Goal: Communication & Community: Answer question/provide support

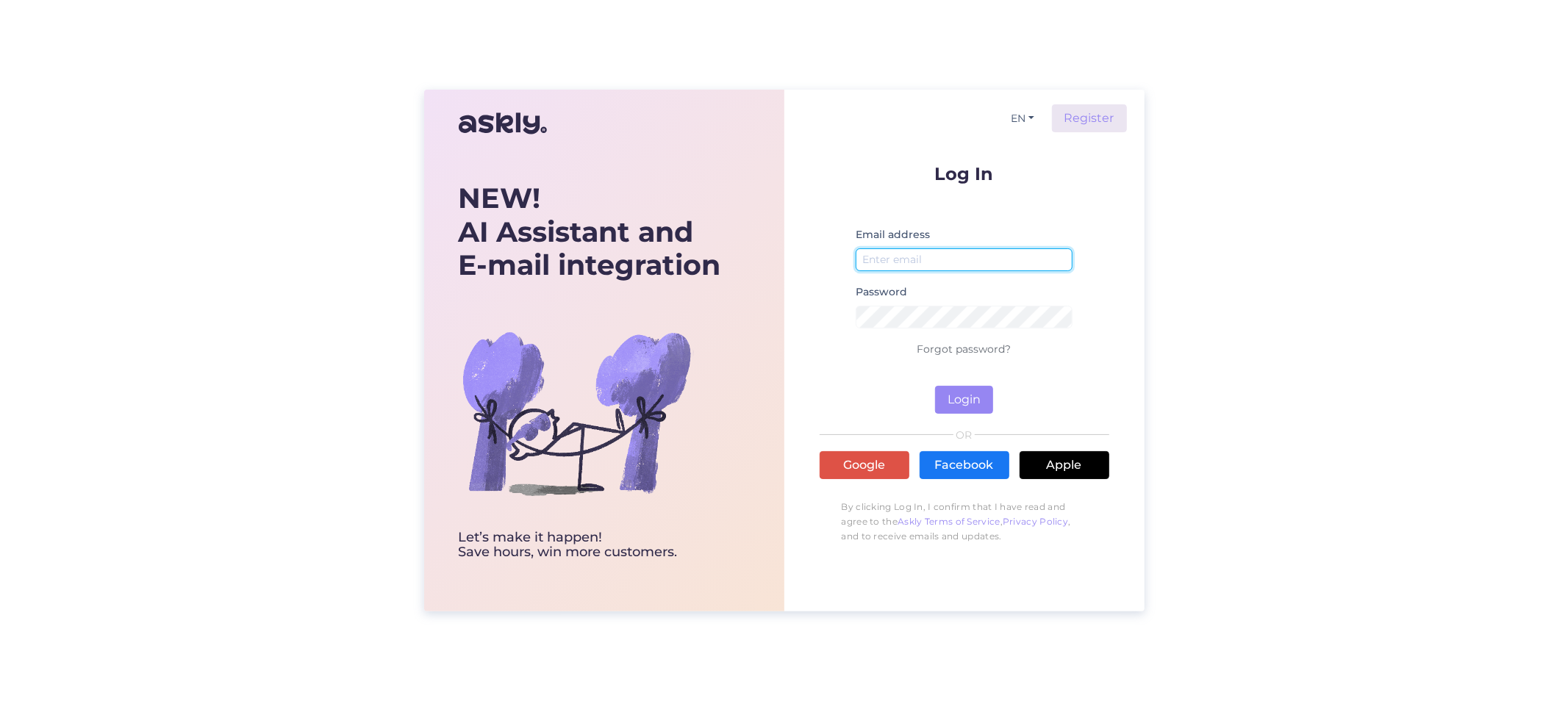
click at [865, 260] on input "email" at bounding box center [964, 260] width 217 height 23
type input "[PERSON_NAME][EMAIL_ADDRESS][DOMAIN_NAME]"
click at [884, 292] on label "Password" at bounding box center [881, 293] width 51 height 16
click at [937, 299] on div "Password" at bounding box center [964, 312] width 217 height 57
click at [989, 349] on link "Forgot password?" at bounding box center [965, 349] width 94 height 13
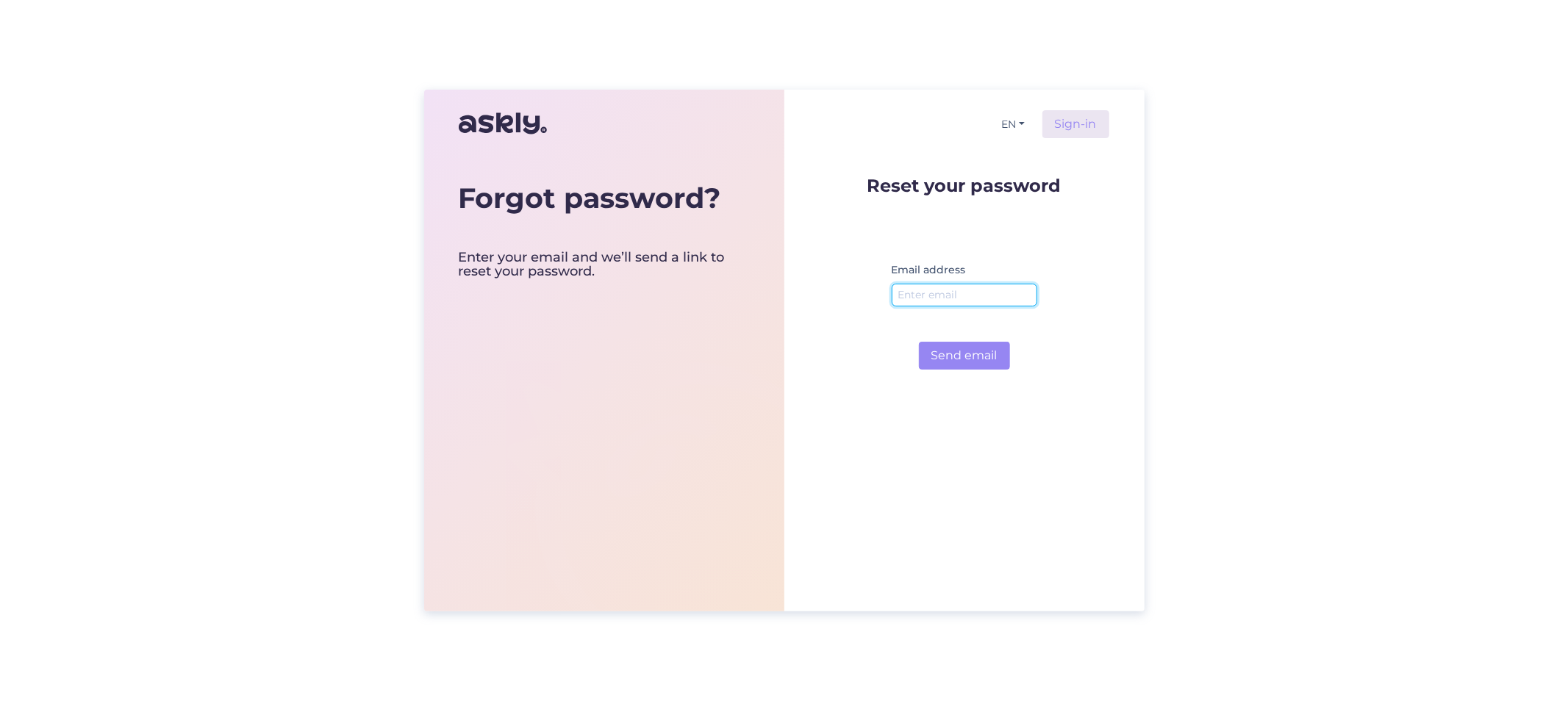
click at [924, 294] on input "email" at bounding box center [965, 295] width 145 height 23
click at [971, 355] on button "Send email" at bounding box center [964, 356] width 91 height 28
click at [988, 293] on input "jelena.homenko@gmail.com" at bounding box center [965, 295] width 145 height 23
click at [1032, 296] on input "jelena.homenko@gmail.com" at bounding box center [965, 295] width 145 height 23
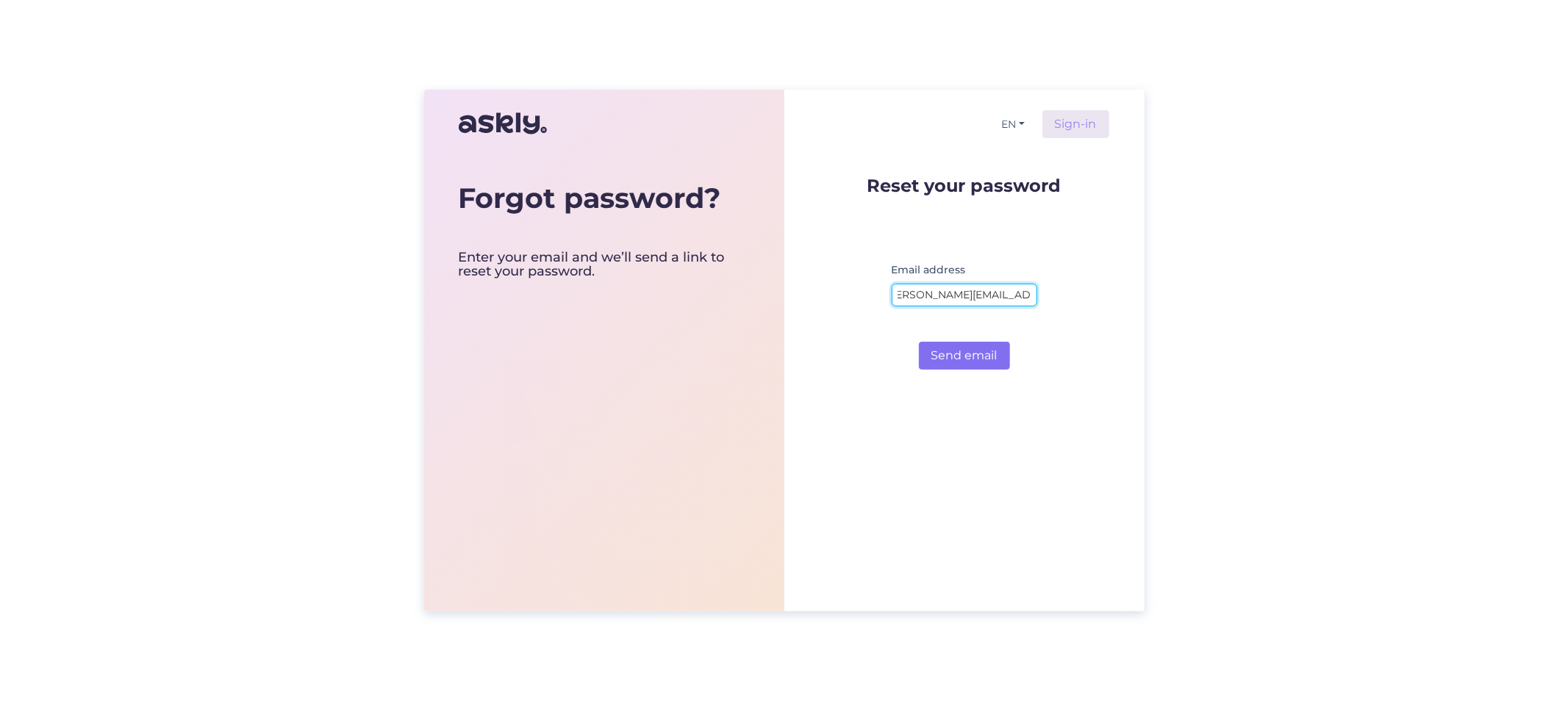
type input "[PERSON_NAME][EMAIL_ADDRESS][PERSON_NAME][DOMAIN_NAME]"
click at [953, 357] on button "Send email" at bounding box center [964, 356] width 91 height 28
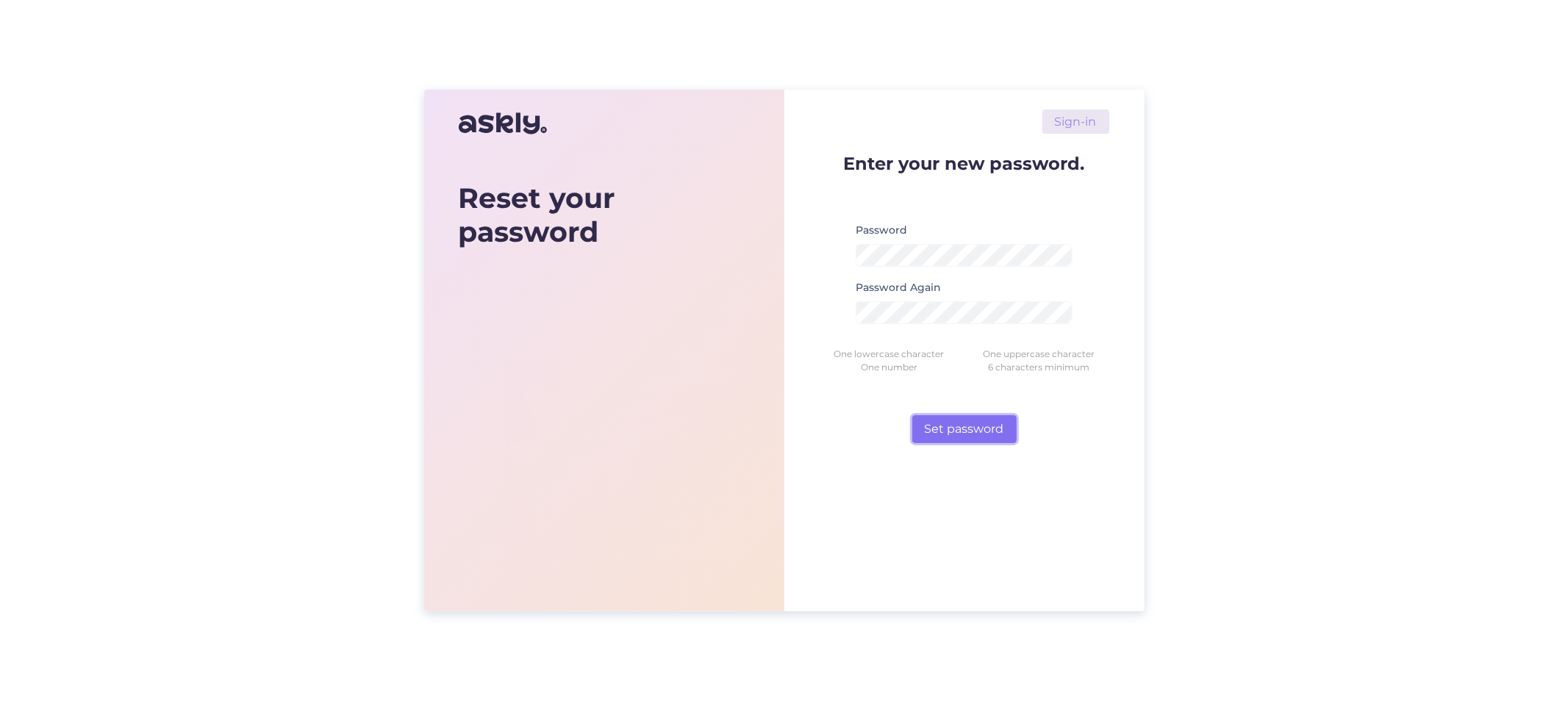
click at [973, 427] on button "Set password" at bounding box center [965, 429] width 105 height 28
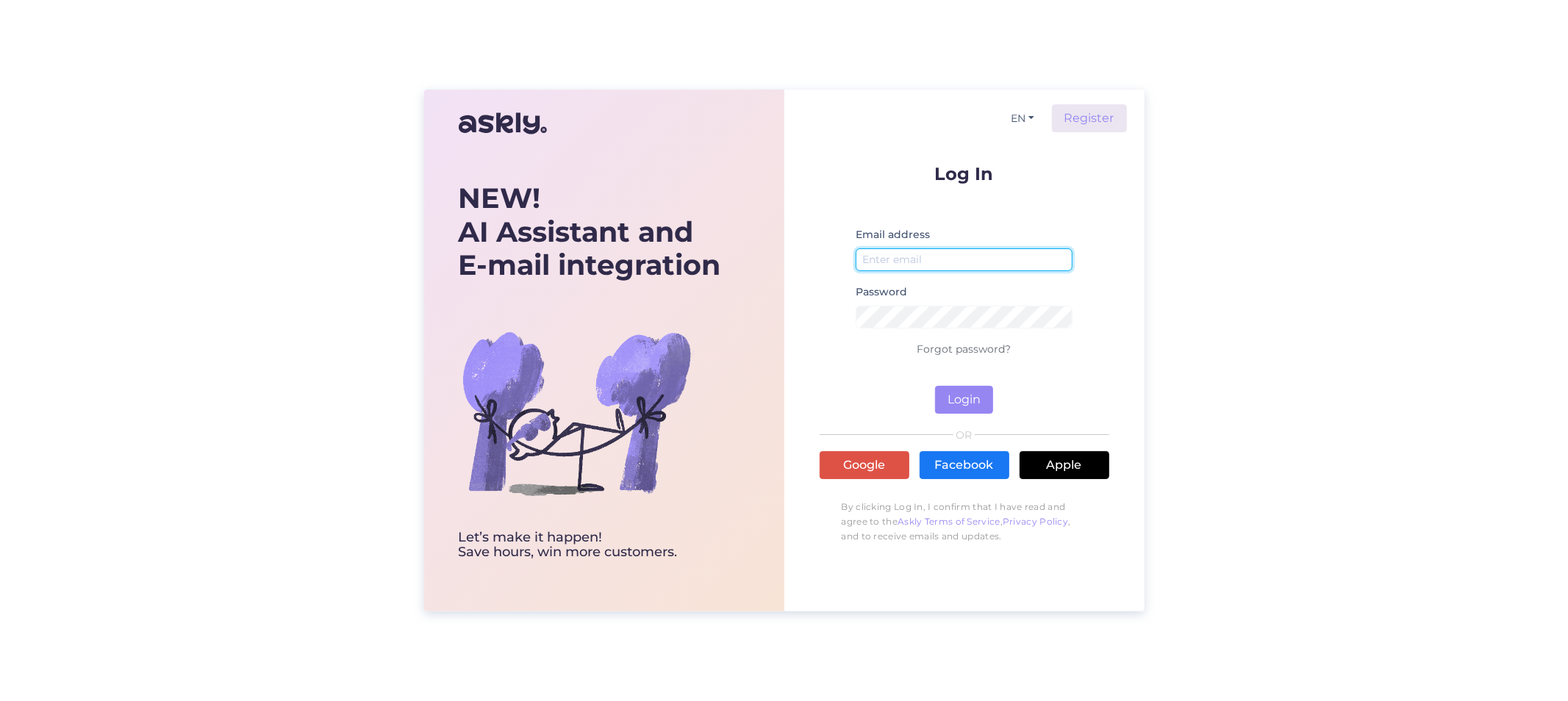
click at [895, 256] on input "email" at bounding box center [964, 260] width 217 height 23
type input "[PERSON_NAME][EMAIL_ADDRESS][PERSON_NAME][DOMAIN_NAME]"
click at [935, 386] on button "Login" at bounding box center [964, 400] width 58 height 28
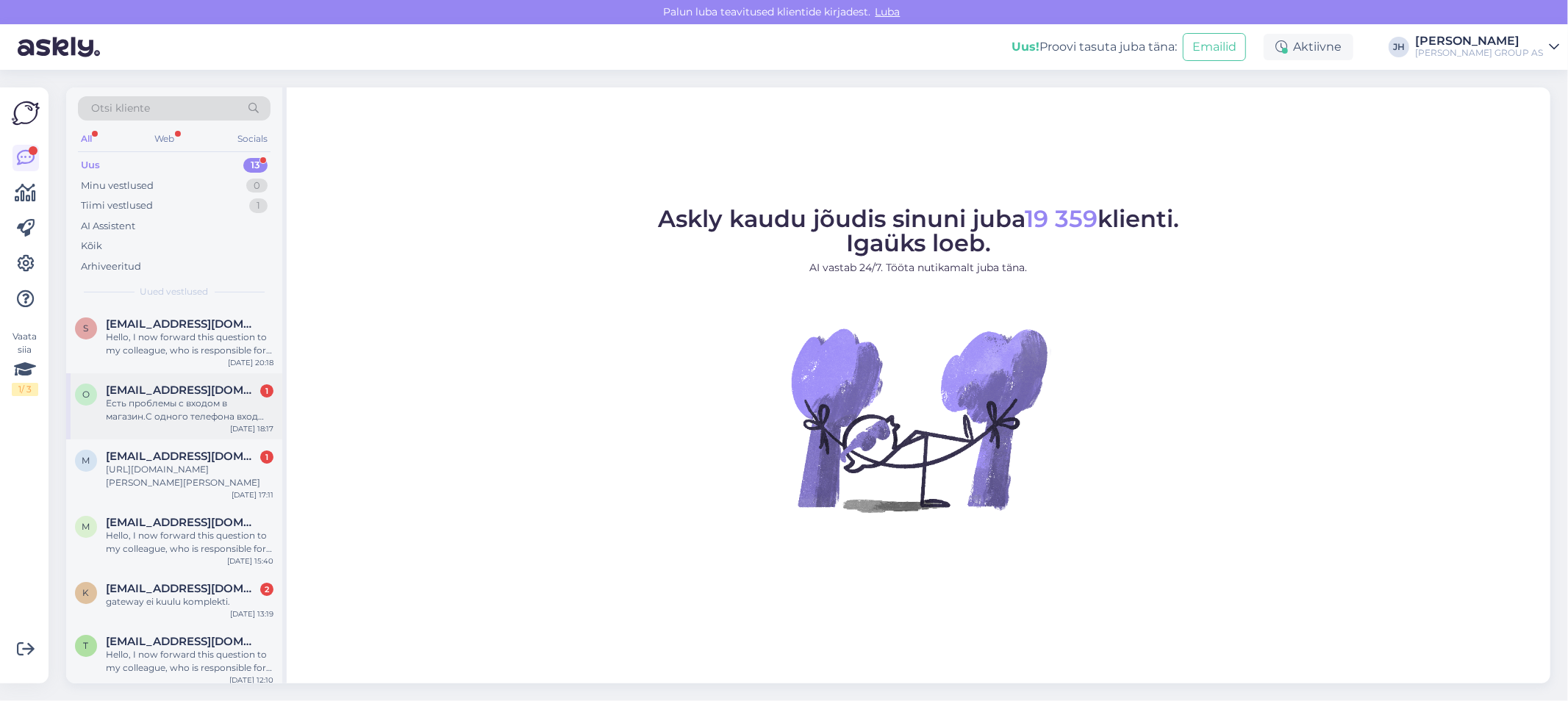
click at [167, 388] on span "[EMAIL_ADDRESS][DOMAIN_NAME]" at bounding box center [182, 389] width 153 height 13
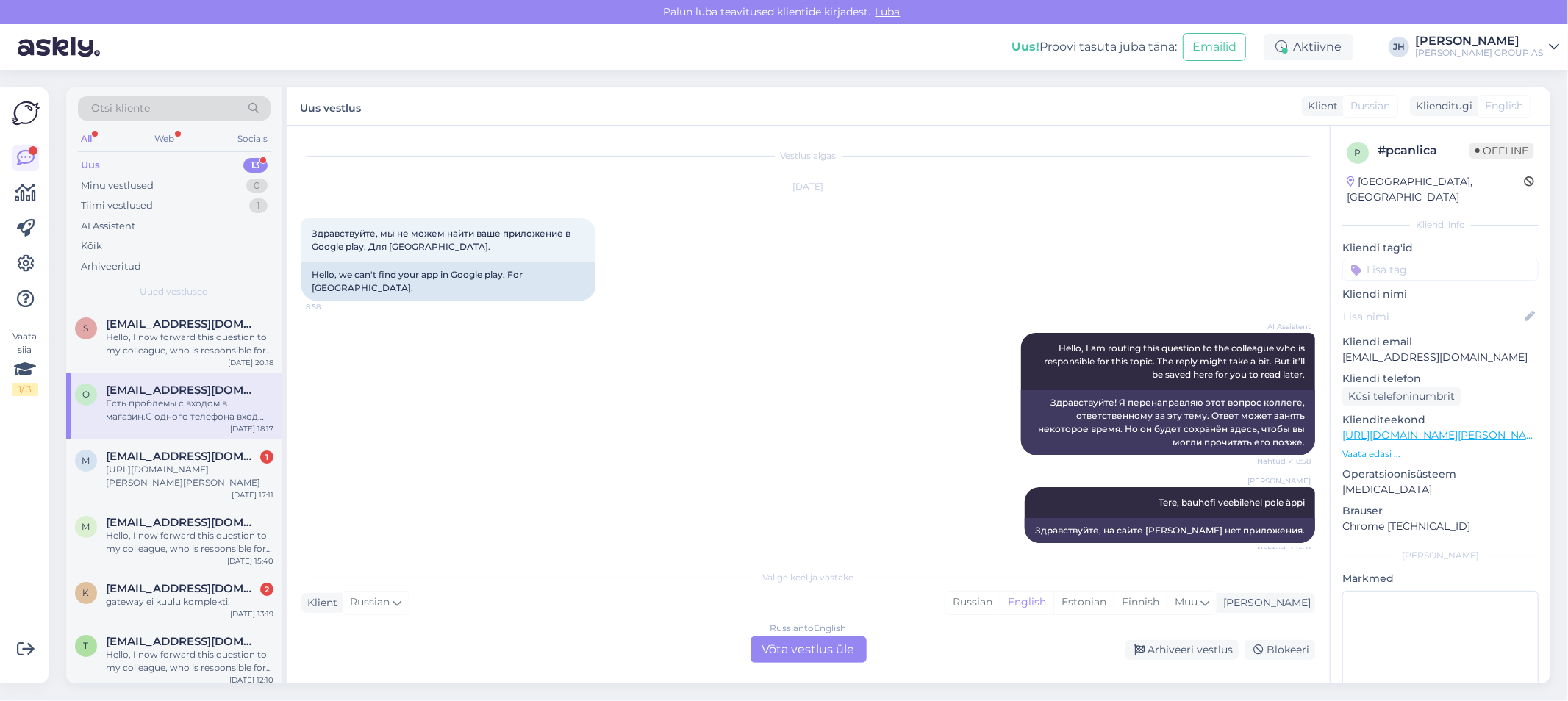
scroll to position [209, 0]
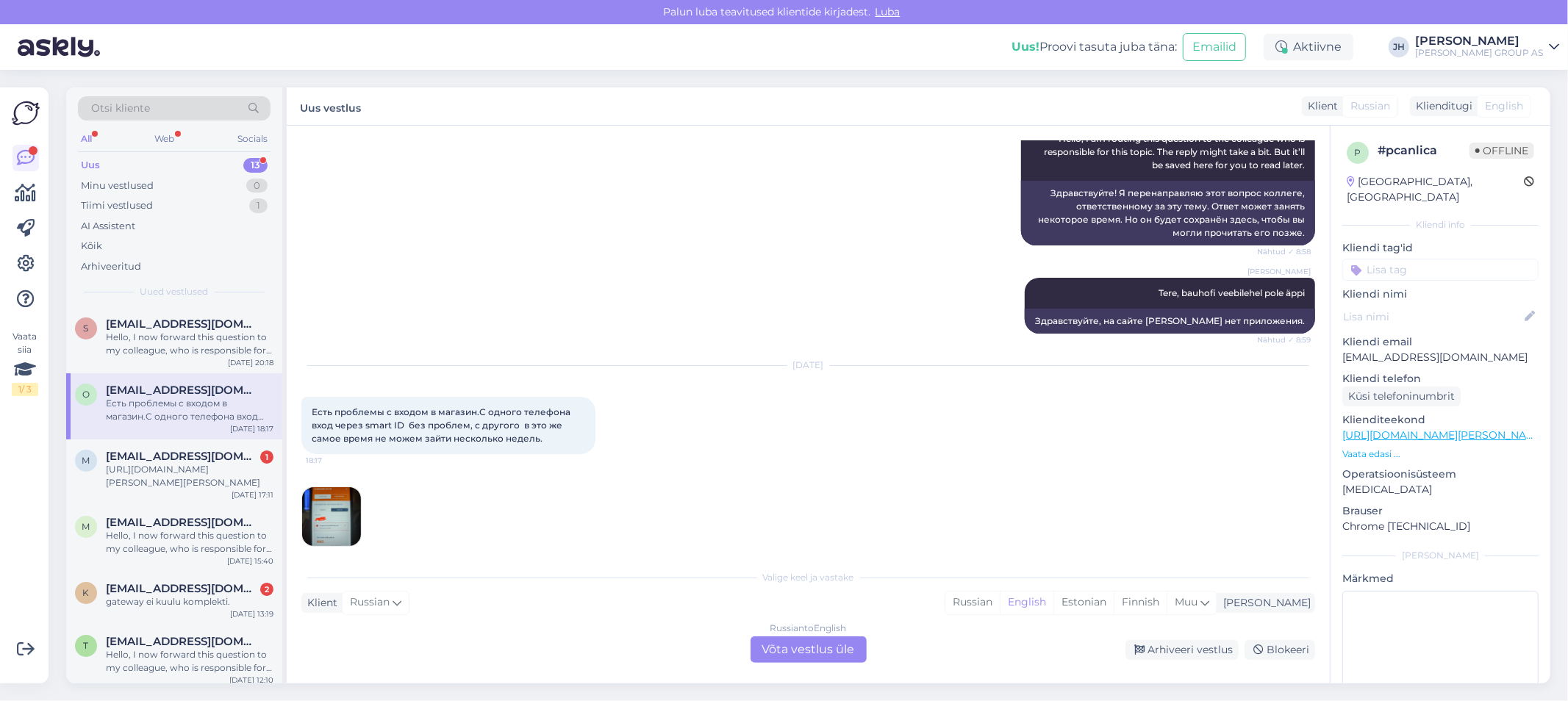
click at [334, 509] on img at bounding box center [332, 517] width 59 height 59
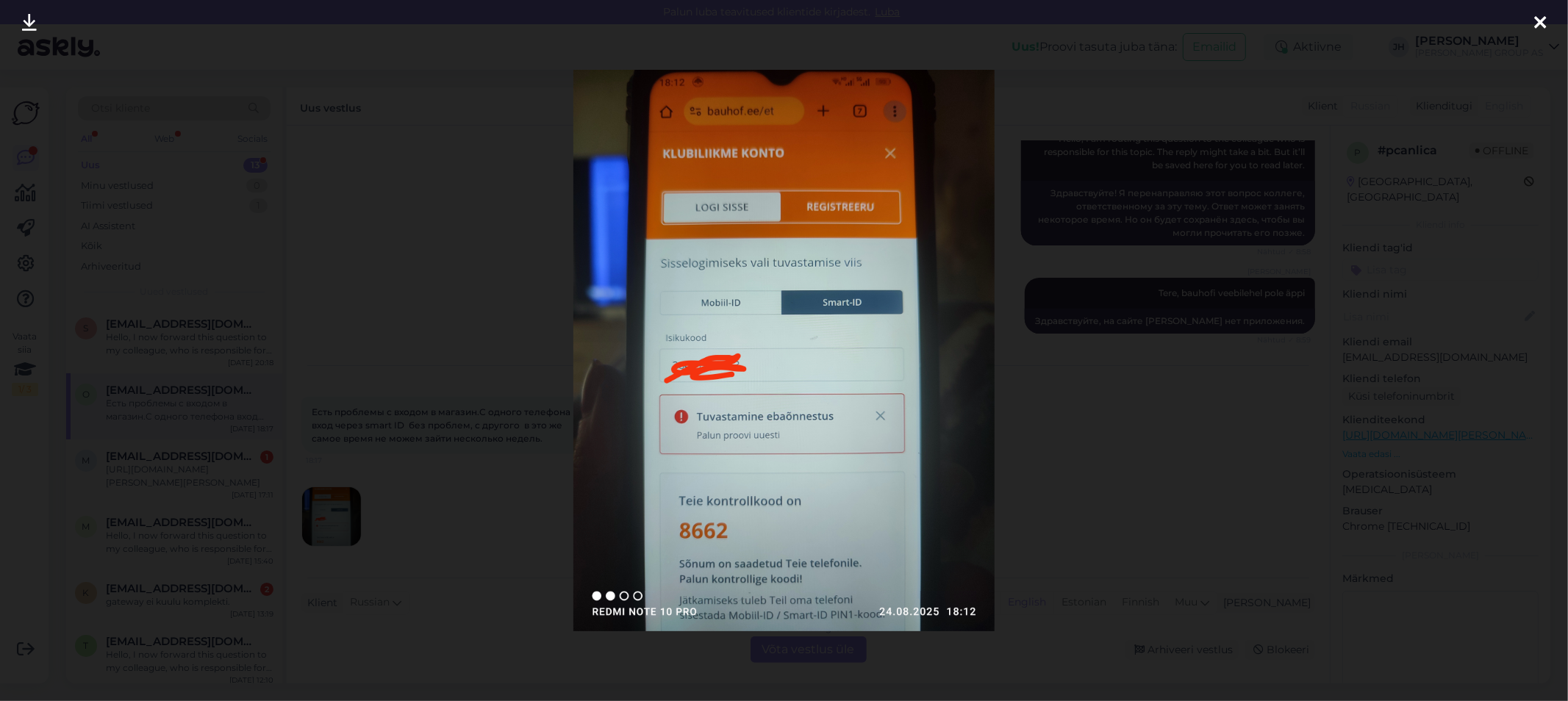
click at [1545, 23] on icon at bounding box center [1540, 23] width 12 height 19
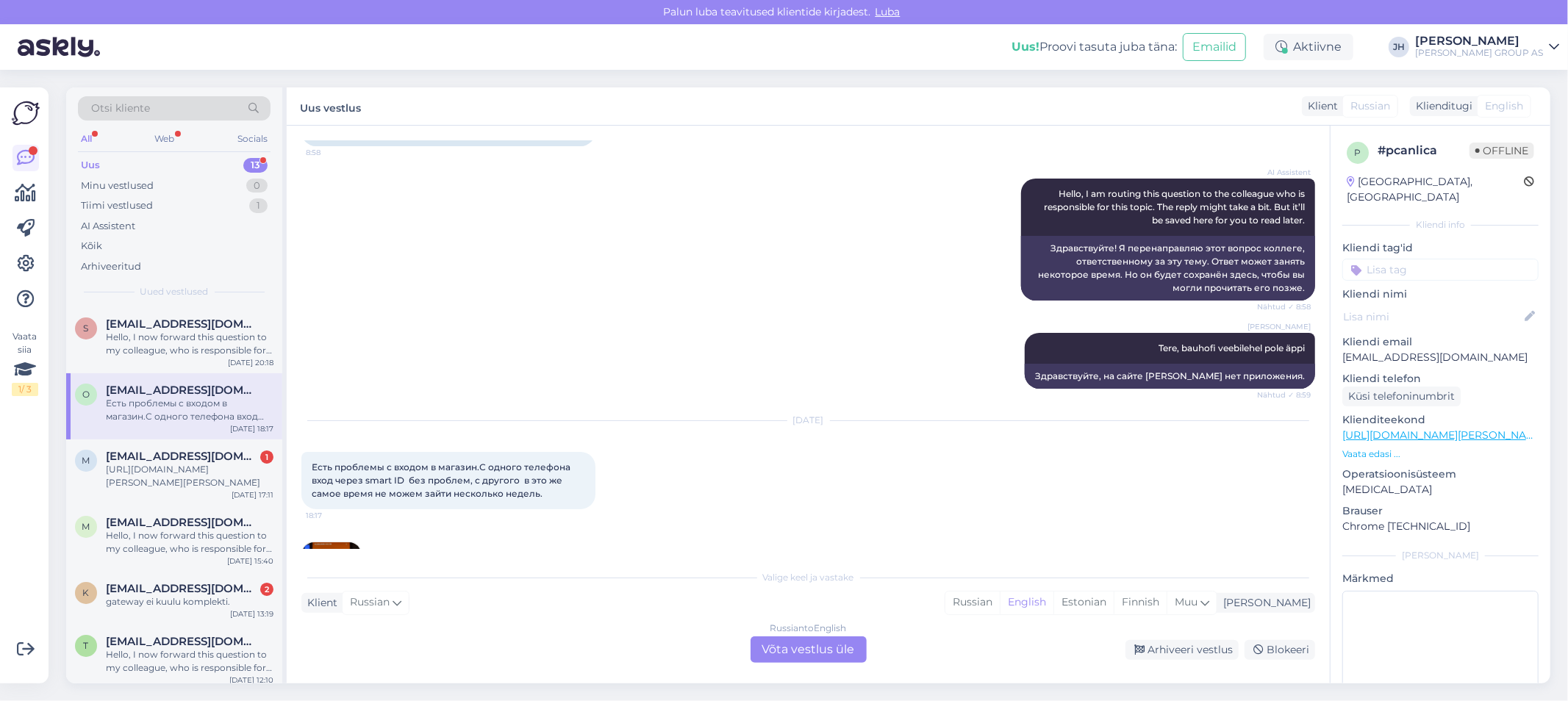
scroll to position [209, 0]
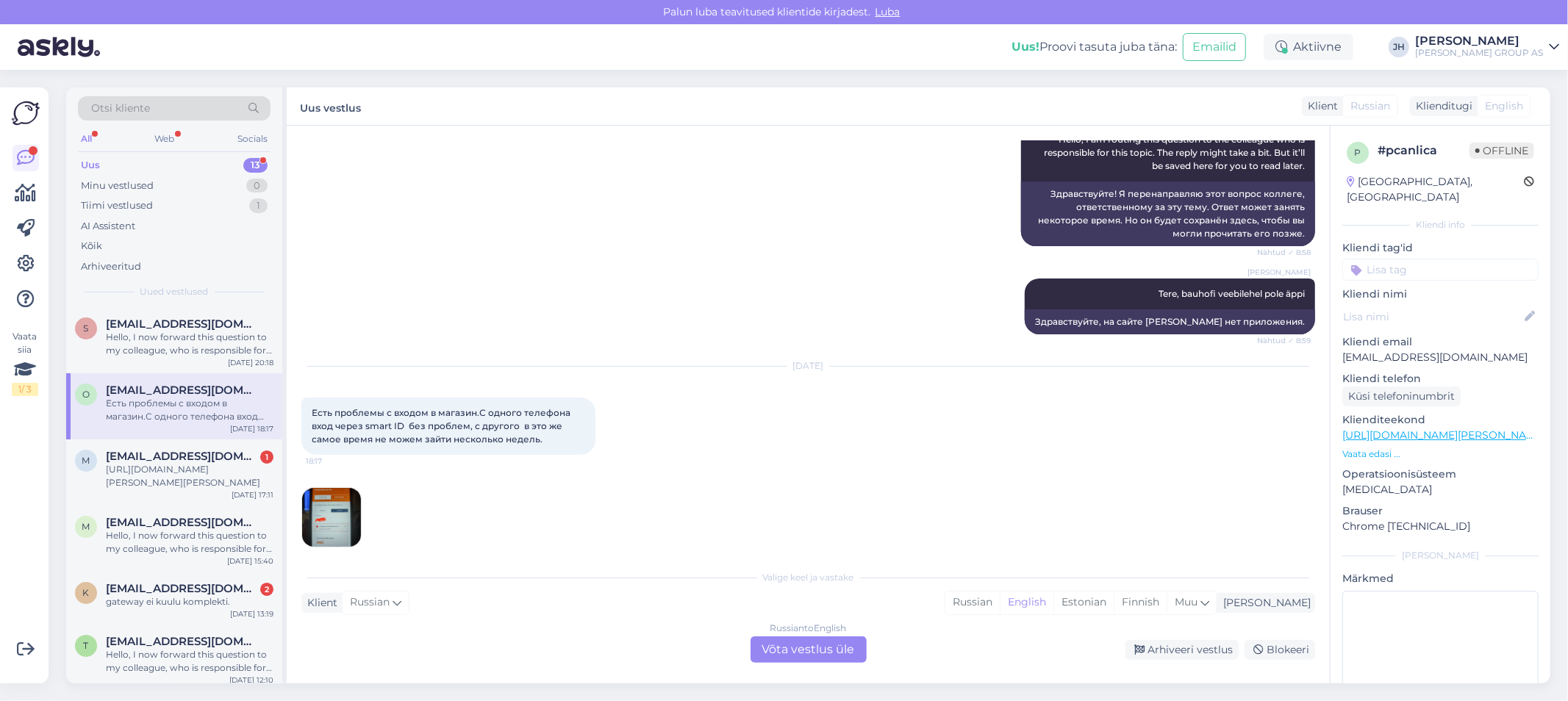
click at [317, 500] on img at bounding box center [332, 518] width 59 height 59
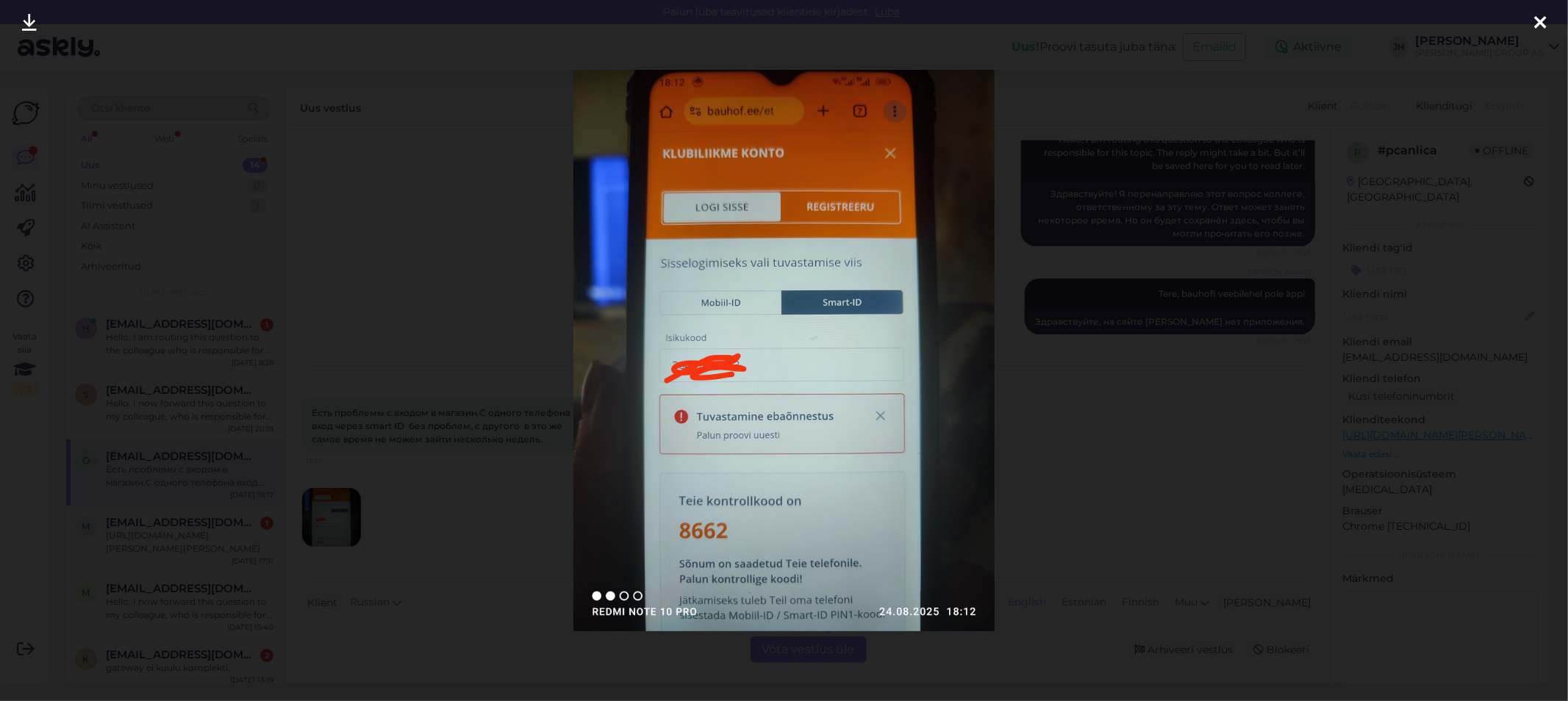
click at [1545, 17] on icon at bounding box center [1540, 23] width 12 height 19
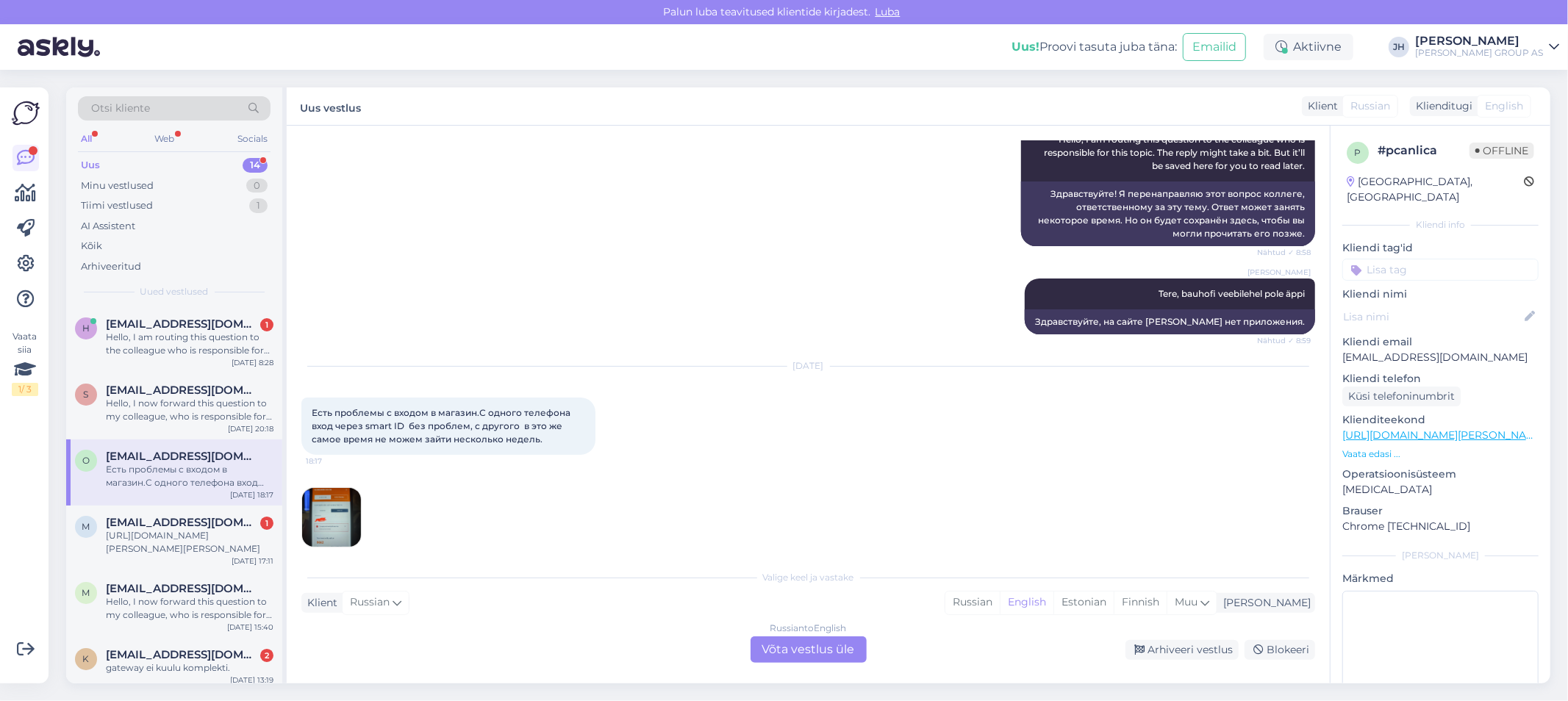
click at [819, 650] on div "Russian to English Võta vestlus üle" at bounding box center [809, 649] width 116 height 27
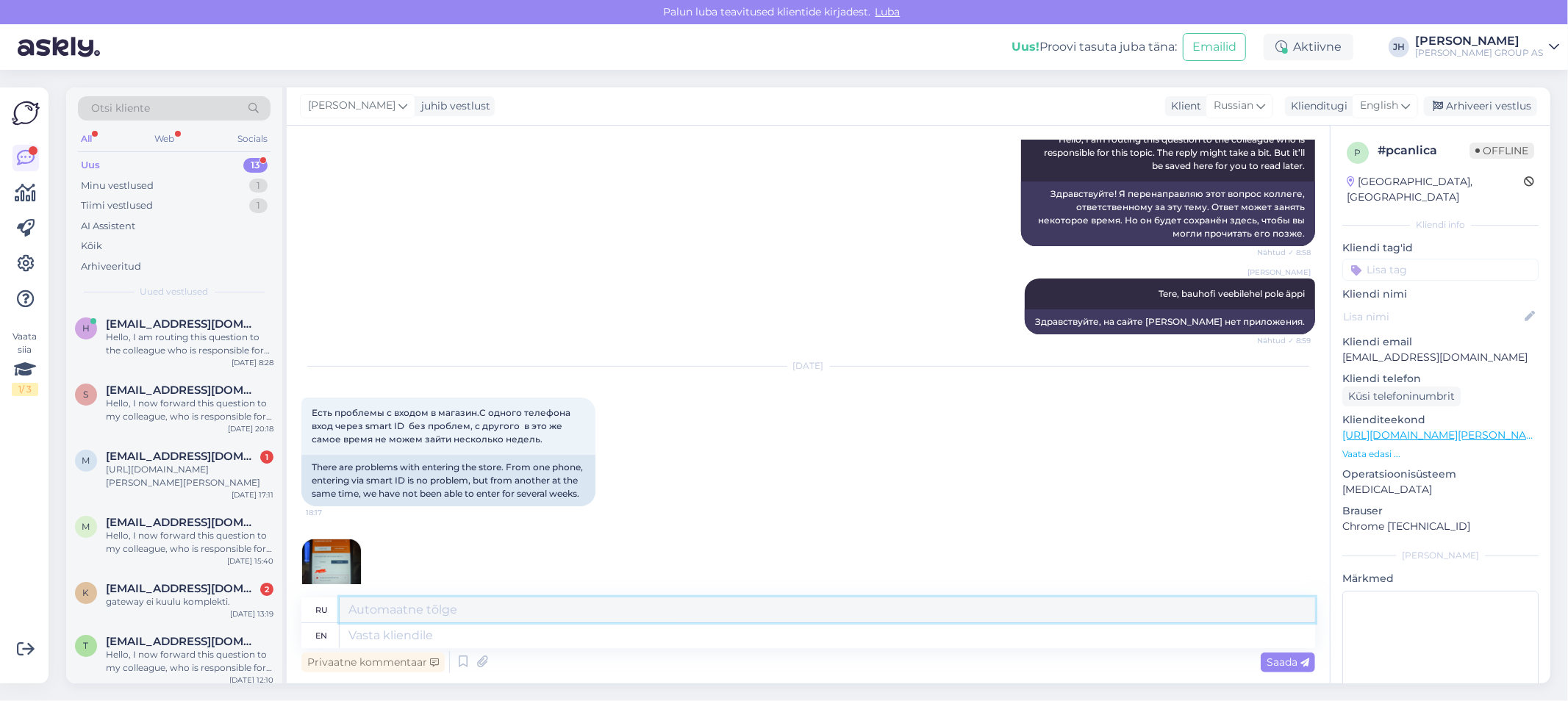
click at [366, 608] on textarea at bounding box center [827, 609] width 976 height 25
type textarea "T"
click at [358, 635] on textarea at bounding box center [827, 635] width 976 height 25
click at [366, 604] on textarea at bounding box center [827, 609] width 976 height 25
click at [1407, 105] on icon at bounding box center [1406, 106] width 9 height 16
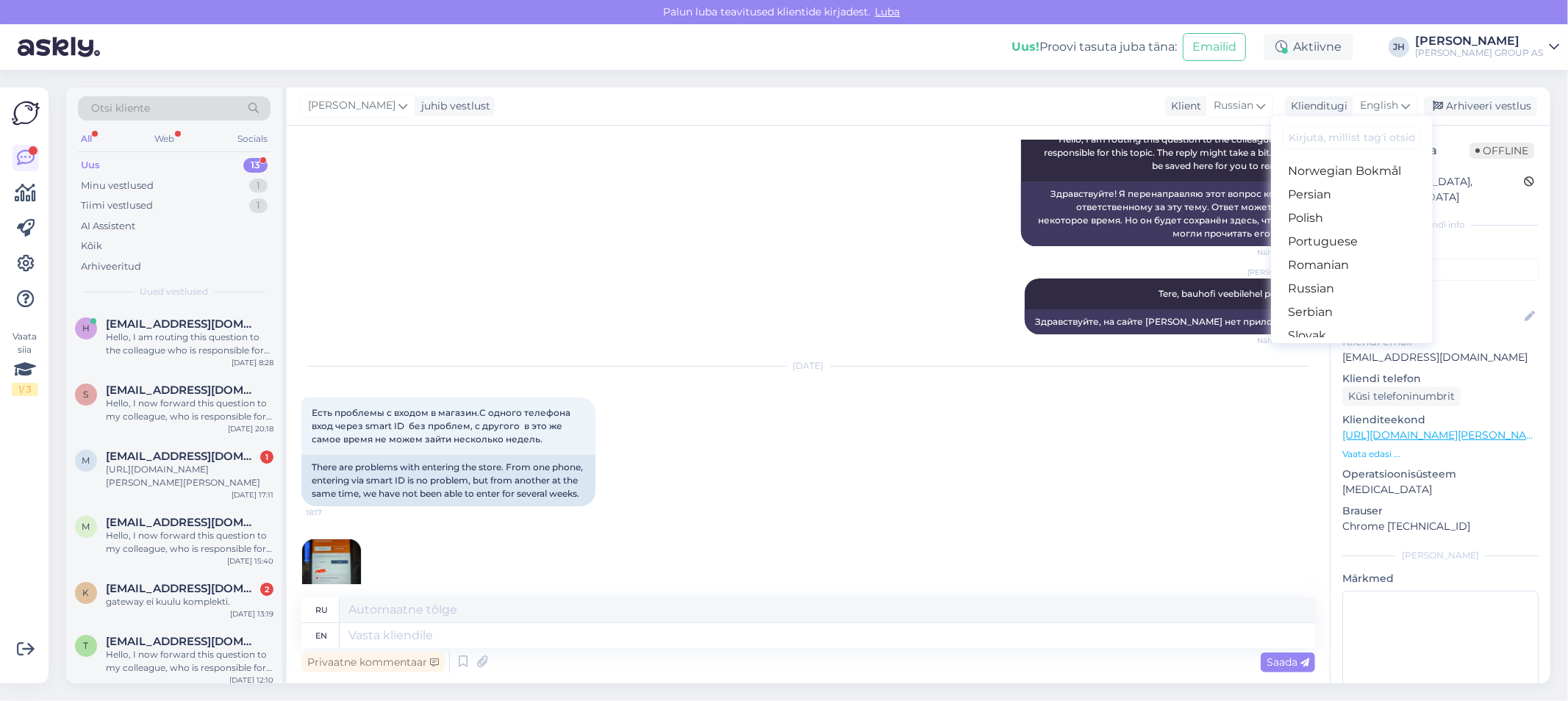
scroll to position [490, 0]
click at [1304, 268] on link "Russian" at bounding box center [1352, 269] width 162 height 23
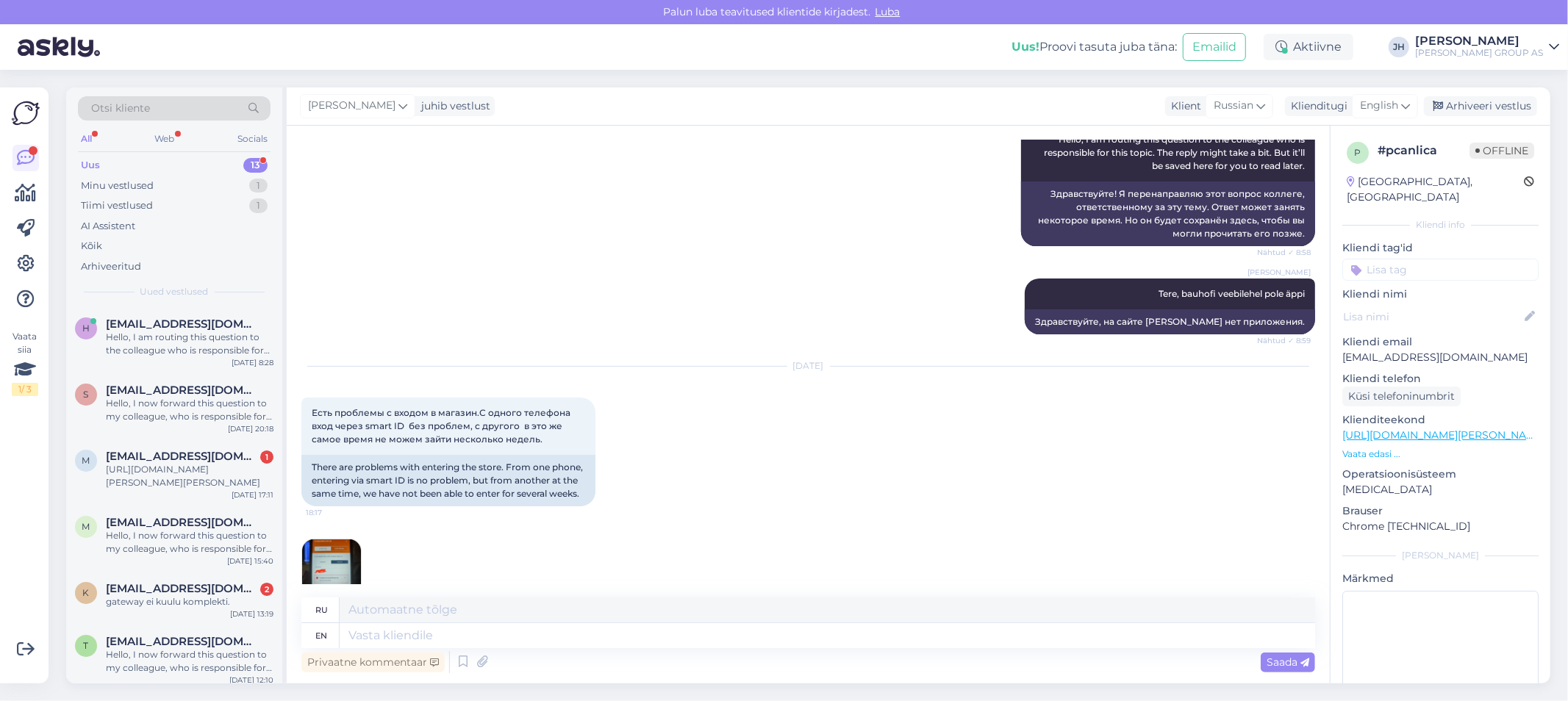
scroll to position [207, 0]
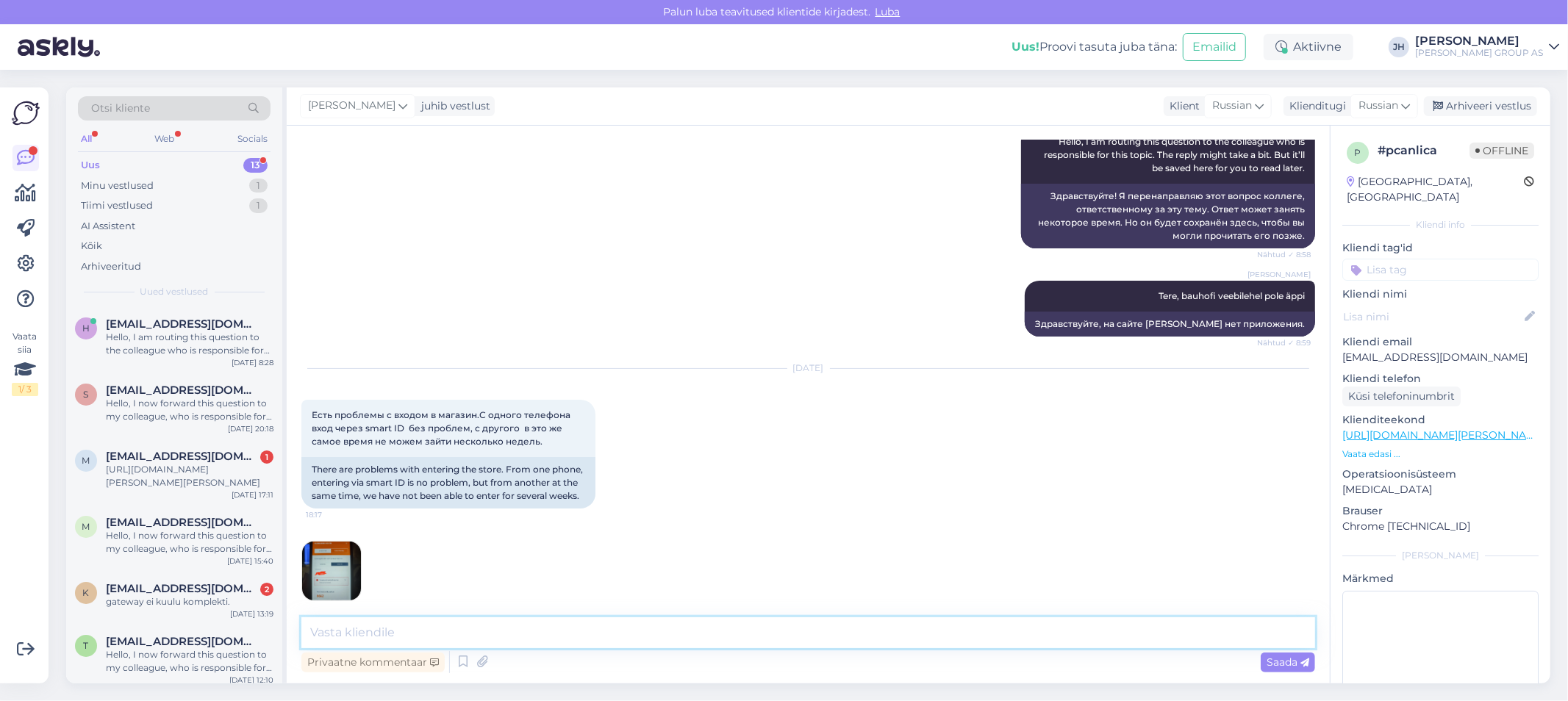
click at [343, 635] on textarea at bounding box center [808, 633] width 1014 height 31
paste textarea "очистить cookies"
click at [310, 632] on textarea "очистить cookies" at bounding box center [808, 633] width 1014 height 31
drag, startPoint x: 506, startPoint y: 633, endPoint x: 255, endPoint y: 631, distance: 251.0
click at [255, 631] on div "Otsi kliente All Web Socials Uus 13 Minu vestlused 1 Tiimi vestlused 1 AI Assis…" at bounding box center [808, 385] width 1484 height 596
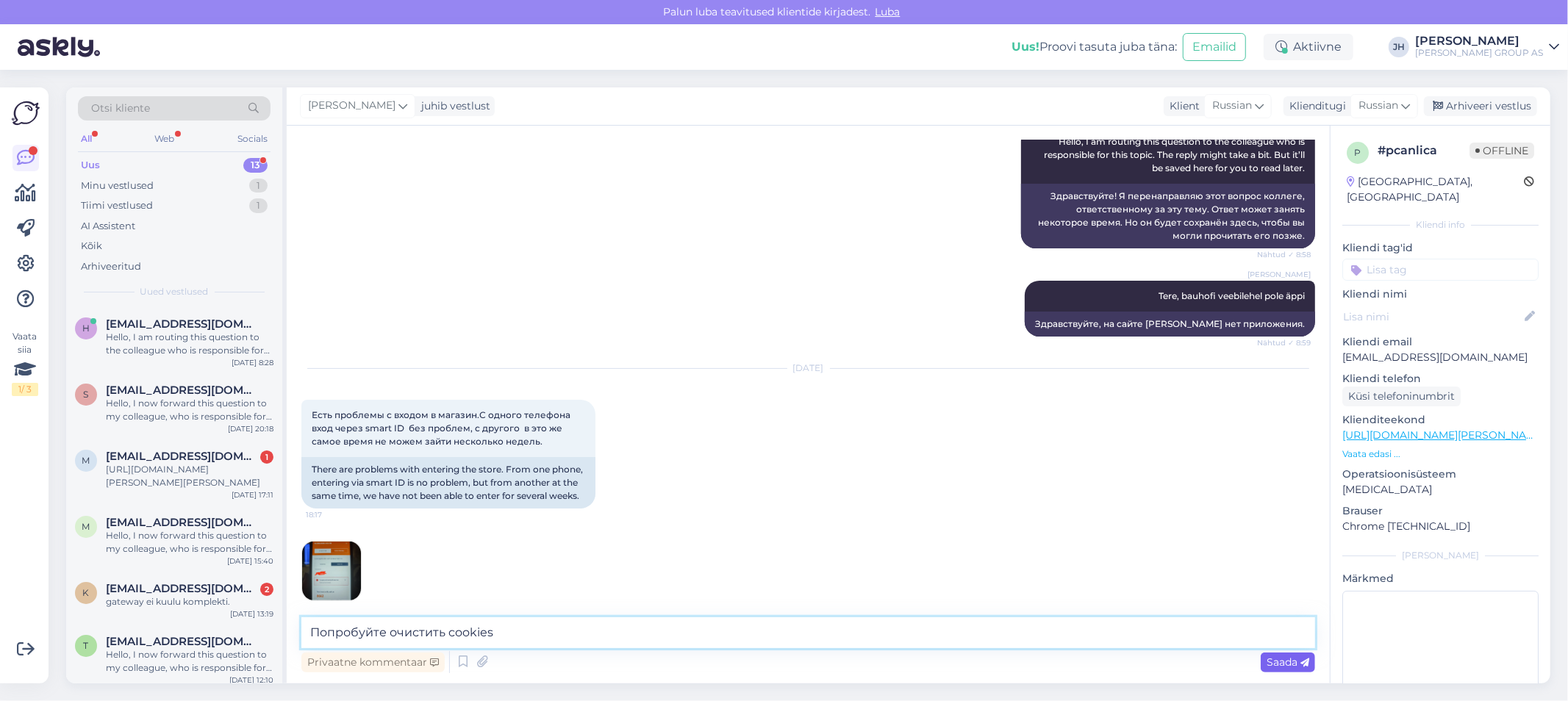
type textarea "Попробуйте очистить cookies"
click at [1292, 659] on span "Saada" at bounding box center [1287, 661] width 42 height 13
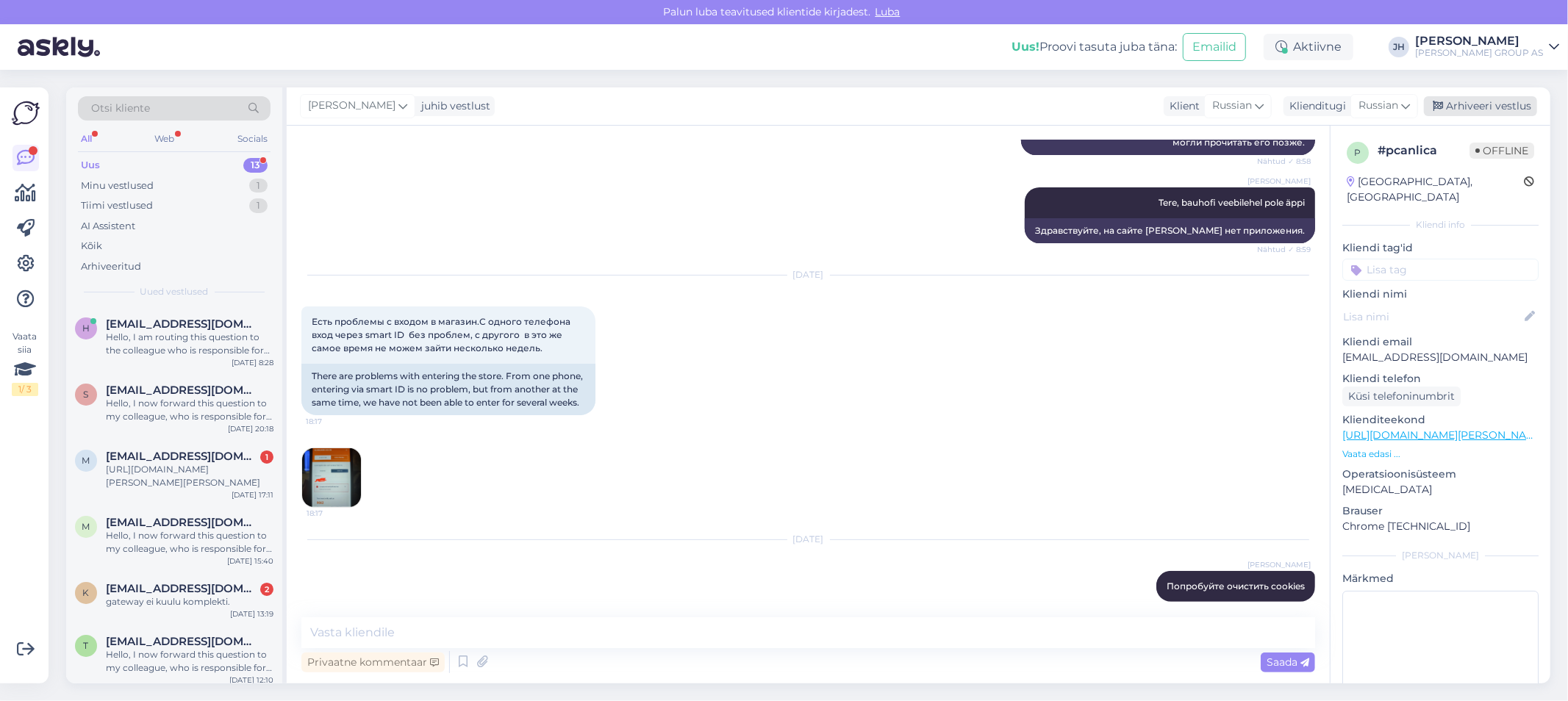
click at [1496, 104] on div "Arhiveeri vestlus" at bounding box center [1481, 106] width 113 height 20
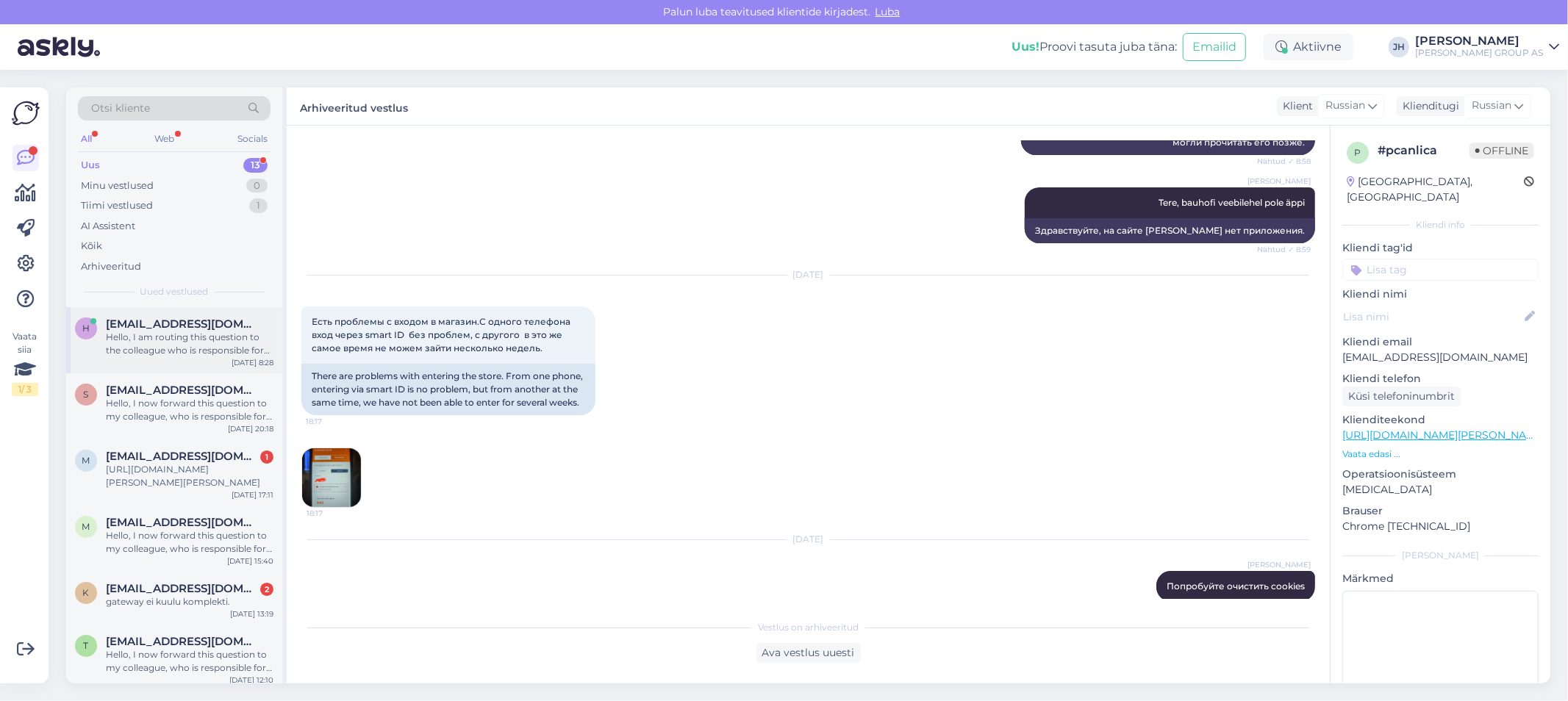
click at [163, 329] on span "[EMAIL_ADDRESS][DOMAIN_NAME]" at bounding box center [182, 324] width 153 height 13
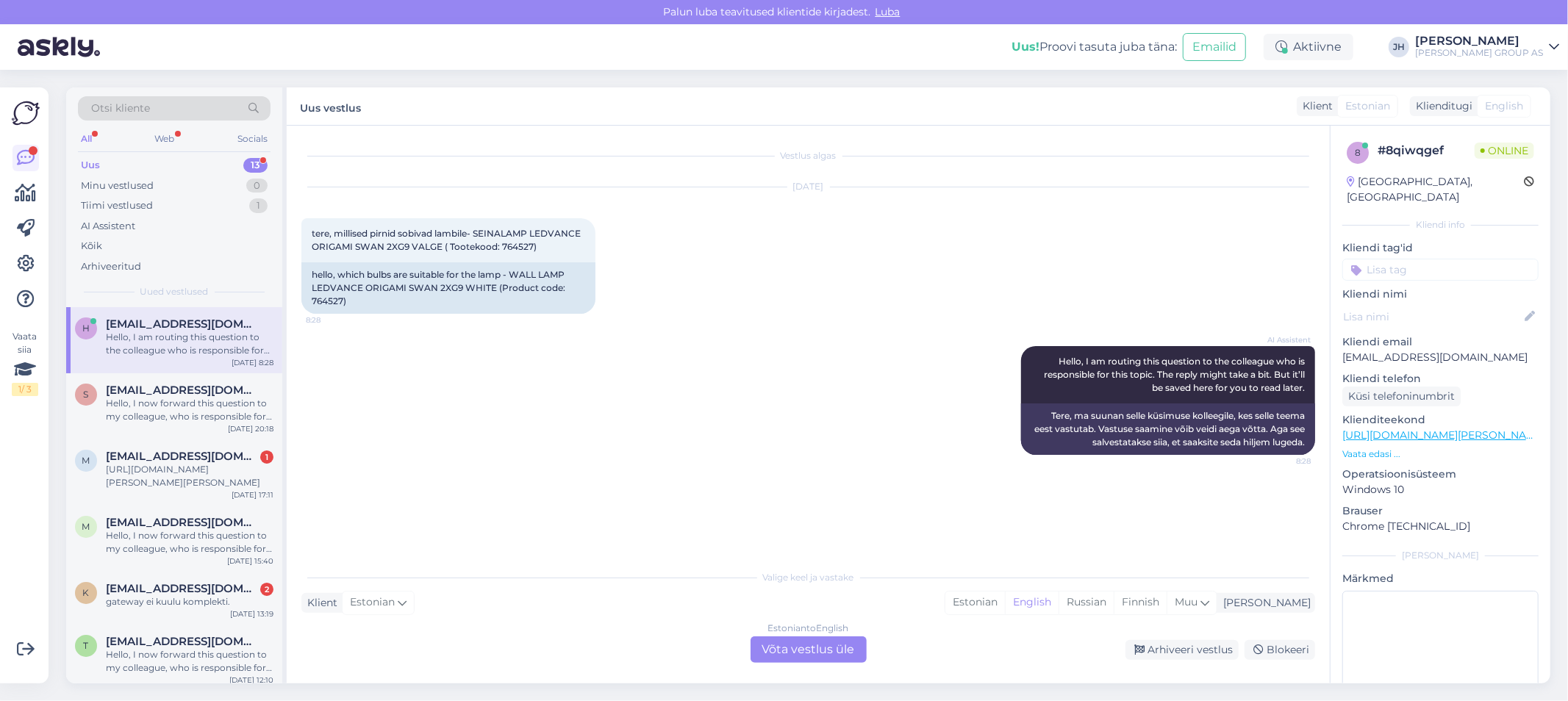
scroll to position [0, 0]
drag, startPoint x: 474, startPoint y: 231, endPoint x: 570, endPoint y: 242, distance: 96.6
click at [570, 242] on div "tere, millised pirnid sobivad lambile- SEINALAMP LEDVANCE ORIGAMI SWAN 2XG9 VAL…" at bounding box center [448, 240] width 294 height 44
click at [545, 253] on div "tere, millised pirnid sobivad lambile- SEINALAMP LEDVANCE ORIGAMI SWAN 2XG9 VAL…" at bounding box center [448, 240] width 294 height 44
drag, startPoint x: 545, startPoint y: 252, endPoint x: 334, endPoint y: 227, distance: 212.5
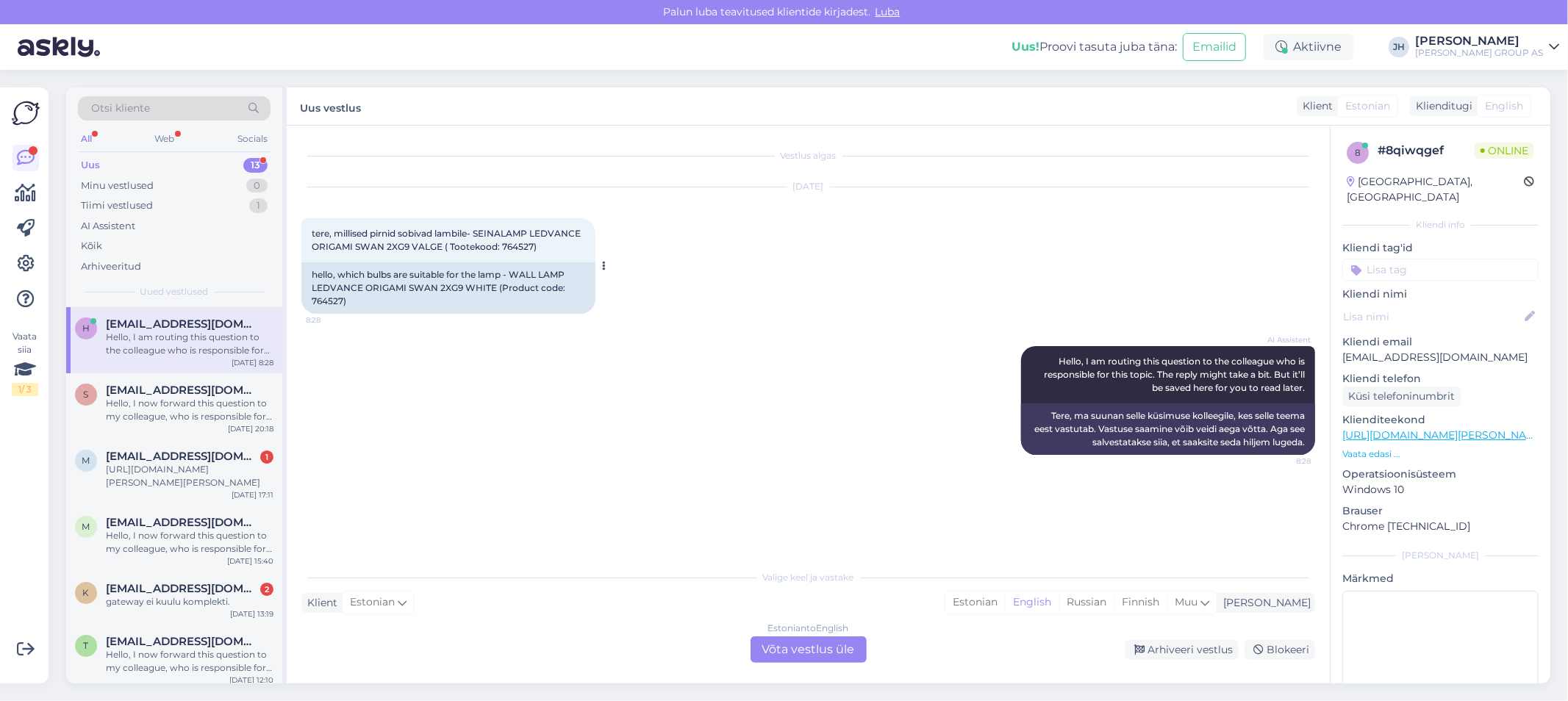
click at [334, 227] on div "tere, millised pirnid sobivad lambile- SEINALAMP LEDVANCE ORIGAMI SWAN 2XG9 VAL…" at bounding box center [448, 240] width 294 height 44
copy span "millised pirnid sobivad lambile- SEINALAMP LEDVANCE ORIGAMI SWAN 2XG9 VALGE ( T…"
click at [787, 652] on div "Estonian to English Võta vestlus üle" at bounding box center [809, 649] width 116 height 27
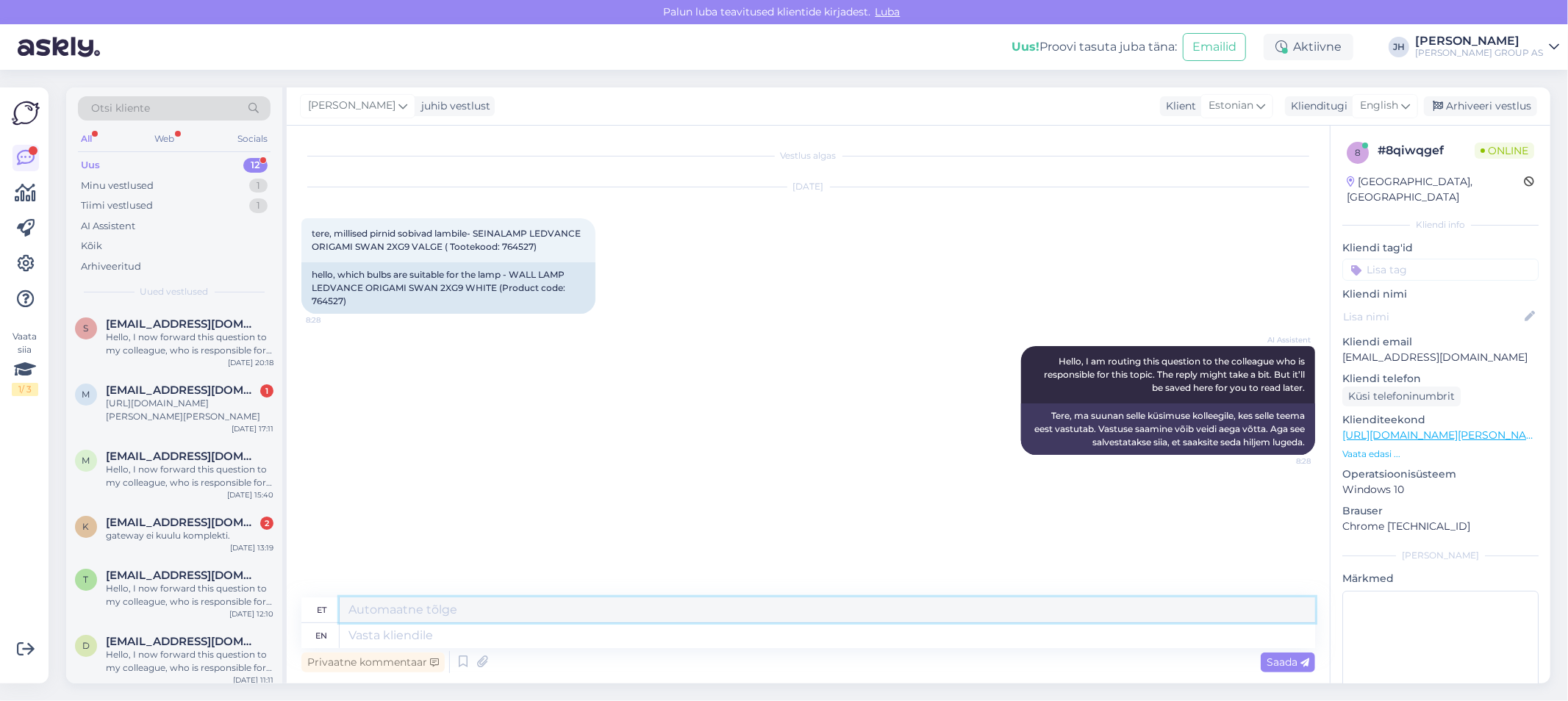
click at [392, 598] on textarea at bounding box center [827, 609] width 976 height 25
click at [398, 611] on textarea "Tere. Sovivad pirnid:" at bounding box center [827, 609] width 976 height 25
click at [495, 613] on textarea "Tere. Sobivad pirnid:" at bounding box center [827, 609] width 976 height 25
paste textarea "Sobivad pirnid"
paste textarea "1. Eglo LED lamp G9 3 W, 3000 K, 360 lm (2‑pakis) Tootekood: 631542"
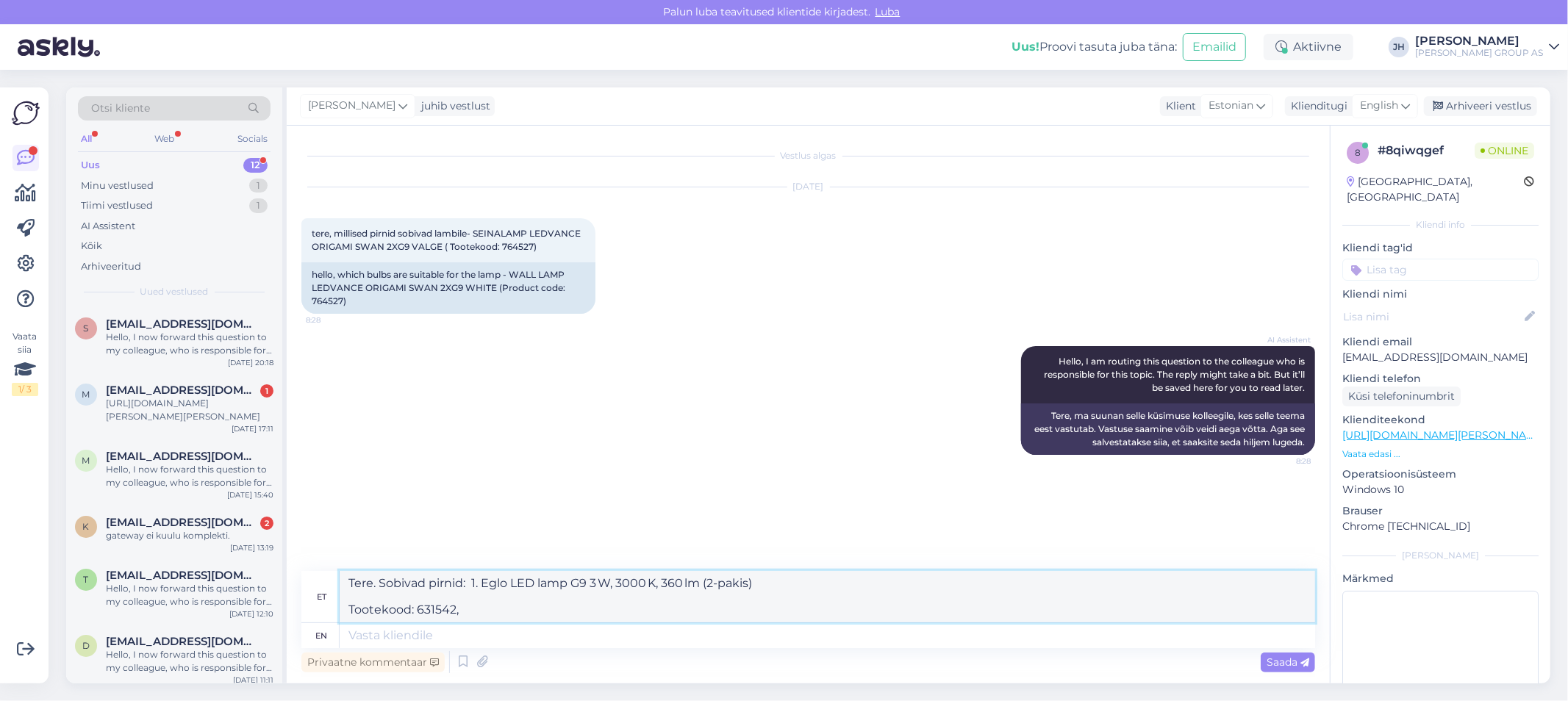
click at [343, 607] on textarea "Tere. Sobivad pirnid: 1. Eglo LED lamp G9 3 W, 3000 K, 360 lm (2‑pakis) Tooteko…" at bounding box center [827, 596] width 976 height 51
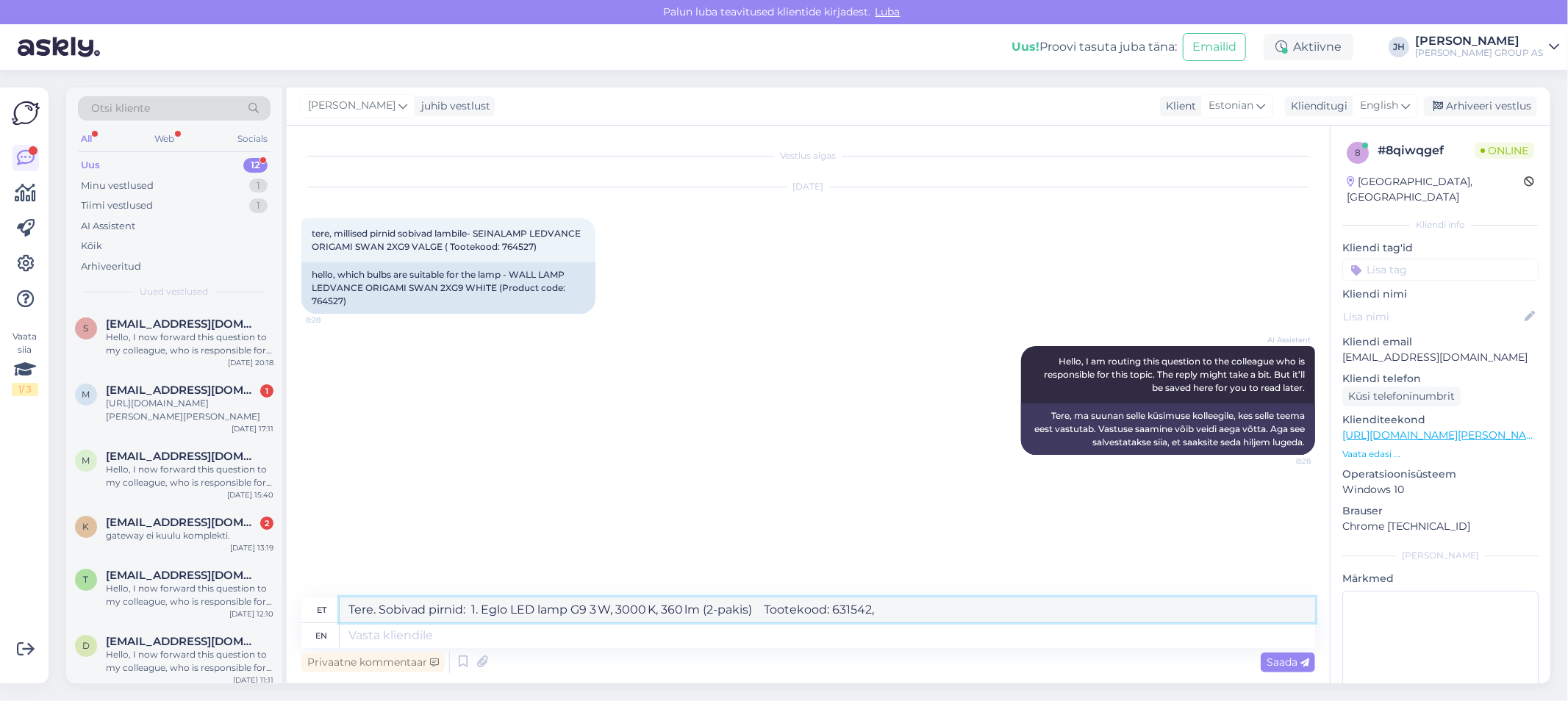
click at [884, 613] on textarea "Tere. Sobivad pirnid: 1. Eglo LED lamp G9 3 W, 3000 K, 360 lm (2‑pakis) Tooteko…" at bounding box center [827, 609] width 976 height 25
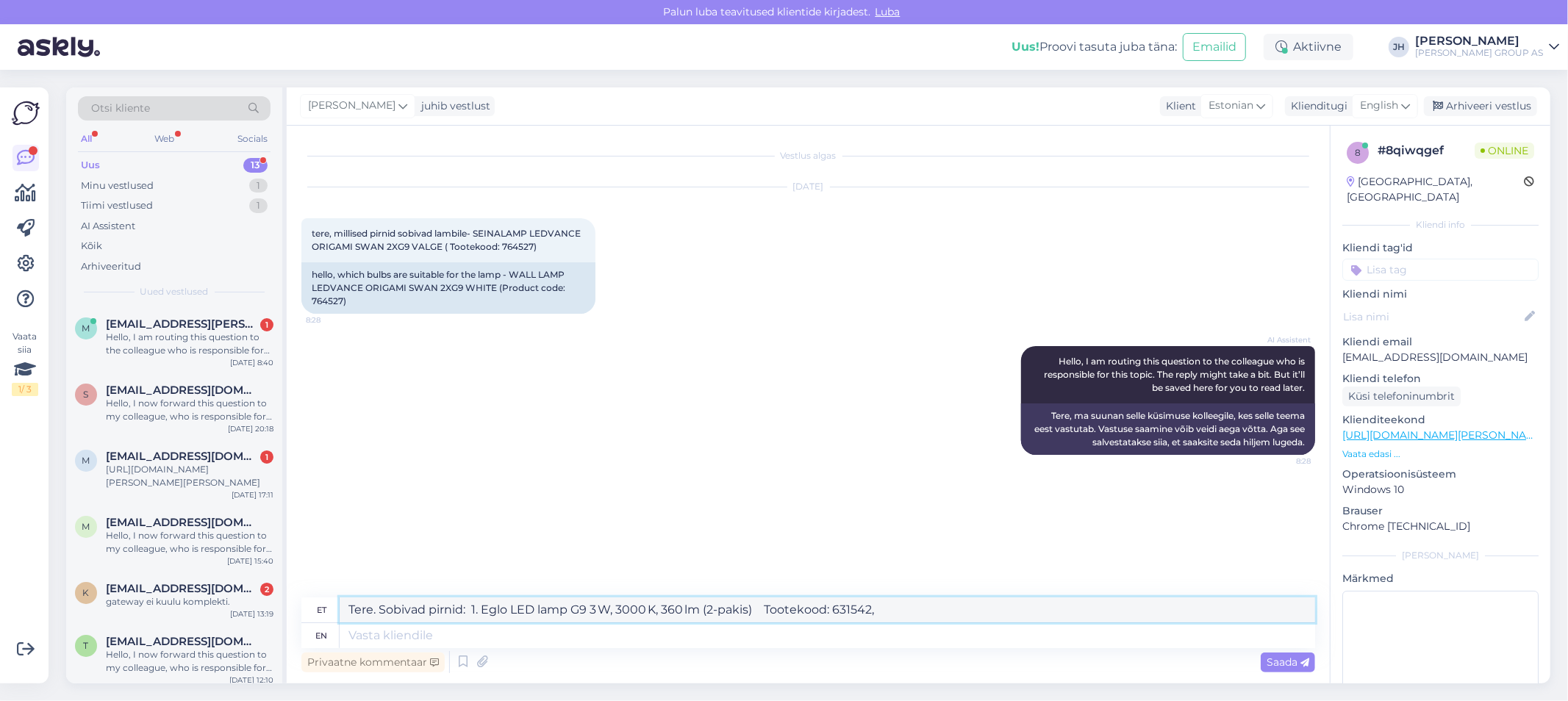
paste textarea "2. Philips LED lamp G9 3,2 W, 4000 K, 420 lm Tootekood: 726451"
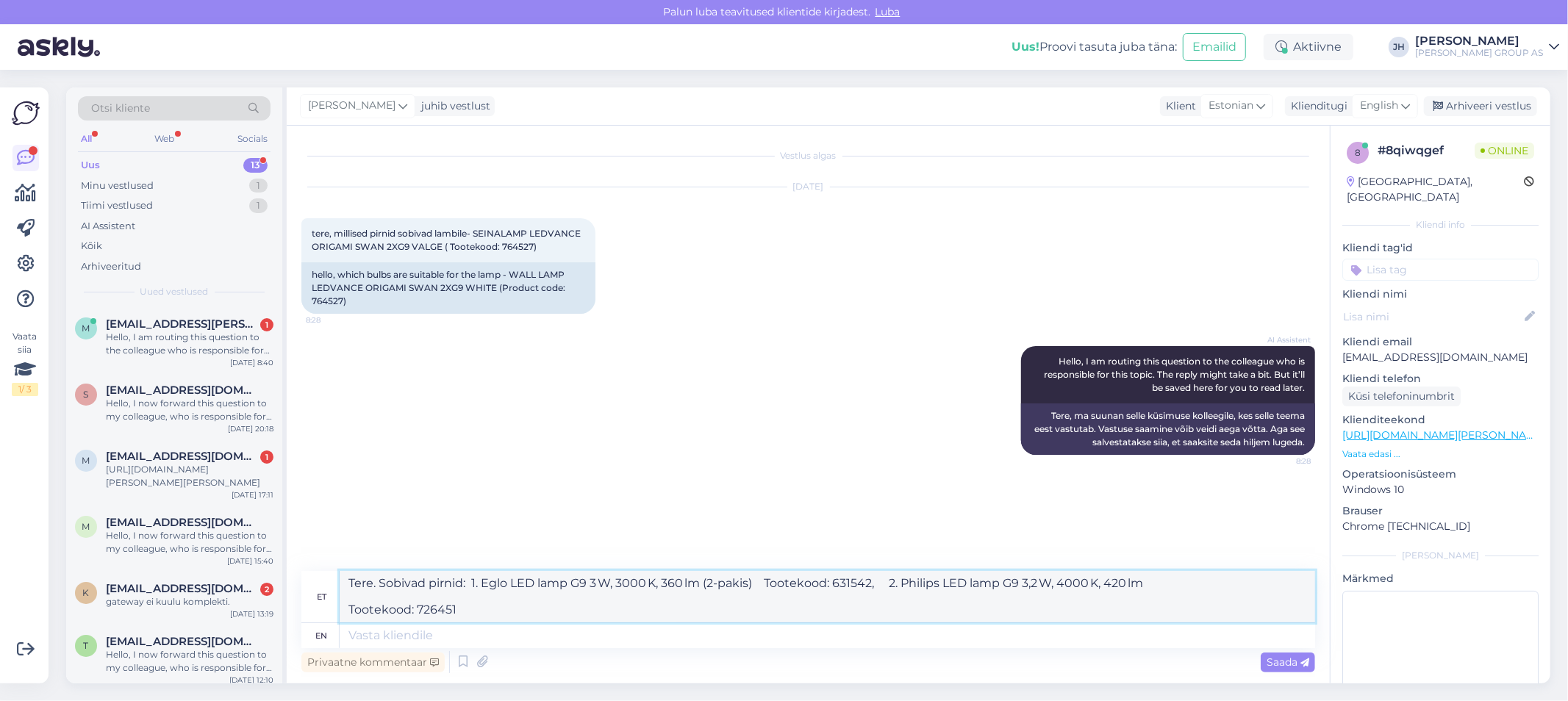
click at [348, 608] on textarea "Tere. Sobivad pirnid: 1. Eglo LED lamp G9 3 W, 3000 K, 360 lm (2‑pakis) Tooteko…" at bounding box center [827, 596] width 976 height 51
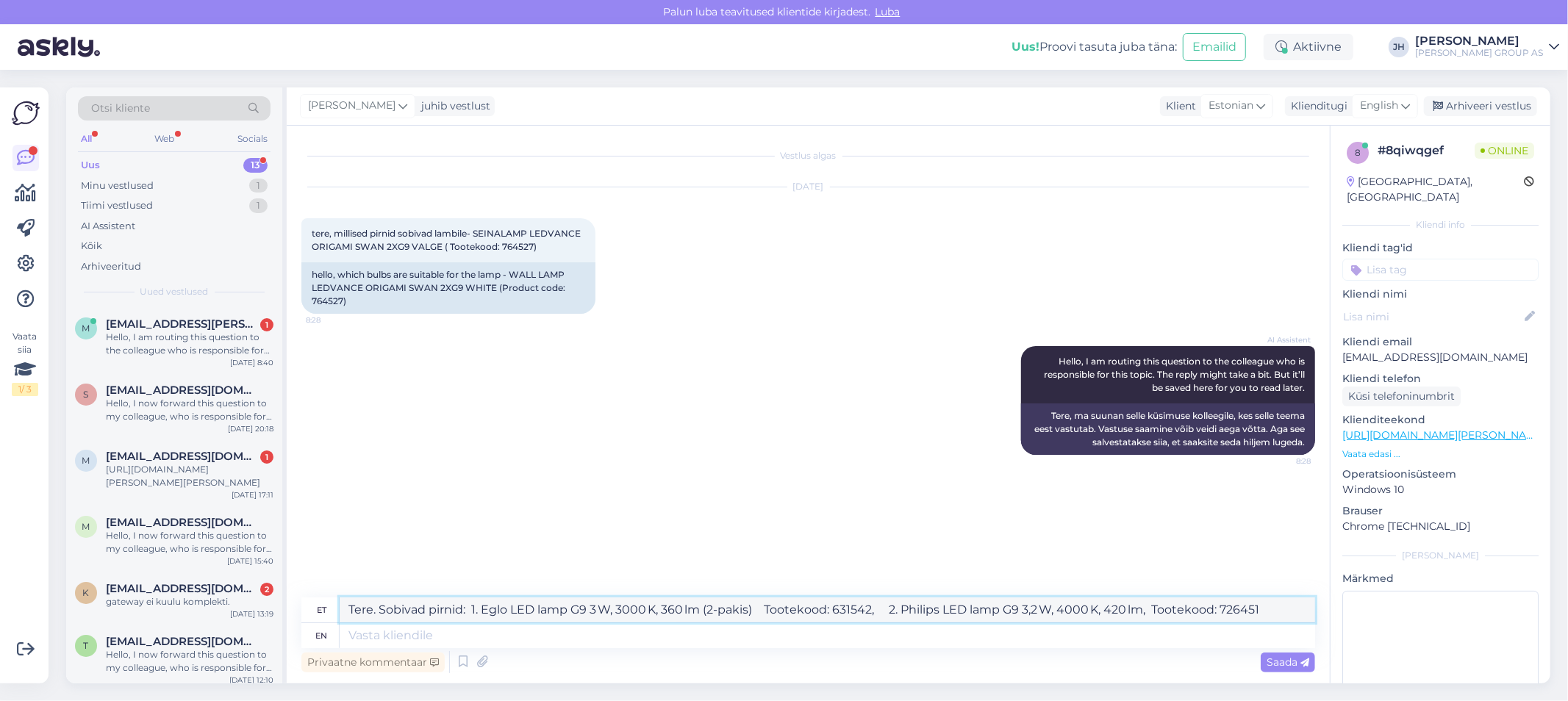
click at [1265, 608] on textarea "Tere. Sobivad pirnid: 1. Eglo LED lamp G9 3 W, 3000 K, 360 lm (2‑pakis) Tooteko…" at bounding box center [827, 609] width 976 height 25
paste textarea "3. Eglo LED lamp G9 3 W, 4000 K, 320 lm (2‑pakis) Tootekood: 726382"
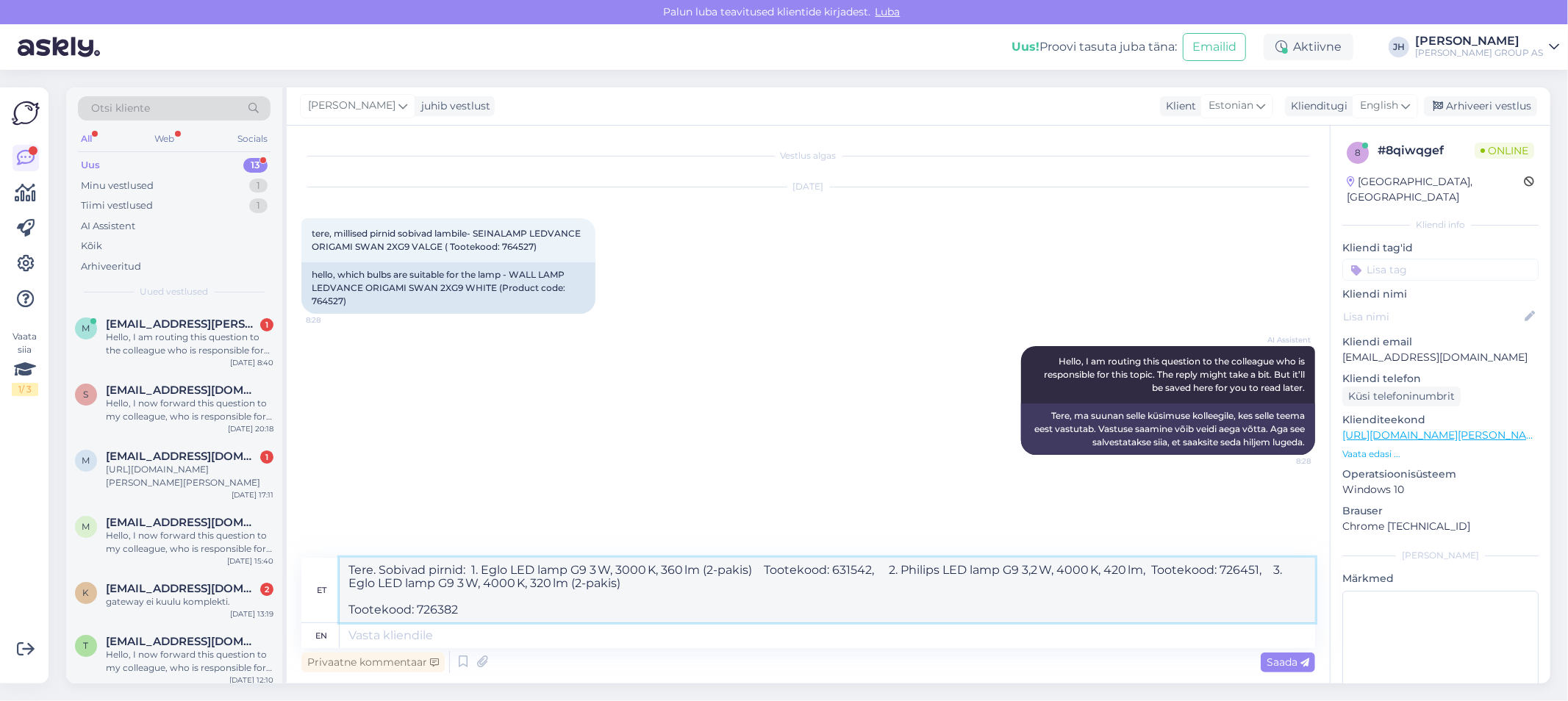
click at [348, 607] on textarea "Tere. Sobivad pirnid: 1. Eglo LED lamp G9 3 W, 3000 K, 360 lm (2‑pakis) Tooteko…" at bounding box center [827, 590] width 976 height 65
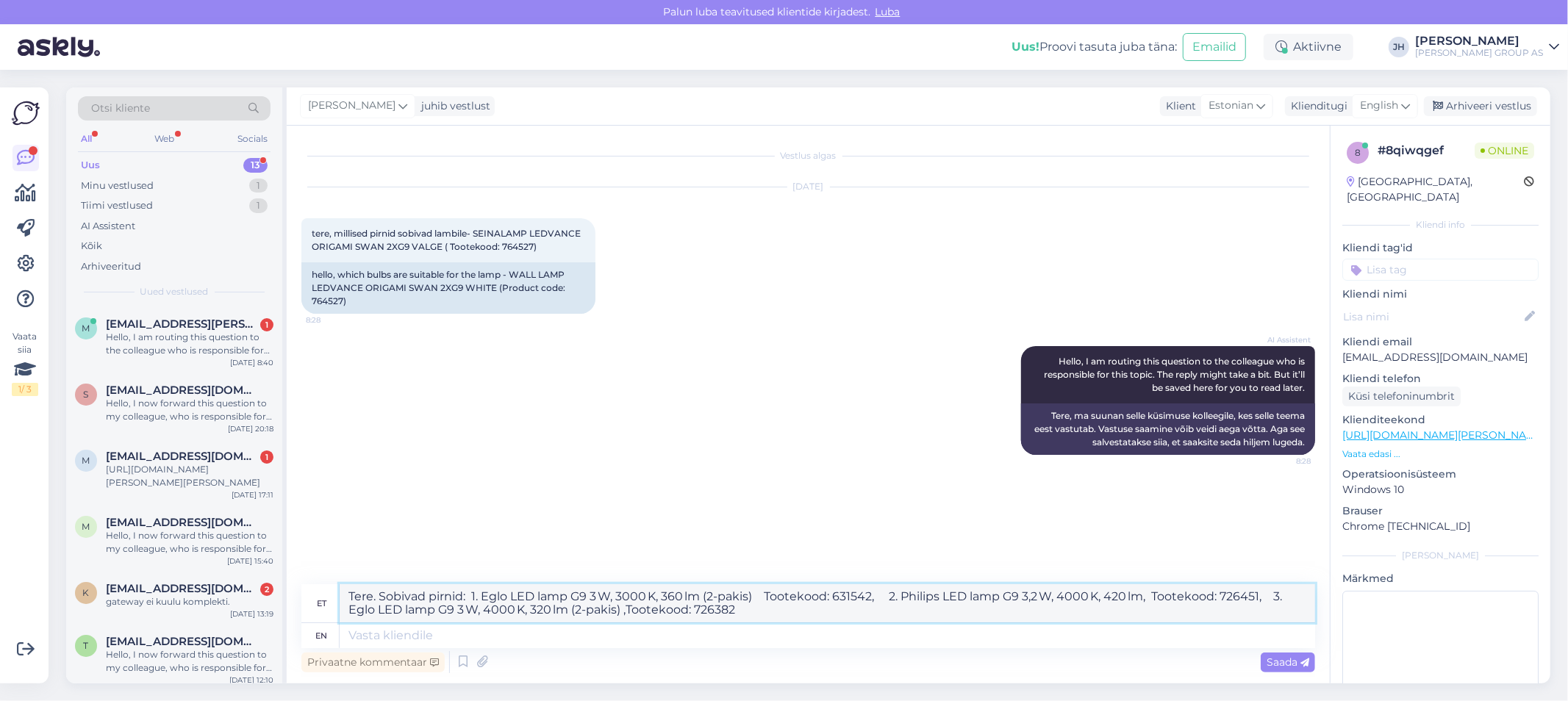
type textarea "Tere. Sobivad pirnid: 1. Eglo LED lamp G9 3 W, 3000 K, 360 lm (2‑pakis) Tooteko…"
drag, startPoint x: 779, startPoint y: 622, endPoint x: 505, endPoint y: 616, distance: 274.1
click at [356, 612] on div "et Tere. Sobivad pirnid: 1. Eglo LED lamp G9 3 W, 3000 K, 360 lm (2‑pakis) Toot…" at bounding box center [808, 616] width 1014 height 64
drag, startPoint x: 744, startPoint y: 621, endPoint x: 336, endPoint y: 569, distance: 411.3
click at [336, 569] on div "Vestlus algas [DATE] tere, millised pirnid sobivad lambile- SEINALAMP LEDVANCE …" at bounding box center [808, 404] width 1043 height 558
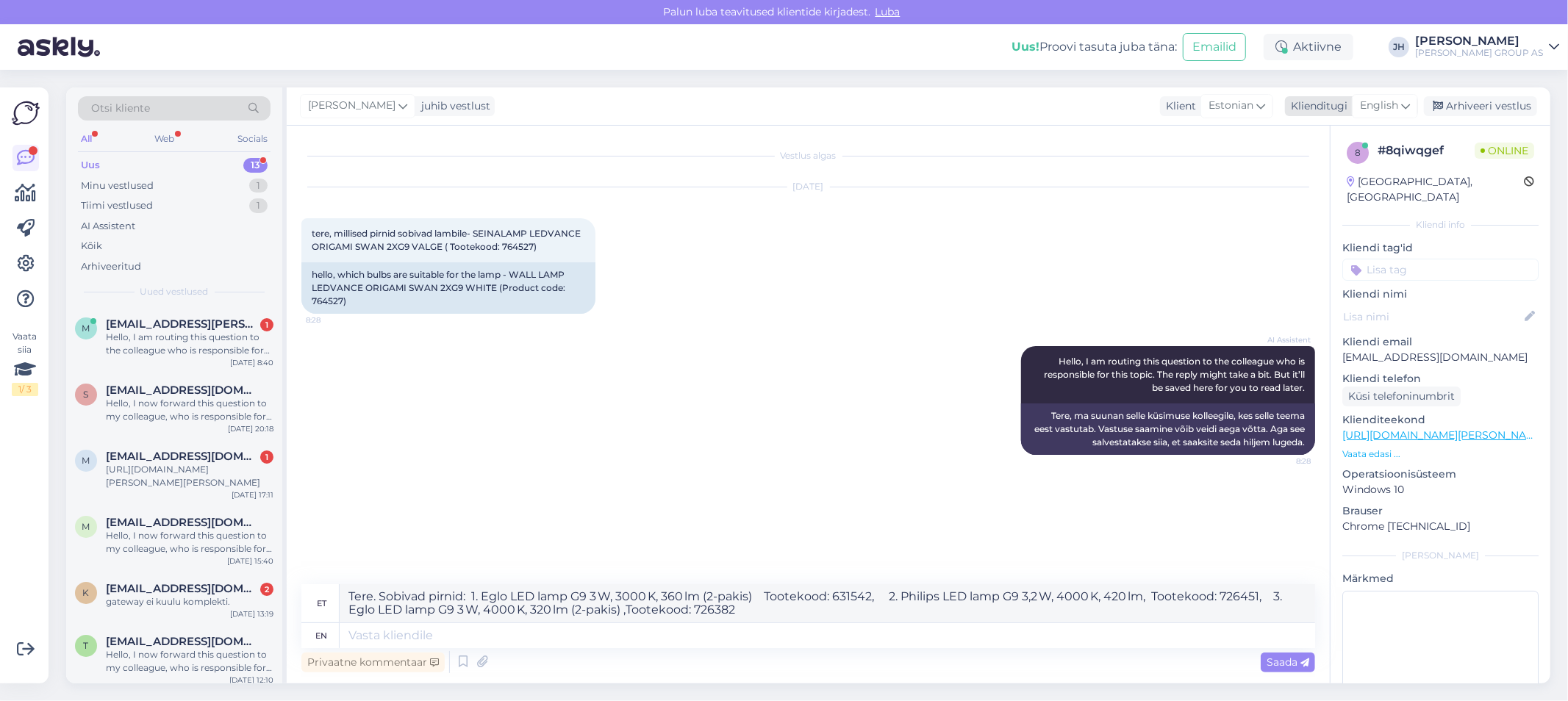
click at [1406, 101] on icon at bounding box center [1406, 106] width 9 height 16
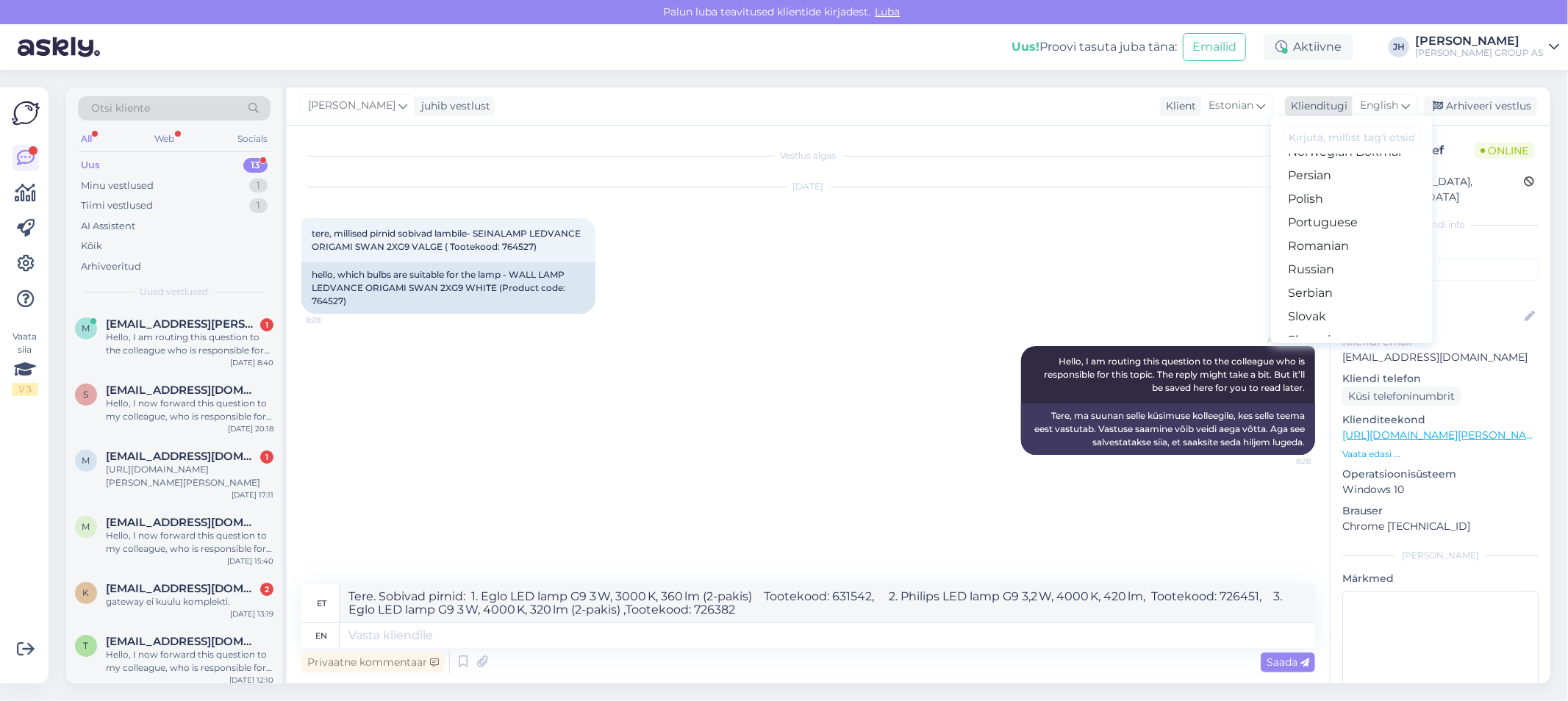
click at [1406, 100] on icon at bounding box center [1406, 106] width 9 height 16
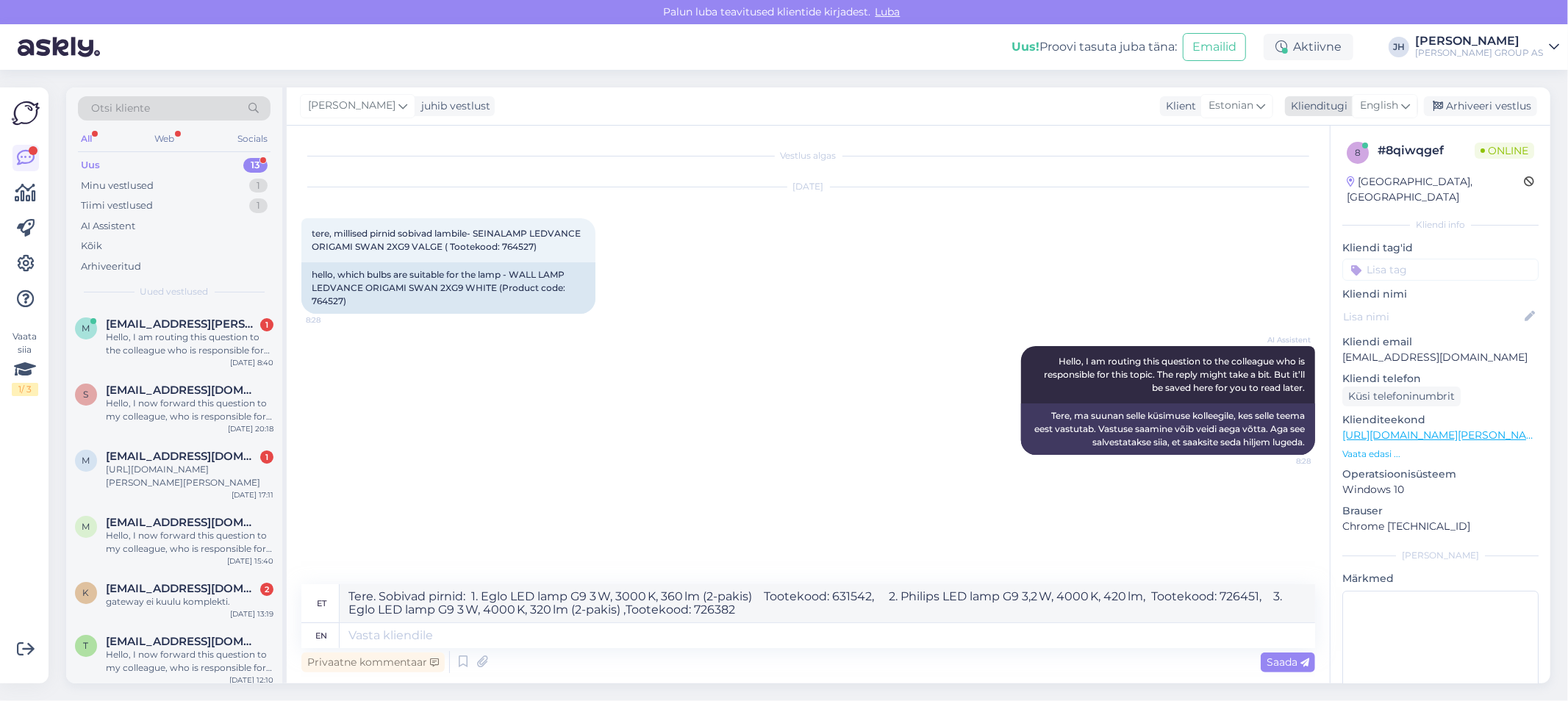
click at [1406, 100] on icon at bounding box center [1406, 106] width 9 height 16
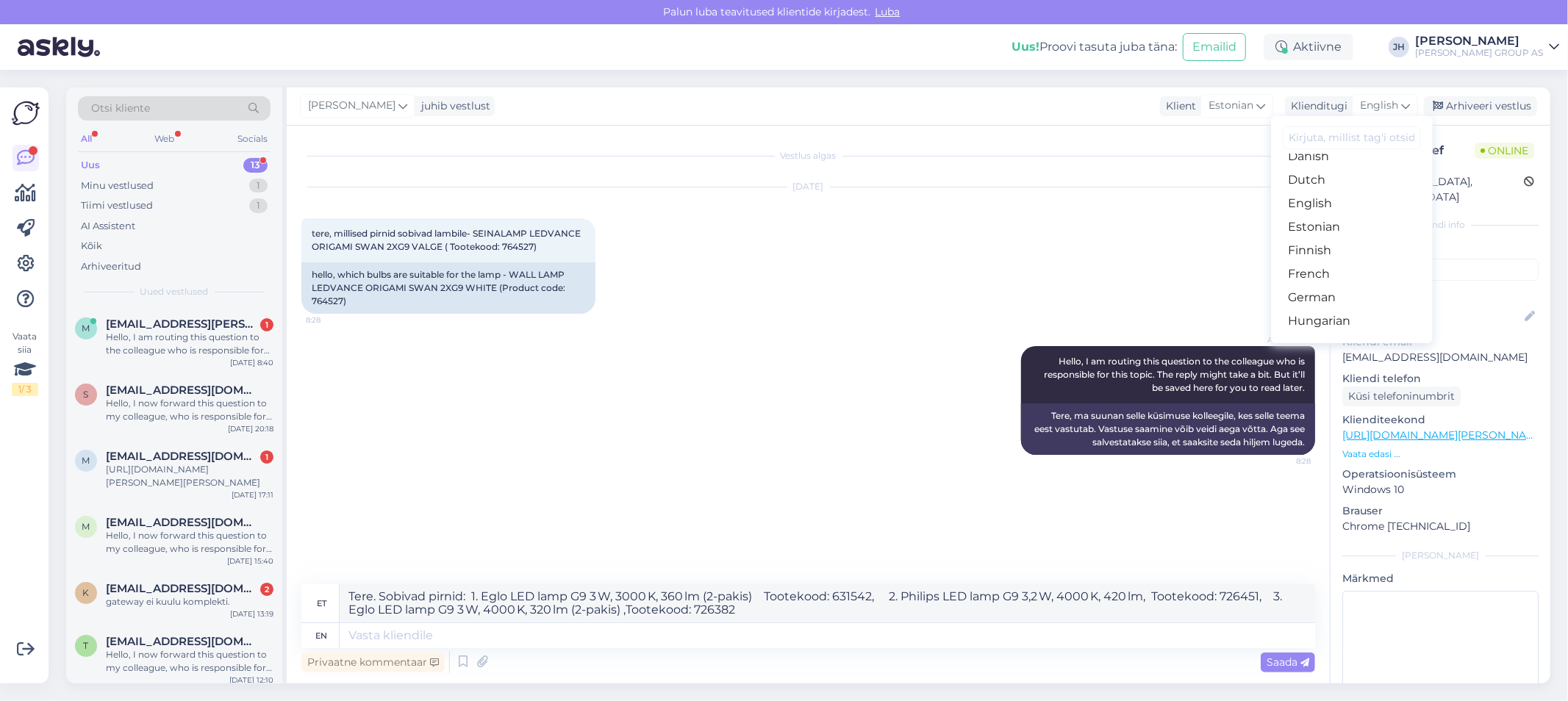
scroll to position [81, 0]
click at [1350, 273] on link "Estonian" at bounding box center [1352, 277] width 162 height 23
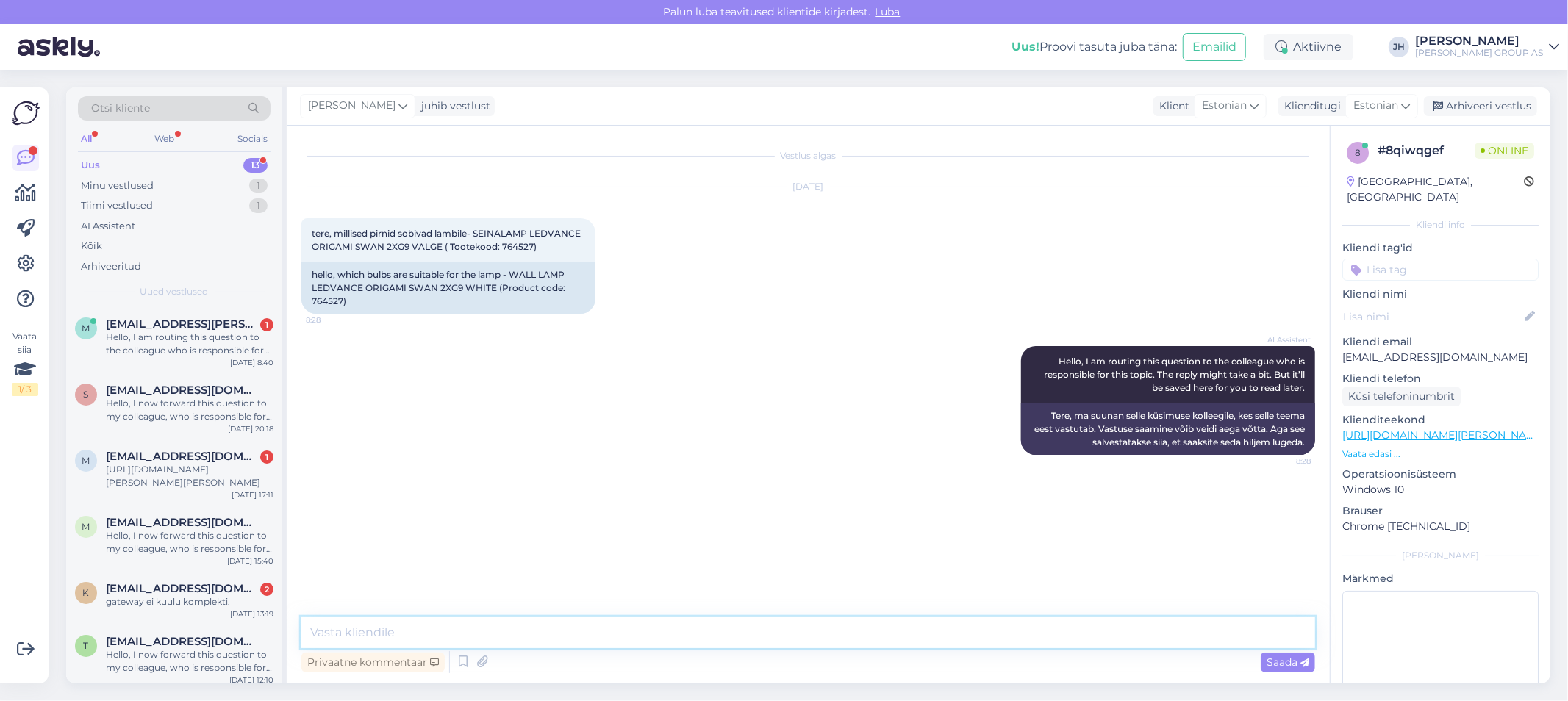
click at [326, 630] on textarea at bounding box center [808, 633] width 1014 height 31
paste textarea "Tere. Sobivad pirnid: 1. Eglo LED lamp G9 3 W, 3000 K, 360 lm (2‑pakis) Tooteko…"
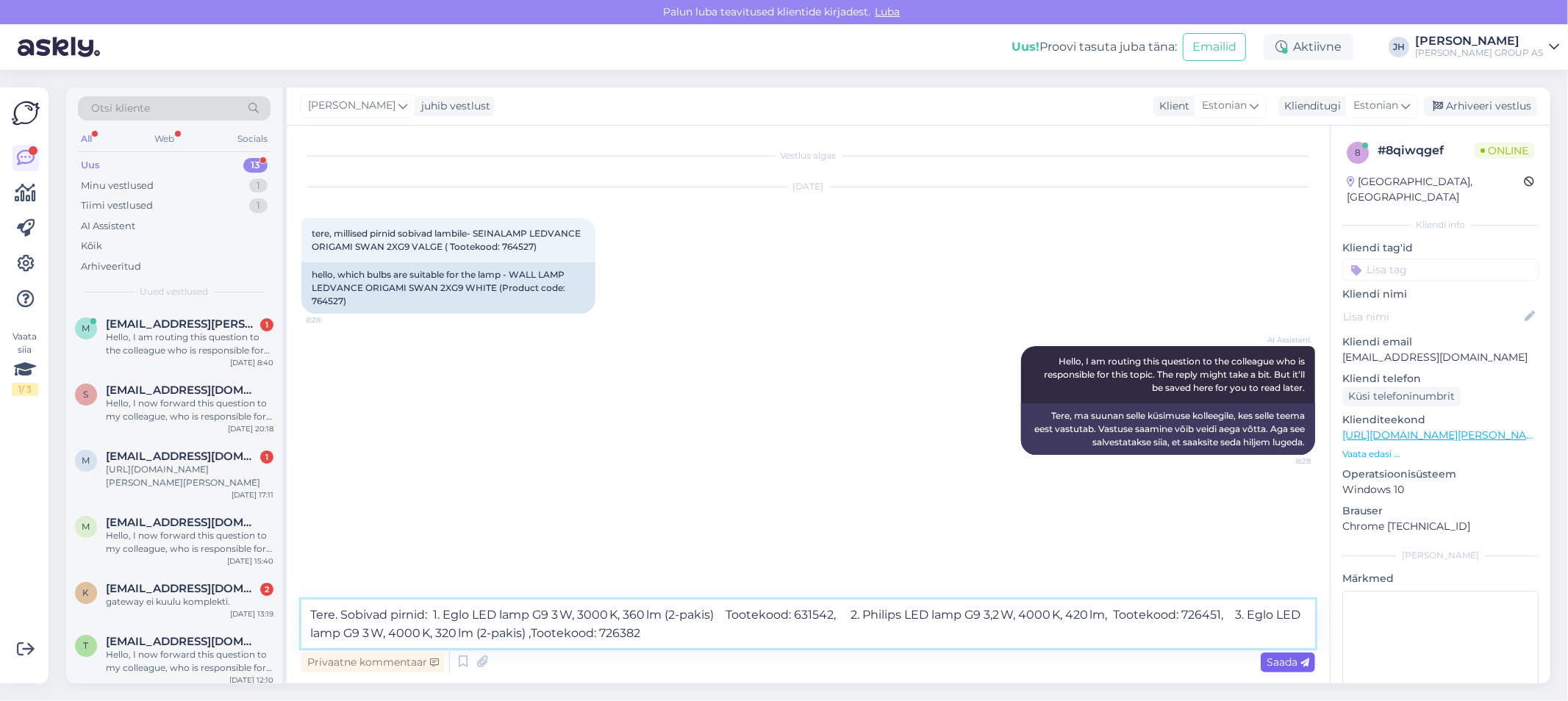
type textarea "Tere. Sobivad pirnid: 1. Eglo LED lamp G9 3 W, 3000 K, 360 lm (2‑pakis) Tooteko…"
click at [1284, 662] on span "Saada" at bounding box center [1287, 661] width 42 height 13
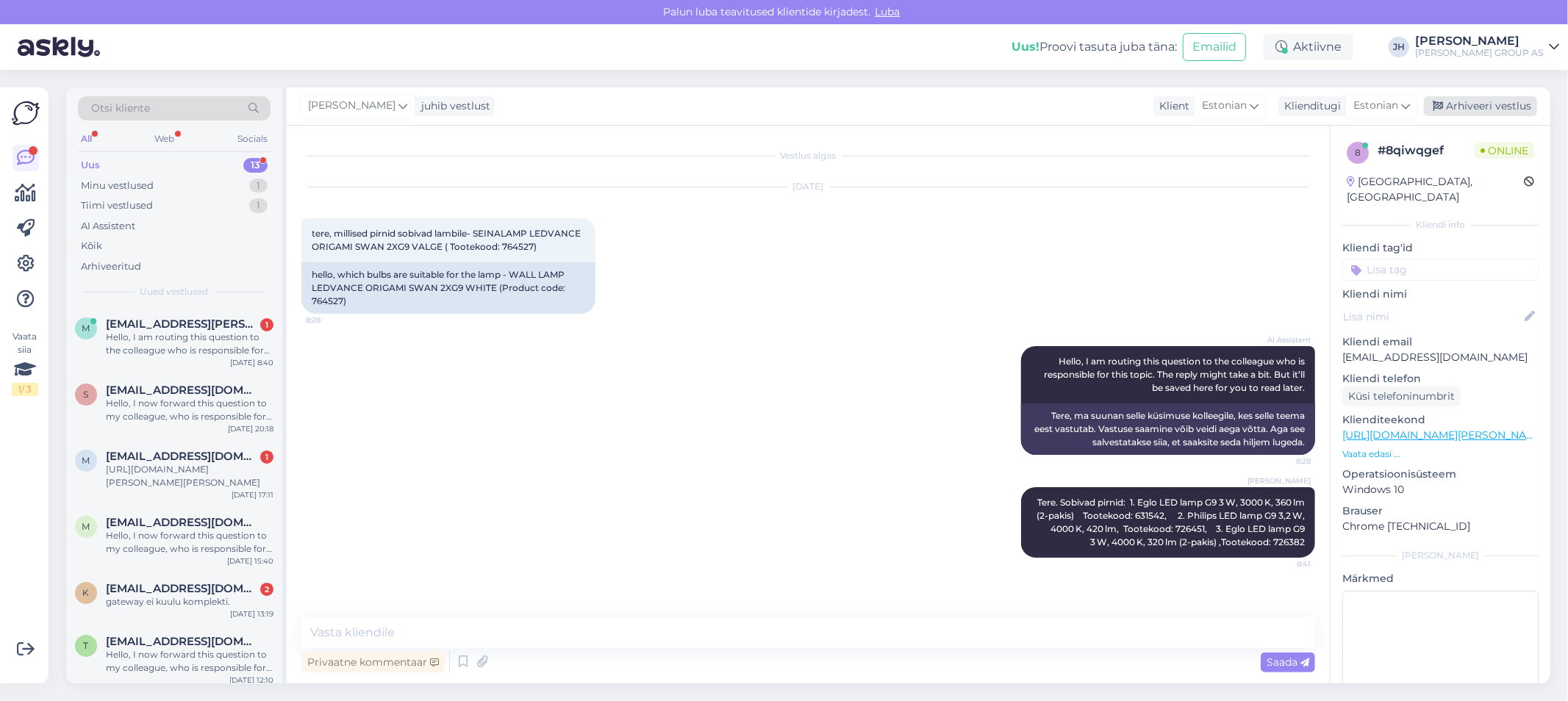
click at [1497, 100] on div "Arhiveeri vestlus" at bounding box center [1481, 106] width 113 height 20
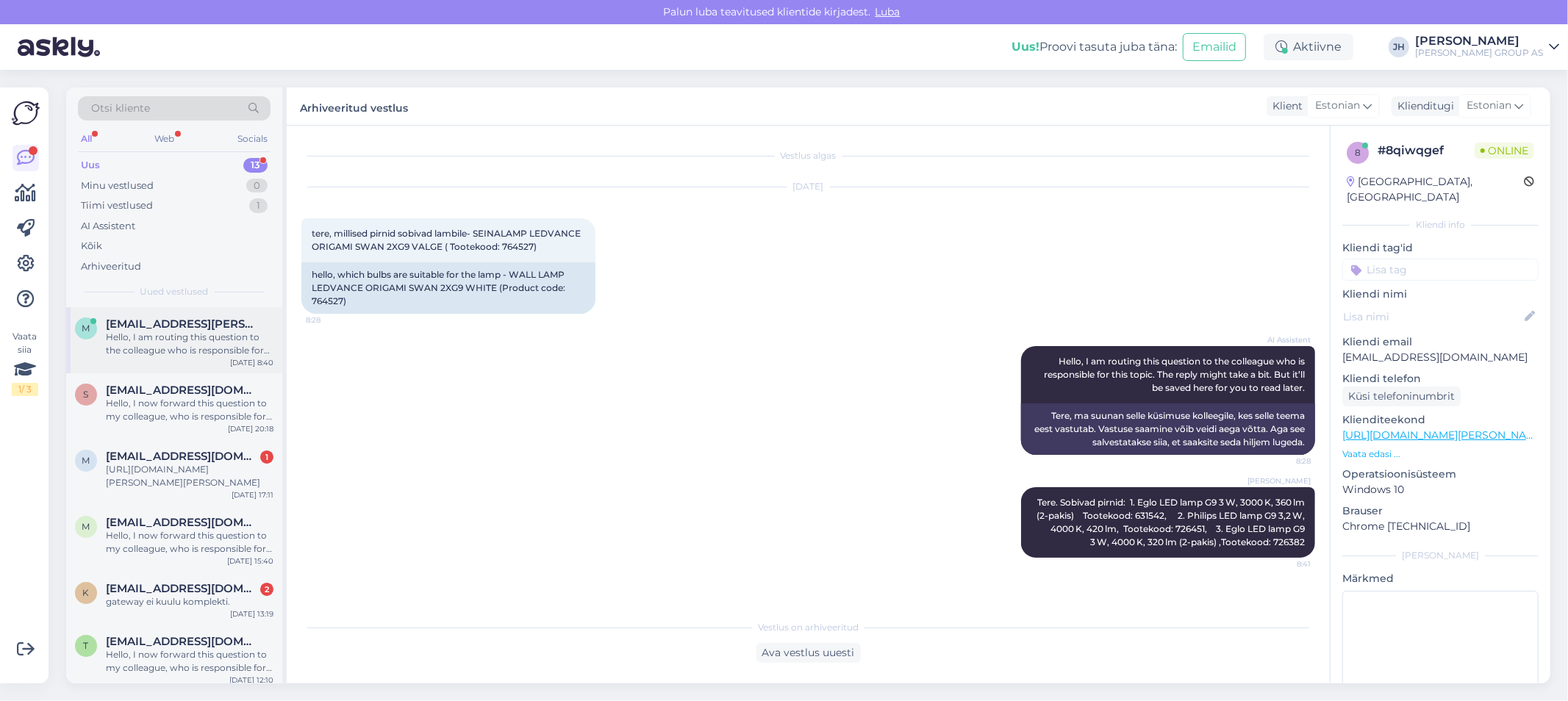
click at [166, 328] on span "[EMAIL_ADDRESS][PERSON_NAME][DOMAIN_NAME]" at bounding box center [182, 324] width 153 height 13
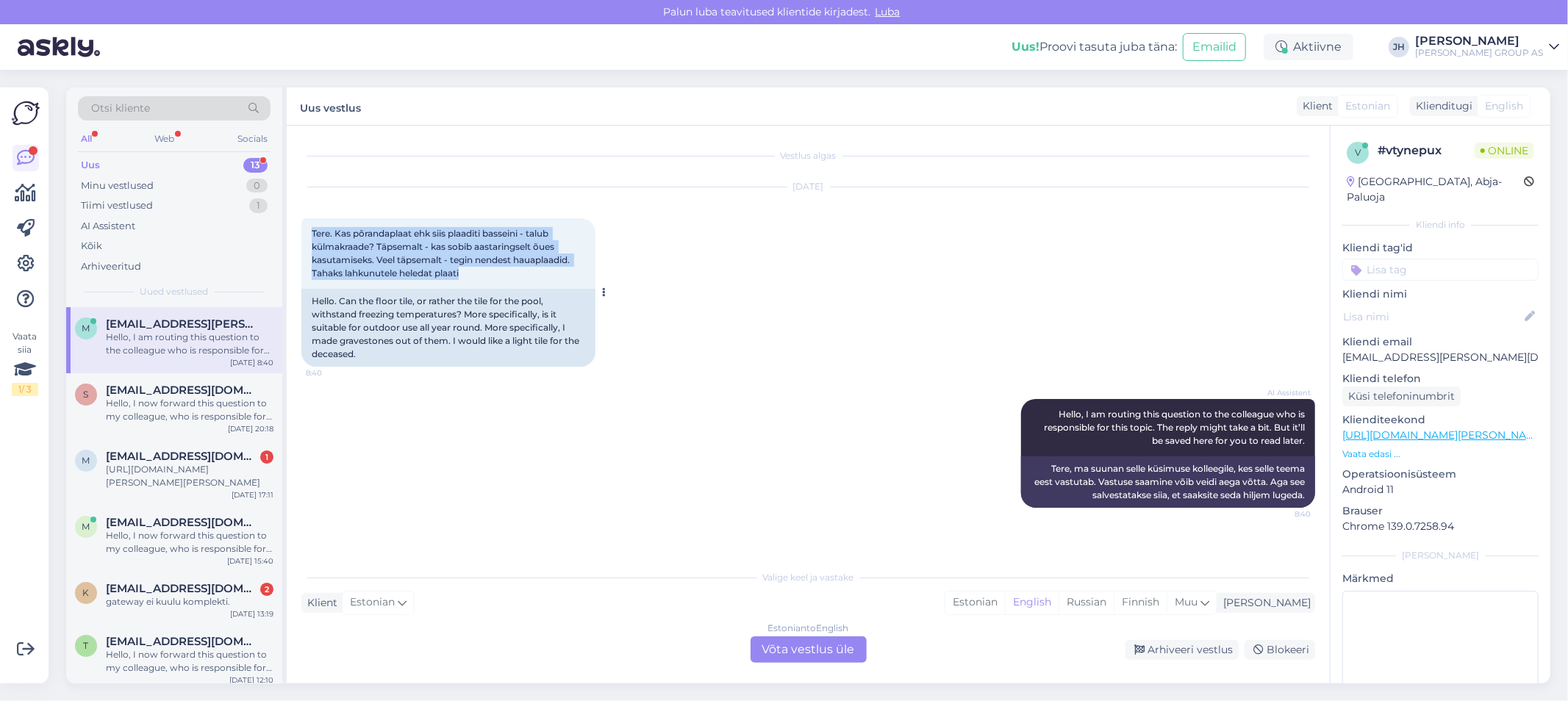
drag, startPoint x: 464, startPoint y: 274, endPoint x: 301, endPoint y: 226, distance: 169.9
click at [301, 226] on div "Tere. Kas põrandaplaat ehk siis plaaditi basseini - talub külmakraade? Täpsemal…" at bounding box center [448, 254] width 294 height 71
copy span "Tere. Kas põrandaplaat ehk siis plaaditi basseini - talub külmakraade? Täpsemal…"
click at [809, 643] on div "Estonian to English Võta vestlus üle" at bounding box center [809, 649] width 116 height 27
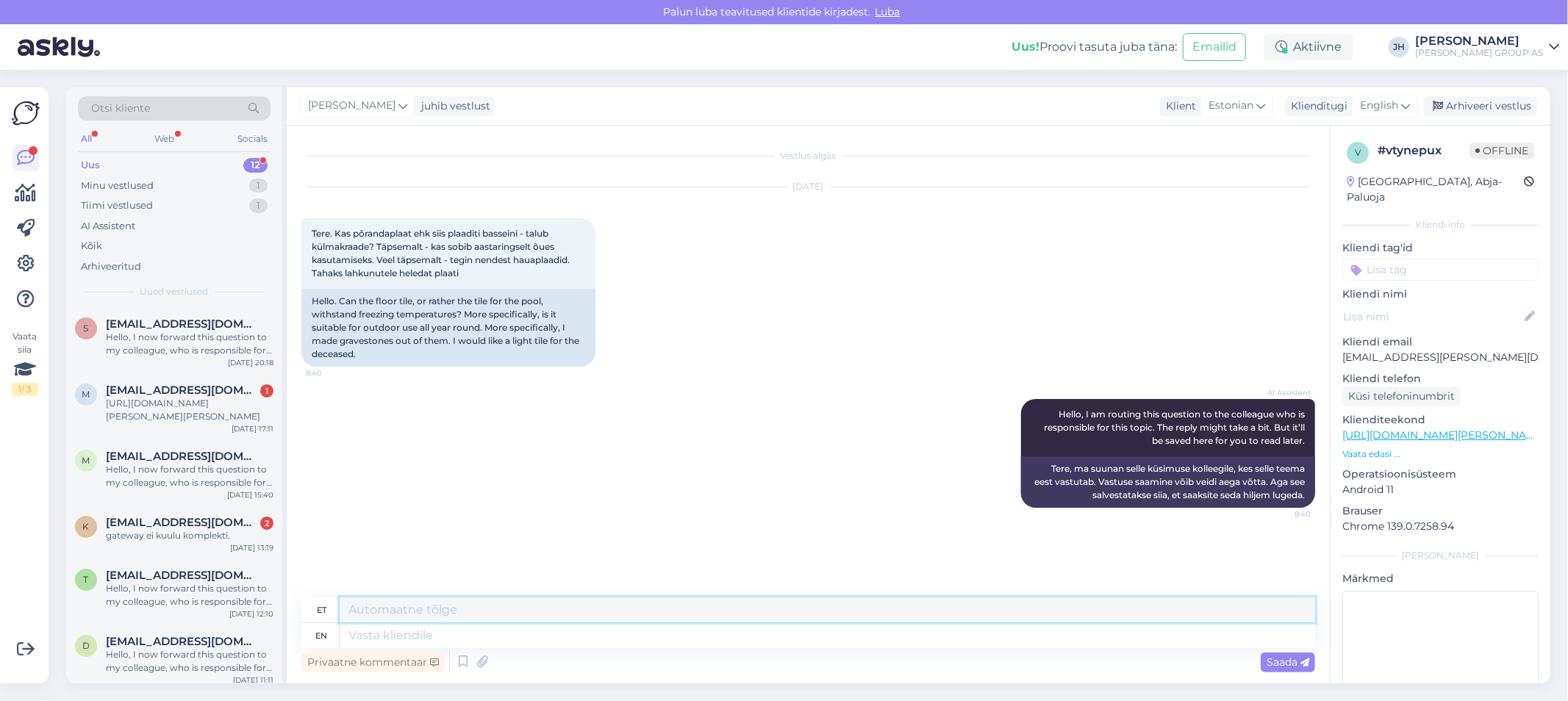
click at [401, 607] on textarea at bounding box center [827, 609] width 976 height 25
paste textarea "Peaks olema pakendil või tootekirjelduses märgitud. Otsi märksõnu nagu: Frost-p…"
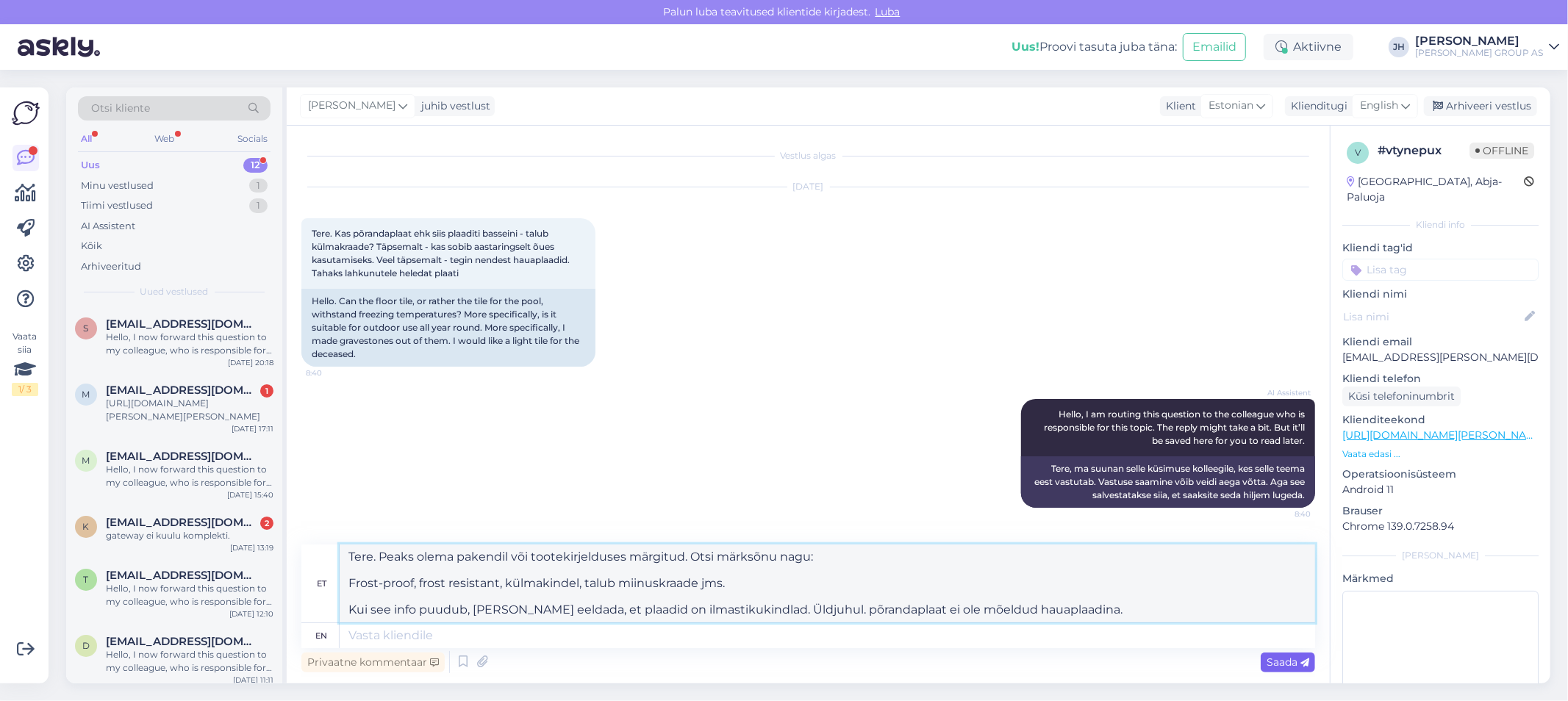
type textarea "Tere. Peaks olema pakendil või tootekirjelduses märgitud. Otsi märksõnu nagu: F…"
click at [1278, 663] on span "Saada" at bounding box center [1287, 661] width 42 height 13
drag, startPoint x: 998, startPoint y: 597, endPoint x: 310, endPoint y: 498, distance: 695.1
click at [313, 502] on div "Vestlus algas [DATE] Tere. Kas põrandaplaat ehk siis plaaditi basseini - talub …" at bounding box center [808, 404] width 1043 height 558
click at [1411, 106] on div "English" at bounding box center [1385, 106] width 66 height 23
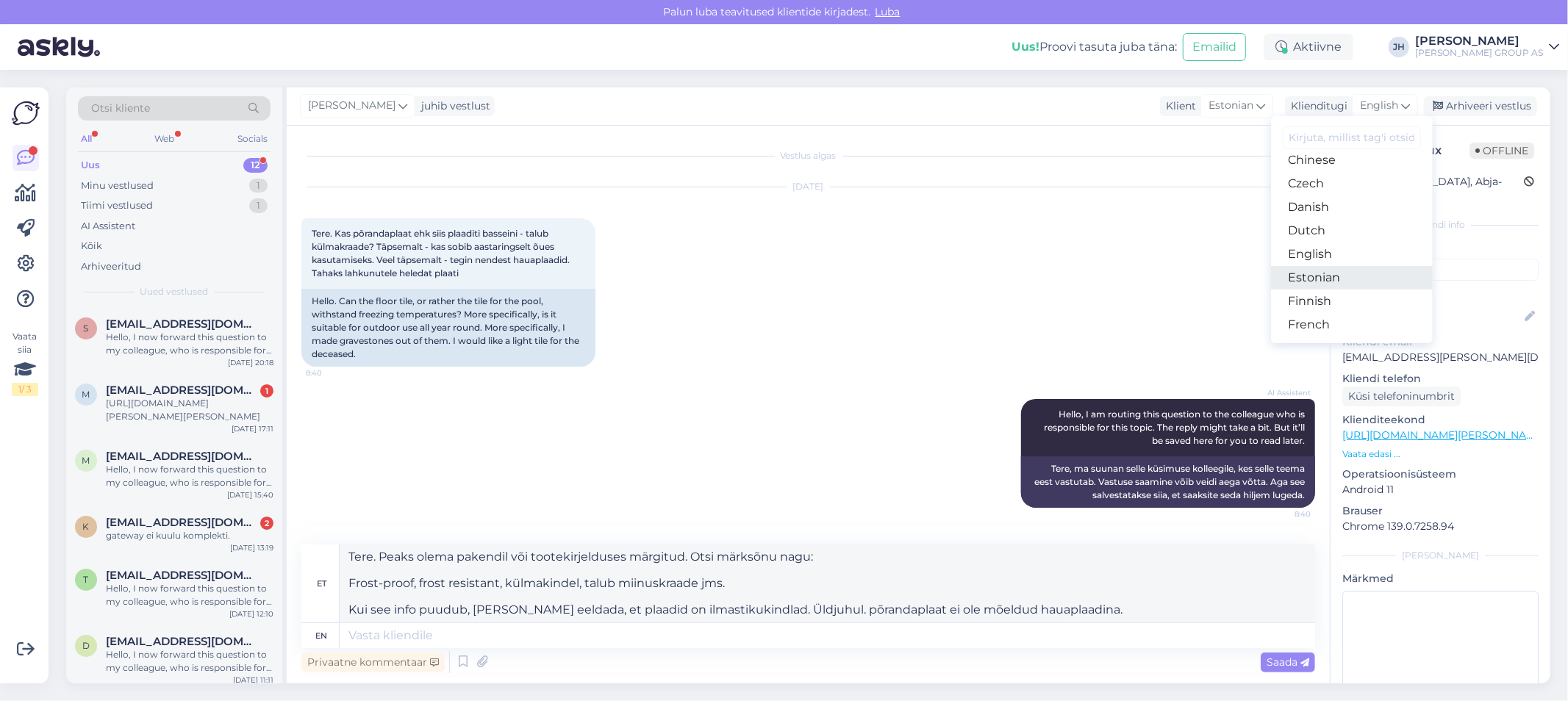
click at [1319, 276] on link "Estonian" at bounding box center [1352, 277] width 162 height 23
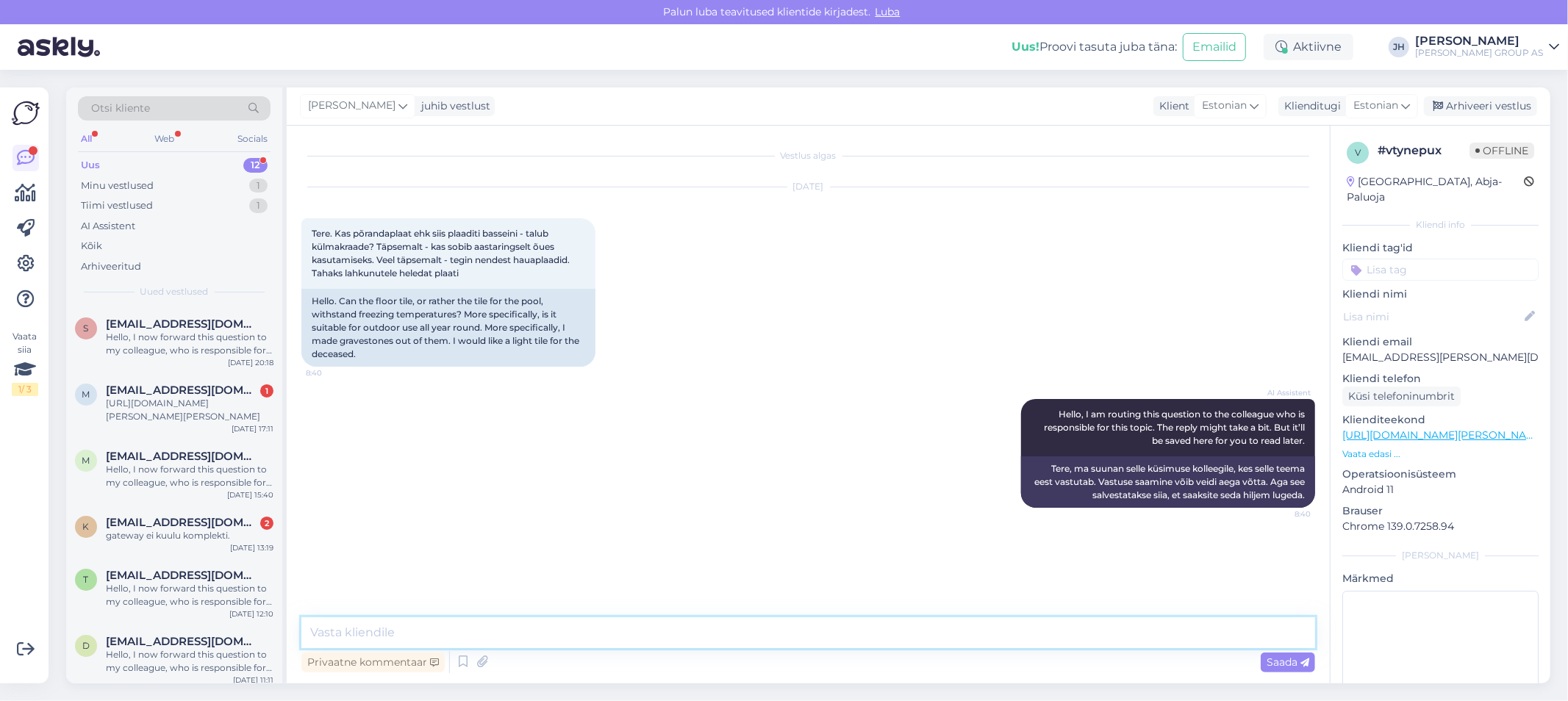
click at [349, 627] on textarea at bounding box center [808, 633] width 1014 height 31
paste textarea "Tere. Peaks olema pakendil või tootekirjelduses märgitud. Otsi märksõnu nagu: F…"
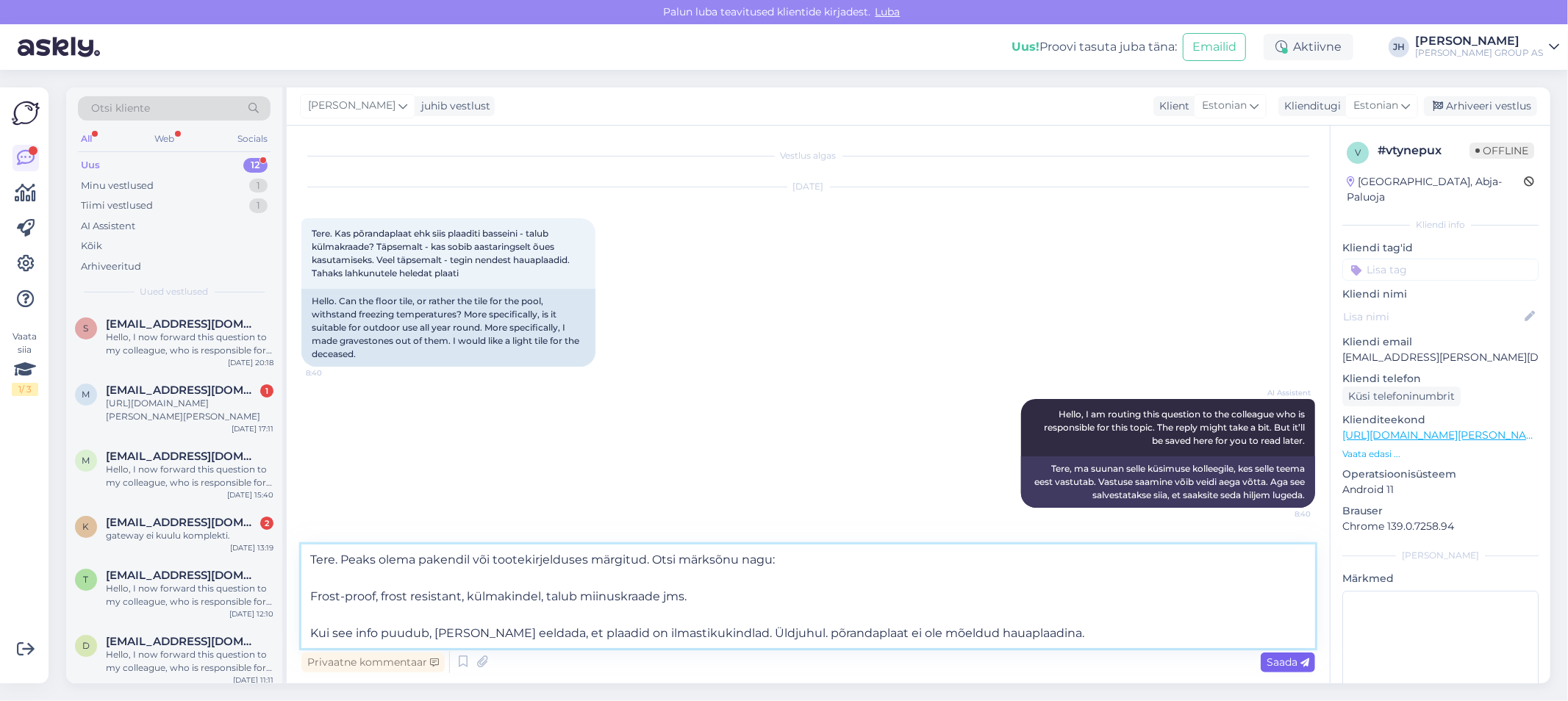
type textarea "Tere. Peaks olema pakendil või tootekirjelduses märgitud. Otsi märksõnu nagu: F…"
click at [1273, 663] on span "Saada" at bounding box center [1287, 661] width 42 height 13
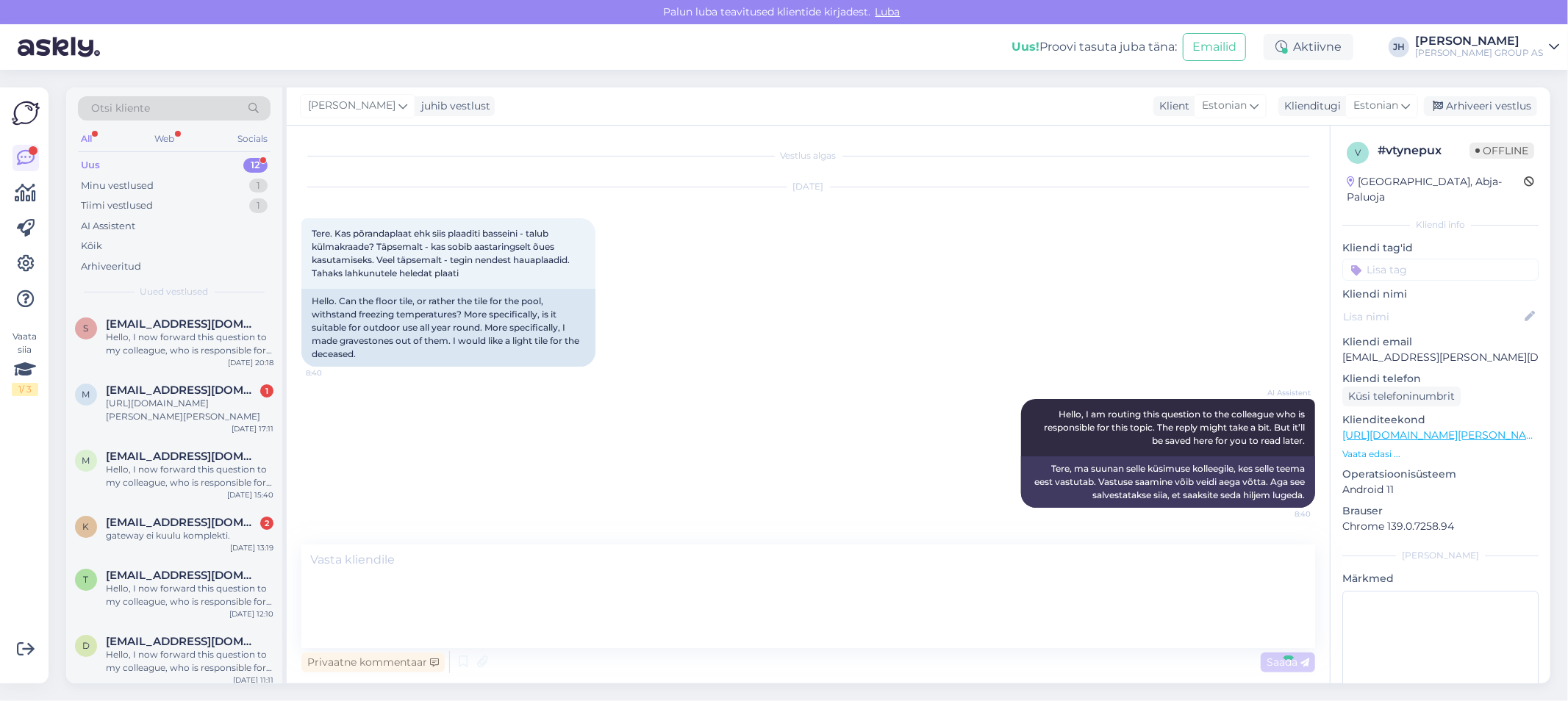
scroll to position [88, 0]
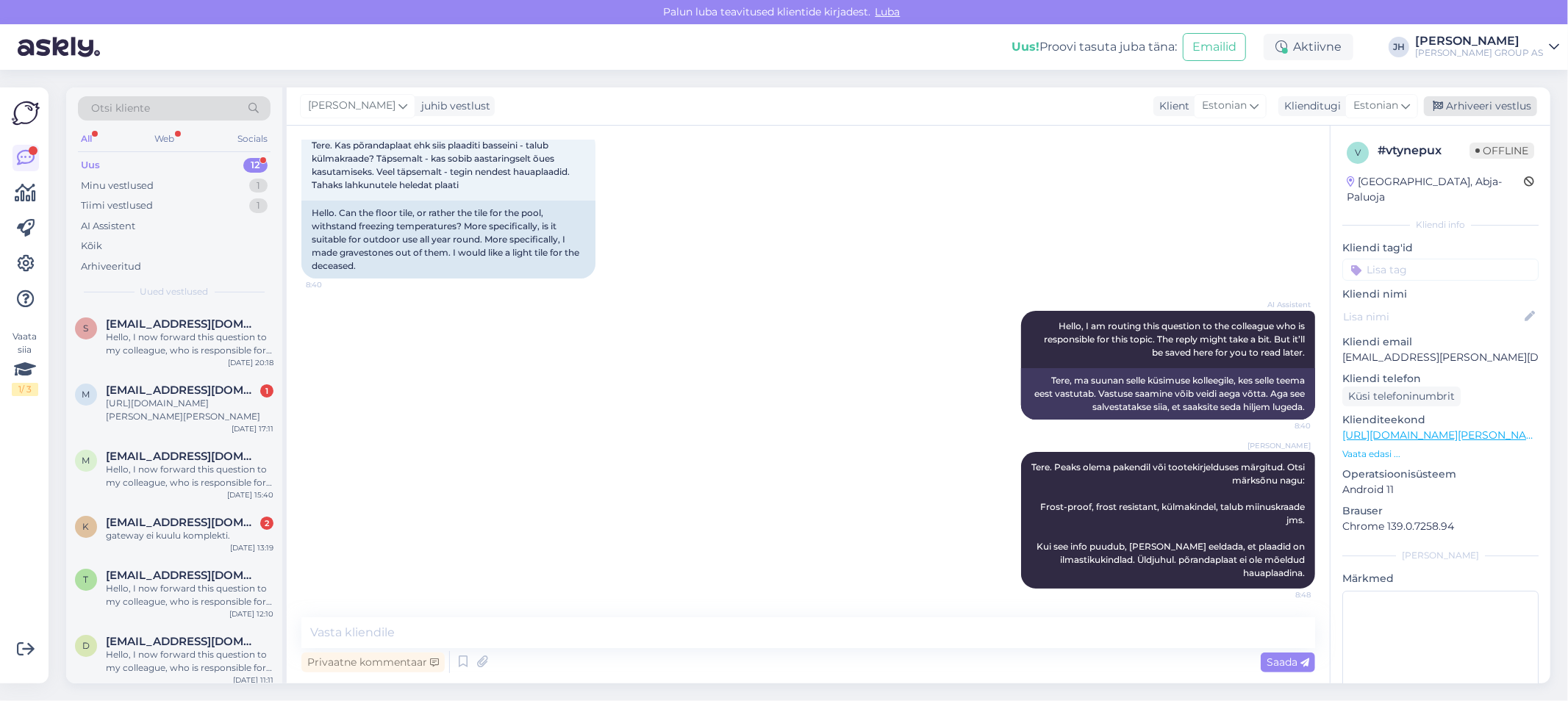
click at [1487, 105] on div "Arhiveeri vestlus" at bounding box center [1481, 106] width 113 height 20
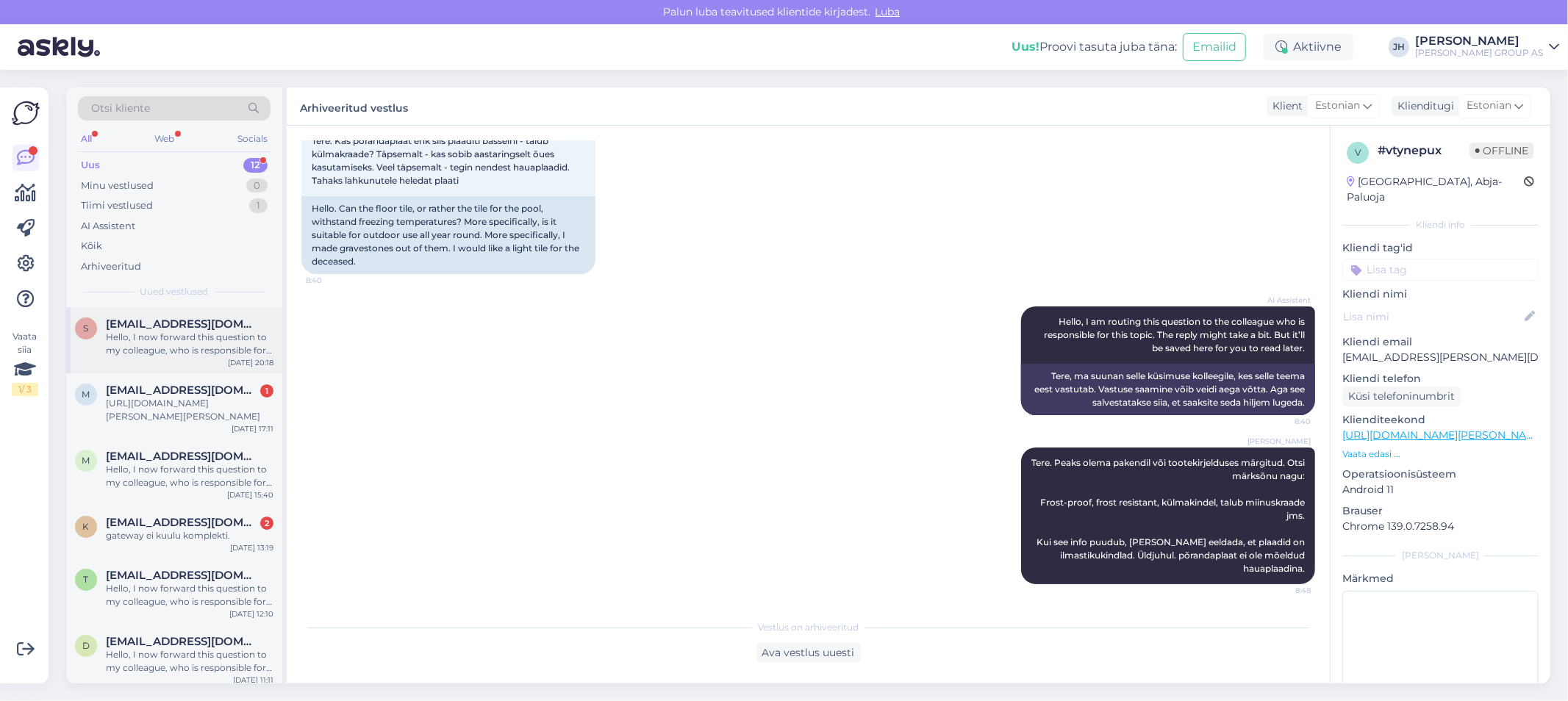
click at [184, 313] on div "s [PERSON_NAME][EMAIL_ADDRESS][DOMAIN_NAME] Hello, I now forward this question …" at bounding box center [174, 340] width 216 height 66
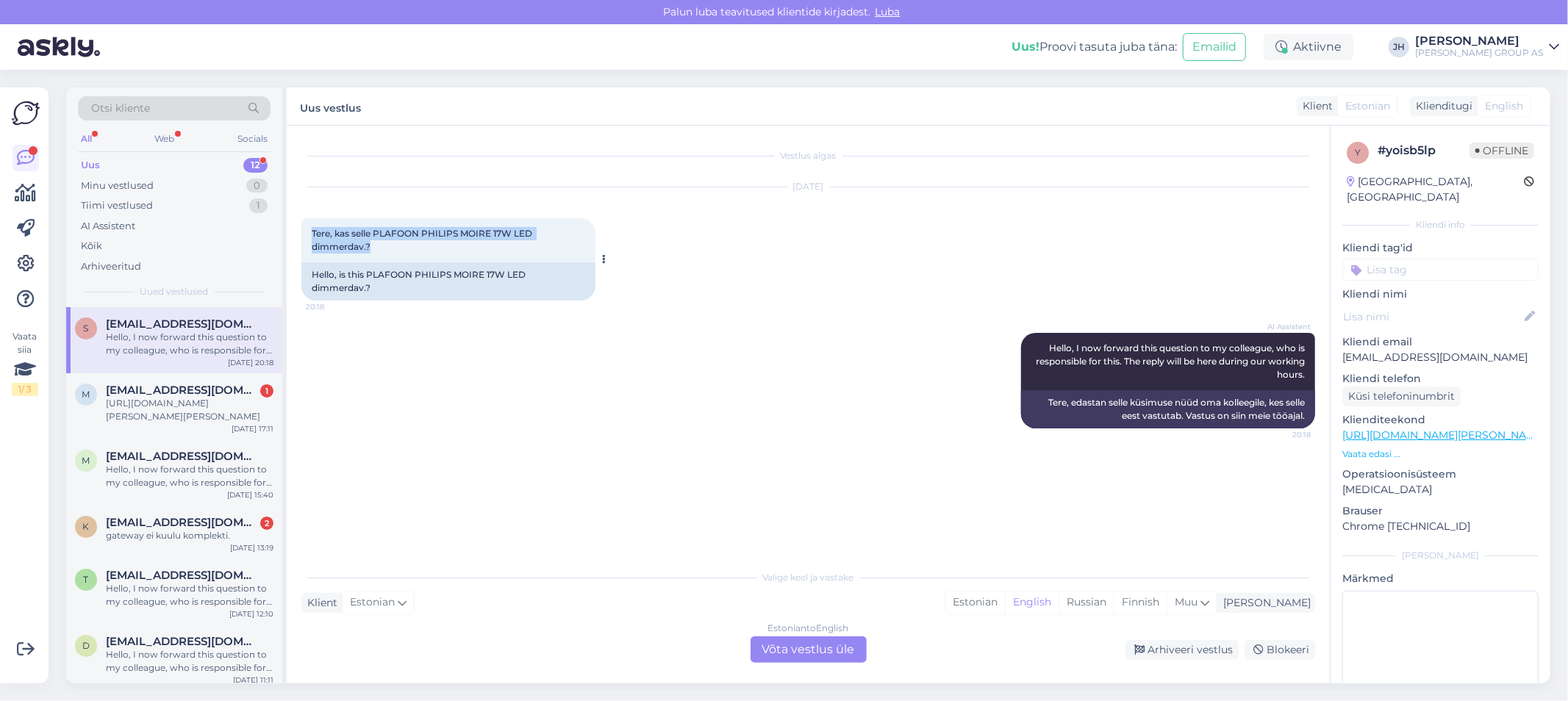
drag, startPoint x: 379, startPoint y: 246, endPoint x: 302, endPoint y: 233, distance: 78.1
click at [302, 233] on div "Tere, kas selle PLAFOON PHILIPS MOIRE 17W LED dimmerdav.? 20:18" at bounding box center [448, 240] width 294 height 44
copy span "Tere, kas selle PLAFOON PHILIPS MOIRE 17W LED dimmerdav.?"
click at [790, 651] on div "Estonian to English Võta vestlus üle" at bounding box center [809, 649] width 116 height 27
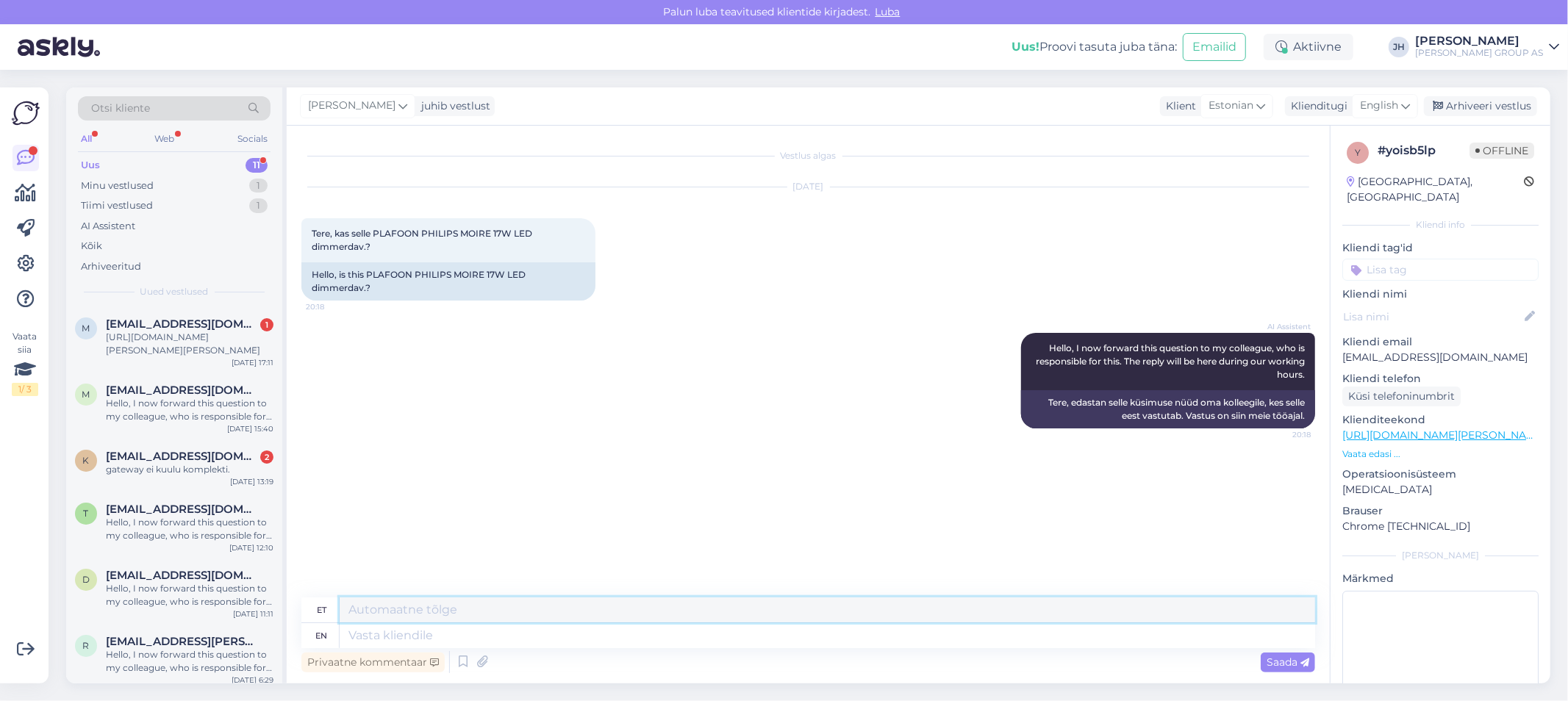
click at [422, 599] on textarea at bounding box center [827, 609] width 976 height 25
click at [1409, 100] on icon at bounding box center [1406, 106] width 9 height 16
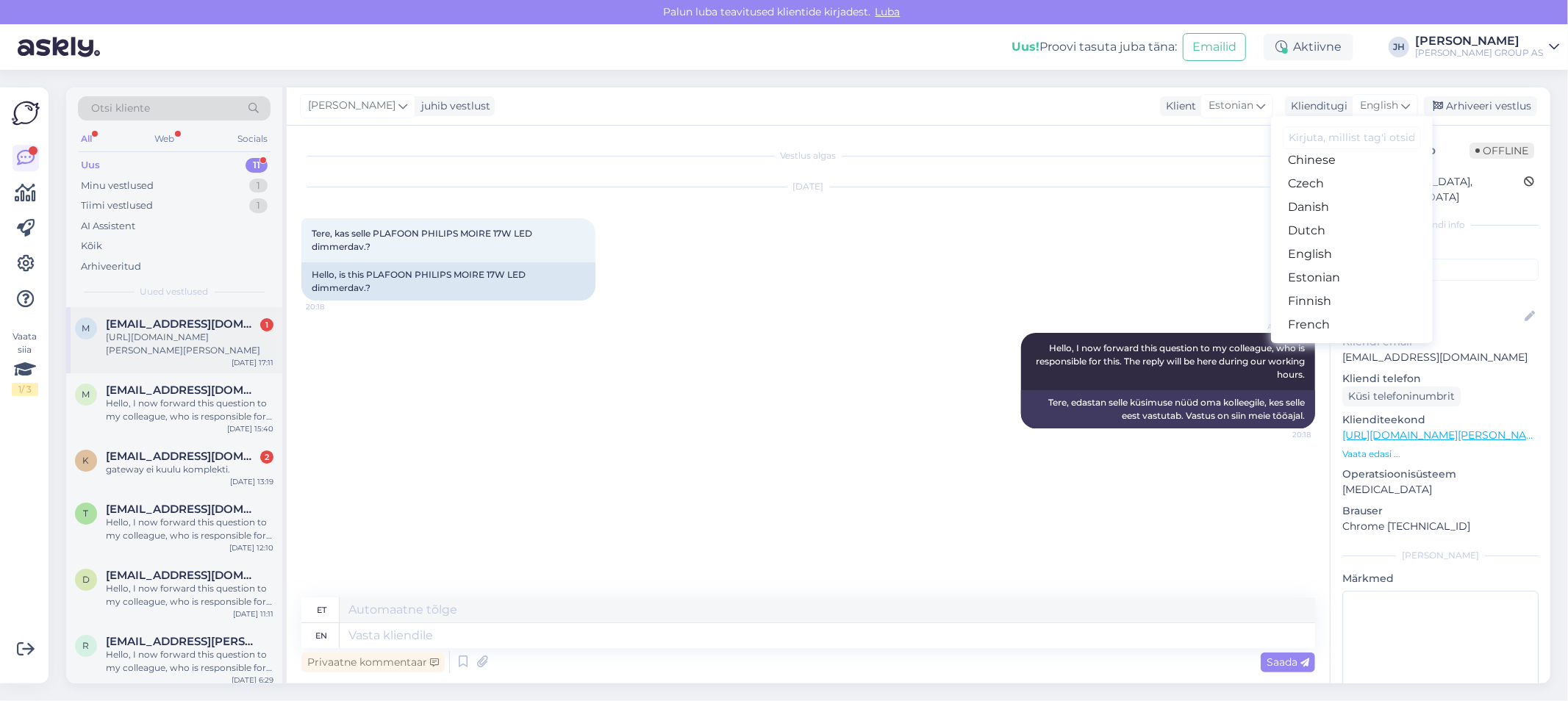
click at [171, 331] on div "[URL][DOMAIN_NAME][PERSON_NAME][PERSON_NAME]" at bounding box center [190, 344] width 168 height 27
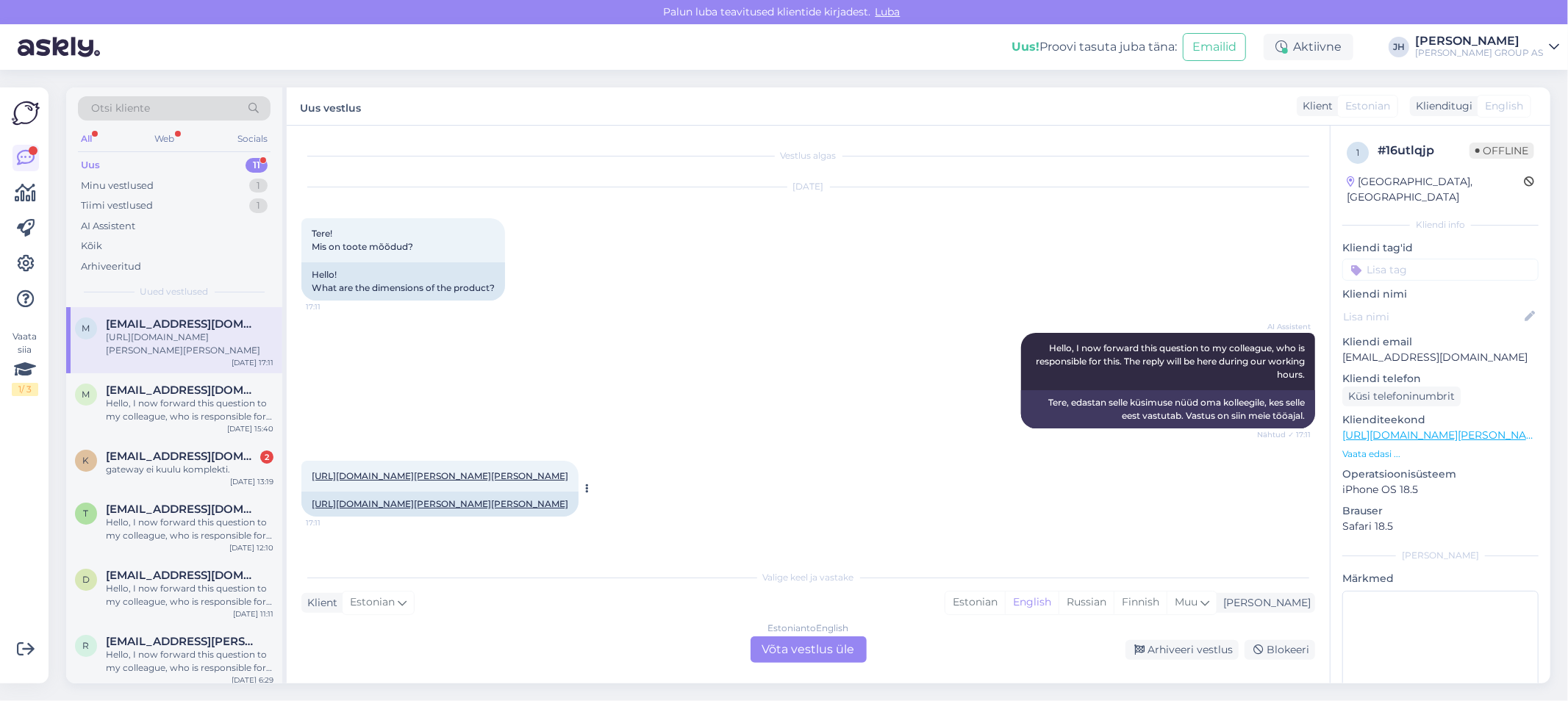
click at [423, 470] on link "[URL][DOMAIN_NAME][PERSON_NAME][PERSON_NAME]" at bounding box center [440, 475] width 256 height 11
click at [821, 645] on div "Estonian to English Võta vestlus üle" at bounding box center [809, 649] width 116 height 27
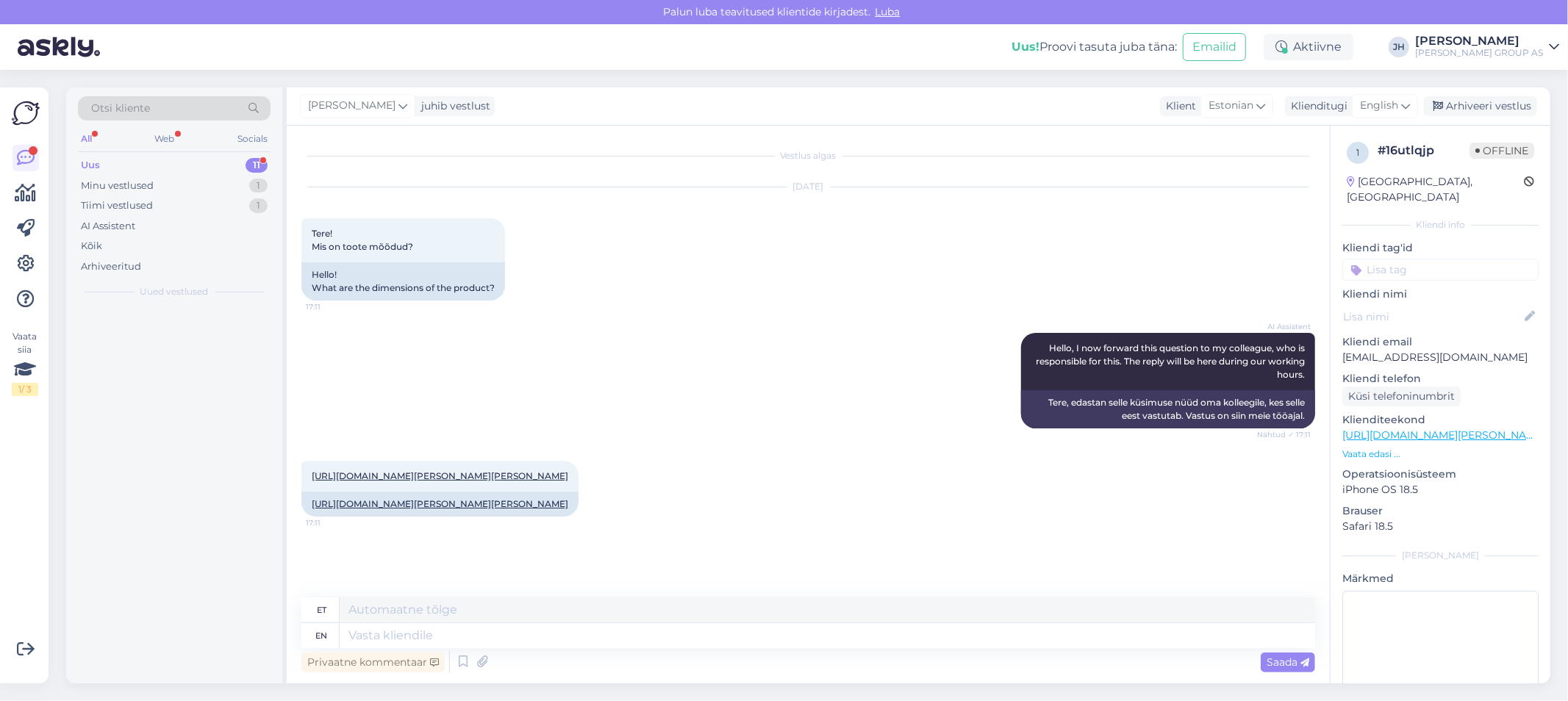
scroll to position [0, 0]
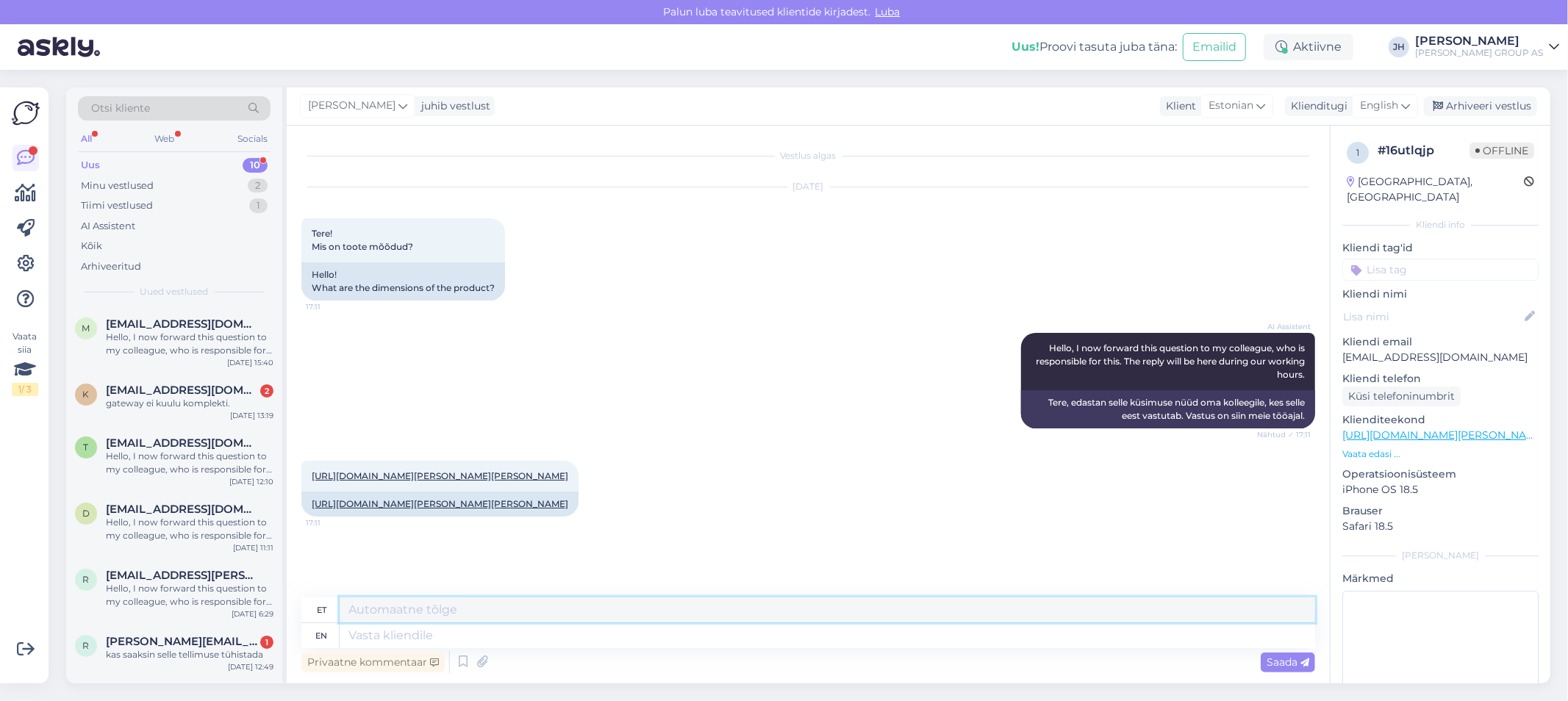
click at [442, 612] on textarea at bounding box center [827, 609] width 976 height 25
click at [1407, 96] on div "English" at bounding box center [1385, 106] width 66 height 23
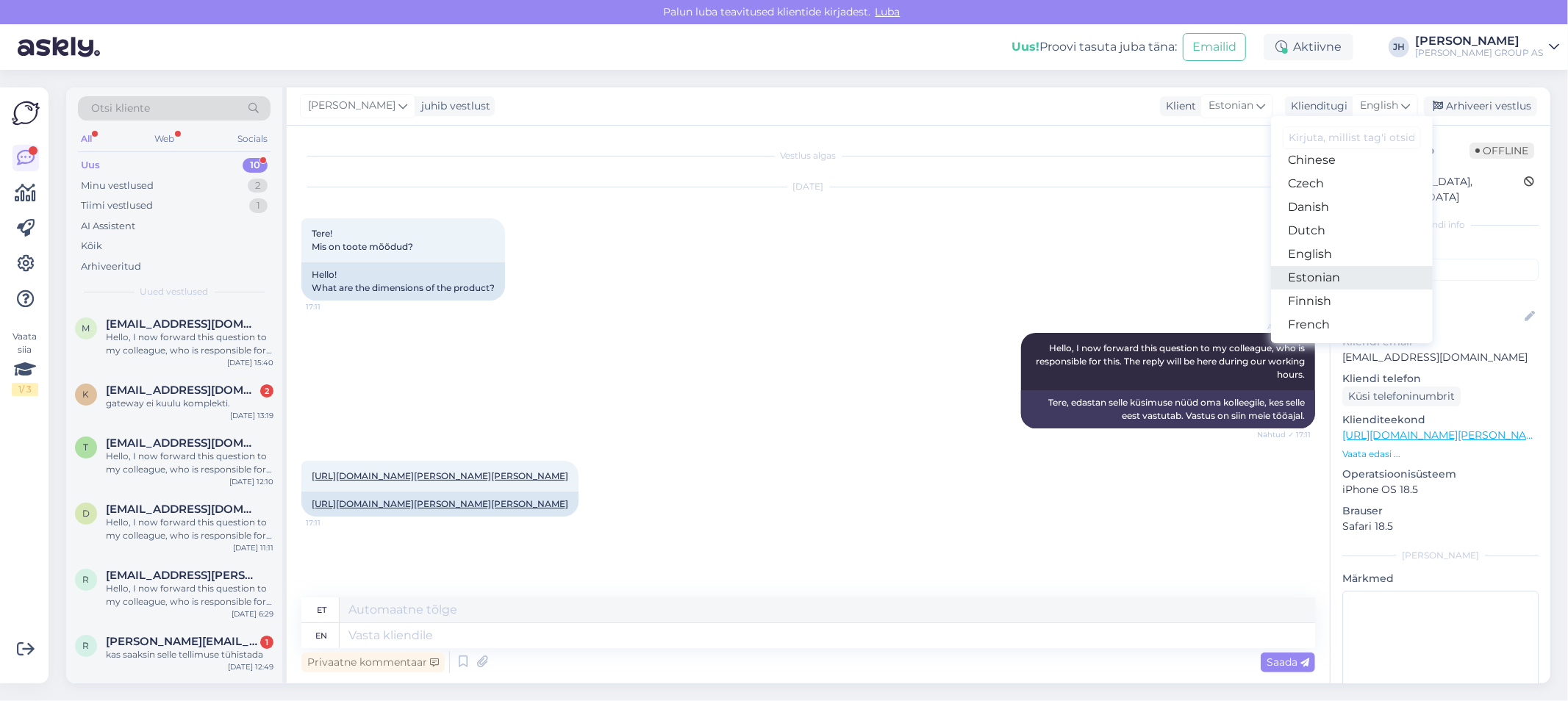
click at [1319, 281] on link "Estonian" at bounding box center [1352, 277] width 162 height 23
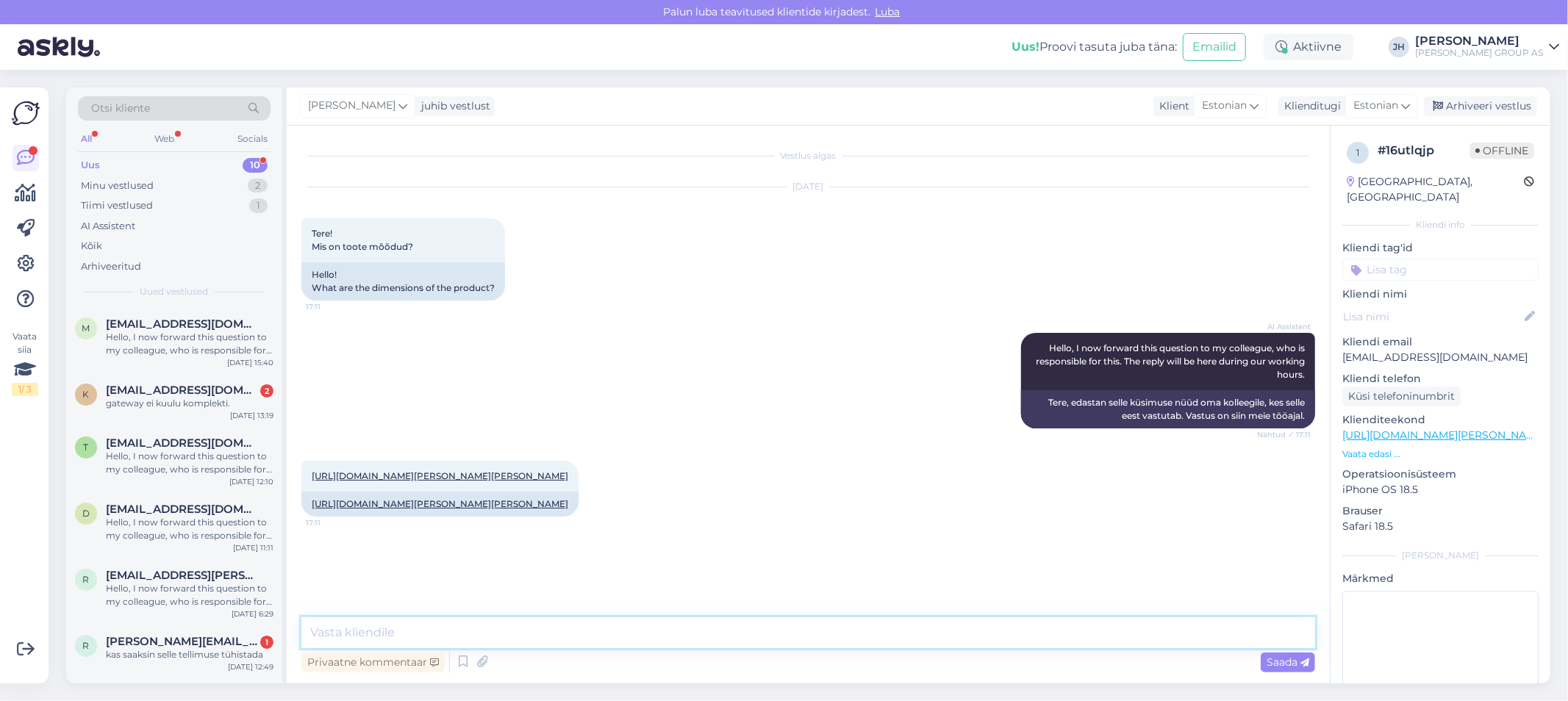
click at [424, 640] on textarea at bounding box center [808, 633] width 1014 height 31
paste textarea "Toote kaal, kg 1.12 Pakendi kõrgus, cm 36 Pakendi sügavus, cm 8.5 Pakendi laius…"
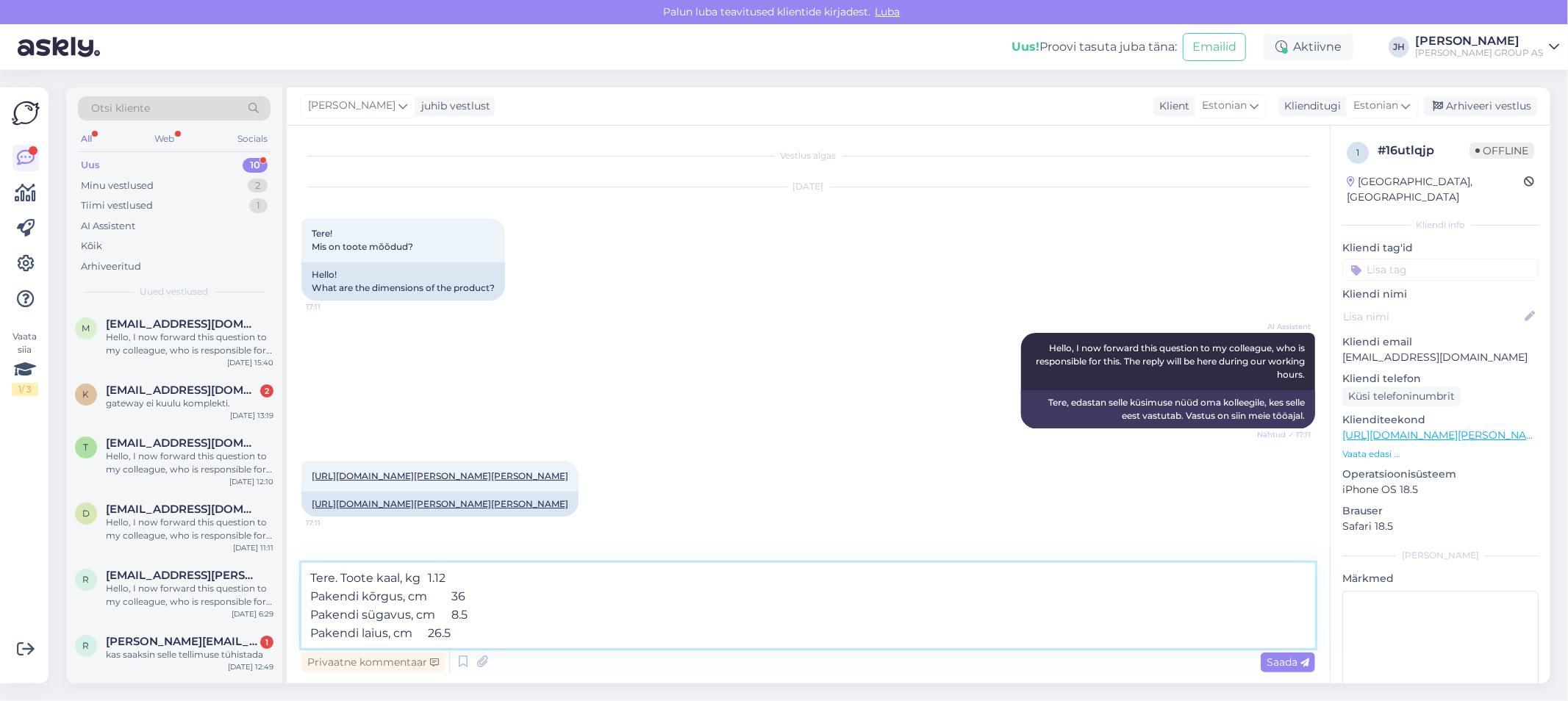
drag, startPoint x: 355, startPoint y: 594, endPoint x: 303, endPoint y: 595, distance: 52.0
click at [303, 595] on textarea "Tere. Toote kaal, kg 1.12 Pakendi kõrgus, cm 36 Pakendi sügavus, cm 8.5 Pakendi…" at bounding box center [808, 605] width 1014 height 86
click at [313, 596] on textarea "Tere. Toote kaal, kg 1.12 i kõrgus, cm 36 Pakendi sügavus, cm 8.5 Pakendi laius…" at bounding box center [808, 605] width 1014 height 86
drag, startPoint x: 358, startPoint y: 618, endPoint x: 293, endPoint y: 612, distance: 65.3
click at [293, 612] on div "Vestlus algas [DATE] Tere! Mis on toote mõõdud? 17:11 Hello! What are the dimen…" at bounding box center [808, 404] width 1043 height 558
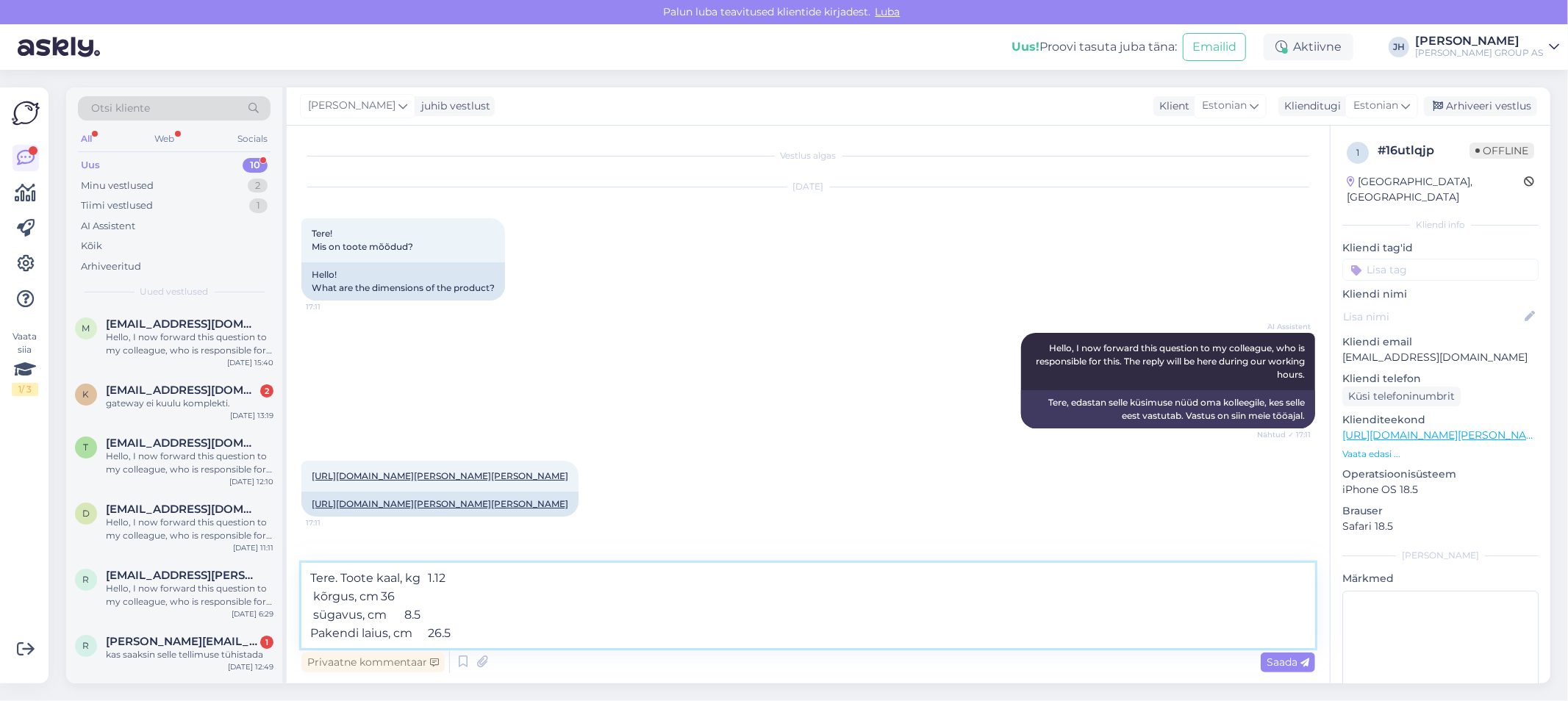
drag, startPoint x: 358, startPoint y: 633, endPoint x: 298, endPoint y: 633, distance: 60.0
click at [298, 633] on div "Vestlus algas [DATE] Tere! Mis on toote mõõdud? 17:11 Hello! What are the dimen…" at bounding box center [808, 404] width 1043 height 558
type textarea "Tere. Toote kaal, kg 1.12 kõrgus, cm 36 sügavus, cm 8.5 laius, cm 26.5"
click at [1276, 667] on div "Saada" at bounding box center [1287, 662] width 55 height 20
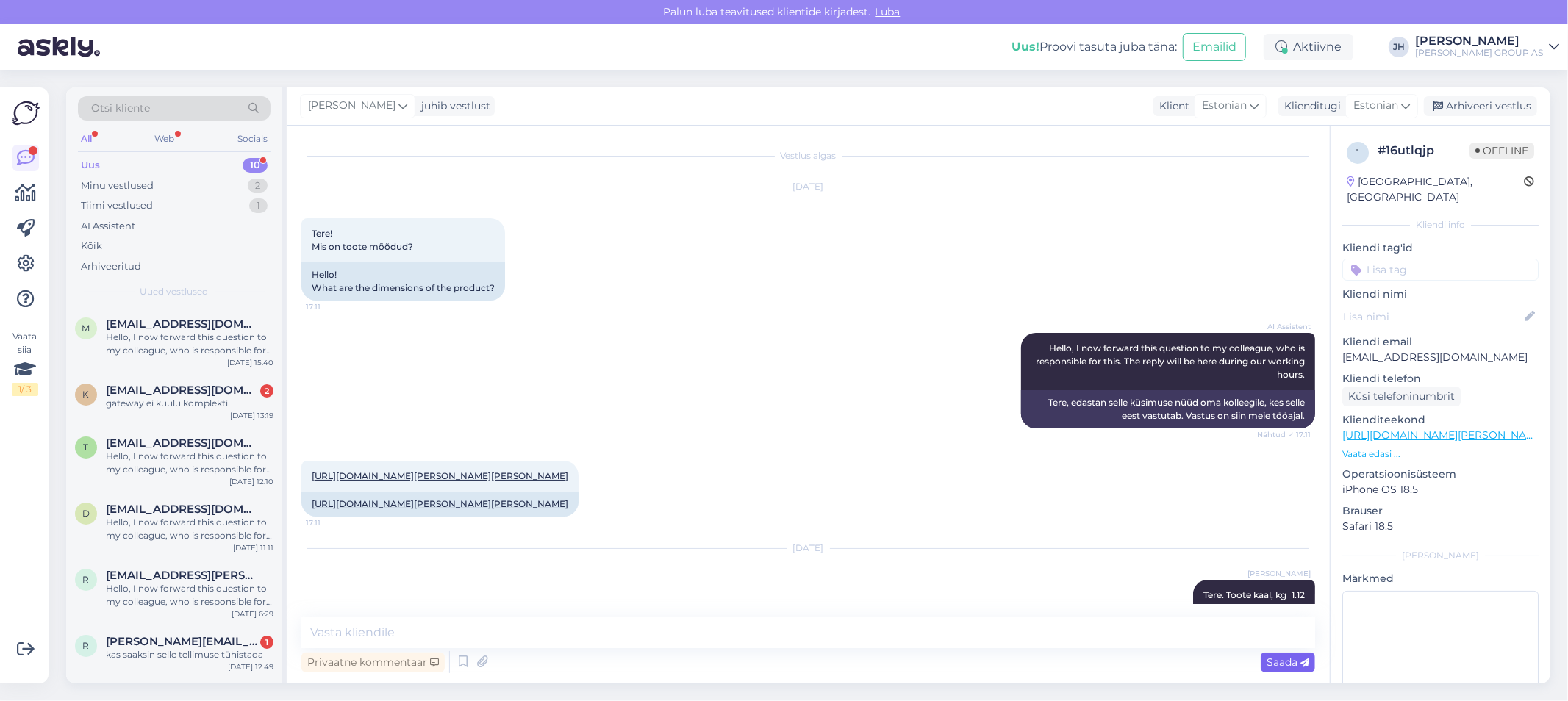
scroll to position [88, 0]
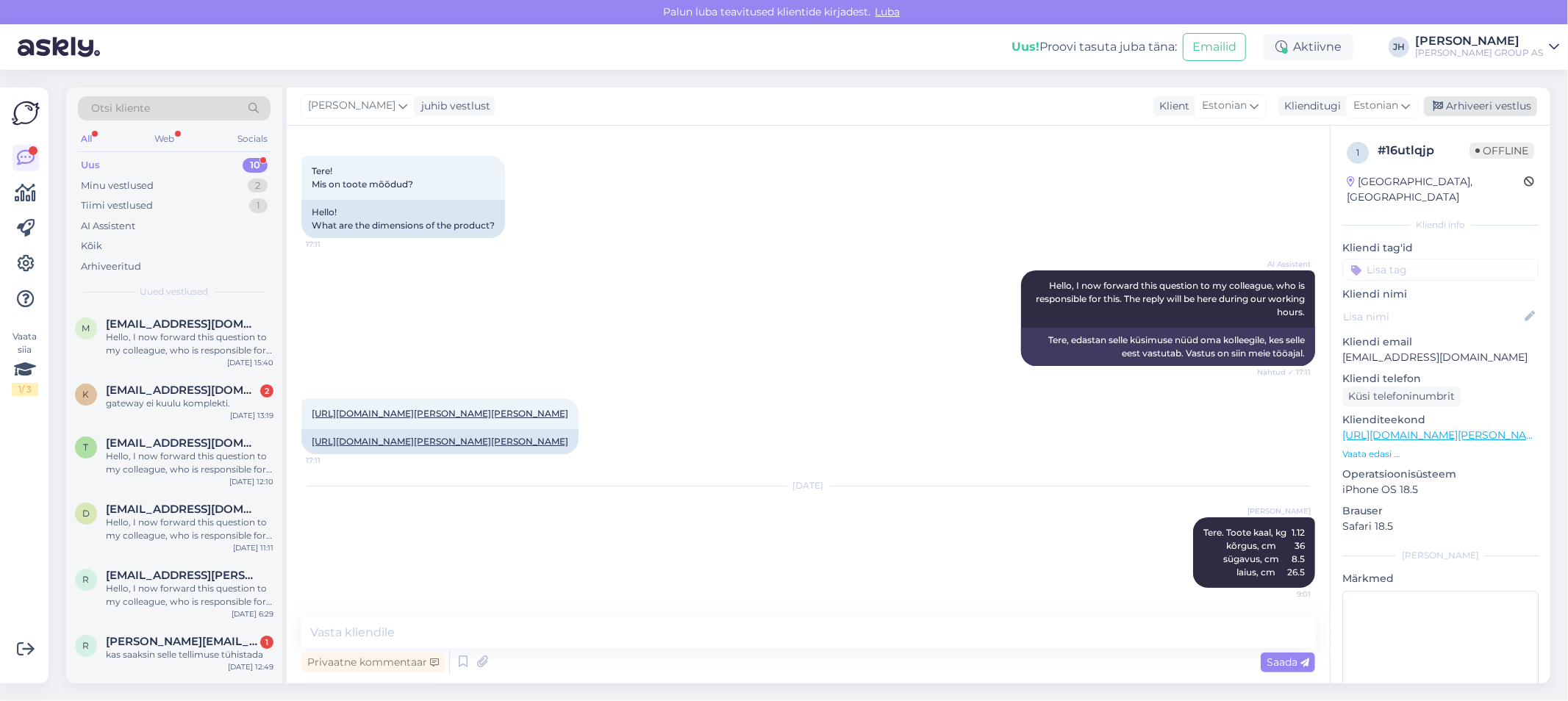
click at [1474, 103] on div "Arhiveeri vestlus" at bounding box center [1481, 106] width 113 height 20
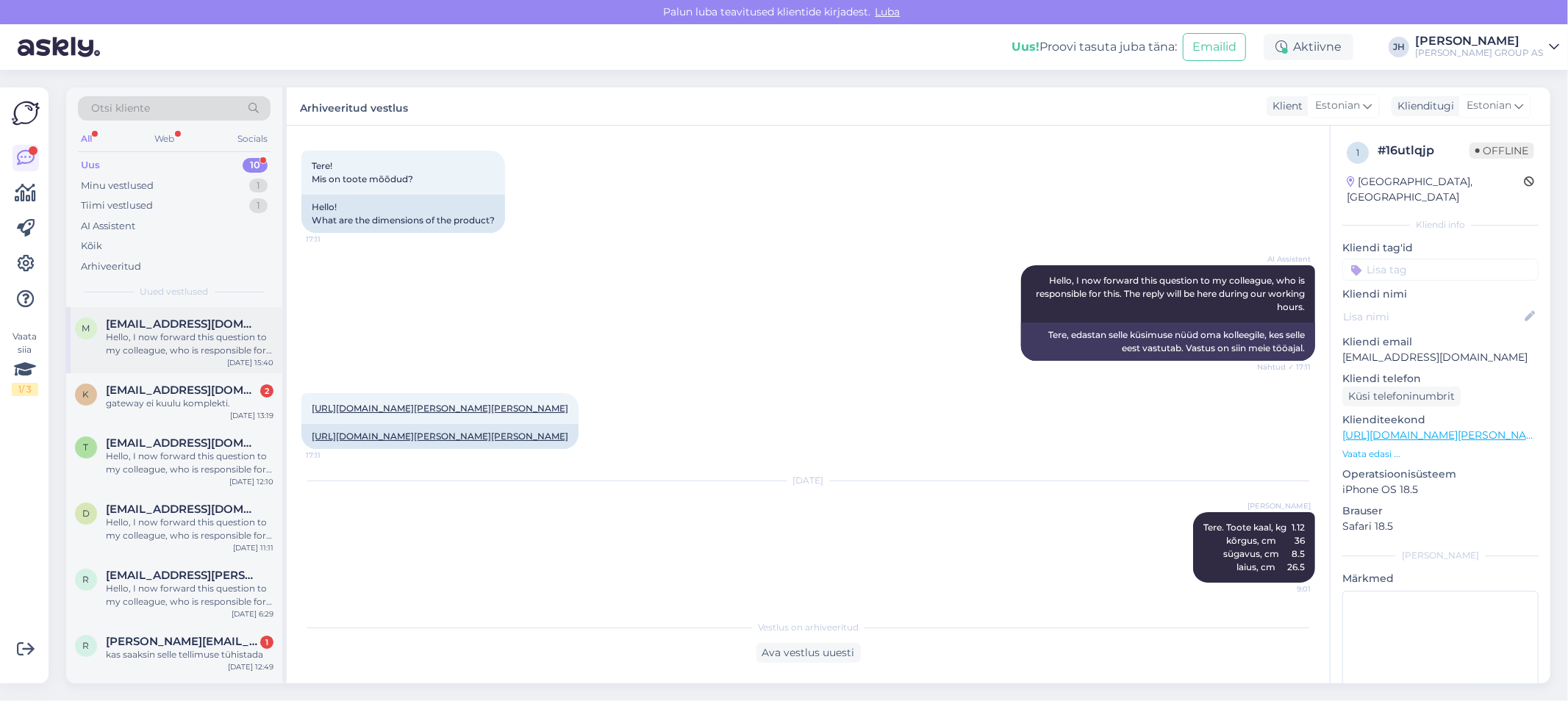
click at [152, 329] on span "[EMAIL_ADDRESS][DOMAIN_NAME]" at bounding box center [182, 324] width 153 height 13
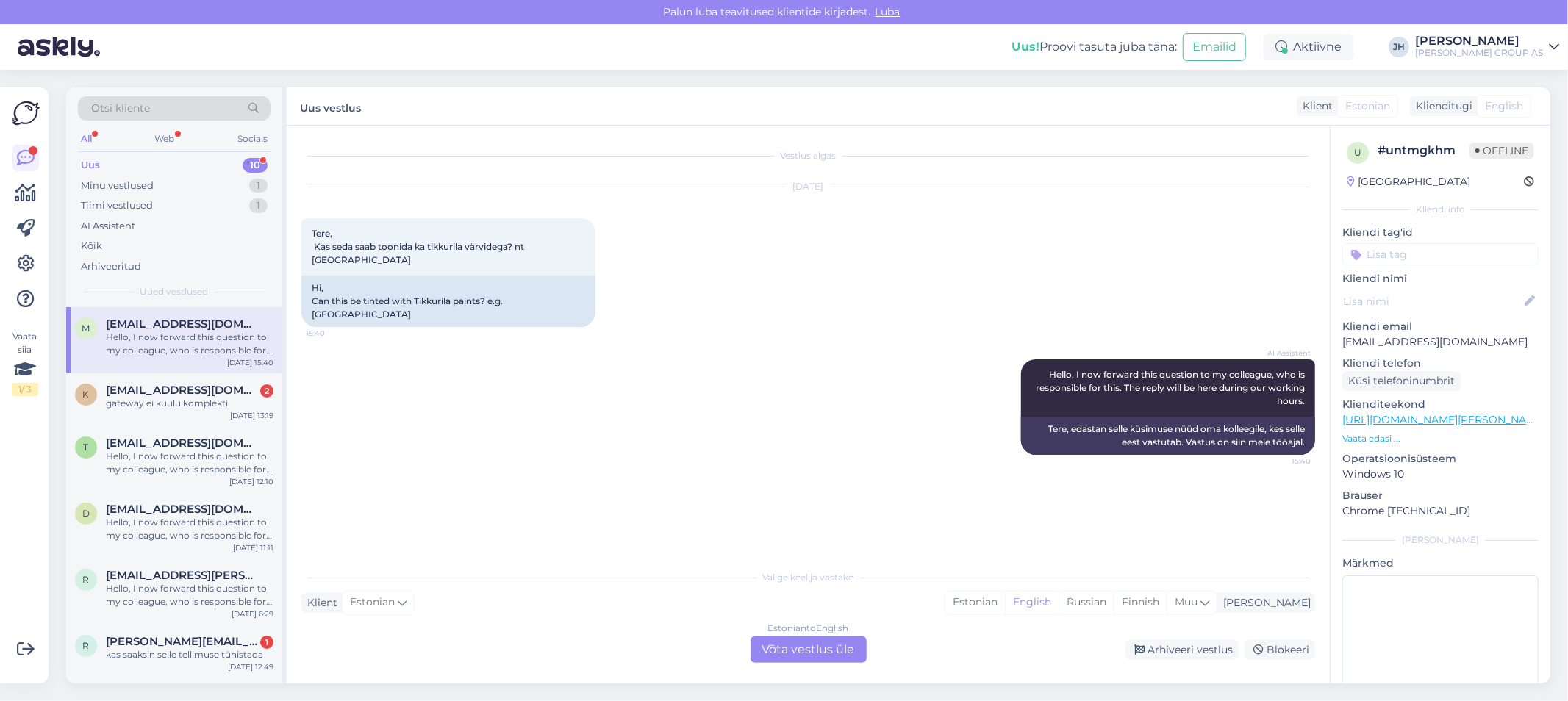
click at [816, 640] on div "Estonian to English Võta vestlus üle" at bounding box center [809, 649] width 116 height 27
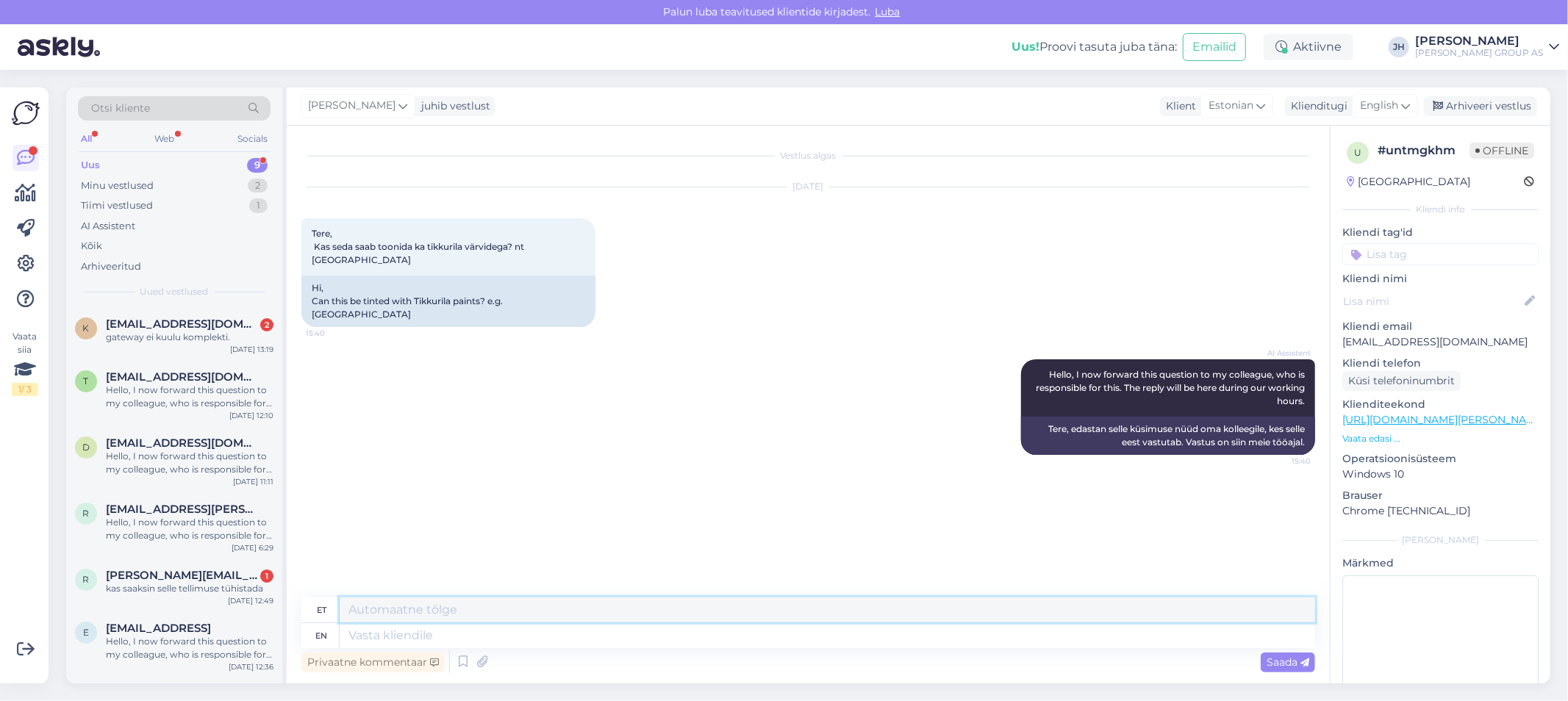
click at [446, 607] on textarea at bounding box center [827, 609] width 976 height 25
drag, startPoint x: 334, startPoint y: 598, endPoint x: 326, endPoint y: 598, distance: 8.0
click at [326, 598] on div "et Tere. Jah, saab" at bounding box center [808, 610] width 1014 height 26
type textarea "Tere. Jah, saab"
click at [1404, 107] on icon at bounding box center [1406, 106] width 9 height 16
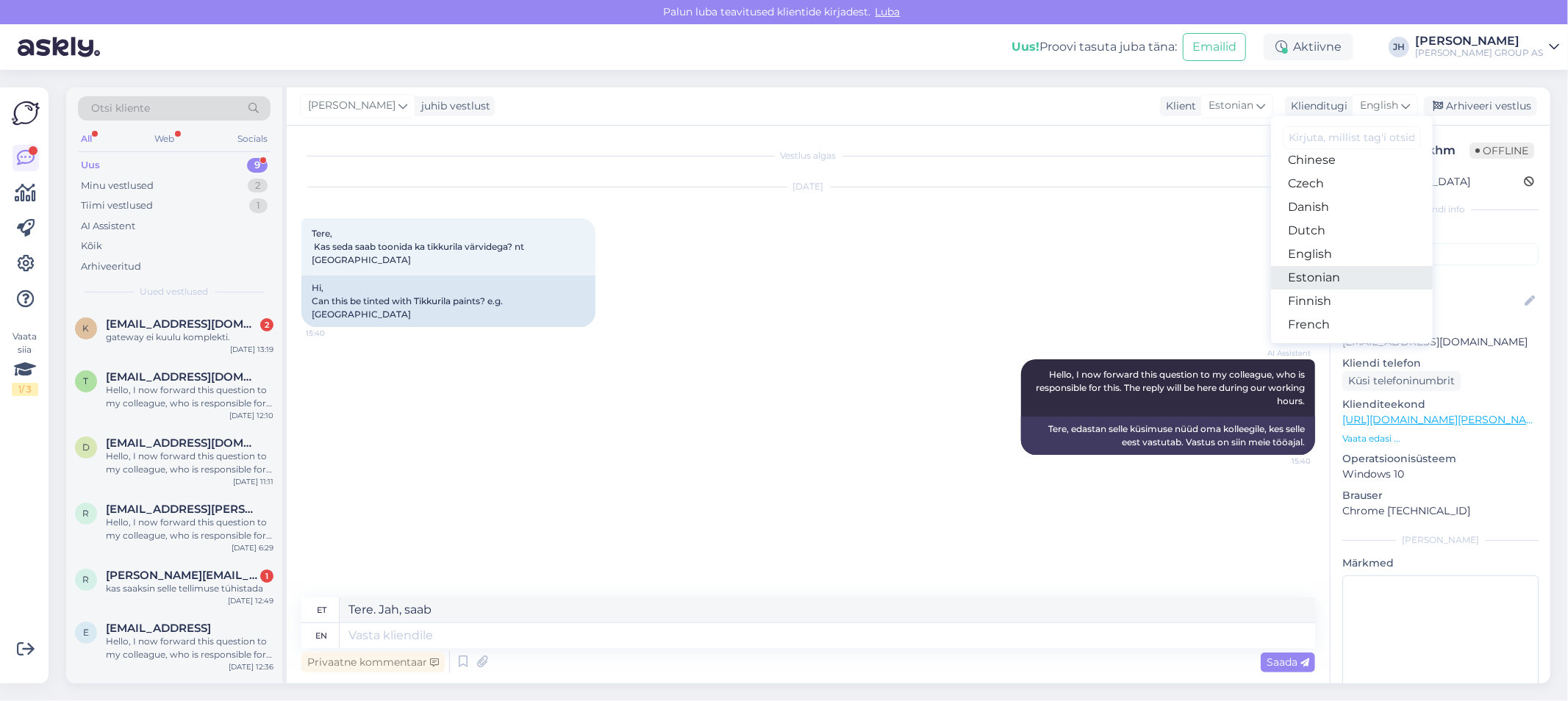
click at [1326, 276] on link "Estonian" at bounding box center [1352, 277] width 162 height 23
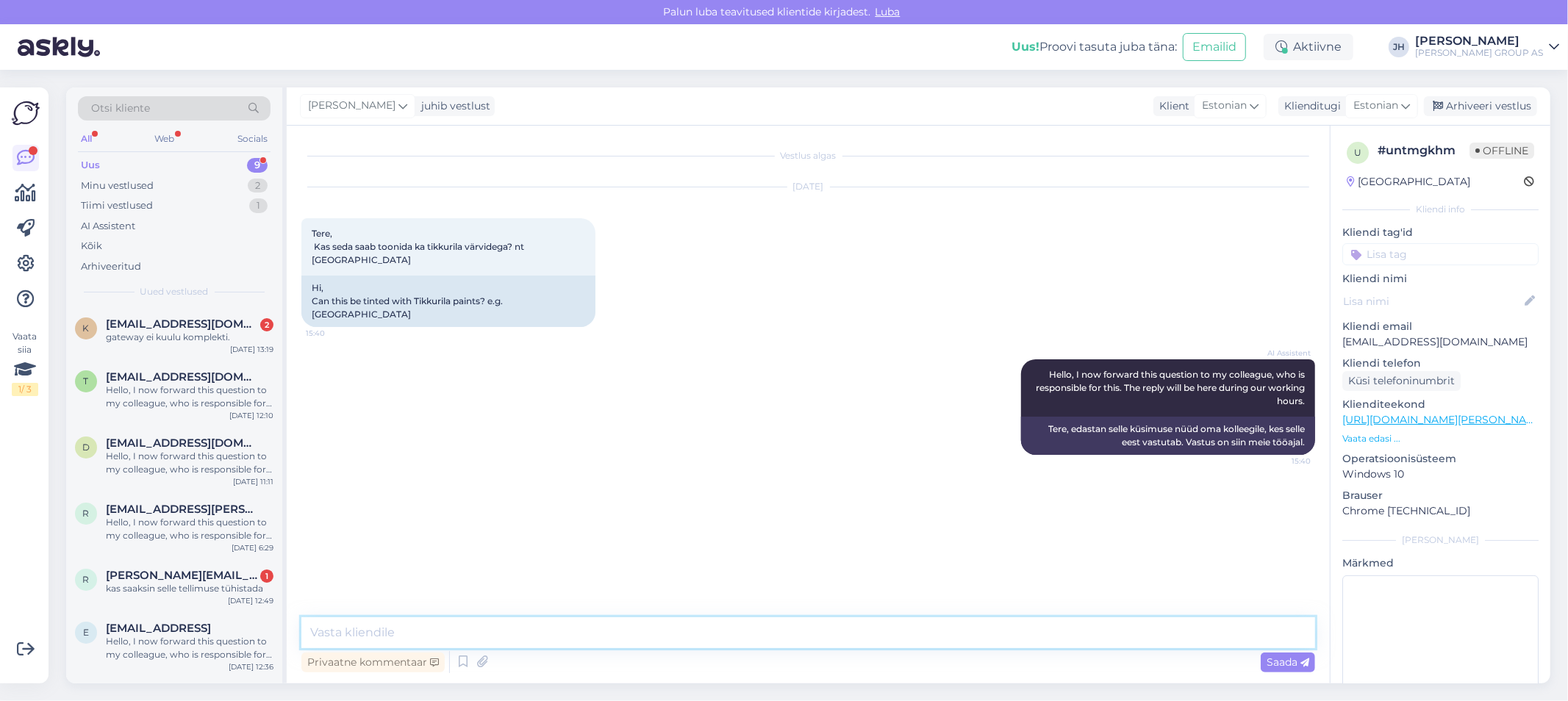
click at [358, 632] on textarea at bounding box center [808, 633] width 1014 height 31
paste textarea "Tere. Jah, saab"
type textarea "Tere. Jah, saab"
click at [1274, 664] on span "Saada" at bounding box center [1287, 661] width 42 height 13
drag, startPoint x: 1472, startPoint y: 105, endPoint x: 1449, endPoint y: 114, distance: 24.7
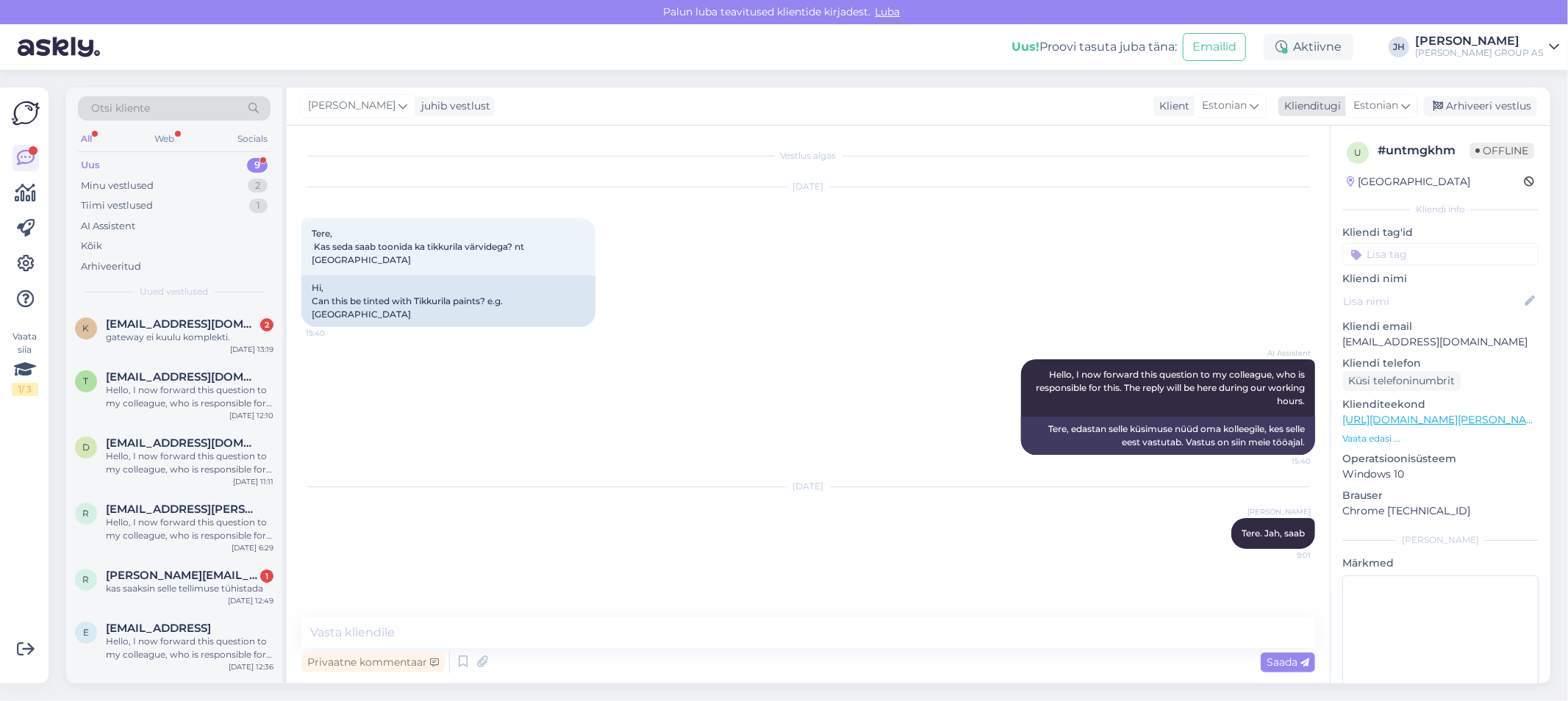
click at [1472, 105] on div "Arhiveeri vestlus" at bounding box center [1481, 106] width 113 height 20
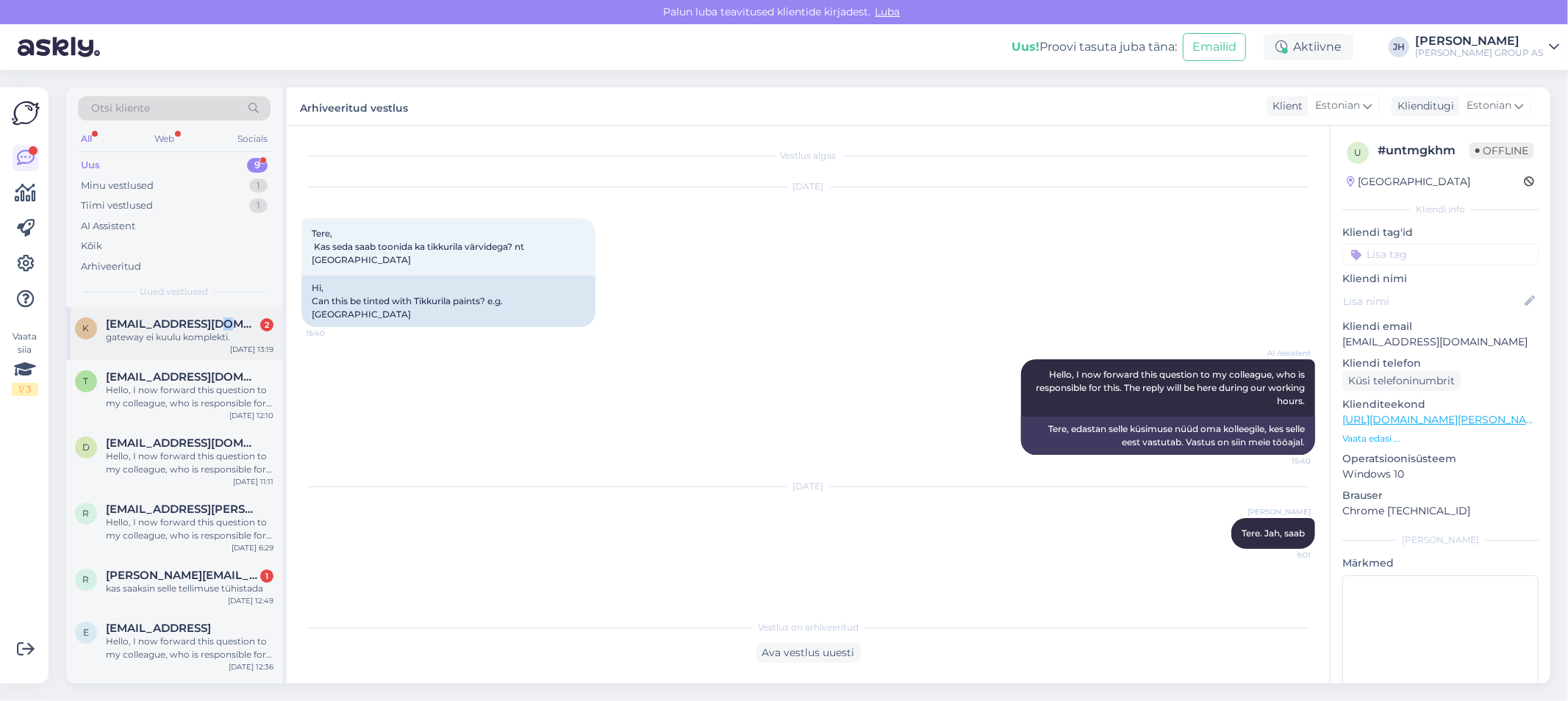
click at [206, 327] on span "[EMAIL_ADDRESS][DOMAIN_NAME]" at bounding box center [182, 324] width 153 height 13
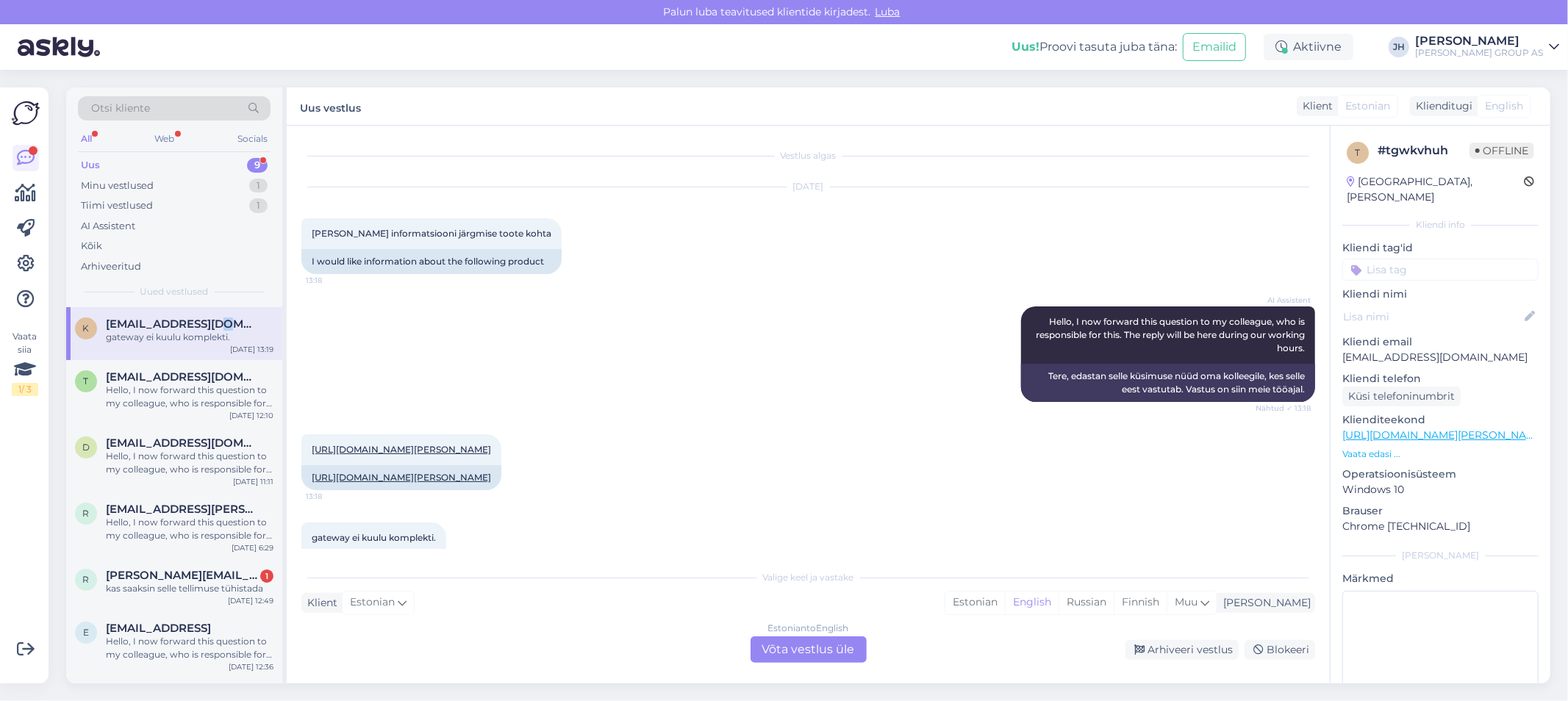
scroll to position [71, 0]
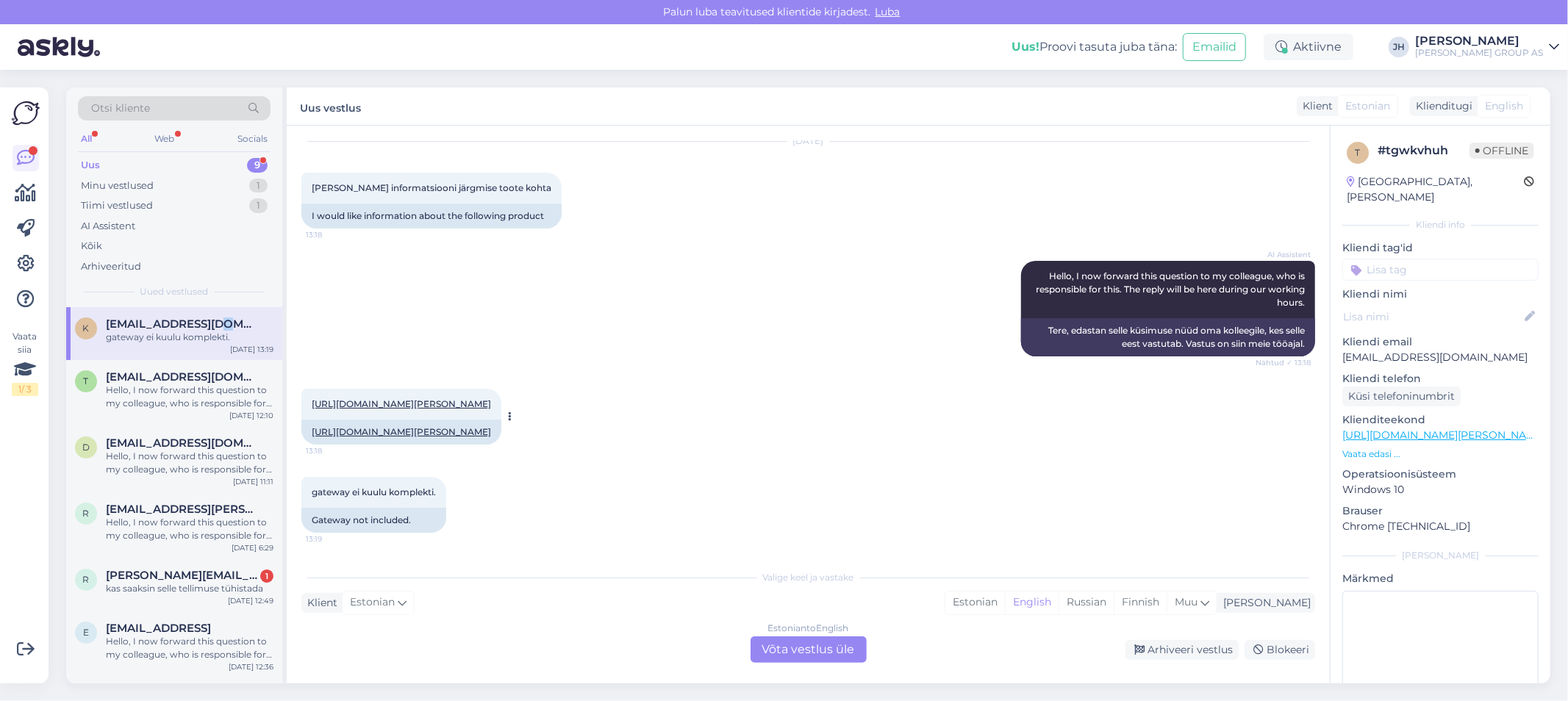
click at [479, 398] on link "[URL][DOMAIN_NAME][PERSON_NAME]" at bounding box center [401, 403] width 179 height 11
click at [799, 649] on div "Estonian to English Võta vestlus üle" at bounding box center [809, 649] width 116 height 27
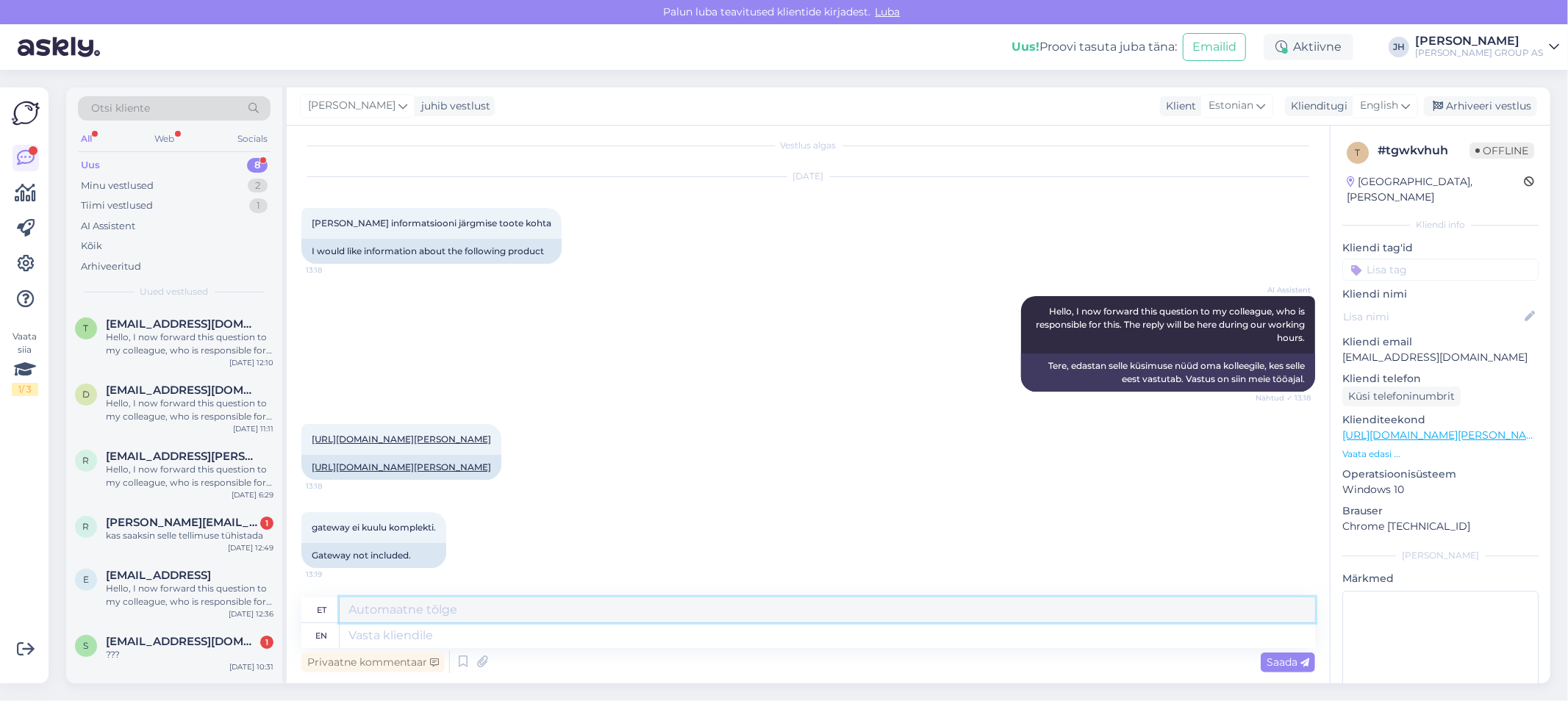
click at [395, 608] on textarea at bounding box center [827, 609] width 976 height 25
click at [1409, 104] on icon at bounding box center [1406, 106] width 9 height 16
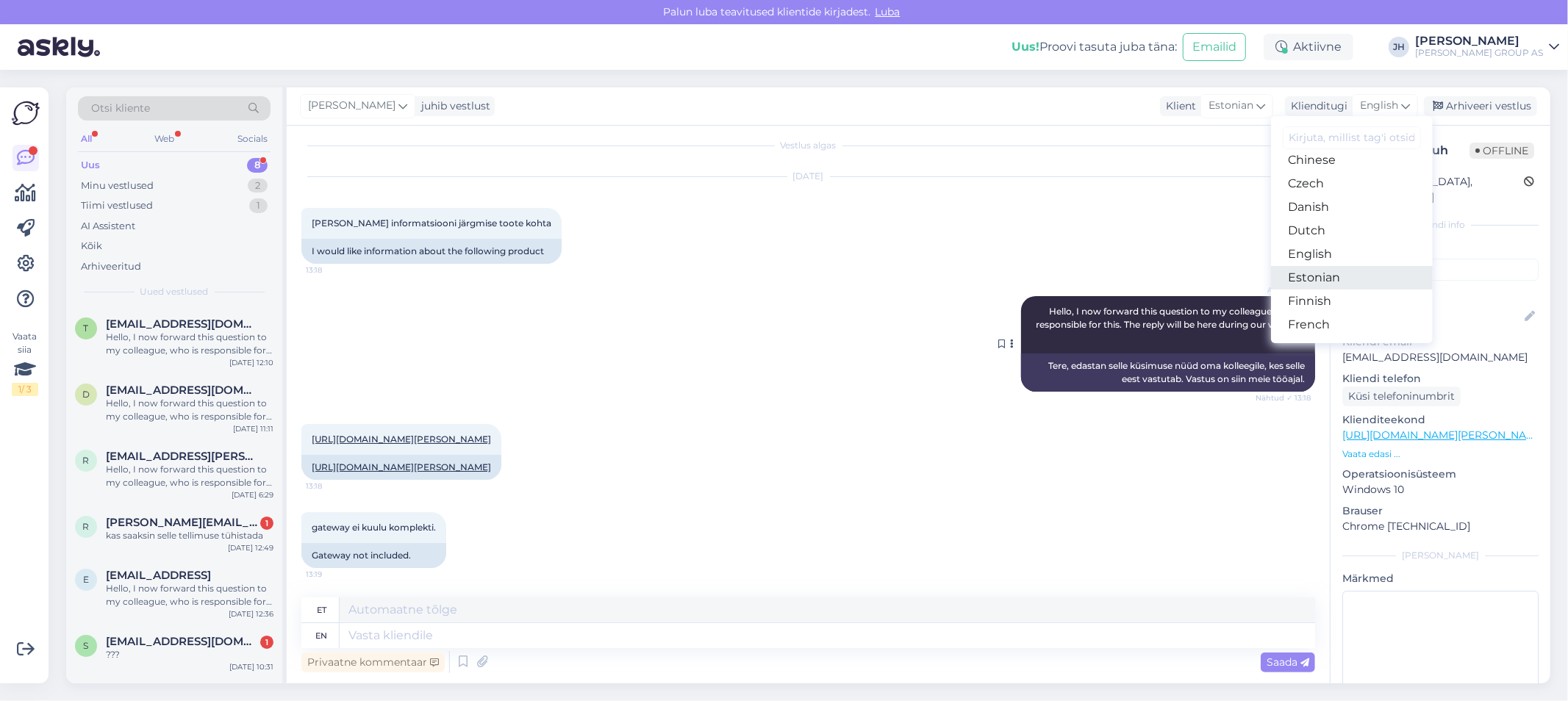
drag, startPoint x: 1304, startPoint y: 283, endPoint x: 1269, endPoint y: 290, distance: 35.7
click at [1304, 283] on link "Estonian" at bounding box center [1352, 277] width 162 height 23
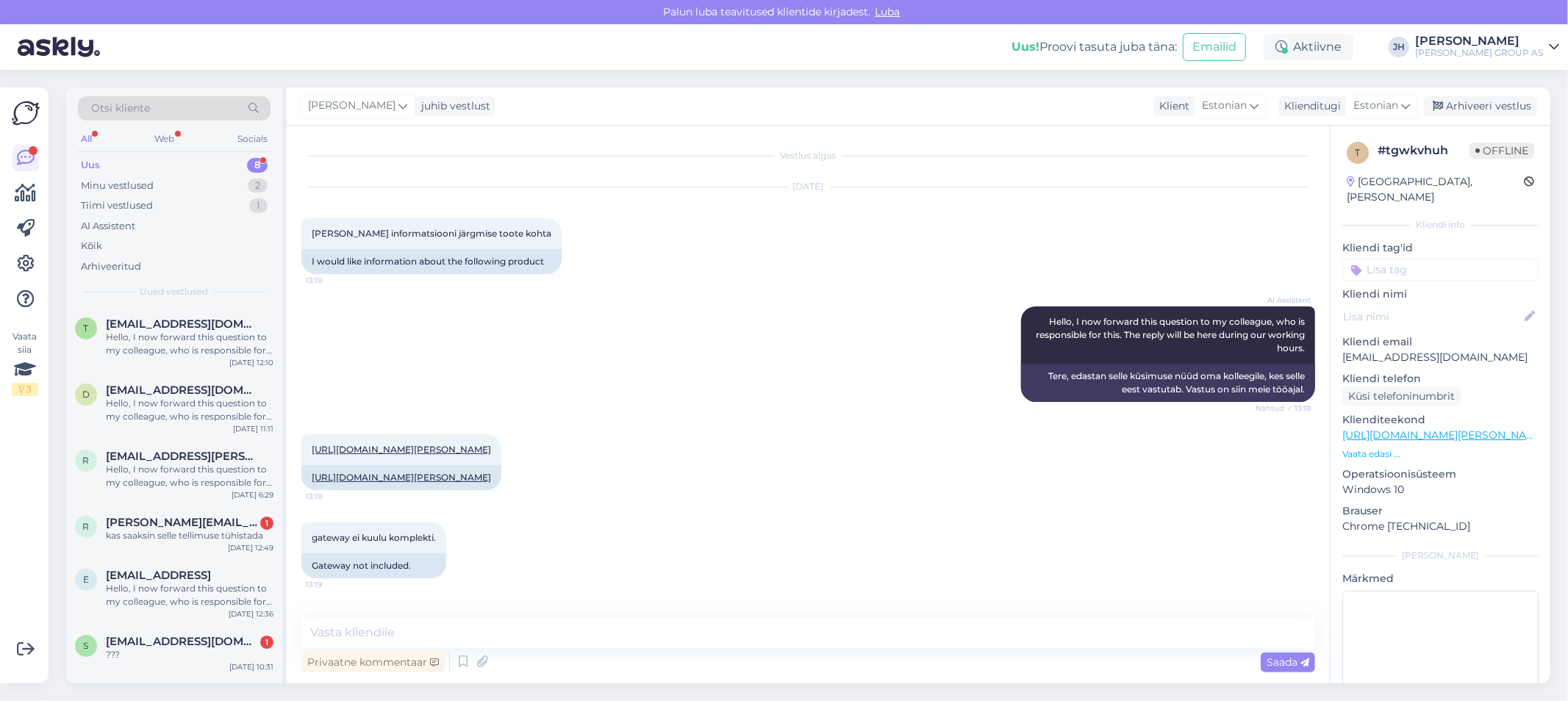
scroll to position [16, 0]
click at [339, 628] on textarea at bounding box center [808, 633] width 1014 height 31
paste textarea "Bauhofi tootekirjelduses mainitakse selgelt: “gateway ei kuulu komplekti”"
type textarea "Bauhofi tootekirjelduses mainitakse selgelt: “gateway ei kuulu komplekti”"
click at [1274, 666] on span "Saada" at bounding box center [1287, 661] width 42 height 13
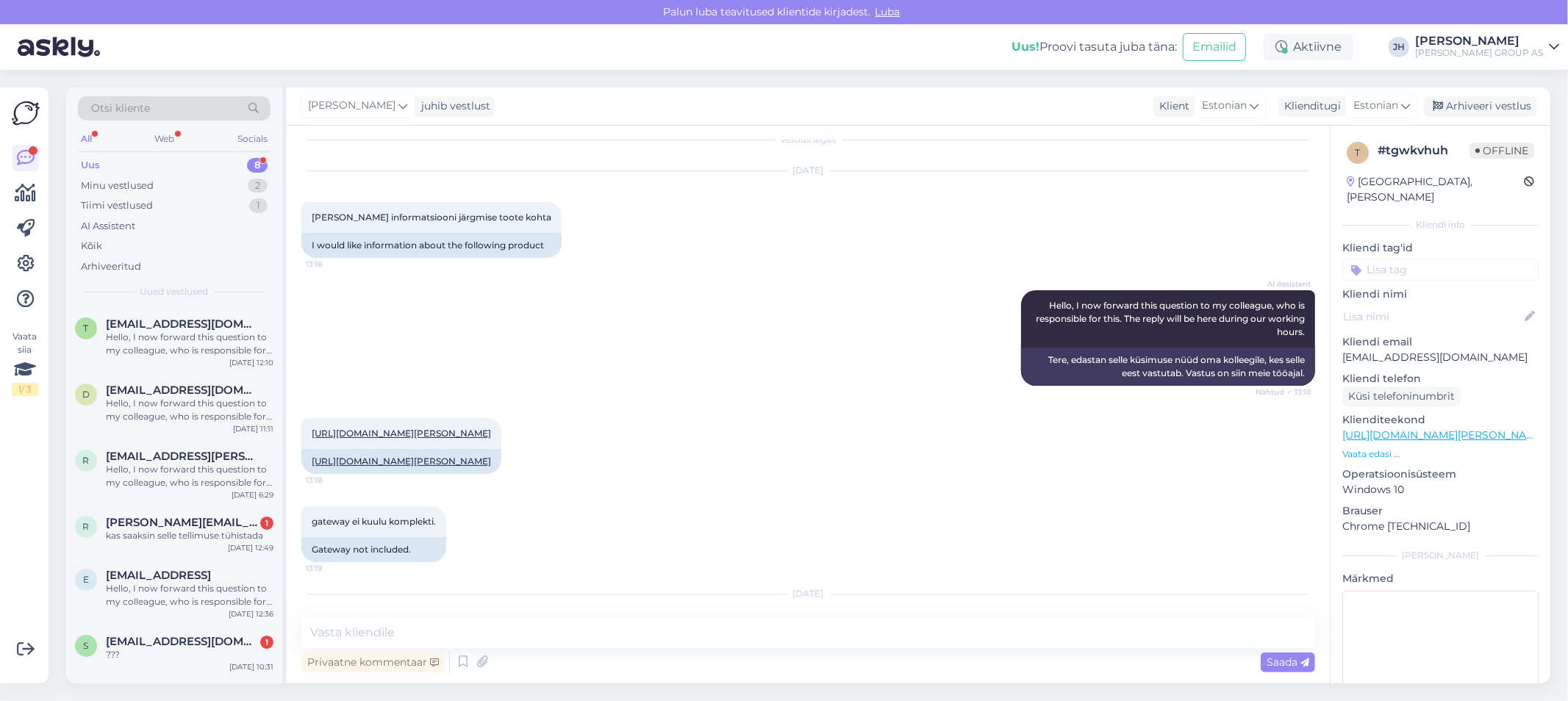
scroll to position [124, 0]
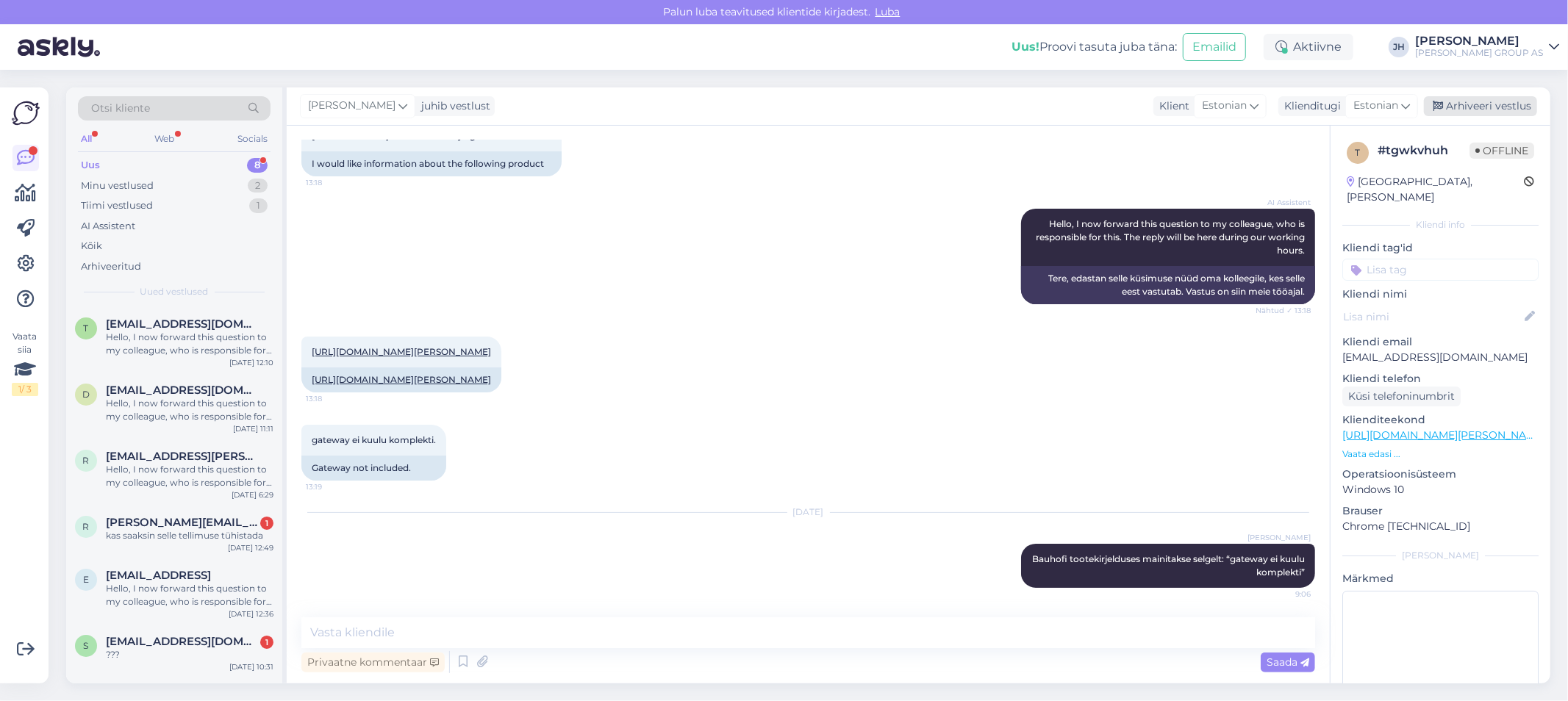
click at [1500, 104] on div "Arhiveeri vestlus" at bounding box center [1481, 106] width 113 height 20
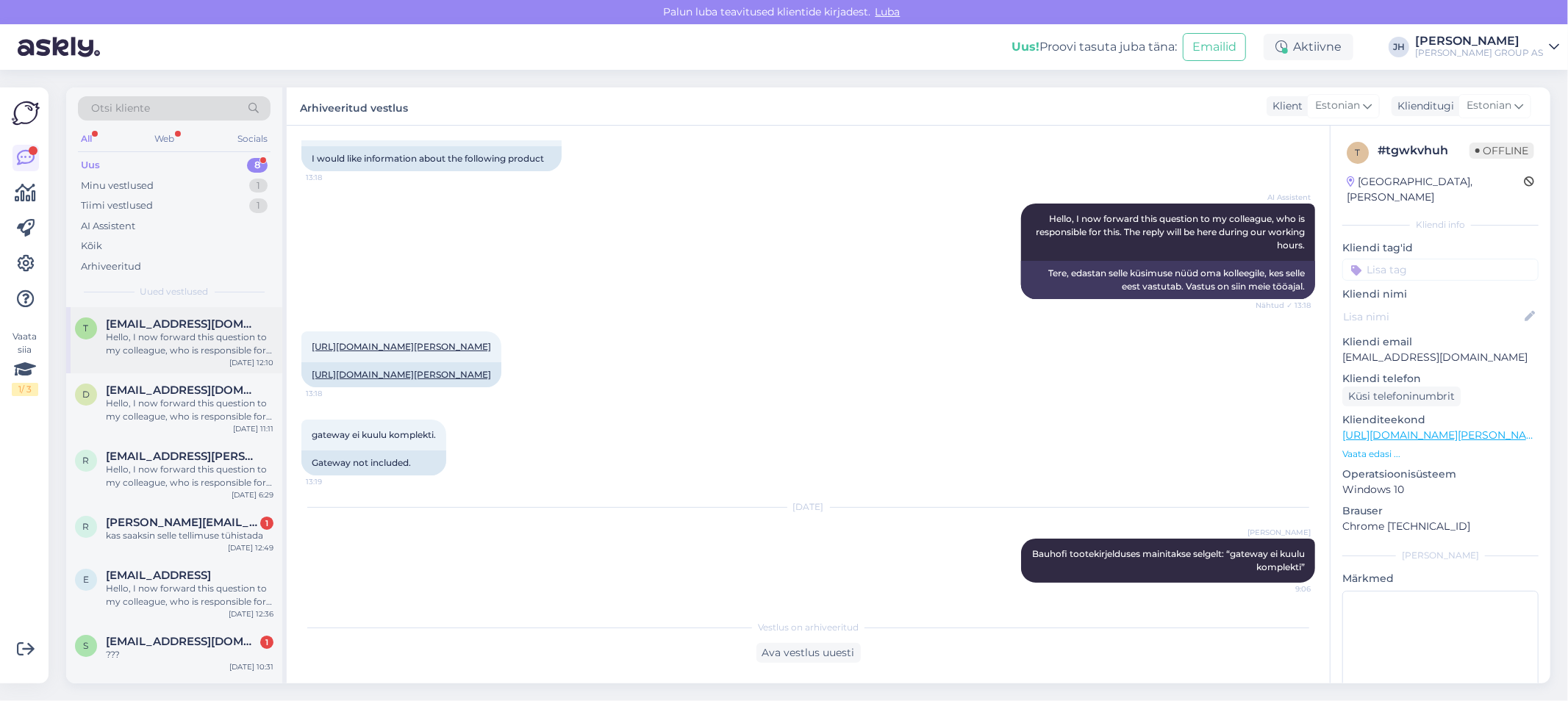
click at [149, 329] on span "[EMAIL_ADDRESS][DOMAIN_NAME]" at bounding box center [182, 324] width 153 height 13
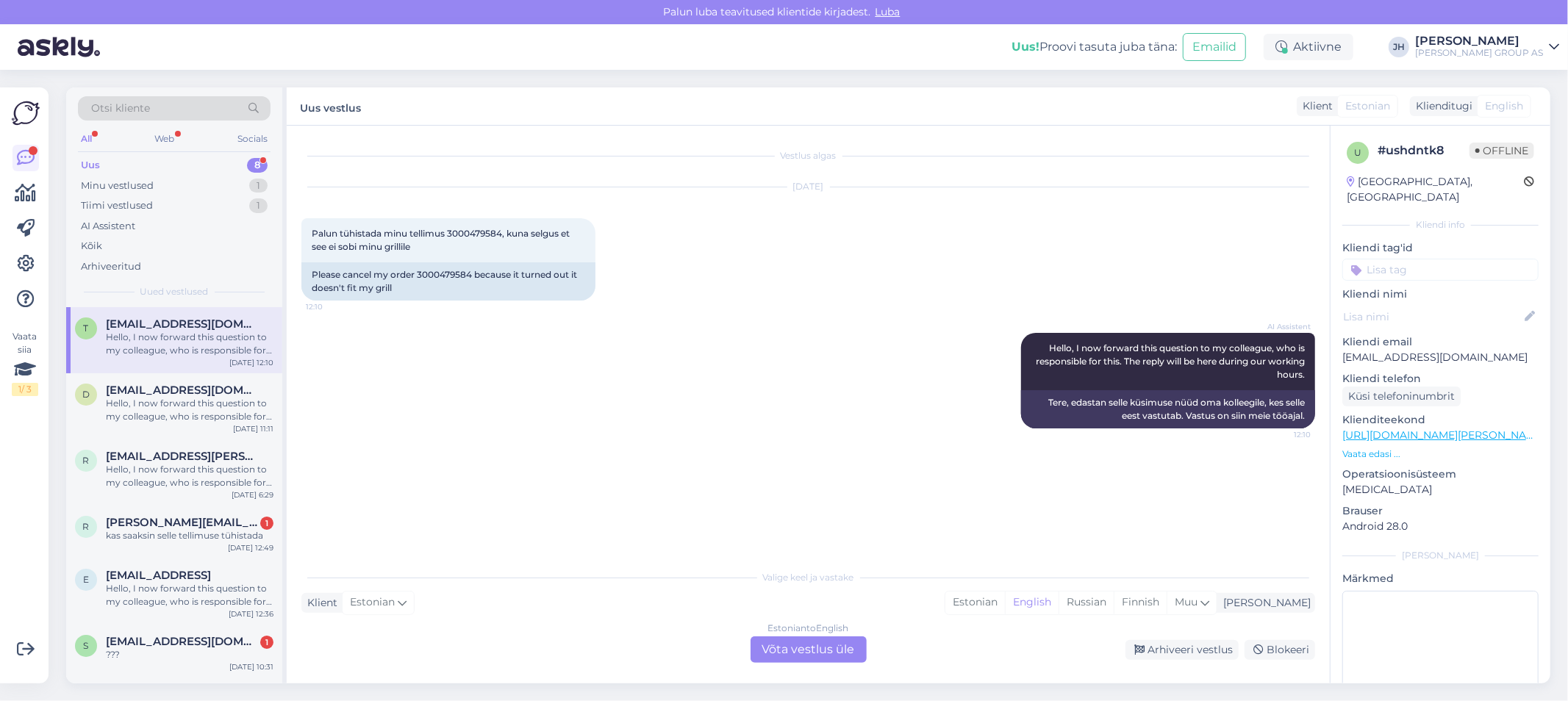
scroll to position [0, 0]
drag, startPoint x: 504, startPoint y: 230, endPoint x: 448, endPoint y: 225, distance: 56.2
click at [448, 225] on div "Palun tühistada minu tellimus 3000479584, kuna selgus et see ei sobi minu grill…" at bounding box center [448, 240] width 294 height 44
copy span "3000479584"
click at [819, 650] on div "Estonian to English Võta vestlus üle" at bounding box center [809, 649] width 116 height 27
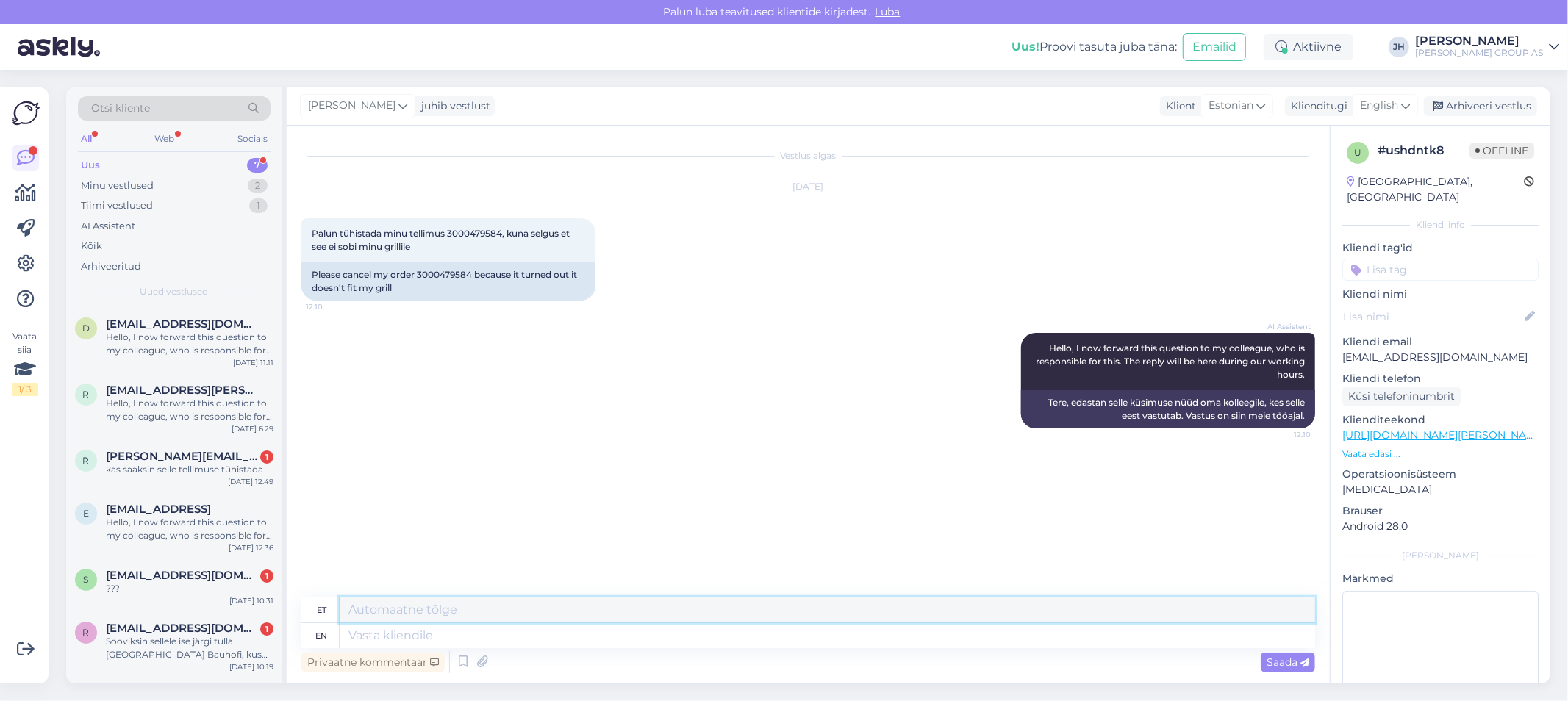
click at [396, 613] on textarea at bounding box center [827, 609] width 976 height 25
type textarea "Tühistame"
click at [1294, 659] on span "Saada" at bounding box center [1287, 661] width 42 height 13
drag, startPoint x: 424, startPoint y: 612, endPoint x: 213, endPoint y: 587, distance: 212.5
click at [213, 587] on div "Otsi kliente All Web Socials Uus 7 Minu vestlused 2 Tiimi vestlused 1 AI Assist…" at bounding box center [808, 385] width 1484 height 596
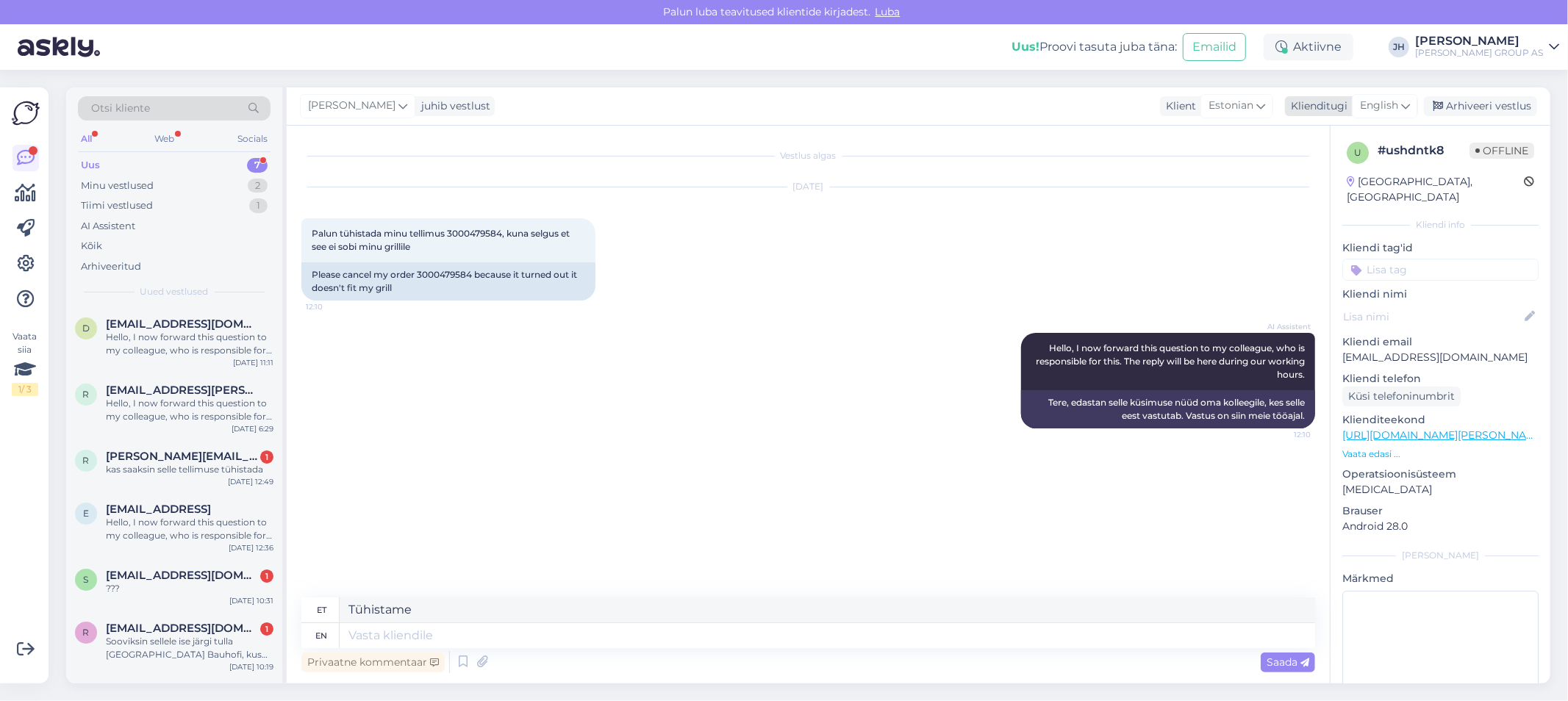
click at [1410, 105] on icon at bounding box center [1406, 106] width 9 height 16
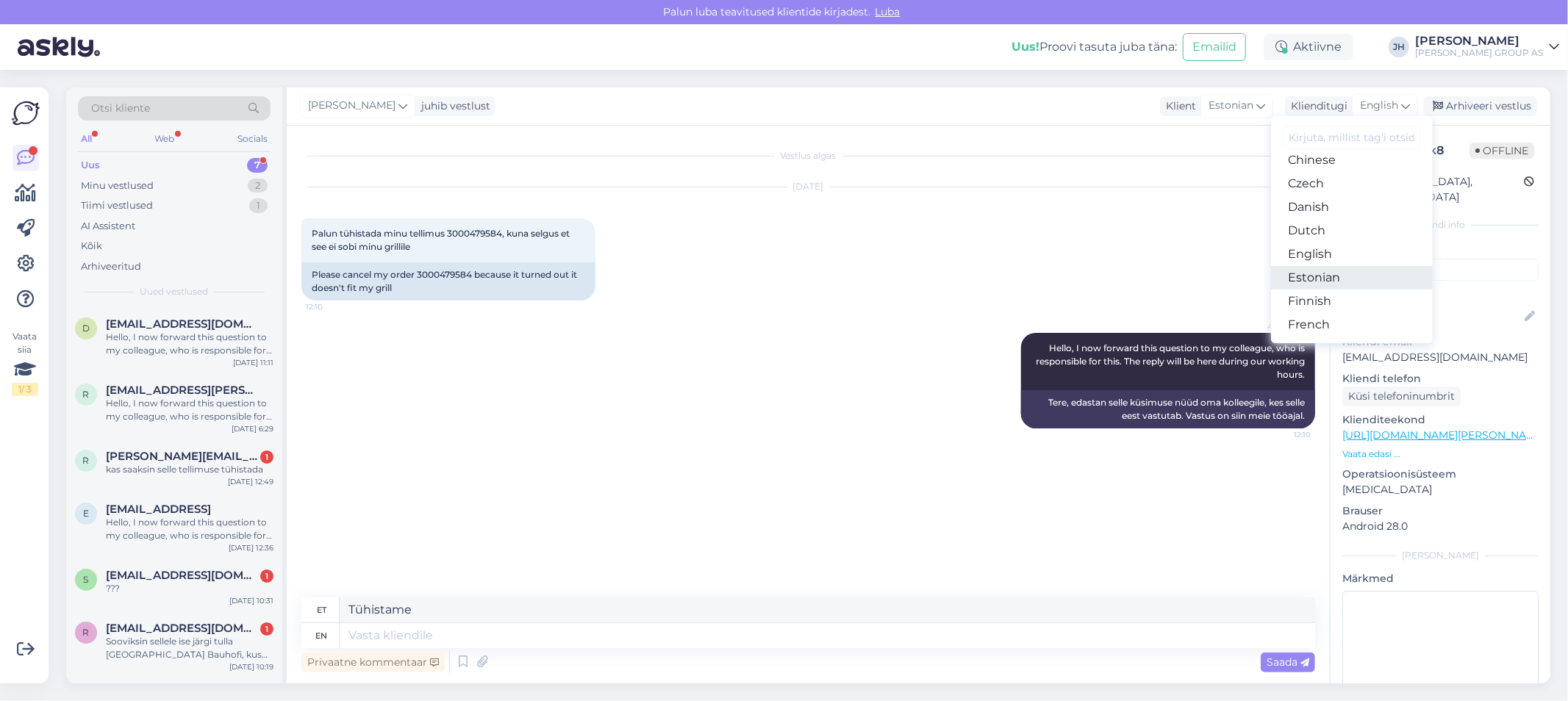
click at [1324, 278] on link "Estonian" at bounding box center [1352, 277] width 162 height 23
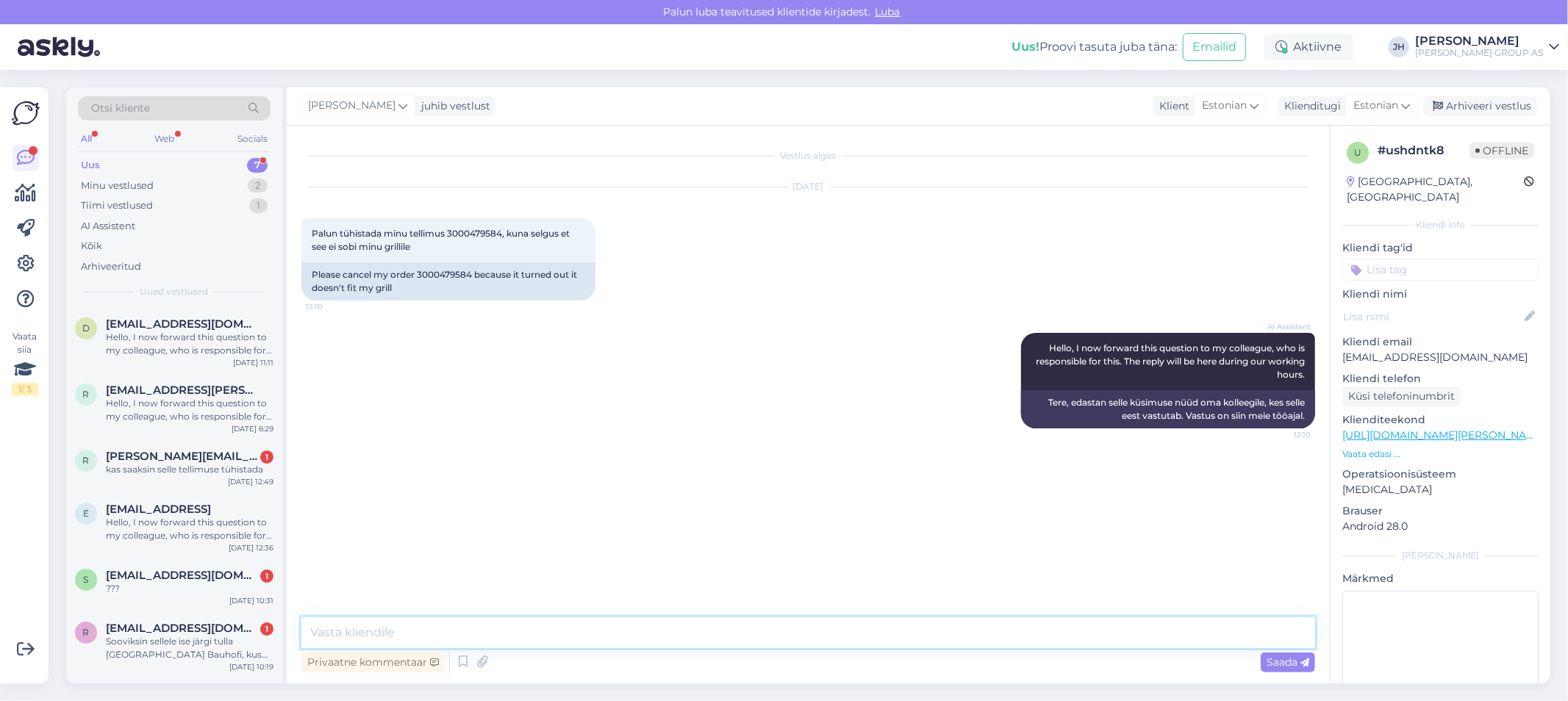
drag, startPoint x: 366, startPoint y: 634, endPoint x: 423, endPoint y: 631, distance: 57.1
click at [368, 635] on textarea at bounding box center [808, 633] width 1014 height 31
paste textarea "Tühistame"
type textarea "Tühistame"
click at [1285, 660] on span "Saada" at bounding box center [1287, 661] width 42 height 13
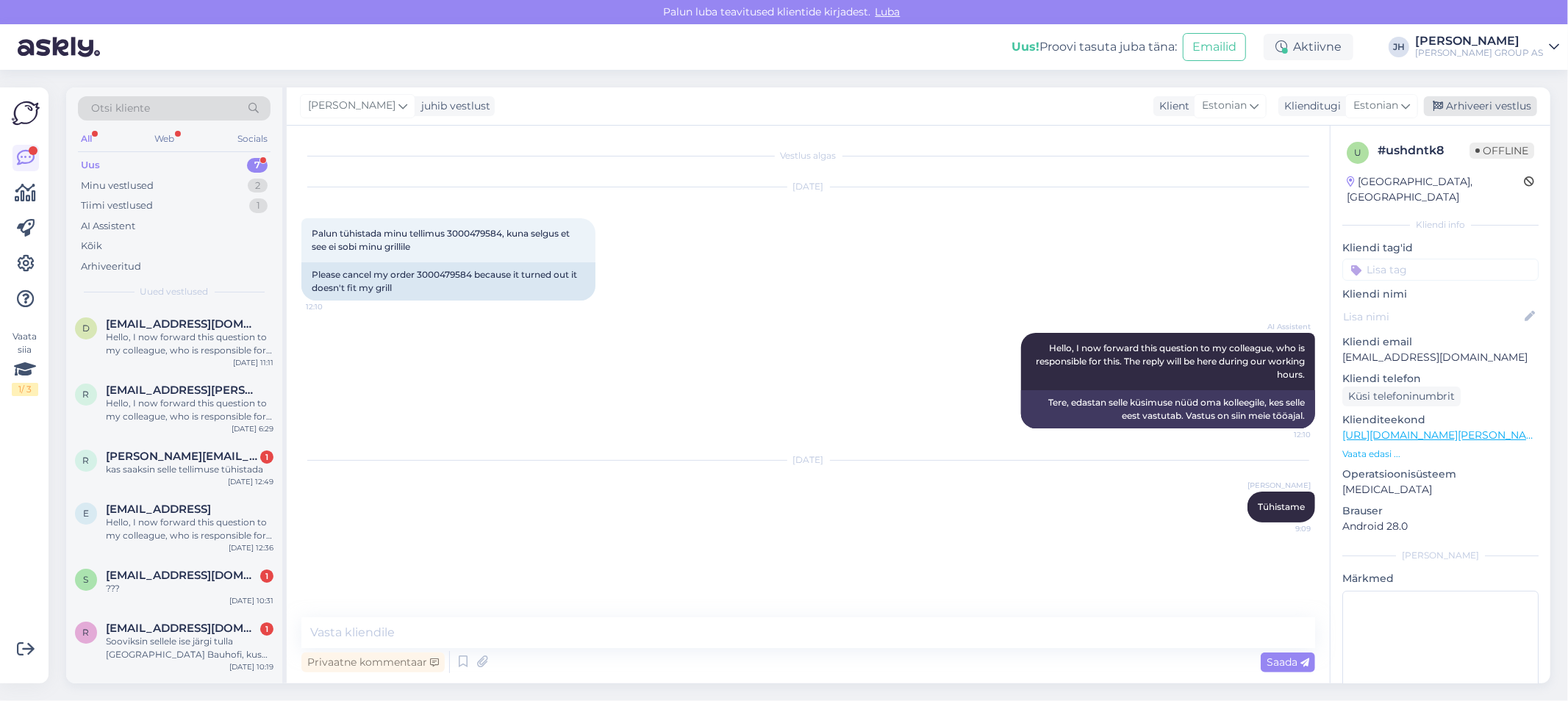
click at [1459, 106] on div "Arhiveeri vestlus" at bounding box center [1481, 106] width 113 height 20
click at [173, 331] on div "Hello, I now forward this question to my colleague, who is responsible for this…" at bounding box center [190, 344] width 168 height 27
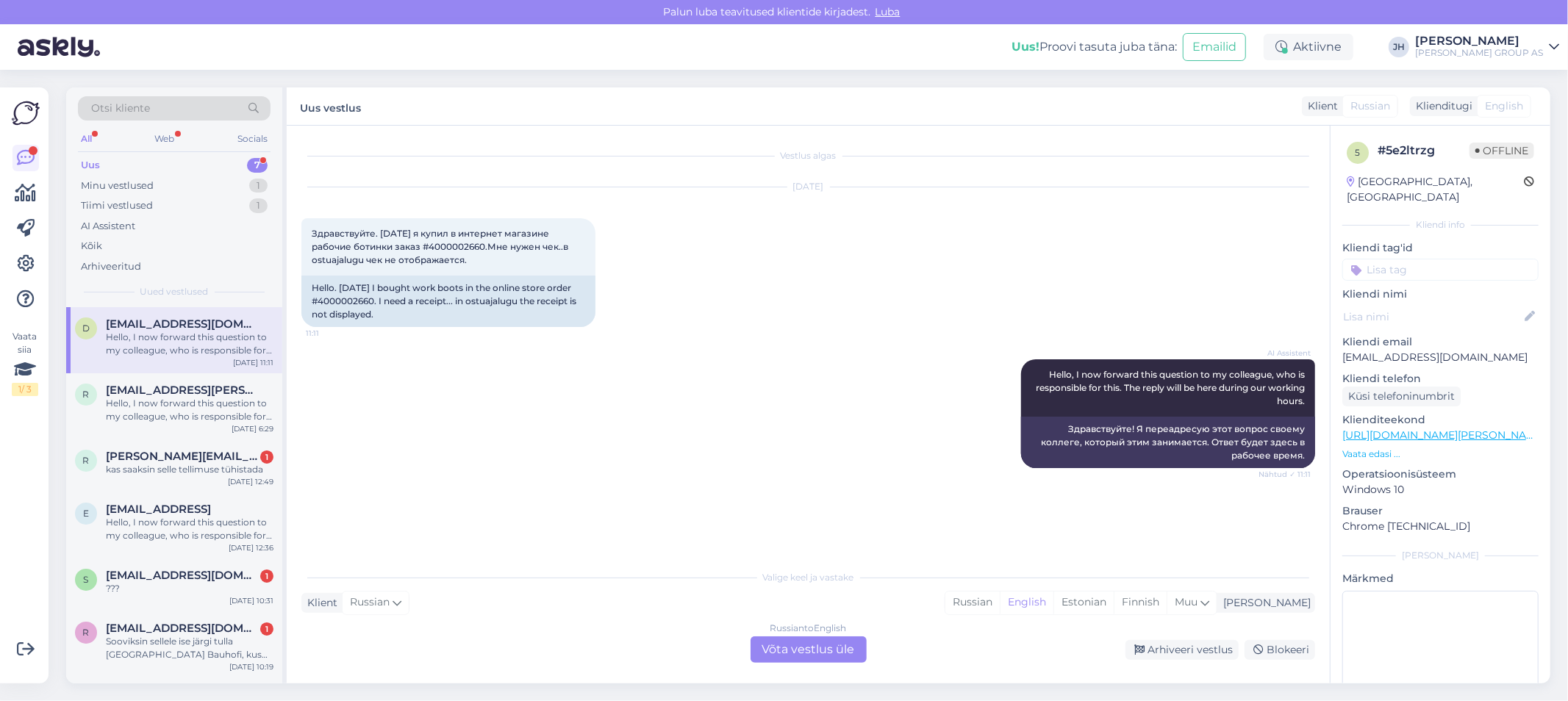
drag, startPoint x: 816, startPoint y: 648, endPoint x: 804, endPoint y: 648, distance: 12.0
click at [815, 648] on div "Russian to English Võta vestlus üle" at bounding box center [809, 649] width 116 height 27
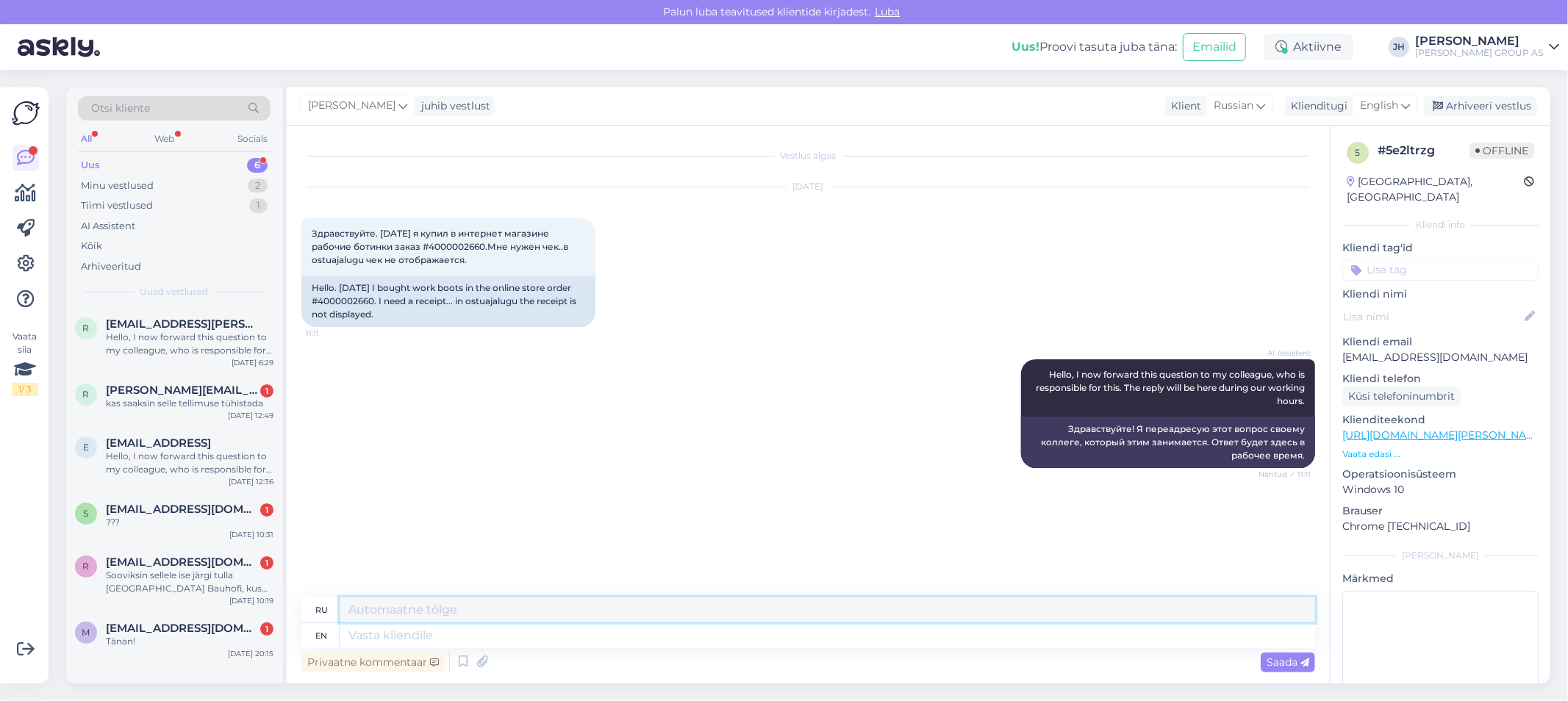
click at [378, 612] on textarea at bounding box center [827, 609] width 976 height 25
type textarea "Võshlem na e-mail"
drag, startPoint x: 465, startPoint y: 608, endPoint x: 597, endPoint y: 584, distance: 134.2
click at [321, 597] on div "ru Võshlem na e-mail" at bounding box center [808, 610] width 1014 height 26
click at [1408, 103] on icon at bounding box center [1406, 106] width 9 height 16
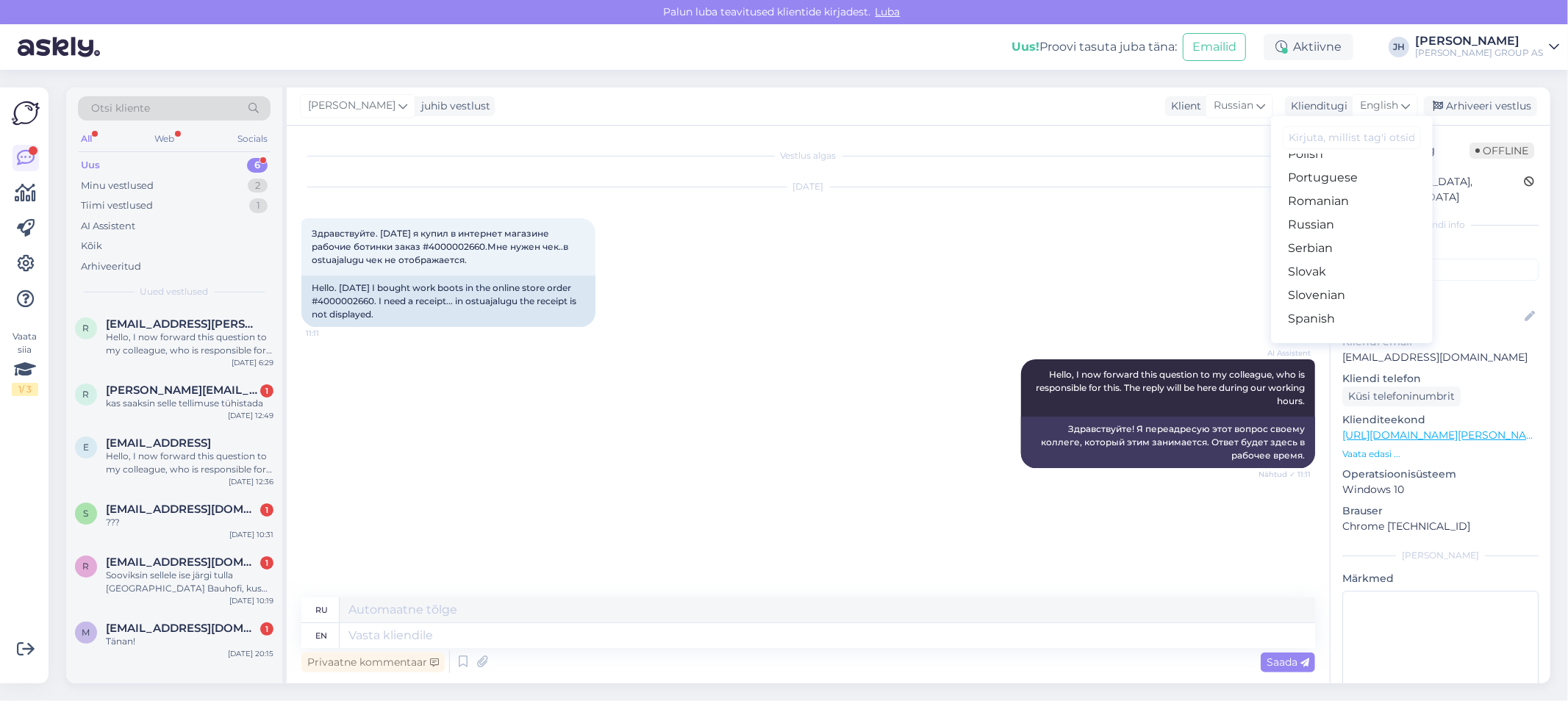
scroll to position [571, 0]
click at [1307, 178] on link "Russian" at bounding box center [1352, 188] width 162 height 23
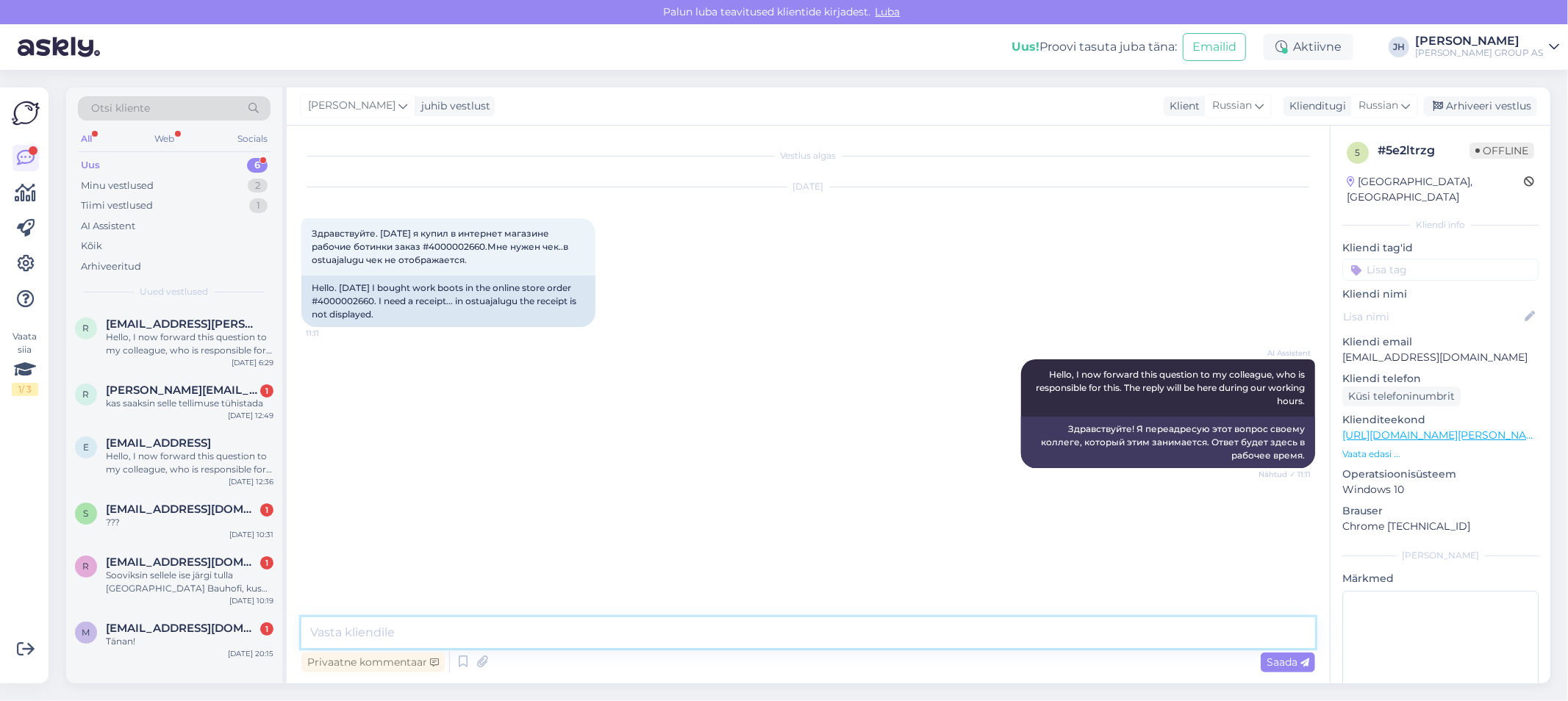
click at [353, 629] on textarea at bounding box center [808, 633] width 1014 height 31
type textarea "dsiktv yf tvfqk"
drag, startPoint x: 402, startPoint y: 640, endPoint x: 280, endPoint y: 614, distance: 124.7
click at [288, 628] on div "Vestlus algas [DATE] Здравствуйте. [DATE] я купил в интернет магазине рабочие б…" at bounding box center [808, 404] width 1043 height 558
drag, startPoint x: 1494, startPoint y: 343, endPoint x: 1342, endPoint y: 349, distance: 152.1
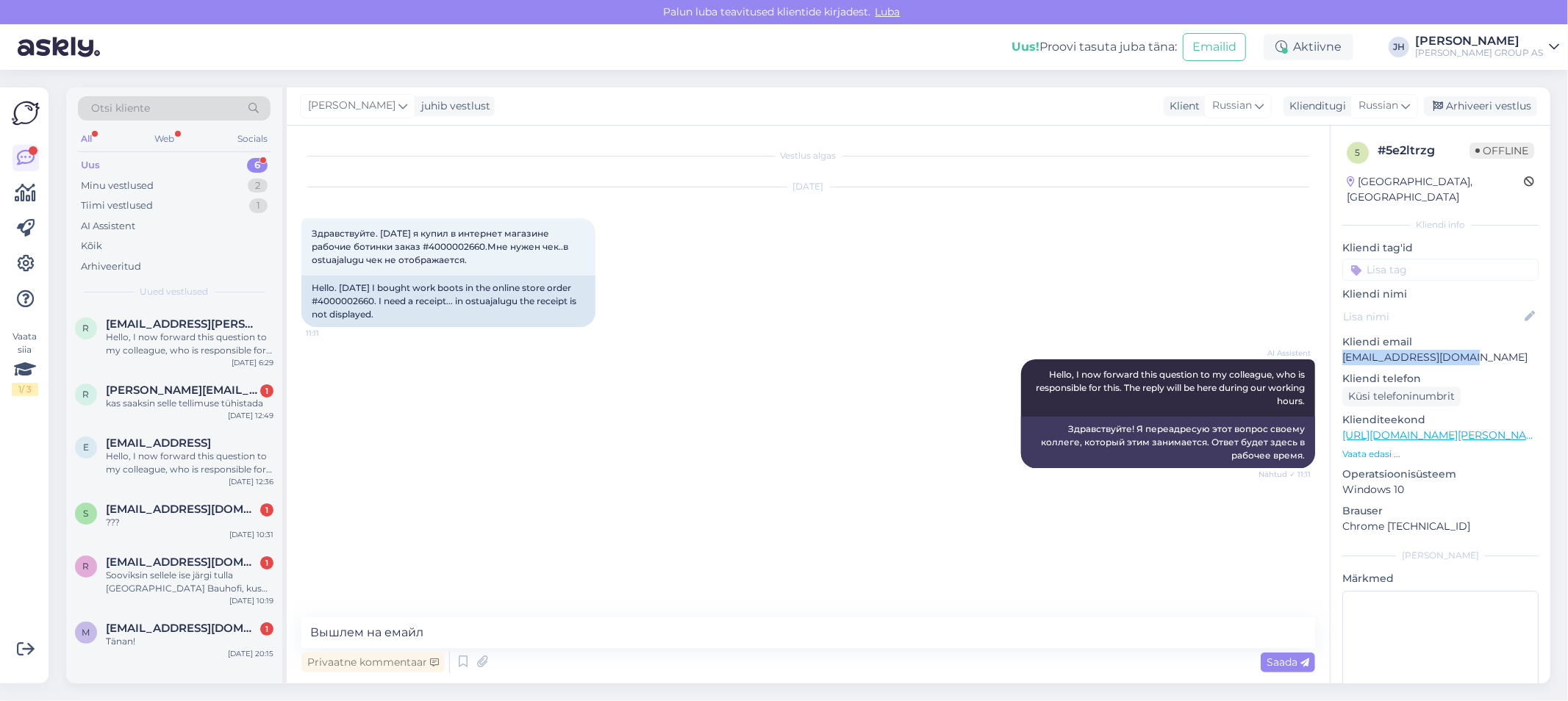
click at [1343, 350] on p "[EMAIL_ADDRESS][DOMAIN_NAME]" at bounding box center [1441, 357] width 197 height 16
copy p "[EMAIL_ADDRESS][DOMAIN_NAME]"
click at [455, 626] on textarea "Вышлем на емайл" at bounding box center [808, 633] width 1014 height 31
paste textarea "[EMAIL_ADDRESS][DOMAIN_NAME]"
type textarea "Вышлем на емайл [EMAIL_ADDRESS][DOMAIN_NAME]"
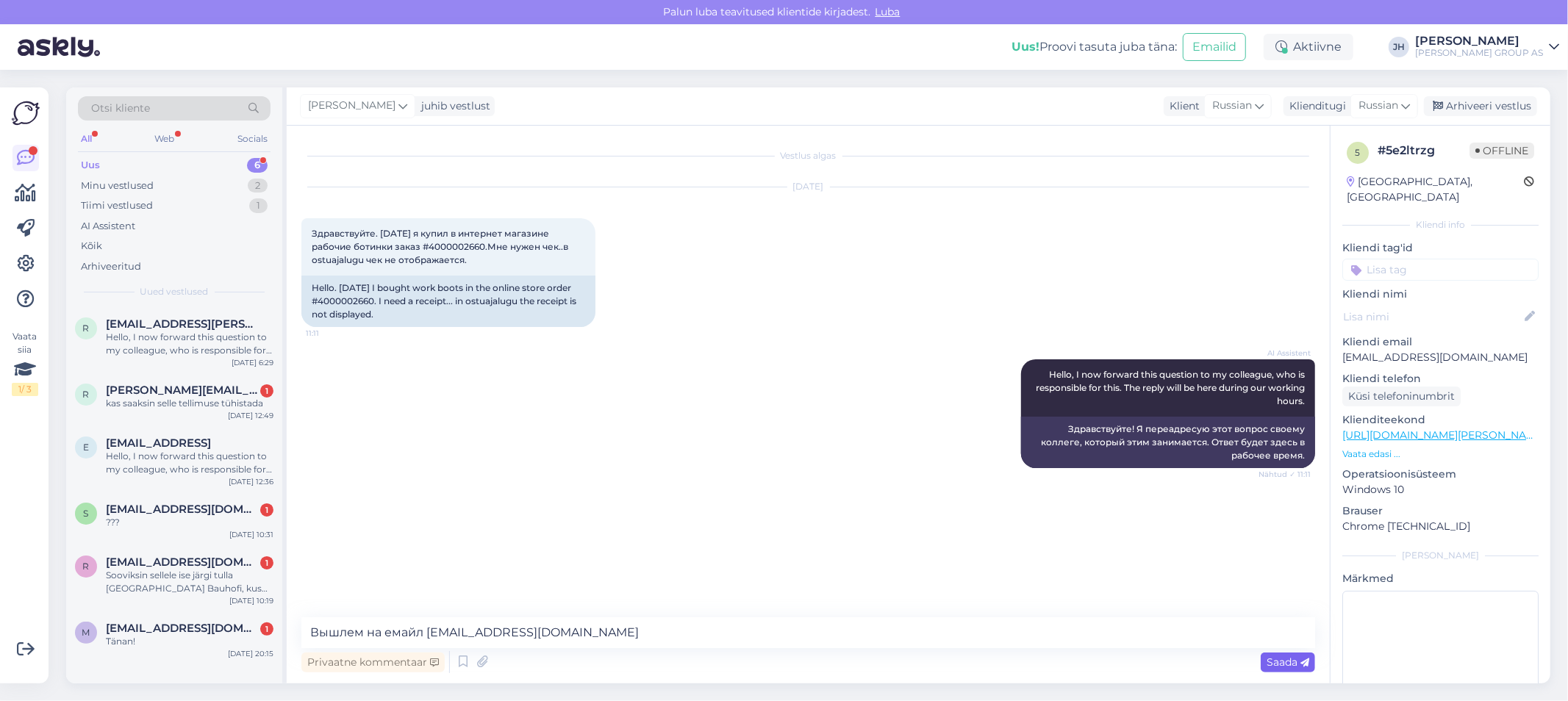
click at [1280, 664] on span "Saada" at bounding box center [1287, 661] width 42 height 13
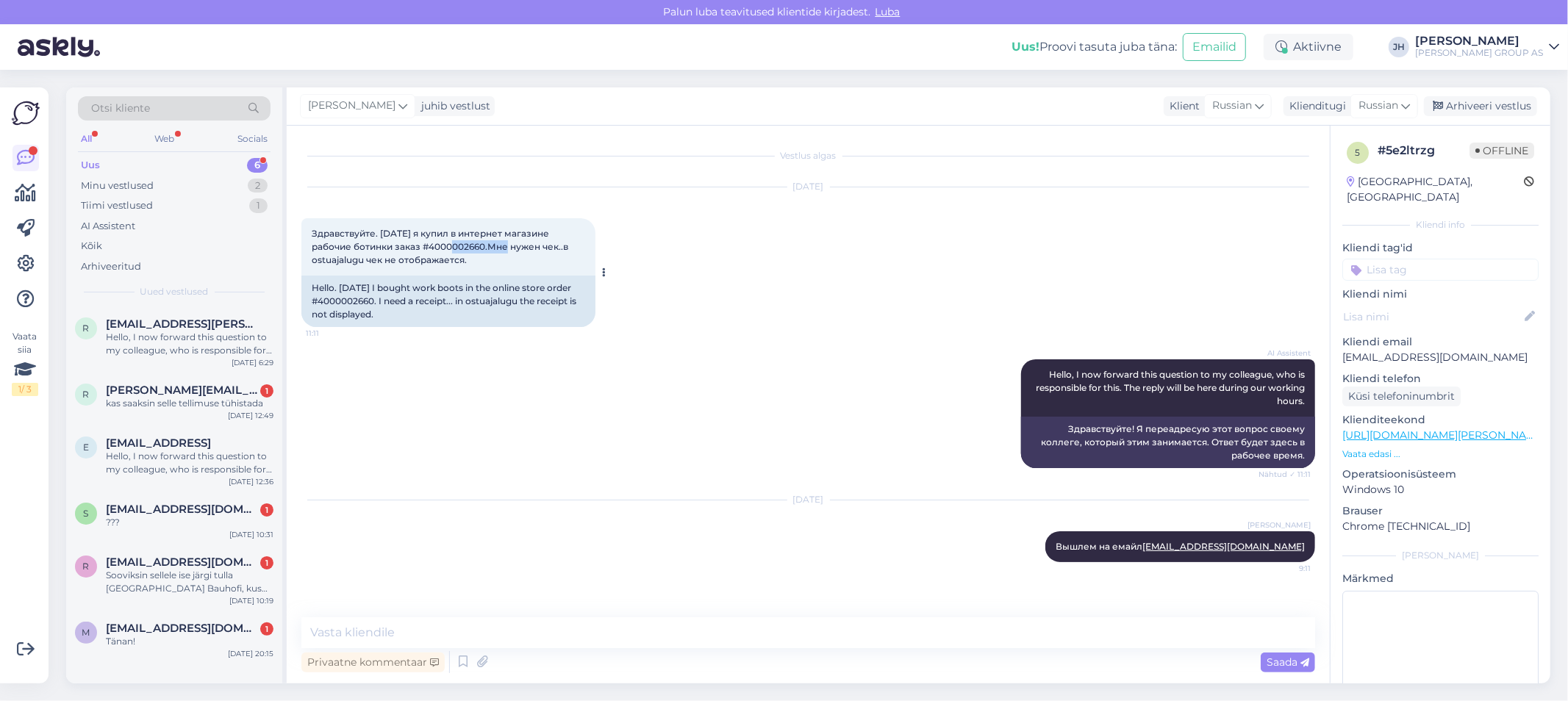
drag, startPoint x: 483, startPoint y: 244, endPoint x: 430, endPoint y: 248, distance: 53.2
click at [430, 248] on span "Здравствуйте. [DATE] я купил в интернет магазине рабочие ботинки заказ #4000002…" at bounding box center [441, 246] width 259 height 37
copy span "4000002660"
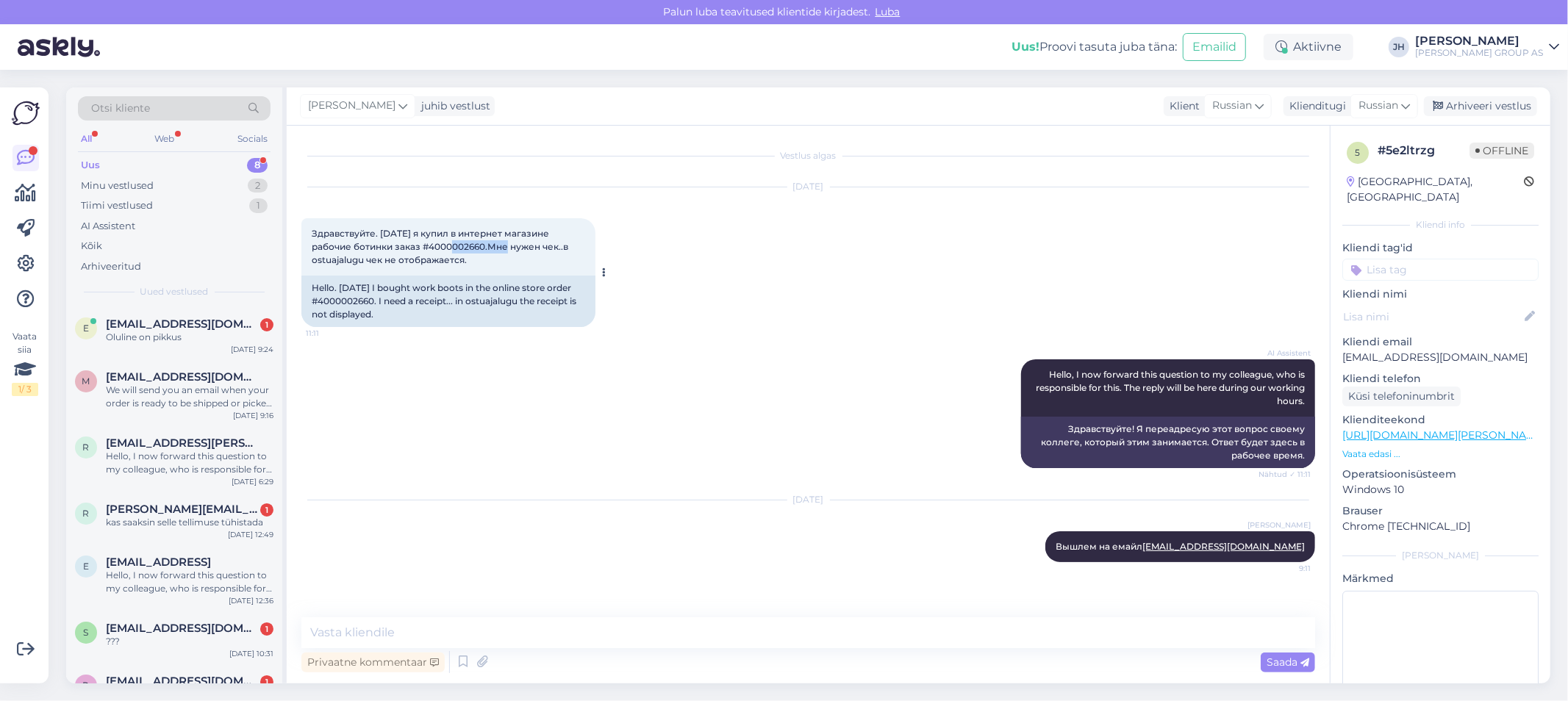
click at [484, 242] on span "Здравствуйте. [DATE] я купил в интернет магазине рабочие ботинки заказ #4000002…" at bounding box center [441, 246] width 259 height 37
drag, startPoint x: 484, startPoint y: 242, endPoint x: 431, endPoint y: 246, distance: 53.2
click at [431, 246] on span "Здравствуйте. [DATE] я купил в интернет магазине рабочие ботинки заказ #4000002…" at bounding box center [441, 246] width 259 height 37
copy span "4000002660"
drag, startPoint x: 1485, startPoint y: 346, endPoint x: 1346, endPoint y: 348, distance: 139.0
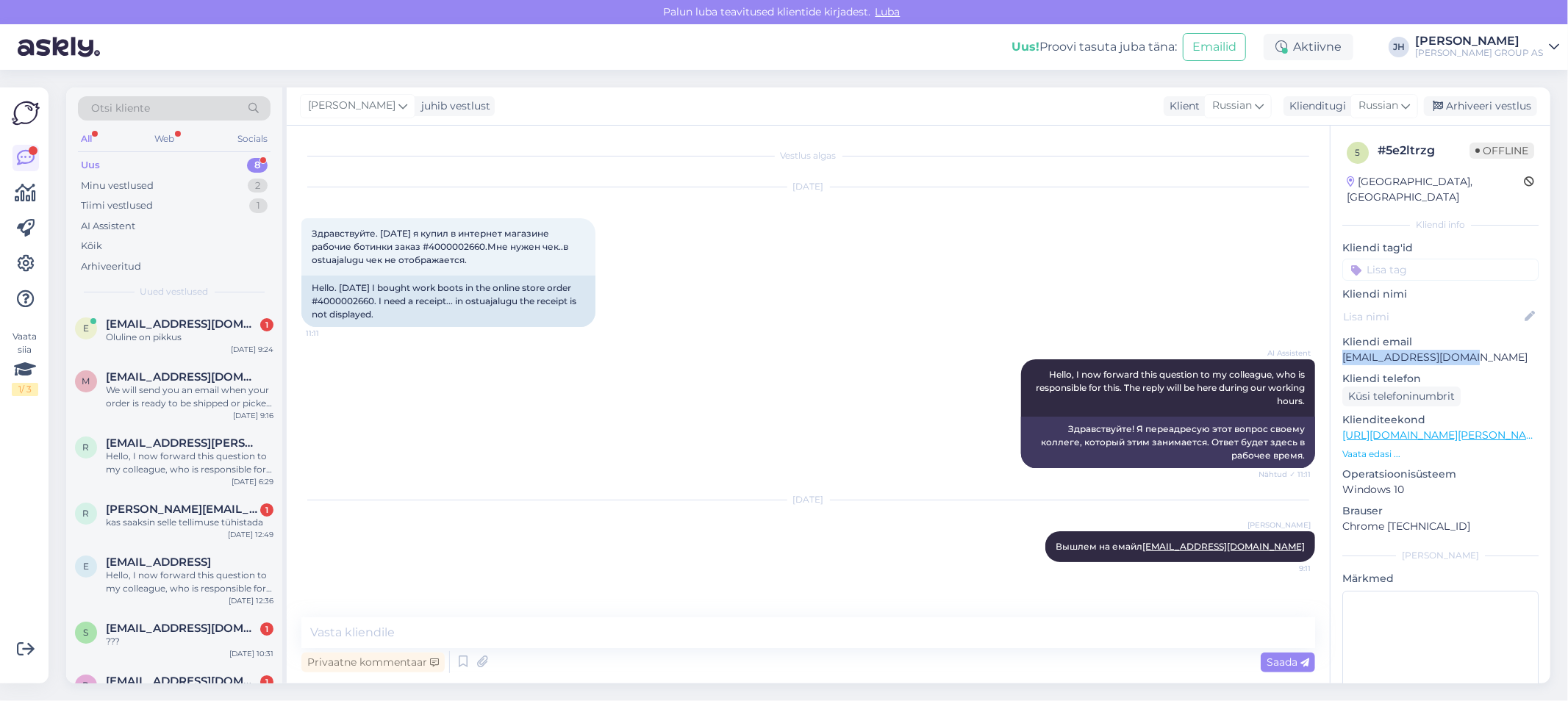
click at [1346, 350] on p "[EMAIL_ADDRESS][DOMAIN_NAME]" at bounding box center [1441, 357] width 197 height 16
copy p "[EMAIL_ADDRESS][DOMAIN_NAME]"
drag, startPoint x: 1497, startPoint y: 109, endPoint x: 1383, endPoint y: 113, distance: 114.1
click at [1497, 108] on div "Arhiveeri vestlus" at bounding box center [1481, 106] width 113 height 20
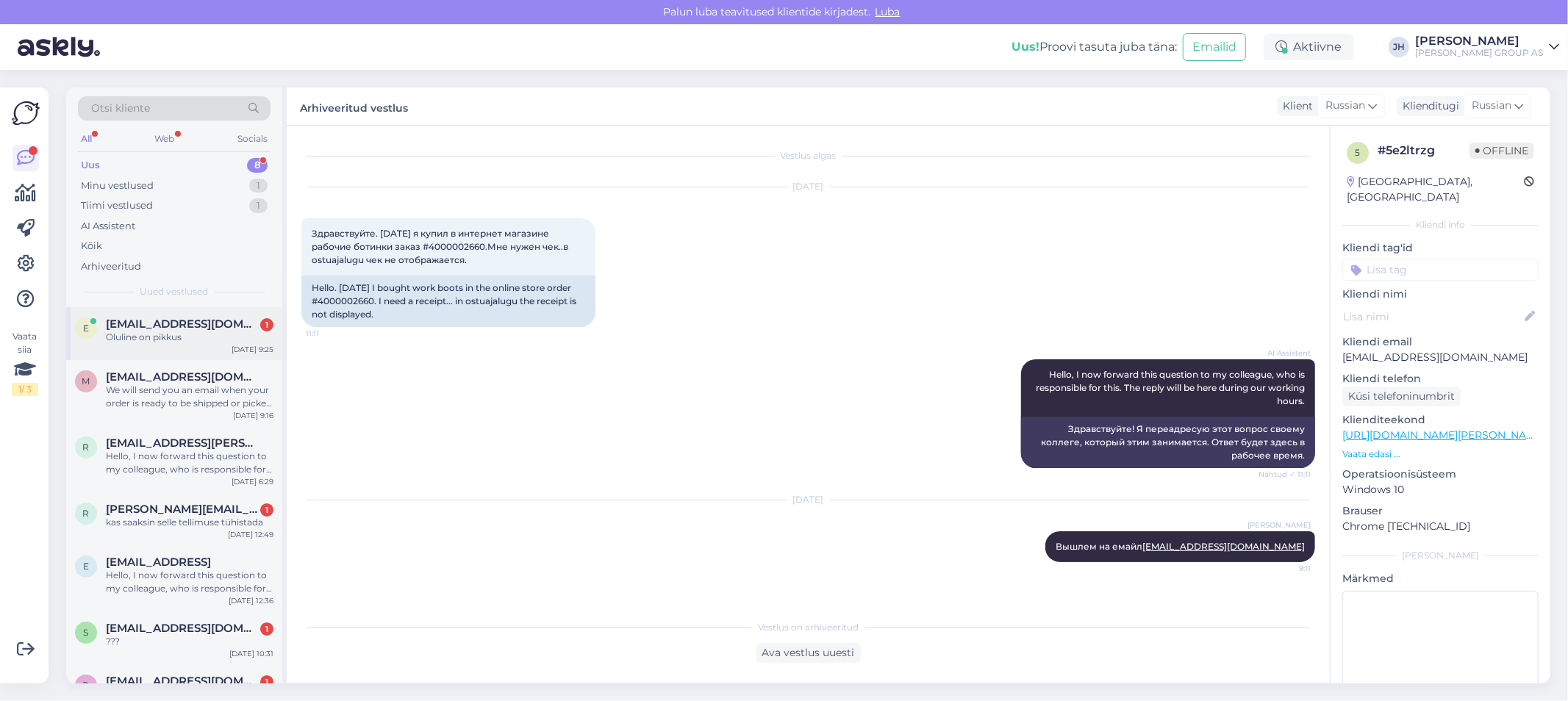
click at [144, 327] on span "[EMAIL_ADDRESS][DOMAIN_NAME]" at bounding box center [182, 324] width 153 height 13
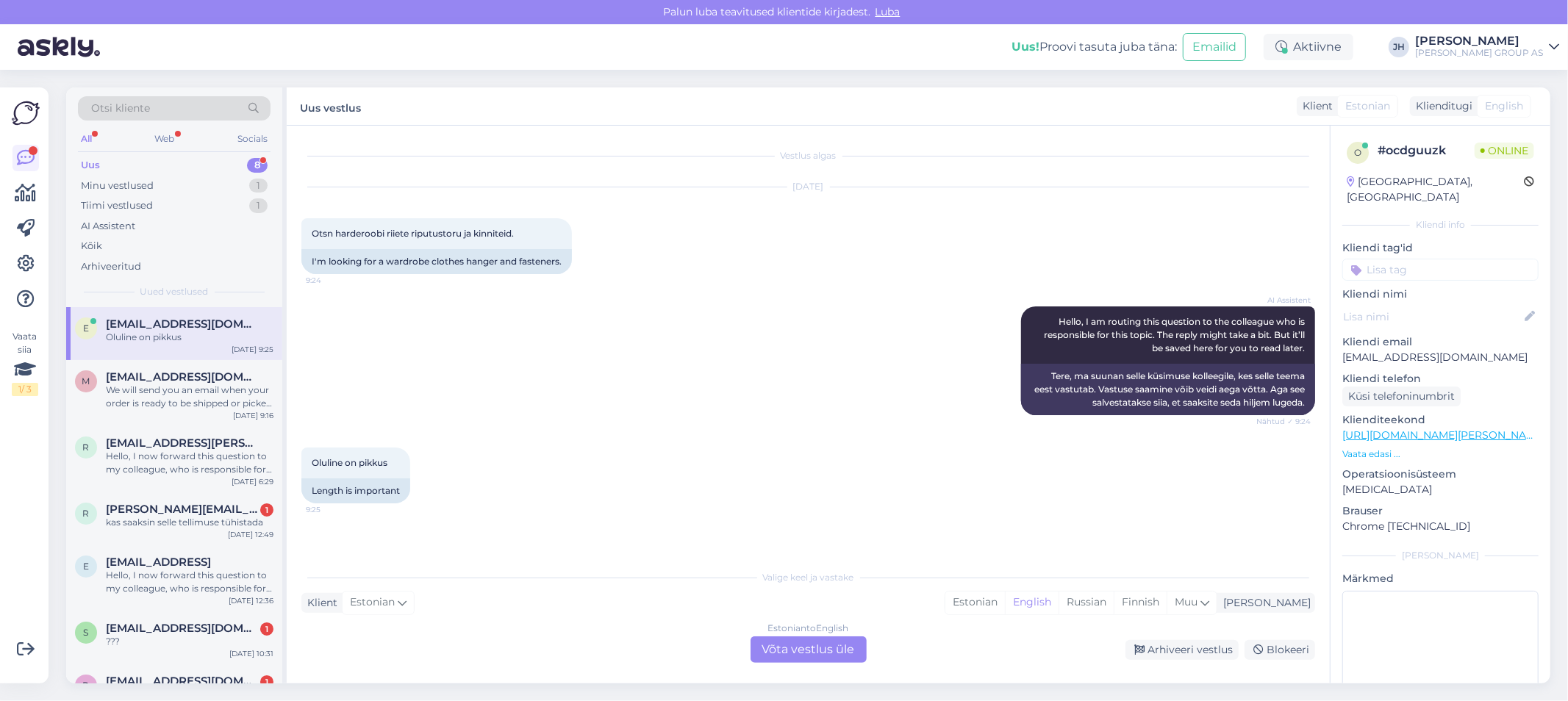
click at [832, 643] on div "Estonian to English Võta vestlus üle" at bounding box center [809, 649] width 116 height 27
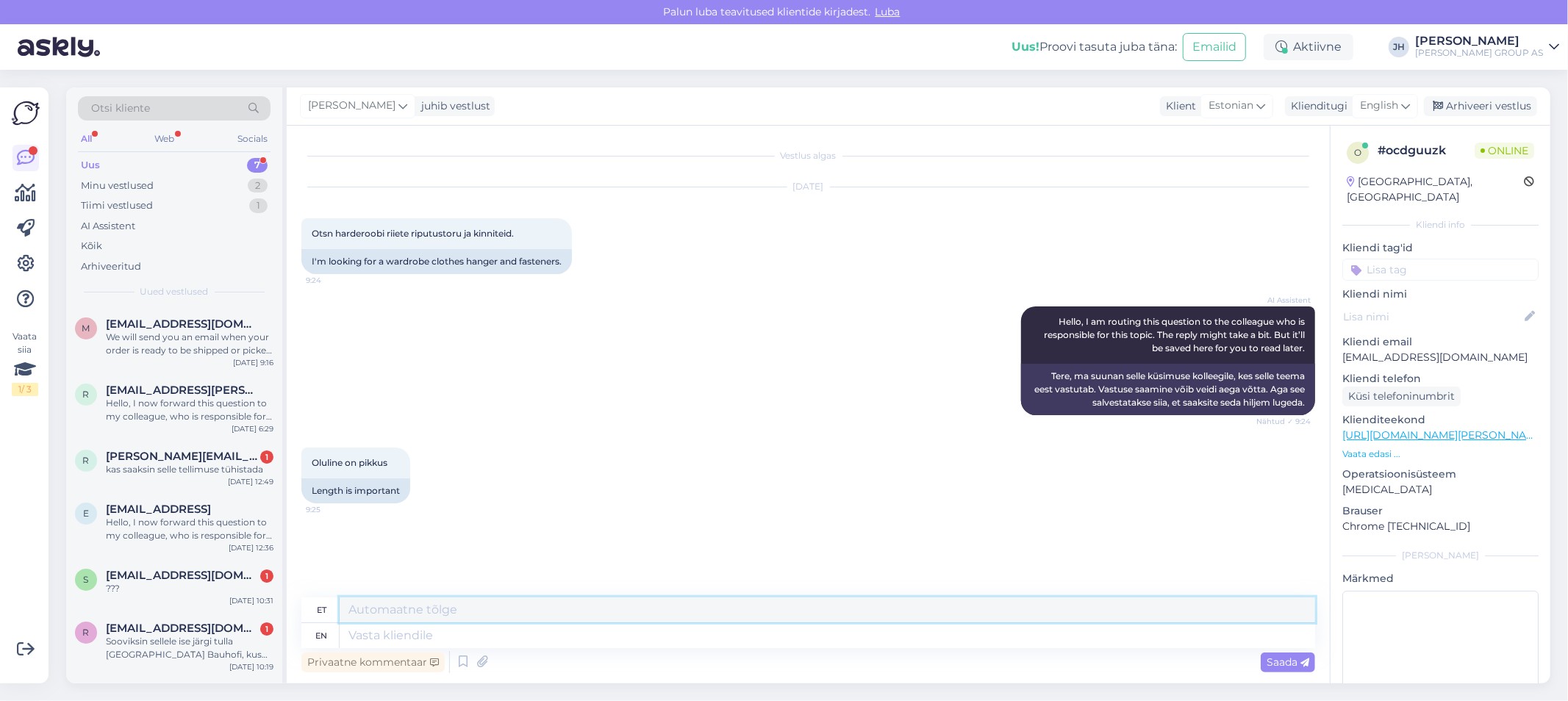
click at [373, 612] on textarea at bounding box center [827, 609] width 976 height 25
click at [1415, 106] on div "English" at bounding box center [1385, 106] width 66 height 23
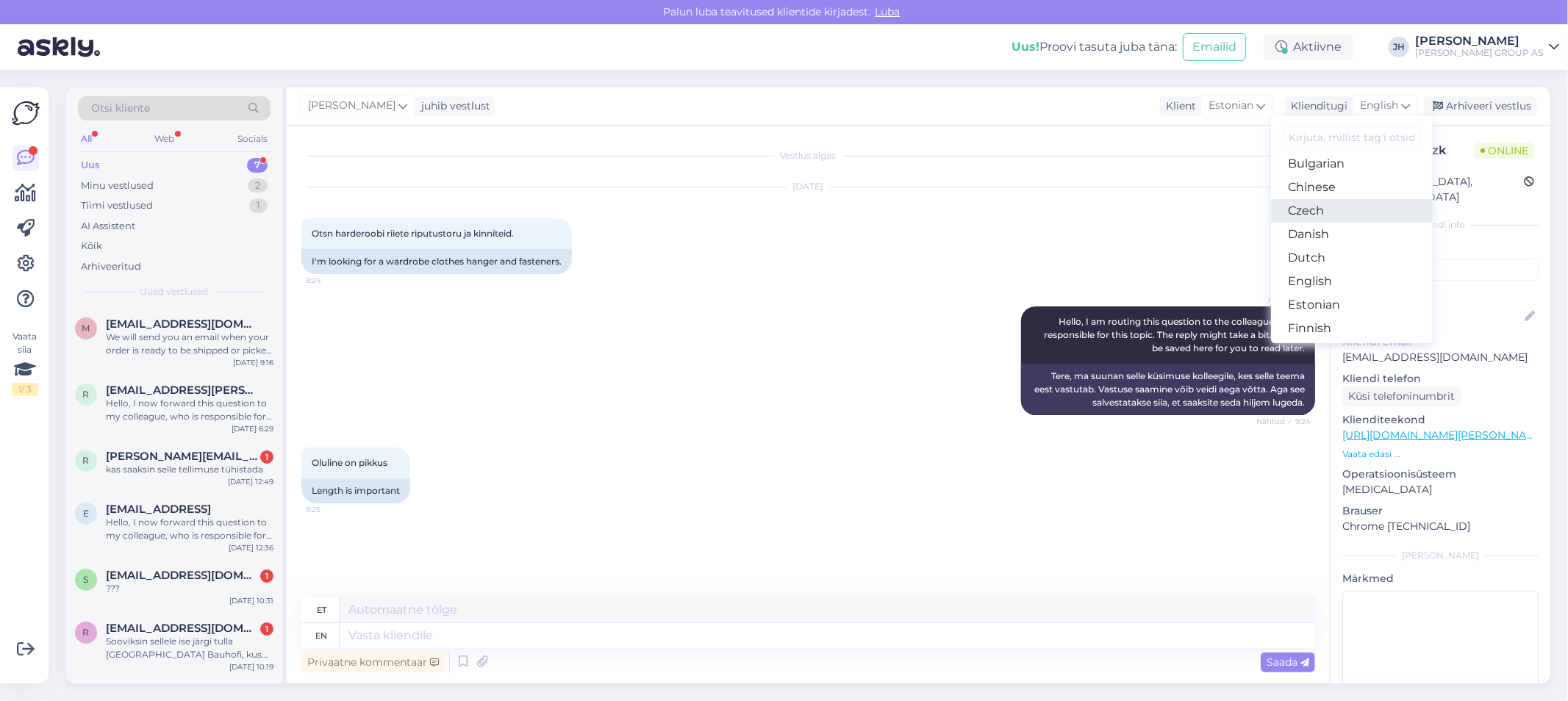
scroll to position [81, 0]
click at [1342, 277] on link "Estonian" at bounding box center [1352, 277] width 162 height 23
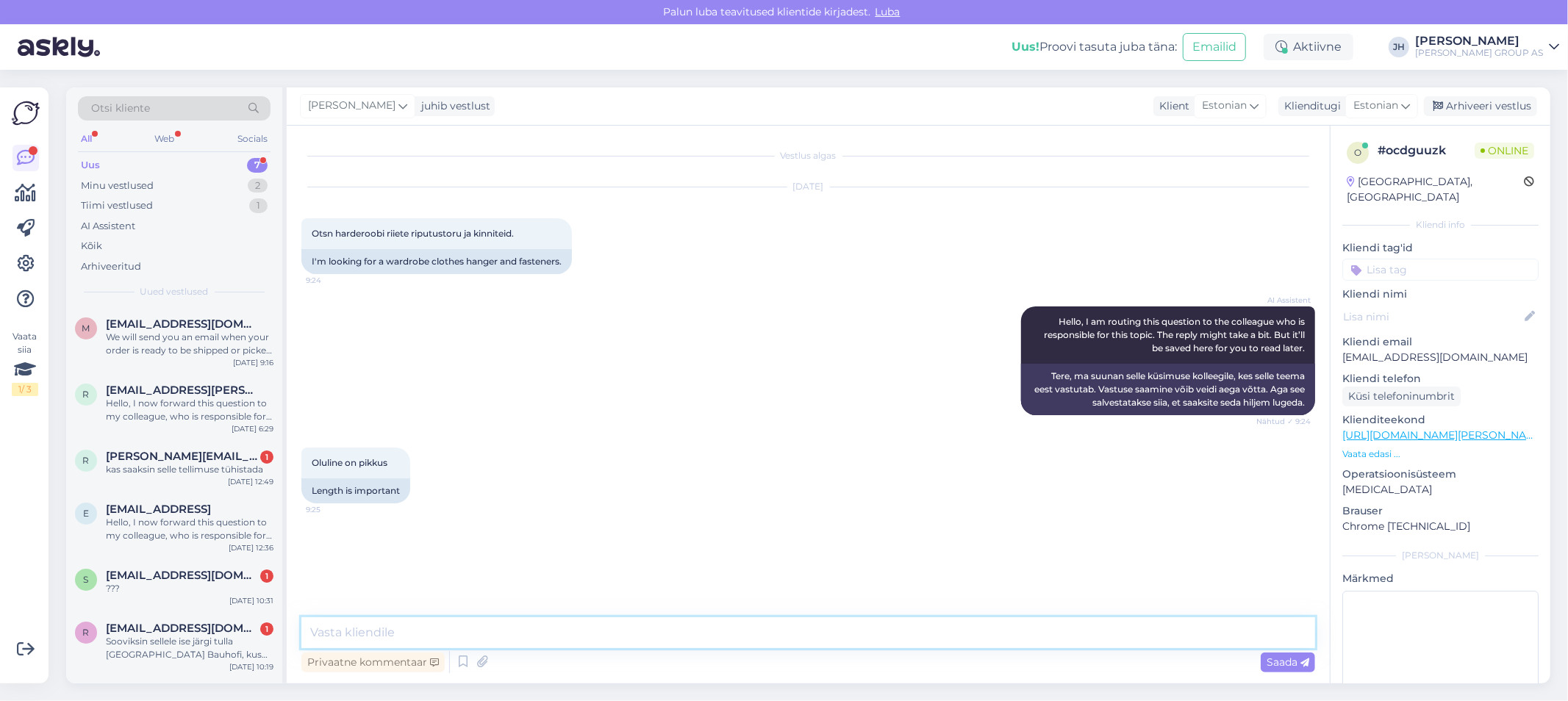
click at [383, 632] on textarea at bounding box center [808, 633] width 1014 height 31
paste textarea "[URL][DOMAIN_NAME][PERSON_NAME]"
type textarea "[URL][DOMAIN_NAME][PERSON_NAME]"
click at [1278, 670] on div "Saada" at bounding box center [1287, 662] width 55 height 20
click at [1494, 111] on div "Arhiveeri vestlus" at bounding box center [1481, 106] width 113 height 20
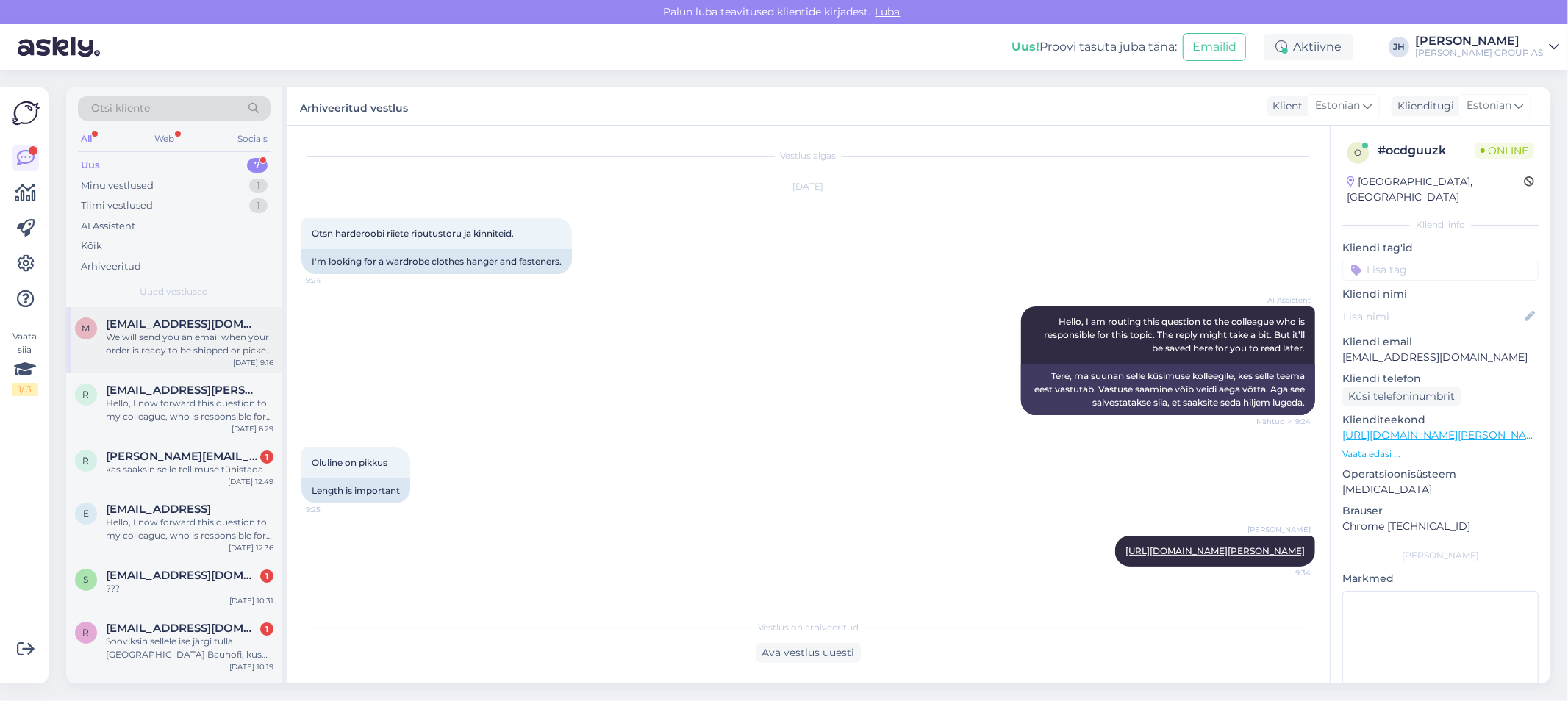
click at [177, 327] on span "[EMAIL_ADDRESS][DOMAIN_NAME]" at bounding box center [182, 324] width 153 height 13
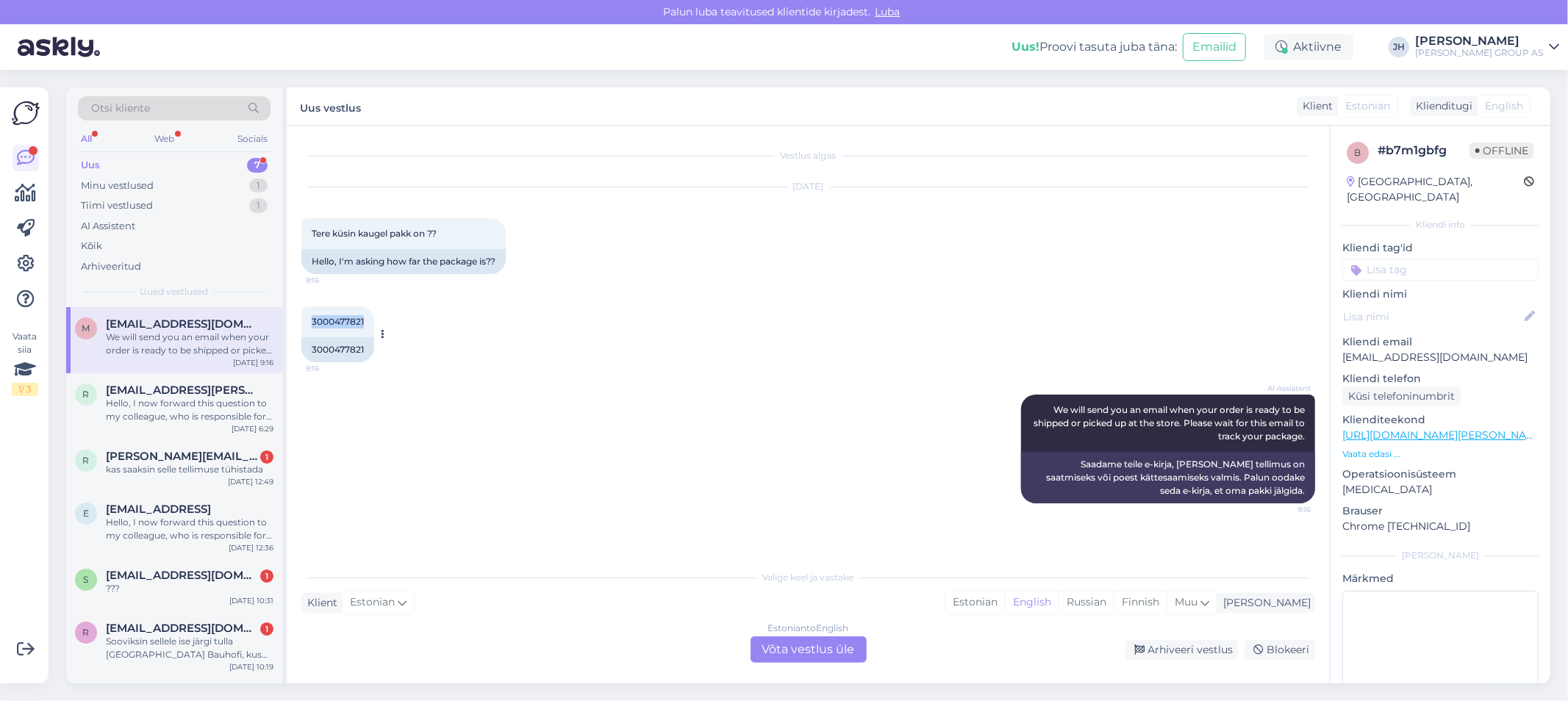
drag, startPoint x: 365, startPoint y: 318, endPoint x: 312, endPoint y: 321, distance: 53.1
click at [312, 321] on div "3000477821 9:16" at bounding box center [338, 322] width 73 height 31
copy span "3000477821"
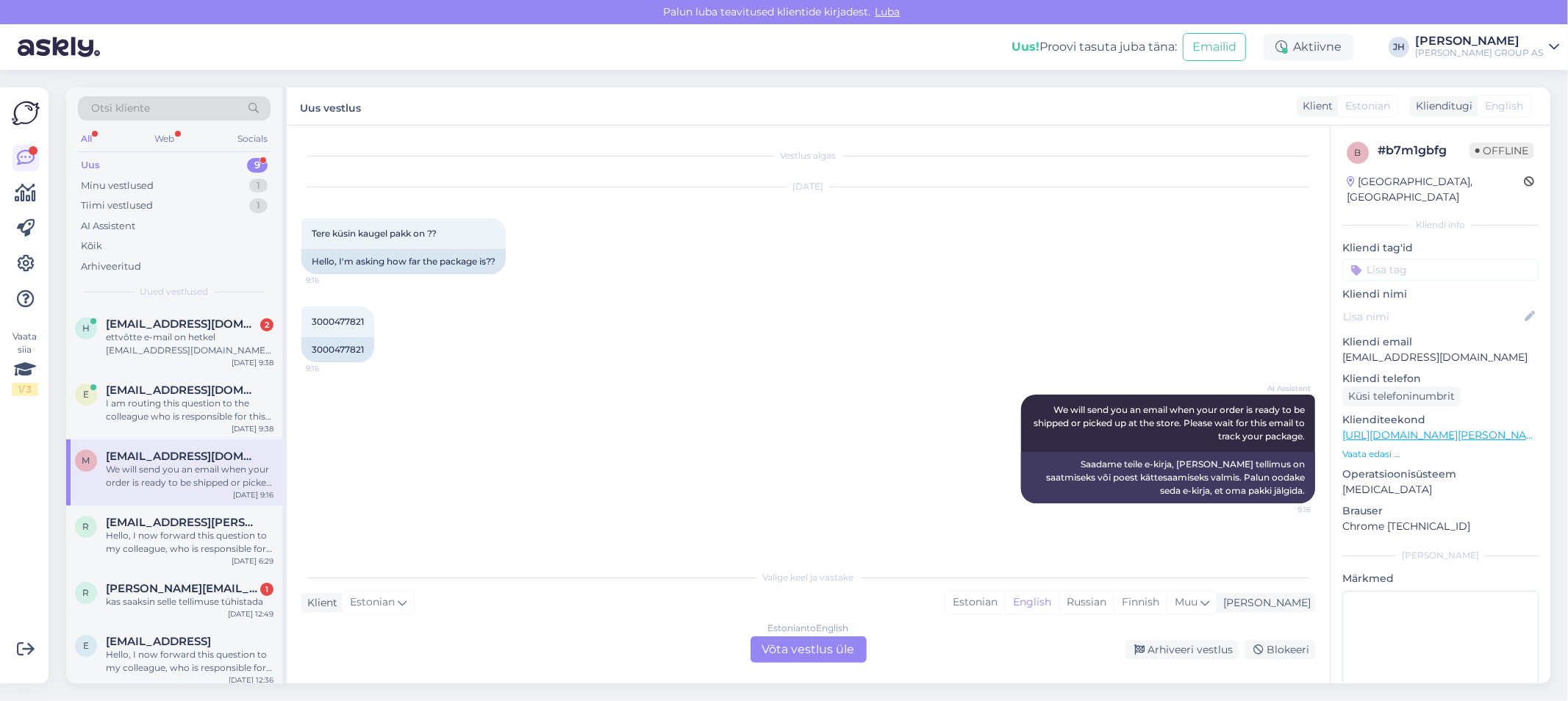
click at [820, 653] on div "Estonian to English Võta vestlus üle" at bounding box center [809, 649] width 116 height 27
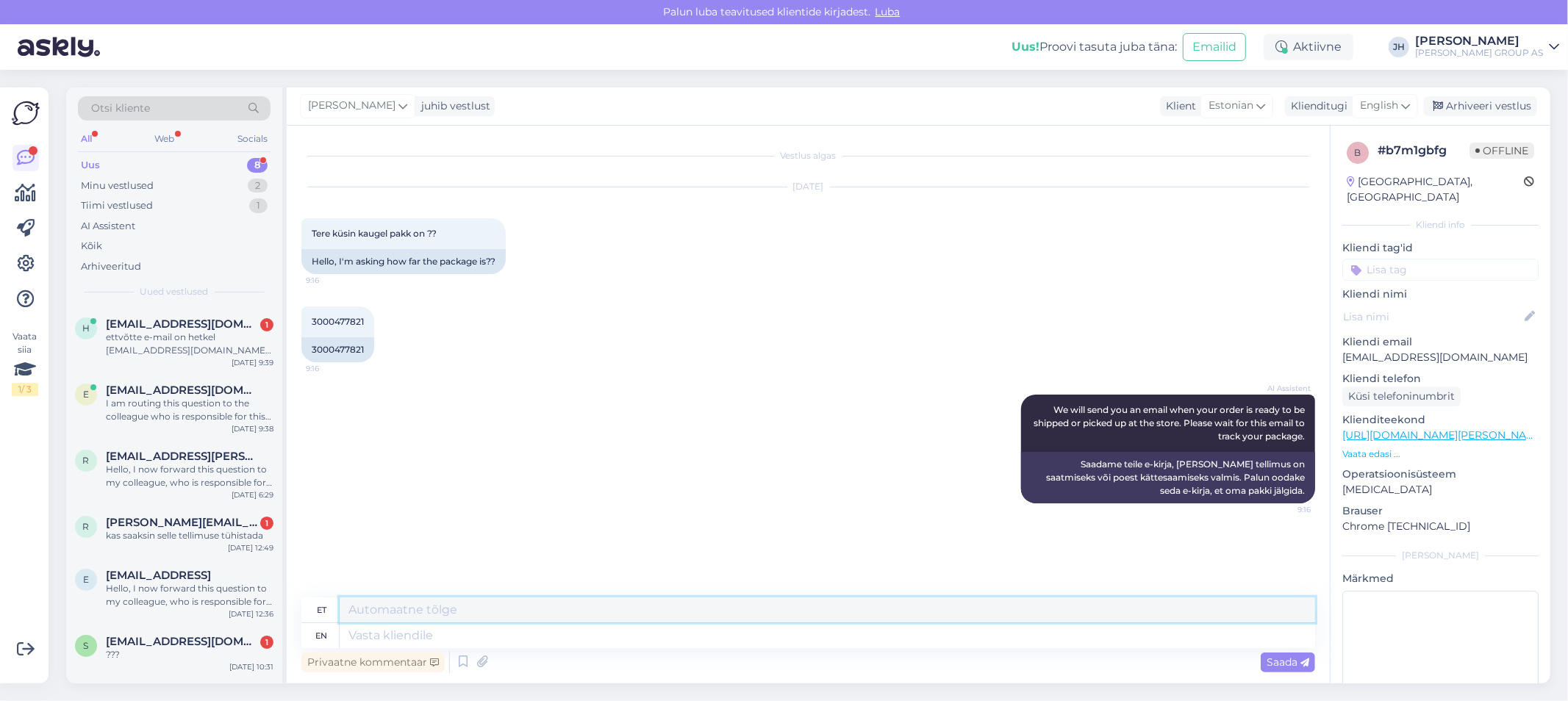
click at [448, 604] on textarea at bounding box center [827, 609] width 976 height 25
click at [1410, 105] on icon at bounding box center [1406, 106] width 9 height 16
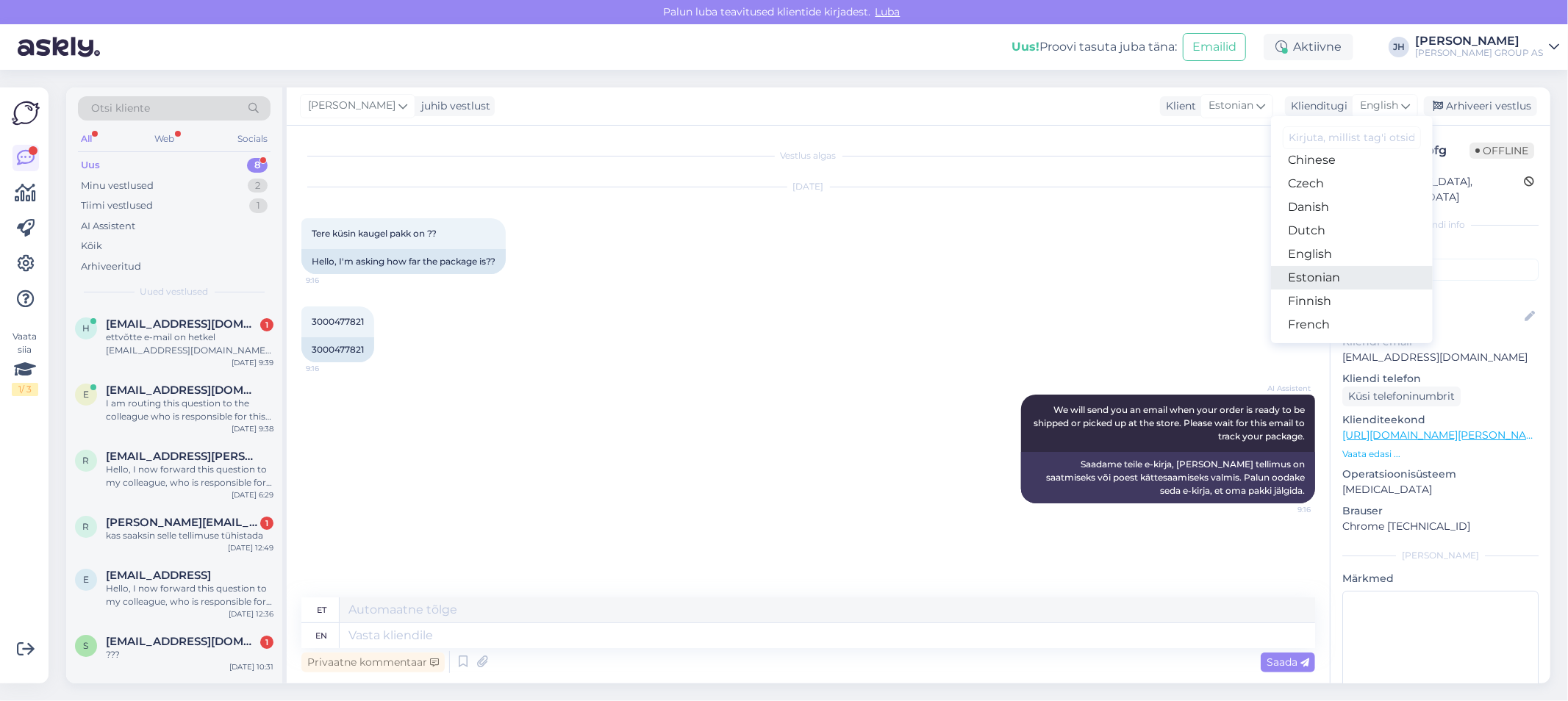
click at [1342, 277] on link "Estonian" at bounding box center [1352, 277] width 162 height 23
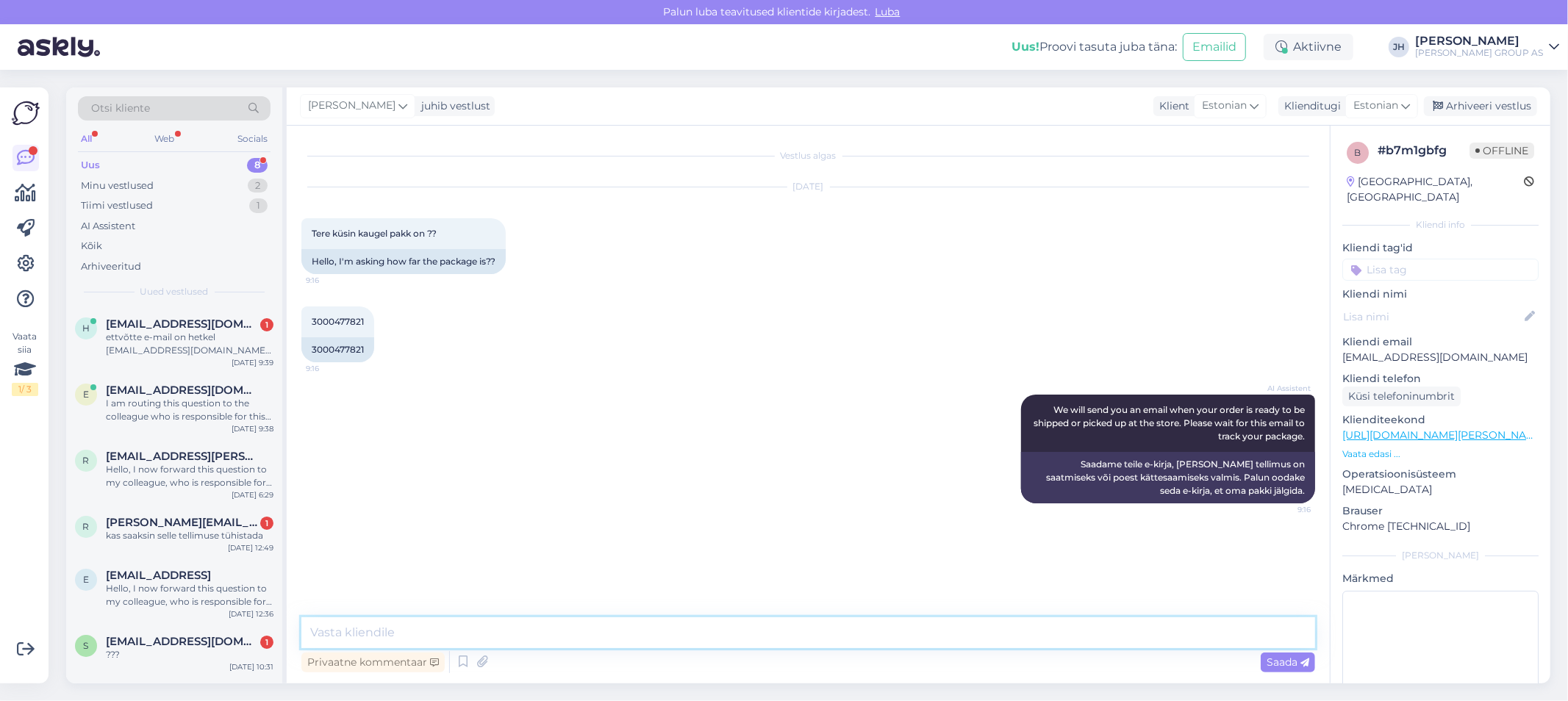
click at [337, 635] on textarea at bounding box center [808, 633] width 1014 height 31
drag, startPoint x: 589, startPoint y: 633, endPoint x: 303, endPoint y: 633, distance: 286.0
click at [303, 633] on textarea "Tere, teie tellimus jõuab Teile paari päevaga" at bounding box center [808, 633] width 1014 height 31
click at [565, 635] on textarea "Tere, teie tellimus jõuab Teile paari päevaga" at bounding box center [808, 633] width 1014 height 31
drag, startPoint x: 795, startPoint y: 634, endPoint x: 285, endPoint y: 632, distance: 510.0
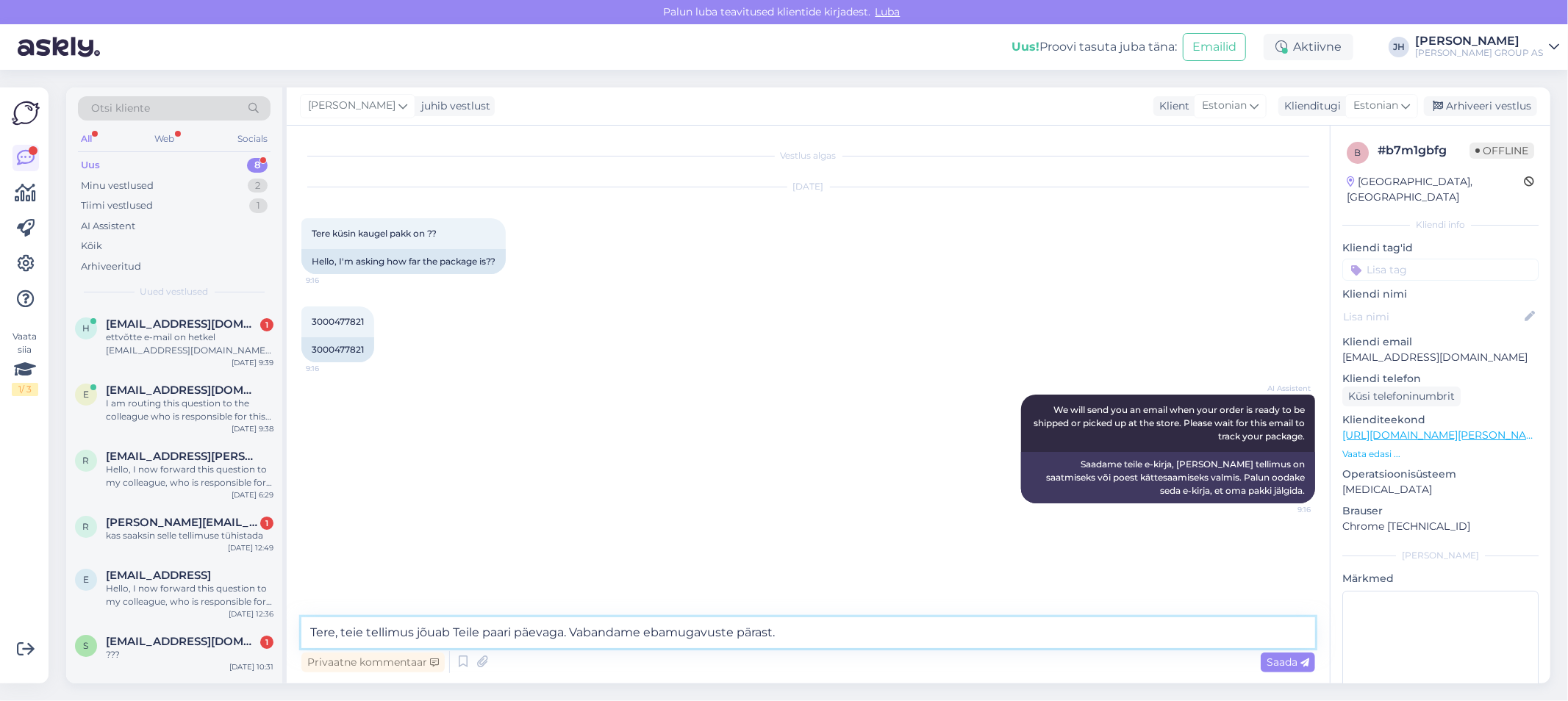
click at [290, 636] on div "Vestlus algas [DATE] Tere küsin kaugel pakk on ?? 9:16 Hello, I'm asking how fa…" at bounding box center [808, 404] width 1043 height 558
type textarea "Tere, teie tellimus jõuab Teile paari päevaga. Vabandame ebamugavuste pärast."
click at [1296, 660] on span "Saada" at bounding box center [1287, 661] width 42 height 13
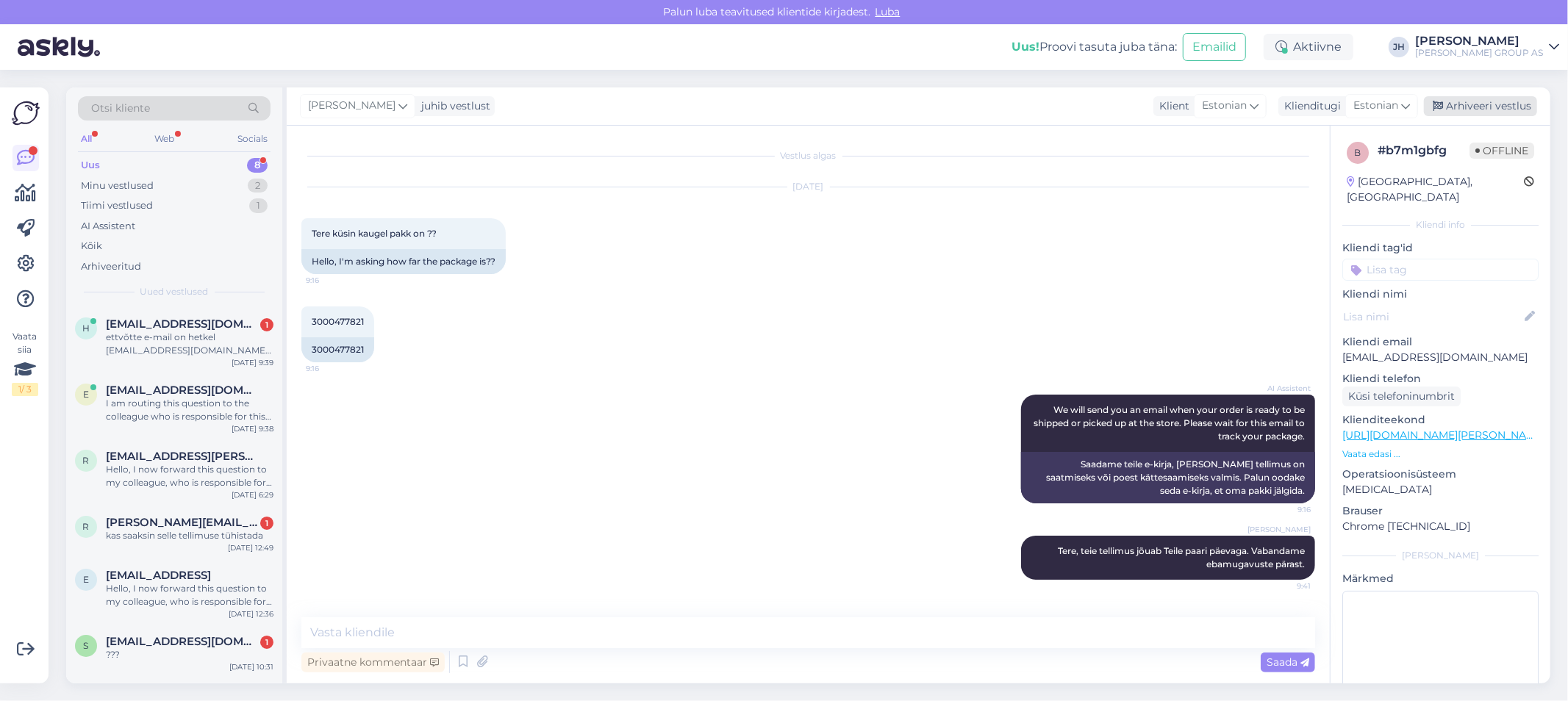
click at [1478, 111] on div "Arhiveeri vestlus" at bounding box center [1481, 106] width 113 height 20
click at [139, 321] on span "[EMAIL_ADDRESS][DOMAIN_NAME]" at bounding box center [182, 324] width 153 height 13
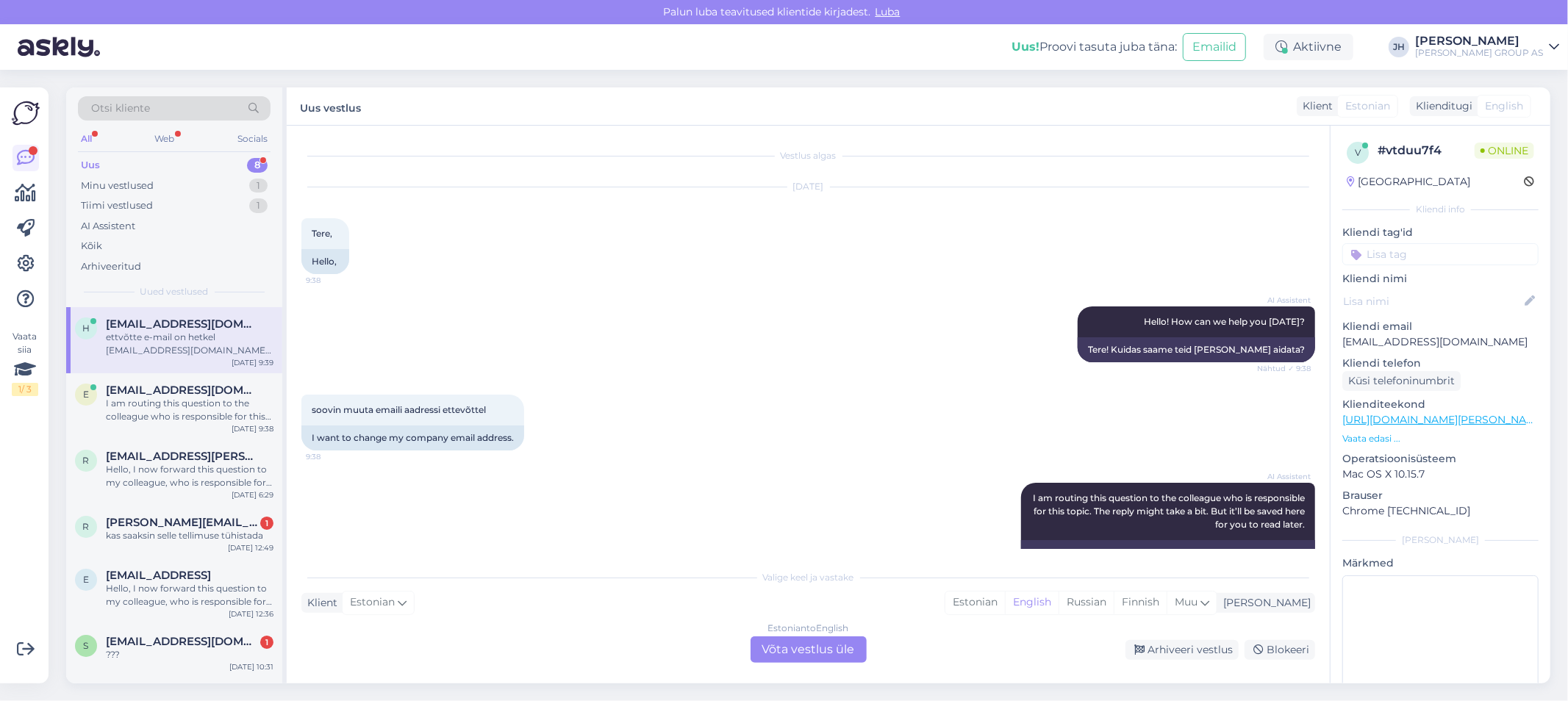
scroll to position [186, 0]
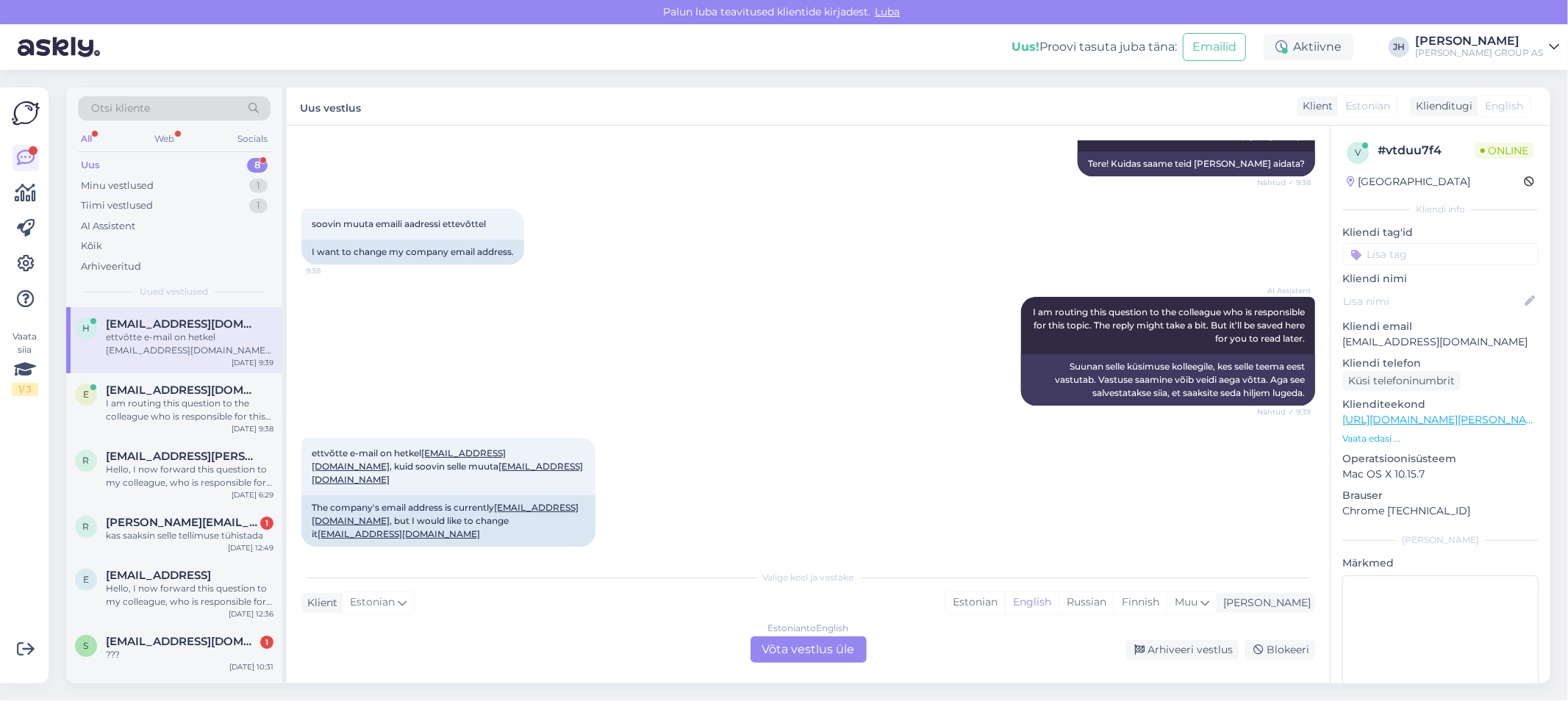
click at [812, 647] on div "Estonian to English Võta vestlus üle" at bounding box center [809, 649] width 116 height 27
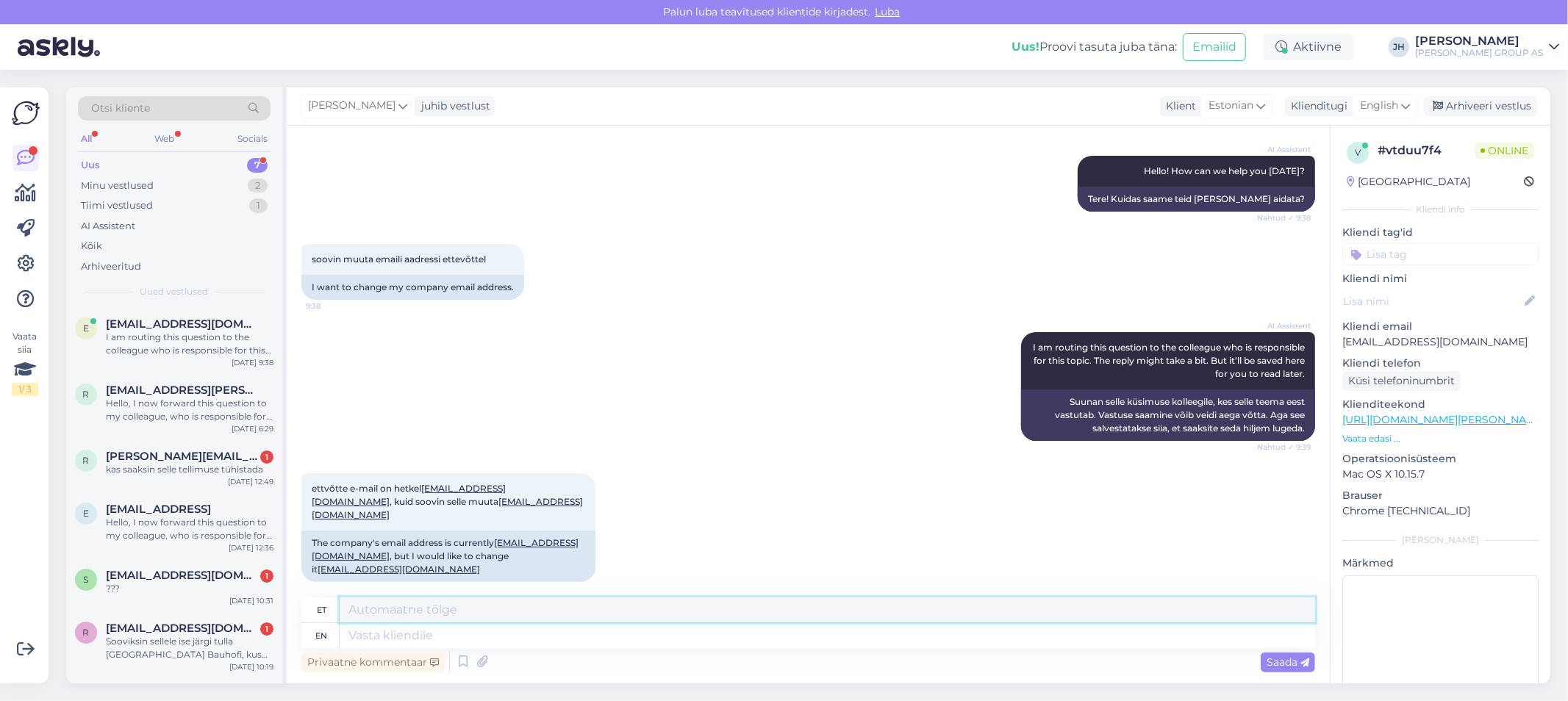
click at [410, 606] on textarea at bounding box center [827, 609] width 976 height 25
drag, startPoint x: 729, startPoint y: 608, endPoint x: 325, endPoint y: 611, distance: 404.0
click at [329, 615] on div "et Palun ettevõtte nimi ja registrikoodi, siis edastame selle info ITsse" at bounding box center [808, 610] width 1014 height 26
type textarea "Palun ettevõtte nimi ja registrikoodi, siis edastame selle info ITsse"
click at [1406, 100] on icon at bounding box center [1406, 106] width 9 height 16
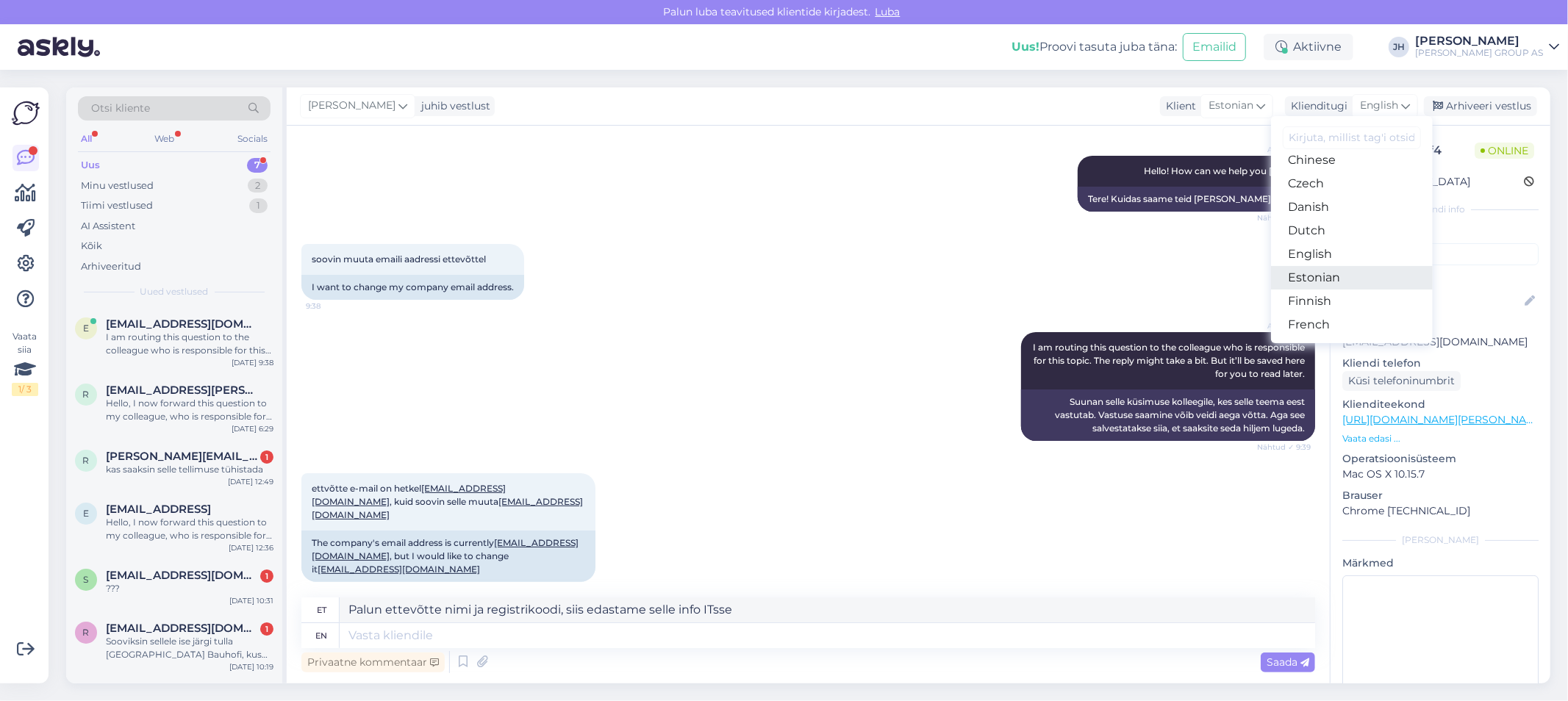
click at [1320, 280] on link "Estonian" at bounding box center [1352, 277] width 162 height 23
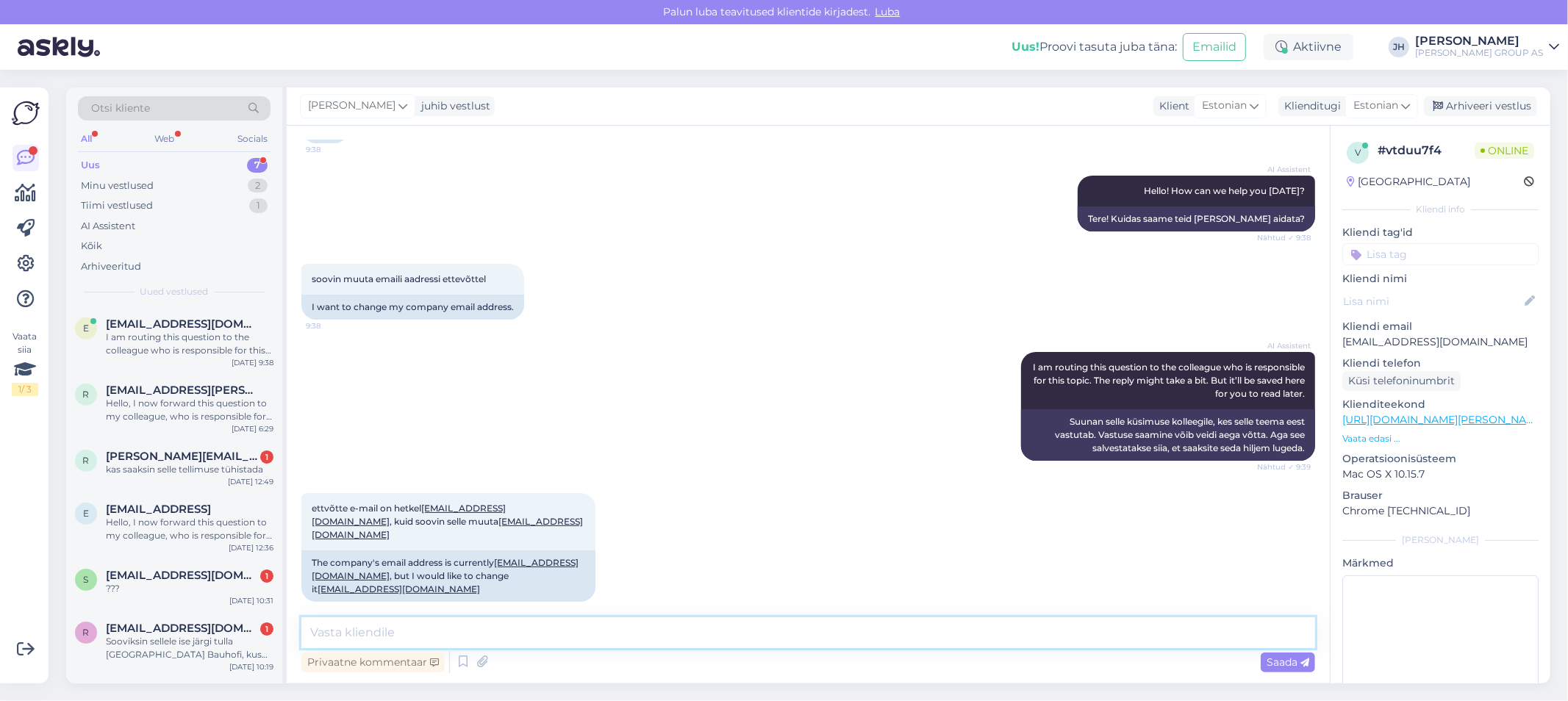
click at [368, 640] on textarea at bounding box center [808, 633] width 1014 height 31
paste textarea "Palun ettevõtte nimi ja registrikoodi, siis edastame selle info ITsse"
type textarea "Palun ettevõtte nimi ja registrikoodi, siis edastame selle info ITsse"
click at [1292, 657] on span "Saada" at bounding box center [1287, 661] width 42 height 13
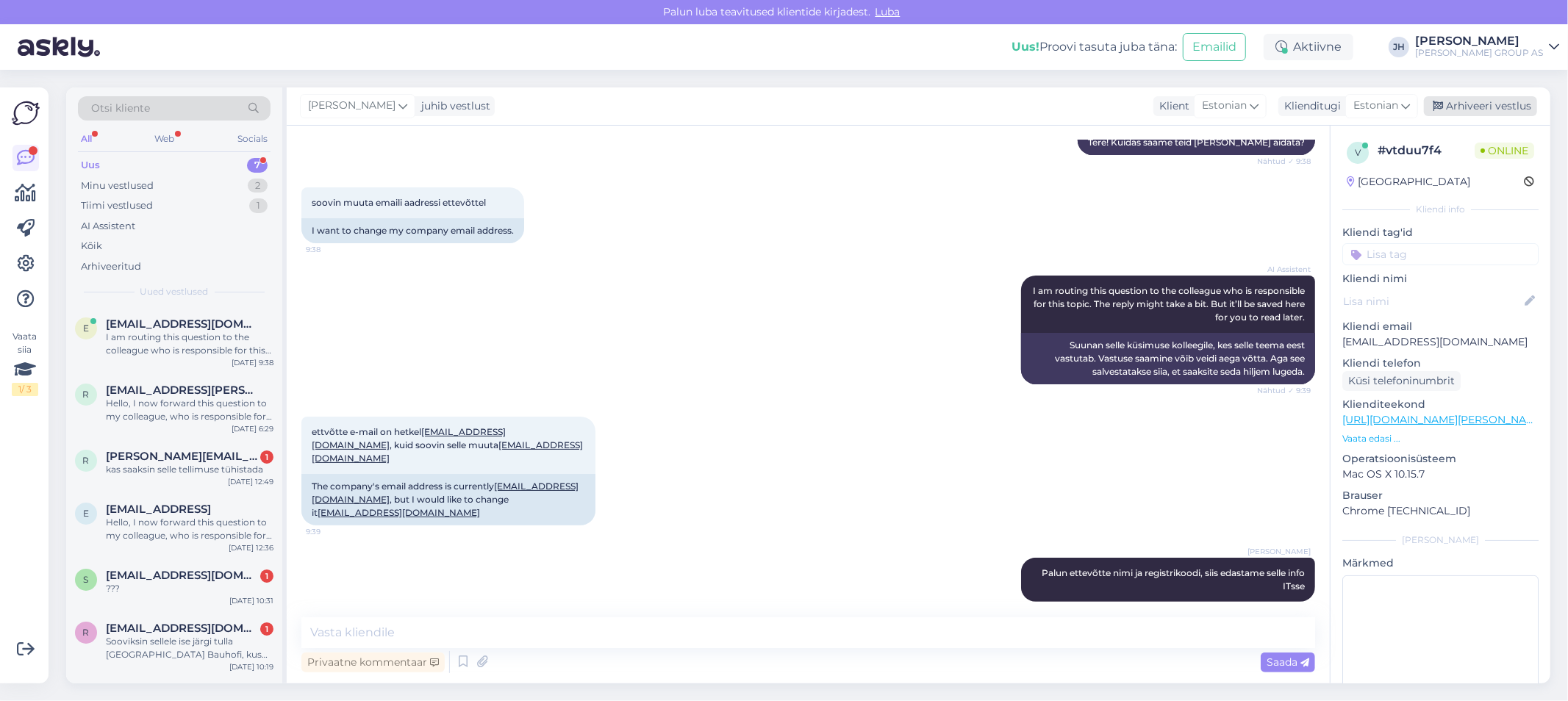
click at [1462, 106] on div "Arhiveeri vestlus" at bounding box center [1481, 106] width 113 height 20
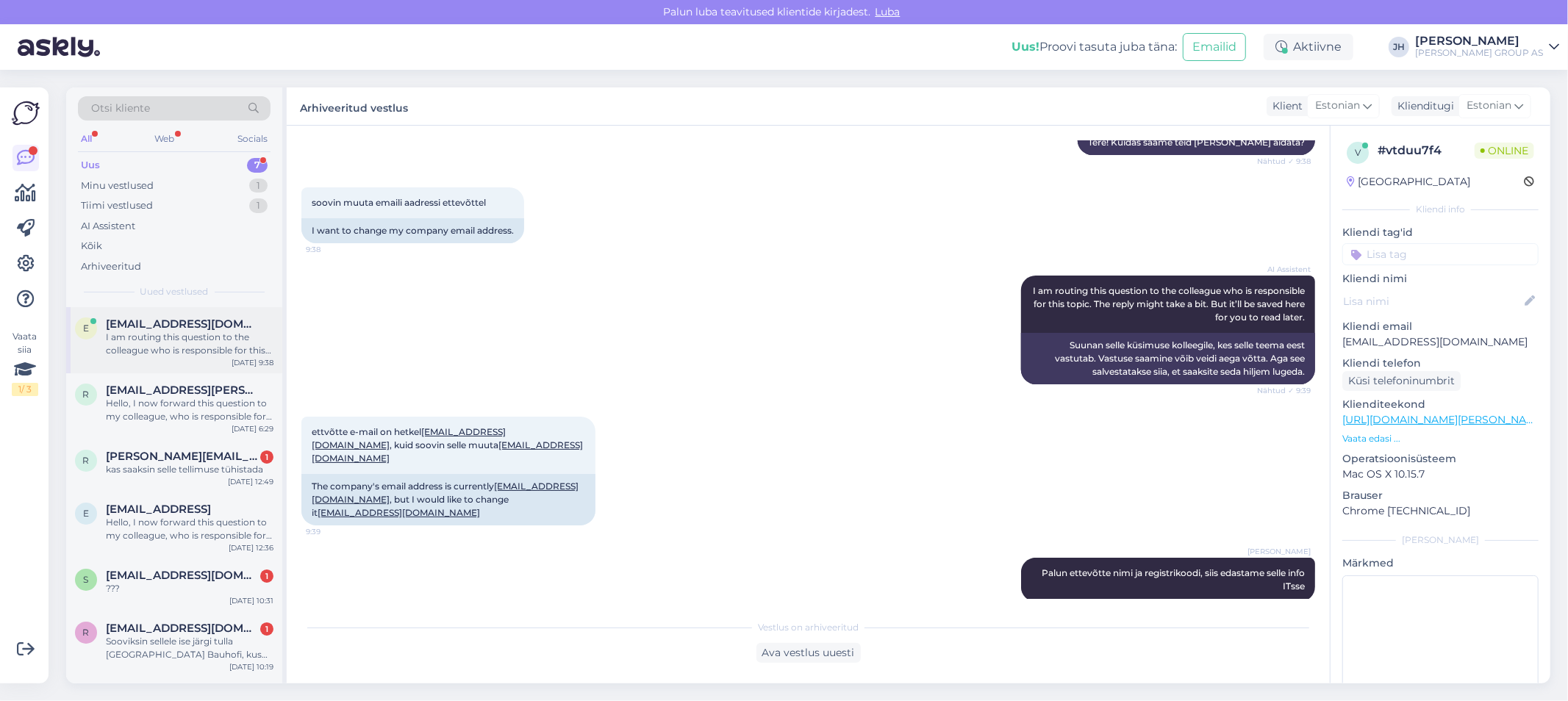
click at [145, 316] on div "e [EMAIL_ADDRESS][DOMAIN_NAME] I am routing this question to the colleague who …" at bounding box center [174, 340] width 216 height 66
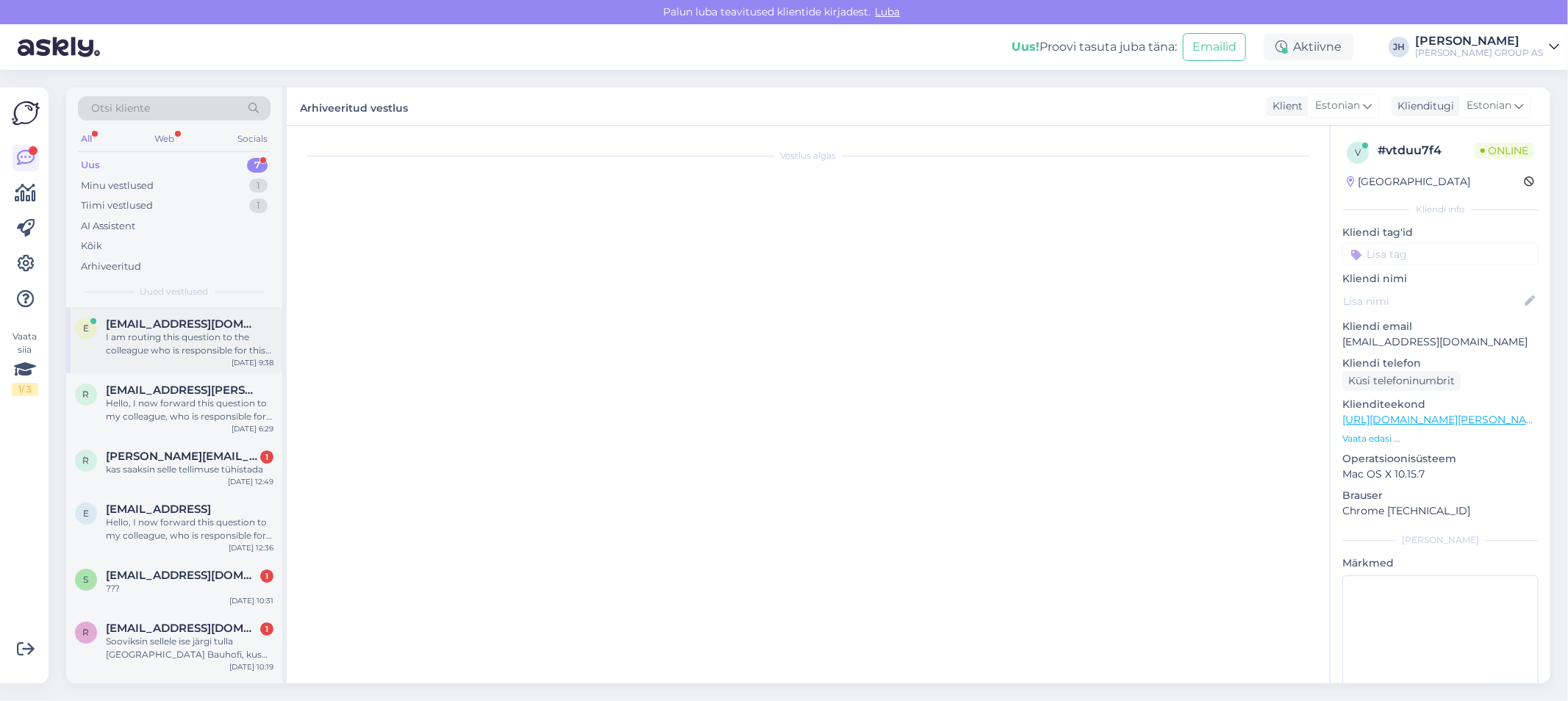
scroll to position [261, 0]
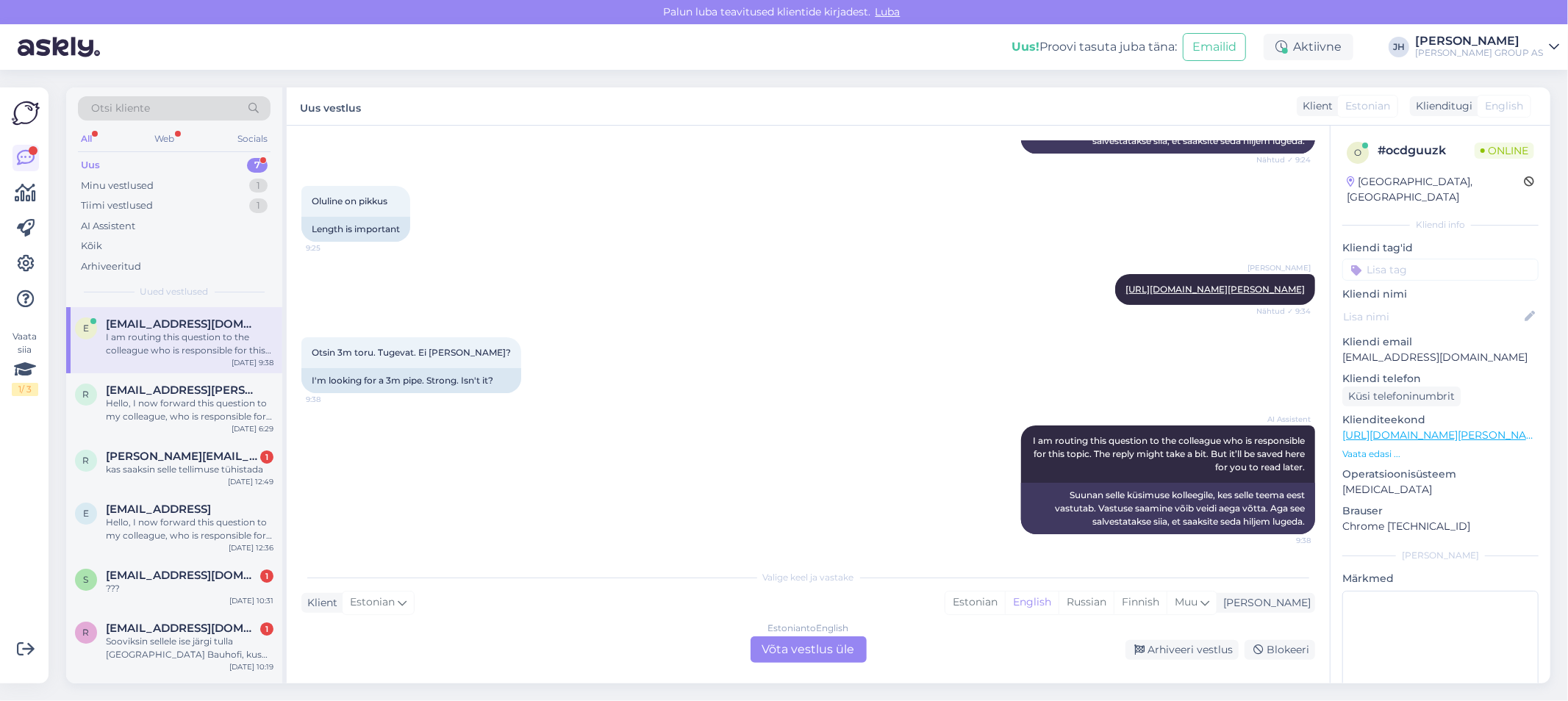
click at [815, 645] on div "Estonian to English Võta vestlus üle" at bounding box center [809, 649] width 116 height 27
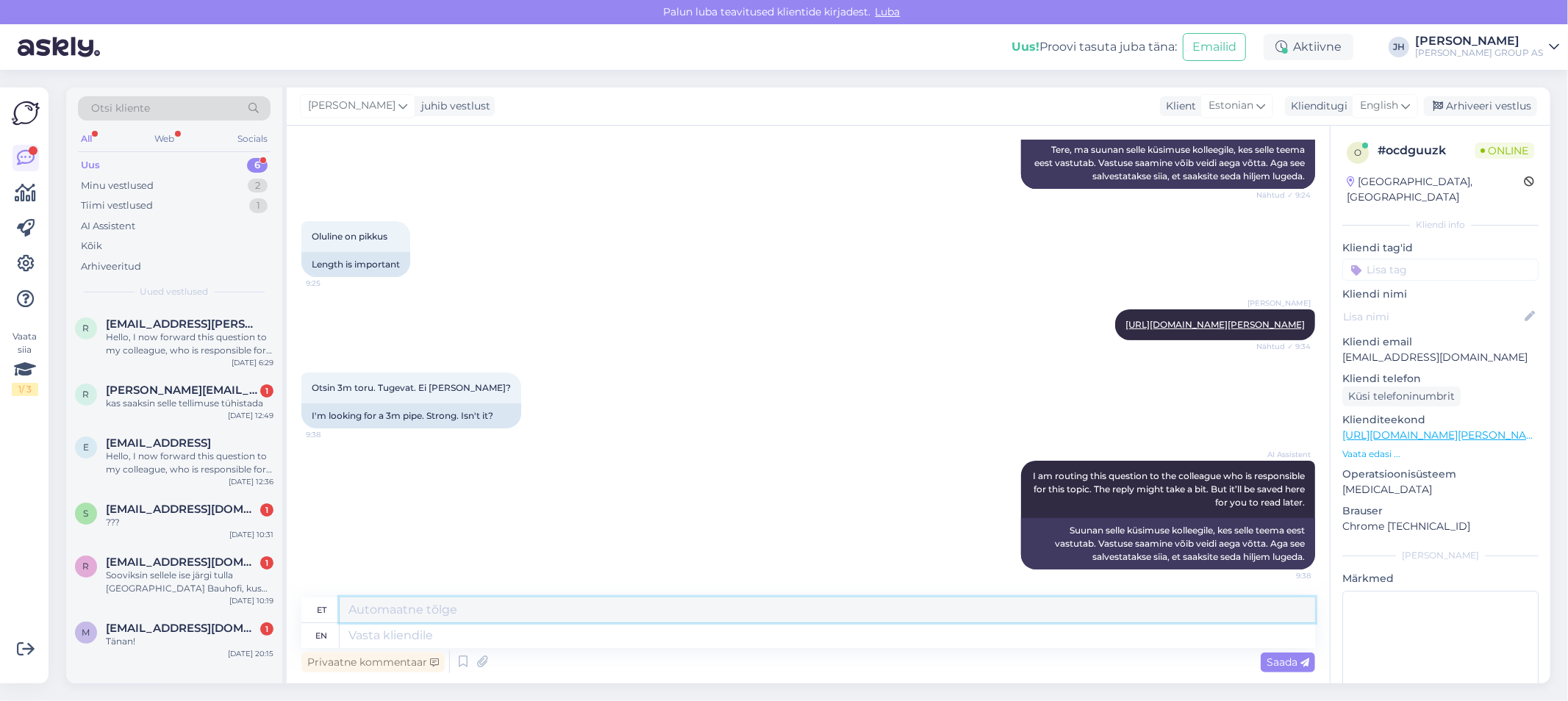
click at [413, 608] on textarea at bounding box center [827, 609] width 976 height 25
drag, startPoint x: 395, startPoint y: 614, endPoint x: 285, endPoint y: 619, distance: 110.1
click at [285, 619] on div "Otsi kliente All Web Socials Uus 6 Minu vestlused 2 Tiimi vestlused 1 AI Assist…" at bounding box center [808, 385] width 1484 height 596
type textarea "Kahjuks, jah hetkel ei ole"
click at [1406, 104] on icon at bounding box center [1406, 106] width 9 height 16
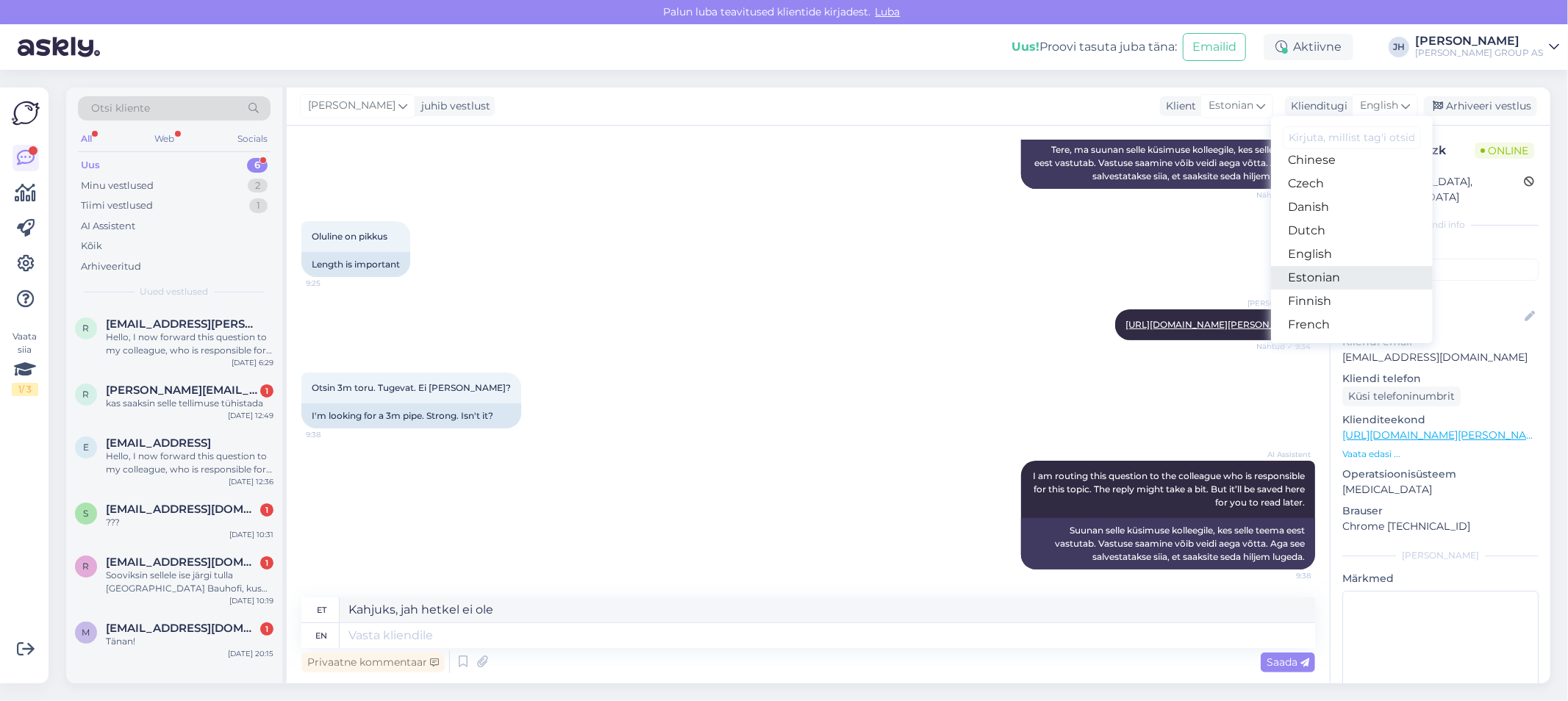
drag, startPoint x: 1334, startPoint y: 276, endPoint x: 1219, endPoint y: 314, distance: 121.1
click at [1334, 276] on link "Estonian" at bounding box center [1352, 277] width 162 height 23
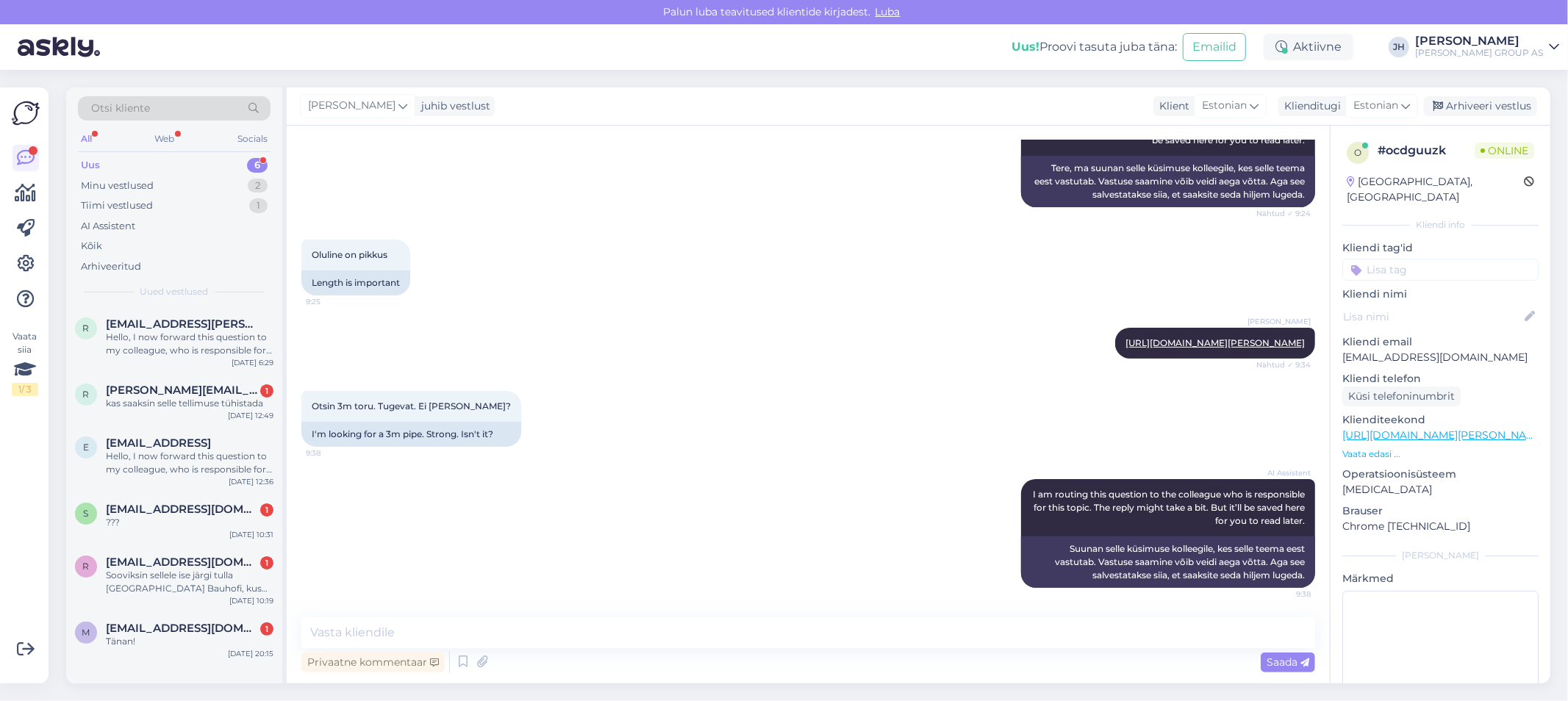
scroll to position [207, 0]
click at [440, 623] on textarea at bounding box center [808, 633] width 1014 height 31
paste textarea "Kahjuks, jah hetkel ei ole"
type textarea "Kahjuks, jah hetkel ei ole"
click at [1280, 659] on span "Saada" at bounding box center [1287, 661] width 42 height 13
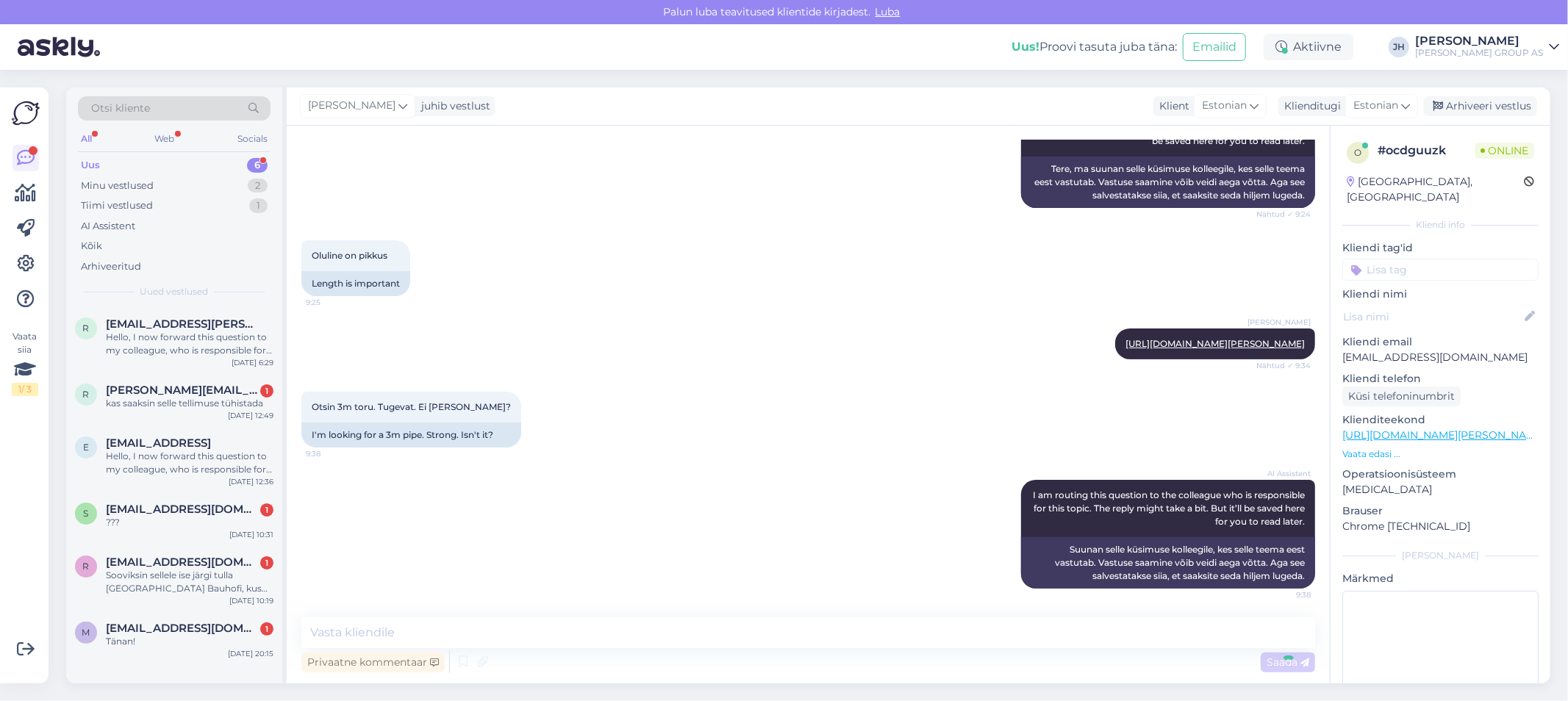
scroll to position [270, 0]
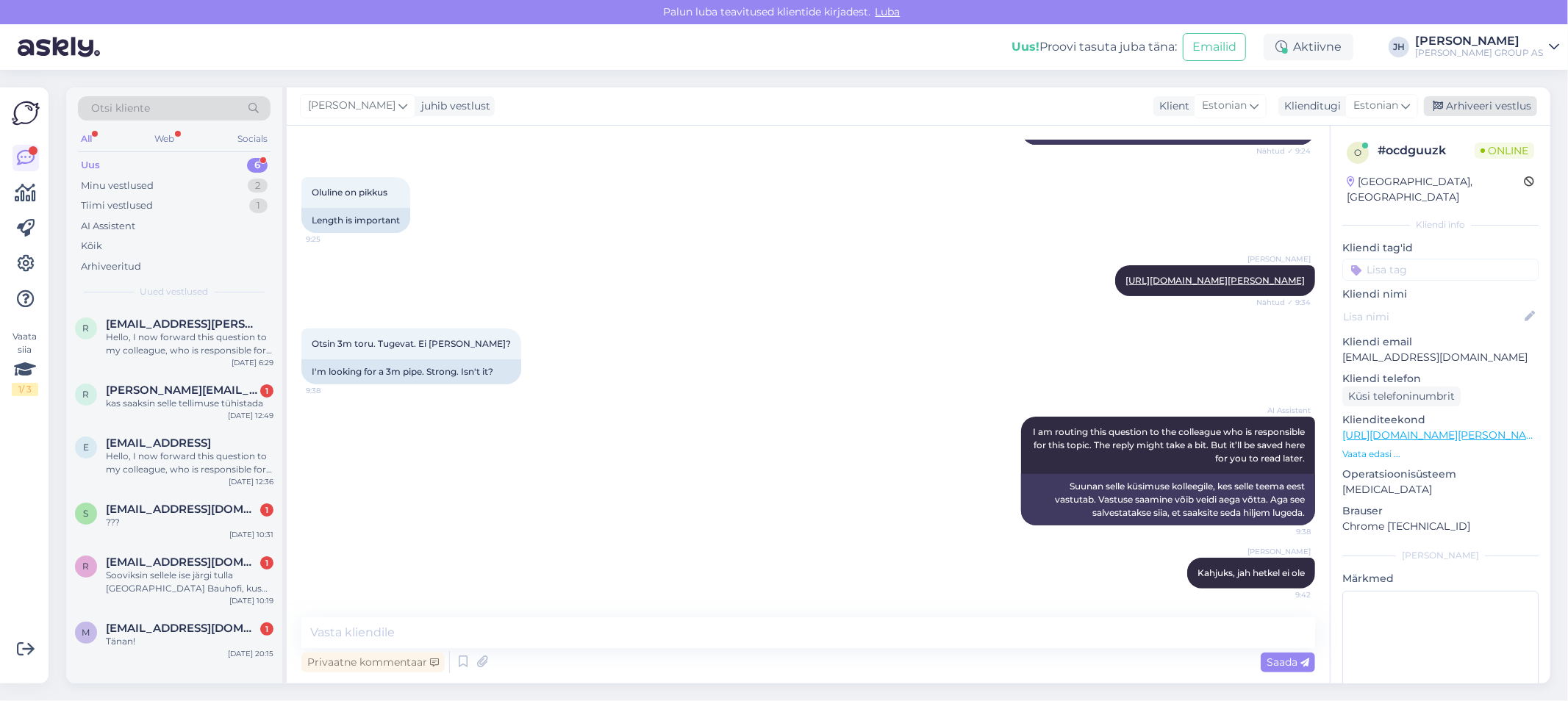
drag, startPoint x: 1457, startPoint y: 101, endPoint x: 1414, endPoint y: 99, distance: 43.0
click at [1458, 101] on div "Arhiveeri vestlus" at bounding box center [1481, 106] width 113 height 20
click at [158, 329] on span "[EMAIL_ADDRESS][PERSON_NAME][DOMAIN_NAME]" at bounding box center [182, 324] width 153 height 13
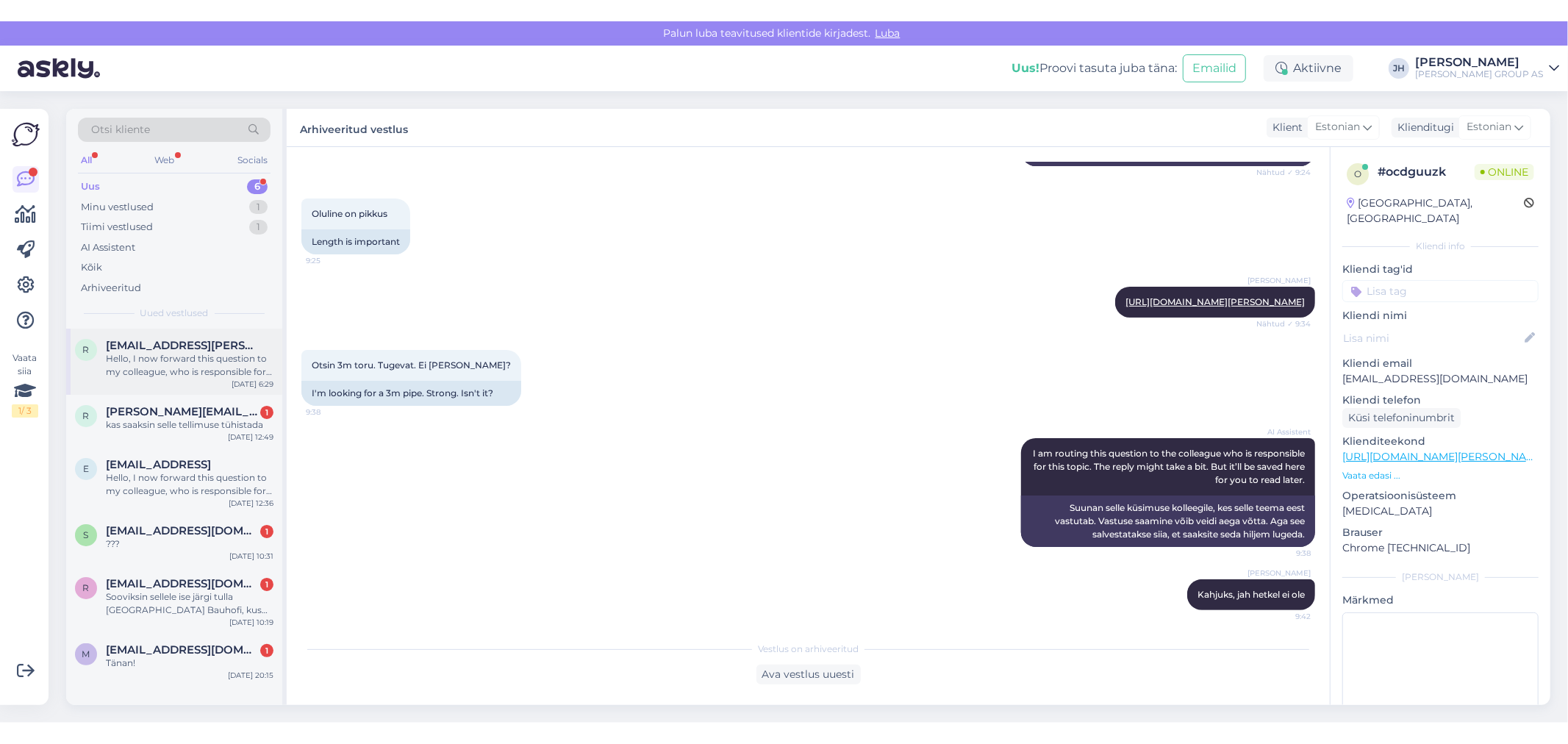
scroll to position [0, 0]
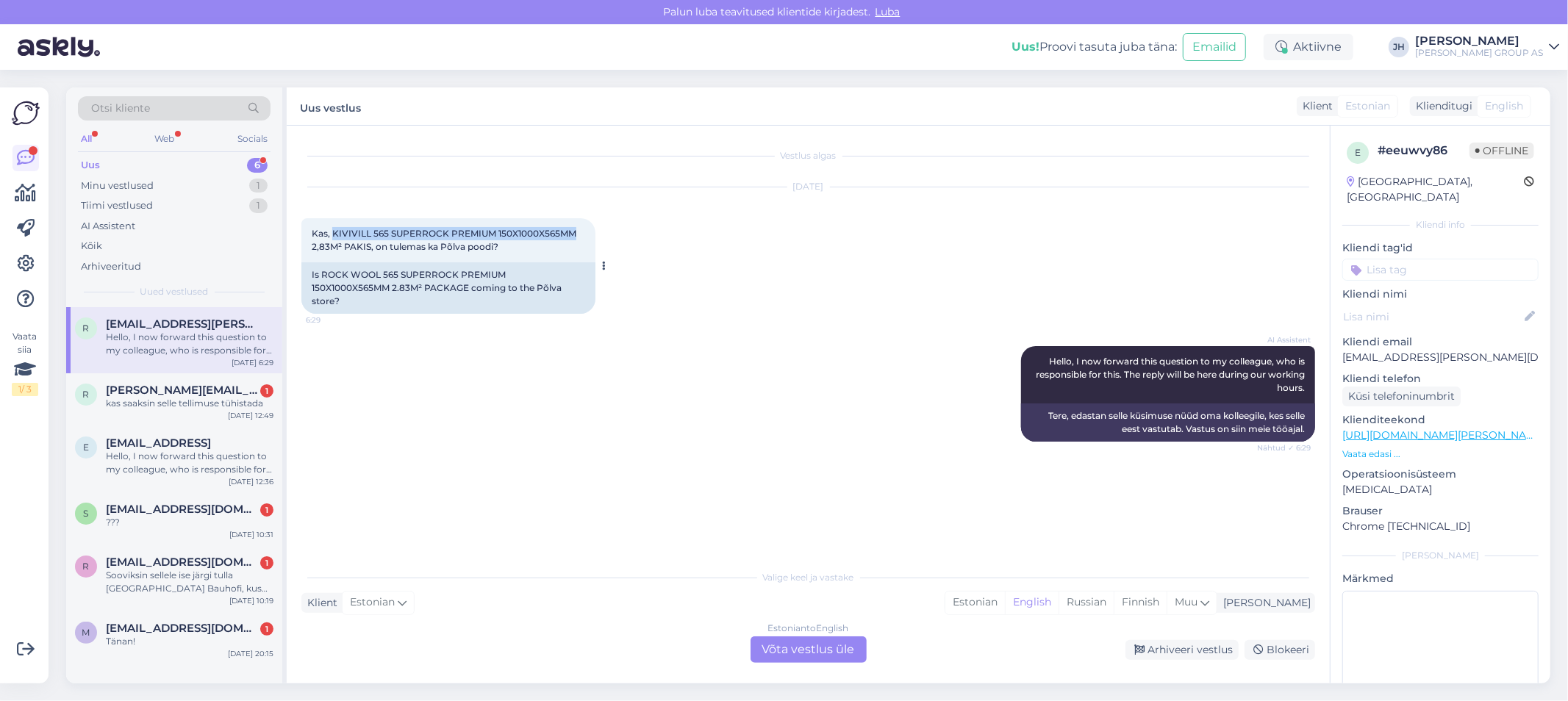
drag, startPoint x: 332, startPoint y: 231, endPoint x: 572, endPoint y: 236, distance: 240.1
click at [572, 236] on span "Kas, KIVIVILL 565 SUPERROCK PREMIUM 150X1000X565MM 2,83M² PAKIS, on tulemas ka …" at bounding box center [445, 240] width 267 height 24
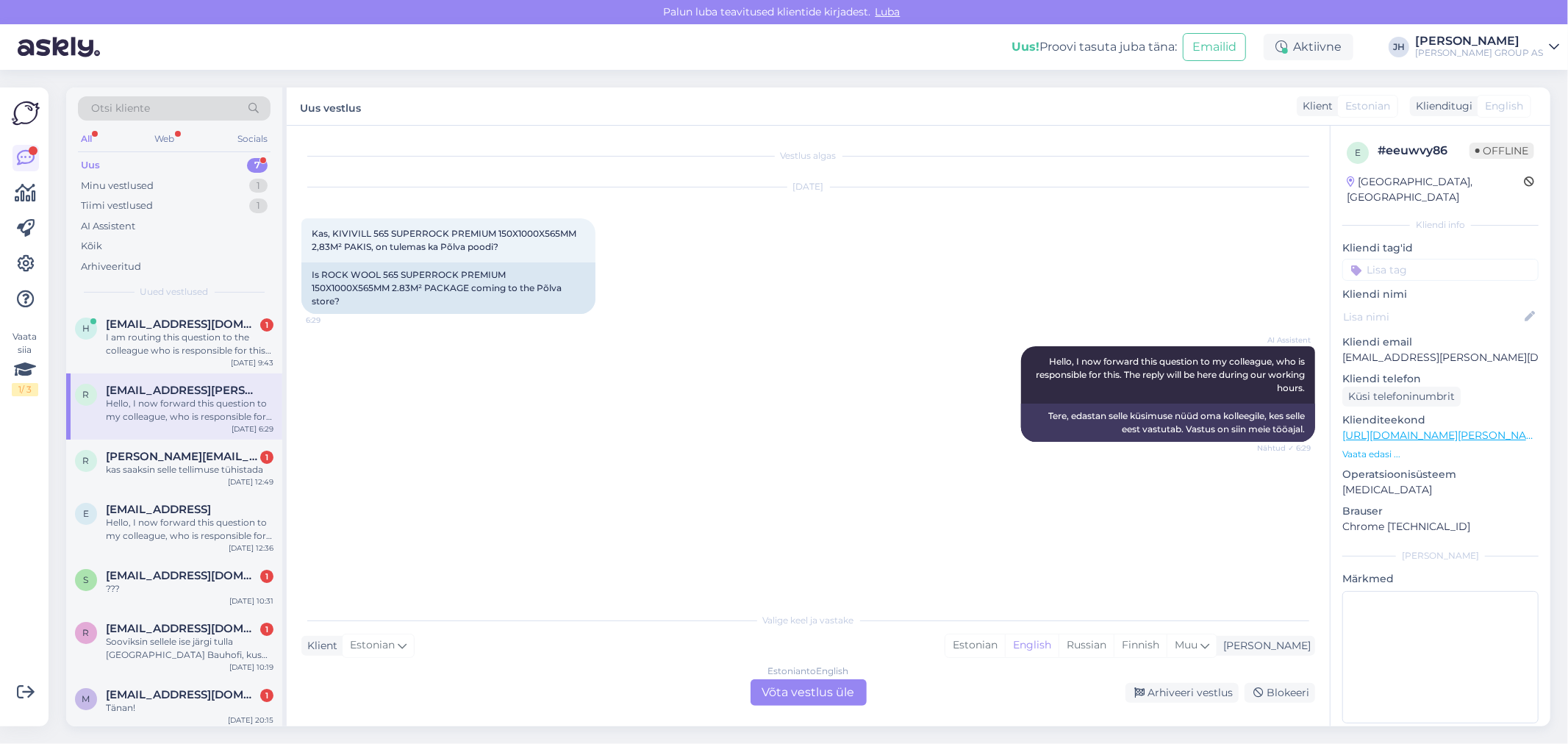
drag, startPoint x: 810, startPoint y: 695, endPoint x: 802, endPoint y: 690, distance: 9.4
click at [810, 695] on div "Estonian to English Võta vestlus üle" at bounding box center [809, 693] width 116 height 27
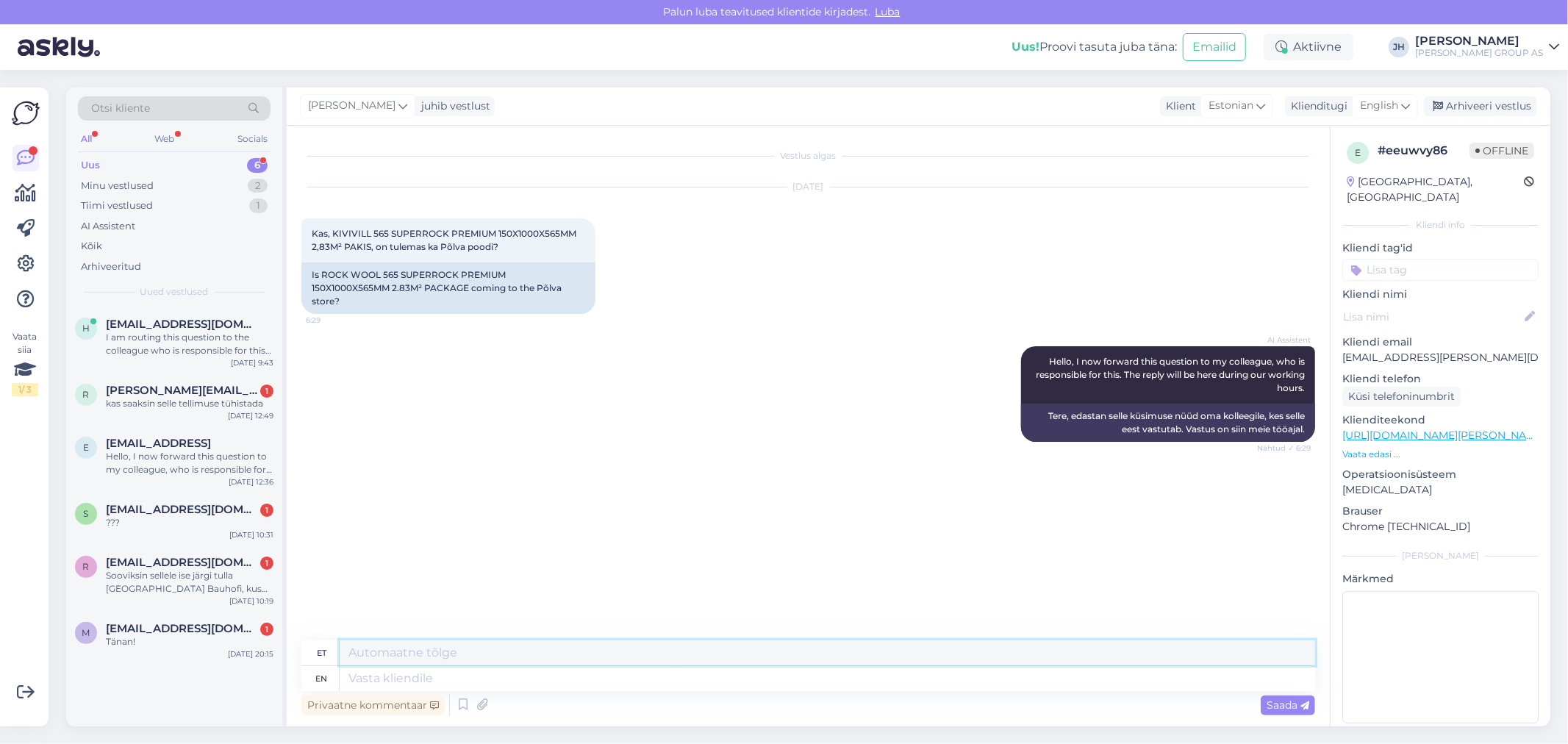
click at [364, 644] on textarea at bounding box center [827, 653] width 976 height 25
drag, startPoint x: 771, startPoint y: 659, endPoint x: 291, endPoint y: 664, distance: 480.0
click at [291, 664] on div "Vestlus algas [DATE] Kas, KIVIVILL 565 SUPERROCK PREMIUM 150X1000X565MM 2,83M² …" at bounding box center [808, 426] width 1043 height 601
type textarea "Tere. Hetkel ei ole sellist infot. [GEOGRAPHIC_DATA] kulleriga koju/või põlva p…"
click at [1410, 100] on icon at bounding box center [1406, 106] width 9 height 16
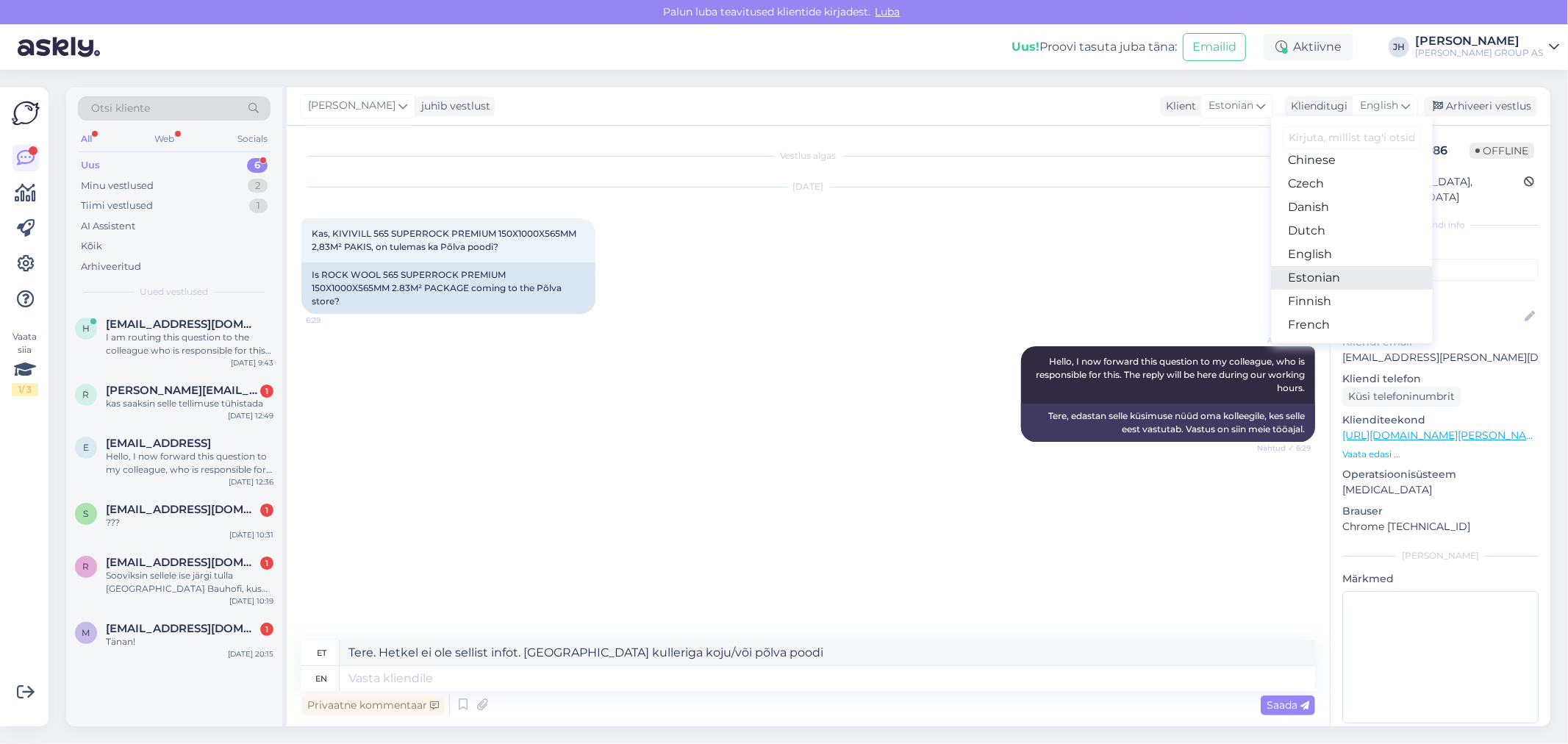
click at [1333, 276] on link "Estonian" at bounding box center [1352, 277] width 162 height 23
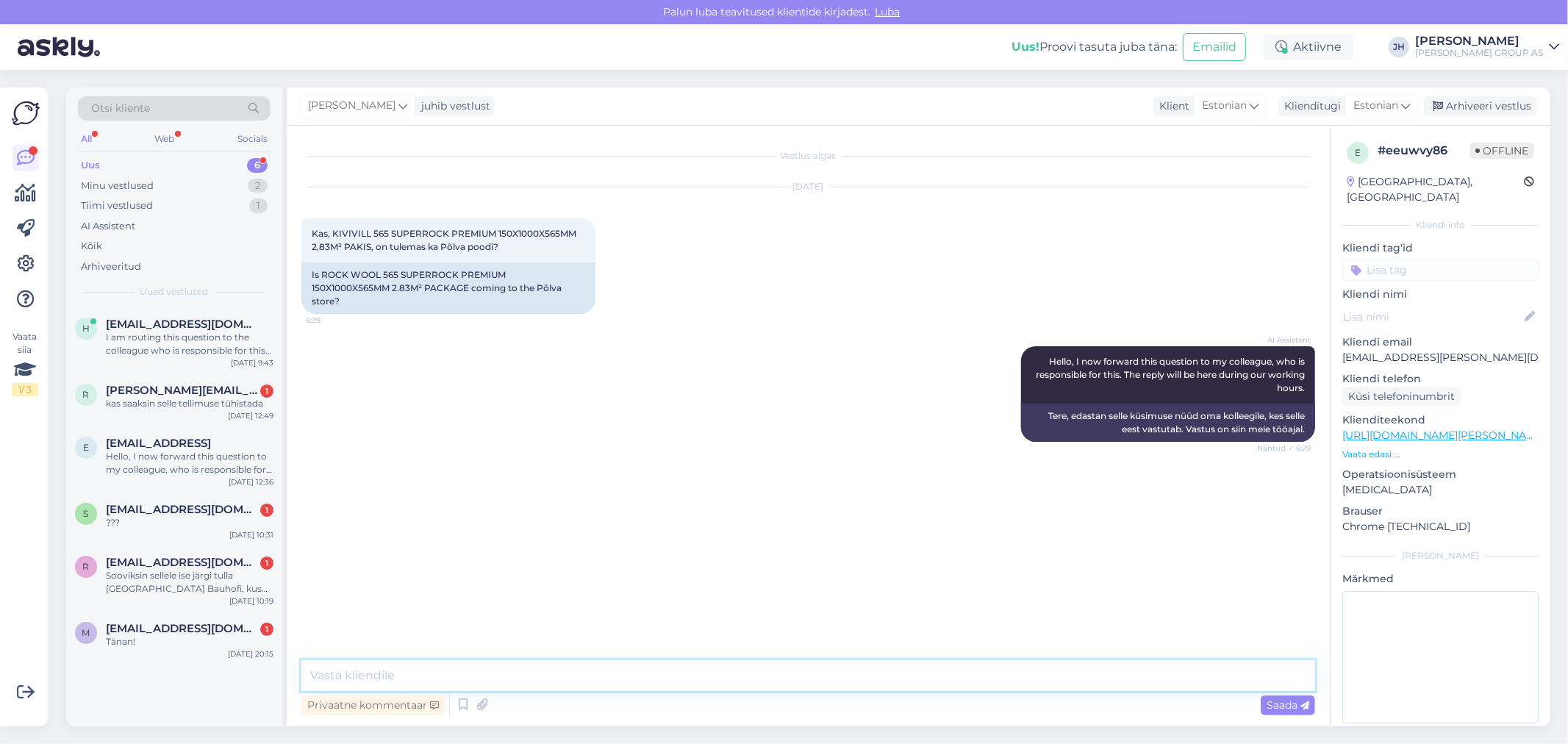
click at [336, 667] on textarea at bounding box center [808, 676] width 1014 height 31
paste textarea "Tere. Hetkel ei ole sellist infot. [GEOGRAPHIC_DATA] kulleriga koju/või põlva p…"
type textarea "Tere. Hetkel ei ole sellist infot. [GEOGRAPHIC_DATA] kulleriga koju/või põlva p…"
click at [1294, 704] on span "Saada" at bounding box center [1287, 705] width 42 height 13
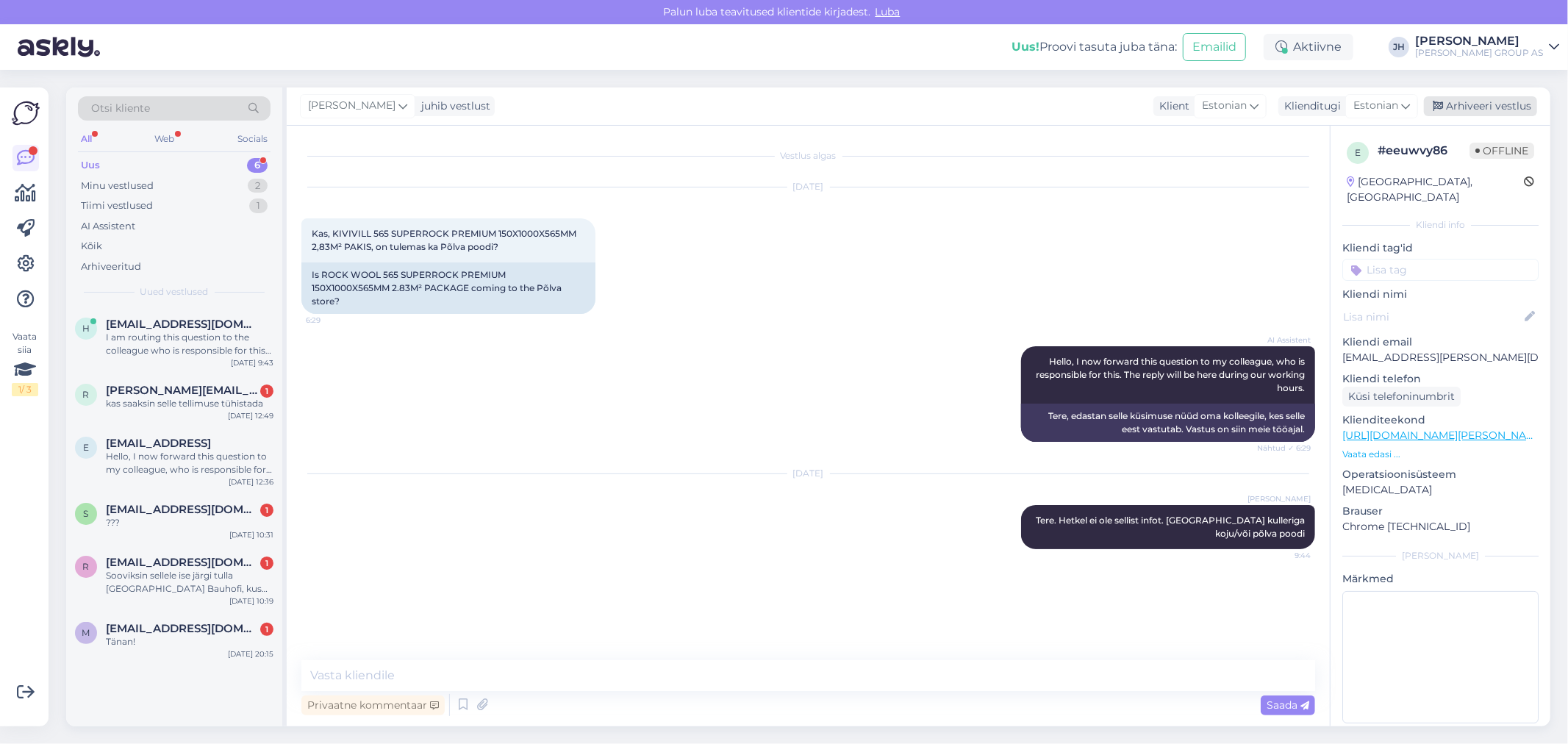
click at [1465, 103] on div "Arhiveeri vestlus" at bounding box center [1481, 106] width 113 height 20
click at [162, 324] on span "[EMAIL_ADDRESS][DOMAIN_NAME]" at bounding box center [182, 324] width 153 height 13
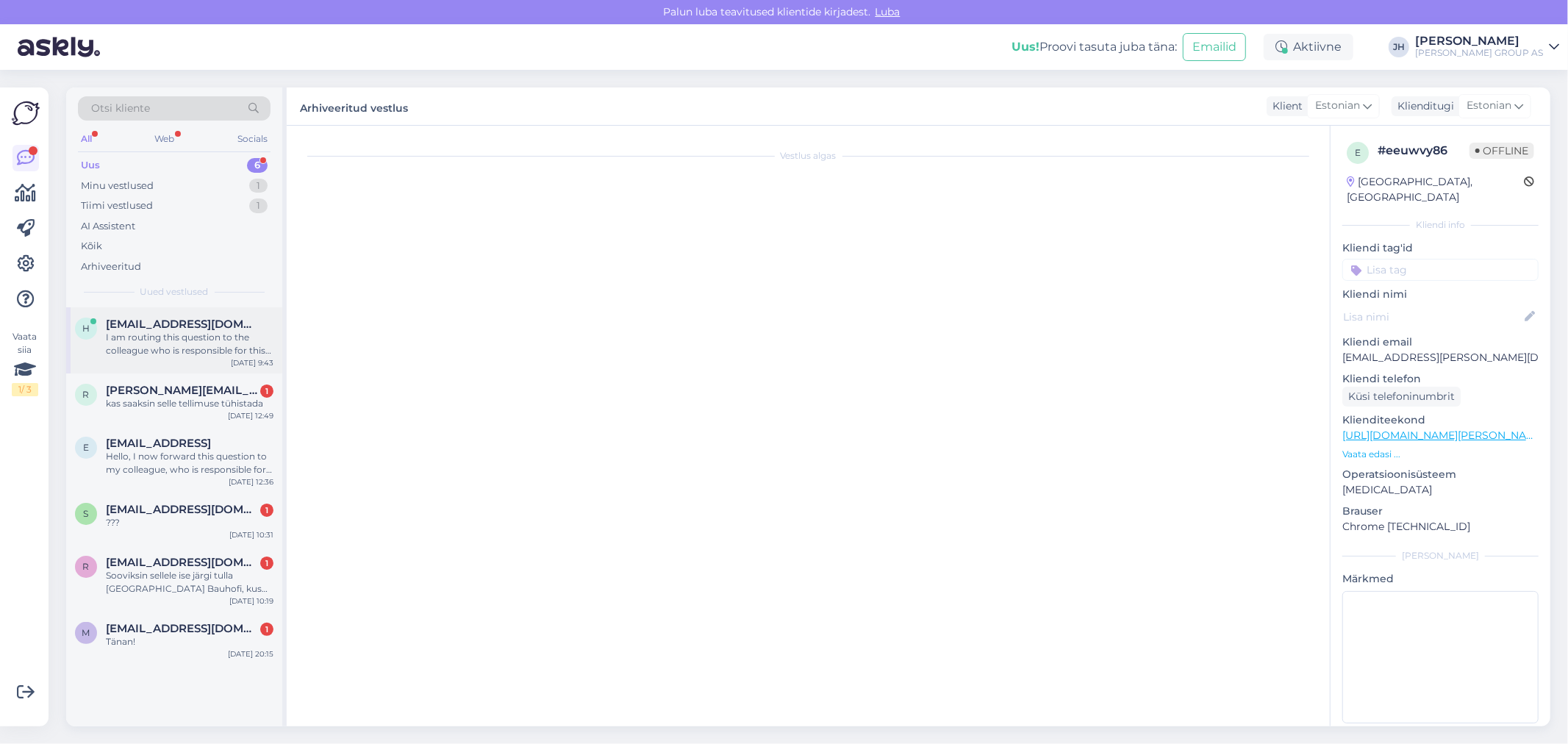
scroll to position [450, 0]
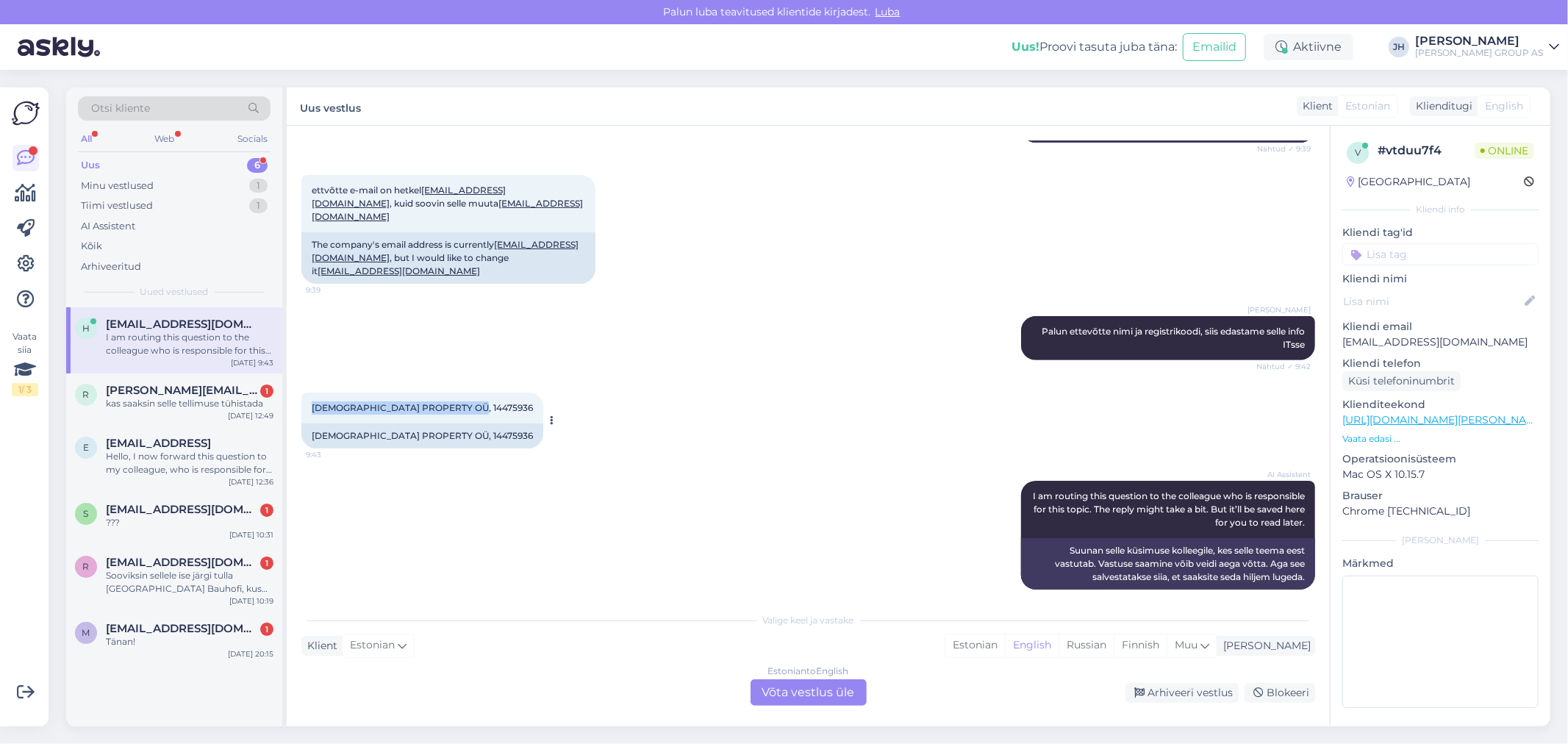
drag, startPoint x: 475, startPoint y: 394, endPoint x: 309, endPoint y: 392, distance: 166.0
click at [309, 392] on div "[DEMOGRAPHIC_DATA] PROPERTY OÜ, 14475936 9:43" at bounding box center [422, 408] width 242 height 31
drag, startPoint x: 490, startPoint y: 206, endPoint x: 296, endPoint y: 186, distance: 195.0
click at [296, 186] on div "Vestlus algas [DATE] Tere, 9:38 Hello, AI Assistent Hello! How can we help you …" at bounding box center [808, 426] width 1043 height 601
click at [822, 695] on div "Estonian to English Võta vestlus üle" at bounding box center [809, 693] width 116 height 27
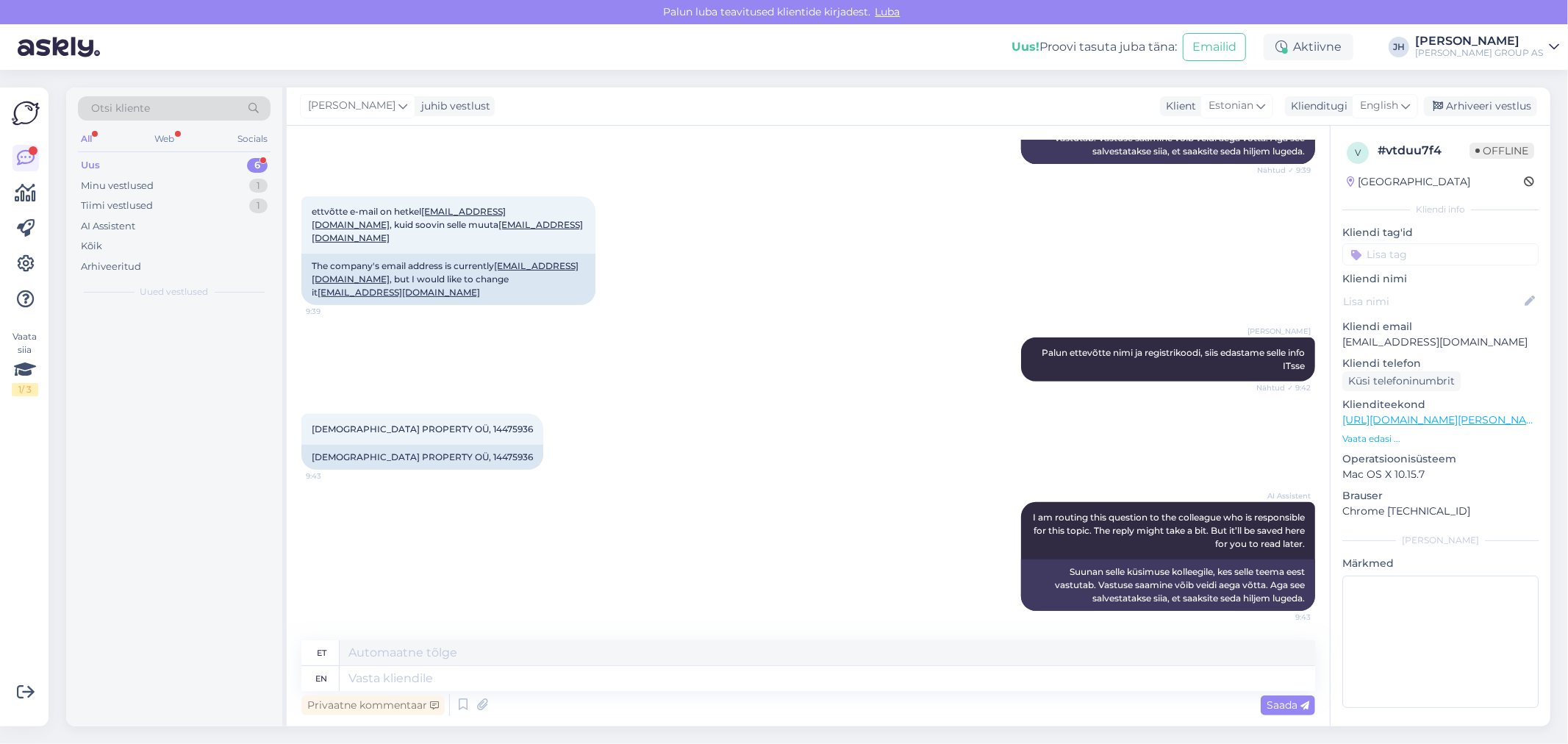
scroll to position [414, 0]
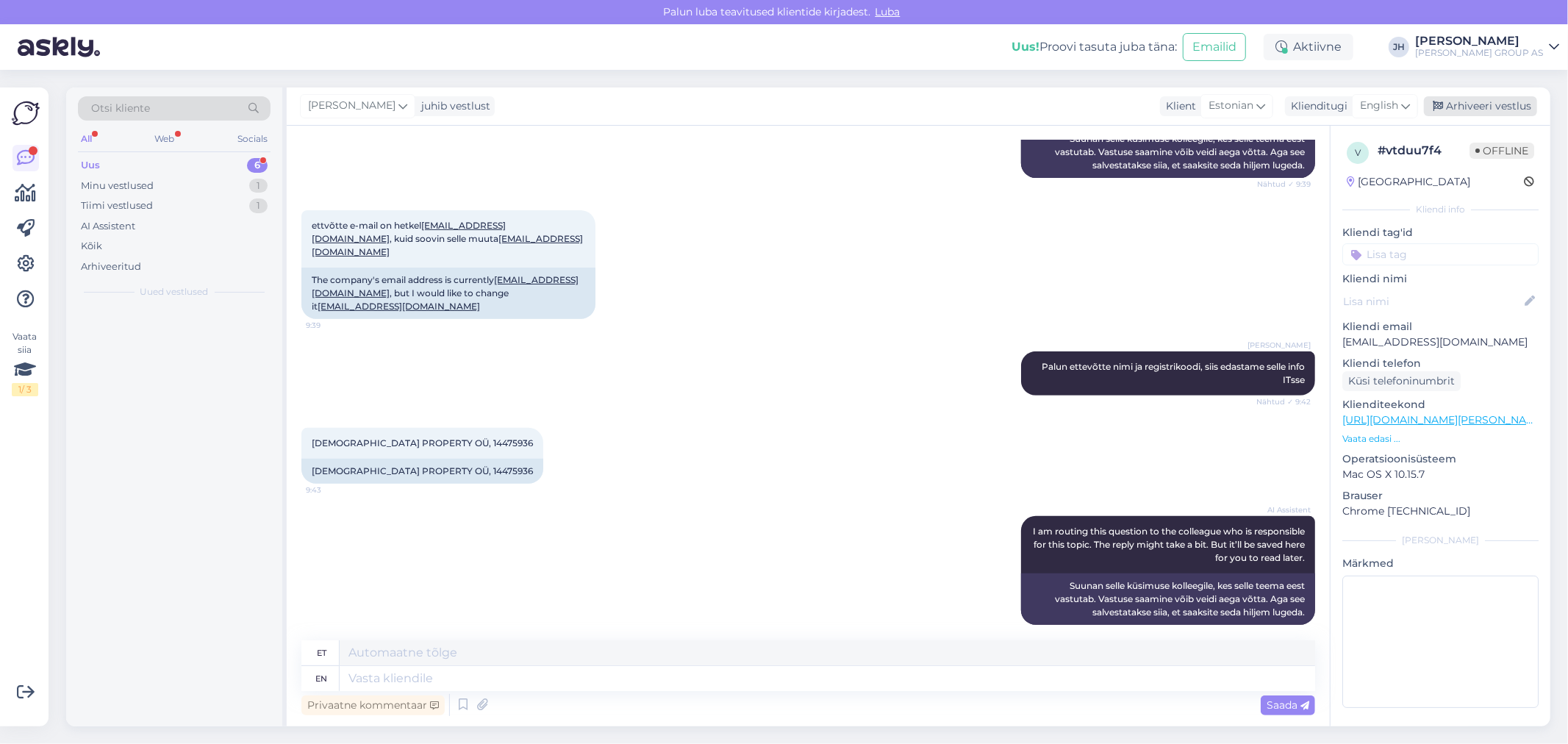
click at [1481, 101] on div "Arhiveeri vestlus" at bounding box center [1481, 106] width 113 height 20
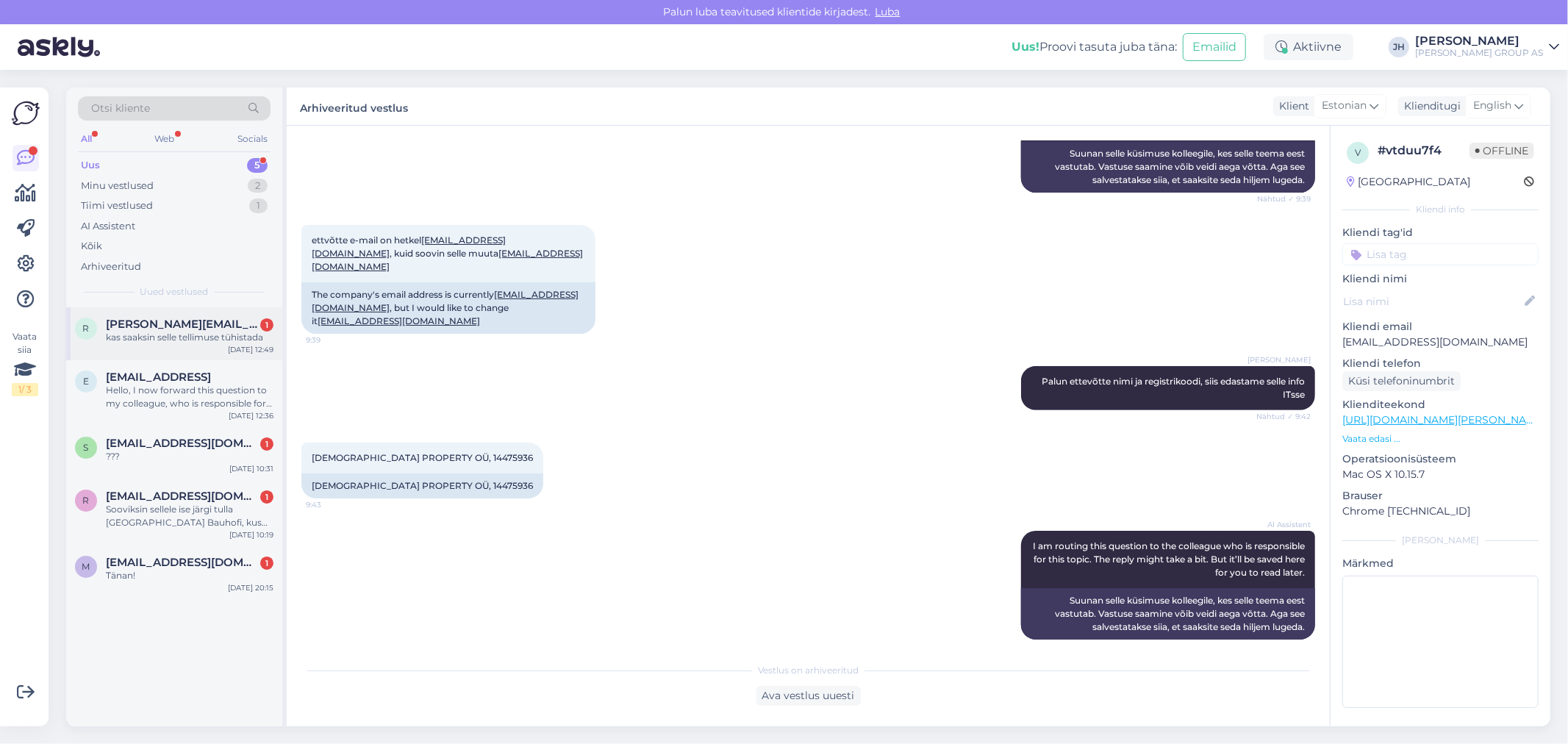
click at [164, 327] on span "[PERSON_NAME][EMAIL_ADDRESS][DOMAIN_NAME]" at bounding box center [182, 324] width 153 height 13
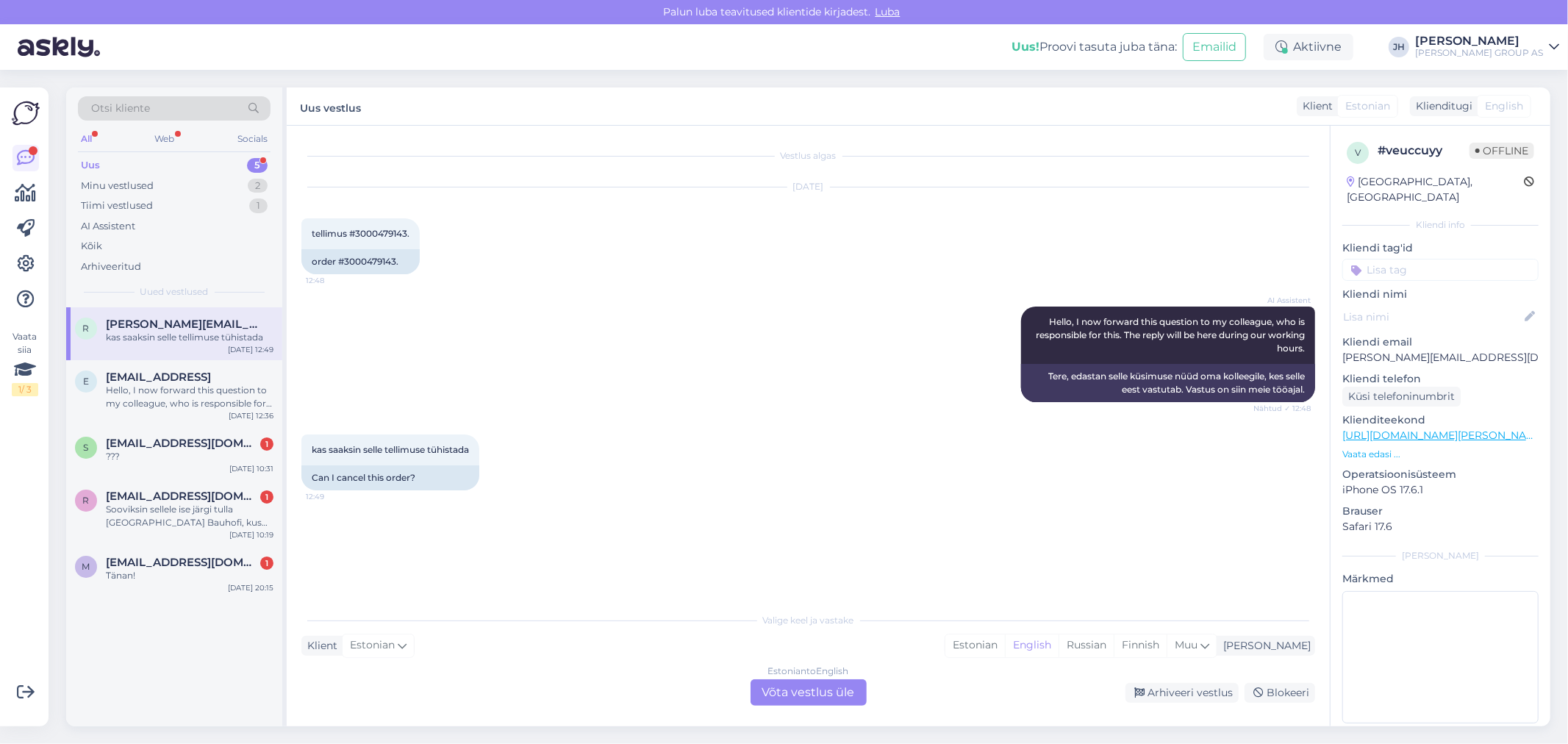
scroll to position [0, 0]
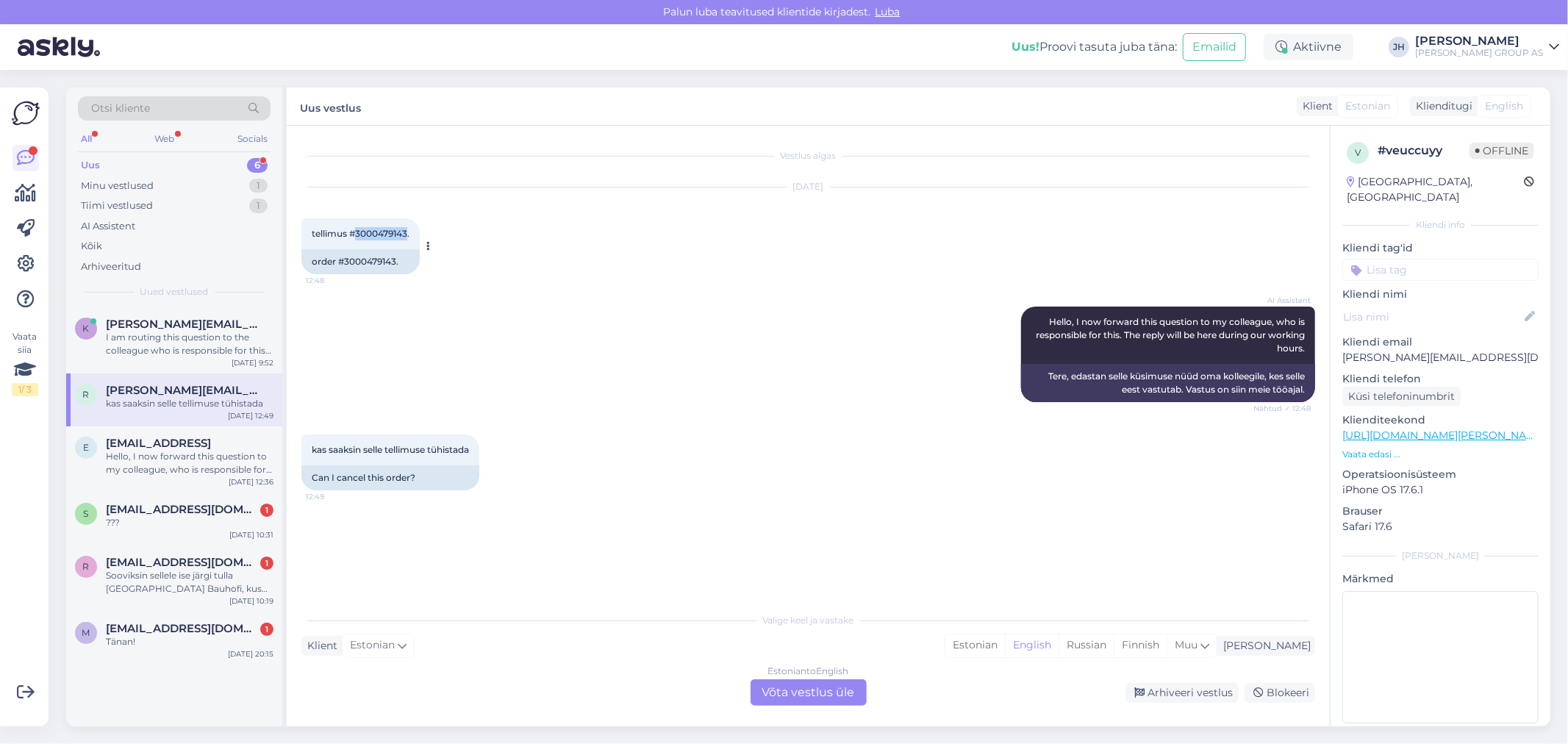
drag, startPoint x: 408, startPoint y: 231, endPoint x: 354, endPoint y: 231, distance: 54.0
click at [354, 231] on span "tellimus #3000479143." at bounding box center [360, 233] width 98 height 11
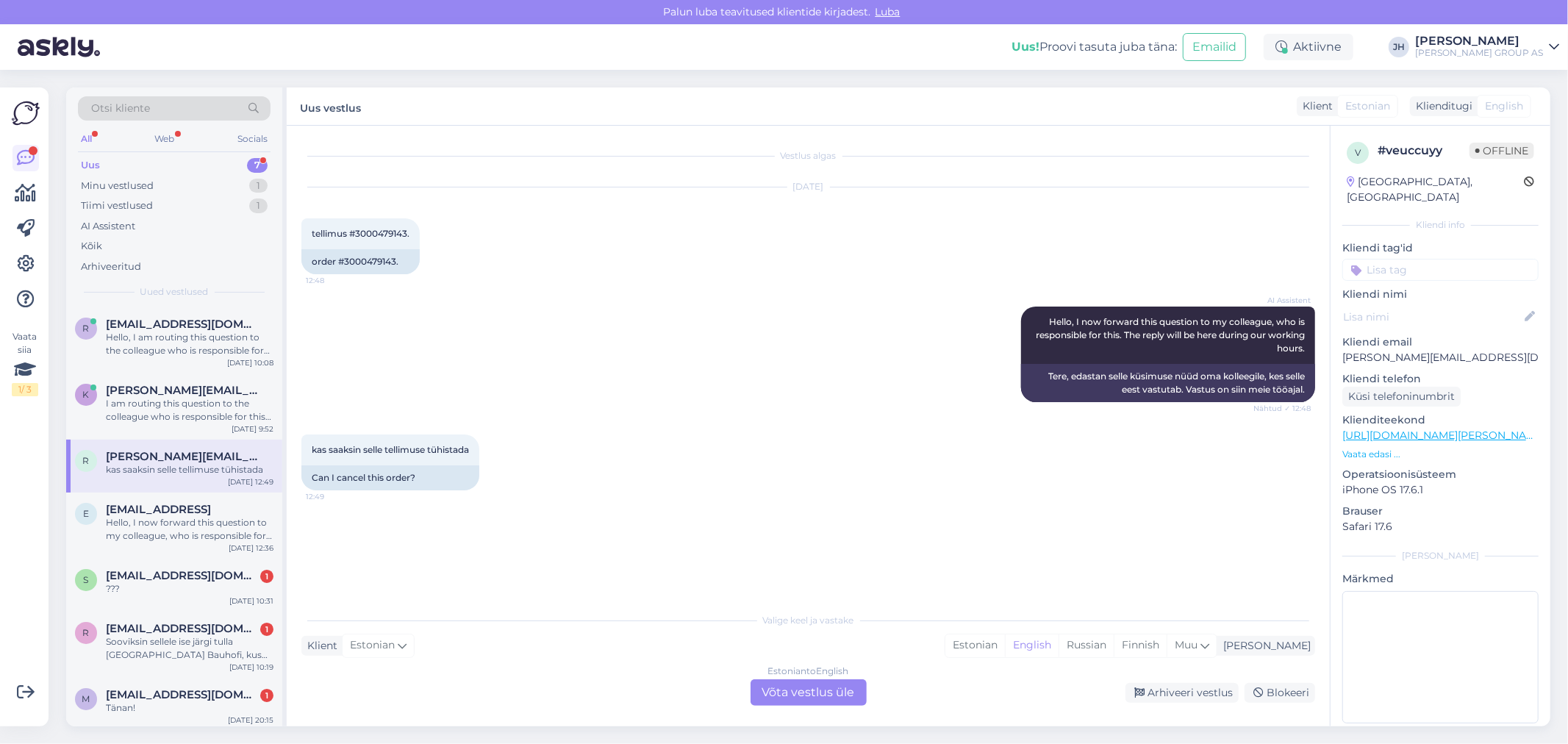
click at [810, 690] on div "Estonian to English Võta vestlus üle" at bounding box center [809, 693] width 116 height 27
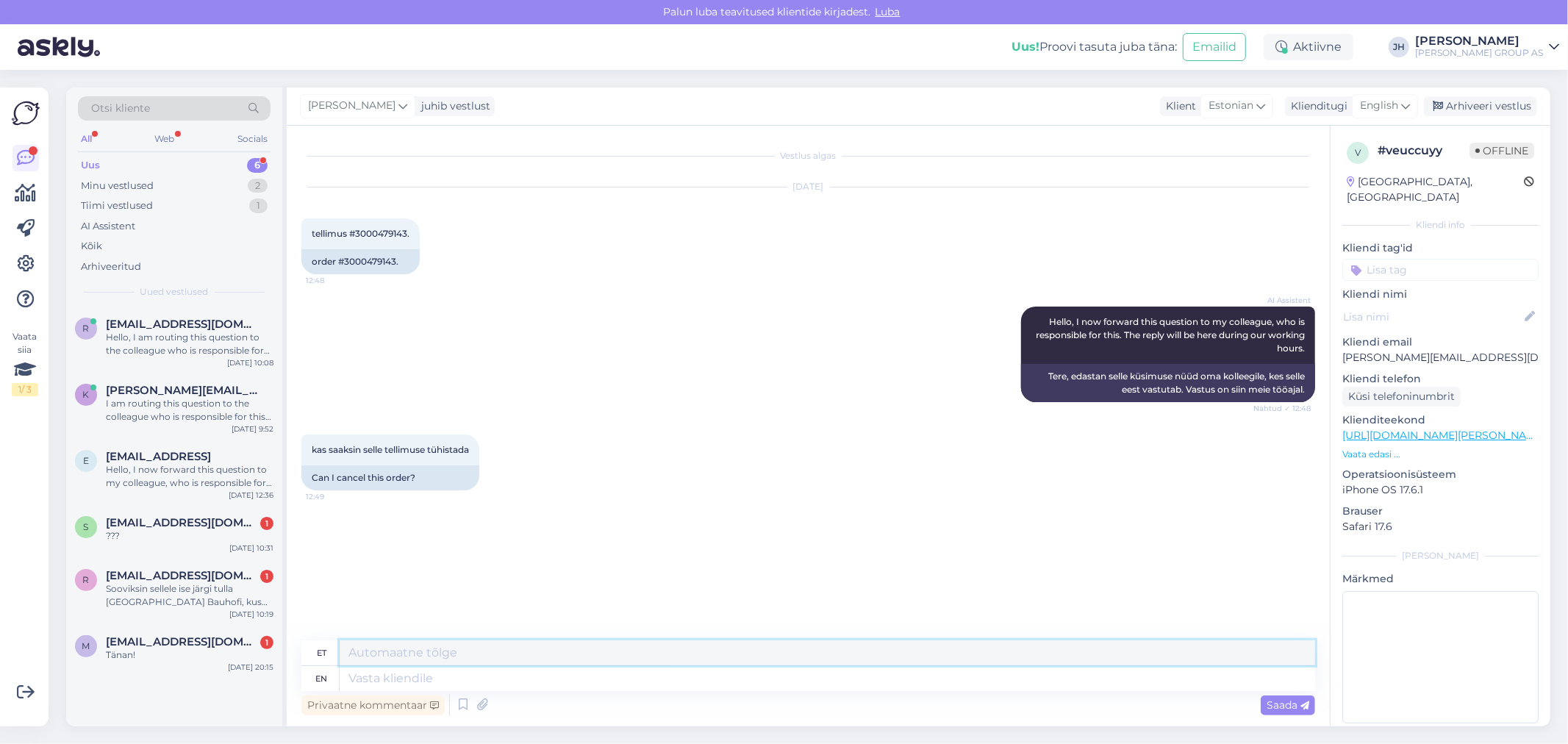
drag, startPoint x: 468, startPoint y: 641, endPoint x: 460, endPoint y: 641, distance: 8.0
click at [465, 641] on textarea at bounding box center [827, 653] width 976 height 25
click at [1406, 100] on icon at bounding box center [1406, 106] width 9 height 16
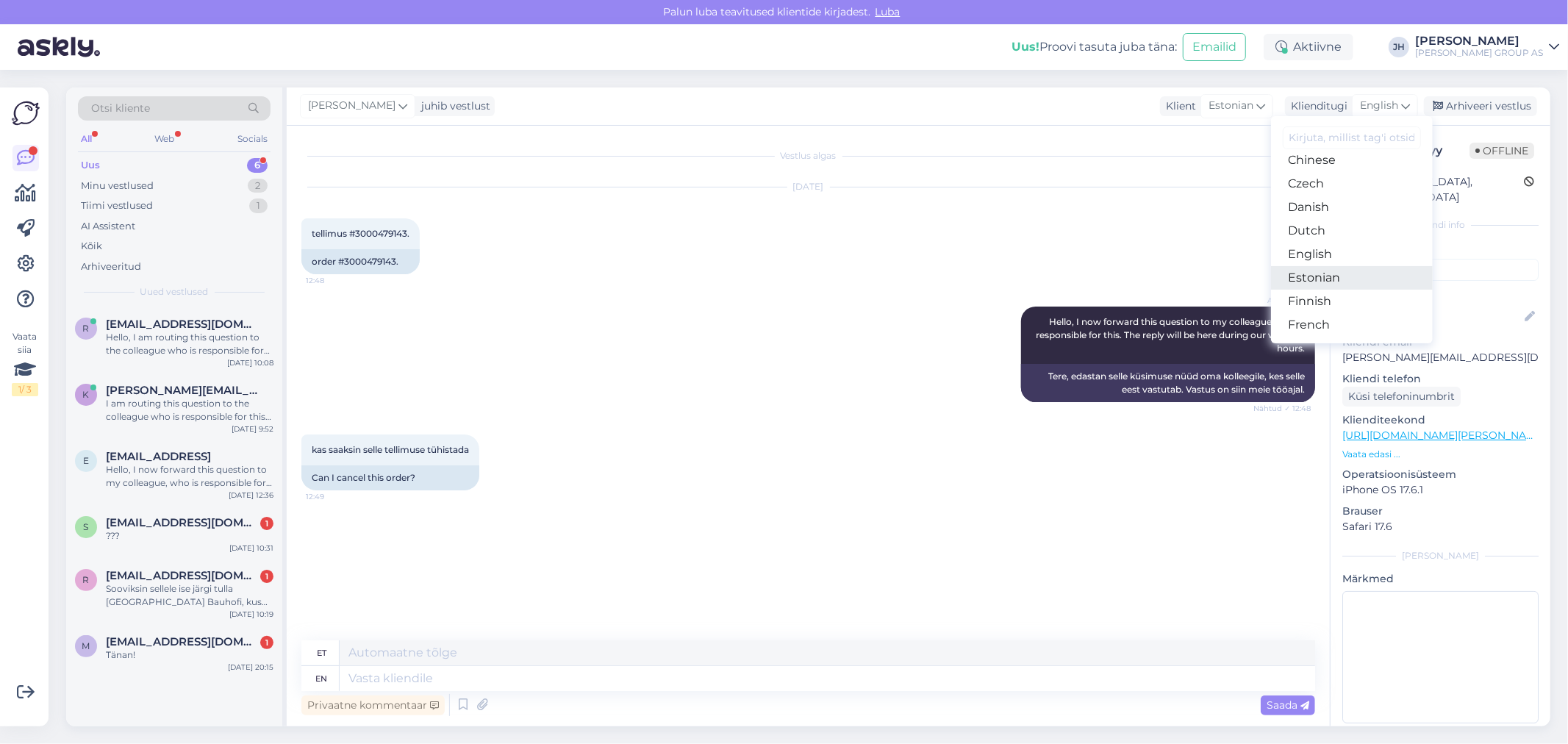
click at [1326, 281] on link "Estonian" at bounding box center [1352, 277] width 162 height 23
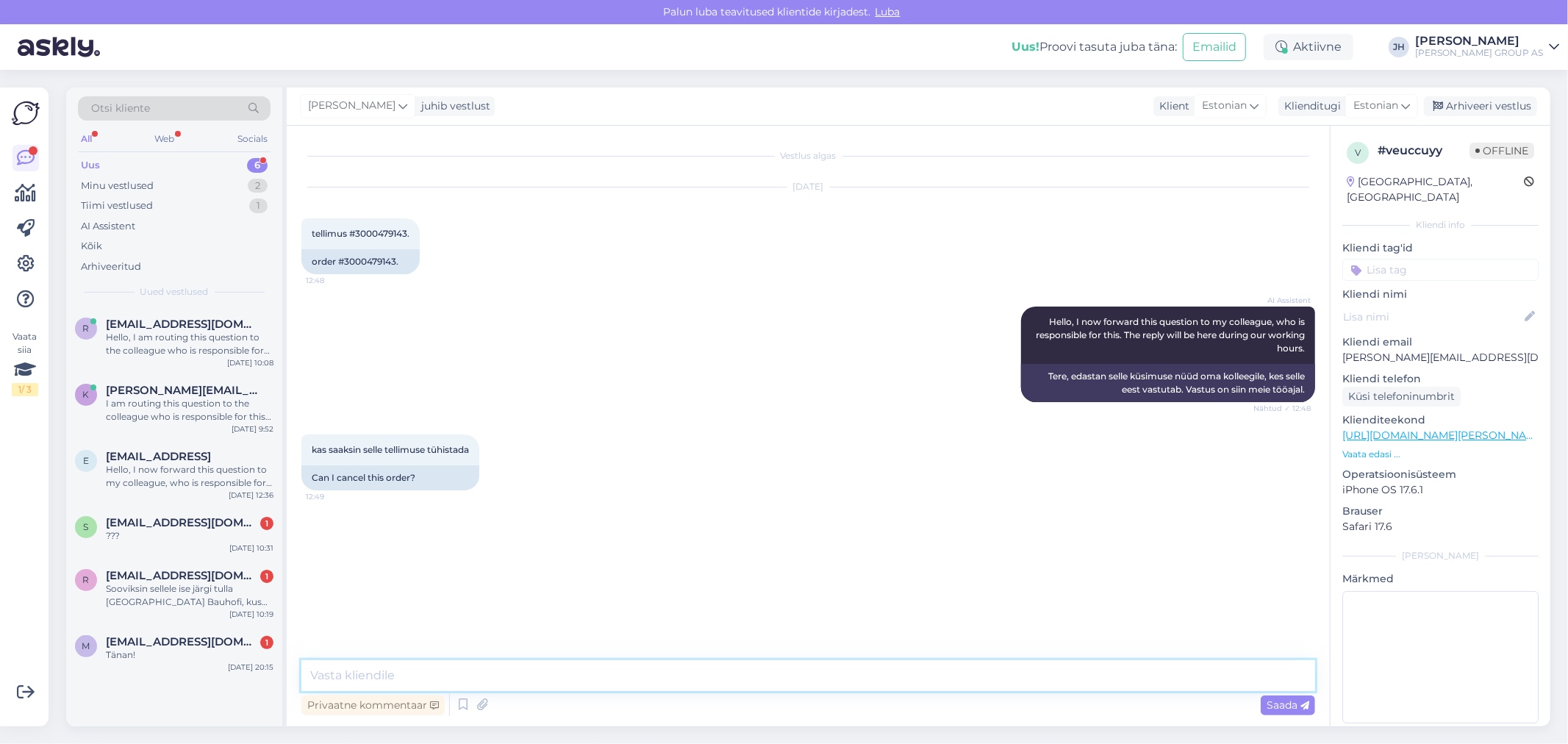
click at [494, 680] on textarea at bounding box center [808, 676] width 1014 height 31
type textarea "Tere. Tühistame"
click at [1288, 706] on span "Saada" at bounding box center [1287, 705] width 42 height 13
click at [1497, 104] on div "Arhiveeri vestlus" at bounding box center [1481, 106] width 113 height 20
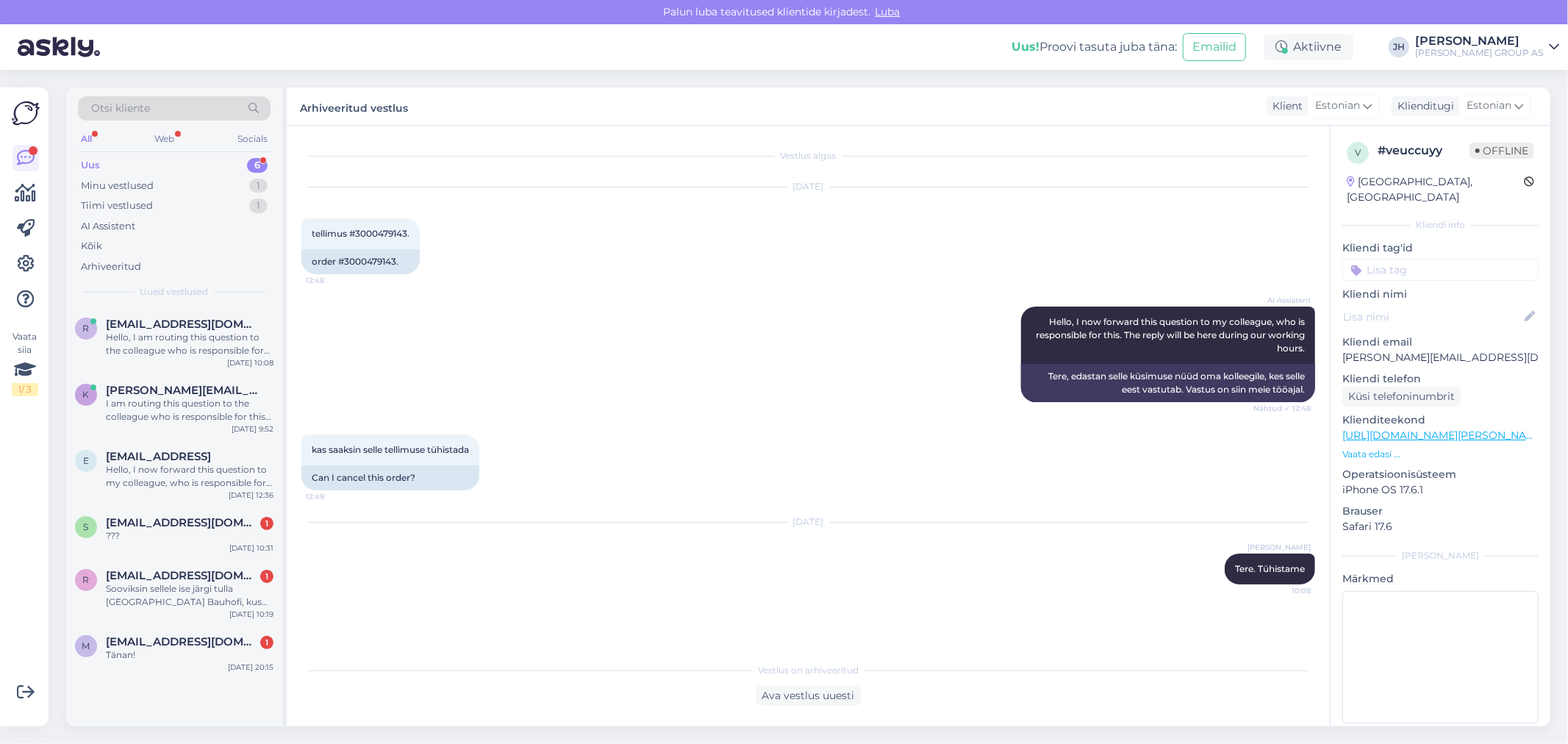
click at [875, 310] on div "AI Assistent Hello, I now forward this question to my colleague, who is respons…" at bounding box center [808, 354] width 1014 height 128
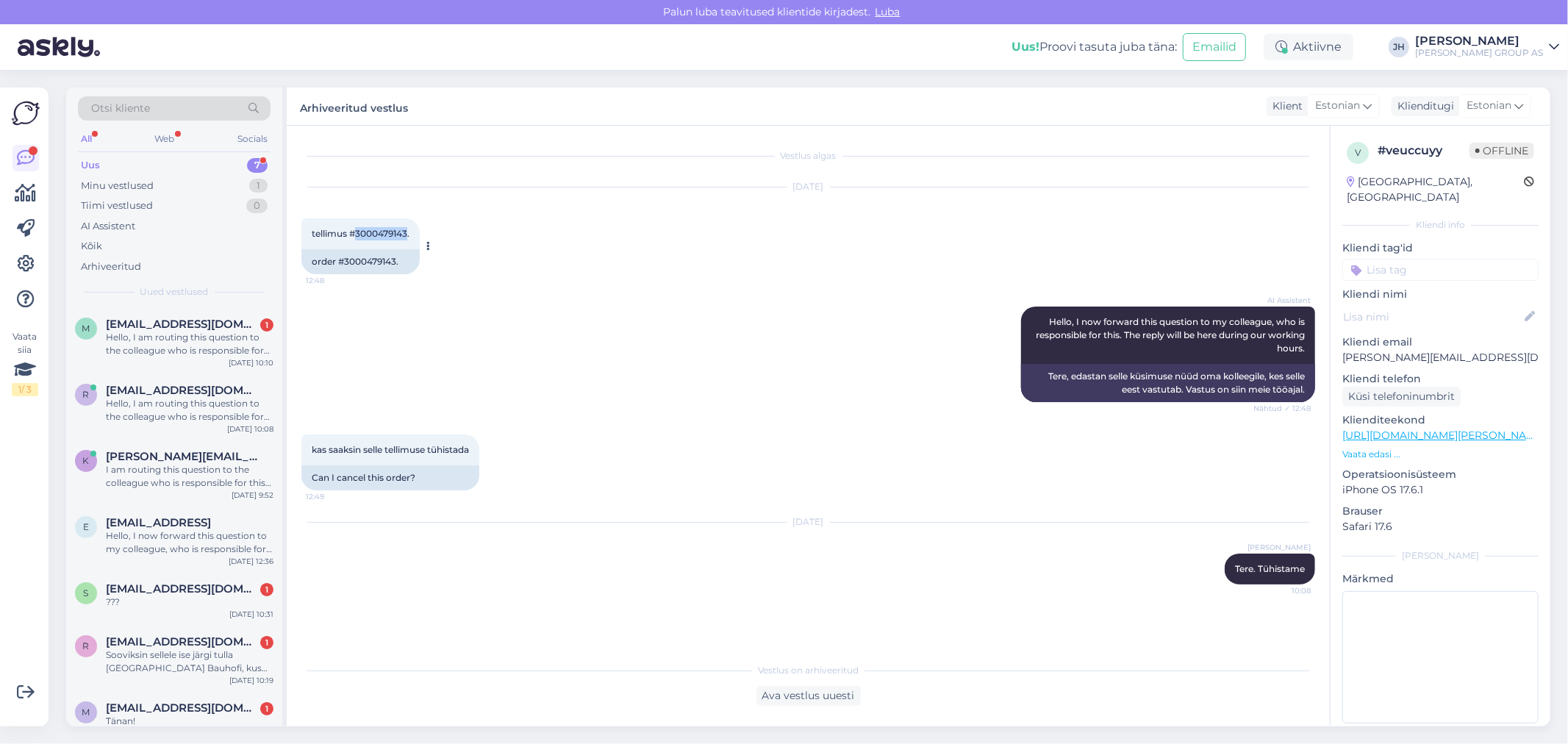
drag, startPoint x: 407, startPoint y: 230, endPoint x: 358, endPoint y: 230, distance: 49.0
click at [358, 230] on span "tellimus #3000479143." at bounding box center [360, 233] width 98 height 11
click at [412, 231] on div "tellimus #3000479143. 12:48" at bounding box center [360, 234] width 119 height 31
drag, startPoint x: 407, startPoint y: 230, endPoint x: 358, endPoint y: 232, distance: 49.0
click at [358, 232] on span "tellimus #3000479143." at bounding box center [360, 233] width 98 height 11
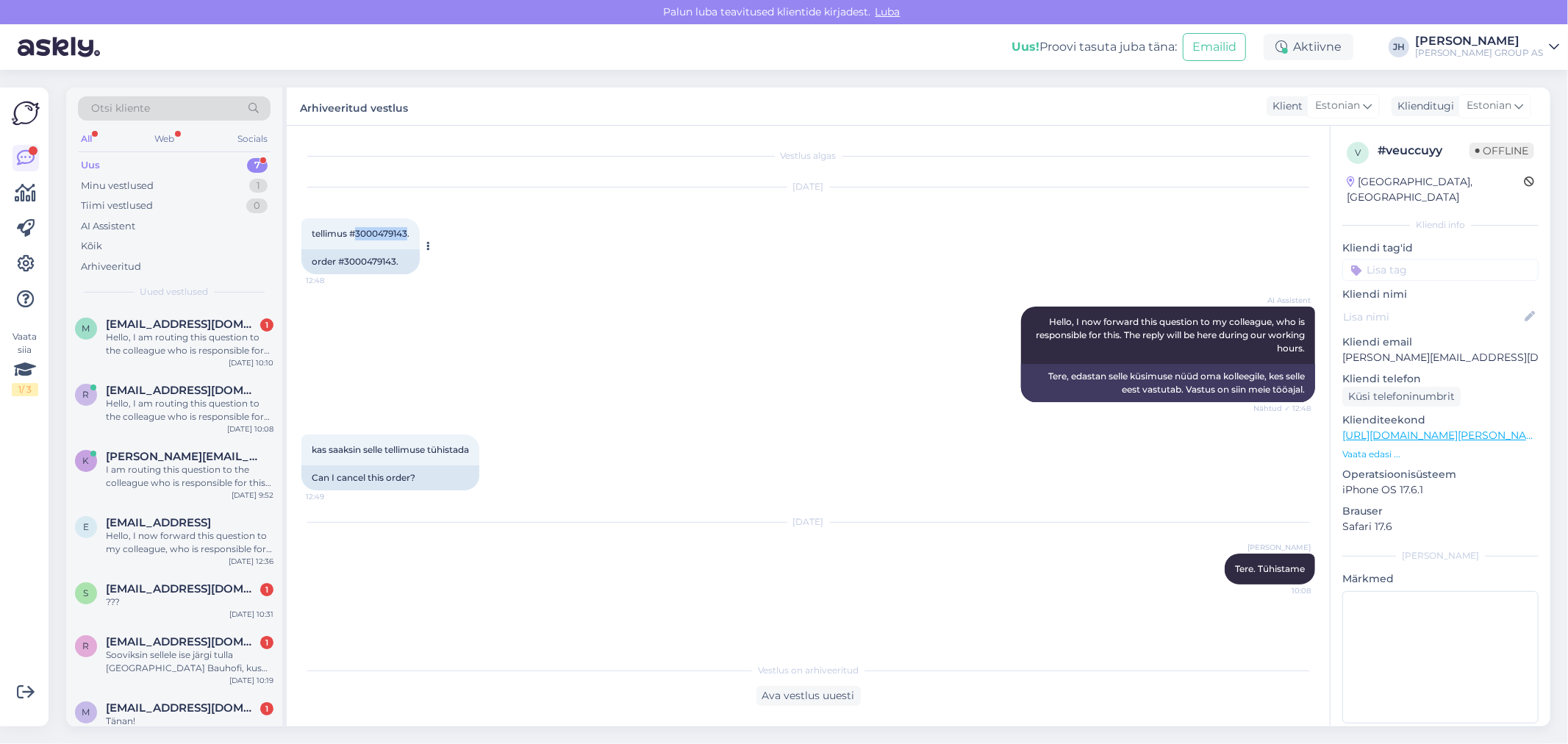
click at [407, 231] on span "tellimus #3000479143." at bounding box center [360, 233] width 98 height 11
drag, startPoint x: 407, startPoint y: 231, endPoint x: 357, endPoint y: 226, distance: 50.2
click at [357, 226] on div "tellimus #3000479143. 12:48" at bounding box center [360, 234] width 119 height 31
click at [413, 231] on div "tellimus #3000479143. 12:48" at bounding box center [360, 234] width 119 height 31
drag, startPoint x: 409, startPoint y: 232, endPoint x: 358, endPoint y: 234, distance: 51.0
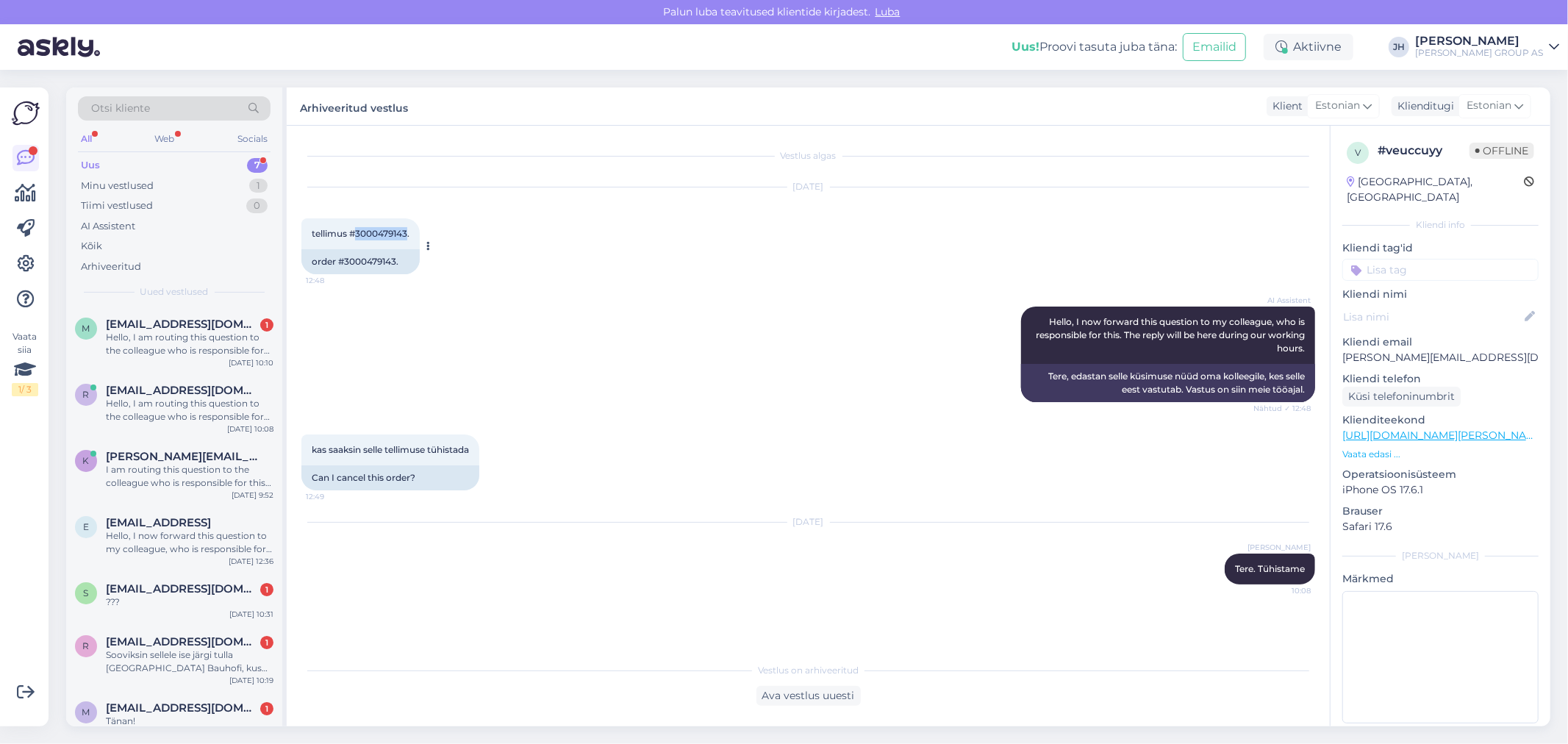
click at [358, 234] on span "tellimus #3000479143." at bounding box center [360, 233] width 98 height 11
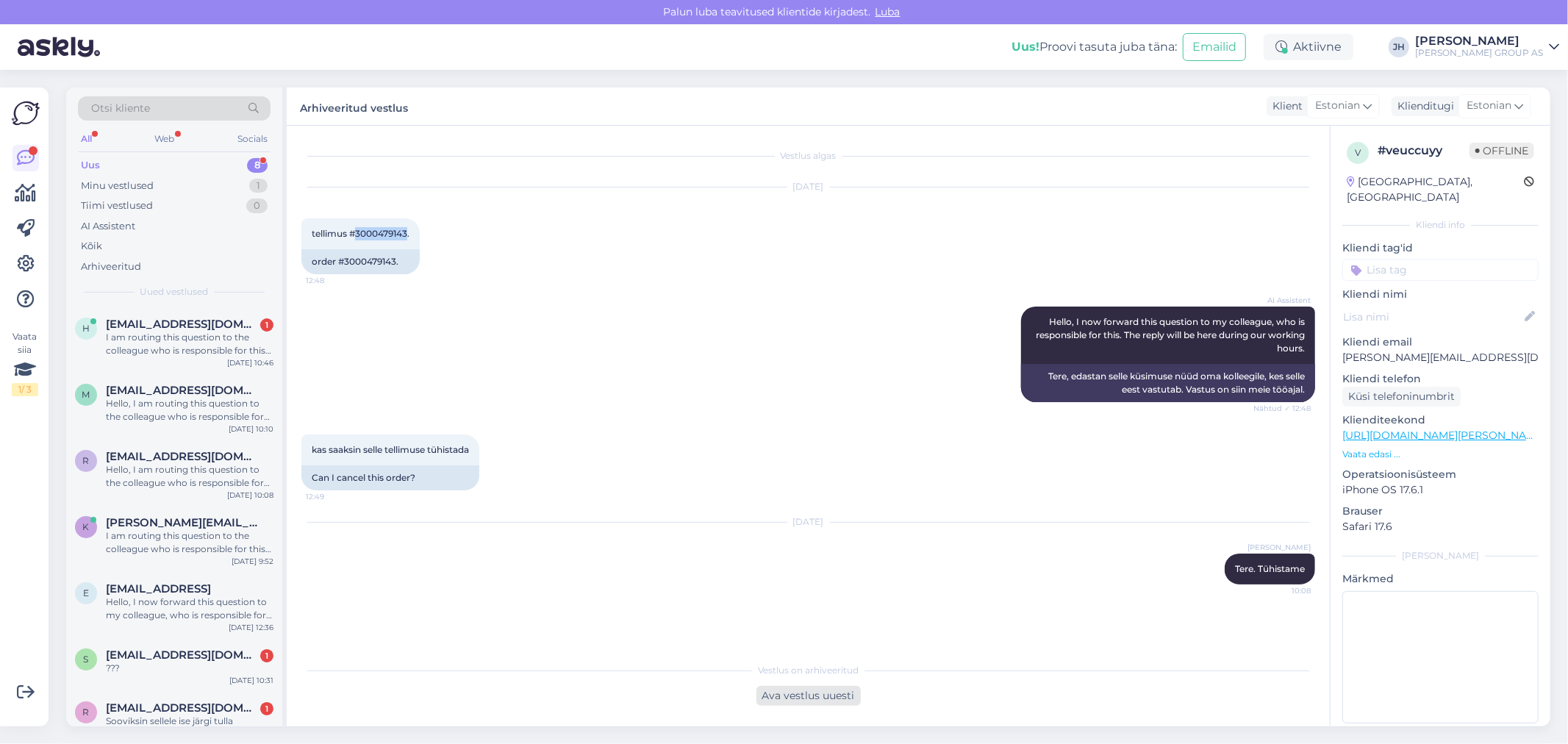
click at [810, 700] on div "Ava vestlus uuesti" at bounding box center [809, 695] width 105 height 20
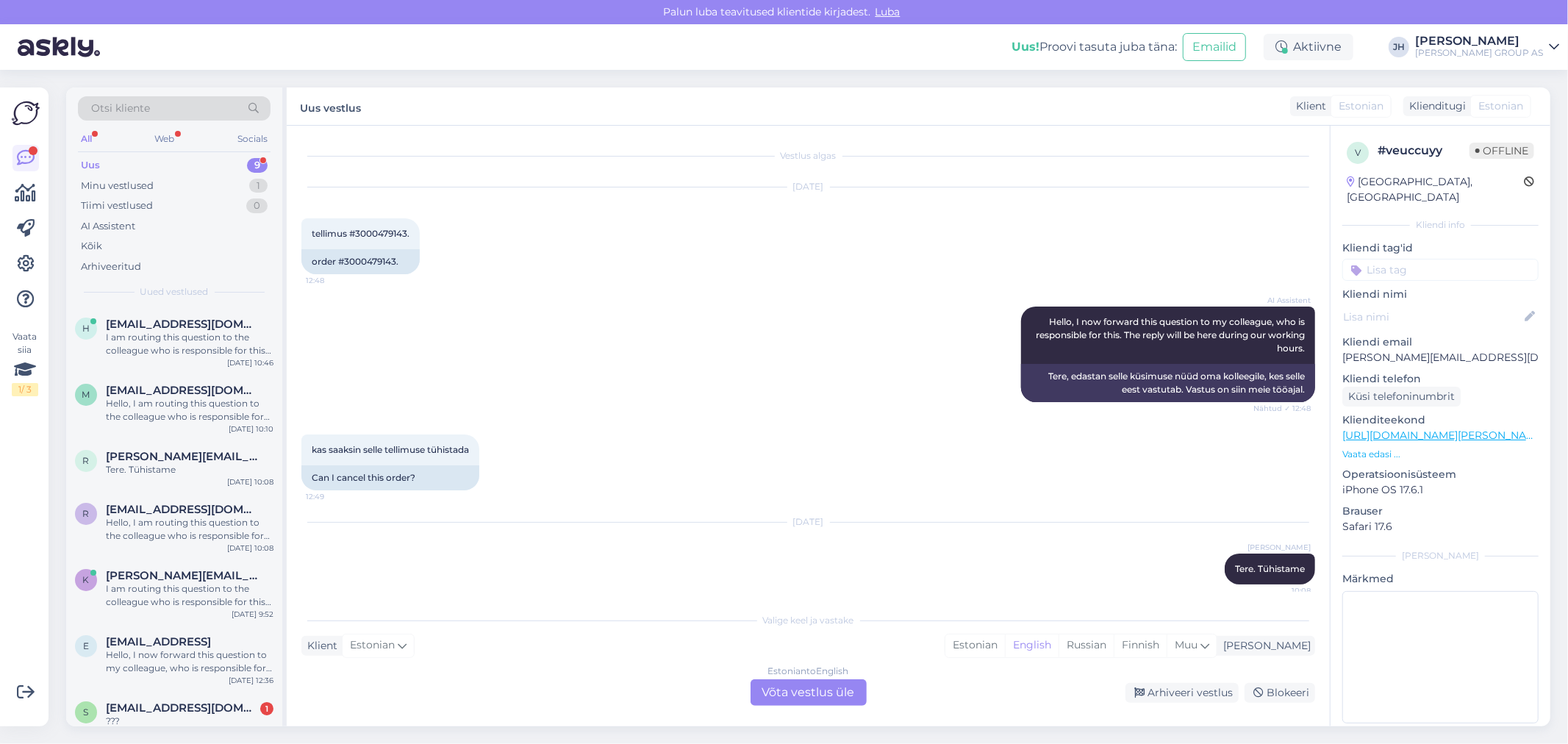
click at [814, 677] on div "Estonian to English" at bounding box center [808, 671] width 81 height 13
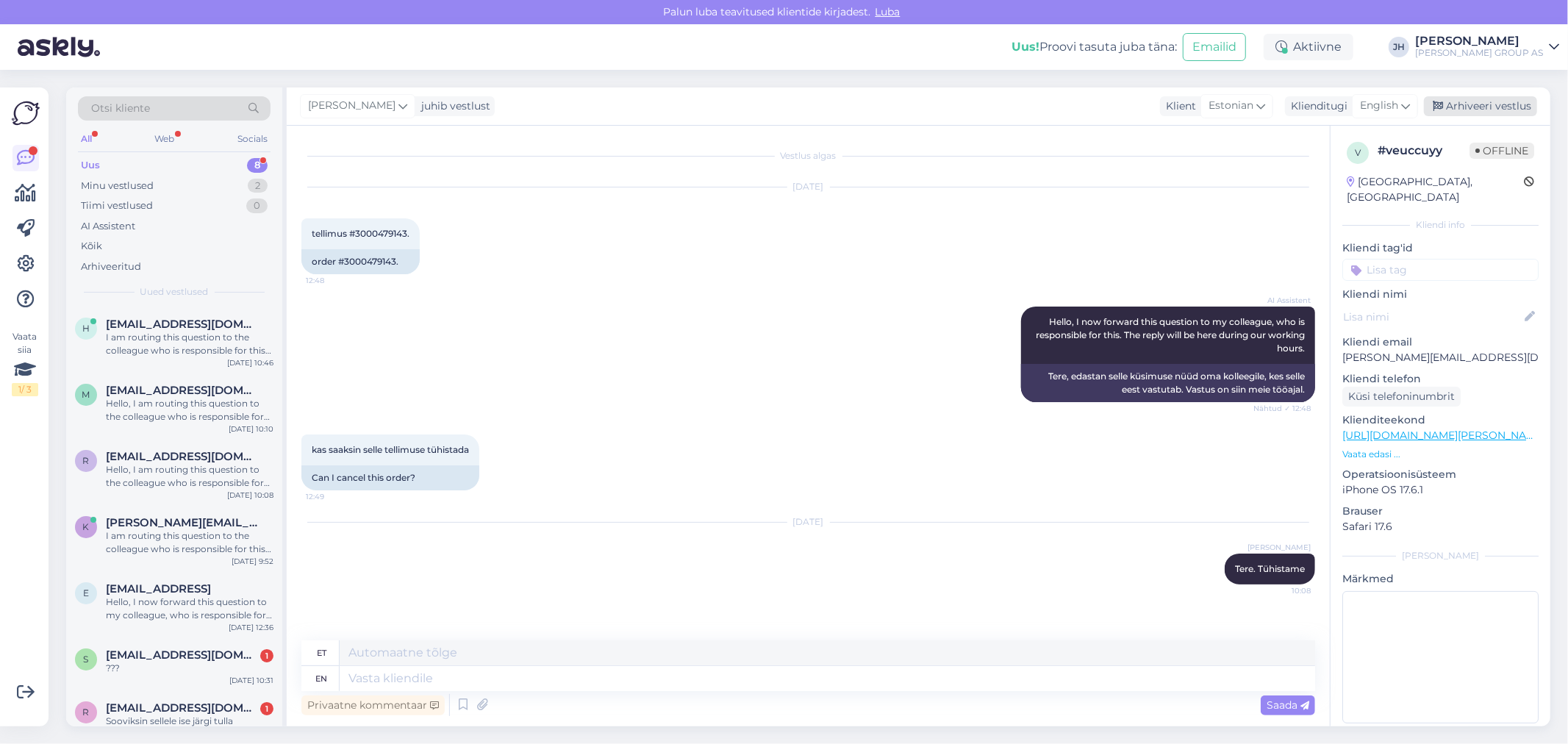
click at [1478, 105] on div "Arhiveeri vestlus" at bounding box center [1481, 106] width 113 height 20
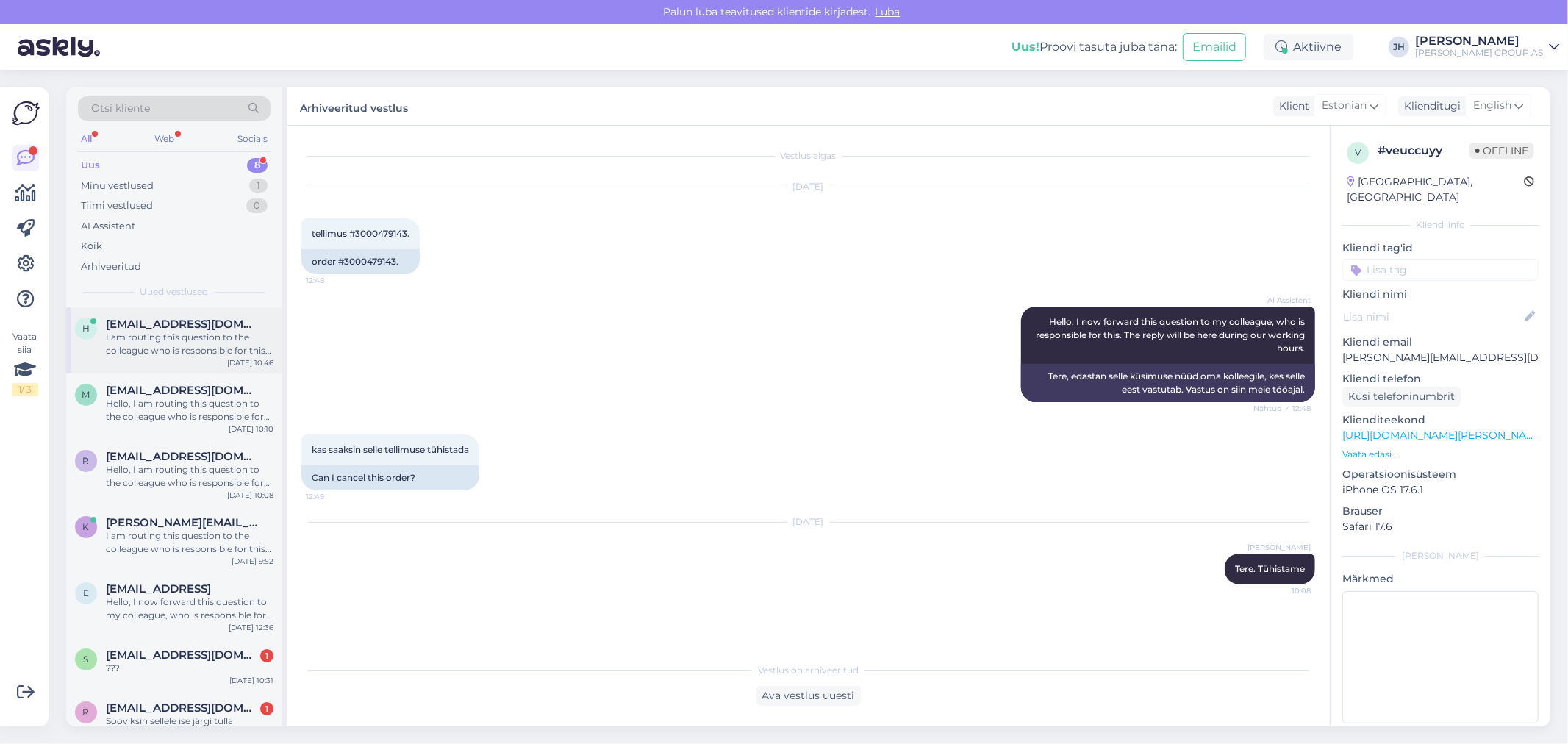
click at [168, 334] on div "I am routing this question to the colleague who is responsible for this topic. …" at bounding box center [190, 344] width 168 height 27
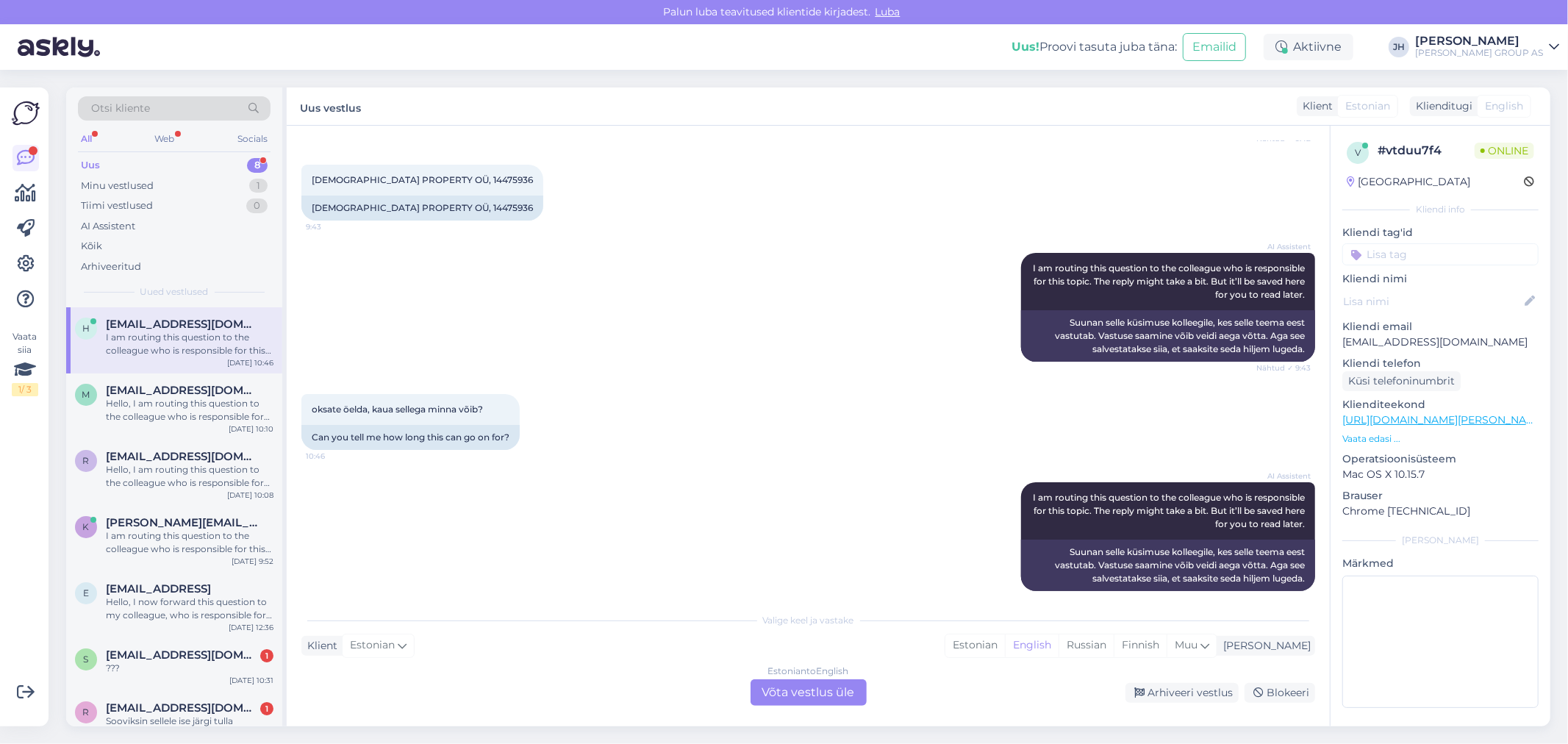
scroll to position [678, 0]
click at [822, 693] on div "Estonian to English Võta vestlus üle" at bounding box center [809, 693] width 116 height 27
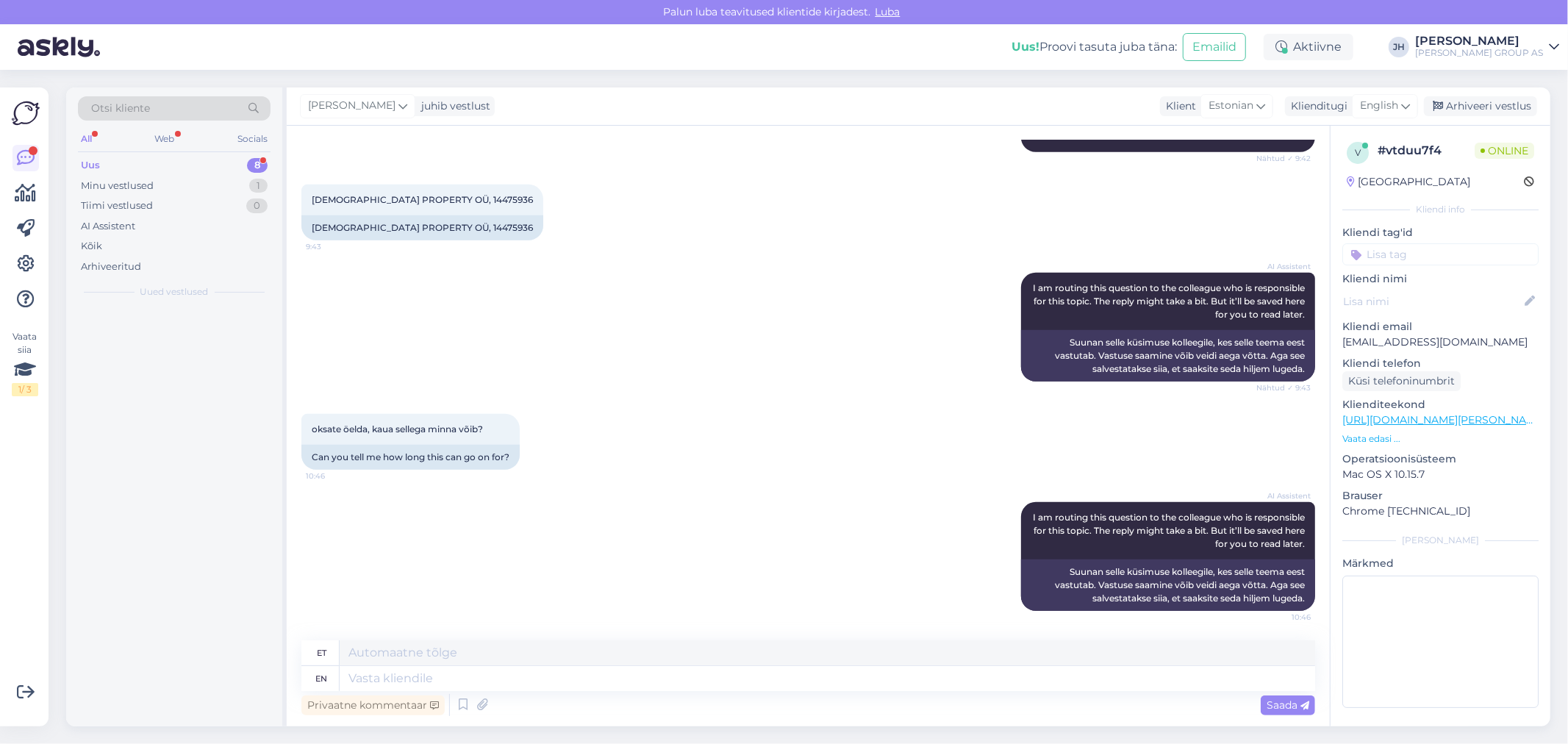
scroll to position [643, 0]
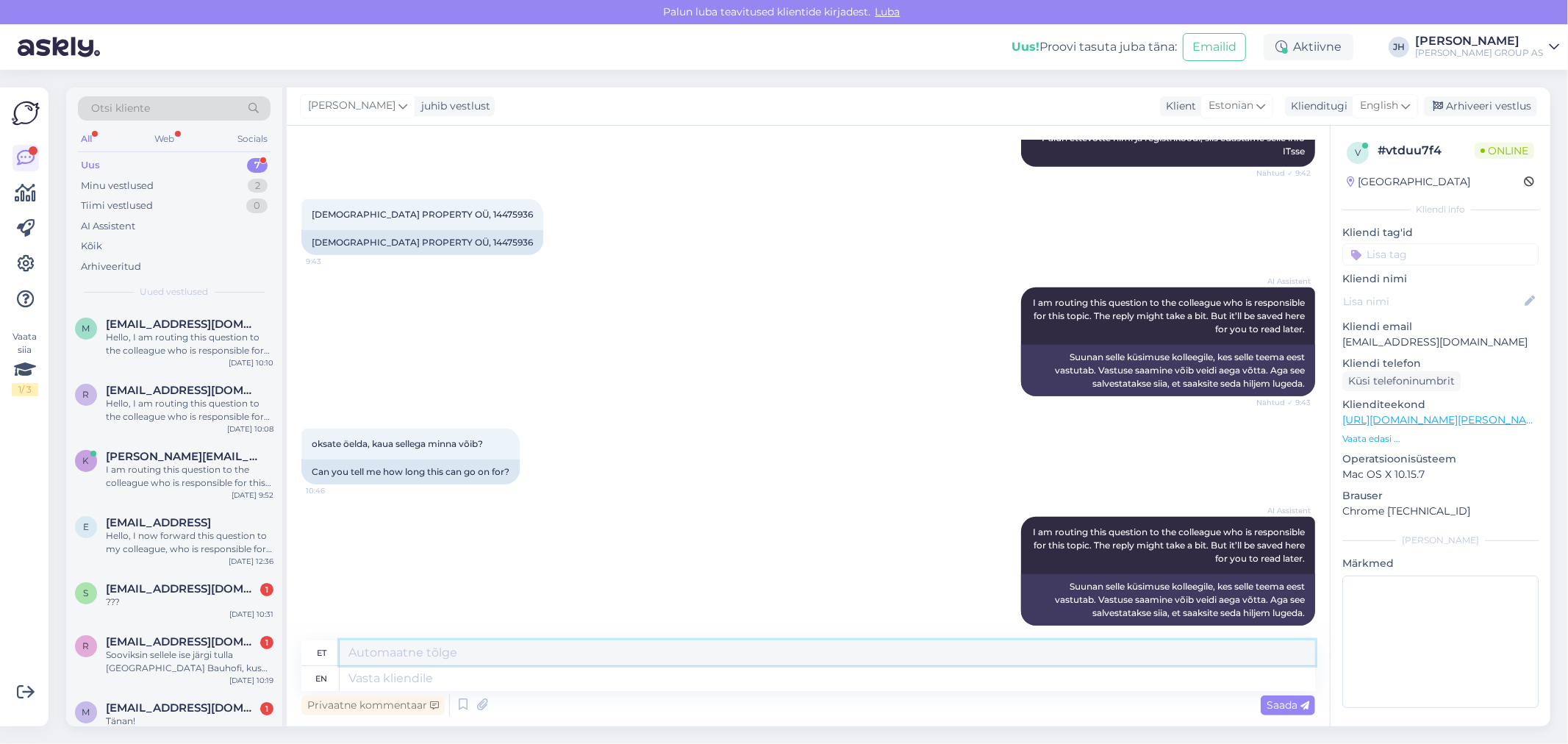
click at [447, 651] on textarea at bounding box center [827, 653] width 976 height 25
type textarea "ITsse on edastatud, nad teavitavad, kui on valmis."
click at [1501, 103] on div "Arhiveeri vestlus" at bounding box center [1481, 106] width 113 height 20
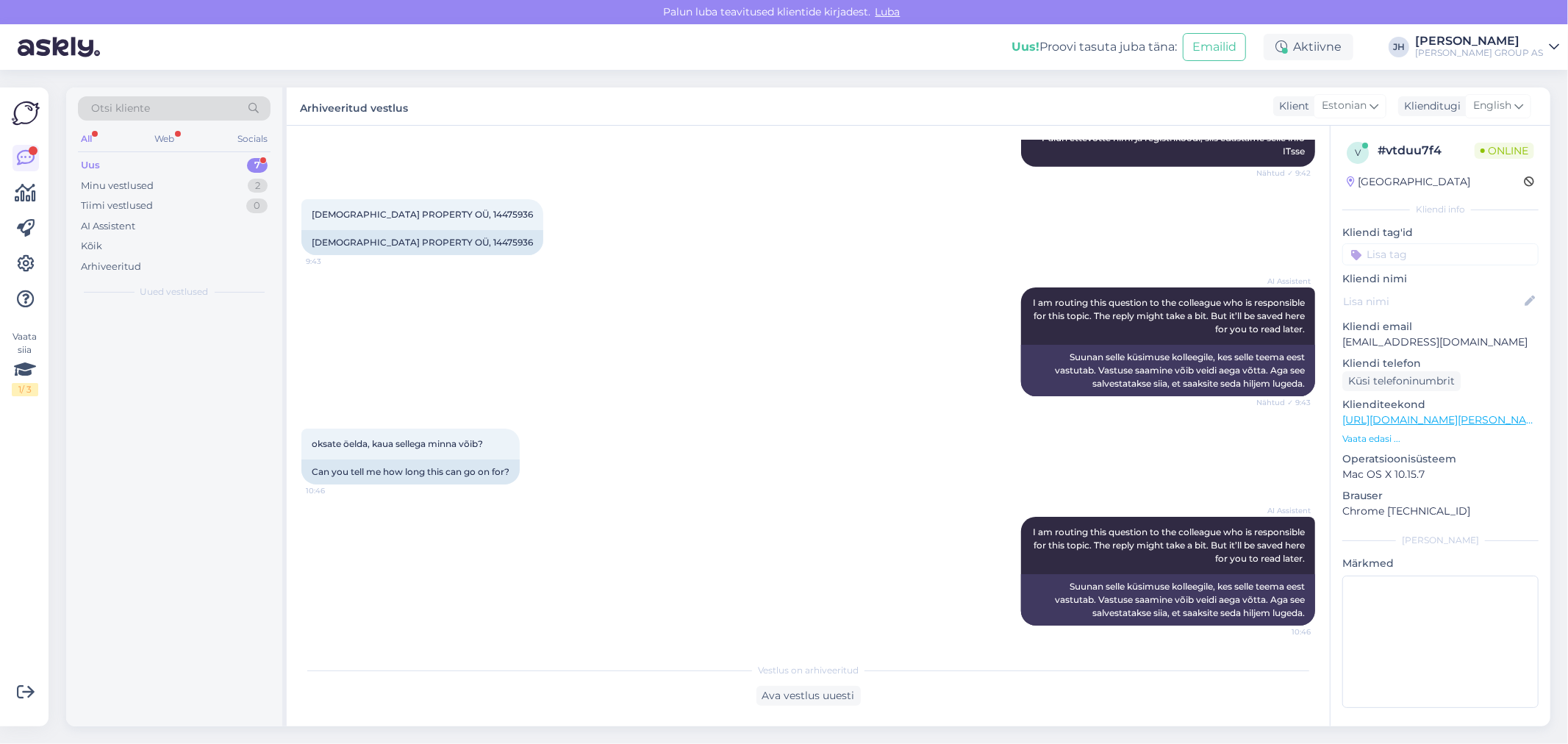
scroll to position [628, 0]
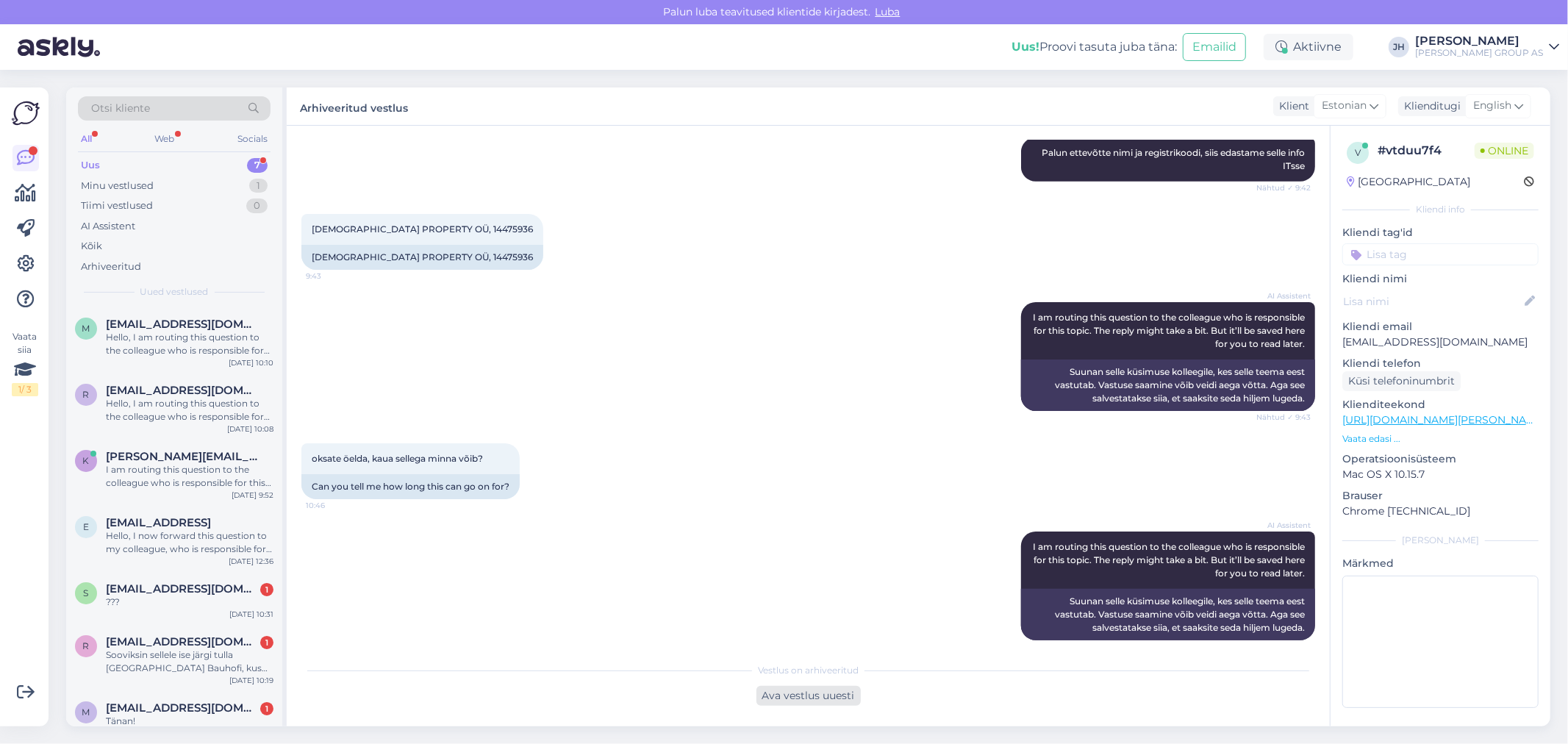
drag, startPoint x: 823, startPoint y: 693, endPoint x: 790, endPoint y: 695, distance: 33.1
click at [822, 694] on div "Ava vestlus uuesti" at bounding box center [809, 695] width 105 height 20
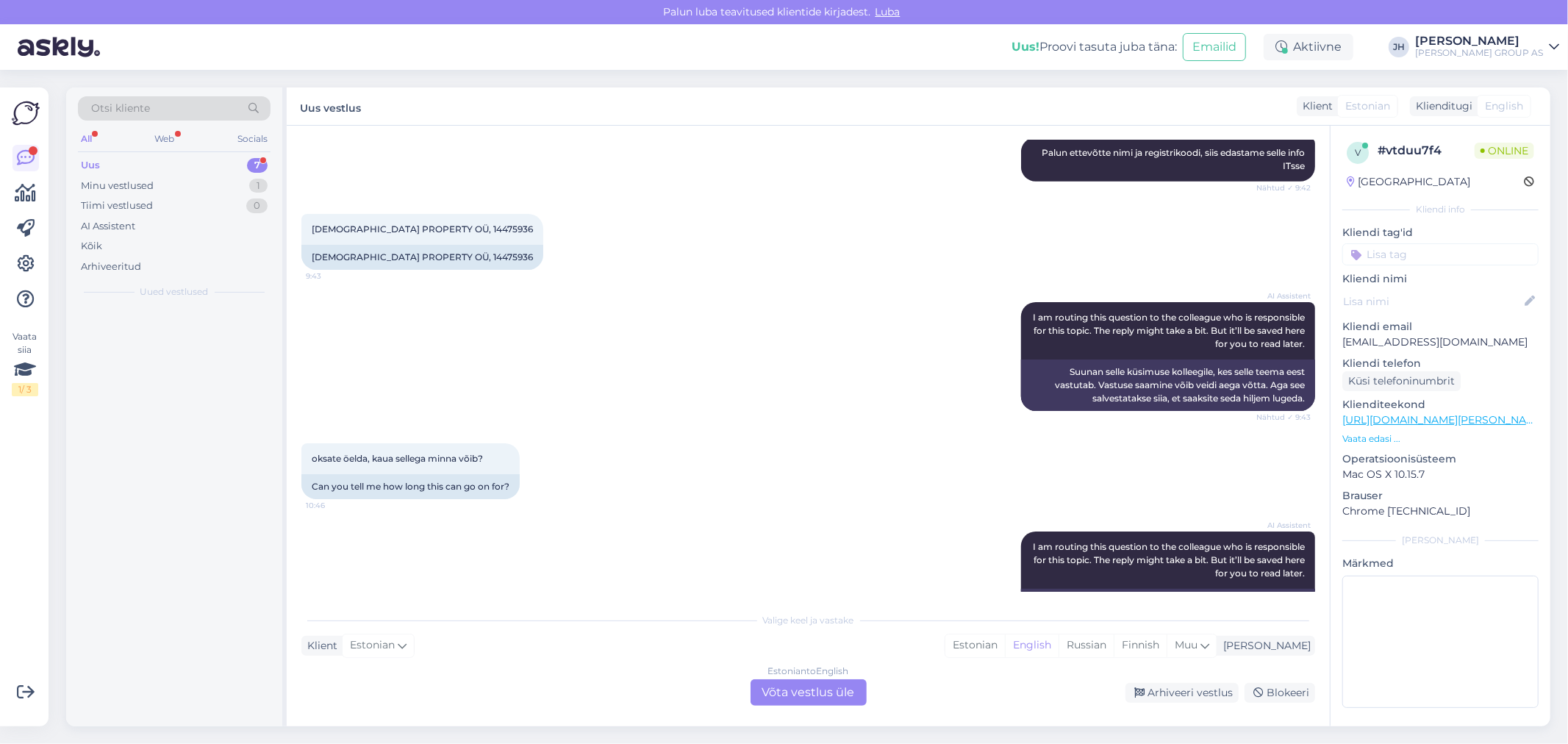
scroll to position [678, 0]
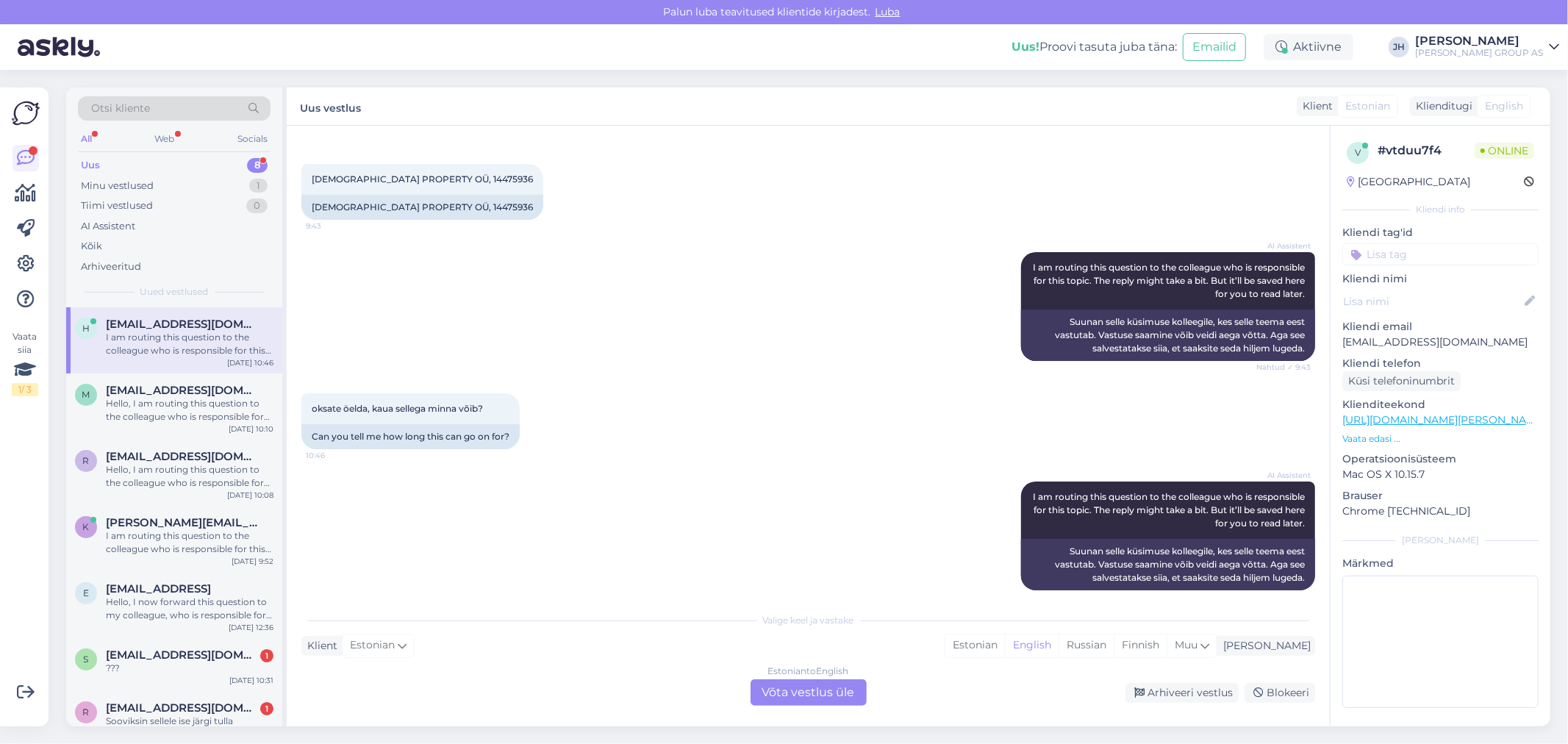
click at [784, 695] on div "Estonian to English Võta vestlus üle" at bounding box center [809, 693] width 116 height 27
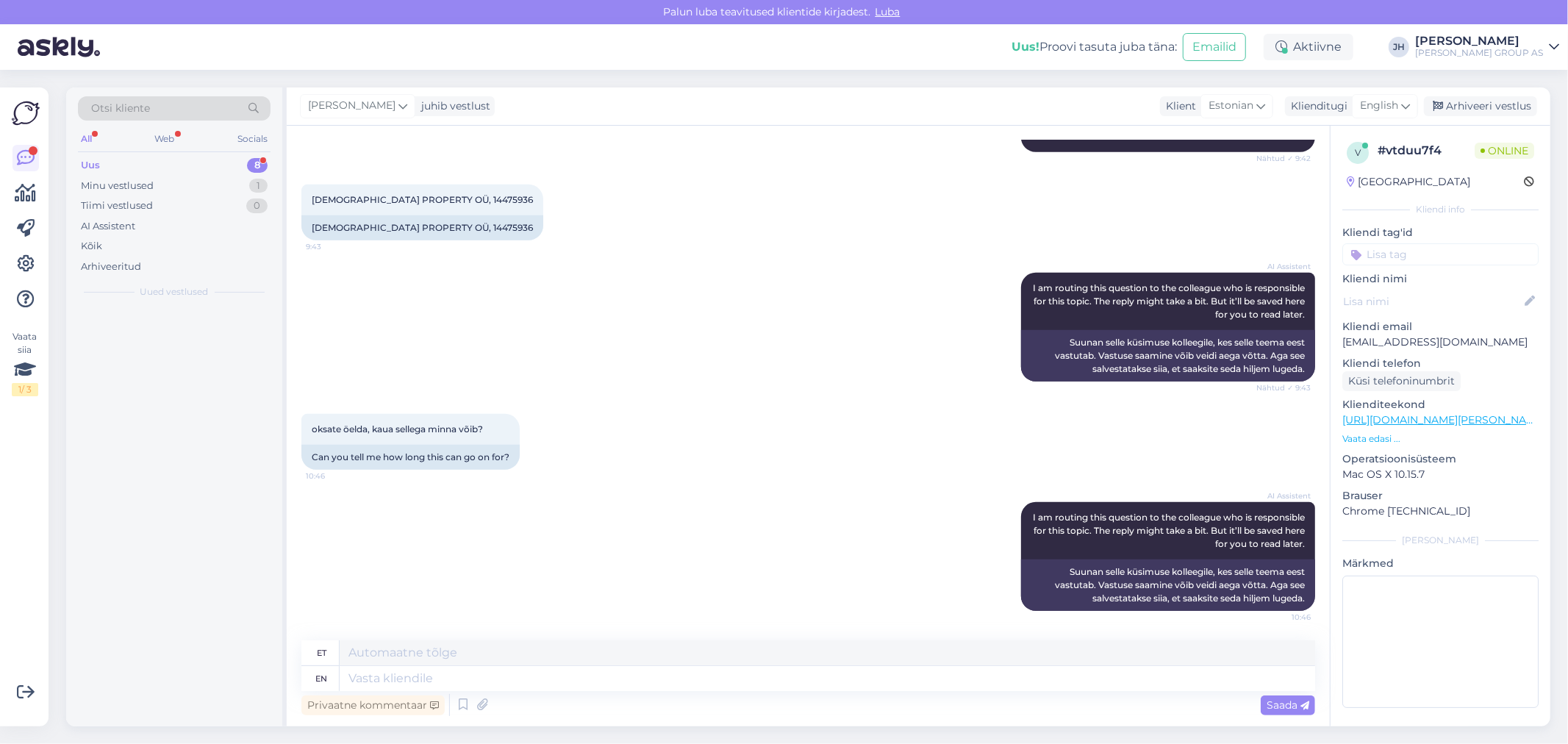
scroll to position [643, 0]
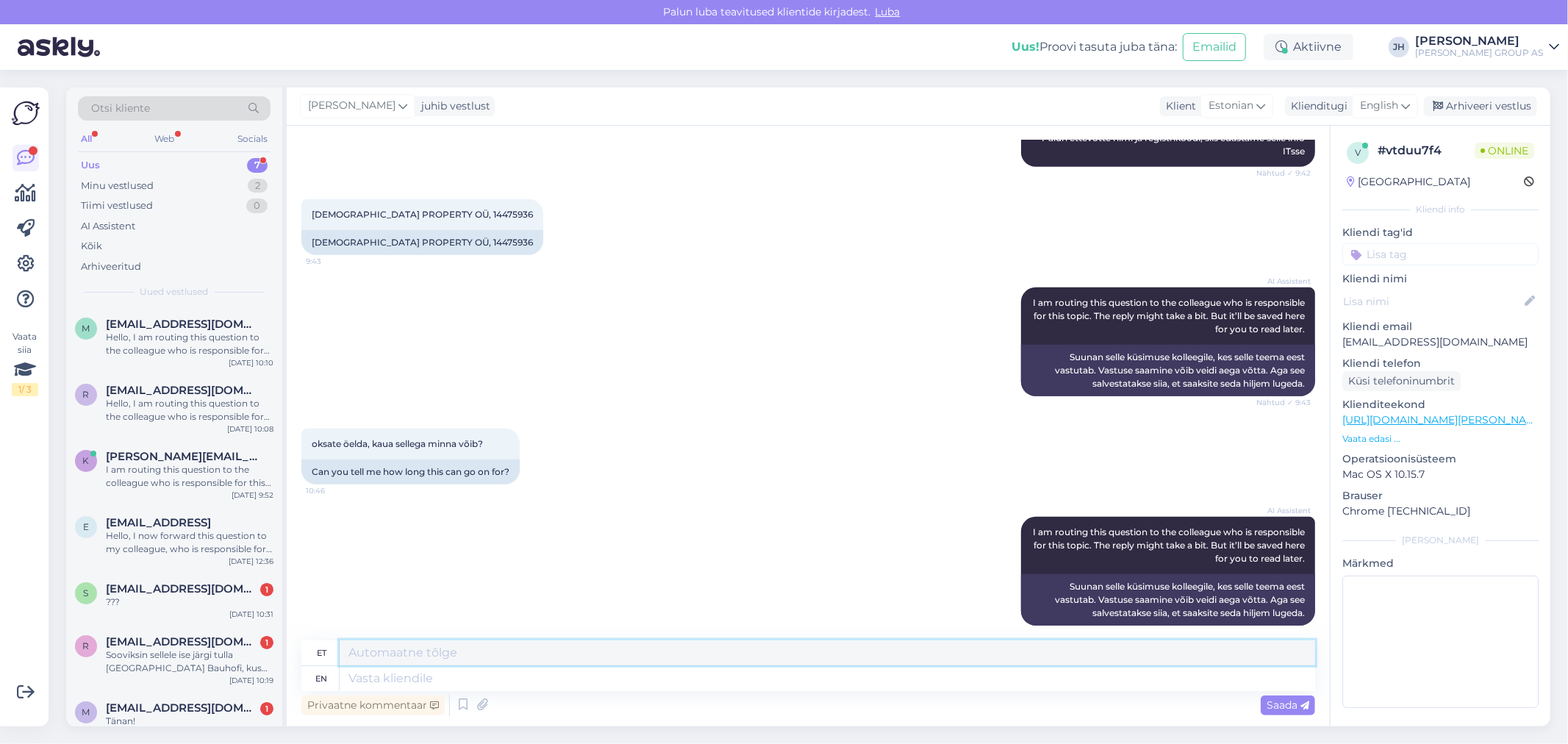
click at [442, 656] on textarea at bounding box center [827, 653] width 976 height 25
click at [1398, 106] on span "English" at bounding box center [1379, 106] width 38 height 16
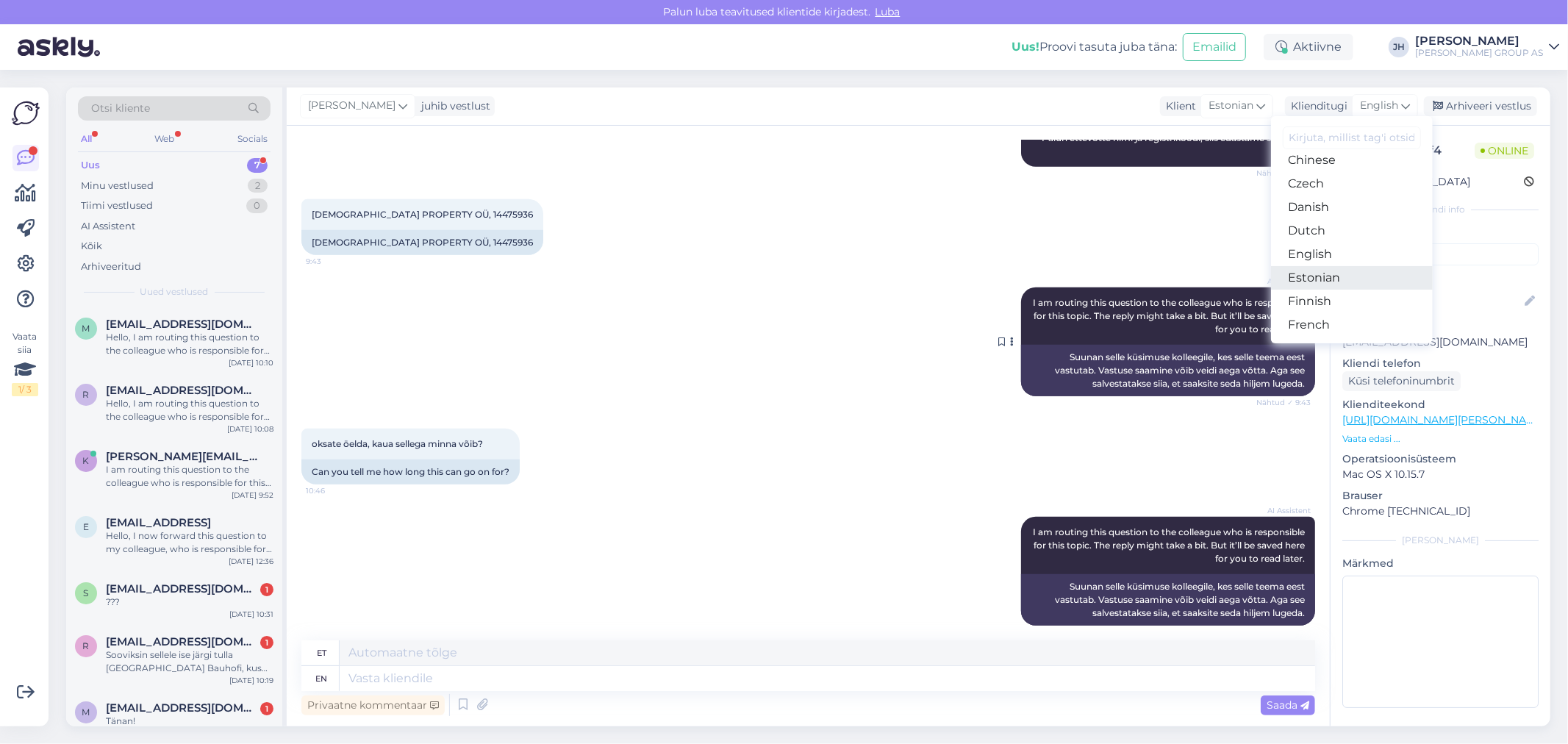
click at [1317, 272] on link "Estonian" at bounding box center [1352, 277] width 162 height 23
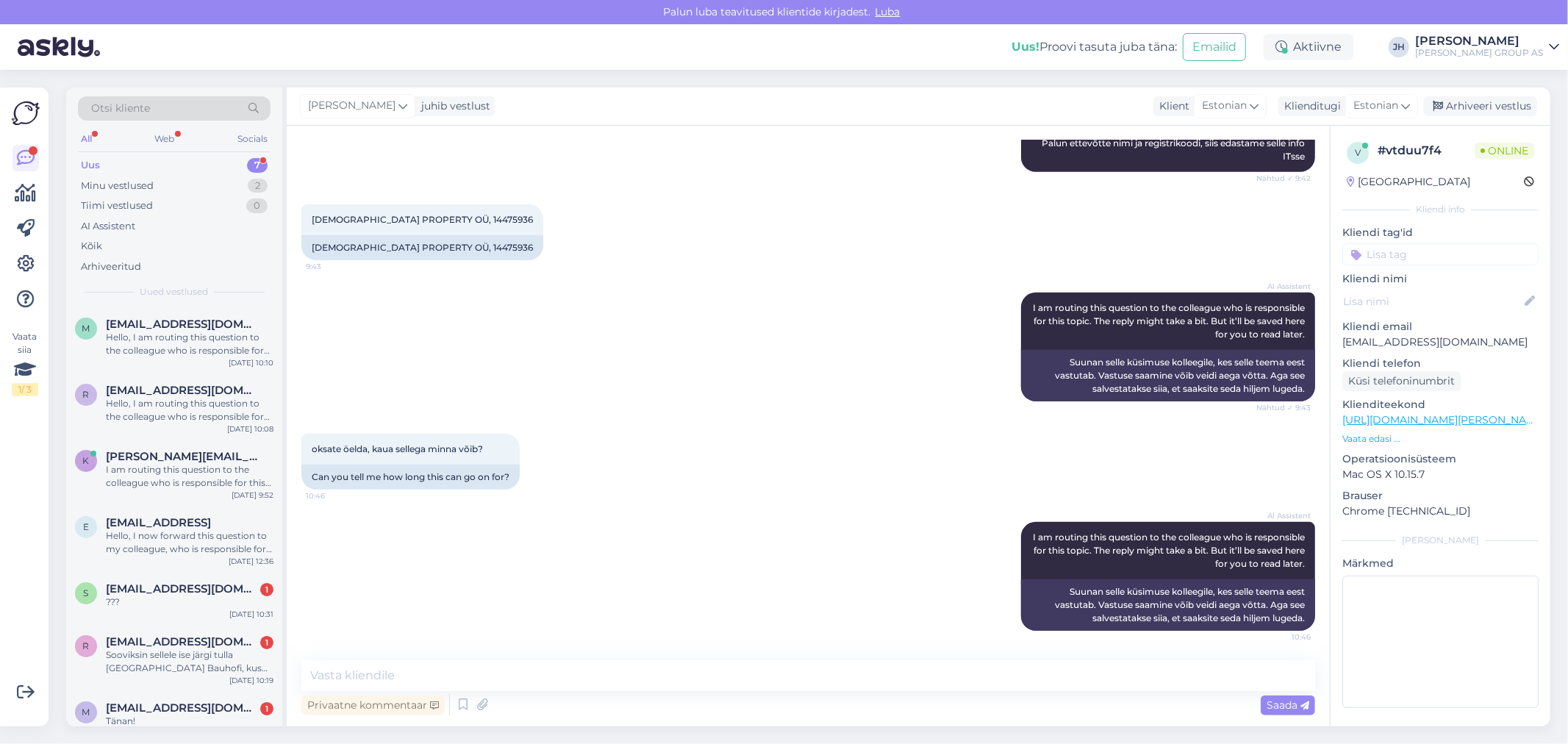
scroll to position [623, 0]
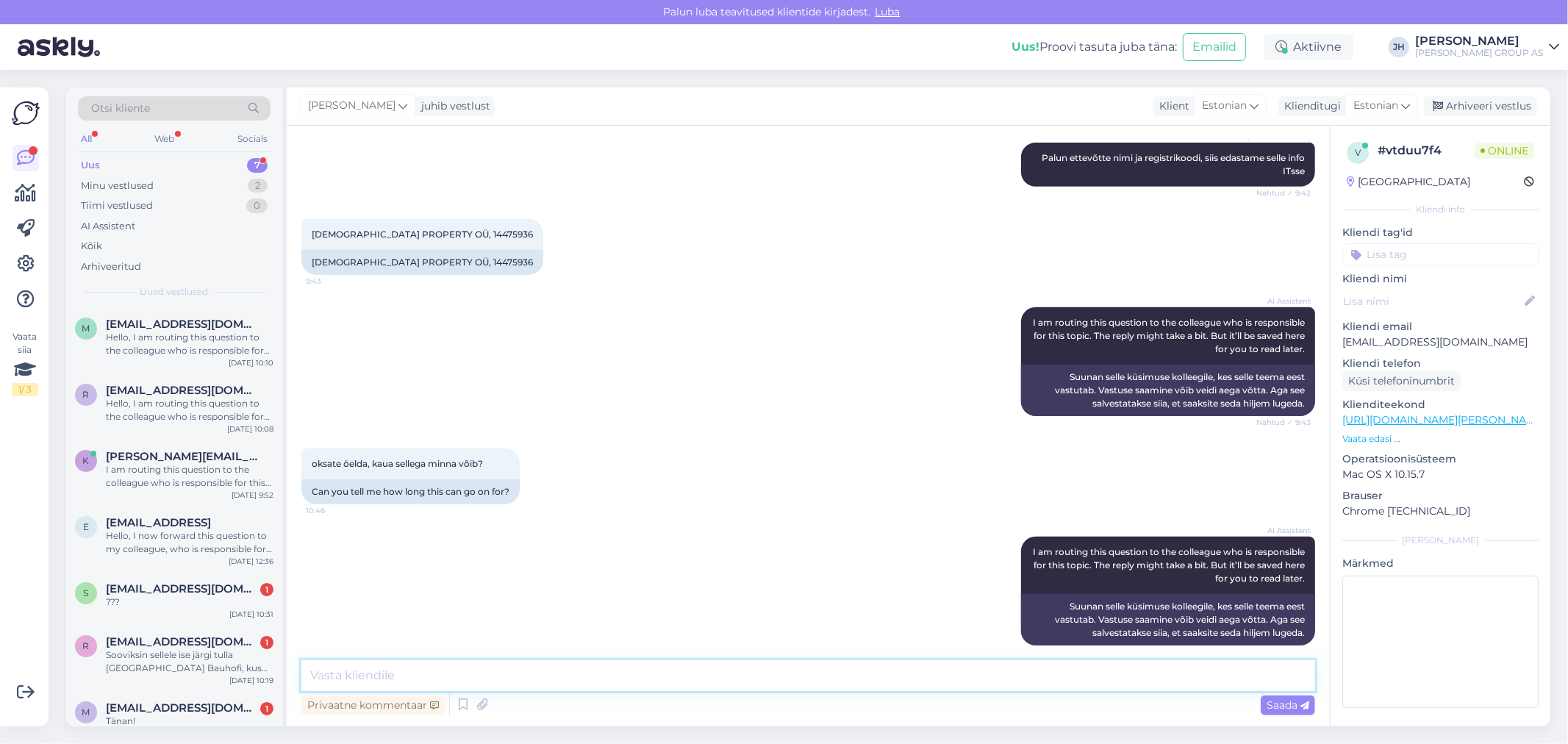
drag, startPoint x: 379, startPoint y: 667, endPoint x: 515, endPoint y: 650, distance: 137.1
click at [379, 668] on textarea at bounding box center [808, 676] width 1014 height 31
type textarea "I"
drag, startPoint x: 694, startPoint y: 676, endPoint x: 259, endPoint y: 660, distance: 435.3
click at [259, 660] on div "Otsi kliente All Web Socials Uus 7 Minu vestlused 2 Tiimi vestlused 0 AI Assist…" at bounding box center [808, 407] width 1484 height 639
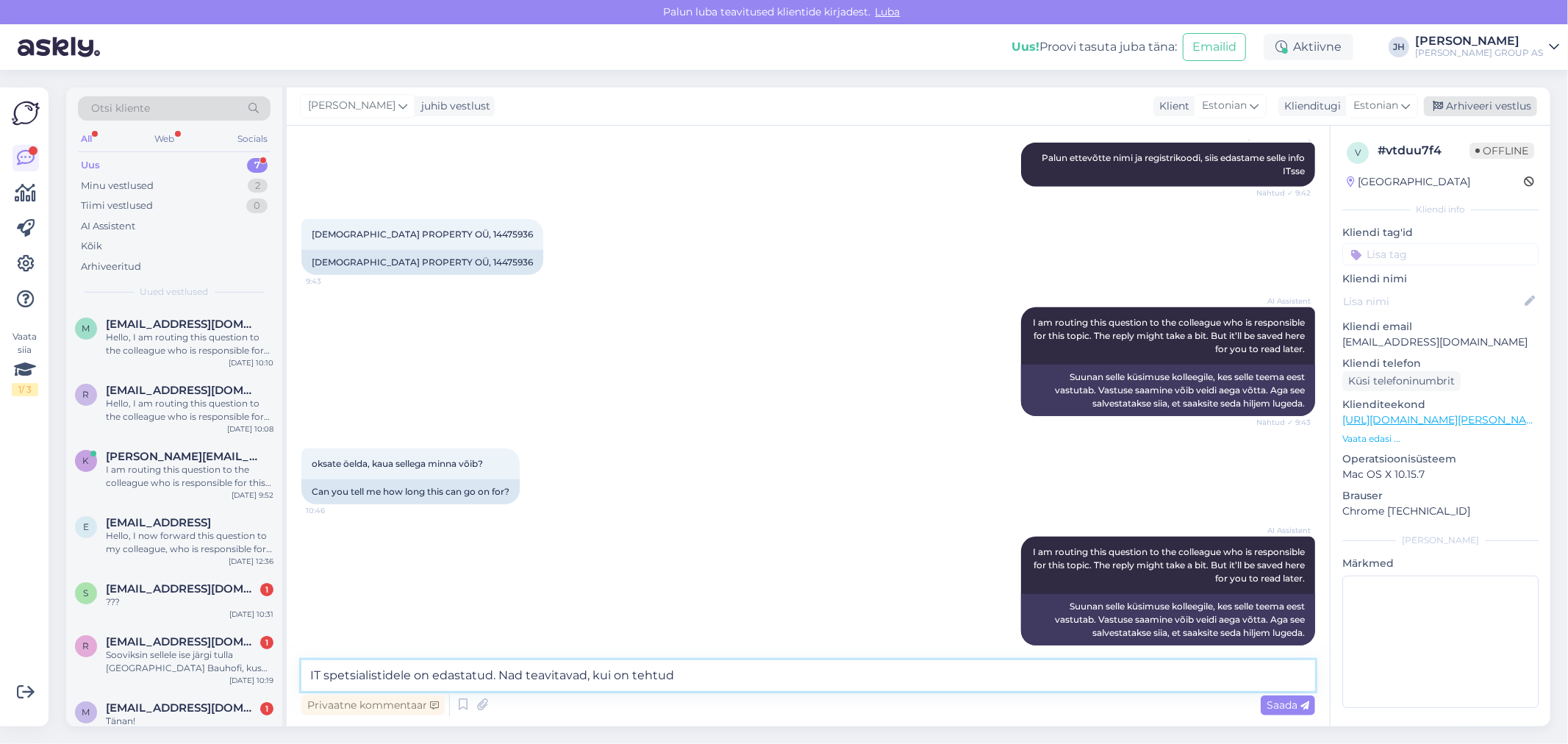
type textarea "IT spetsialistidele on edastatud. Nad teavitavad, kui on tehtud"
click at [1489, 103] on div "Arhiveeri vestlus" at bounding box center [1481, 106] width 113 height 20
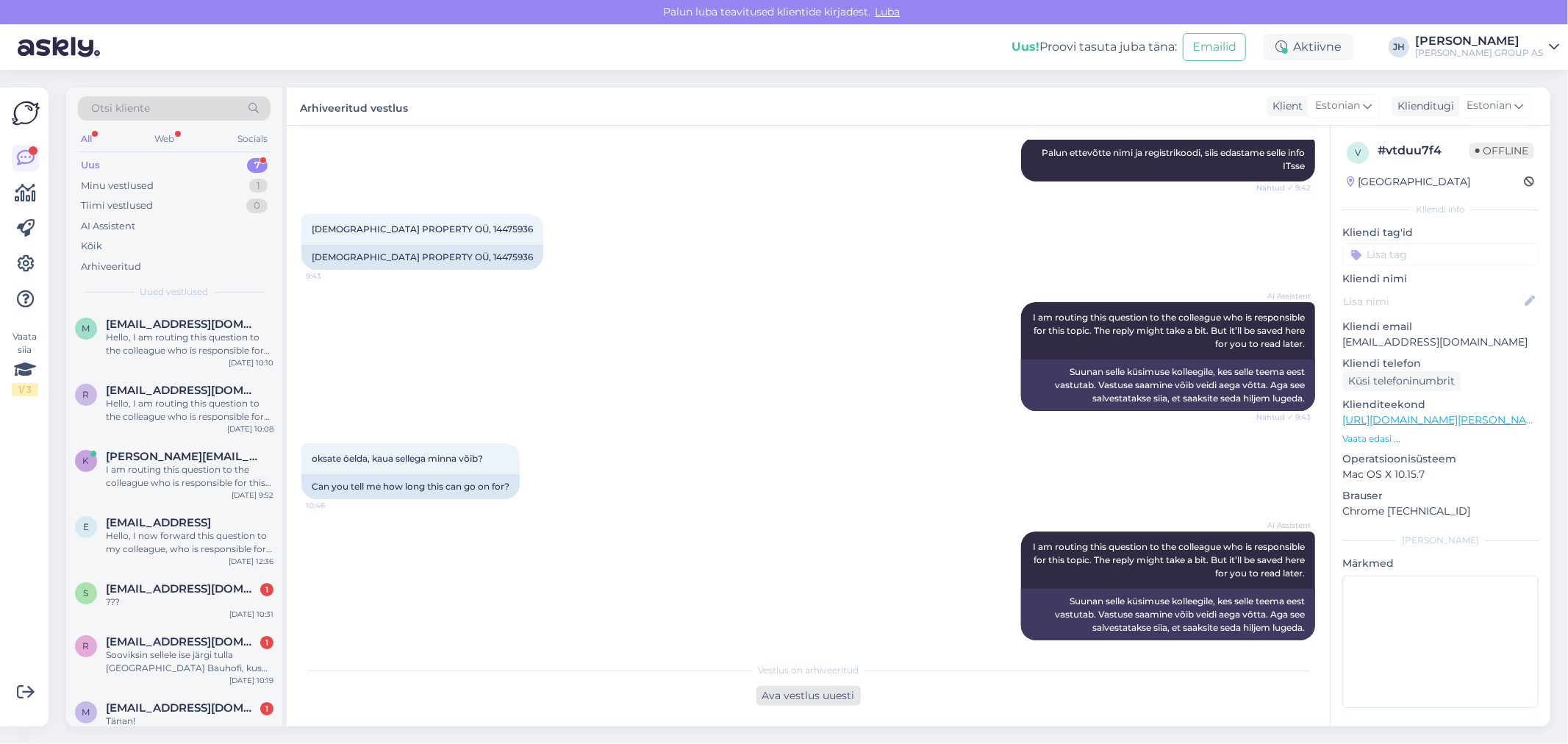
click at [803, 695] on div "Ava vestlus uuesti" at bounding box center [809, 695] width 105 height 20
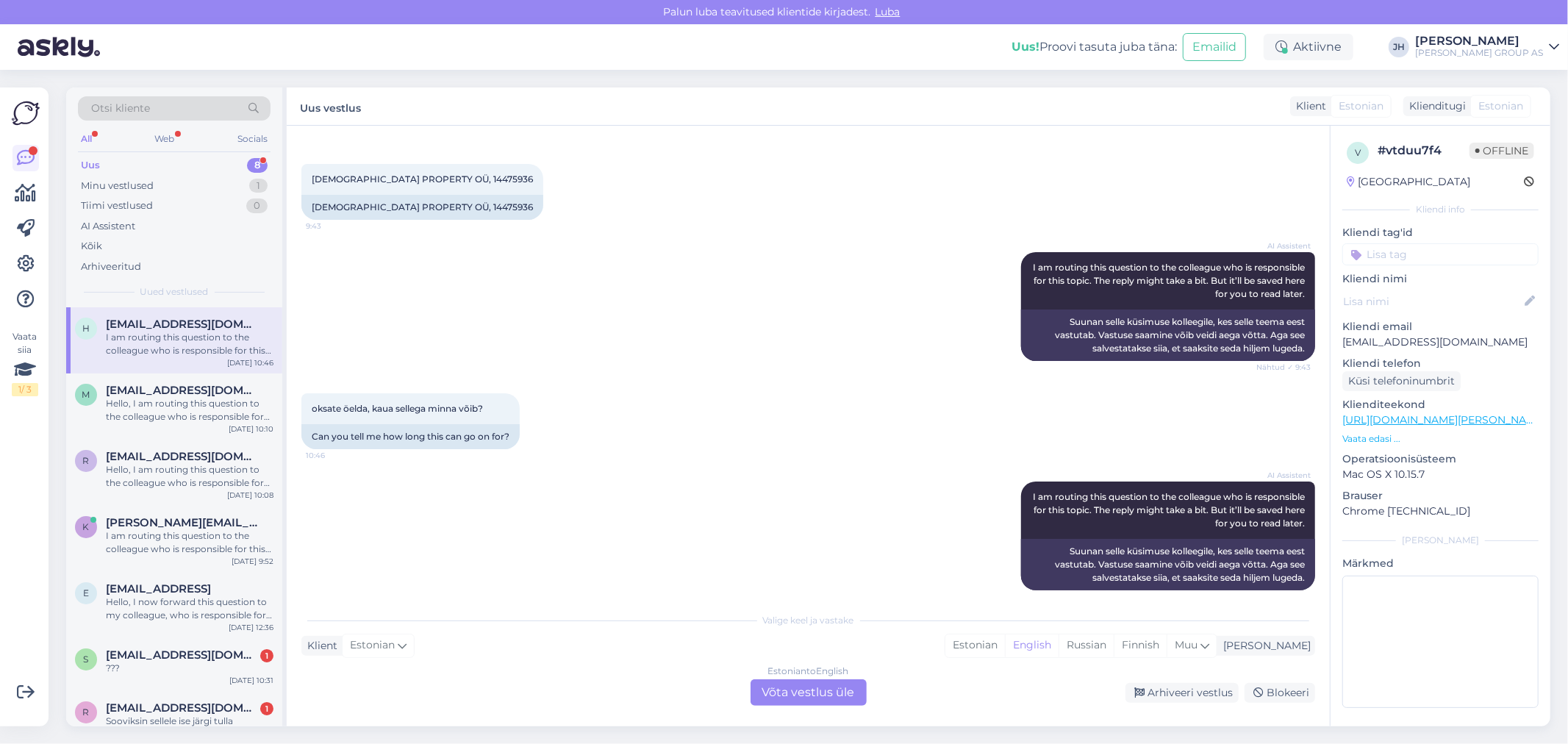
click at [836, 693] on div "Estonian to English Võta vestlus üle" at bounding box center [809, 693] width 116 height 27
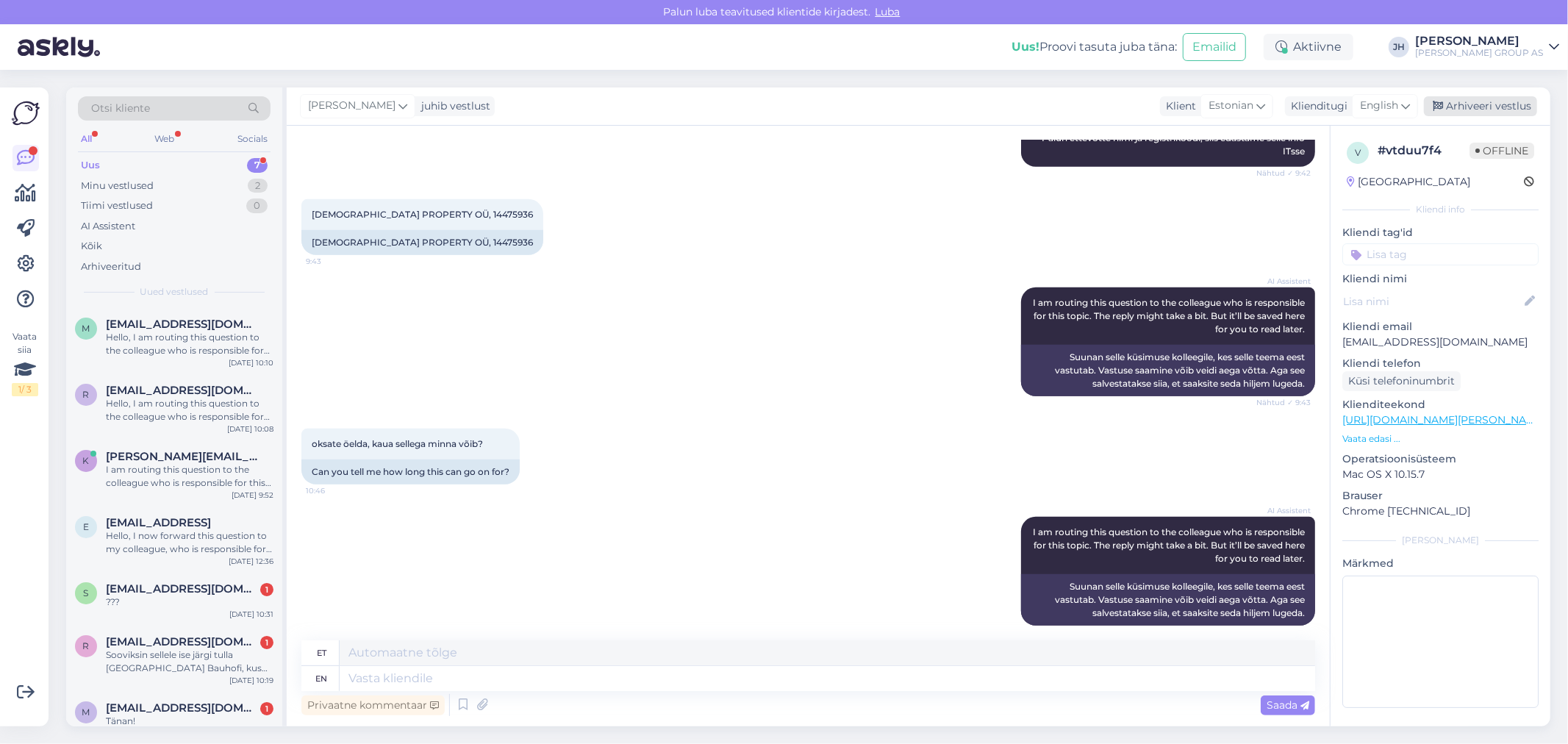
click at [1483, 108] on div "Arhiveeri vestlus" at bounding box center [1481, 106] width 113 height 20
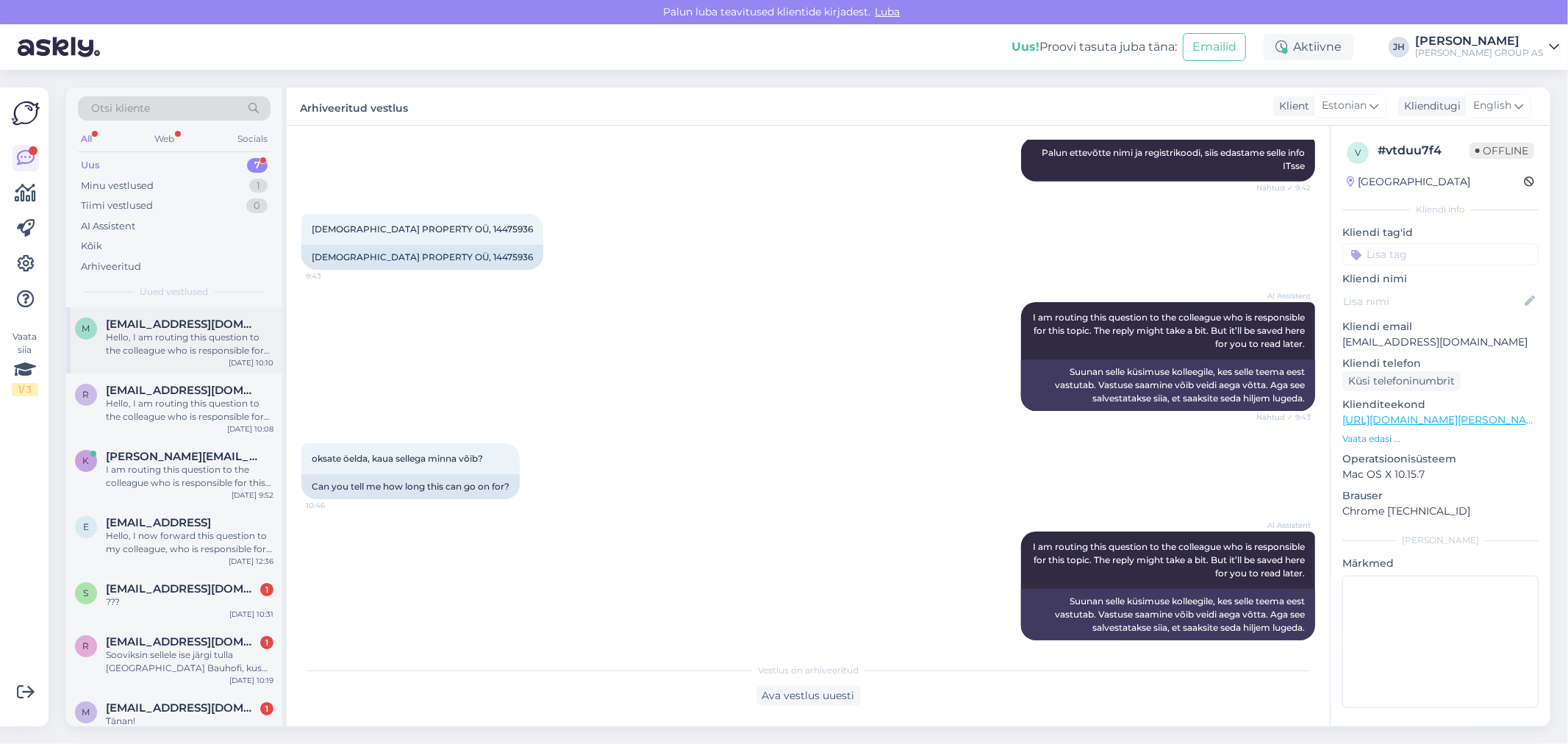
click at [154, 331] on div "Hello, I am routing this question to the colleague who is responsible for this …" at bounding box center [190, 344] width 168 height 27
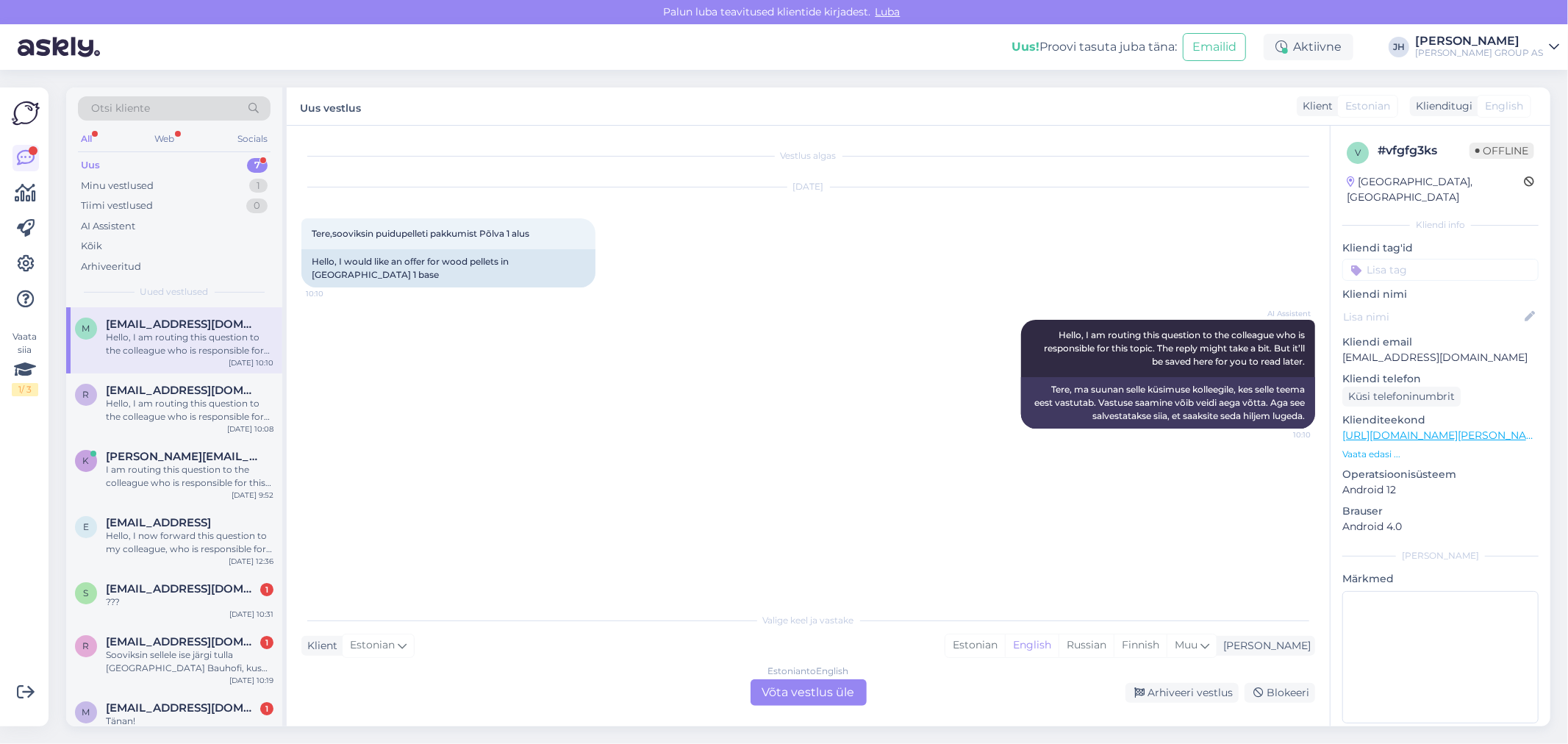
click at [816, 694] on div "Estonian to English Võta vestlus üle" at bounding box center [809, 693] width 116 height 27
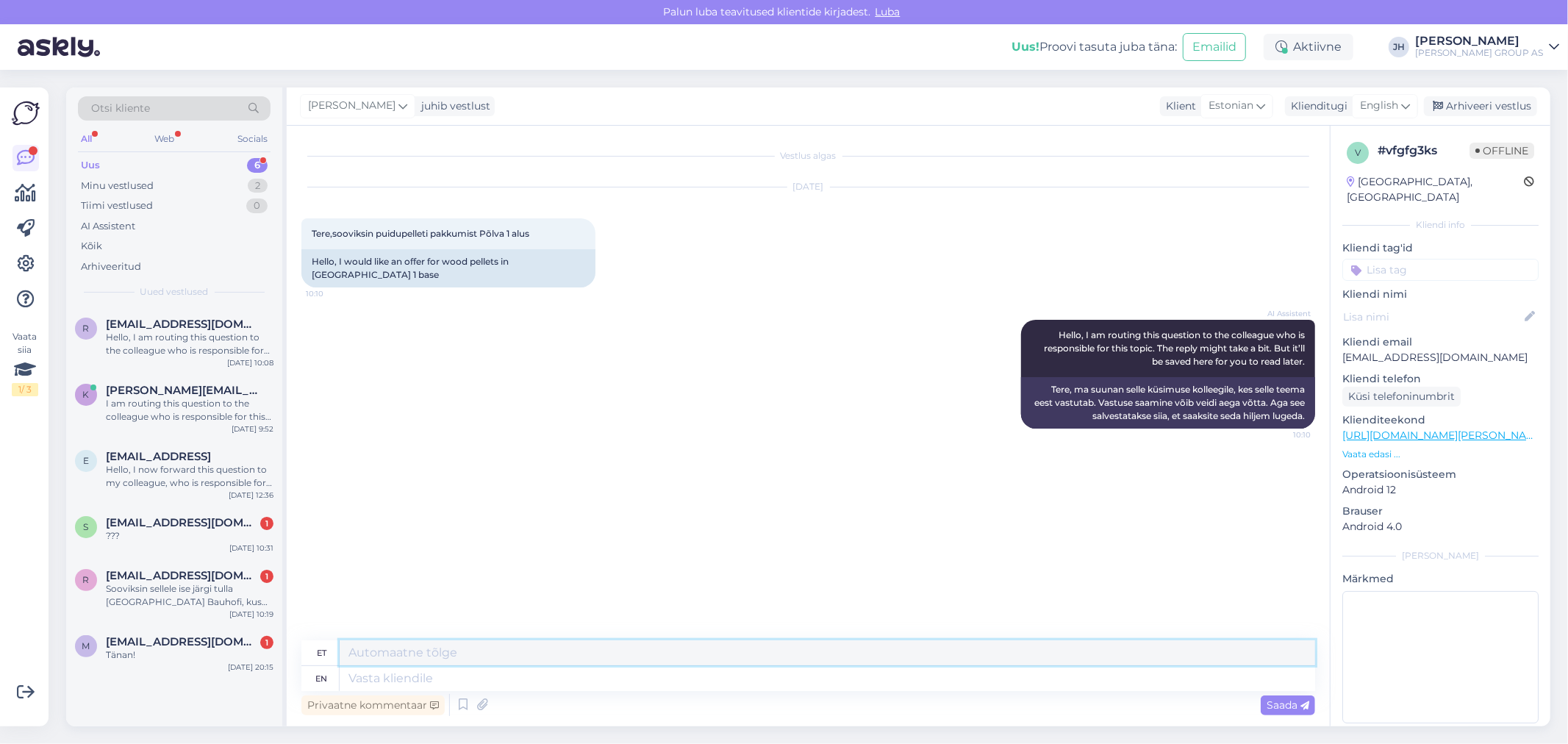
click at [416, 650] on textarea at bounding box center [827, 653] width 976 height 25
type textarea "T"
click at [1407, 100] on icon at bounding box center [1406, 106] width 9 height 16
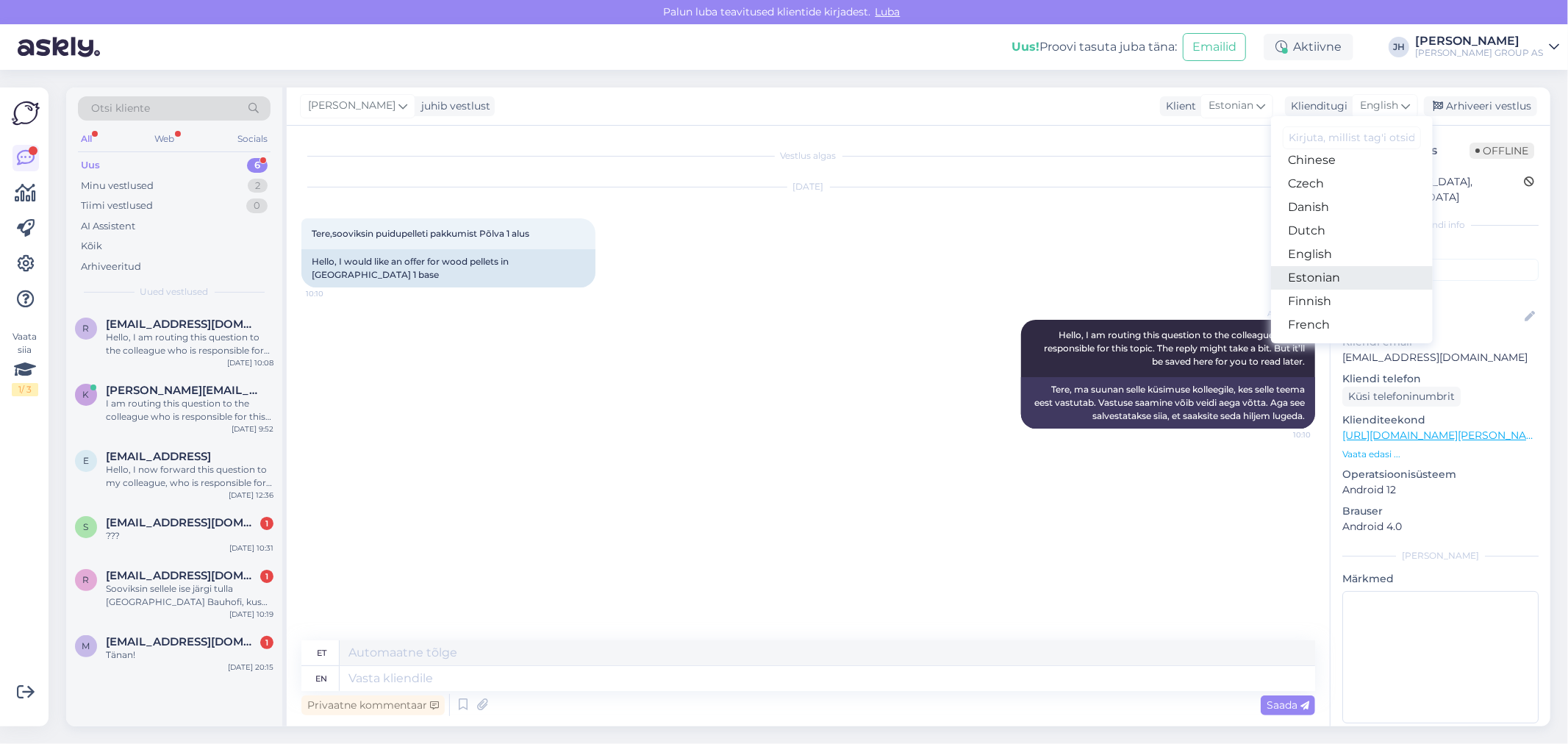
click at [1327, 277] on link "Estonian" at bounding box center [1352, 277] width 162 height 23
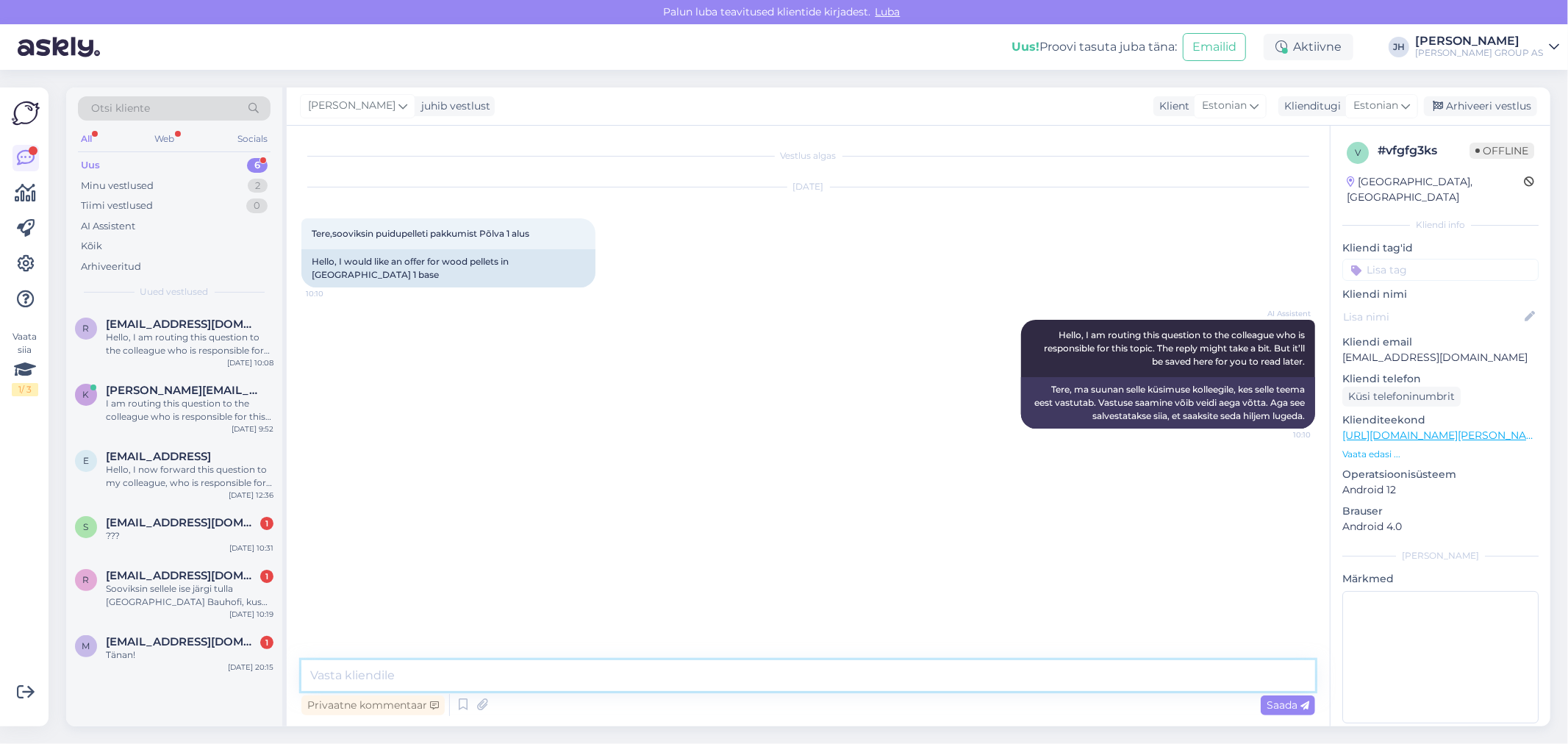
click at [407, 677] on textarea at bounding box center [808, 676] width 1014 height 31
paste textarea "[URL][DOMAIN_NAME][PERSON_NAME]"
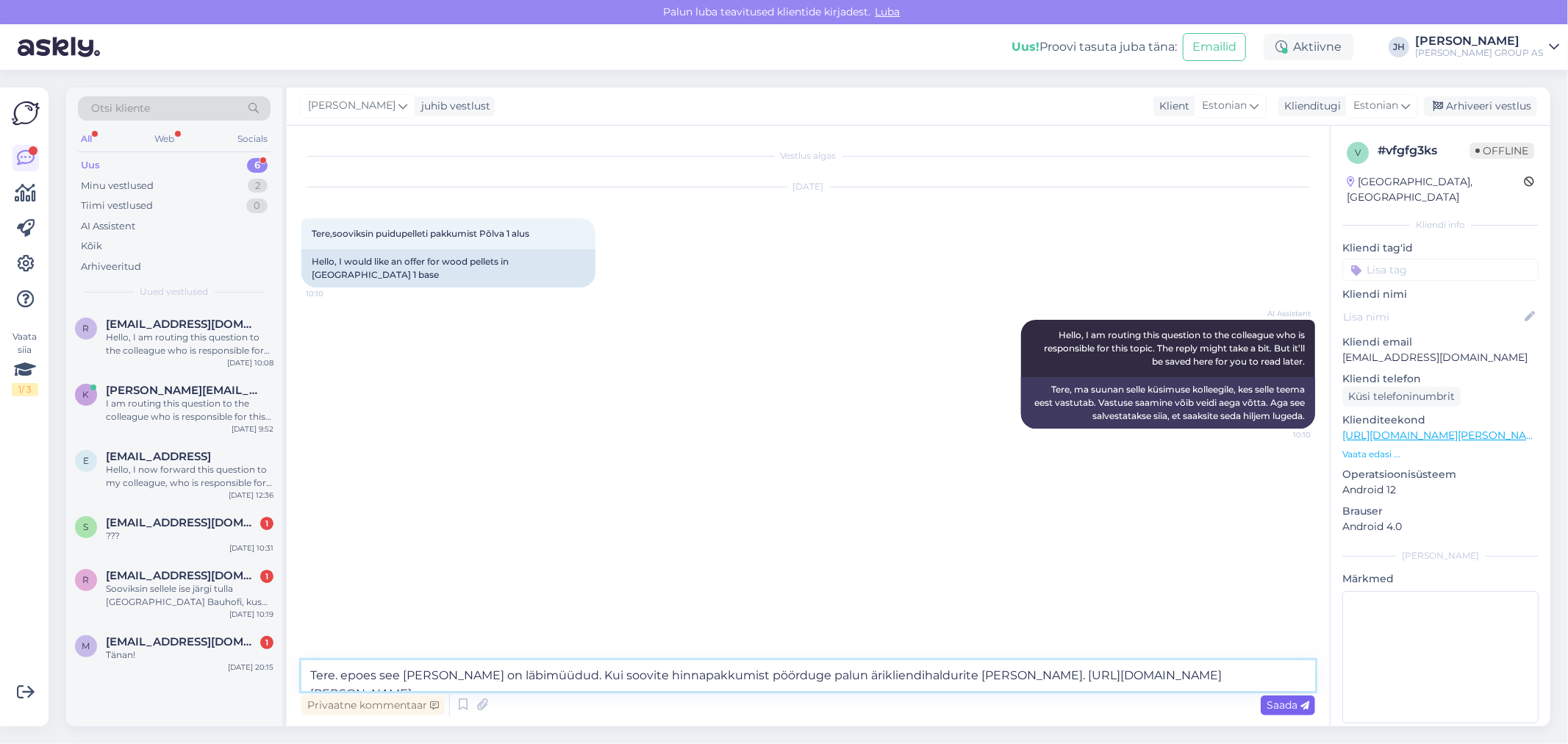
type textarea "Tere. epoes see [PERSON_NAME] on läbimüüdud. Kui soovite hinnapakkumist pöördug…"
click at [1276, 707] on span "Saada" at bounding box center [1287, 705] width 42 height 13
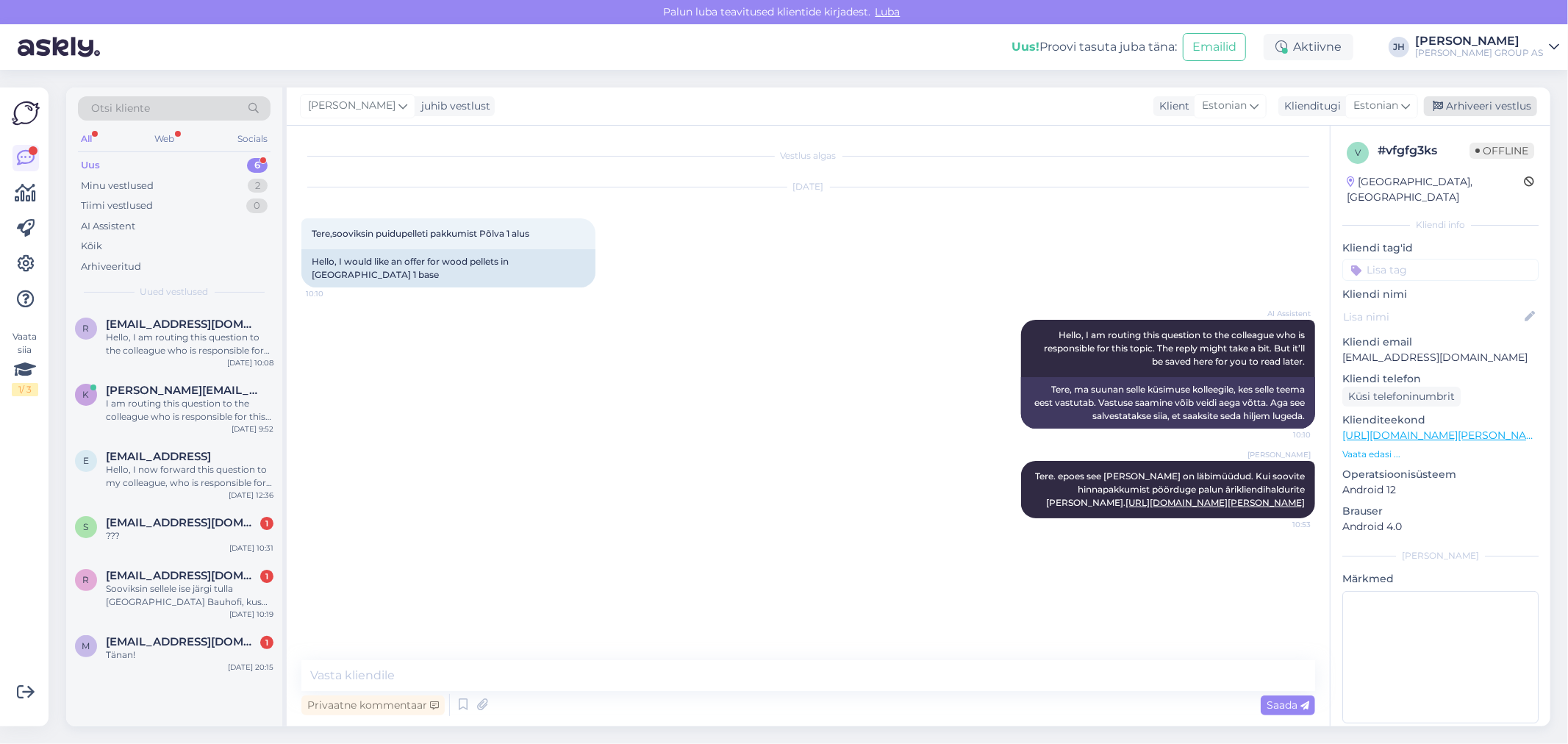
click at [1509, 100] on div "Arhiveeri vestlus" at bounding box center [1481, 106] width 113 height 20
click at [164, 348] on div "Hello, I am routing this question to the colleague who is responsible for this …" at bounding box center [190, 344] width 168 height 27
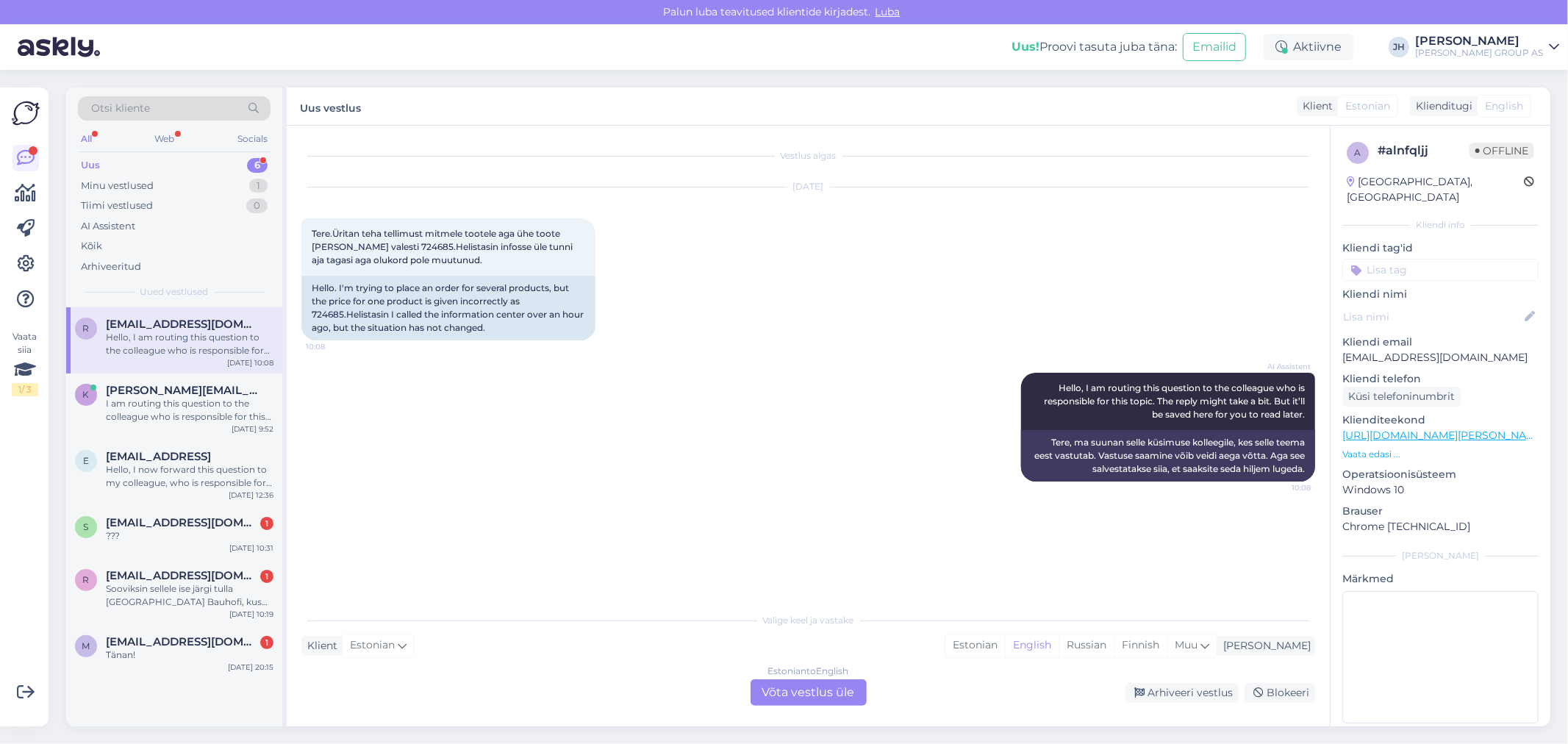
click at [802, 694] on div "Estonian to English Võta vestlus üle" at bounding box center [809, 693] width 116 height 27
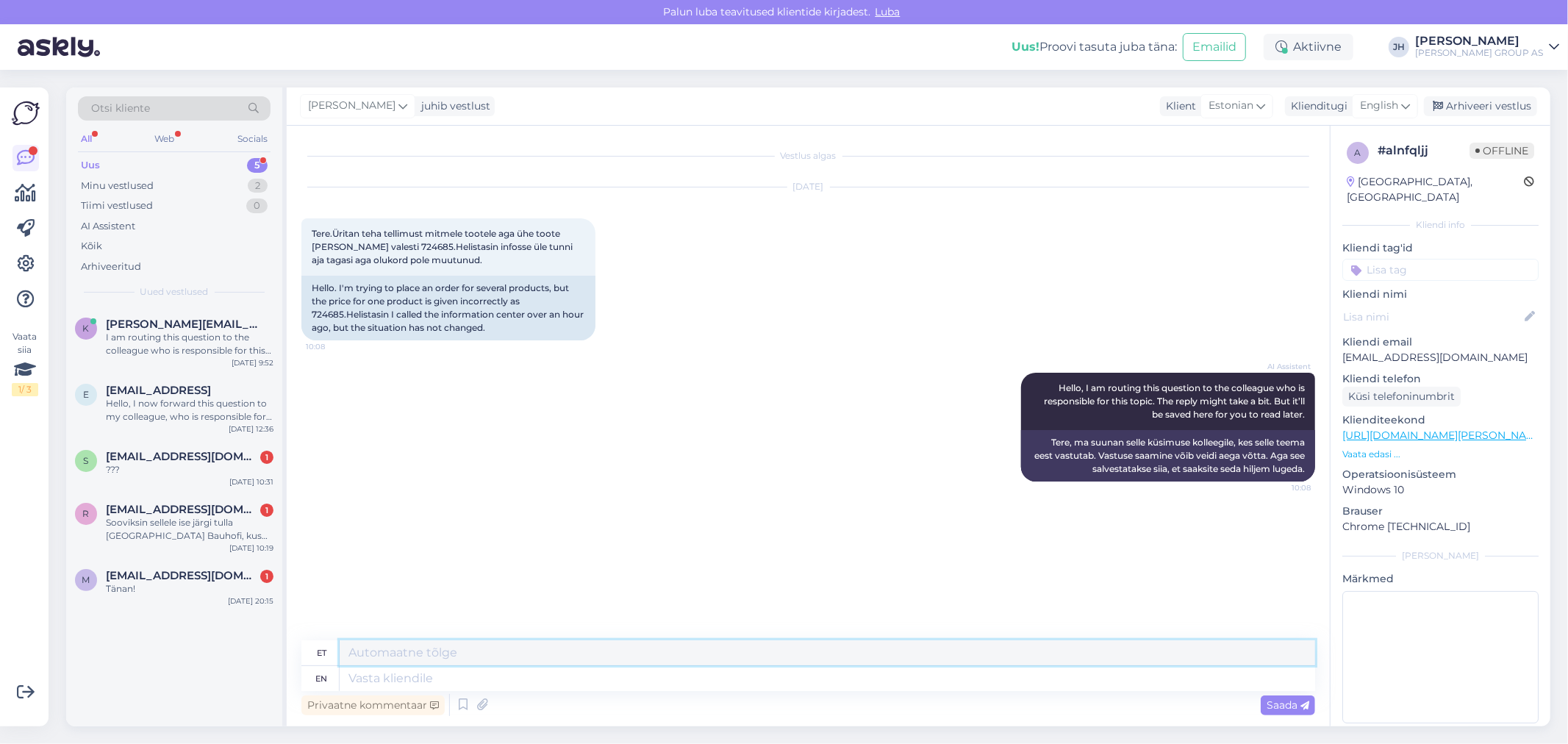
click at [381, 656] on textarea at bounding box center [827, 653] width 976 height 25
type textarea "Edastatud"
drag, startPoint x: 431, startPoint y: 243, endPoint x: 399, endPoint y: 245, distance: 32.1
click at [399, 245] on span "Tere.Üritan teha tellimust mitmele tootele aga ühe toote [PERSON_NAME] valesti …" at bounding box center [443, 246] width 263 height 37
drag, startPoint x: 412, startPoint y: 651, endPoint x: 339, endPoint y: 644, distance: 73.3
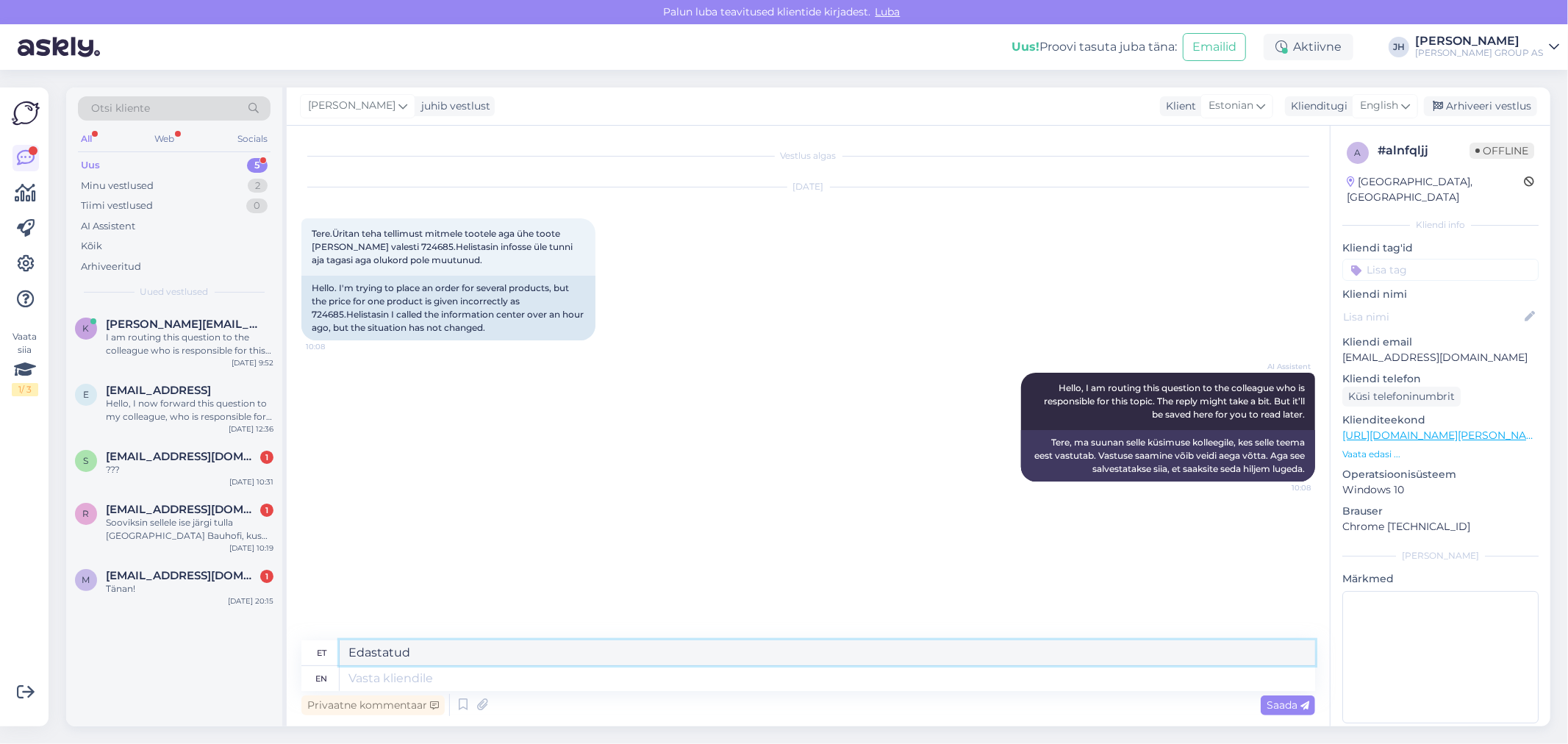
click at [339, 644] on div "et Edastatud" at bounding box center [808, 654] width 1014 height 26
type textarea "S"
drag, startPoint x: 679, startPoint y: 652, endPoint x: 310, endPoint y: 618, distance: 370.6
click at [310, 618] on div "Vestlus algas [DATE] Tere.Üritan teha tellimust mitmele tootele aga ühe toote […" at bounding box center [808, 426] width 1043 height 601
type textarea "IT spetsialistidele edastatud. Probleemiga tegeletakse"
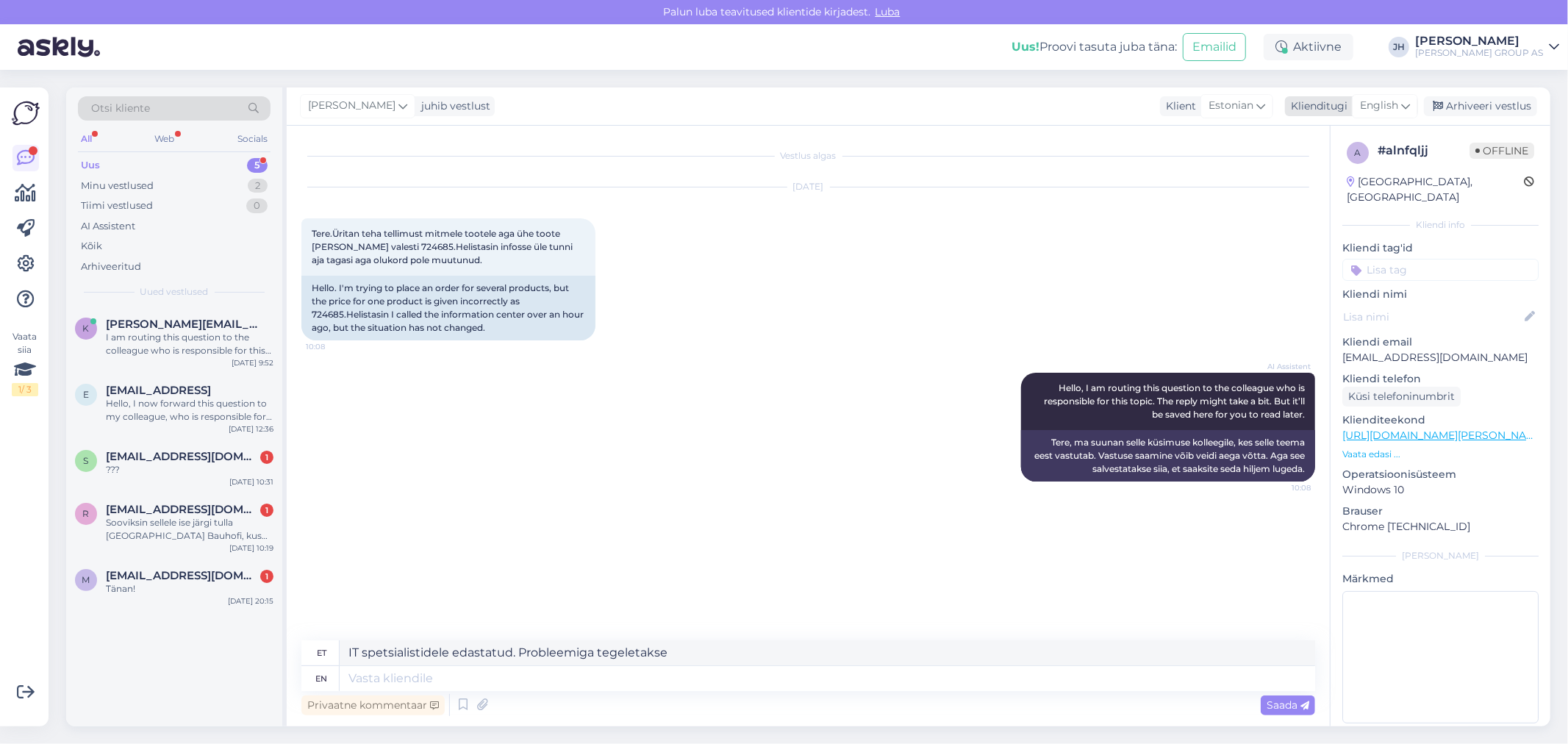
click at [1402, 100] on icon at bounding box center [1406, 106] width 9 height 16
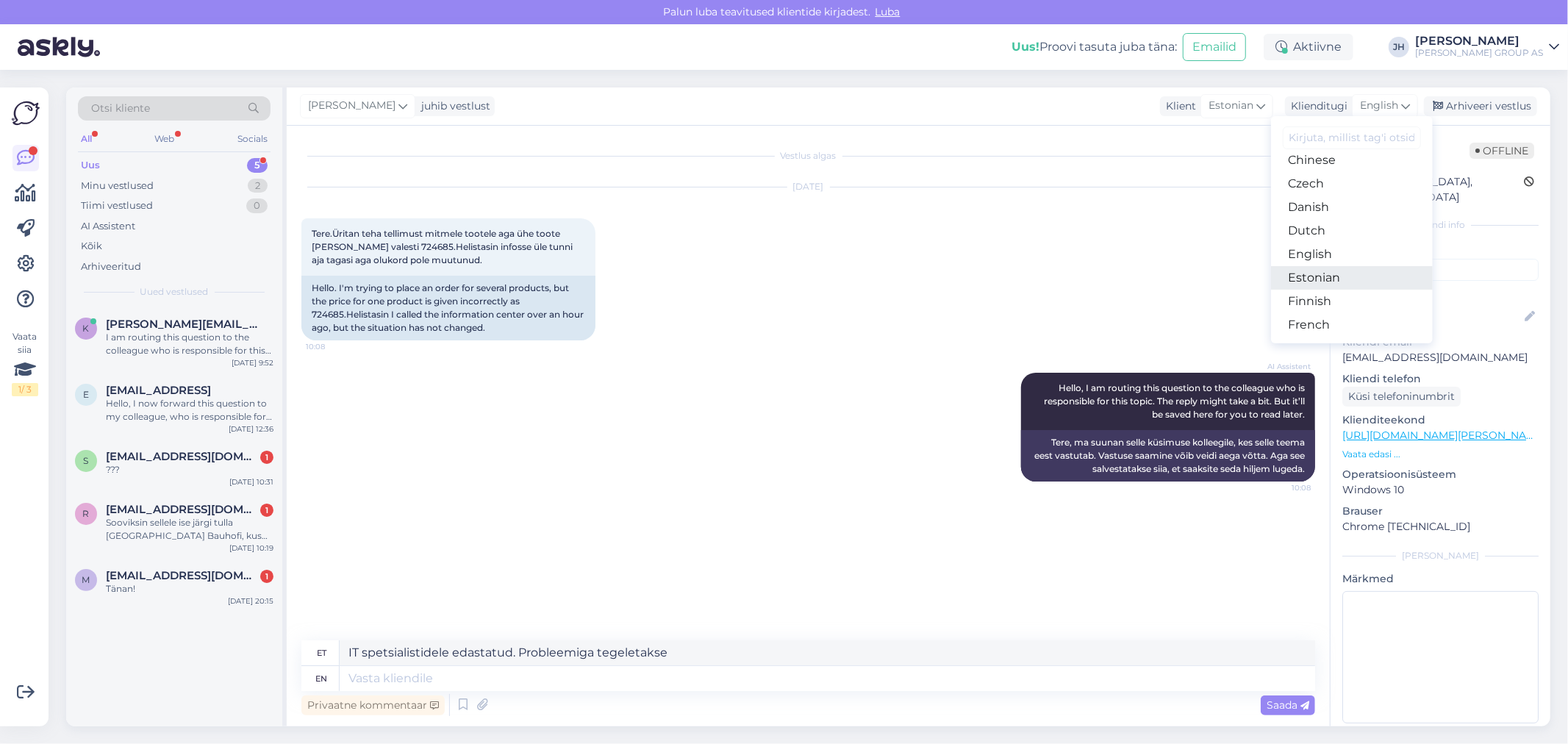
click at [1333, 281] on link "Estonian" at bounding box center [1352, 277] width 162 height 23
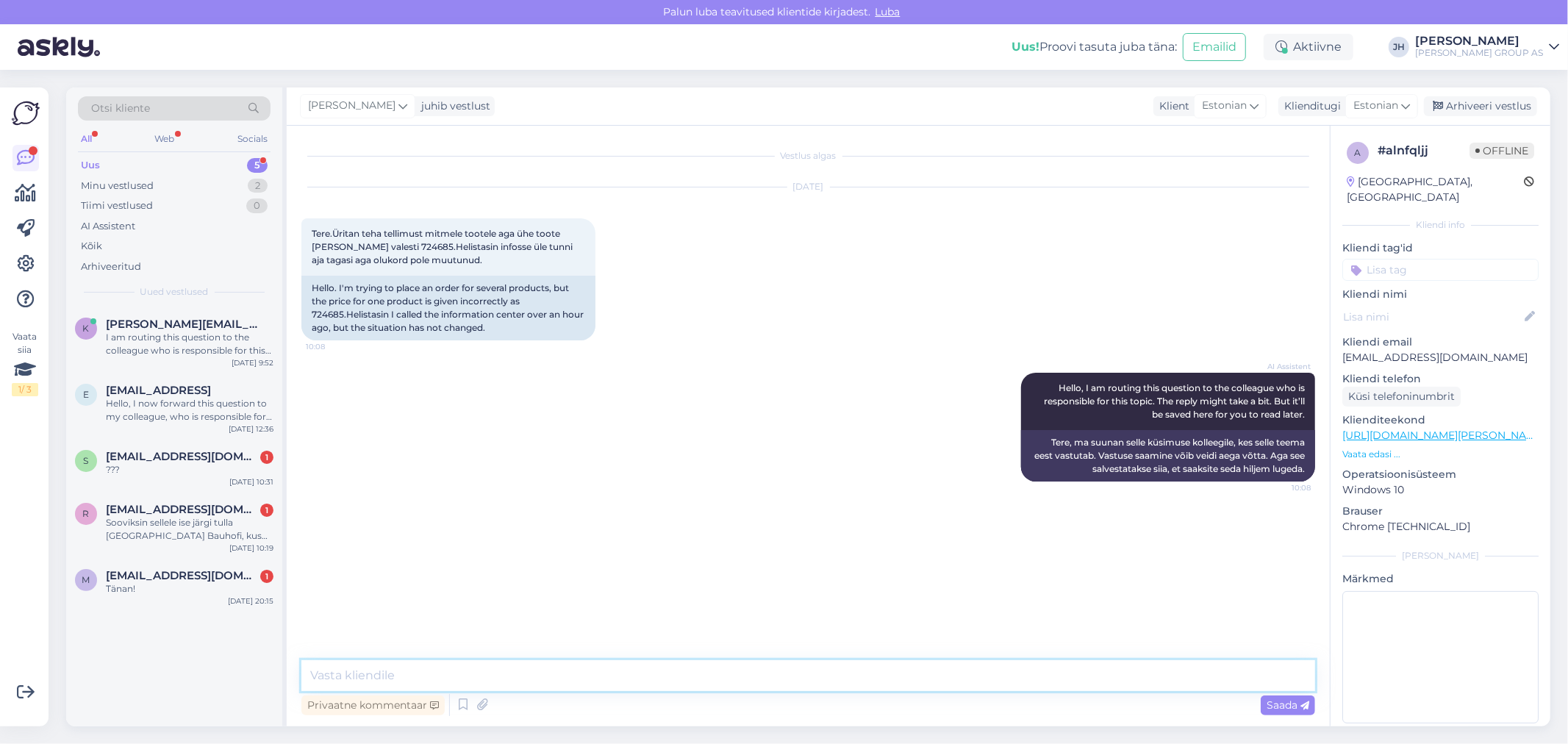
click at [380, 671] on textarea at bounding box center [808, 676] width 1014 height 31
paste textarea "IT spetsialistidele edastatud. Probleemiga tegeletakse"
type textarea "IT spetsialistidele edastatud. Probleemiga tegeletakse"
click at [1277, 708] on span "Saada" at bounding box center [1287, 705] width 42 height 13
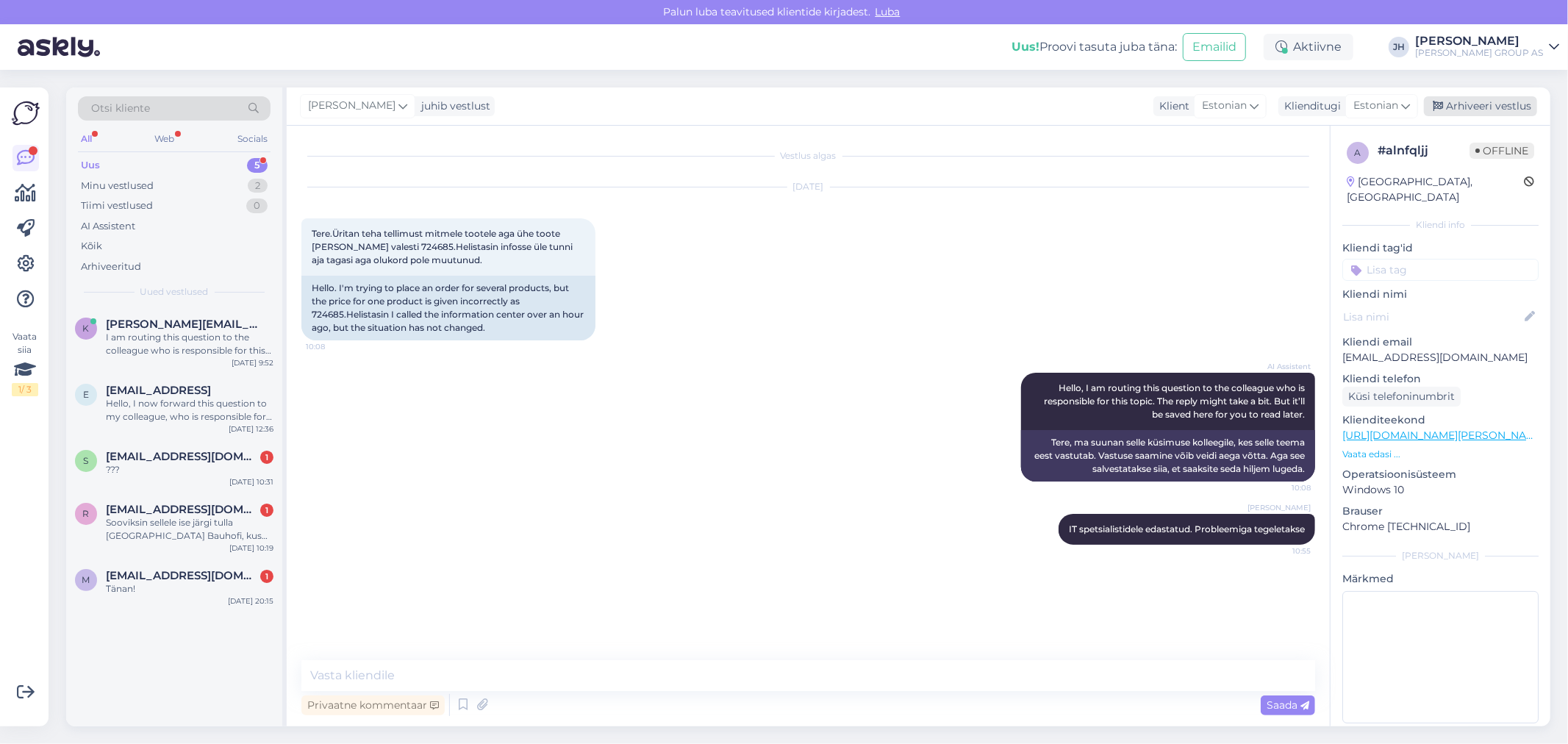
click at [1459, 105] on div "Arhiveeri vestlus" at bounding box center [1481, 106] width 113 height 20
drag, startPoint x: 156, startPoint y: 337, endPoint x: 148, endPoint y: 335, distance: 8.2
click at [154, 337] on div "I am routing this question to the colleague who is responsible for this topic. …" at bounding box center [190, 344] width 168 height 27
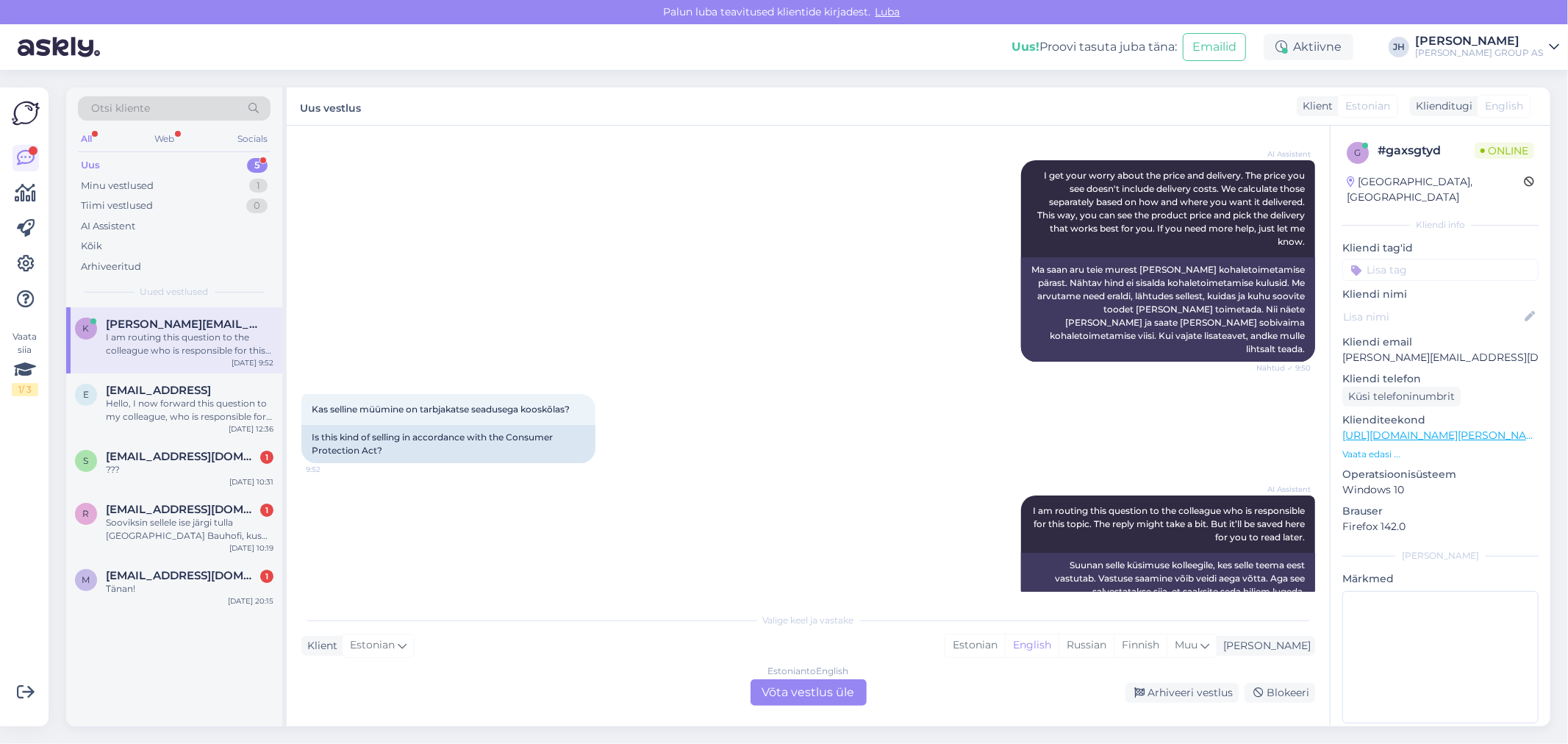
click at [172, 320] on span "[PERSON_NAME][EMAIL_ADDRESS][DOMAIN_NAME]" at bounding box center [182, 324] width 153 height 13
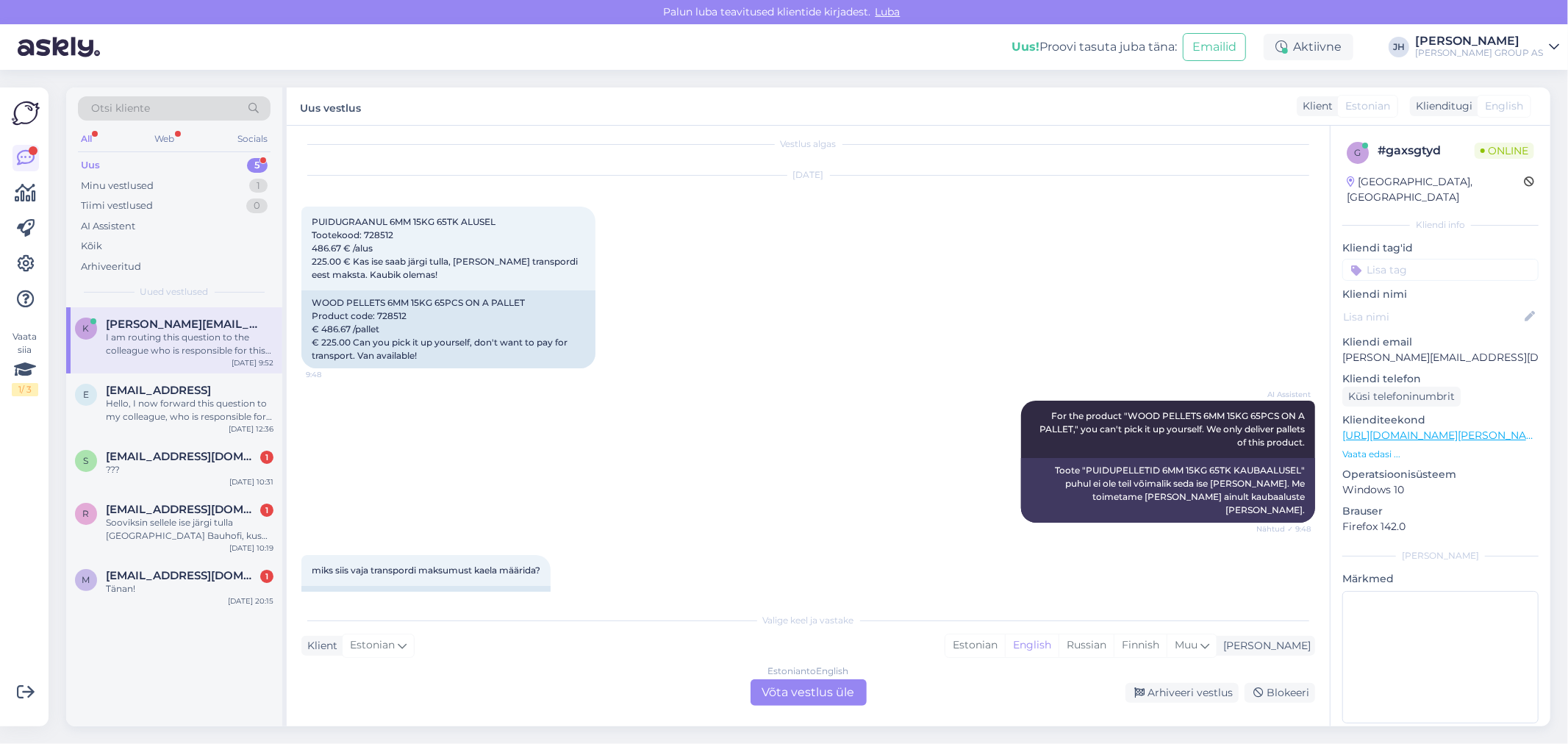
scroll to position [0, 0]
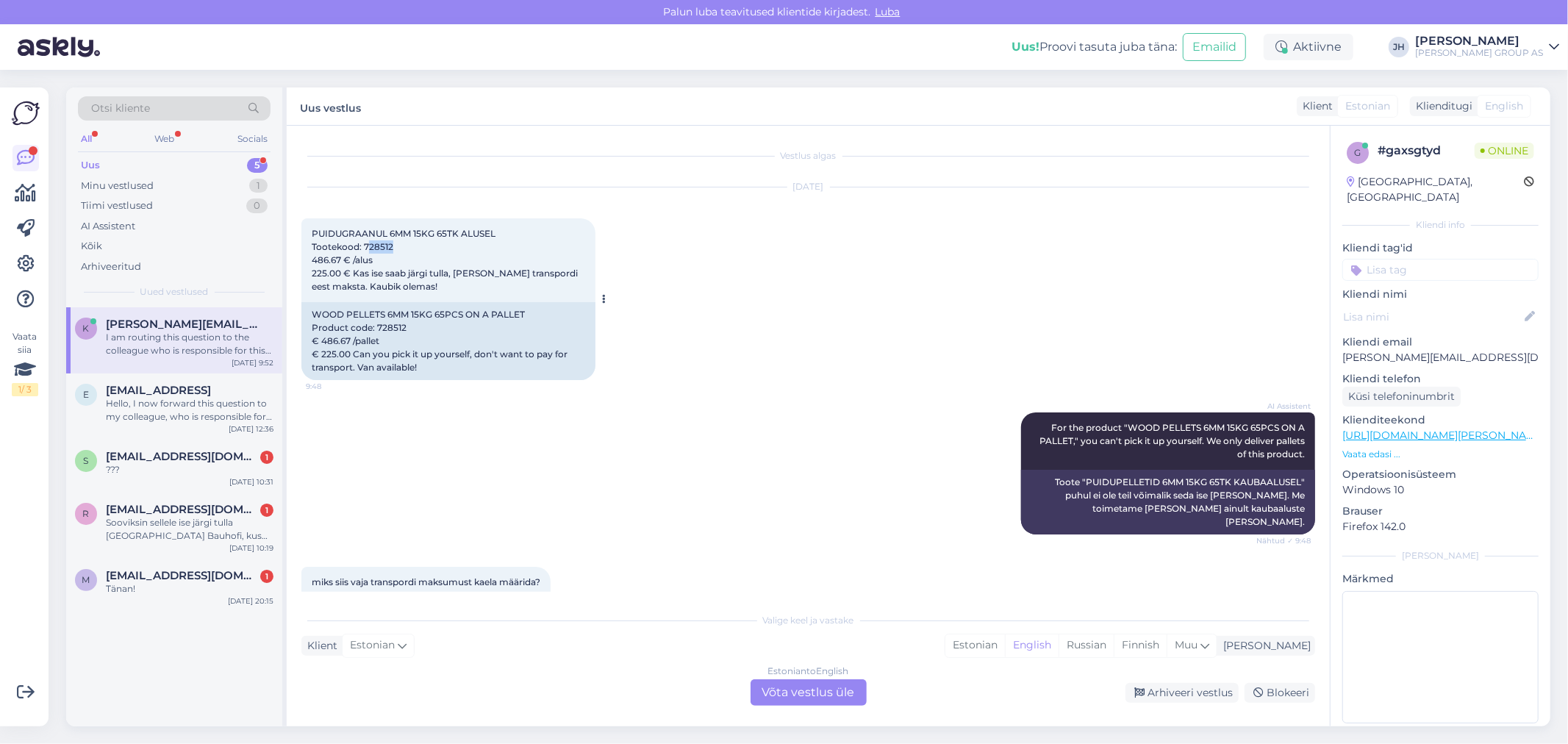
drag, startPoint x: 395, startPoint y: 250, endPoint x: 363, endPoint y: 246, distance: 32.2
click at [363, 246] on div "PUIDUGRAANUL 6MM 15KG 65TK ALUSEL Tootekood: 728512 486.67 € /alus 225.00 € Kas…" at bounding box center [448, 260] width 294 height 84
click at [806, 680] on div "Estonian to English Võta vestlus üle" at bounding box center [809, 693] width 116 height 27
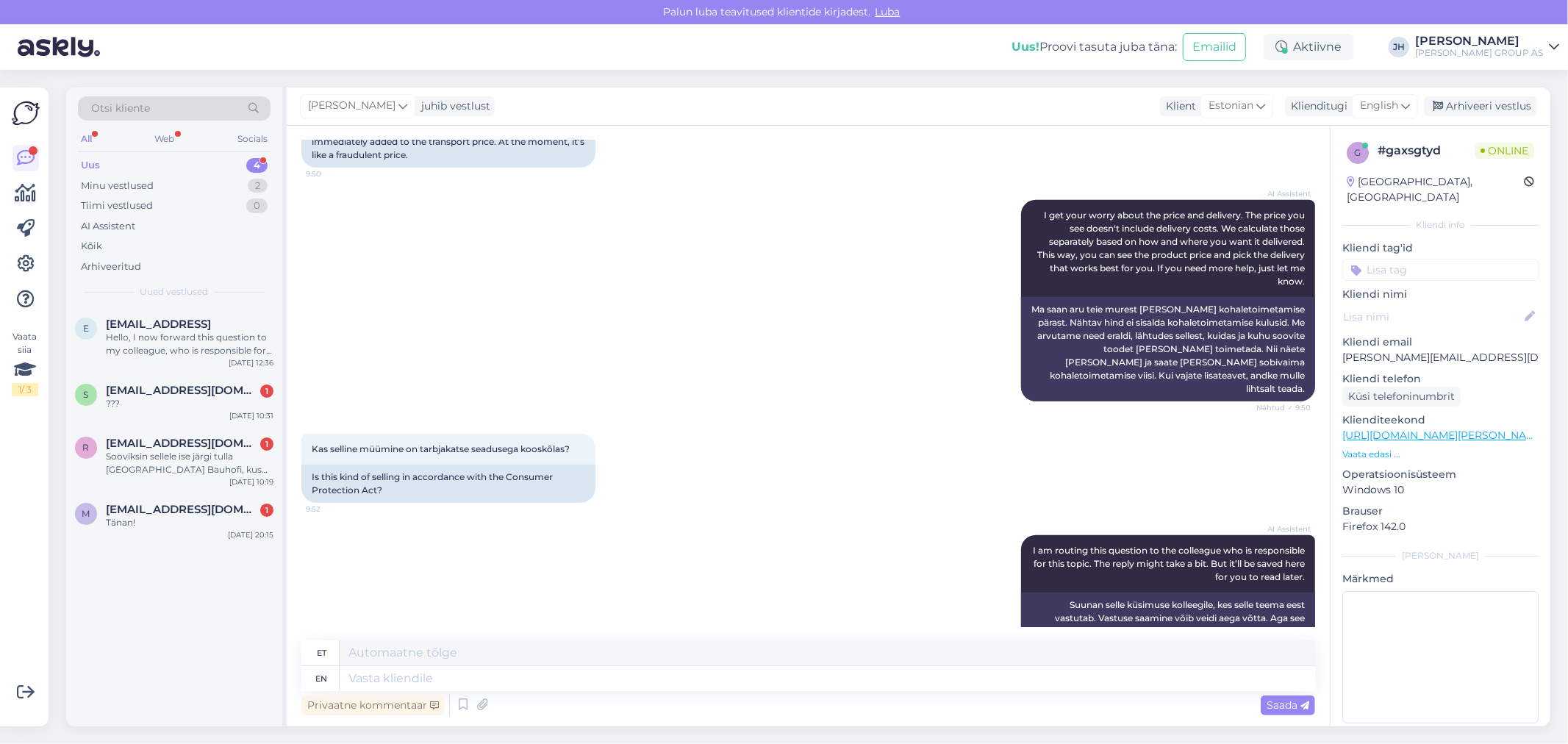
scroll to position [986, 0]
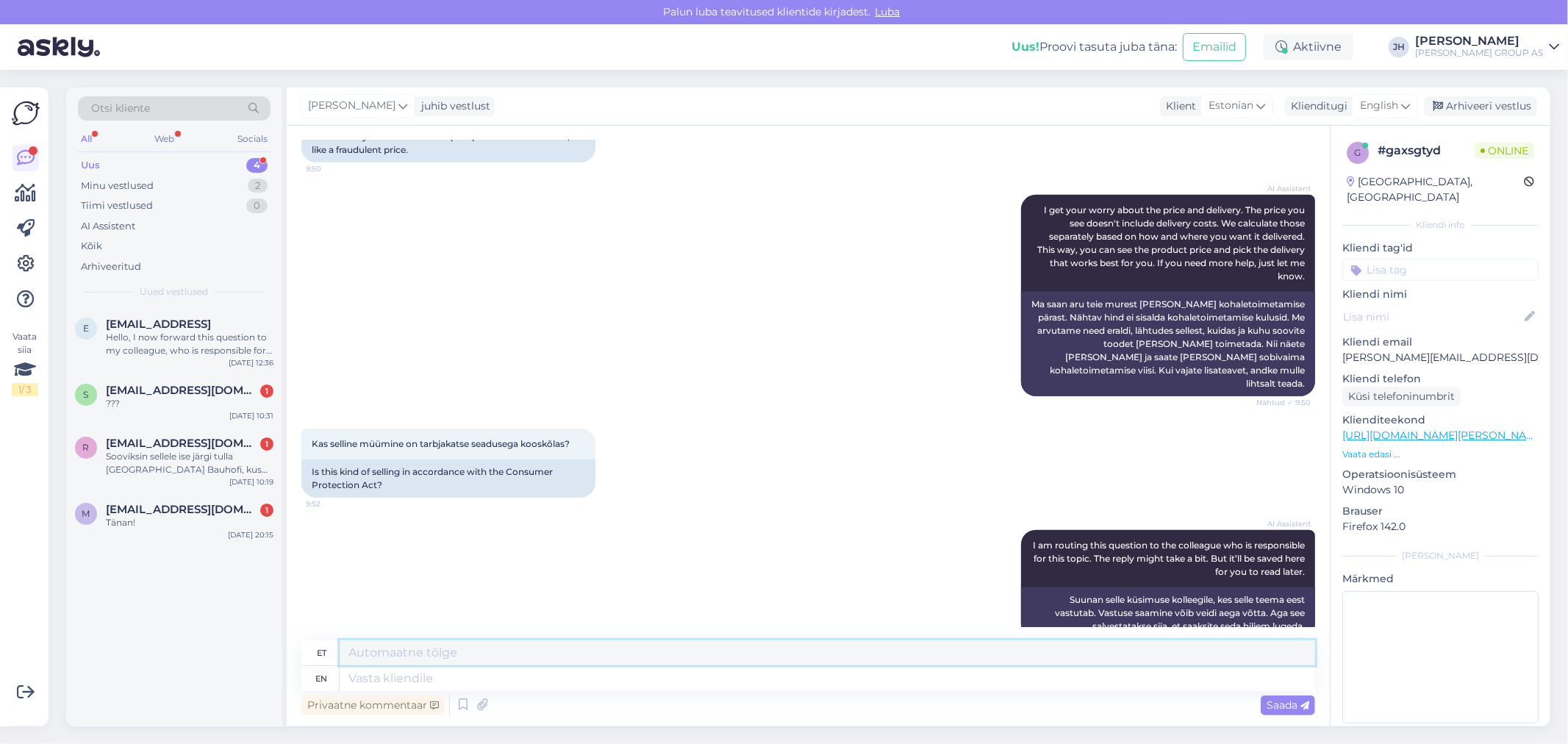
click at [398, 652] on textarea at bounding box center [827, 653] width 976 height 25
paste textarea "[URL][DOMAIN_NAME][PERSON_NAME]"
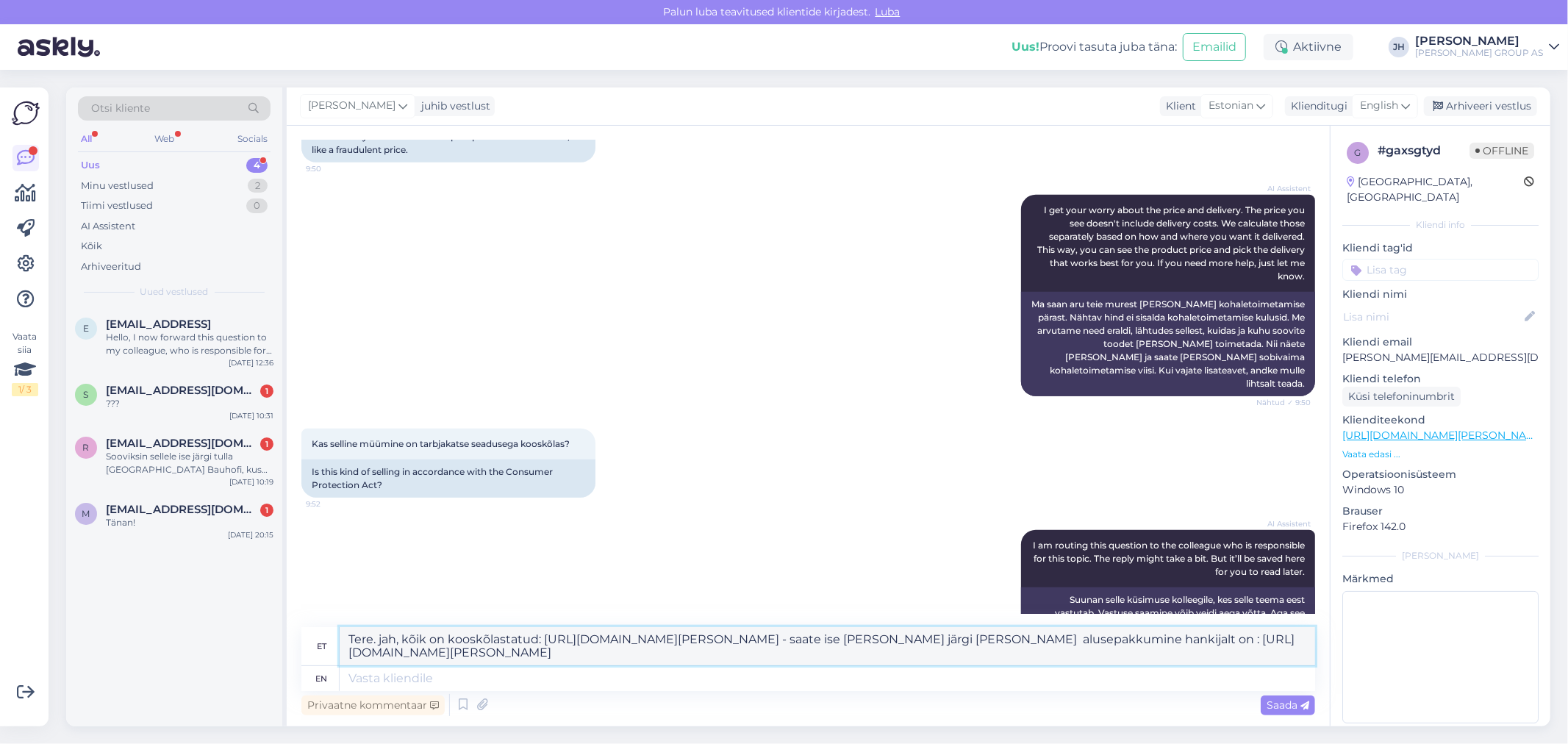
drag, startPoint x: 776, startPoint y: 656, endPoint x: 344, endPoint y: 623, distance: 433.3
click at [344, 623] on div "Vestlus algas [DATE] PUIDUGRAANUL 6MM 15KG 65TK ALUSEL Tootekood: 728512 486.67…" at bounding box center [808, 426] width 1043 height 601
type textarea "Tere. jah, kõik on kooskõlastatud: [URL][DOMAIN_NAME][PERSON_NAME] - saate ise …"
click at [1408, 101] on icon at bounding box center [1406, 106] width 9 height 16
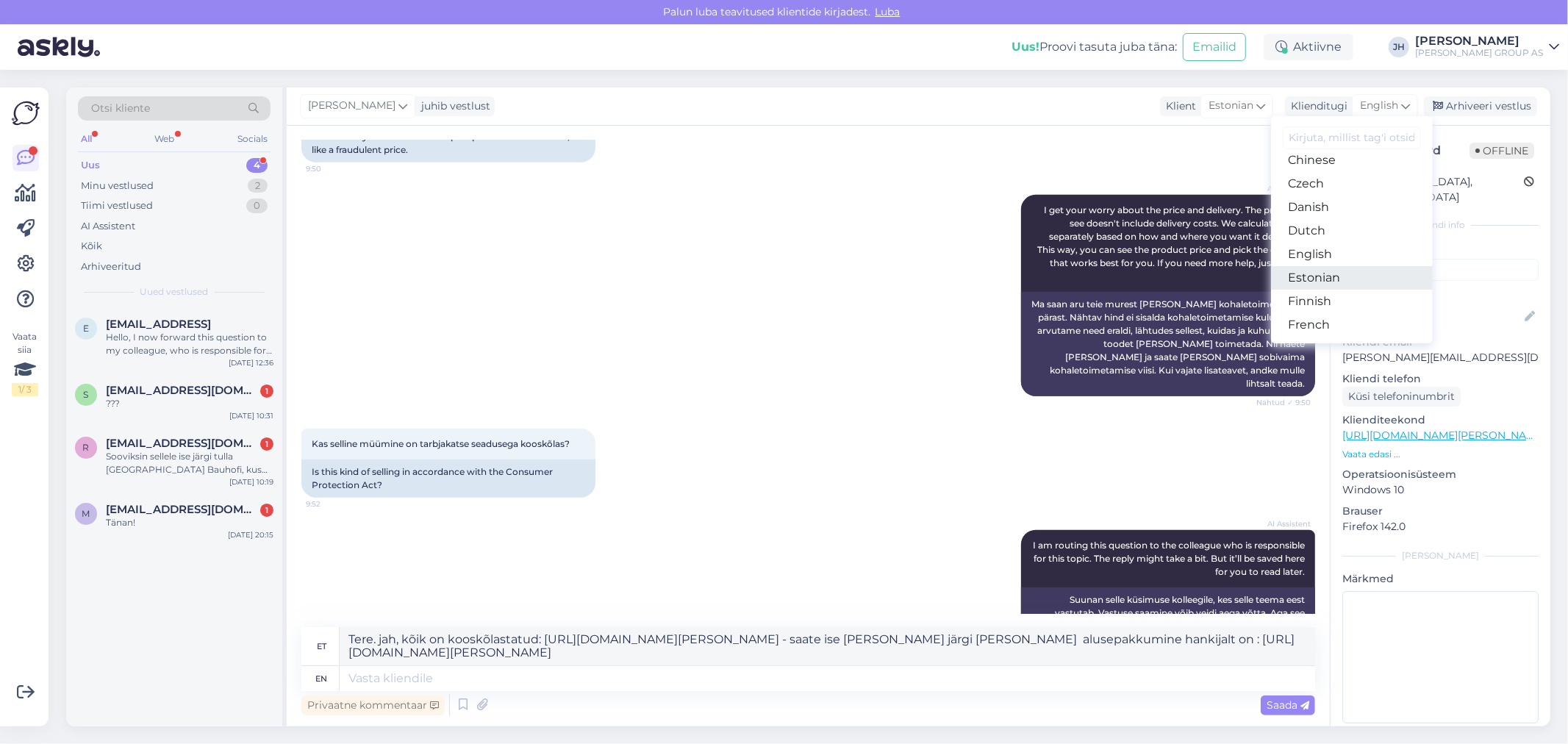
click at [1328, 281] on link "Estonian" at bounding box center [1352, 277] width 162 height 23
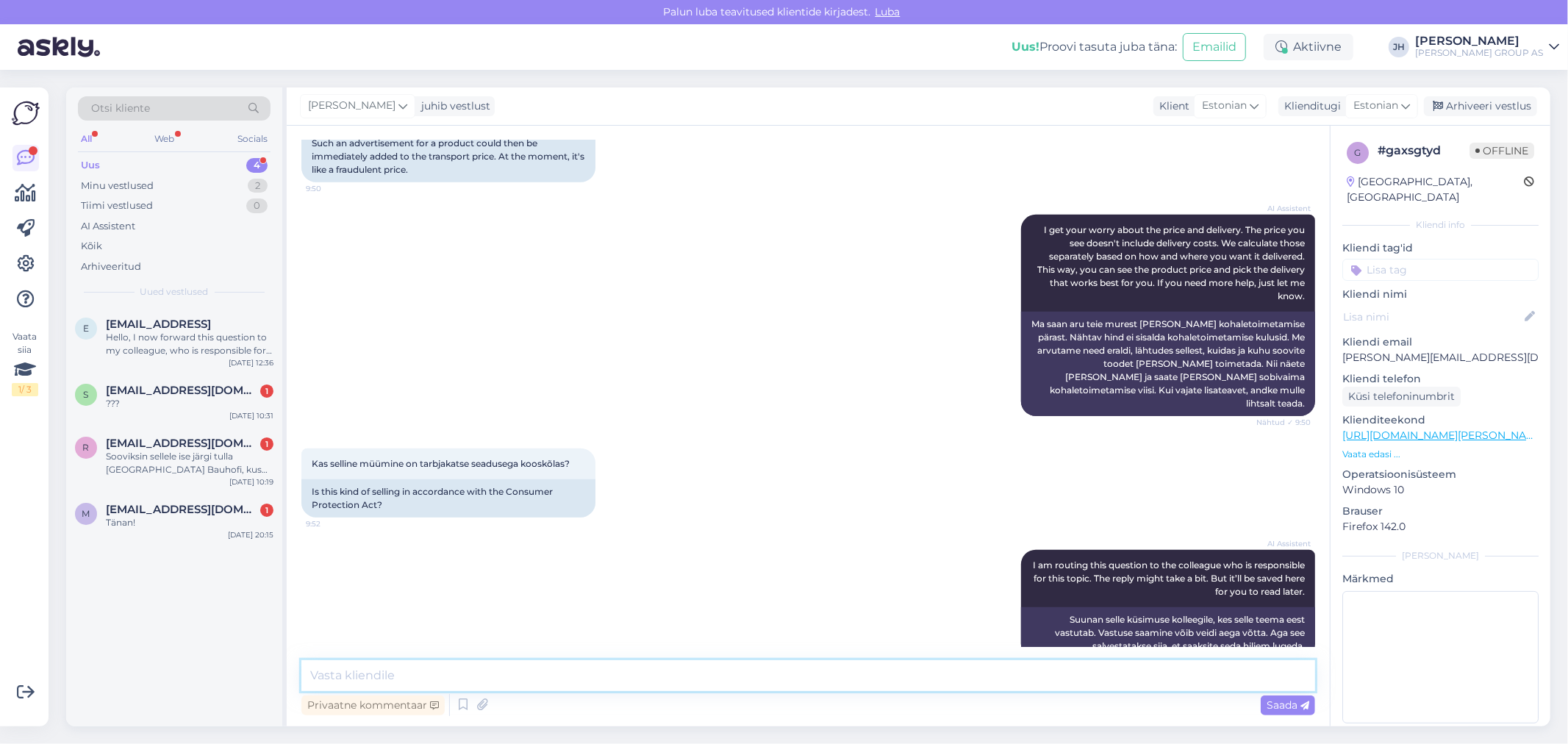
click at [321, 676] on textarea at bounding box center [808, 676] width 1014 height 31
paste textarea "Tere. jah, kõik on kooskõlastatud: [URL][DOMAIN_NAME][PERSON_NAME] - saate ise …"
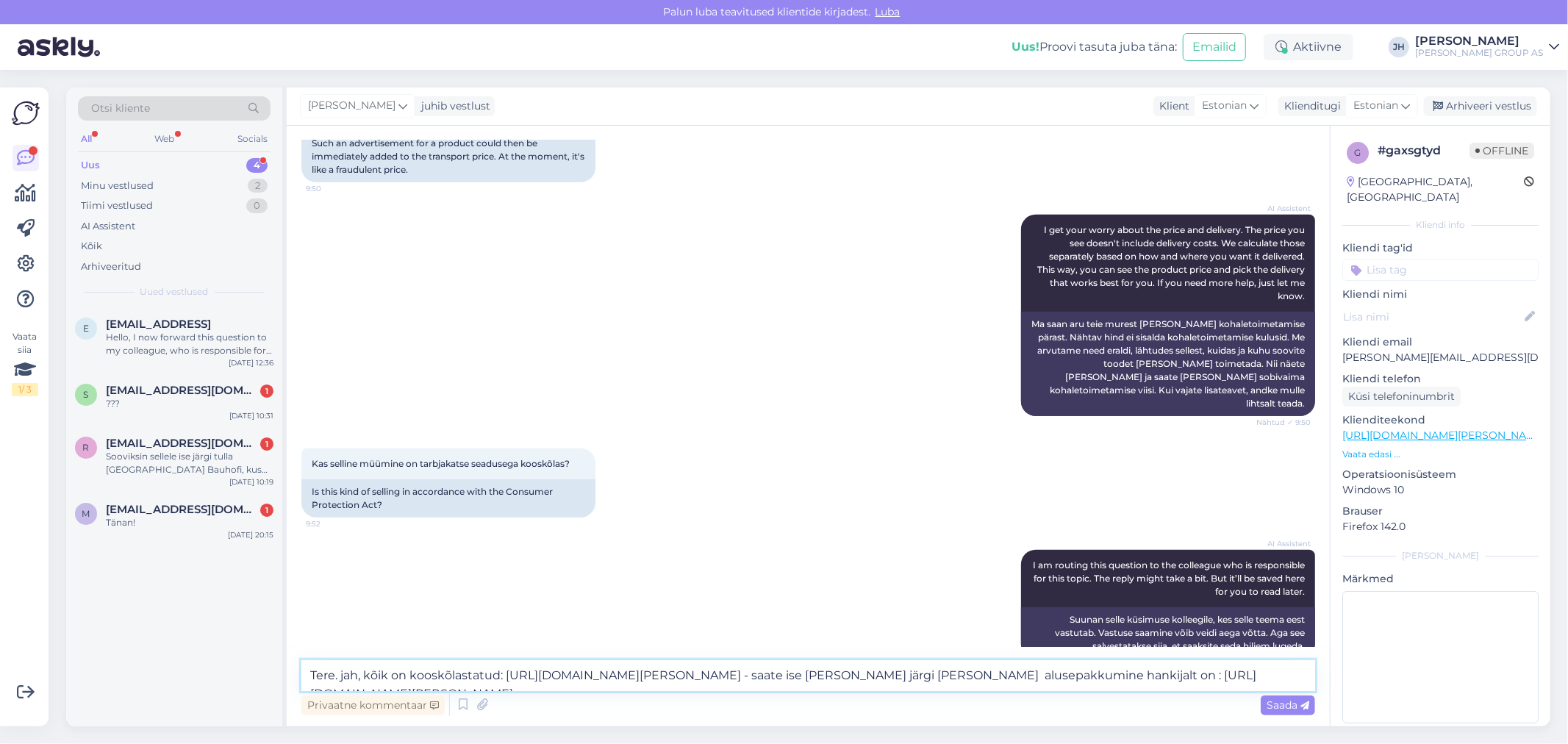
scroll to position [982, 0]
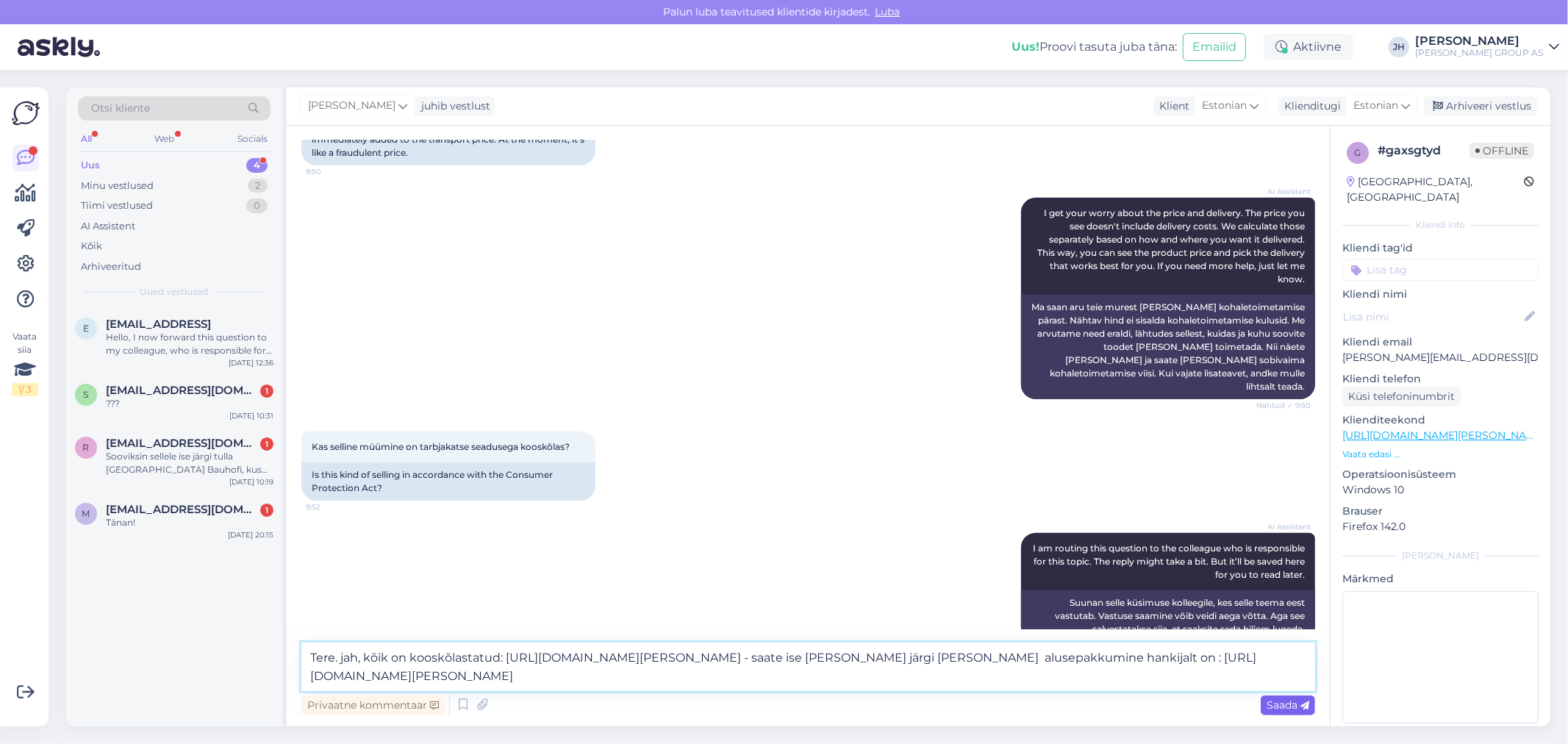
type textarea "Tere. jah, kõik on kooskõlastatud: [URL][DOMAIN_NAME][PERSON_NAME] - saate ise …"
click at [1278, 708] on span "Saada" at bounding box center [1287, 705] width 42 height 13
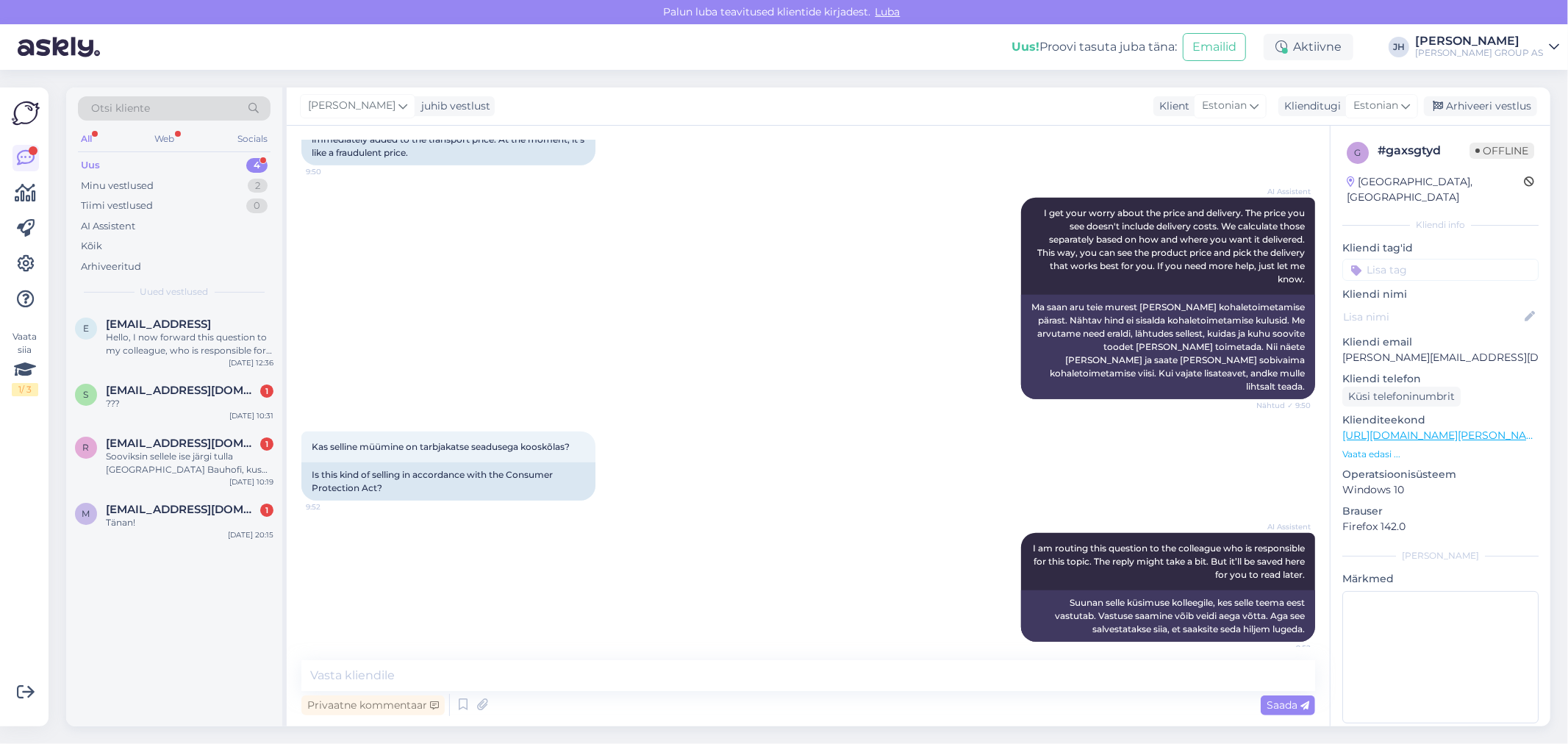
scroll to position [1096, 0]
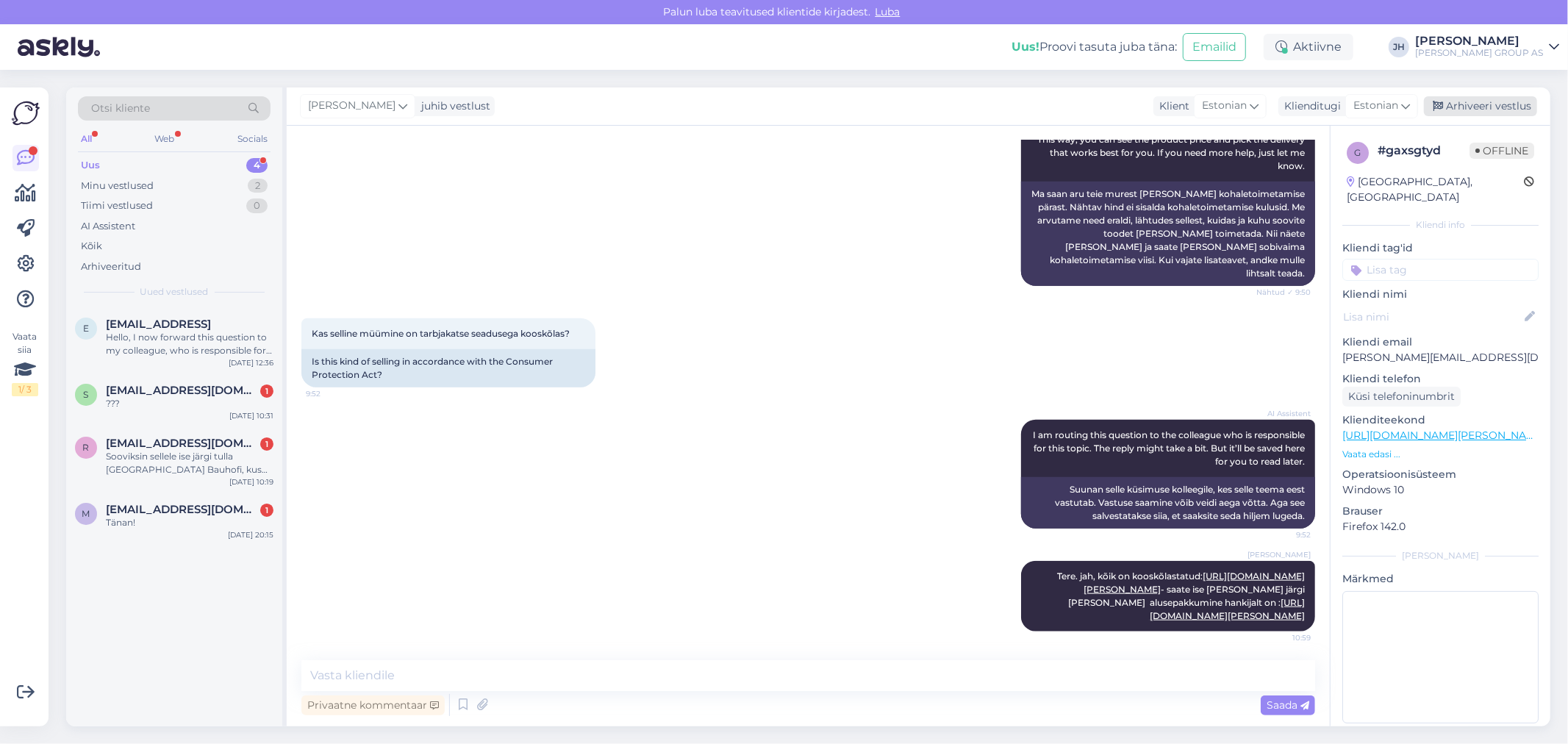
click at [1497, 107] on div "Arhiveeri vestlus" at bounding box center [1481, 106] width 113 height 20
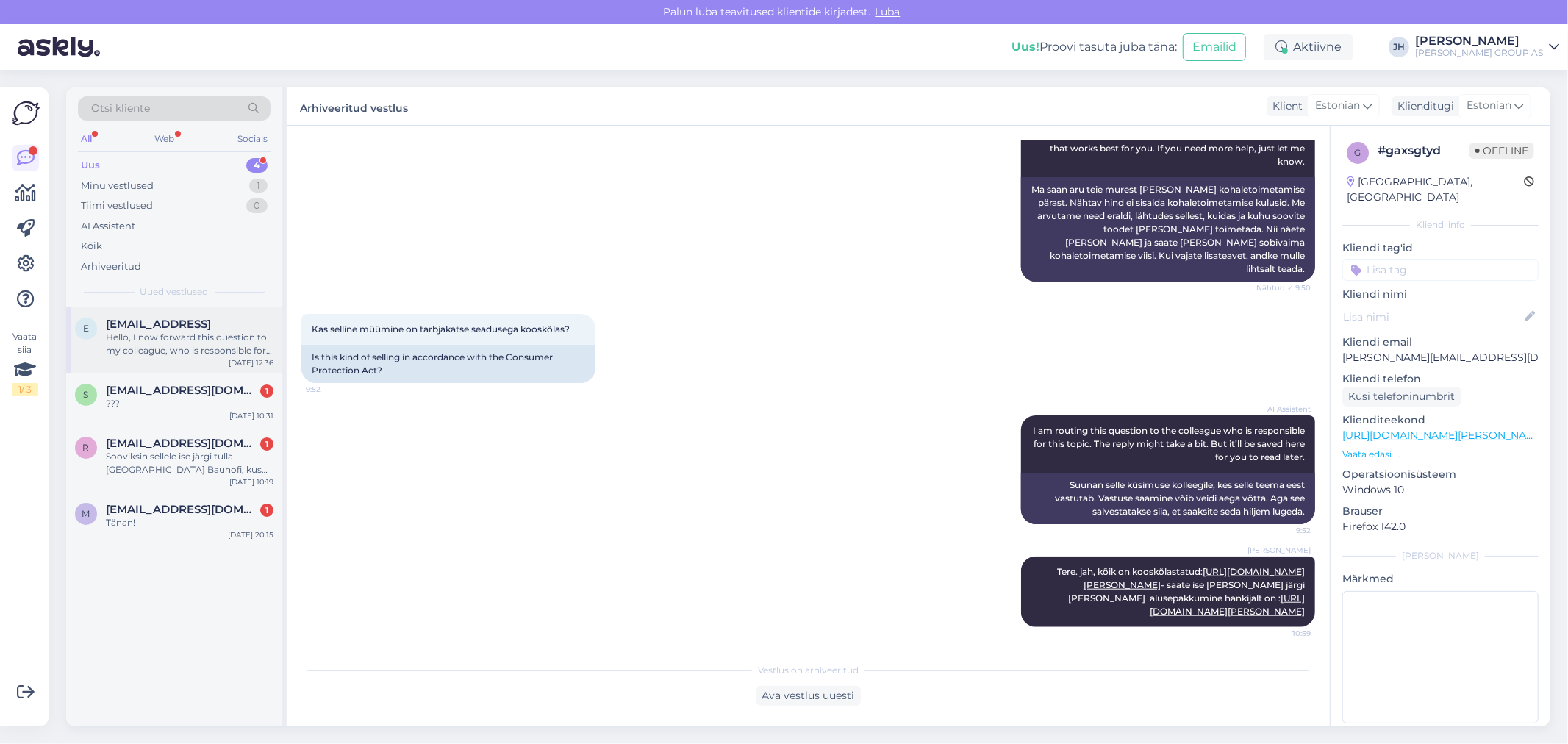
click at [163, 333] on div "Hello, I now forward this question to my colleague, who is responsible for this…" at bounding box center [190, 344] width 168 height 27
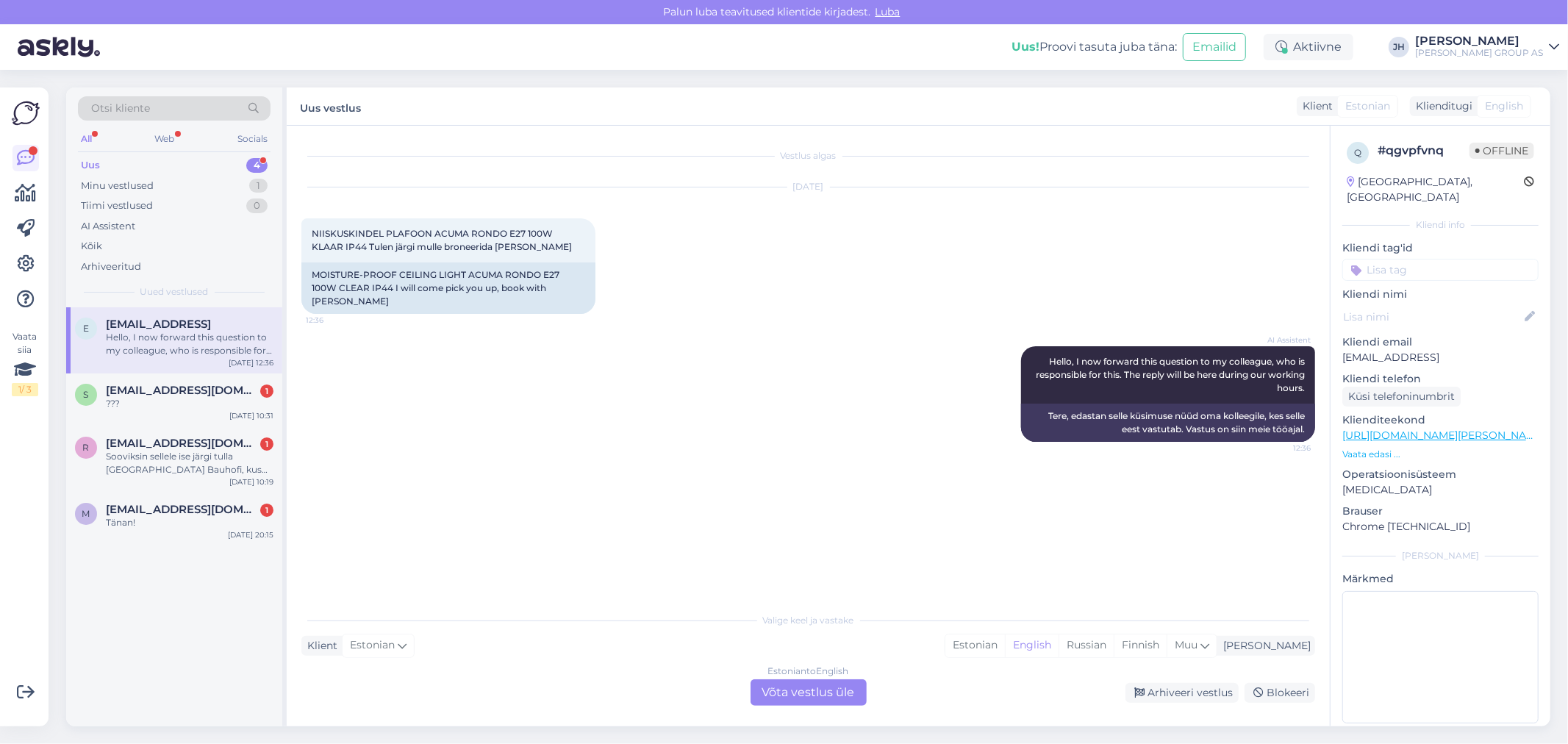
click at [816, 695] on div "Estonian to English Võta vestlus üle" at bounding box center [809, 693] width 116 height 27
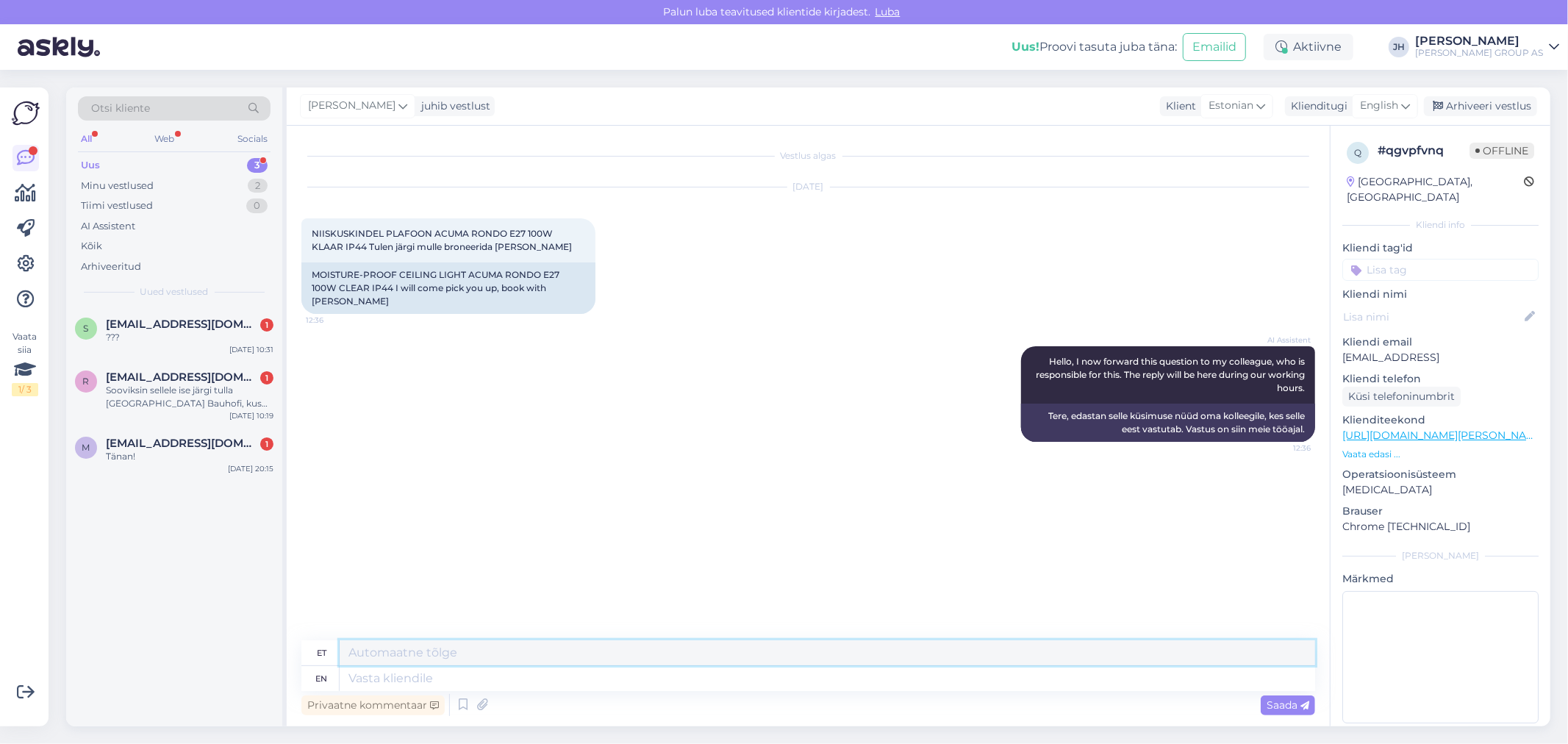
click at [442, 644] on textarea at bounding box center [827, 653] width 976 height 25
drag, startPoint x: 545, startPoint y: 647, endPoint x: 506, endPoint y: 656, distance: 40.0
click at [508, 655] on textarea "Tere. Meil broneeringuid ei toimi" at bounding box center [827, 653] width 976 height 25
click at [406, 651] on textarea "Tere. Meil broneeringuid ei tee, kahjuks" at bounding box center [827, 653] width 976 height 25
drag, startPoint x: 588, startPoint y: 652, endPoint x: 333, endPoint y: 632, distance: 255.8
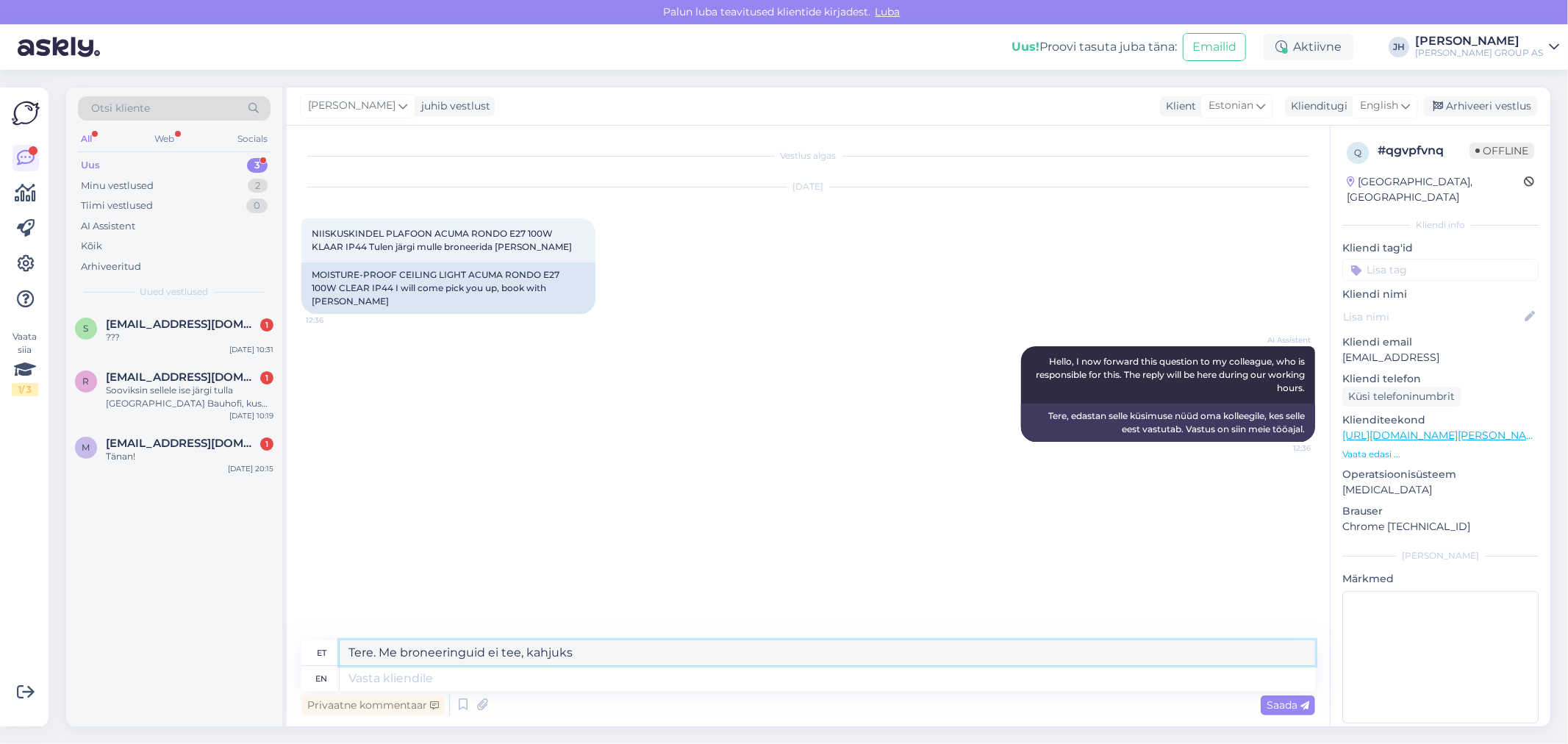
click at [333, 632] on div "Vestlus algas [DATE] NIISKUSKINDEL PLAFOON ACUMA RONDO E27 100W KLAAR IP44 [PER…" at bounding box center [808, 426] width 1043 height 601
type textarea "Tere. Me broneeringuid ei tee, kahjuks"
click at [1413, 100] on div "English" at bounding box center [1385, 106] width 66 height 23
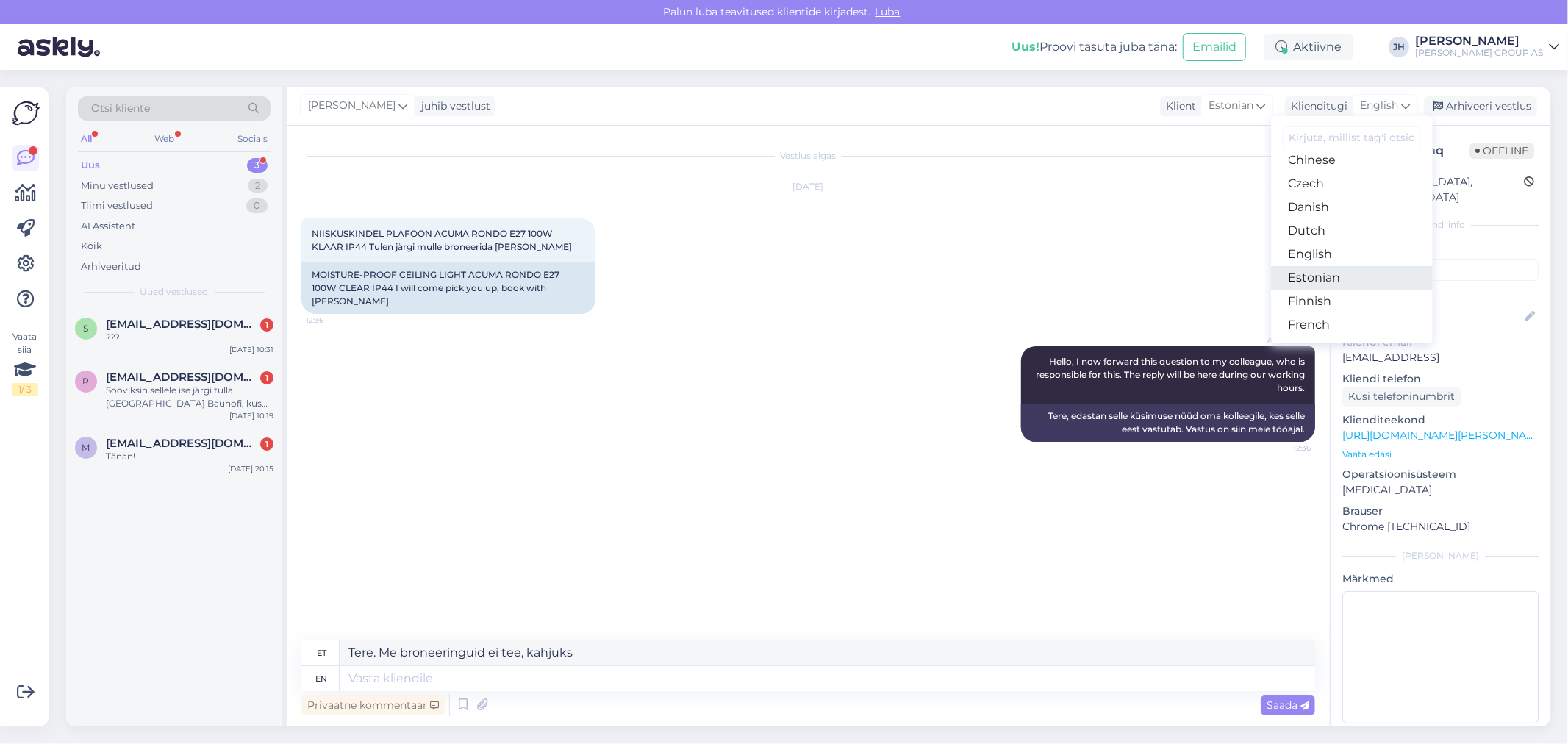
drag, startPoint x: 1309, startPoint y: 275, endPoint x: 1274, endPoint y: 290, distance: 38.1
click at [1309, 275] on link "Estonian" at bounding box center [1352, 277] width 162 height 23
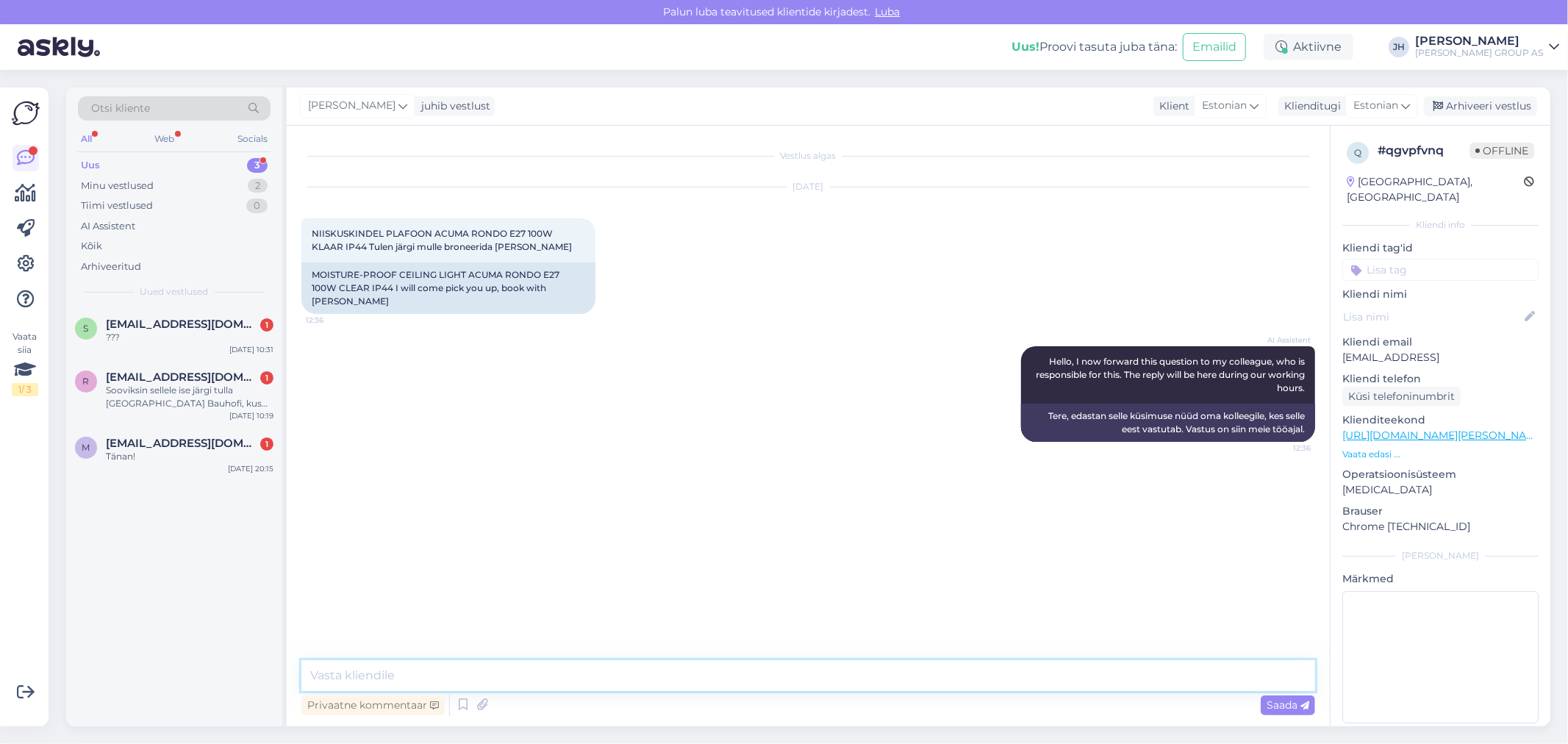
click at [446, 672] on textarea at bounding box center [808, 676] width 1014 height 31
paste textarea "Tere. Me broneeringuid ei tee, kahjuks"
type textarea "Tere. Me broneeringuid ei tee, kahjuks"
click at [1284, 709] on span "Saada" at bounding box center [1287, 705] width 42 height 13
click at [1516, 100] on div "Arhiveeri vestlus" at bounding box center [1481, 106] width 113 height 20
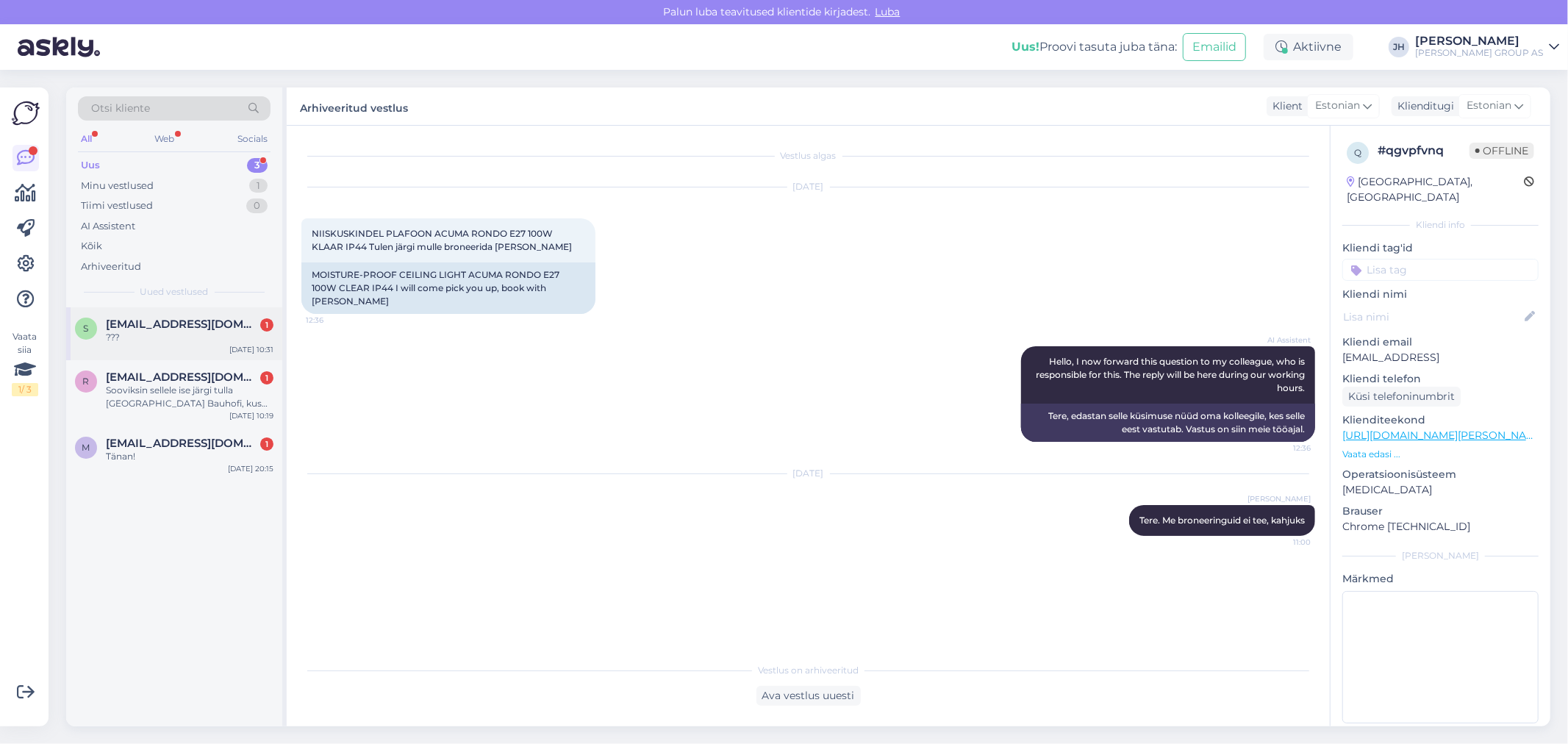
click at [144, 325] on span "[EMAIL_ADDRESS][DOMAIN_NAME]" at bounding box center [182, 324] width 153 height 13
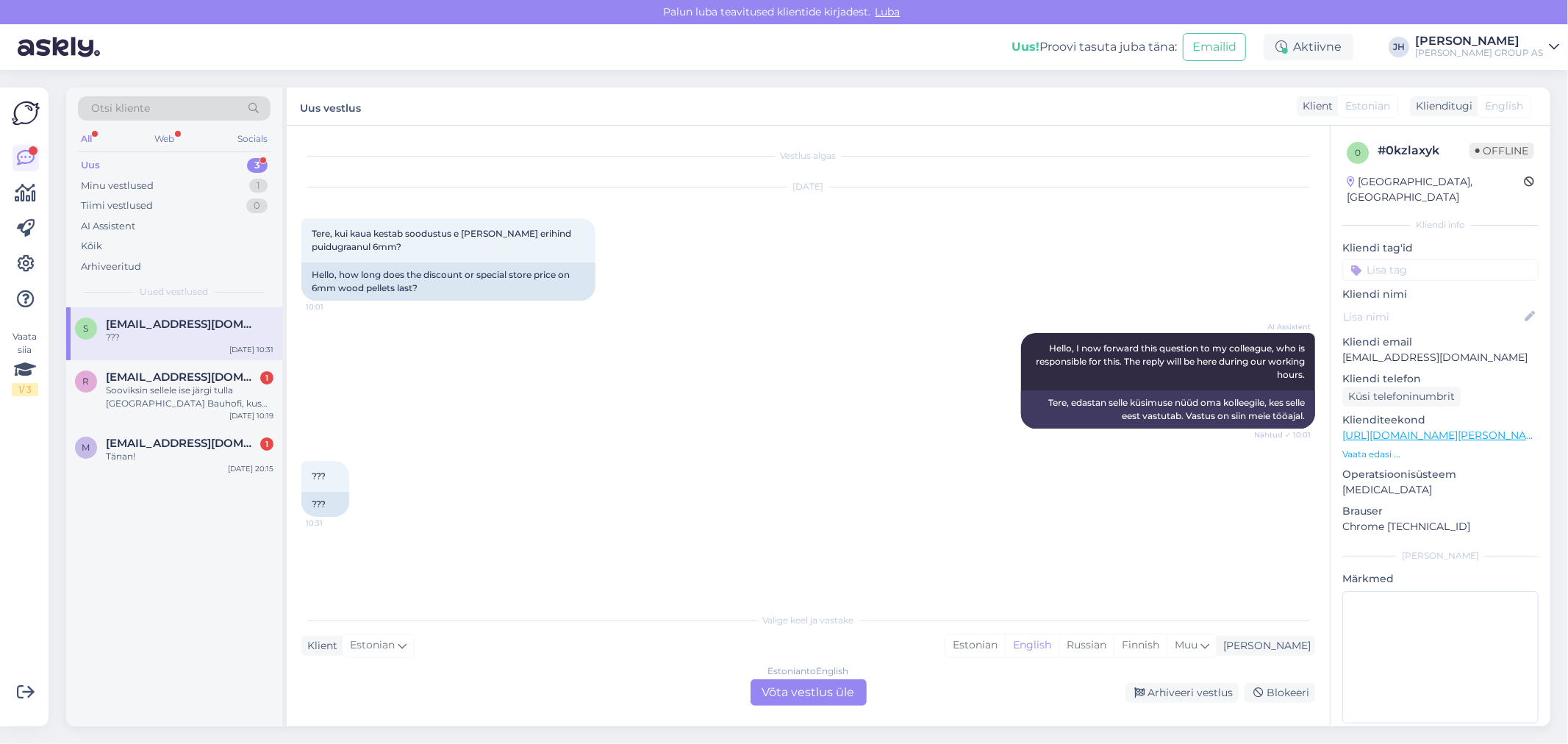
click at [821, 685] on div "Estonian to English Võta vestlus üle" at bounding box center [809, 693] width 116 height 27
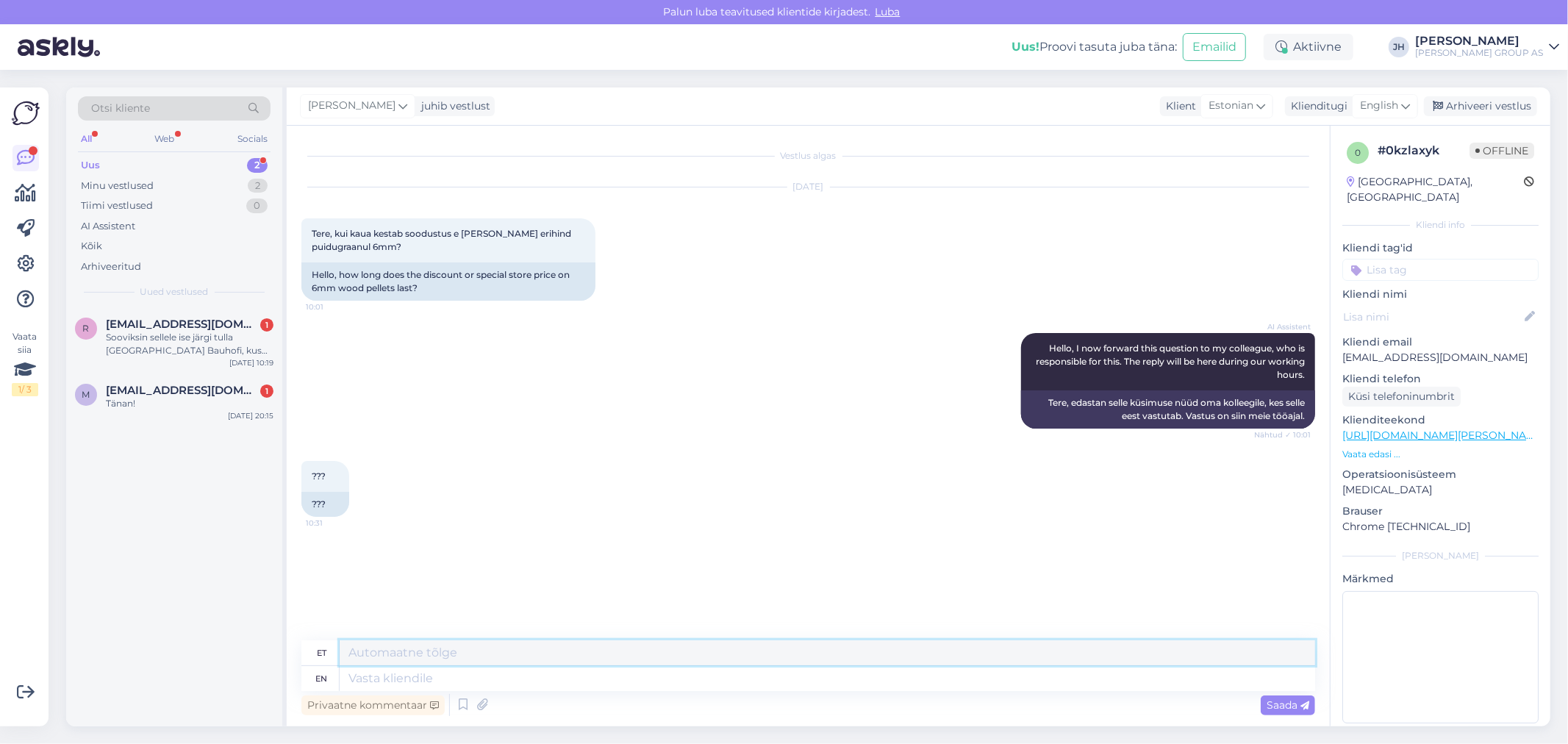
click at [371, 650] on textarea at bounding box center [827, 653] width 976 height 25
click at [729, 651] on textarea "mis tootekood, kas mõtlete alusega pakkumist või ühe paki pakkumisrt?" at bounding box center [827, 653] width 976 height 25
click at [765, 653] on textarea "mis tootekood, kas mõtlete alusega pakkumist või ühe paki pakkumisrt?" at bounding box center [827, 653] width 976 height 25
drag, startPoint x: 826, startPoint y: 656, endPoint x: 178, endPoint y: 679, distance: 648.4
click at [178, 679] on div "Otsi kliente All Web Socials Uus 2 Minu vestlused 2 Tiimi vestlused 0 AI Assist…" at bounding box center [808, 407] width 1484 height 639
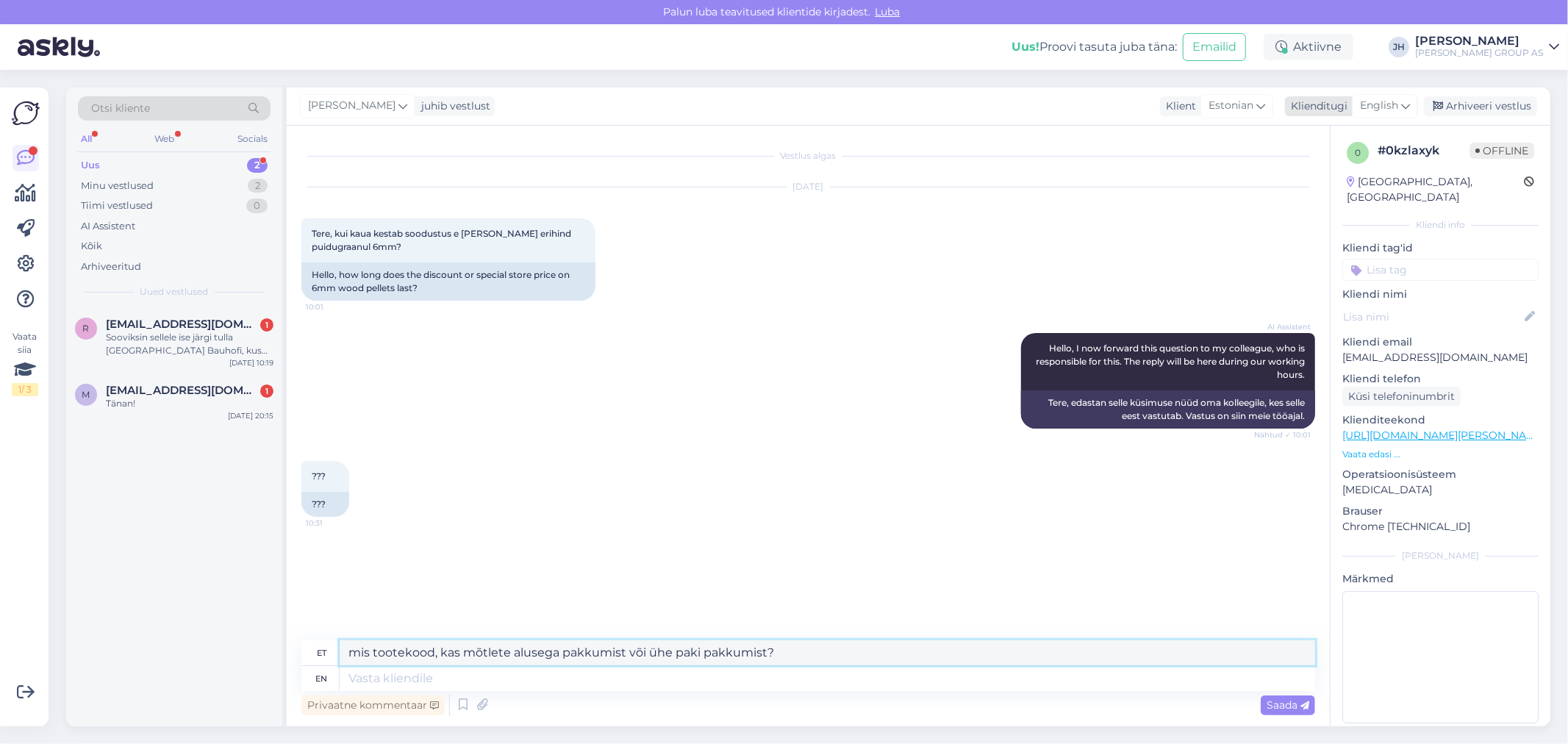
type textarea "mis tootekood, kas mõtlete alusega pakkumist või ühe paki pakkumist?"
click at [1408, 105] on icon at bounding box center [1406, 106] width 9 height 16
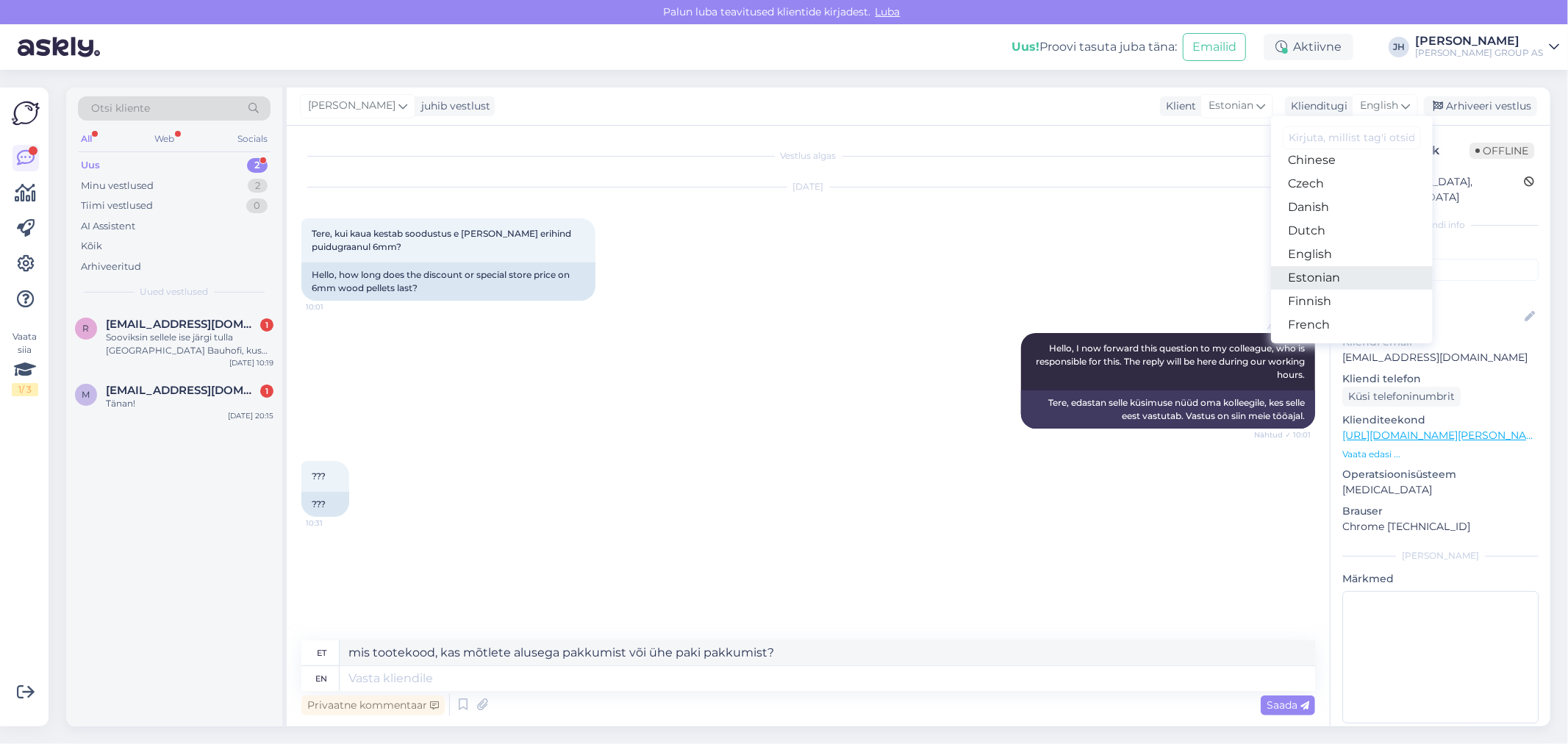
click at [1352, 275] on link "Estonian" at bounding box center [1352, 277] width 162 height 23
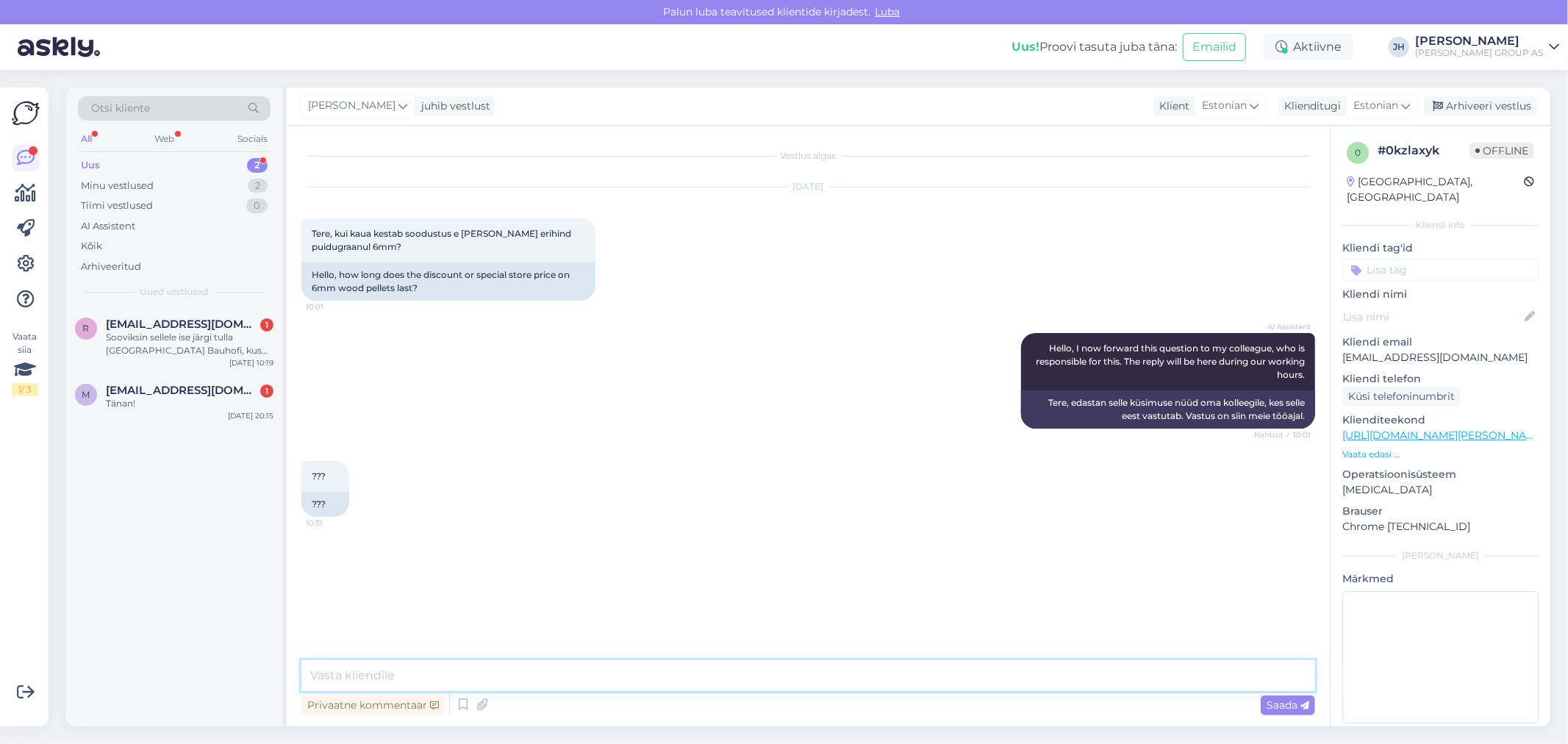
click at [409, 665] on textarea at bounding box center [808, 676] width 1014 height 31
paste textarea "mis tootekood, kas mõtlete alusega pakkumist või ühe paki pakkumist?"
type textarea "mis tootekood, kas mõtlete alusega pakkumist või ühe paki pakkumist?"
click at [1289, 706] on span "Saada" at bounding box center [1287, 705] width 42 height 13
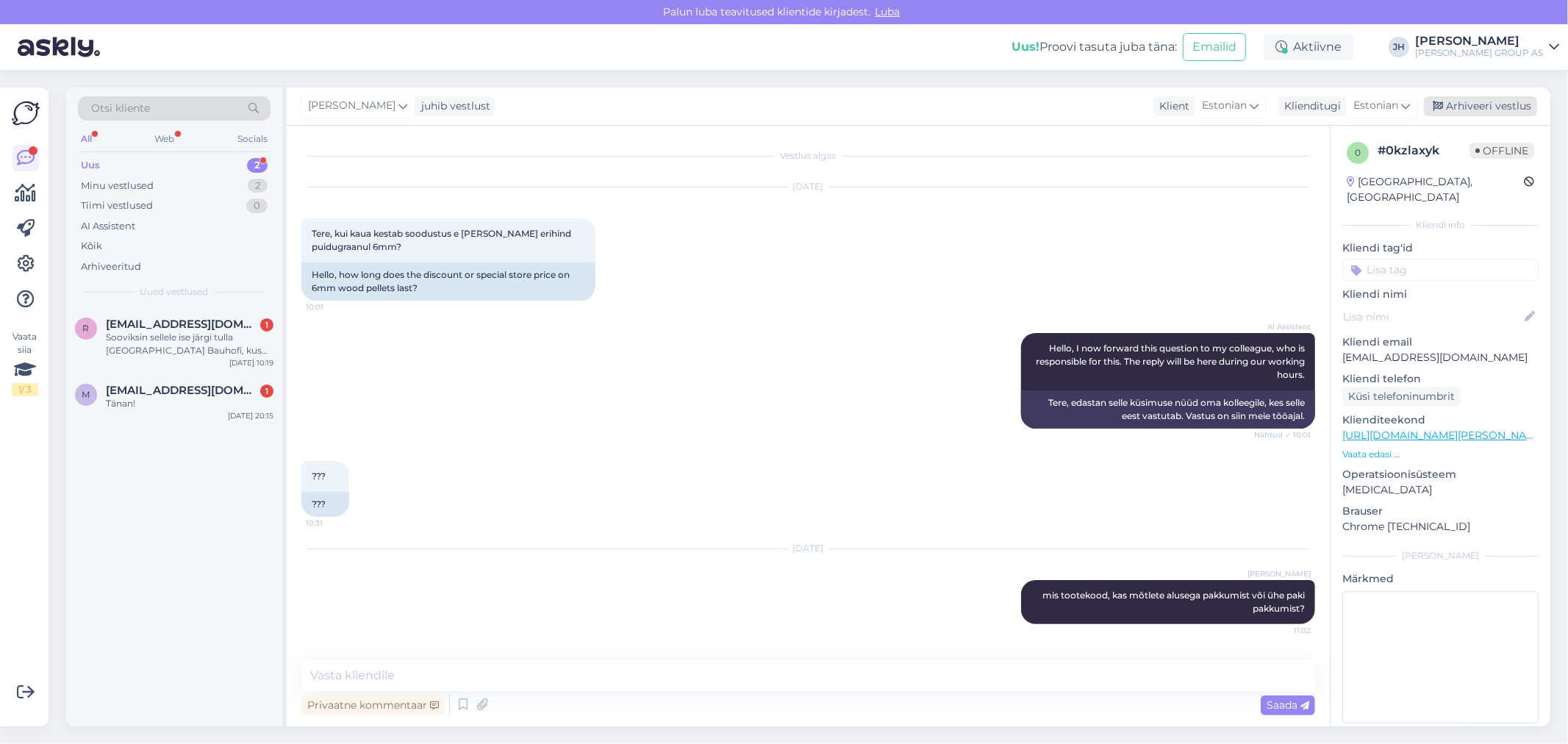
click at [1482, 100] on div "Arhiveeri vestlus" at bounding box center [1481, 106] width 113 height 20
click at [209, 321] on span "[EMAIL_ADDRESS][DOMAIN_NAME]" at bounding box center [182, 324] width 153 height 13
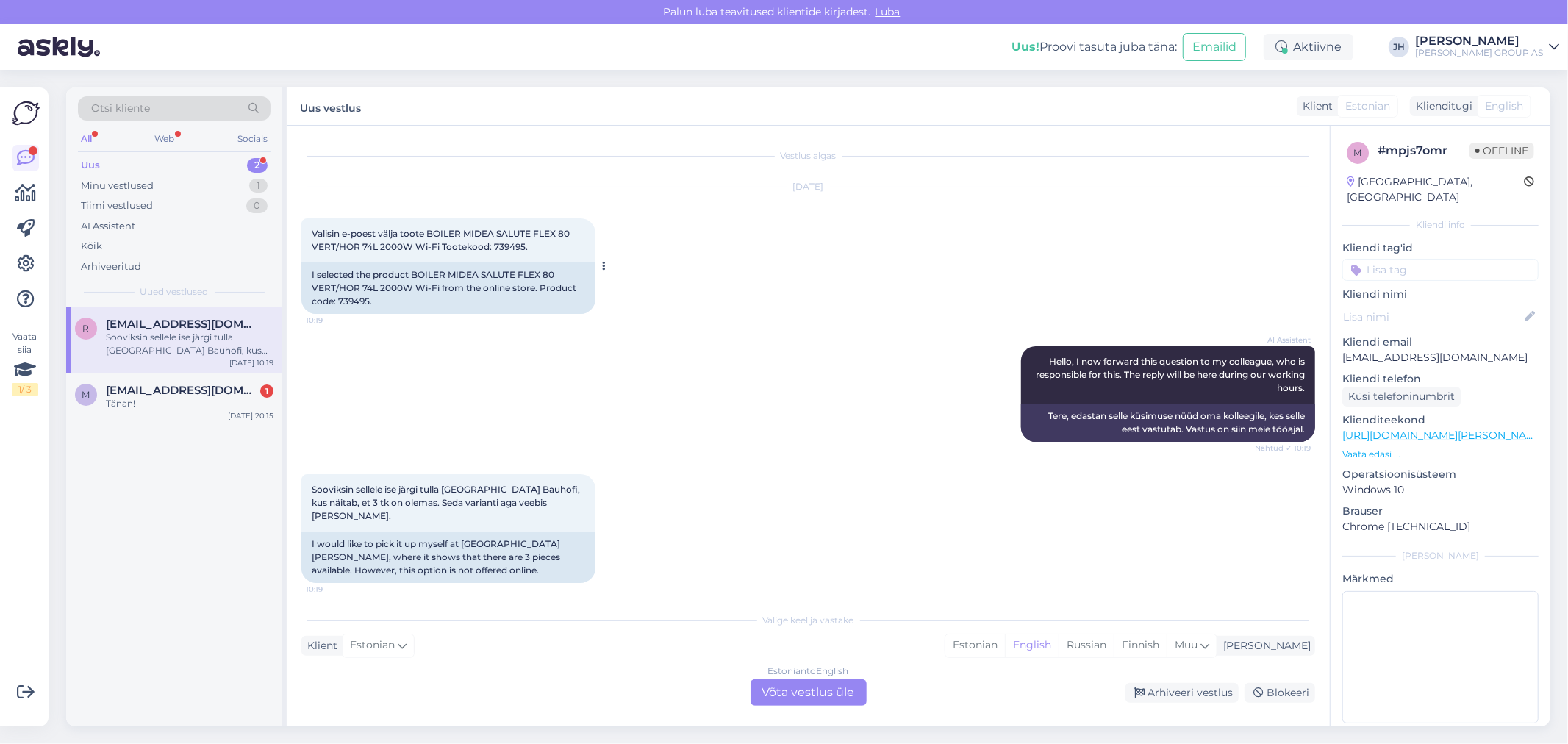
drag, startPoint x: 529, startPoint y: 251, endPoint x: 491, endPoint y: 251, distance: 38.0
click at [491, 251] on div "Valisin e-poest välja toote BOILER MIDEA SALUTE FLEX 80 VERT/HOR 74L 2000W Wi-F…" at bounding box center [448, 240] width 294 height 44
click at [796, 695] on div "Estonian to English Võta vestlus üle" at bounding box center [809, 693] width 116 height 27
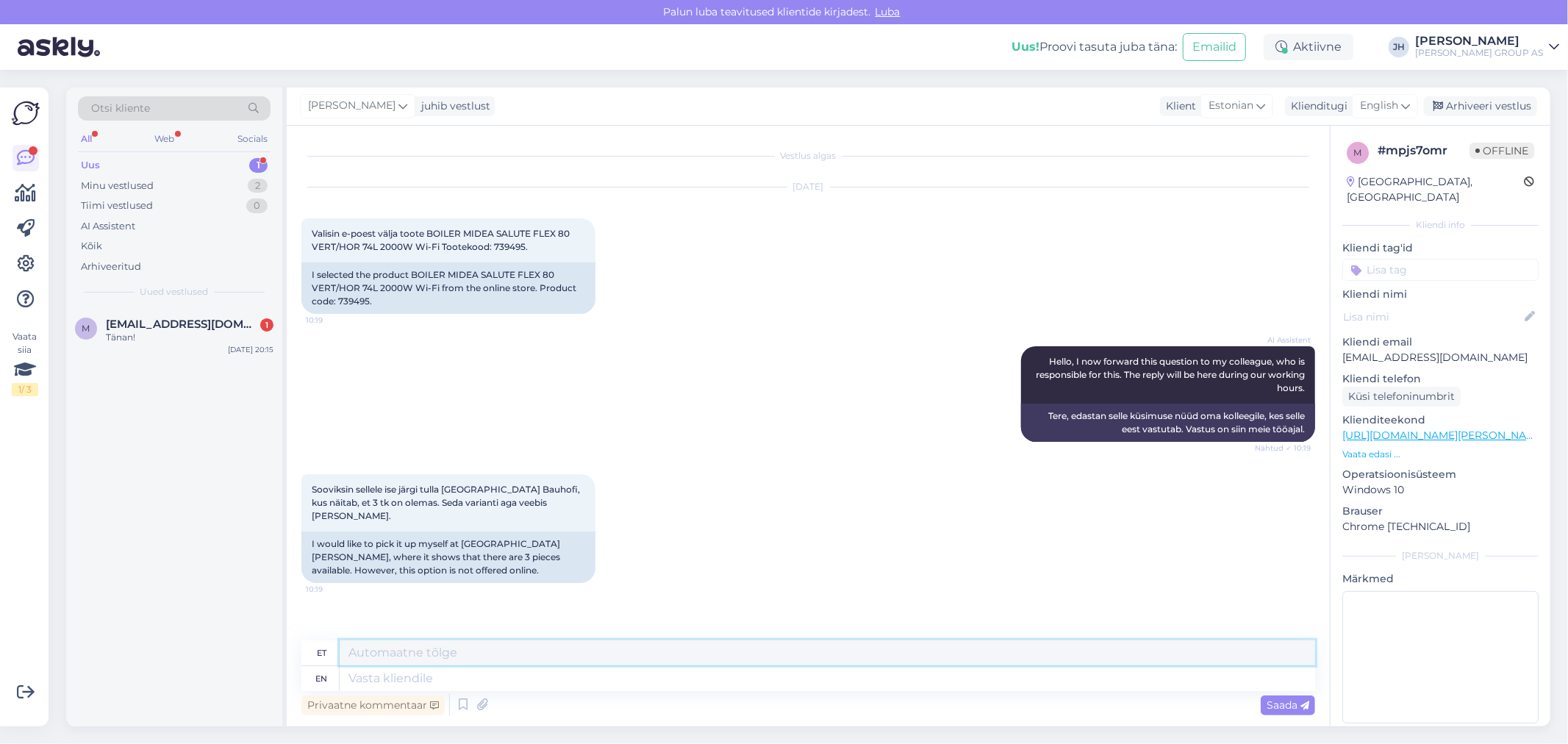
click at [406, 642] on textarea at bounding box center [827, 653] width 976 height 25
type textarea "T"
click at [1095, 651] on textarea "Tere. Saate kohapeal Lasanmäel osta 299 euro eest [PERSON_NAME]. Või [PERSON_NA…" at bounding box center [827, 653] width 976 height 25
drag, startPoint x: 1234, startPoint y: 653, endPoint x: 281, endPoint y: 656, distance: 953.0
click at [281, 656] on div "Otsi kliente All Web Socials Uus 1 Minu vestlused 2 Tiimi vestlused 0 AI Assist…" at bounding box center [808, 407] width 1484 height 639
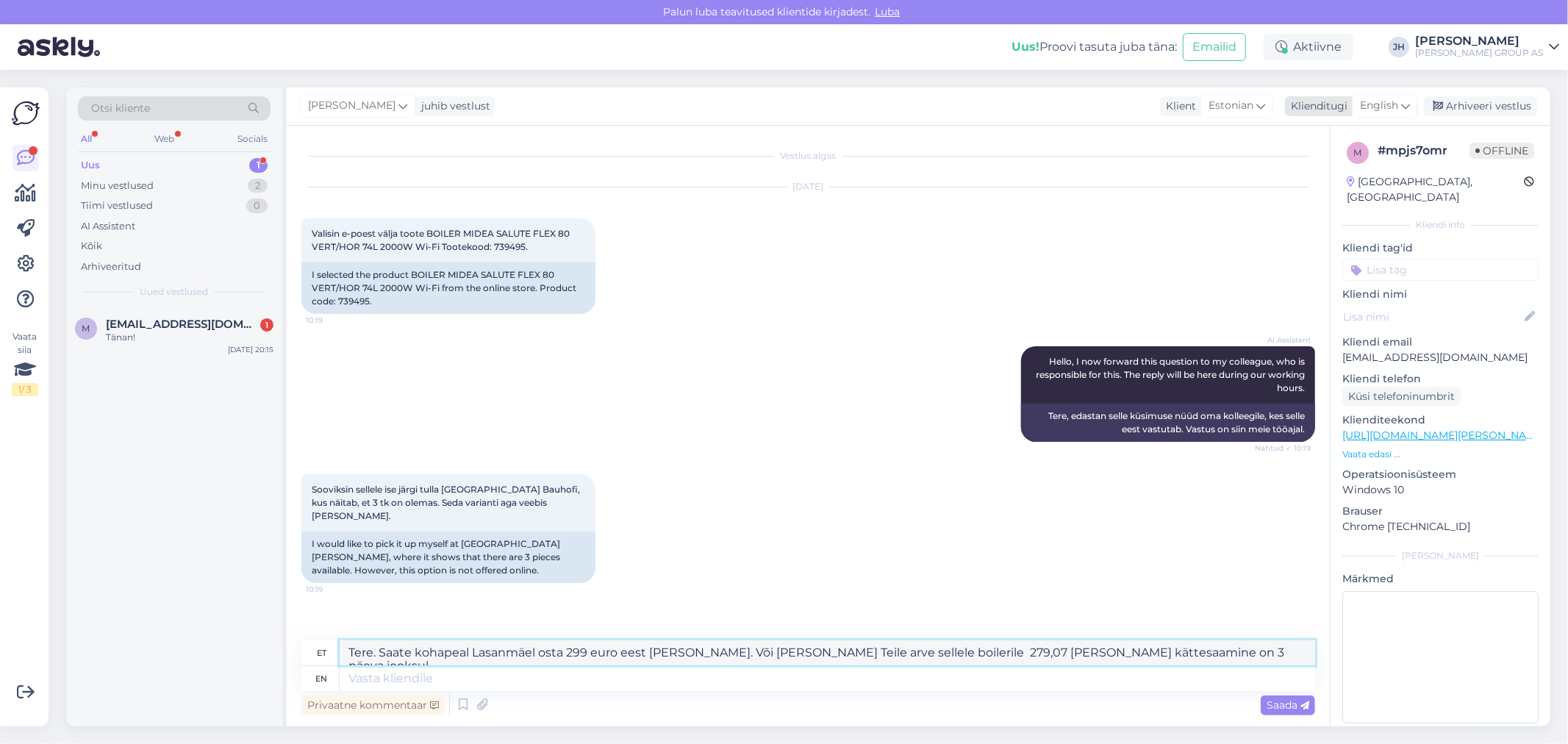
type textarea "Tere. Saate kohapeal Lasanmäel osta 299 euro eest [PERSON_NAME]. Või [PERSON_NA…"
click at [1404, 100] on icon at bounding box center [1406, 106] width 9 height 16
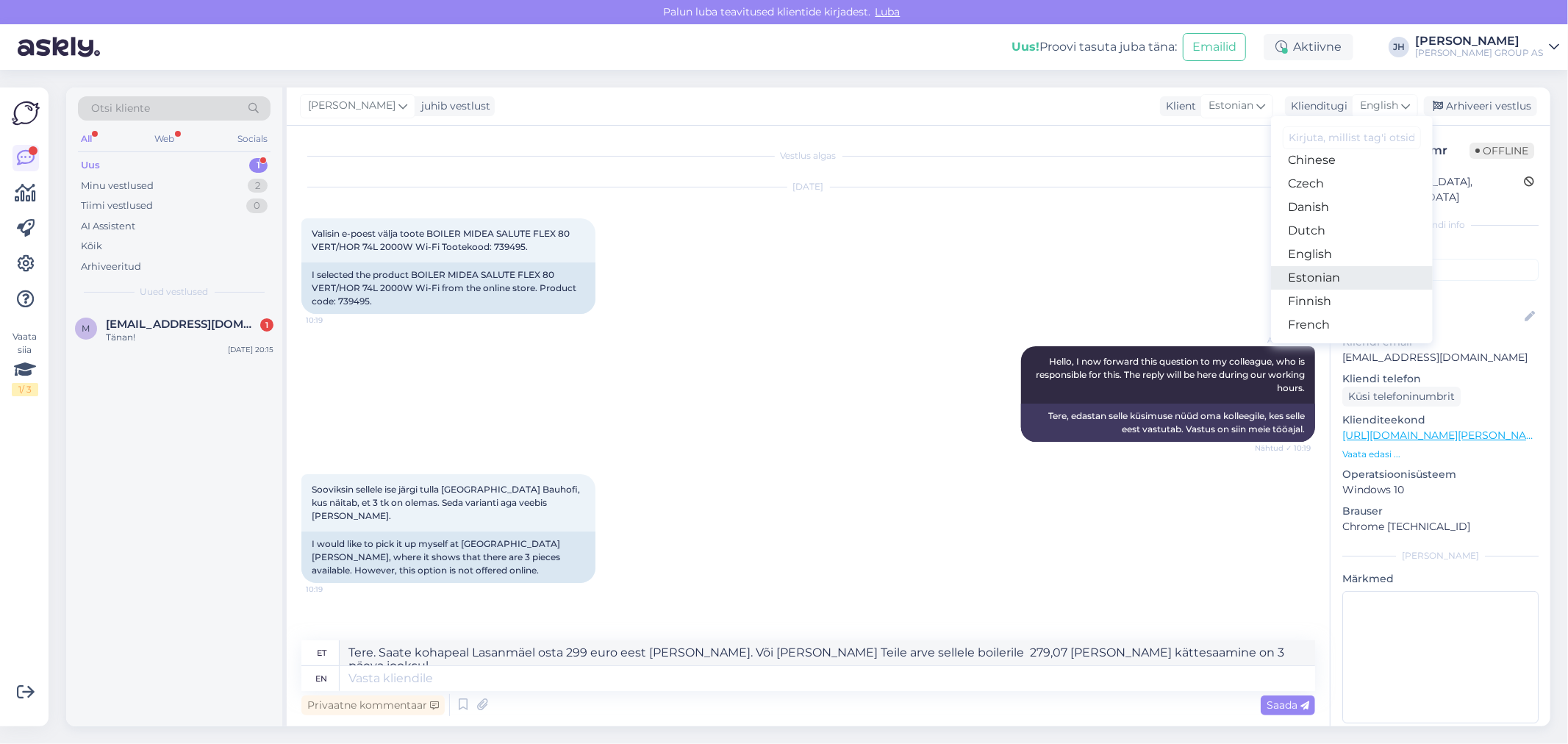
click at [1336, 274] on link "Estonian" at bounding box center [1352, 277] width 162 height 23
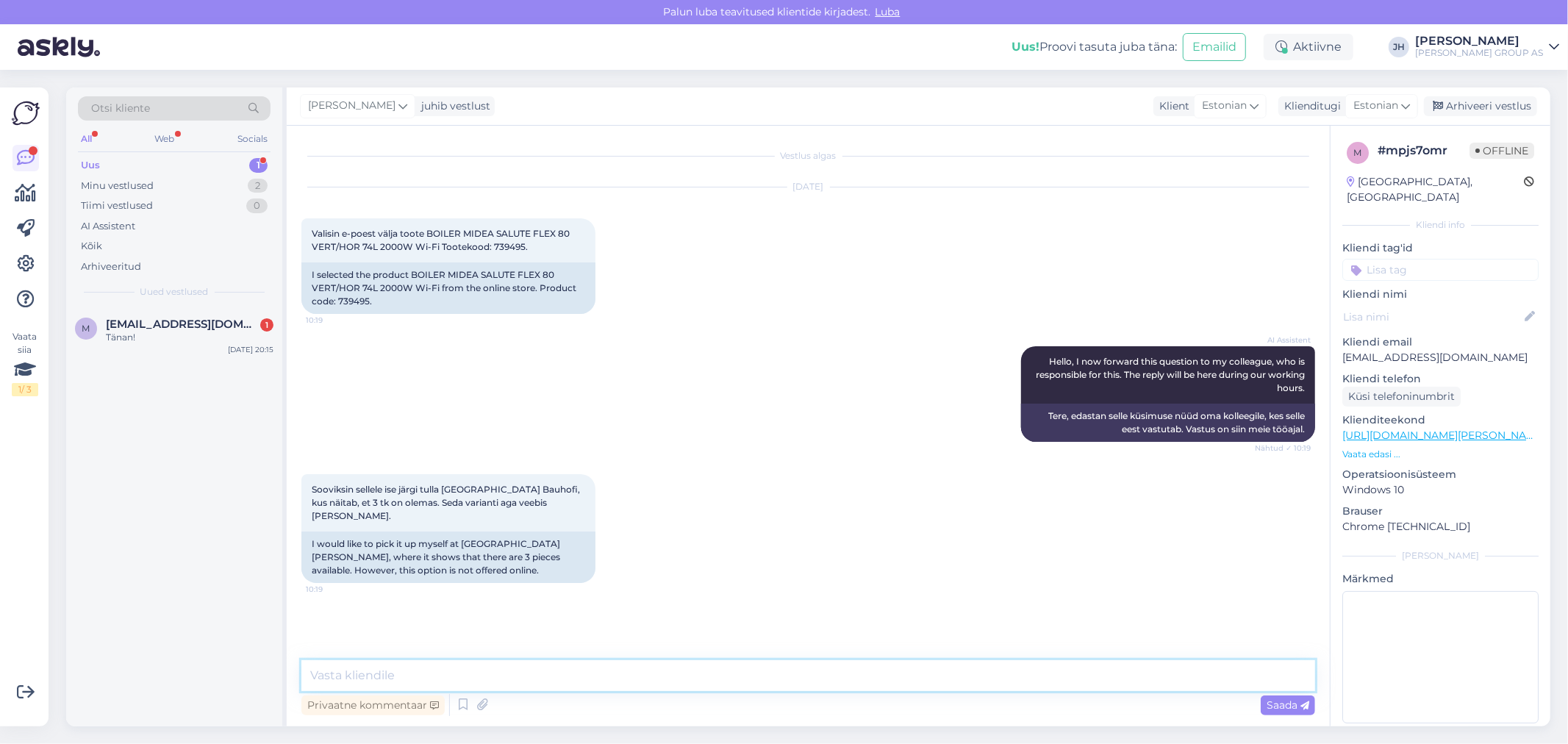
click at [343, 673] on textarea at bounding box center [808, 676] width 1014 height 31
paste textarea "Tere. Saate kohapeal Lasanmäel osta 299 euro eest [PERSON_NAME]. Või [PERSON_NA…"
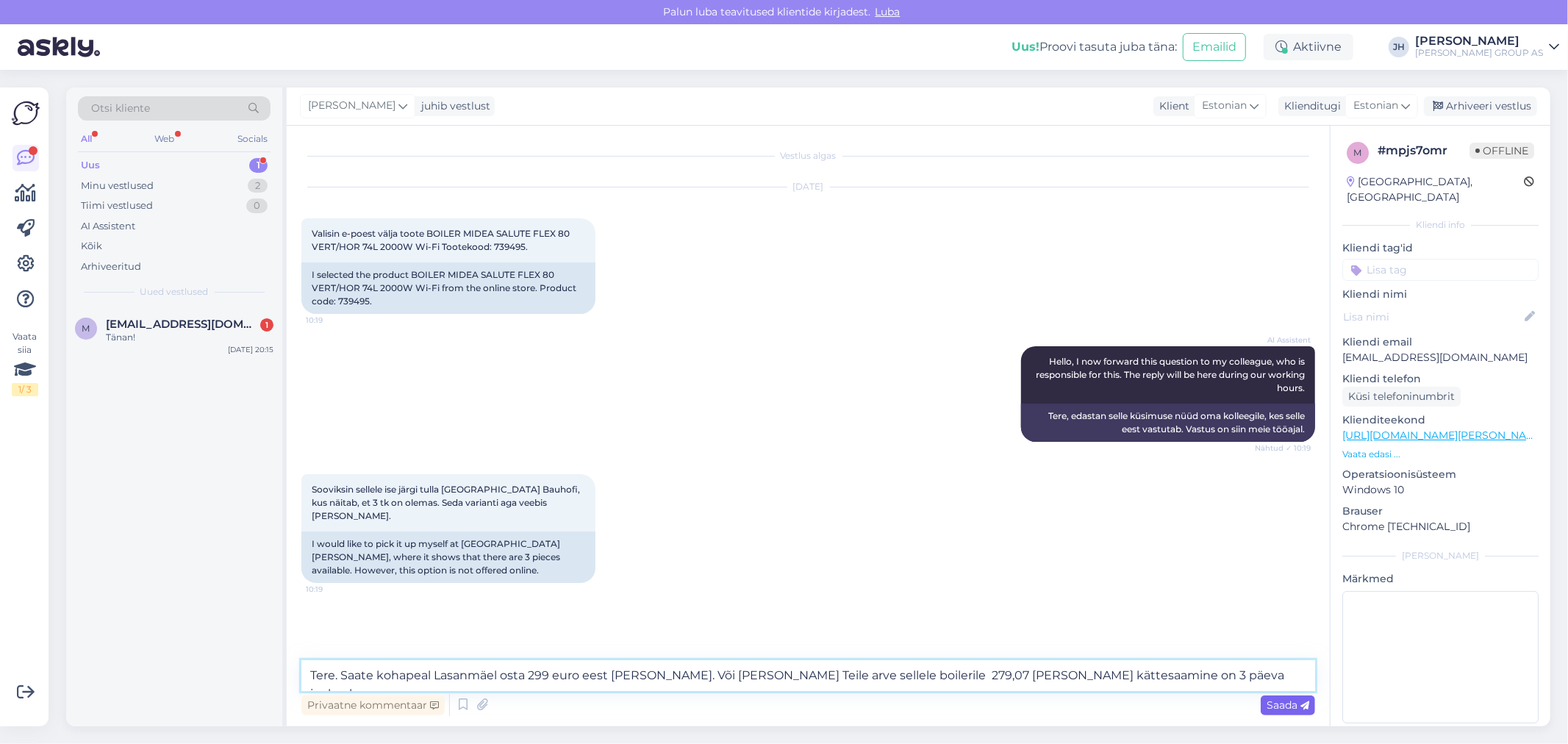
type textarea "Tere. Saate kohapeal Lasanmäel osta 299 euro eest [PERSON_NAME]. Või [PERSON_NA…"
click at [1294, 702] on span "Saada" at bounding box center [1287, 705] width 42 height 13
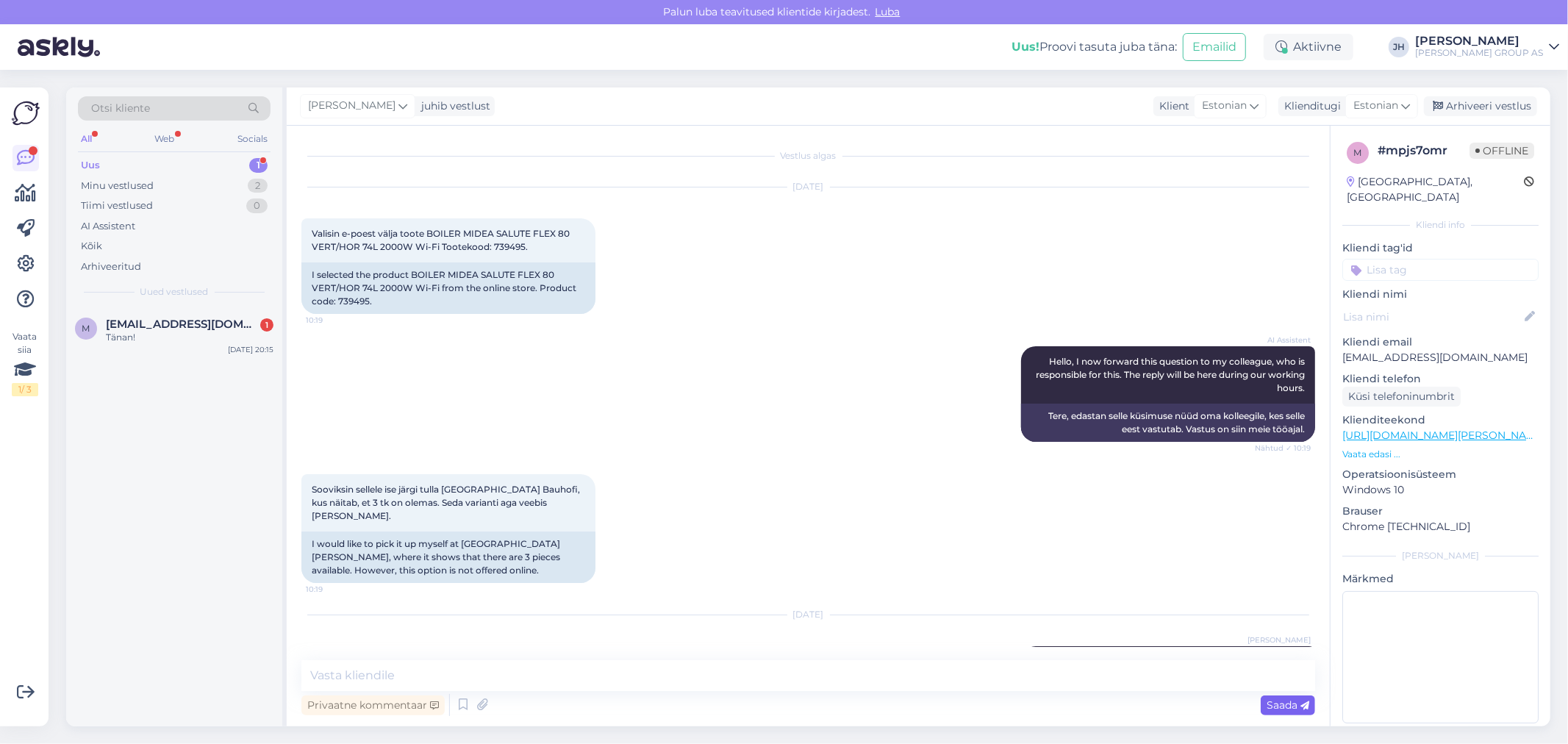
scroll to position [60, 0]
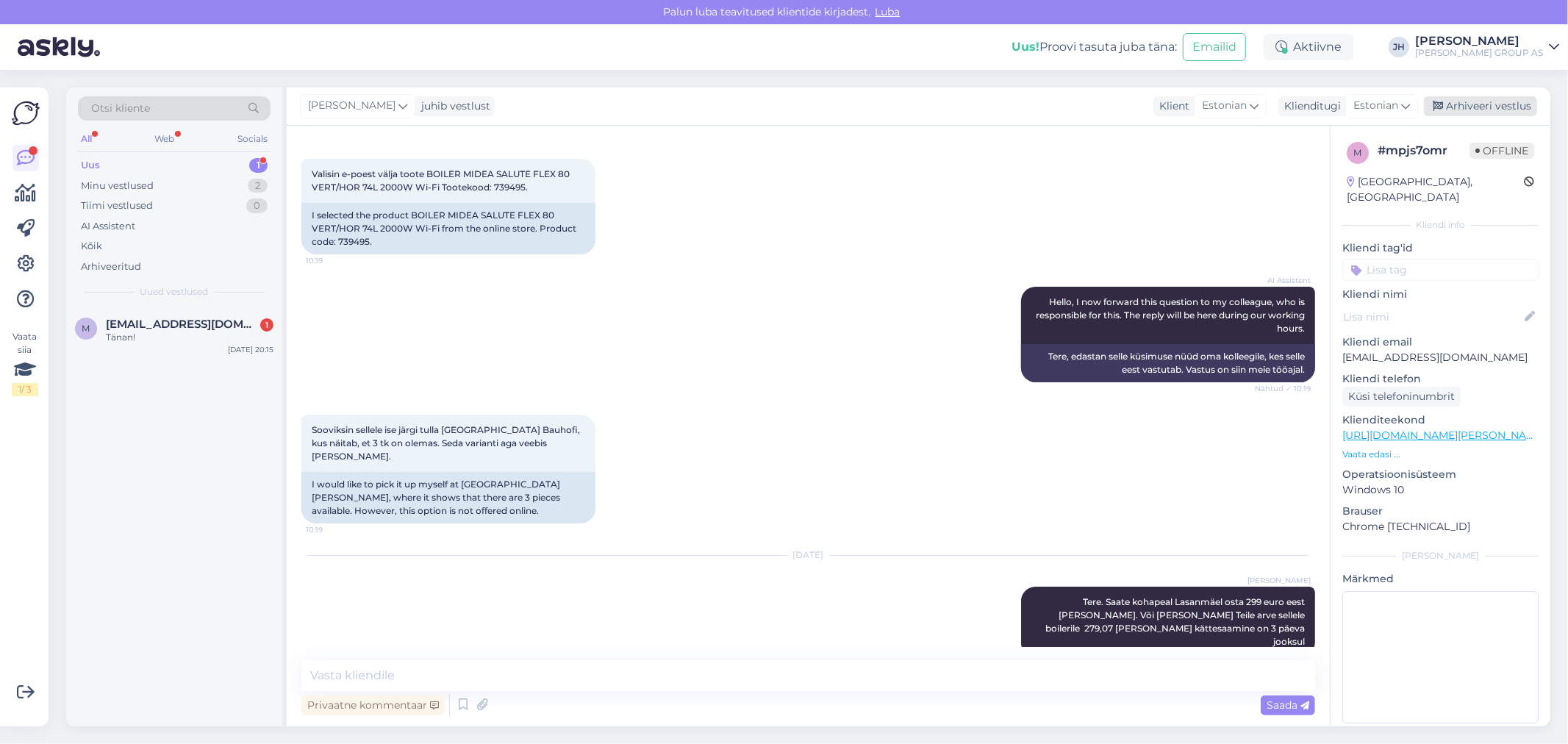
click at [1482, 104] on div "Arhiveeri vestlus" at bounding box center [1481, 106] width 113 height 20
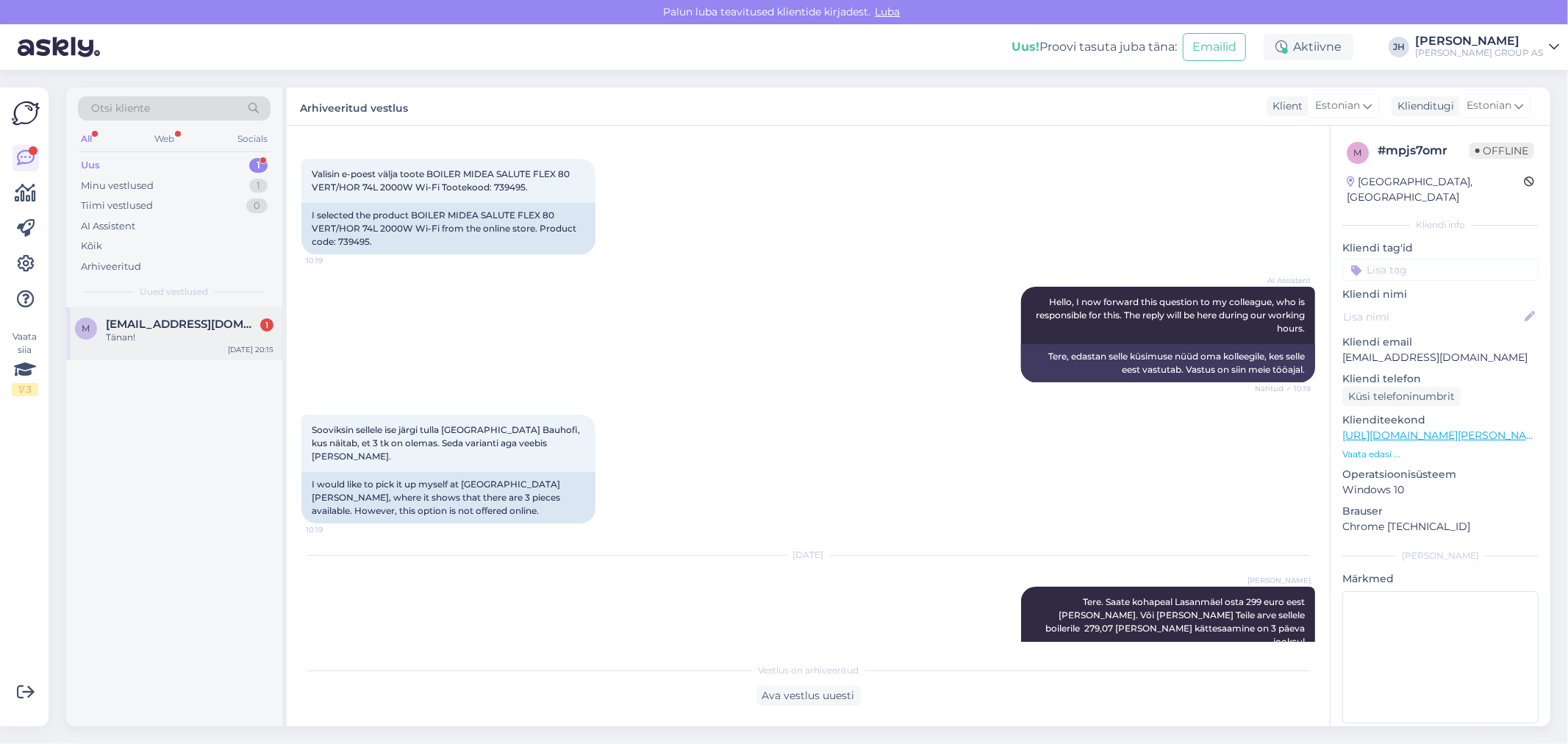
click at [152, 327] on span "[EMAIL_ADDRESS][DOMAIN_NAME]" at bounding box center [182, 324] width 153 height 13
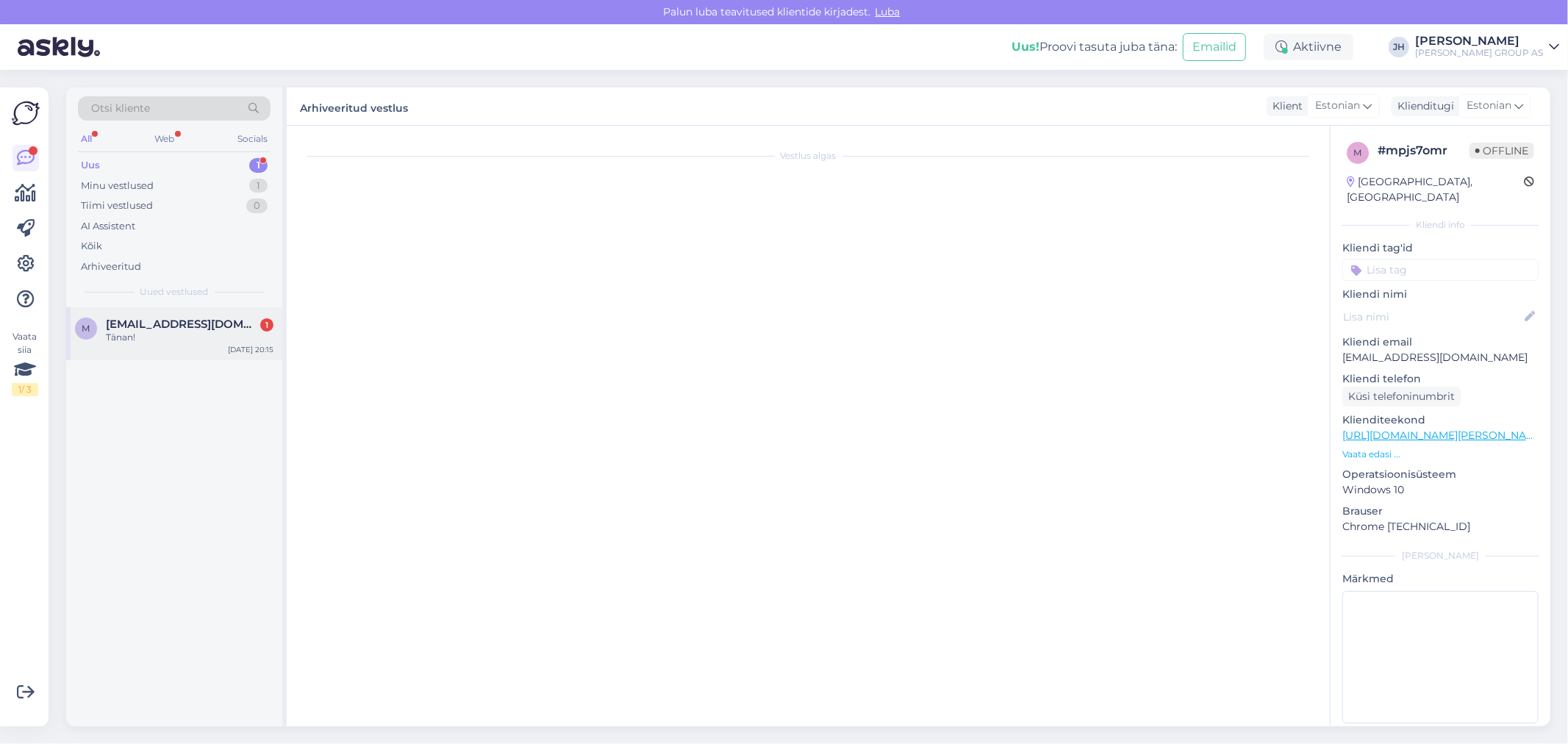
scroll to position [0, 0]
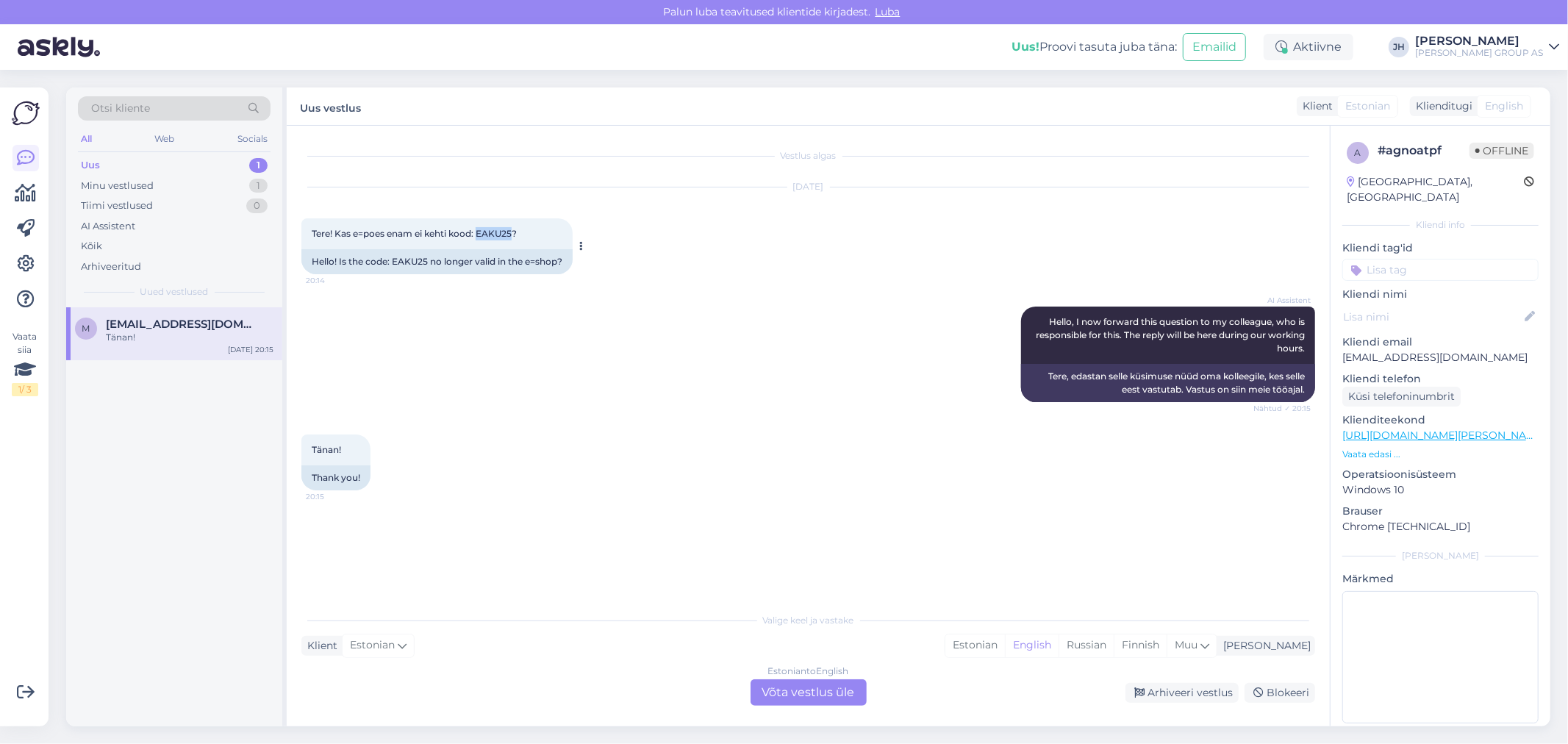
drag, startPoint x: 514, startPoint y: 231, endPoint x: 479, endPoint y: 232, distance: 35.0
click at [479, 232] on span "Tere! Kas e=poes enam ei kehti kood: EAKU25?" at bounding box center [414, 233] width 205 height 11
click at [822, 691] on div "Estonian to English Võta vestlus üle" at bounding box center [809, 693] width 116 height 27
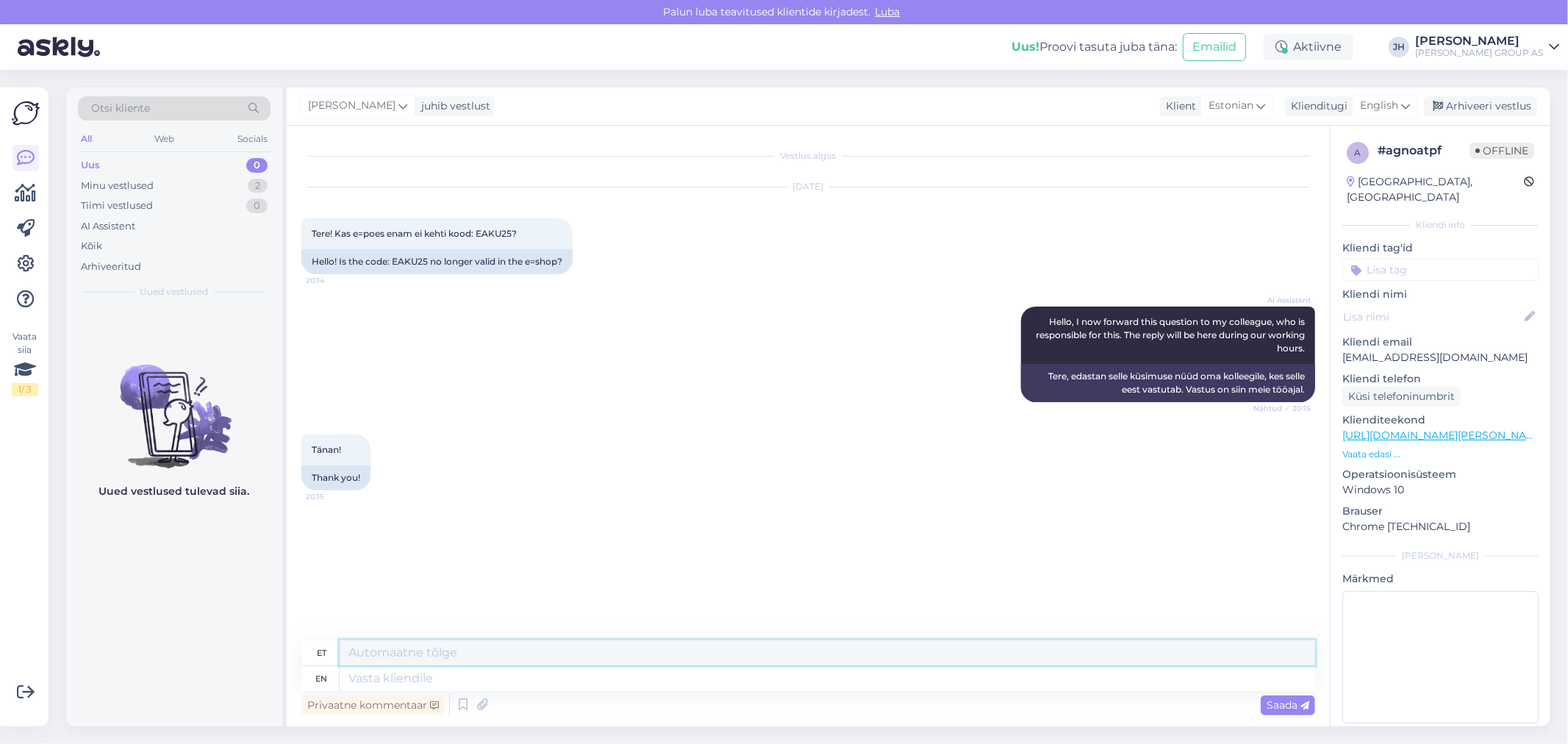
click at [485, 655] on textarea at bounding box center [827, 653] width 976 height 25
paste textarea "[URL][DOMAIN_NAME][PERSON_NAME]"
drag, startPoint x: 1104, startPoint y: 659, endPoint x: 255, endPoint y: 608, distance: 850.5
click at [255, 608] on div "Otsi kliente All Web Socials Uus 0 Minu vestlused 2 Tiimi vestlused 0 AI Assist…" at bounding box center [808, 407] width 1484 height 639
type textarea "Tere. Kehtib kuni [DATE]. Kas kampaania tooted on ostukorvis? [URL][DOMAIN_NAME…"
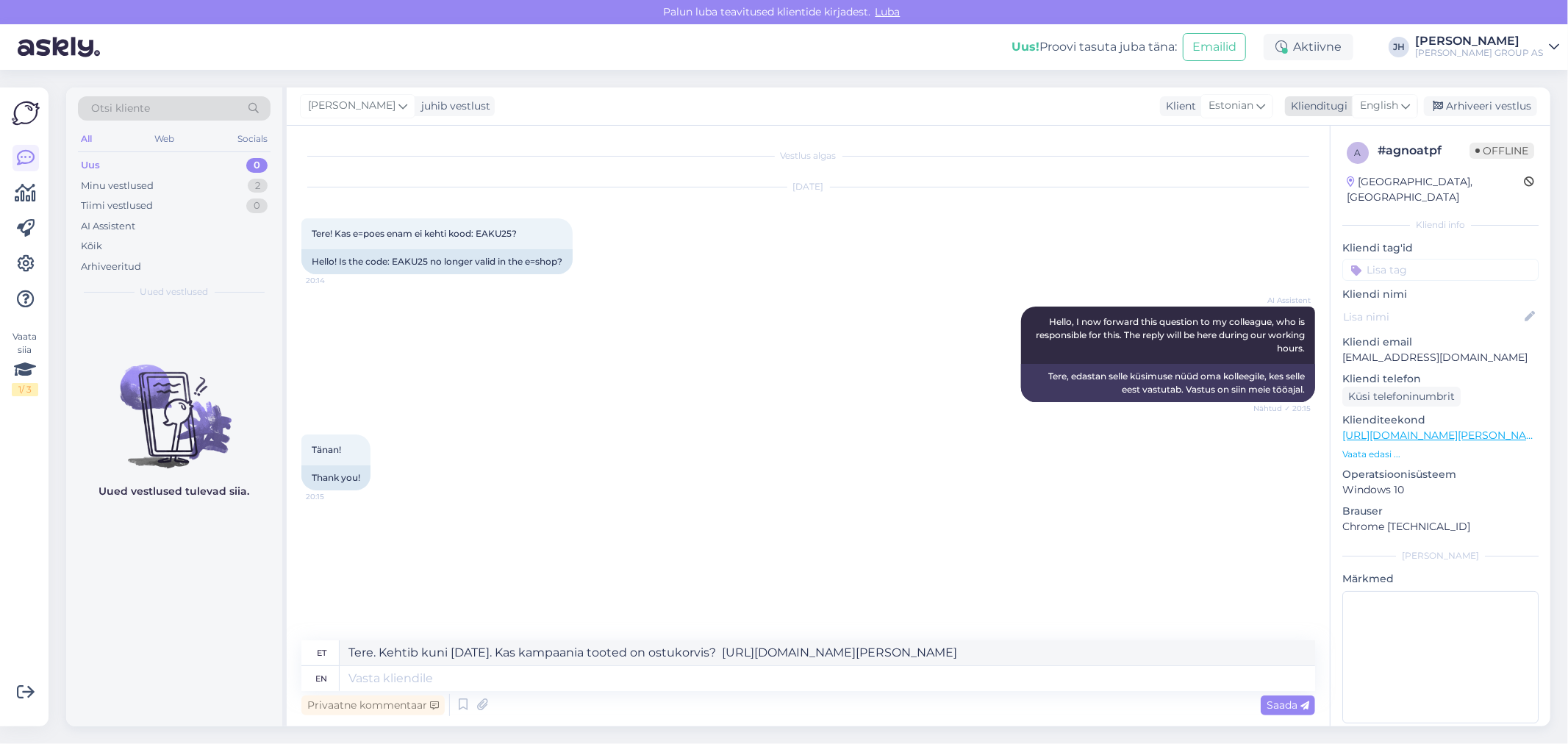
click at [1411, 104] on div "English" at bounding box center [1385, 106] width 66 height 23
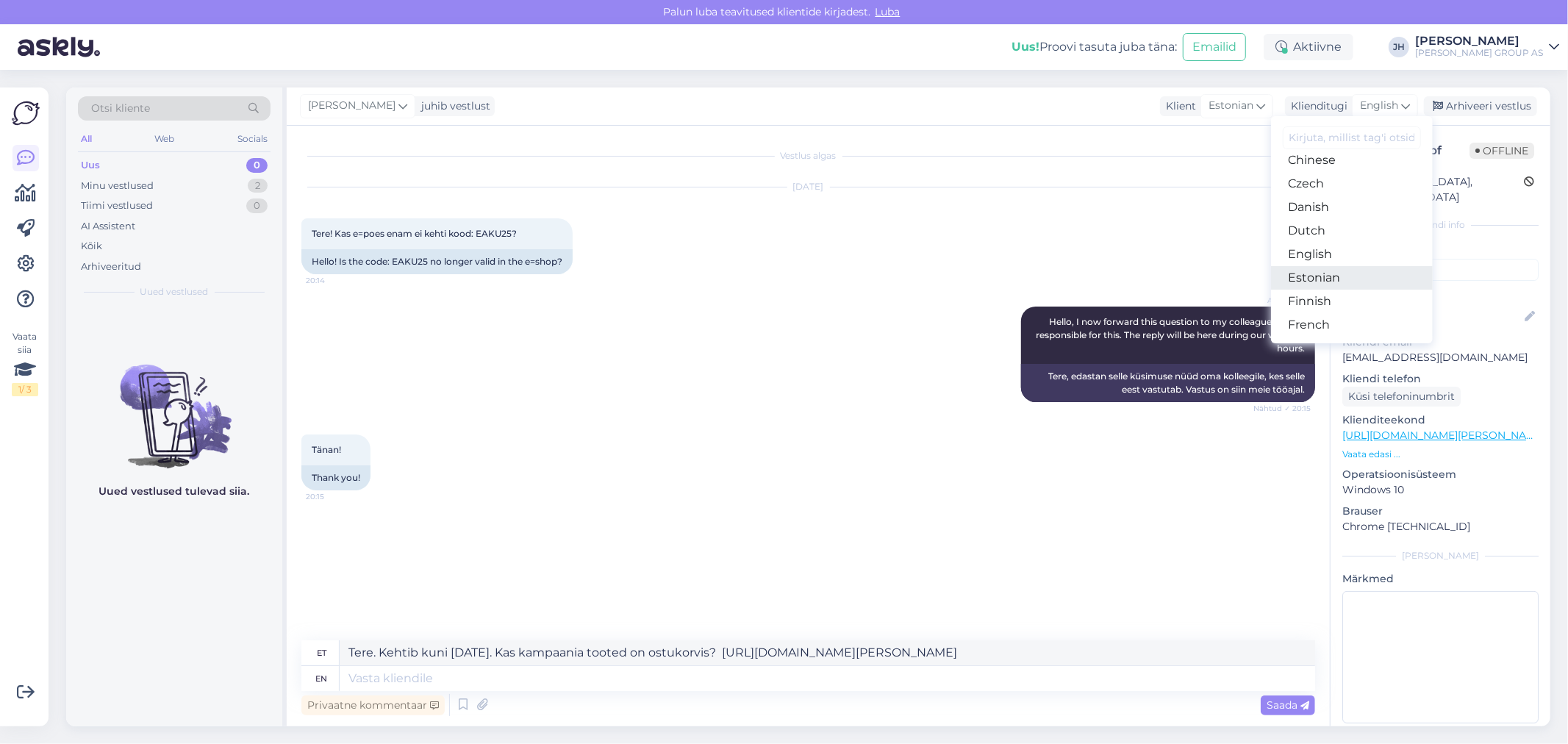
click at [1358, 272] on link "Estonian" at bounding box center [1352, 277] width 162 height 23
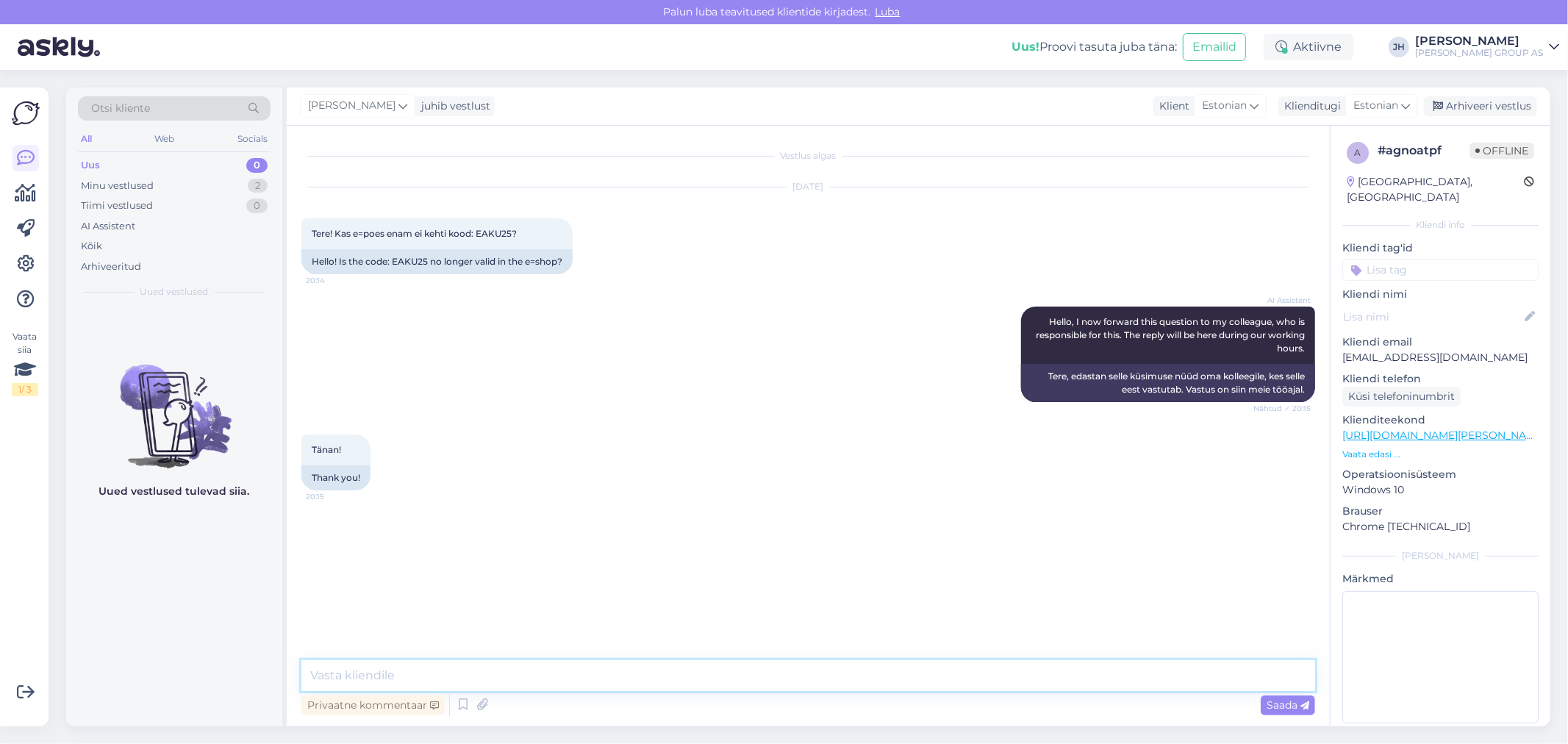
click at [429, 671] on textarea at bounding box center [808, 676] width 1014 height 31
paste textarea "Tere. Kehtib kuni [DATE]. Kas kampaania tooted on ostukorvis? [URL][DOMAIN_NAME…"
type textarea "Tere. Kehtib kuni [DATE]. Kas kampaania tooted on ostukorvis? [URL][DOMAIN_NAME…"
click at [1299, 703] on span "Saada" at bounding box center [1287, 705] width 42 height 13
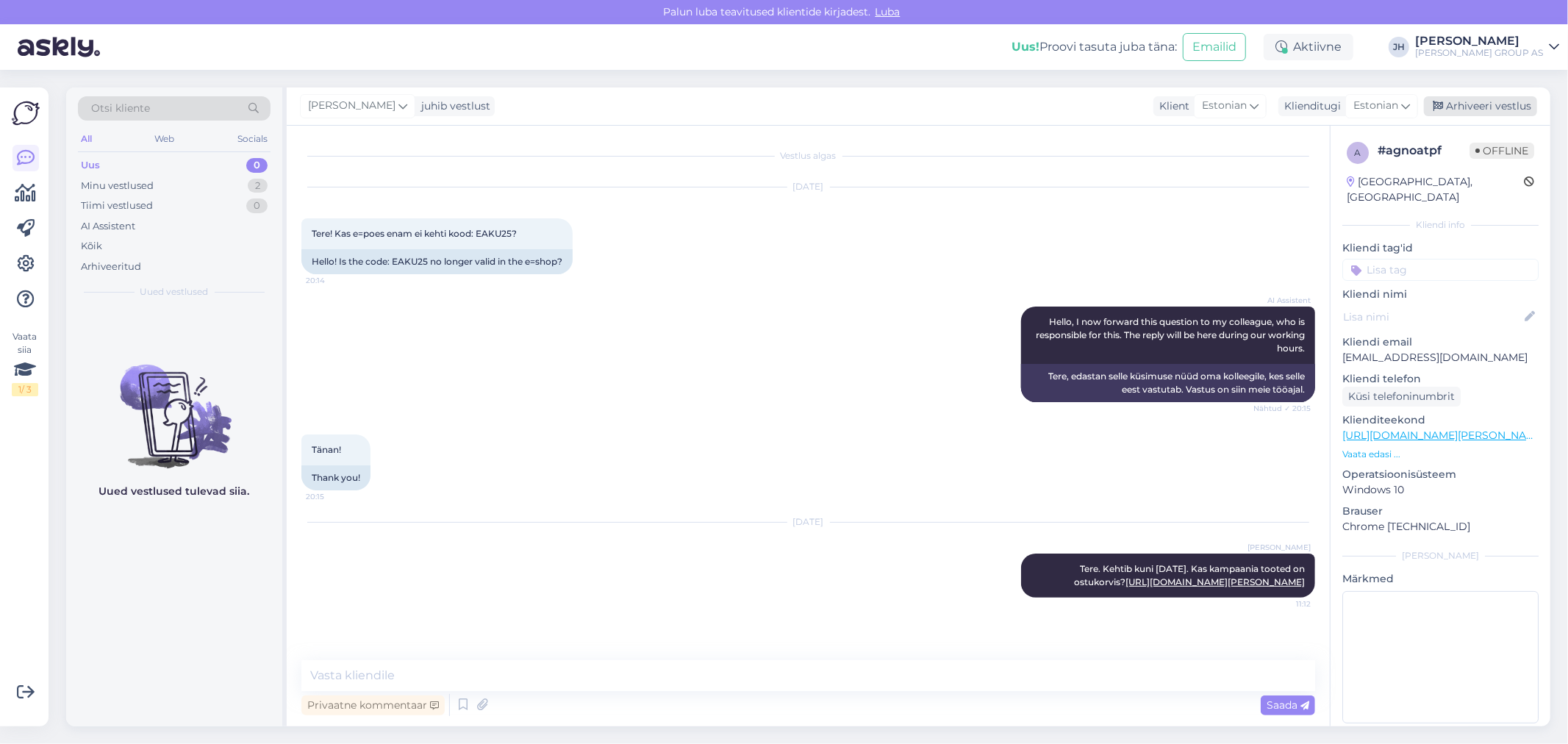
click at [1462, 101] on div "Arhiveeri vestlus" at bounding box center [1481, 106] width 113 height 20
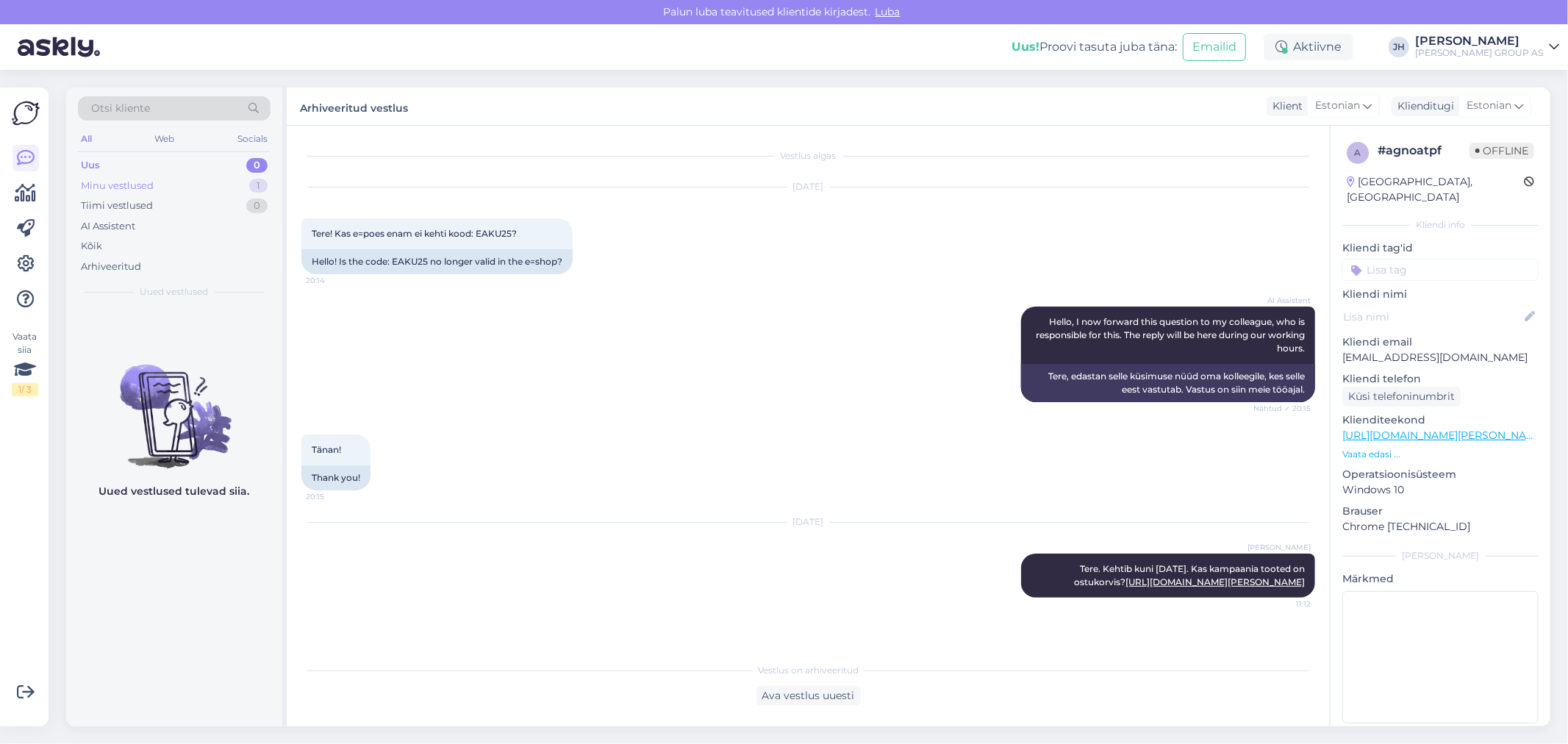
click at [138, 179] on div "Minu vestlused" at bounding box center [117, 185] width 73 height 15
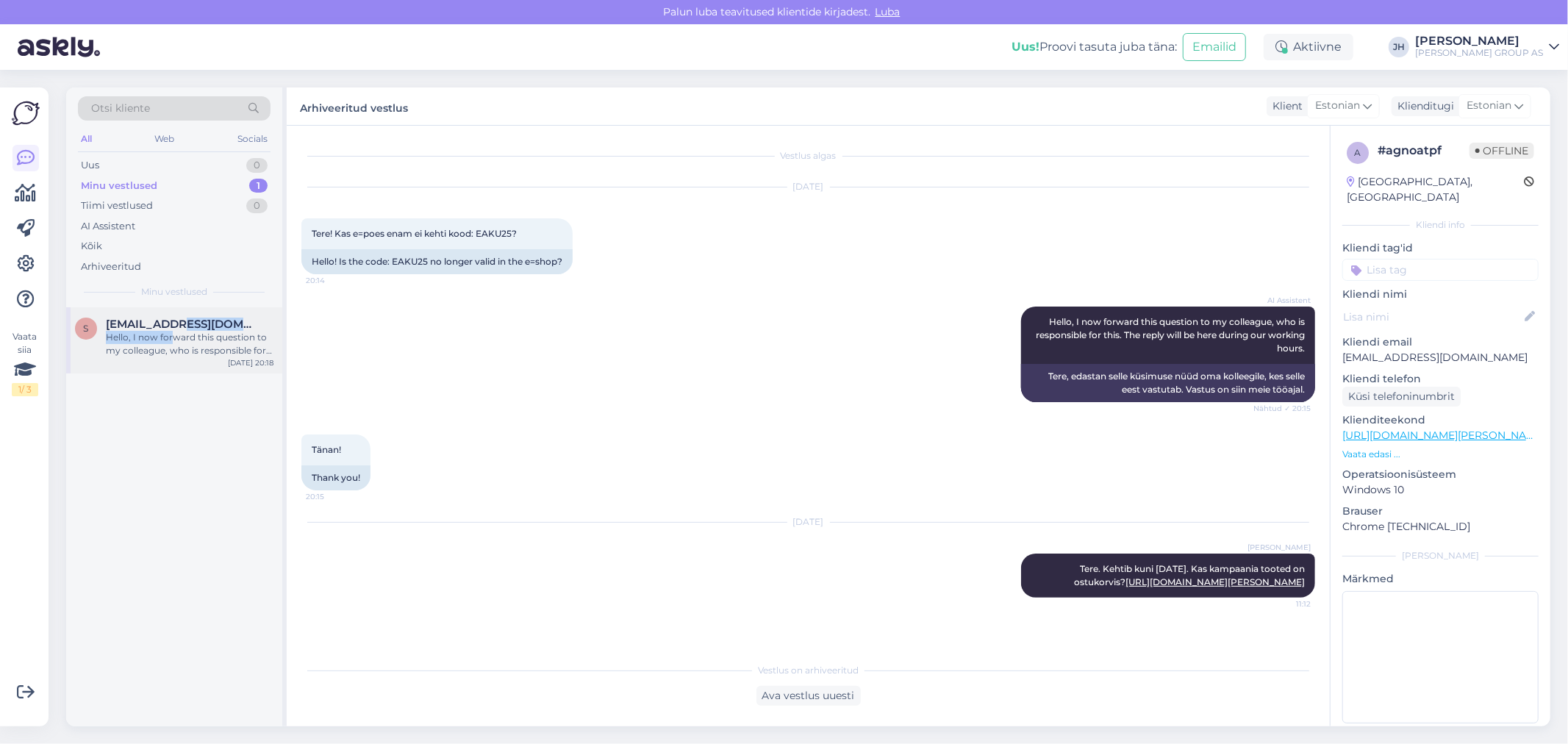
click at [171, 333] on div "[PERSON_NAME][EMAIL_ADDRESS][DOMAIN_NAME] Hello, I now forward this question to…" at bounding box center [190, 338] width 168 height 40
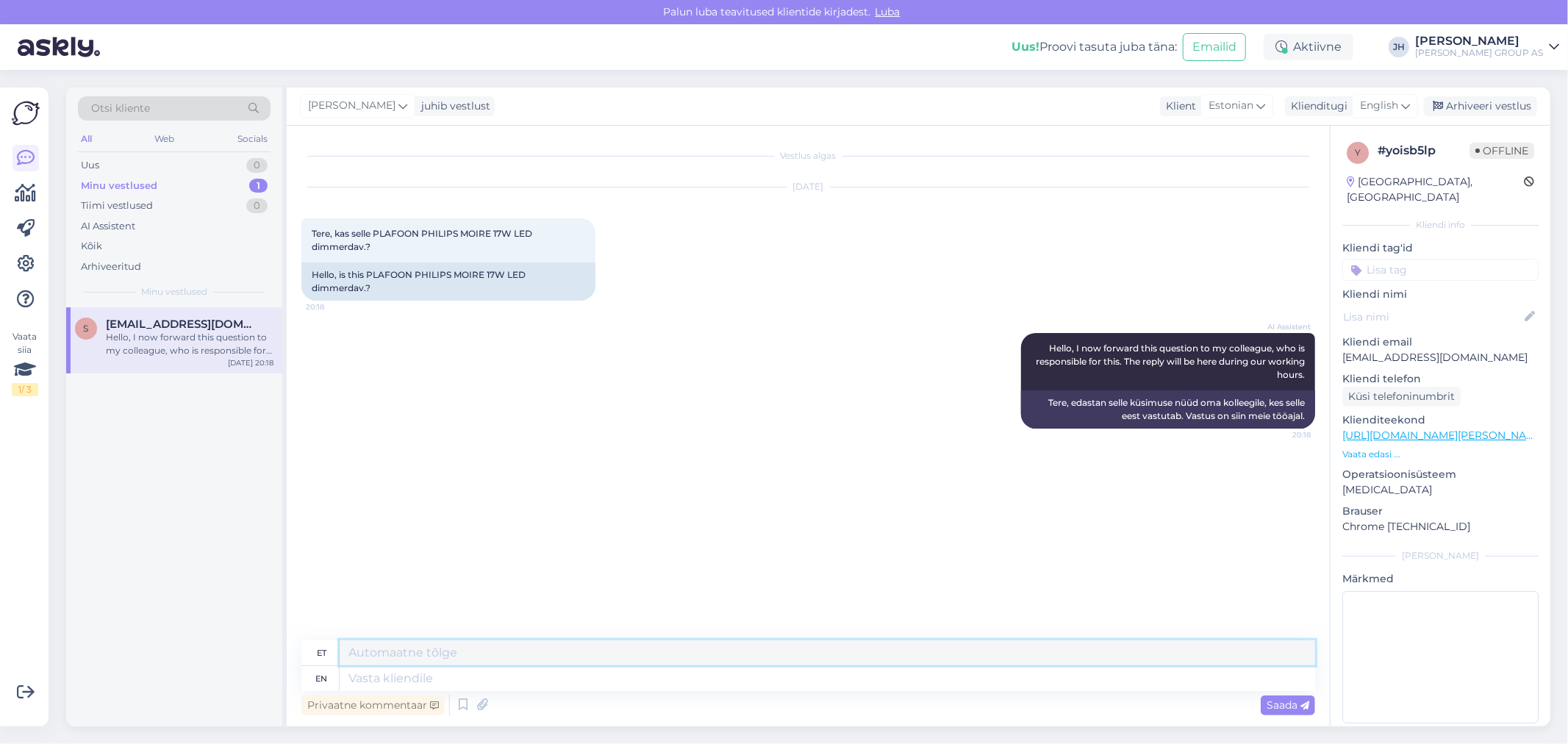
click at [372, 653] on textarea at bounding box center [827, 653] width 976 height 25
click at [1412, 104] on div "English" at bounding box center [1385, 106] width 66 height 23
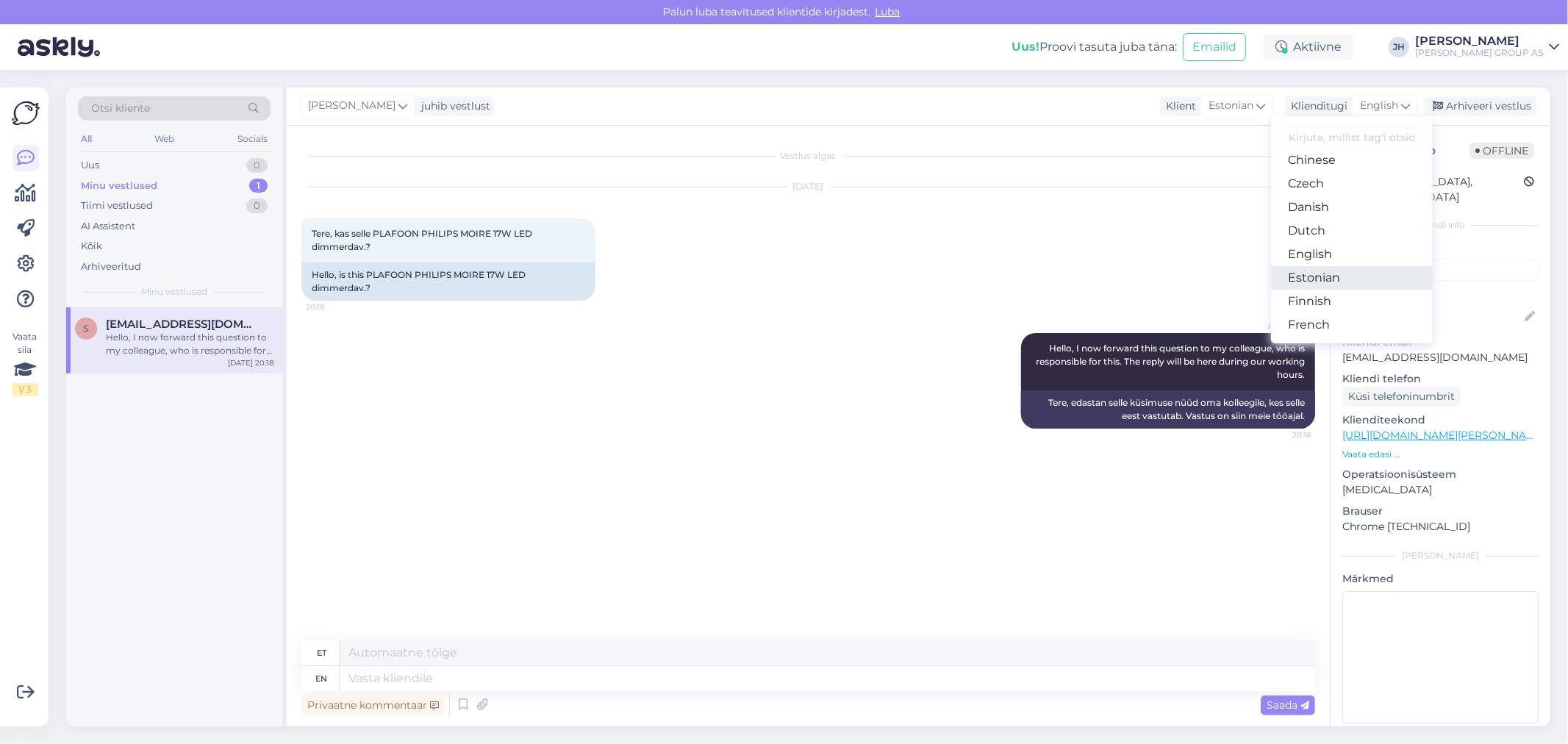
click at [1324, 281] on link "Estonian" at bounding box center [1352, 277] width 162 height 23
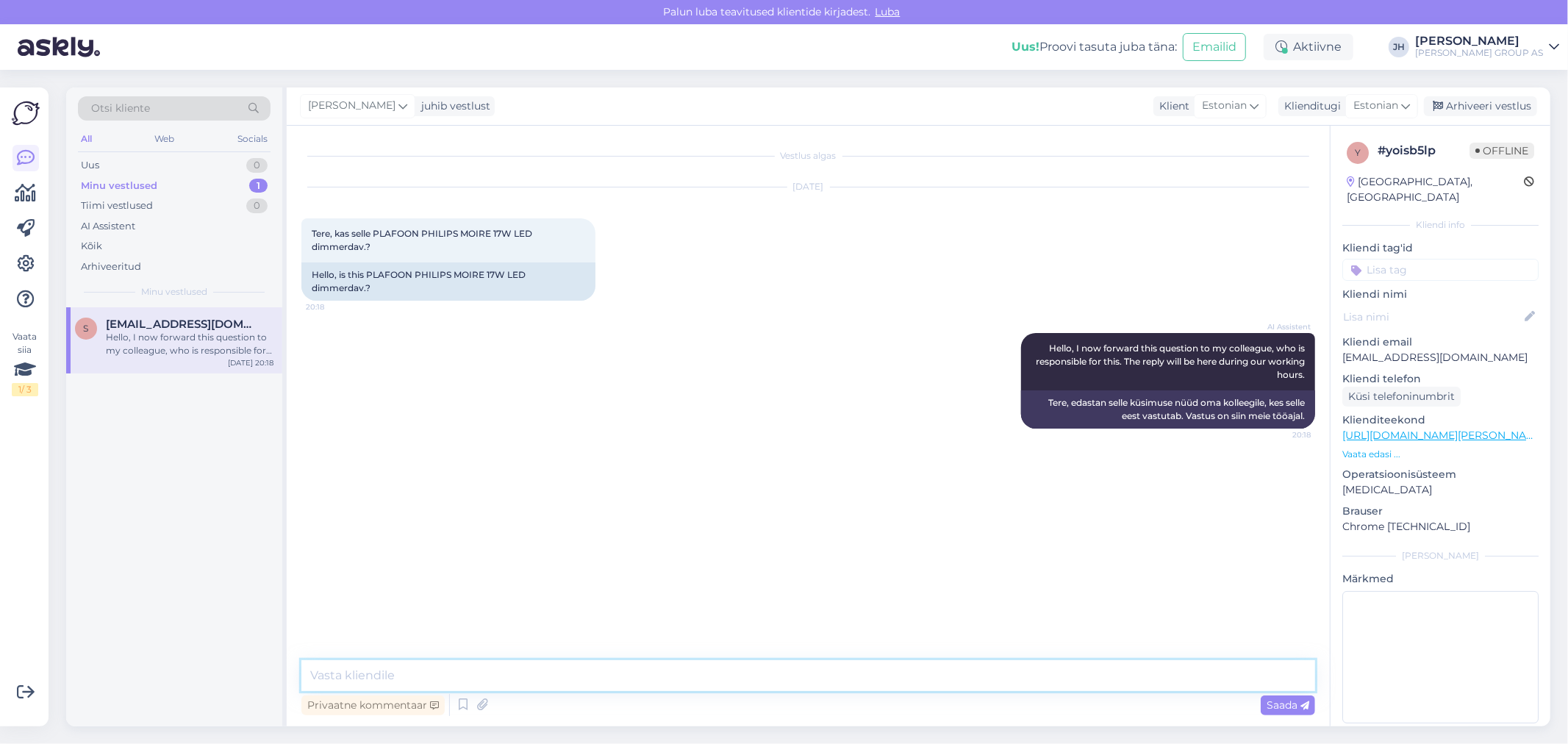
drag, startPoint x: 383, startPoint y: 670, endPoint x: 422, endPoint y: 656, distance: 41.4
click at [383, 670] on textarea at bounding box center [808, 676] width 1014 height 31
drag, startPoint x: 397, startPoint y: 668, endPoint x: 216, endPoint y: 659, distance: 181.2
click at [216, 659] on div "Otsi kliente All Web Socials Uus 0 Minu vestlused 1 Tiimi vestlused 0 AI Assist…" at bounding box center [808, 407] width 1484 height 639
type textarea "Tere. Ei ole"
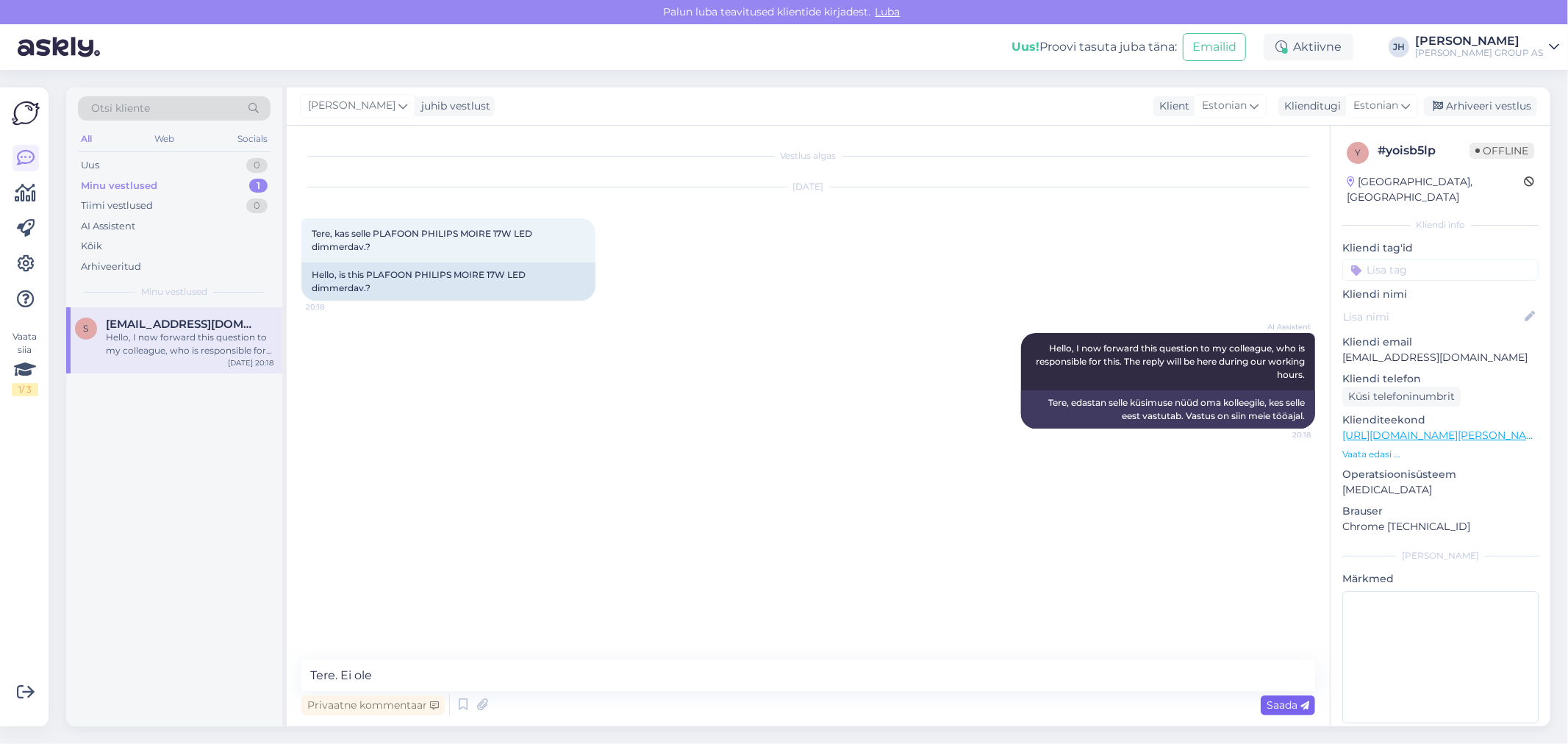
click at [1293, 696] on div "Saada" at bounding box center [1287, 705] width 55 height 20
click at [1500, 103] on div "Arhiveeri vestlus" at bounding box center [1481, 106] width 113 height 20
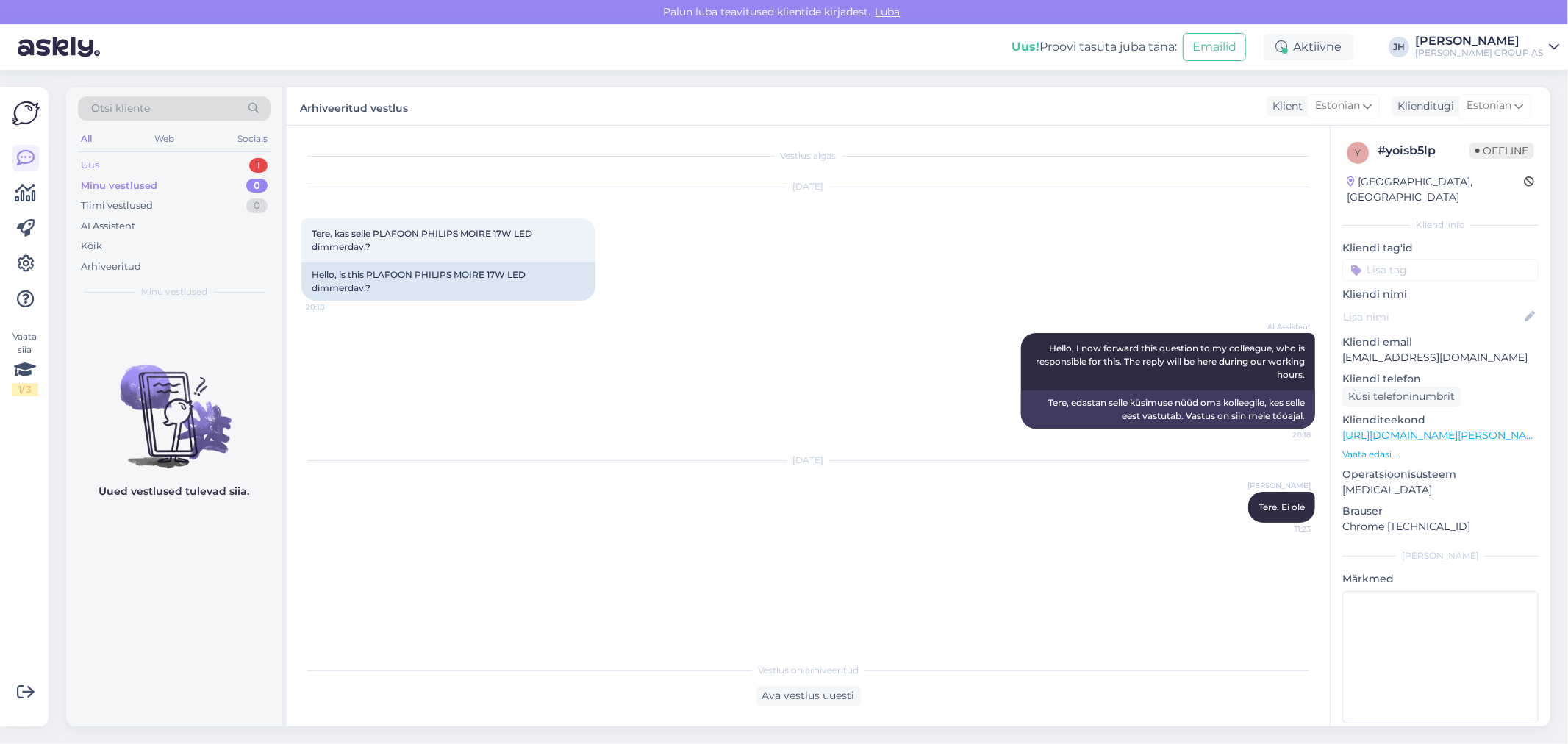
click at [92, 165] on div "Uus" at bounding box center [89, 165] width 18 height 15
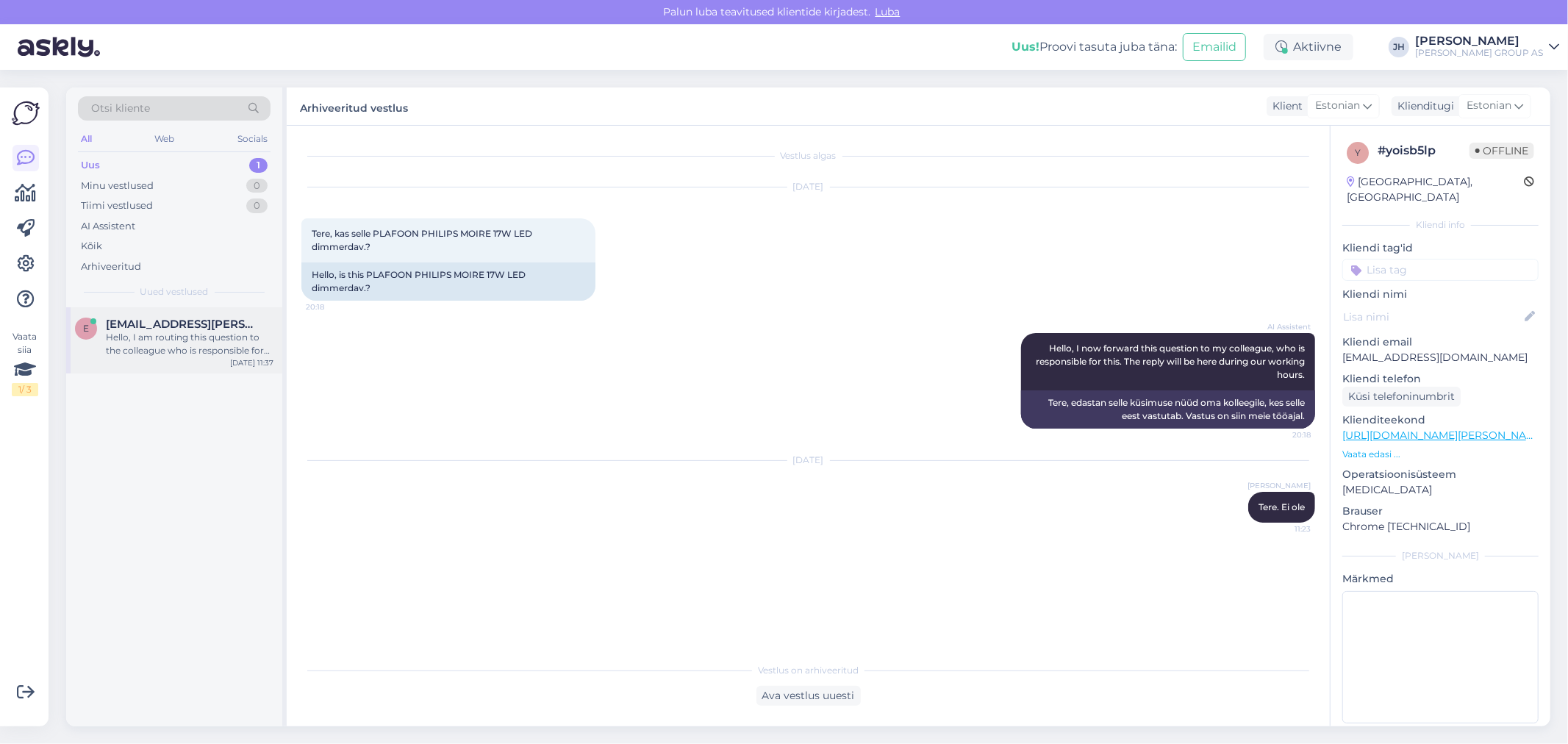
click at [166, 332] on div "Hello, I am routing this question to the colleague who is responsible for this …" at bounding box center [190, 344] width 168 height 27
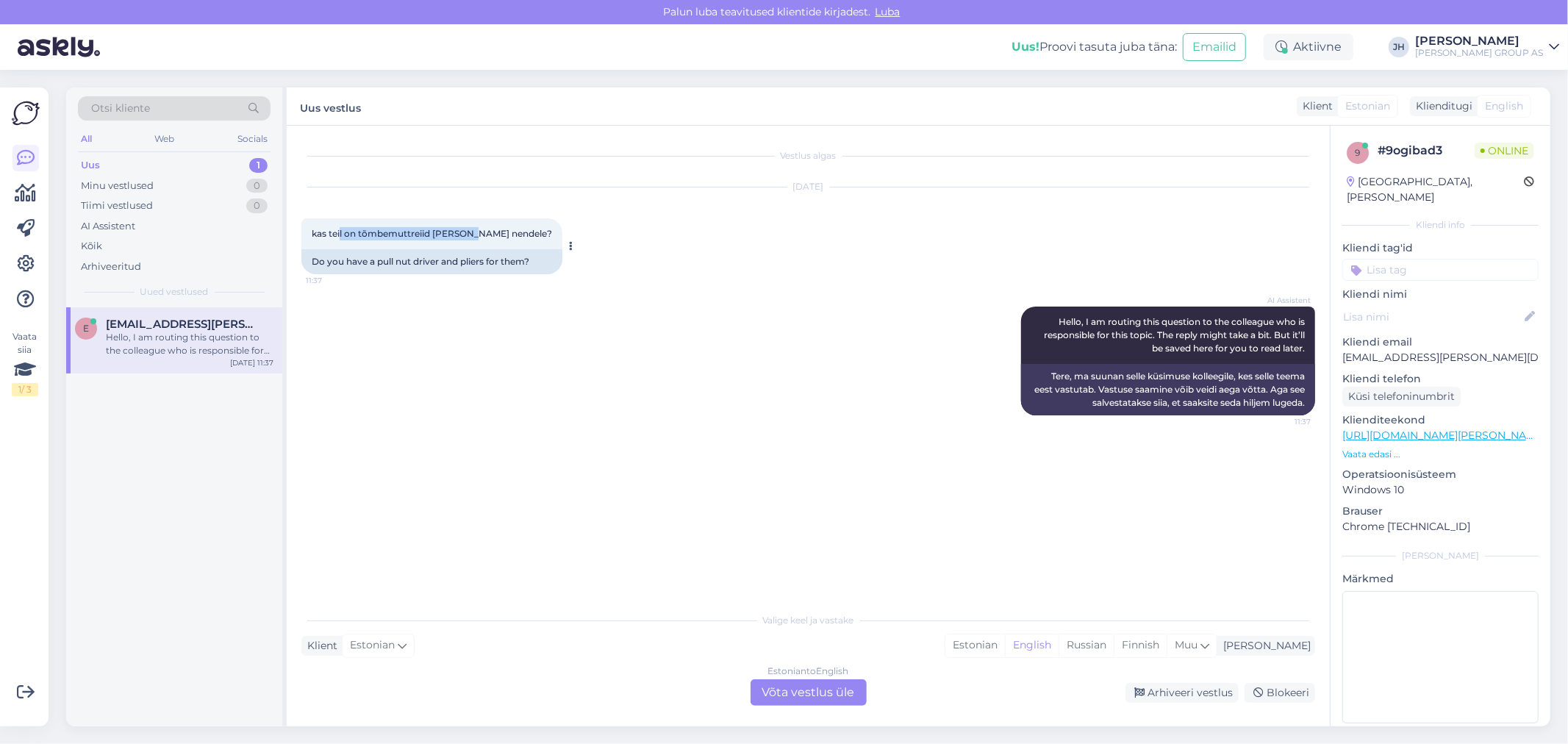
drag, startPoint x: 468, startPoint y: 231, endPoint x: 341, endPoint y: 230, distance: 127.0
click at [341, 230] on span "kas teil on tõmbemuttreiid [PERSON_NAME] nendele?" at bounding box center [432, 233] width 241 height 11
drag, startPoint x: 509, startPoint y: 230, endPoint x: 310, endPoint y: 230, distance: 199.0
click at [310, 230] on div "kas teil on tõmbemuttreiid [PERSON_NAME] nendele? 11:37" at bounding box center [431, 234] width 261 height 31
drag, startPoint x: 829, startPoint y: 692, endPoint x: 791, endPoint y: 692, distance: 38.0
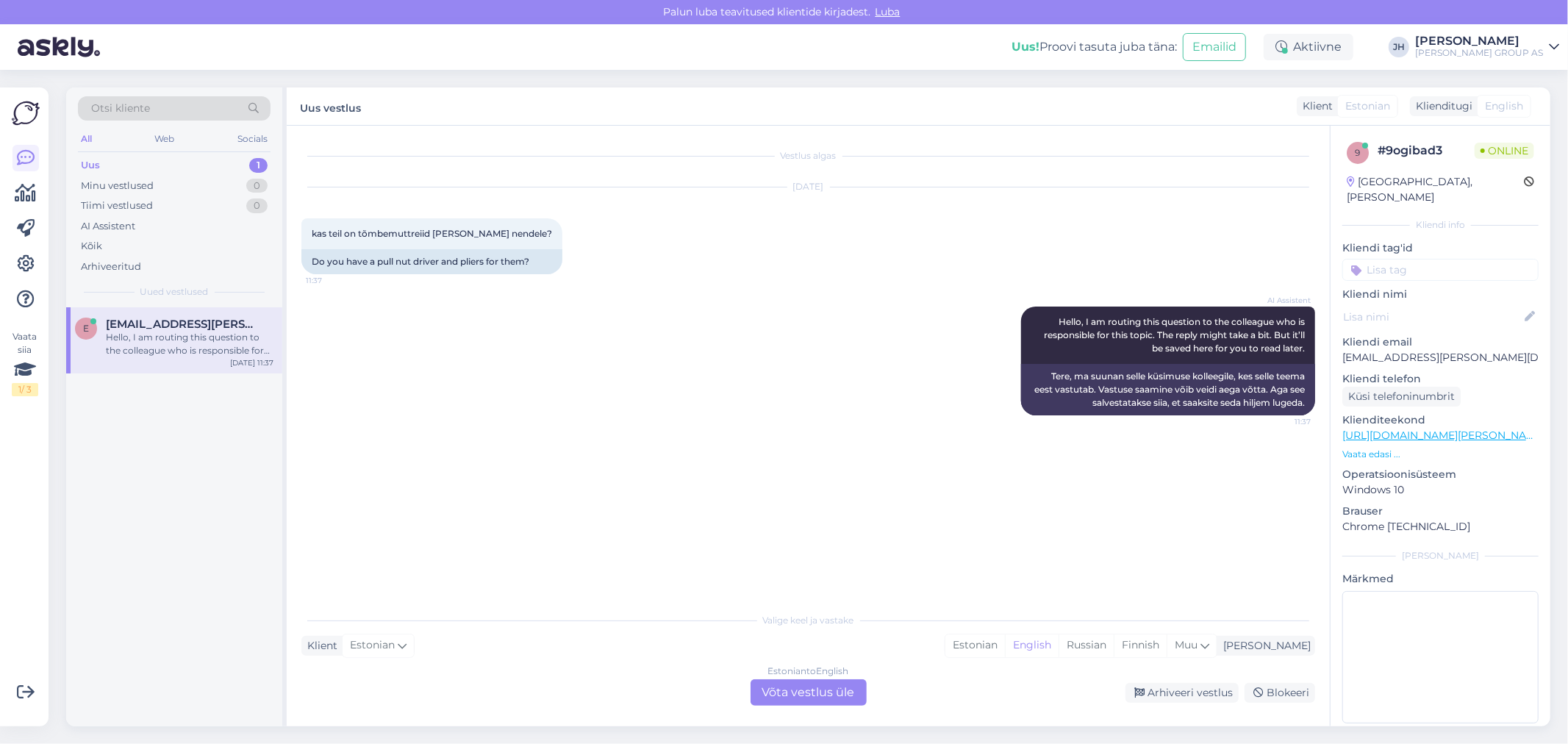
click at [828, 692] on div "Estonian to English Võta vestlus üle" at bounding box center [809, 693] width 116 height 27
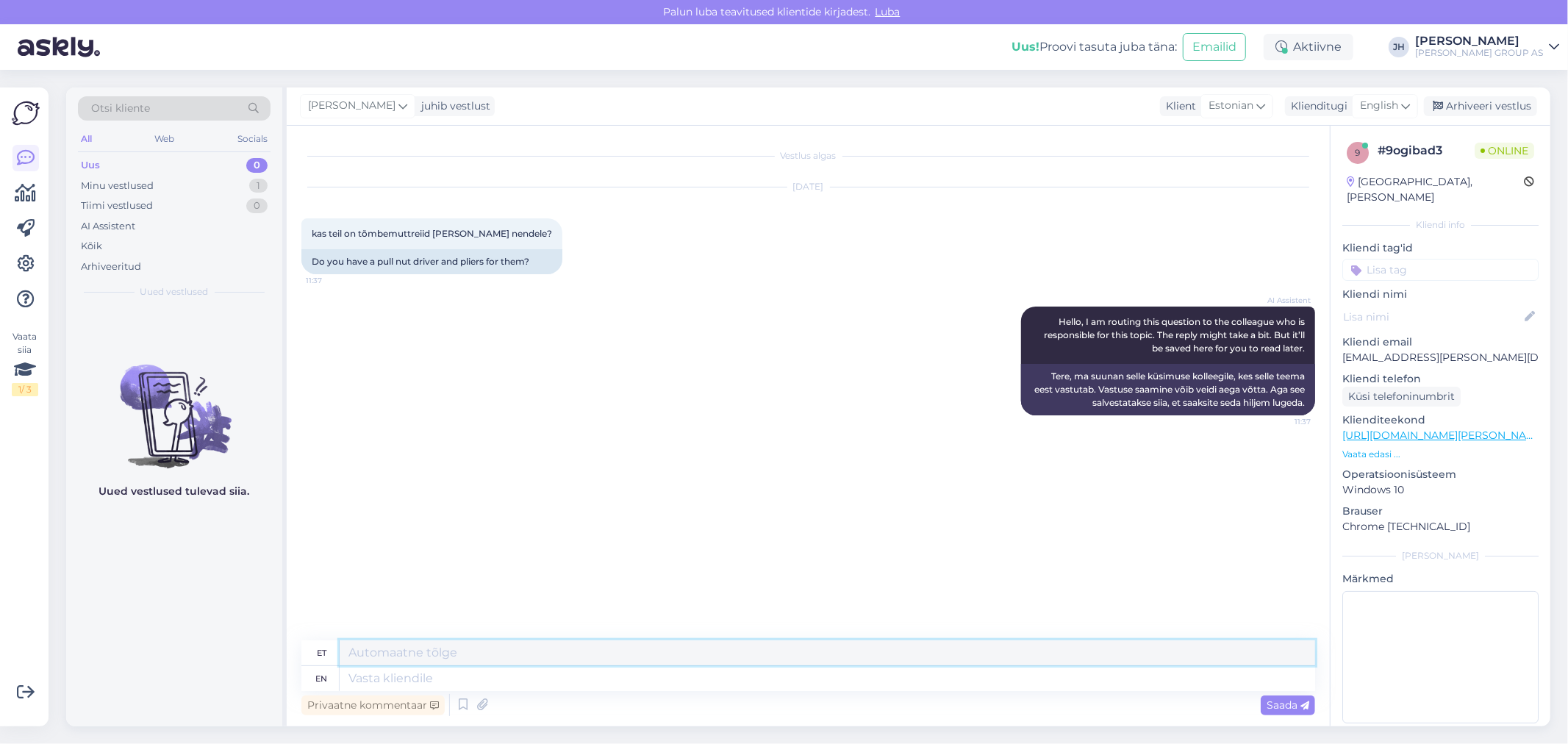
click at [448, 657] on textarea at bounding box center [827, 653] width 976 height 25
drag, startPoint x: 487, startPoint y: 651, endPoint x: 281, endPoint y: 642, distance: 206.2
click at [303, 657] on div "et Tere. Kohe kontrollime" at bounding box center [808, 654] width 1014 height 26
type textarea "Tere. Kohe kontrollime"
click at [1410, 103] on icon at bounding box center [1406, 106] width 9 height 16
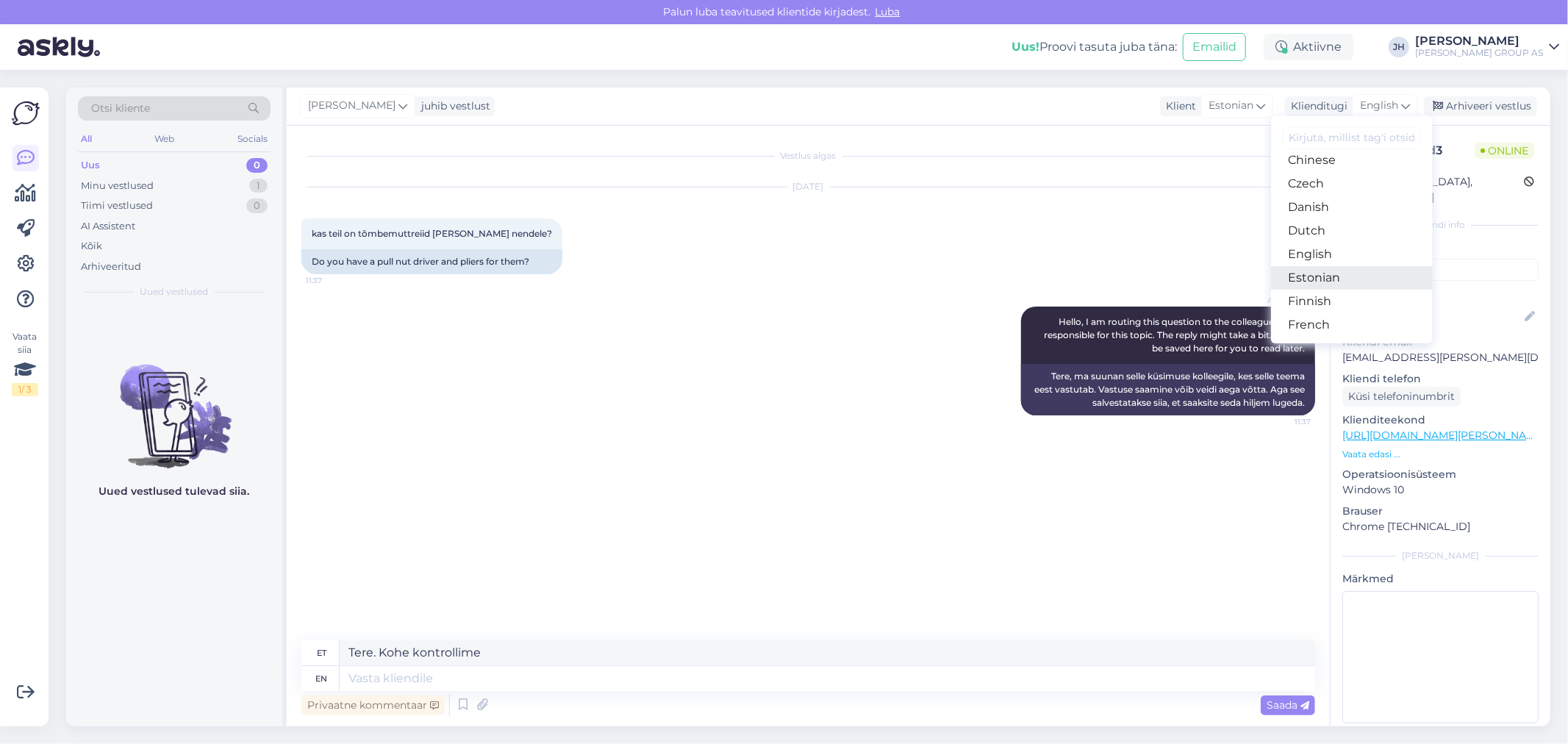
click at [1344, 275] on link "Estonian" at bounding box center [1352, 277] width 162 height 23
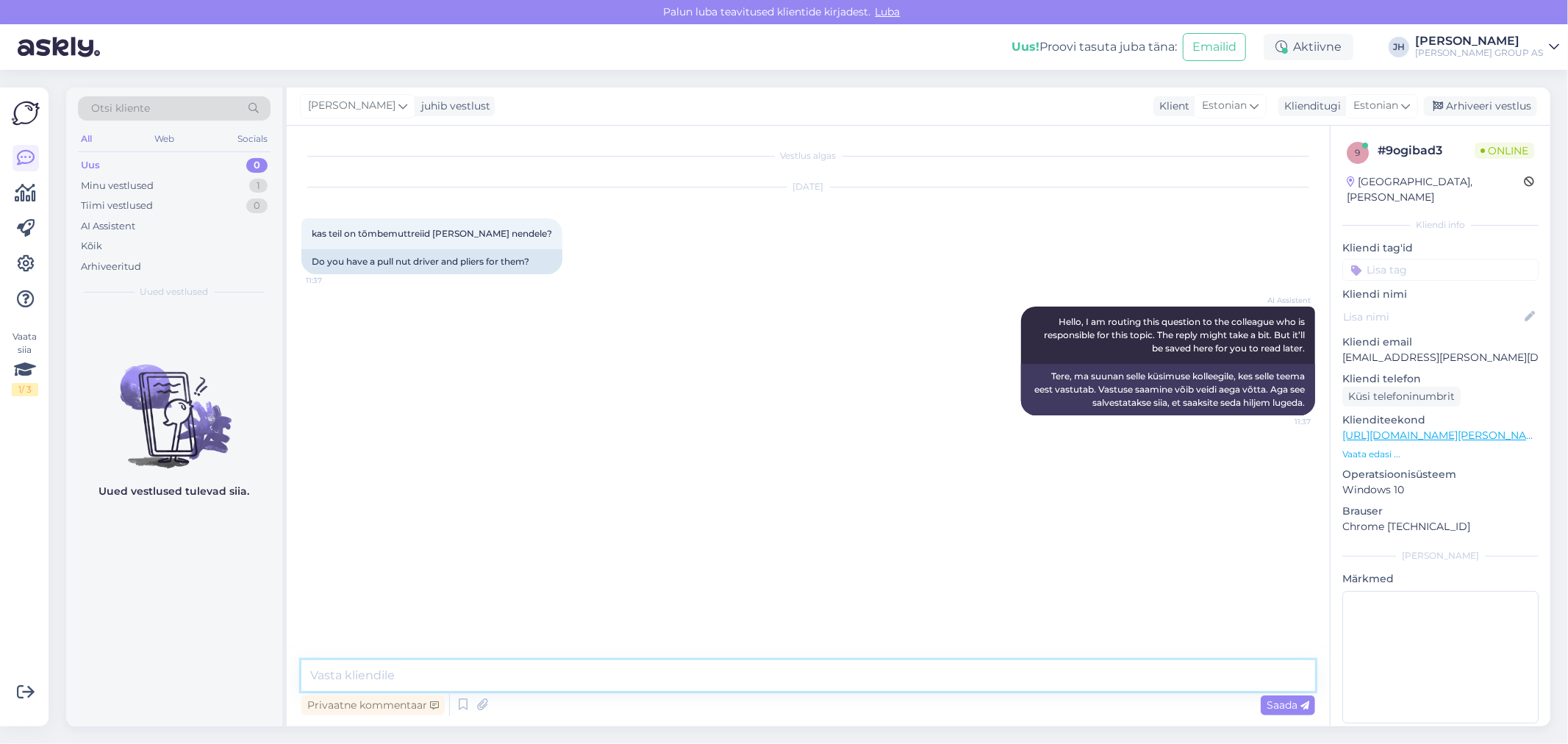
click at [464, 678] on textarea at bounding box center [808, 676] width 1014 height 31
paste textarea "Tere. Kohe kontrollime"
type textarea "Tere. Kohe kontrollime"
drag, startPoint x: 1298, startPoint y: 709, endPoint x: 1290, endPoint y: 709, distance: 8.0
click at [1298, 709] on span "Saada" at bounding box center [1287, 705] width 42 height 13
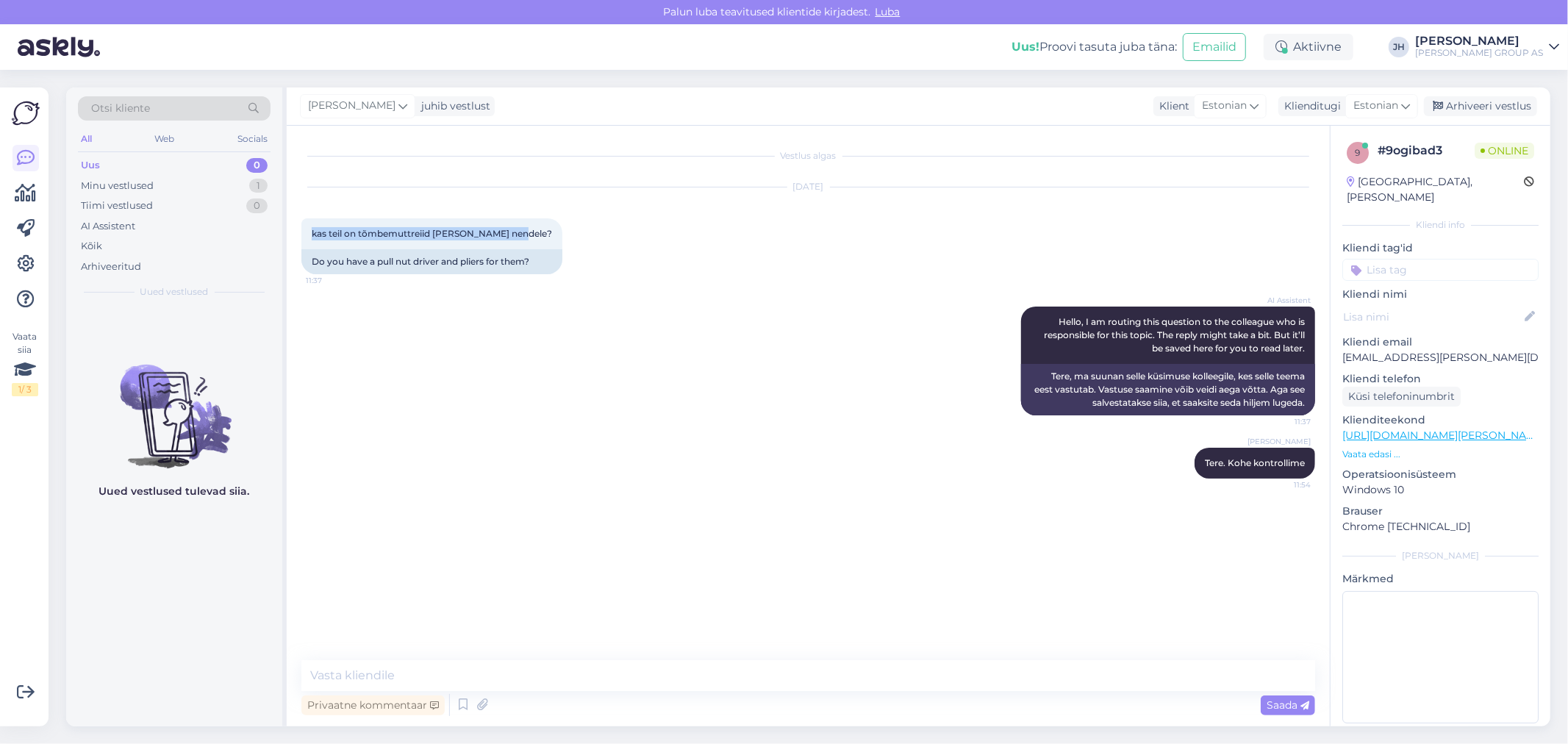
drag, startPoint x: 515, startPoint y: 231, endPoint x: 295, endPoint y: 245, distance: 220.4
click at [295, 245] on div "Vestlus algas [DATE] kas teil on tõmbemuttreiid [PERSON_NAME] nendele? 11:37 Do…" at bounding box center [808, 426] width 1043 height 601
click at [365, 675] on textarea at bounding box center [808, 676] width 1014 height 31
paste textarea "[URL][DOMAIN_NAME][PERSON_NAME]"
drag, startPoint x: 751, startPoint y: 678, endPoint x: 270, endPoint y: 640, distance: 482.5
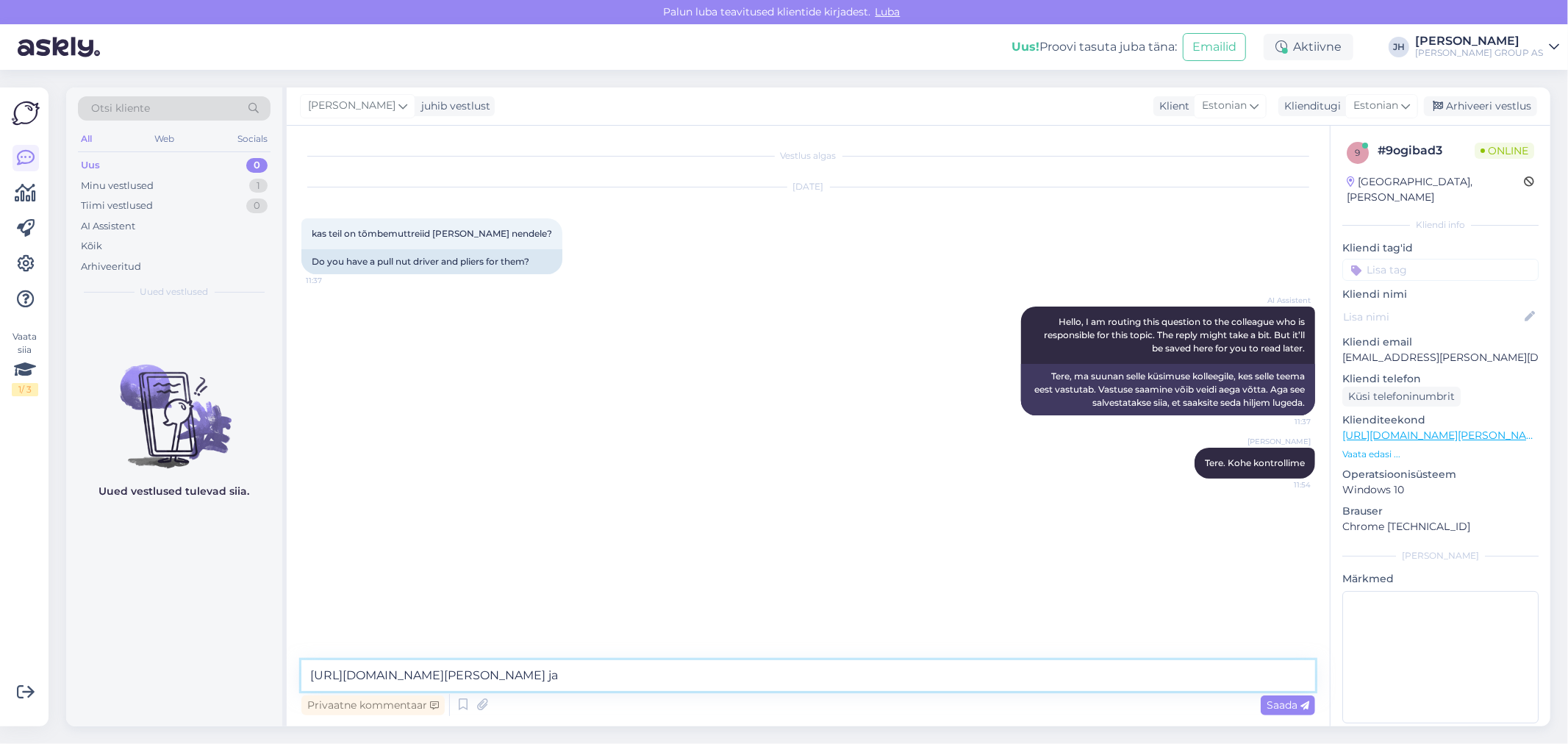
click at [270, 640] on div "Otsi kliente All Web Socials Uus 0 Minu vestlused 1 Tiimi vestlused 0 AI Assist…" at bounding box center [808, 407] width 1484 height 639
click at [785, 539] on div "Vestlus algas [DATE] kas teil on tõmbemuttreiid [PERSON_NAME] nendele? 11:37 Do…" at bounding box center [815, 393] width 1027 height 507
click at [753, 678] on textarea "[URL][DOMAIN_NAME][PERSON_NAME] ja" at bounding box center [808, 676] width 1014 height 31
type textarea "h"
type textarea "Tere, jah on olemas. mis [PERSON_NAME] soovite need osta?"
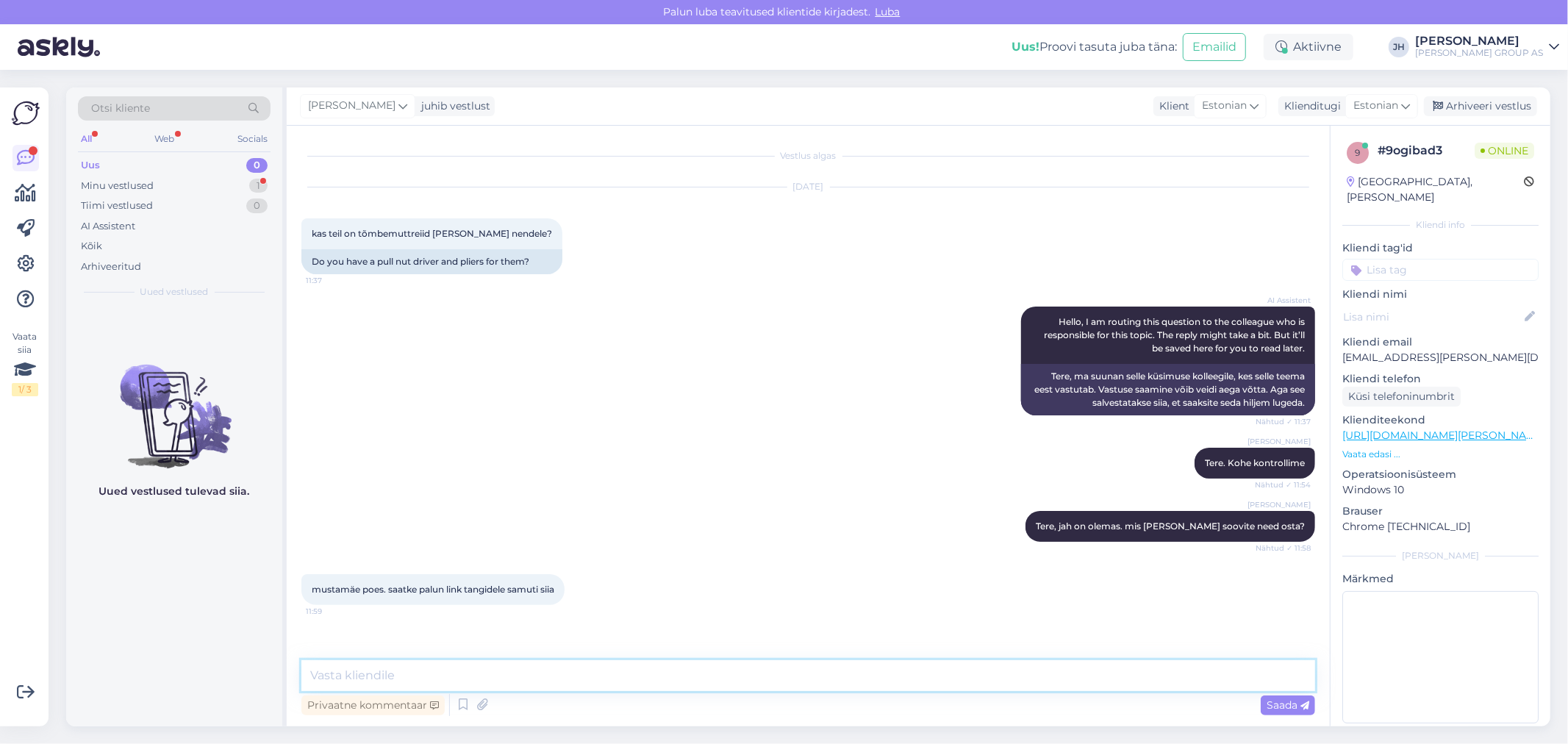
paste textarea "[URL][DOMAIN_NAME][PERSON_NAME]"
type textarea "[URL][DOMAIN_NAME][PERSON_NAME]"
drag, startPoint x: 1285, startPoint y: 707, endPoint x: 1274, endPoint y: 707, distance: 11.0
click at [1283, 707] on span "Saada" at bounding box center [1287, 705] width 42 height 13
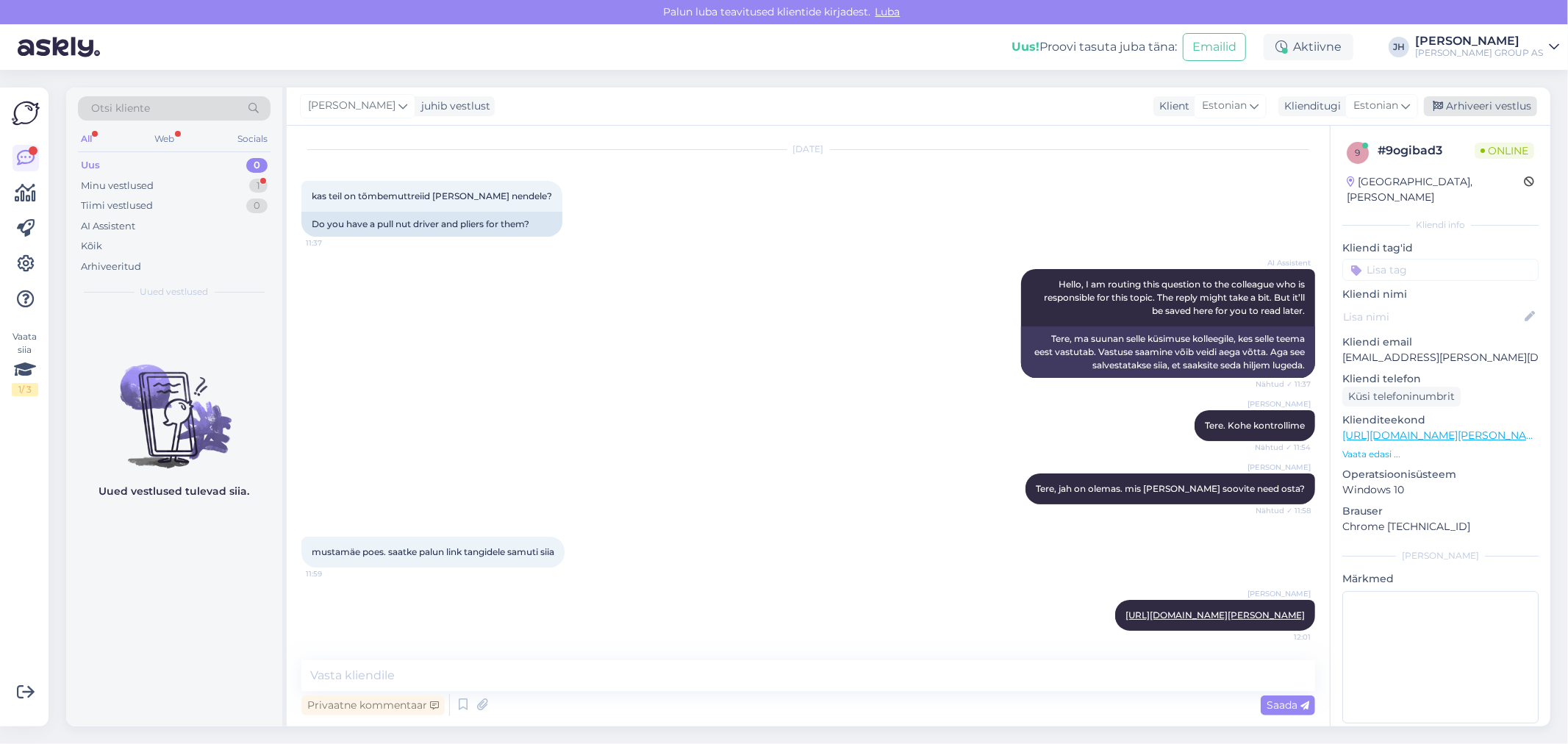
click at [1514, 105] on div "Arhiveeri vestlus" at bounding box center [1481, 106] width 113 height 20
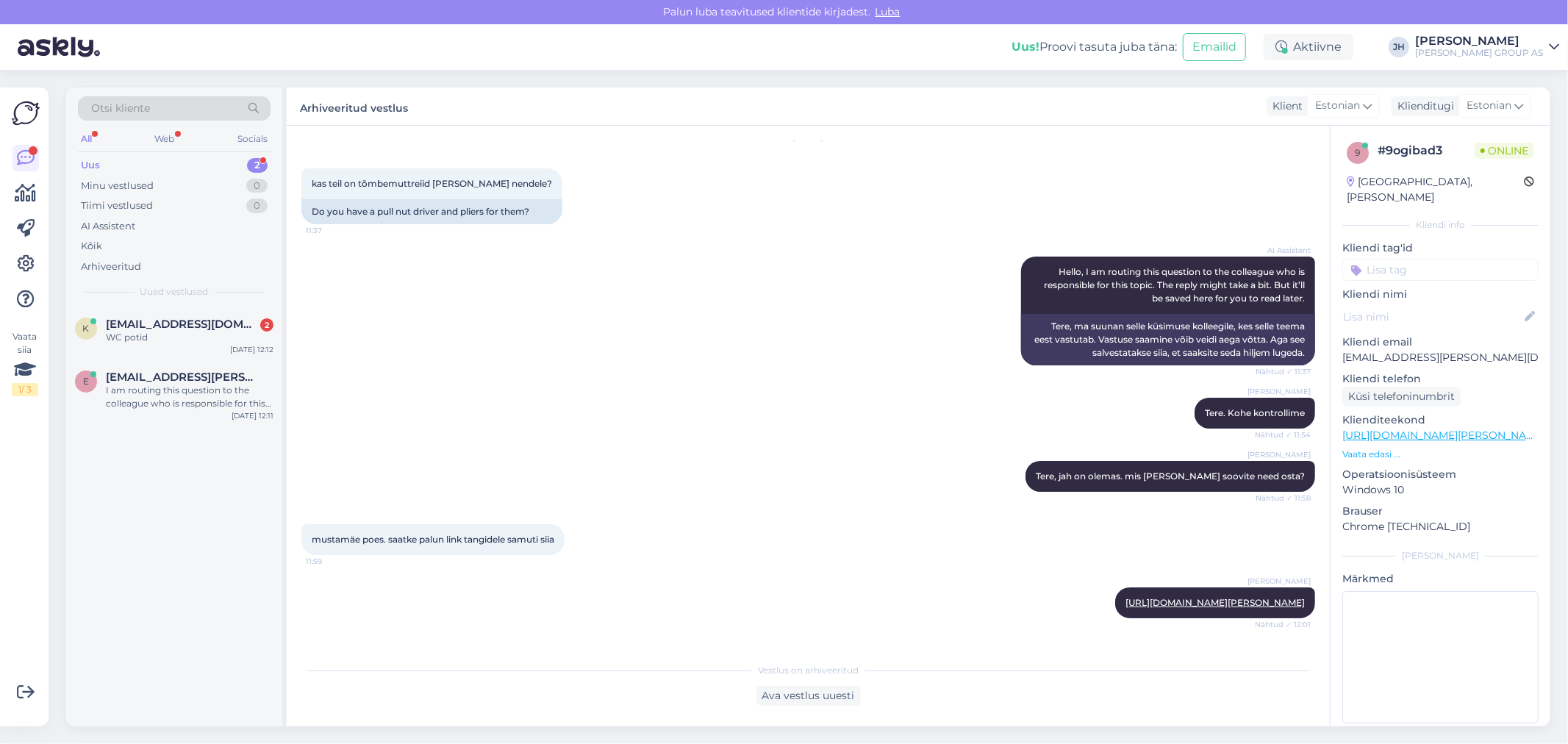
scroll to position [337, 0]
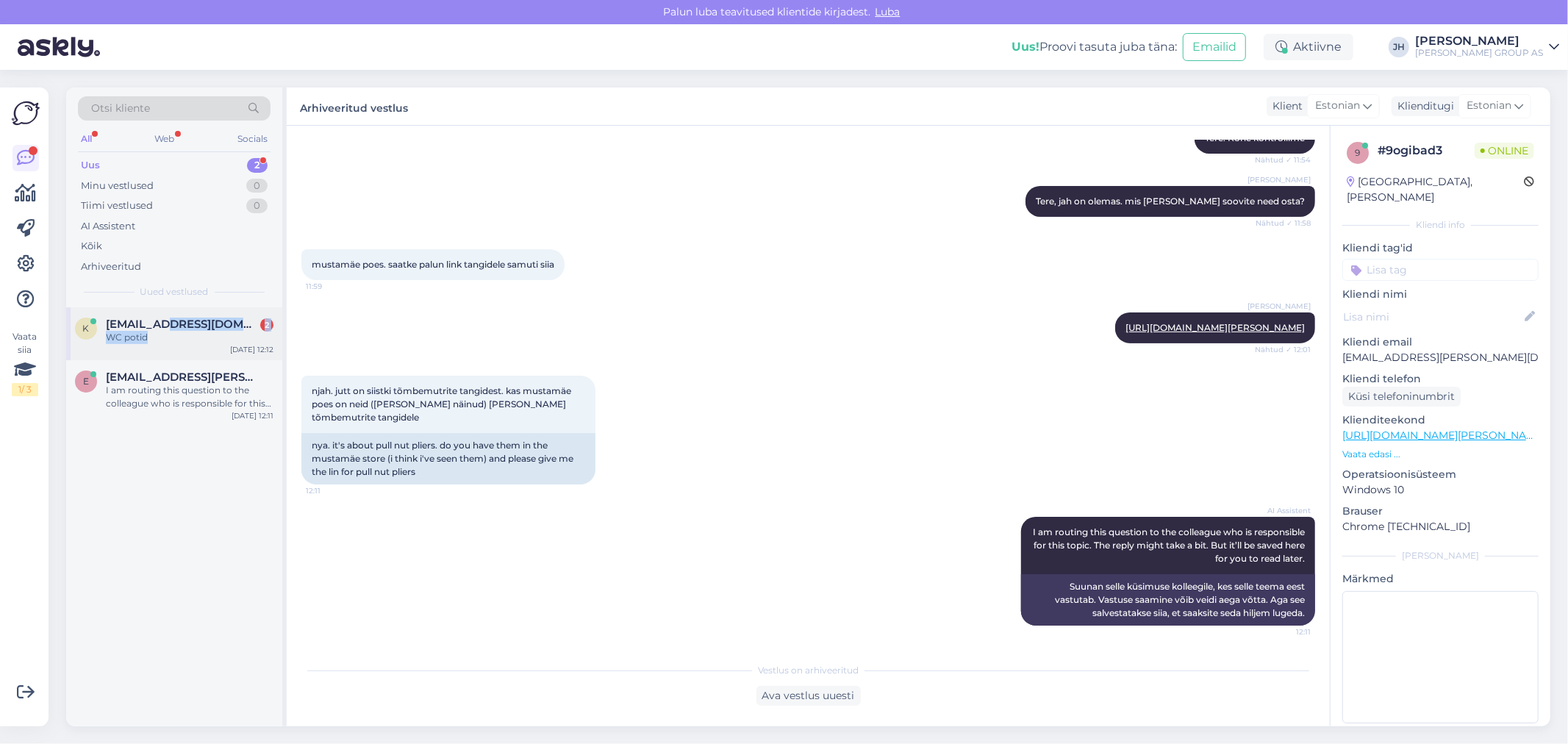
click at [156, 331] on div "[EMAIL_ADDRESS][DOMAIN_NAME] 2 WC potid" at bounding box center [190, 331] width 168 height 27
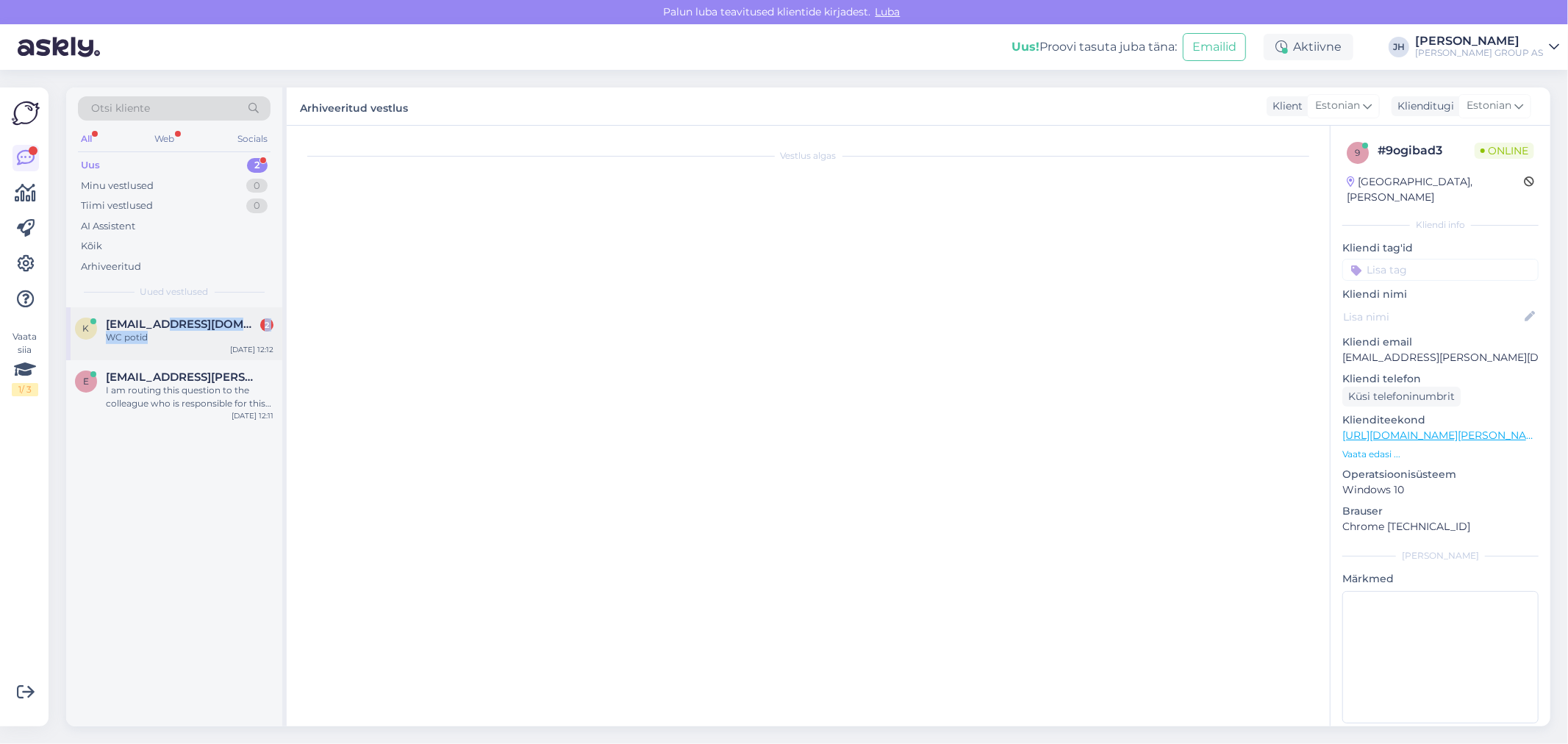
scroll to position [0, 0]
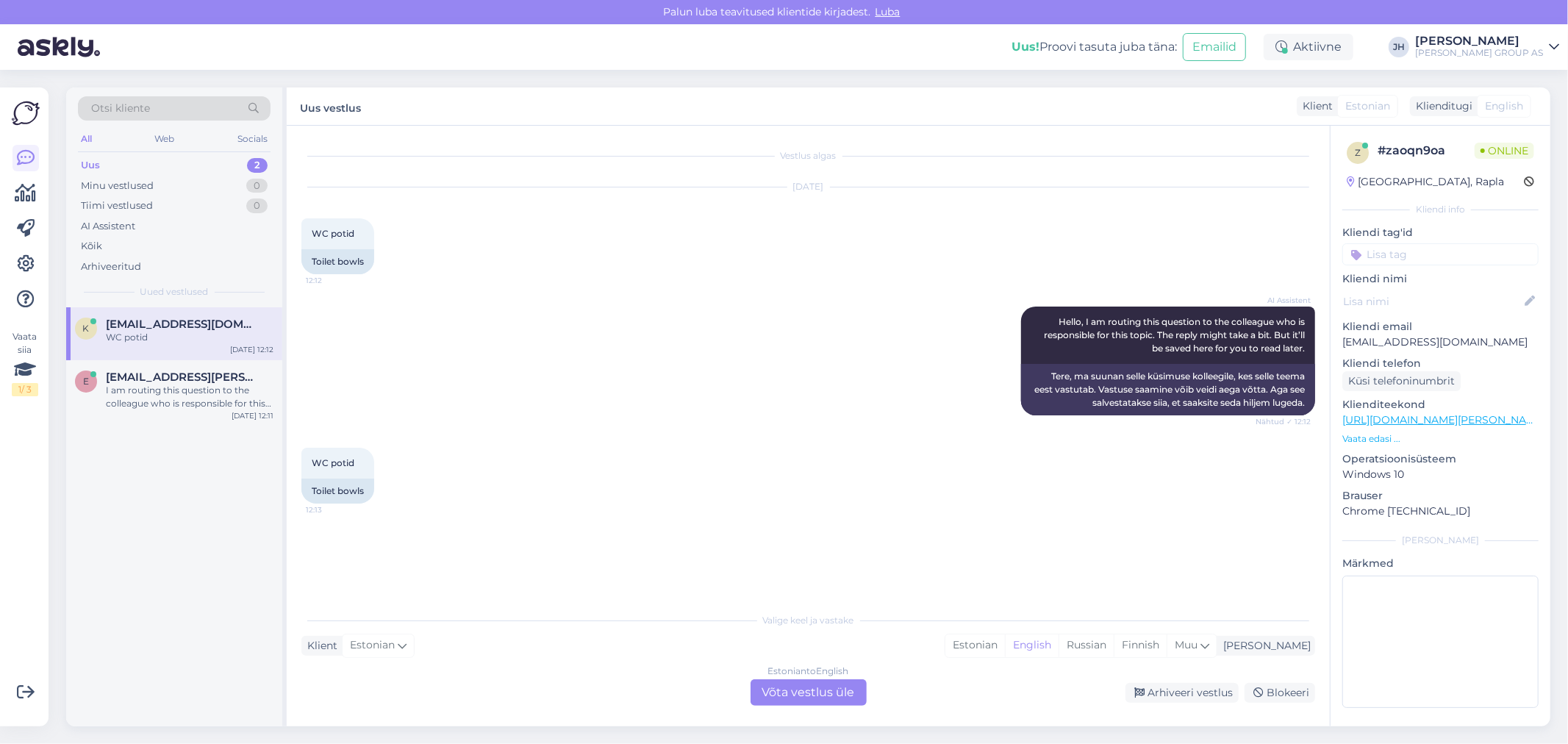
click at [822, 692] on div "Estonian to English Võta vestlus üle" at bounding box center [809, 693] width 116 height 27
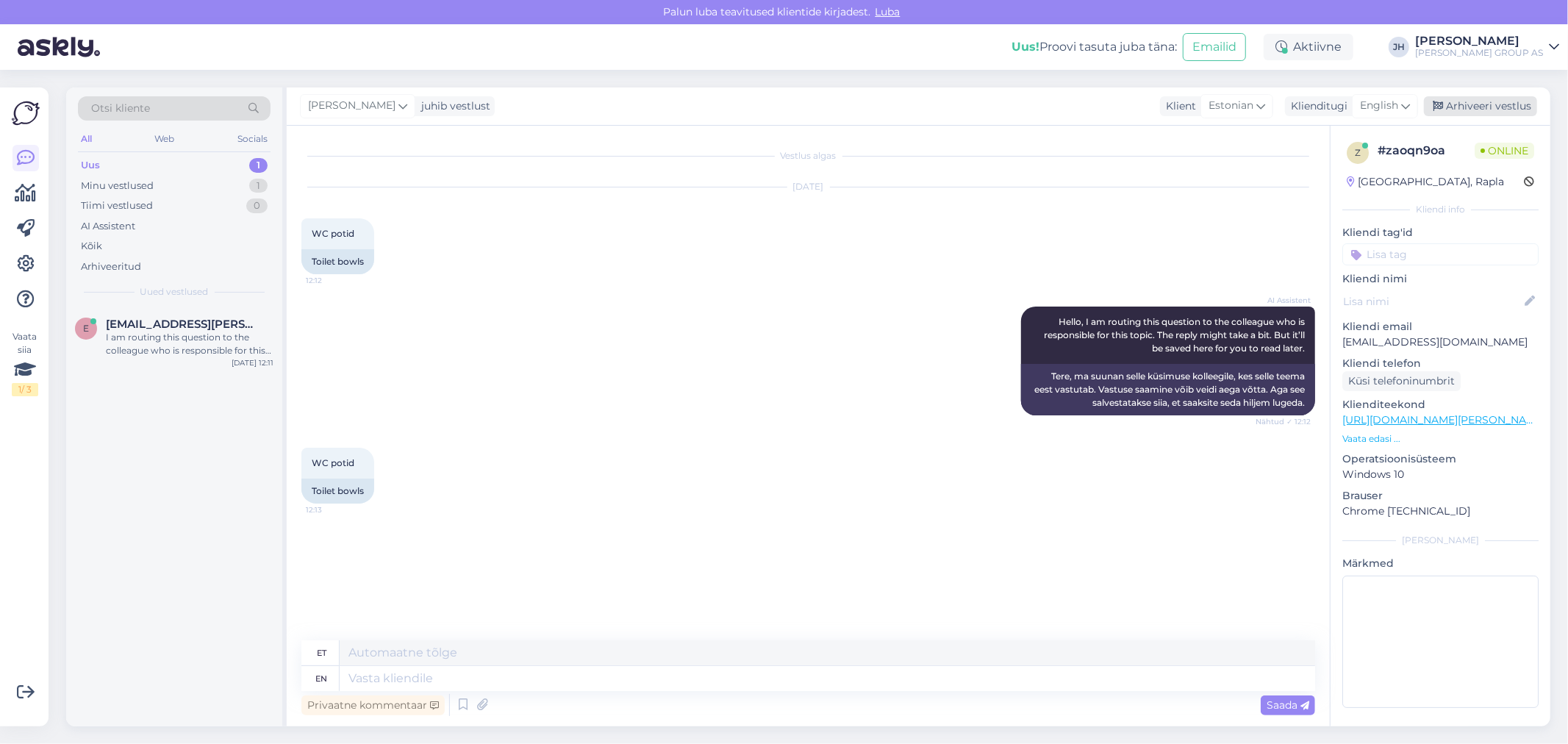
click at [1500, 107] on div "Arhiveeri vestlus" at bounding box center [1481, 106] width 113 height 20
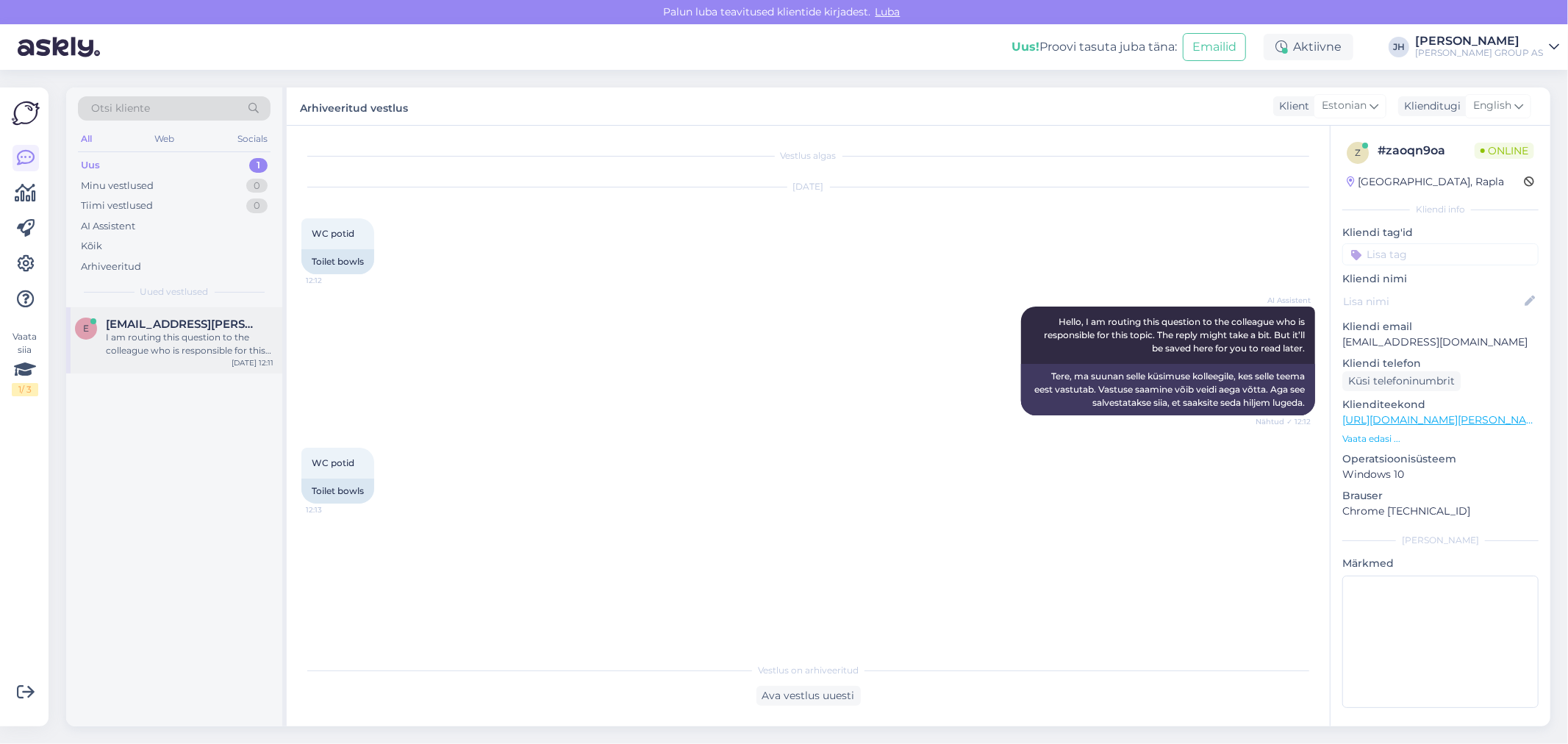
click at [148, 332] on div "I am routing this question to the colleague who is responsible for this topic. …" at bounding box center [190, 344] width 168 height 27
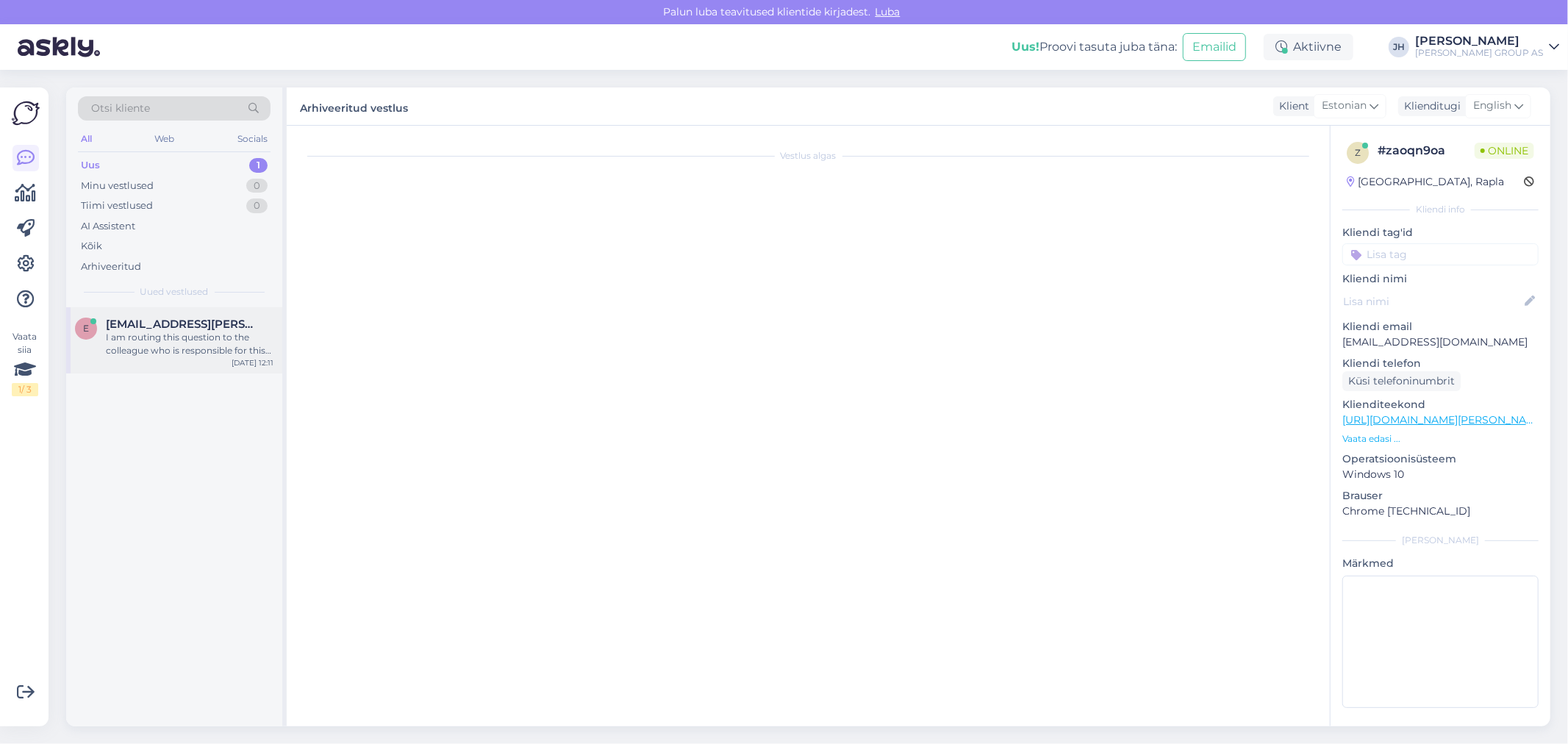
scroll to position [387, 0]
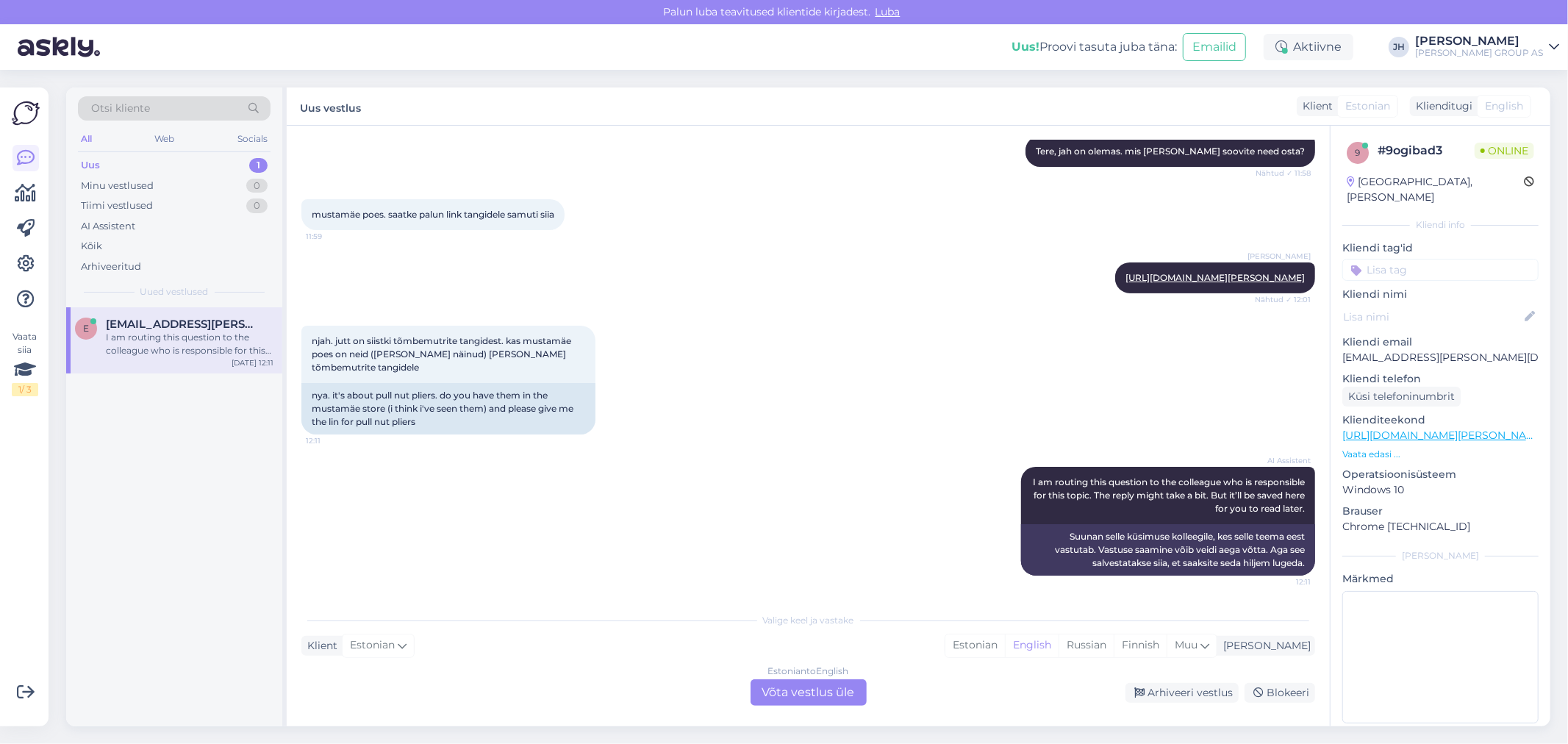
click at [813, 685] on div "Estonian to English Võta vestlus üle" at bounding box center [809, 693] width 116 height 27
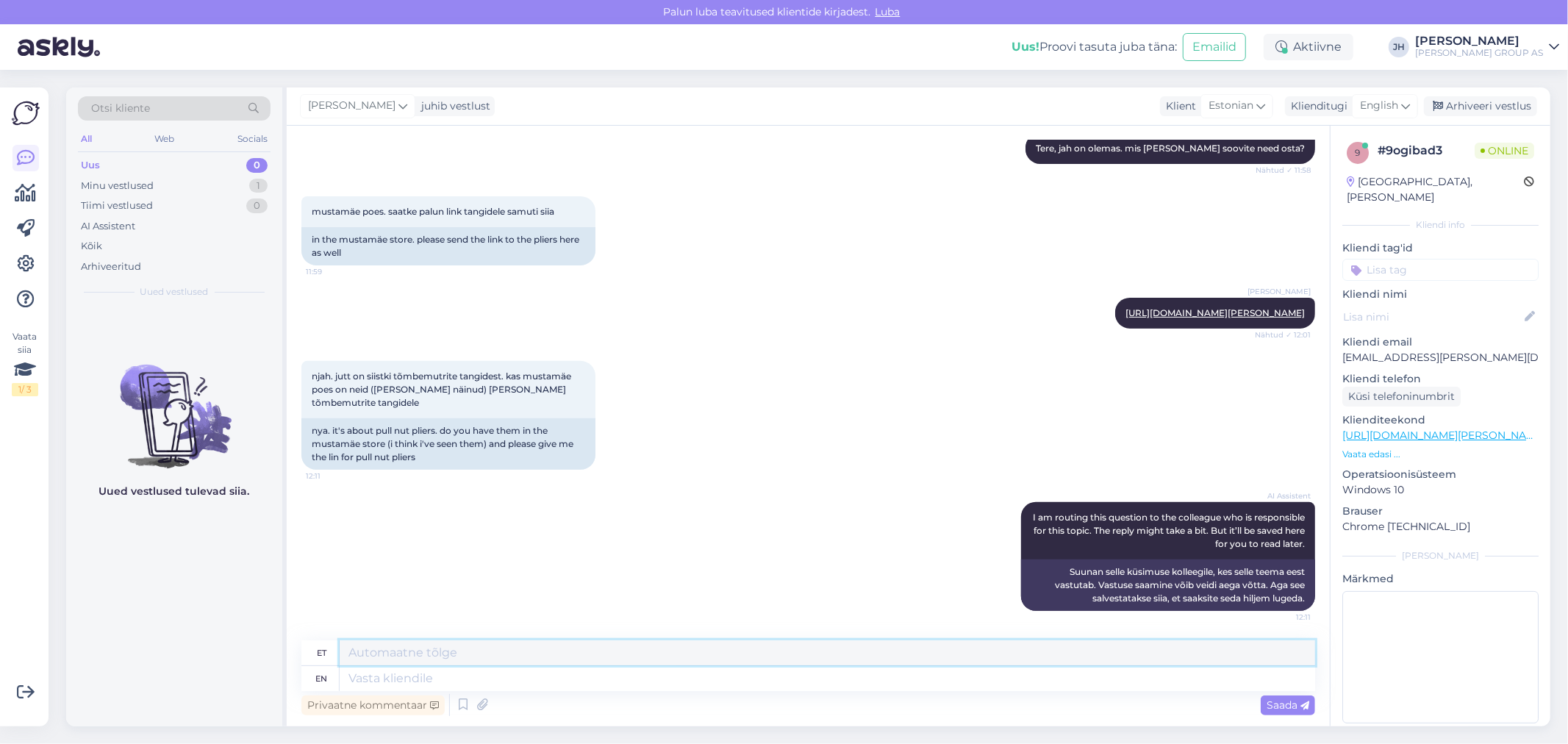
click at [373, 652] on textarea at bounding box center [827, 653] width 976 height 25
drag, startPoint x: 923, startPoint y: 653, endPoint x: 1046, endPoint y: 644, distance: 123.3
click at [923, 653] on textarea "kahjuks, e-[PERSON_NAME] ei näe mustamäel. Palun võtke ühendust otse muststamäe…" at bounding box center [827, 653] width 976 height 25
click at [778, 653] on textarea "kahjuks, e-[PERSON_NAME] ei näe mustamäel. Palun võtke ühendust otse muststamäe…" at bounding box center [827, 653] width 976 height 25
drag, startPoint x: 1061, startPoint y: 650, endPoint x: 285, endPoint y: 601, distance: 777.5
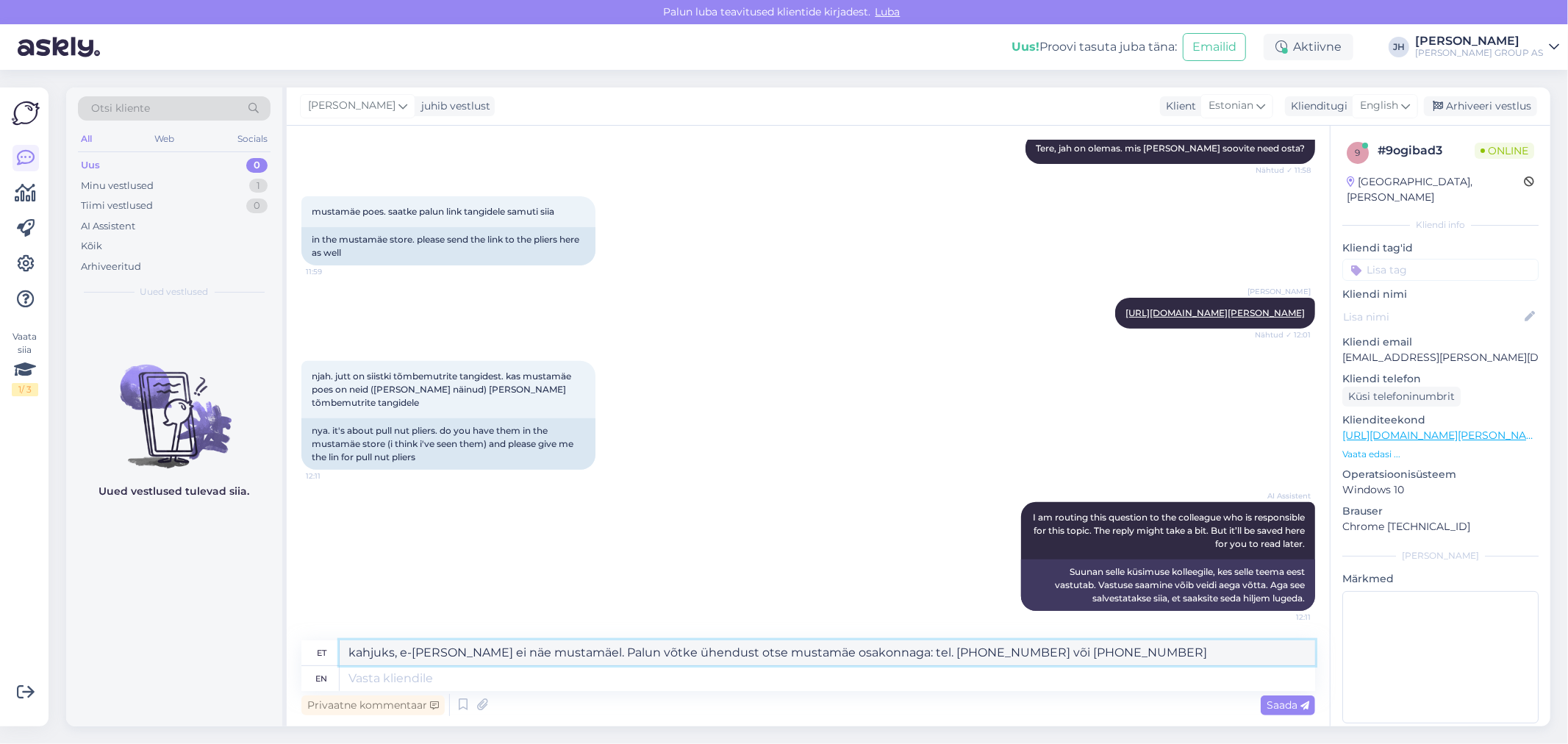
click at [285, 601] on div "Otsi kliente All Web Socials Uus 0 Minu vestlused 1 Tiimi vestlused 0 AI Assist…" at bounding box center [808, 407] width 1484 height 639
type textarea "kahjuks, e-[PERSON_NAME] ei näe mustamäel. Palun võtke ühendust otse mustamäe o…"
click at [1408, 104] on icon at bounding box center [1406, 106] width 9 height 16
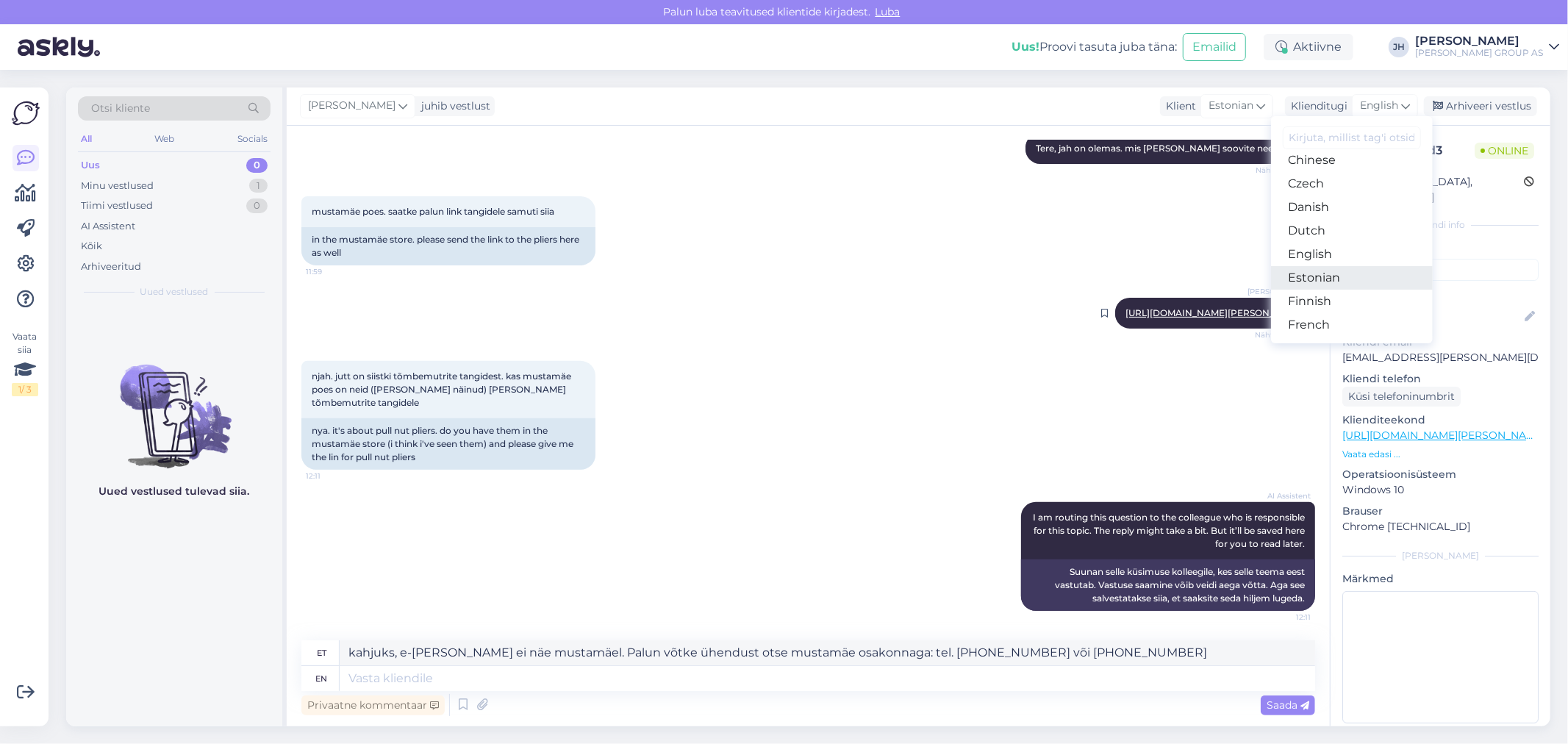
drag, startPoint x: 1320, startPoint y: 277, endPoint x: 1171, endPoint y: 326, distance: 156.9
click at [1320, 277] on link "Estonian" at bounding box center [1352, 277] width 162 height 23
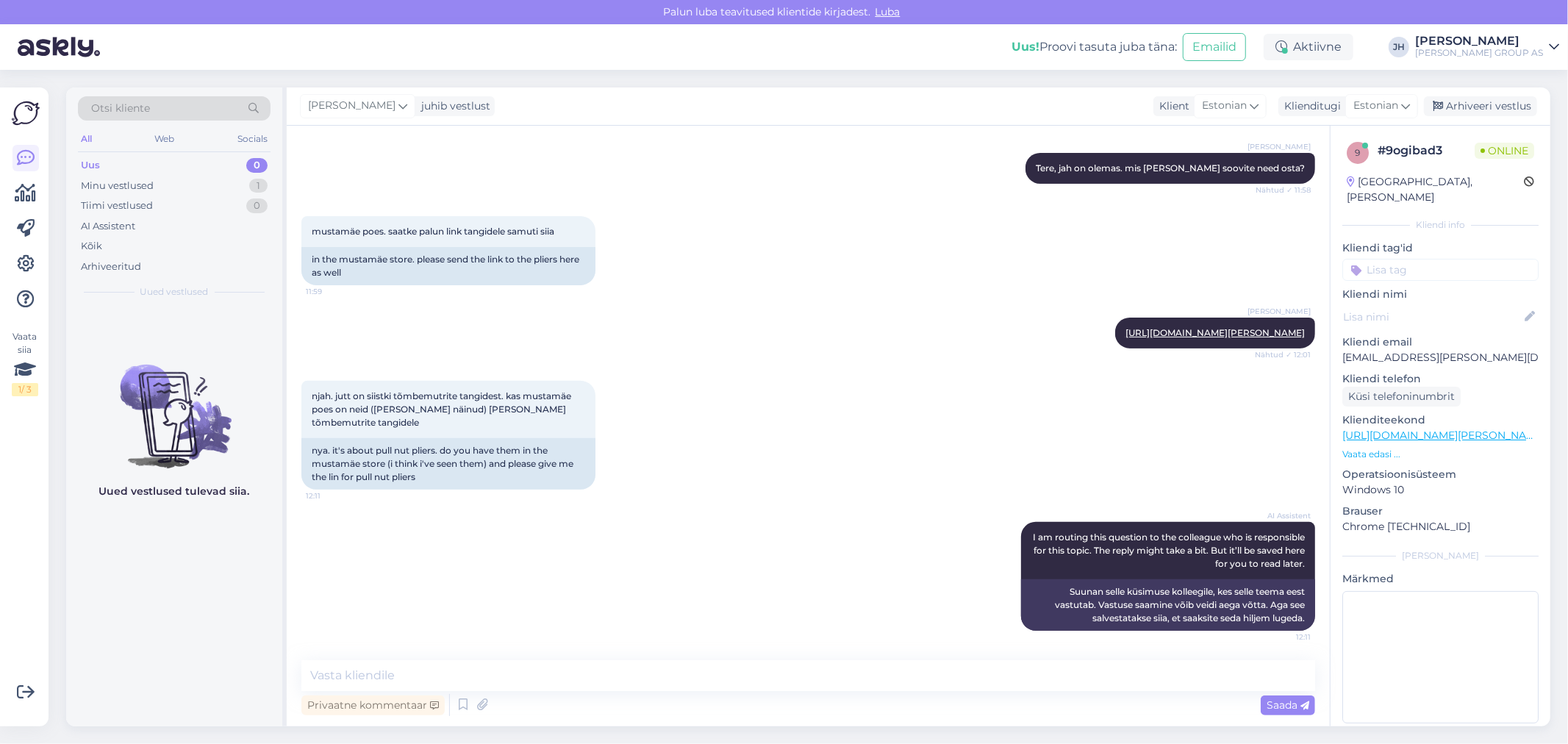
scroll to position [371, 0]
click at [421, 668] on textarea at bounding box center [808, 676] width 1014 height 31
paste textarea "kahjuks, e-[PERSON_NAME] ei näe mustamäel. Palun võtke ühendust otse mustamäe o…"
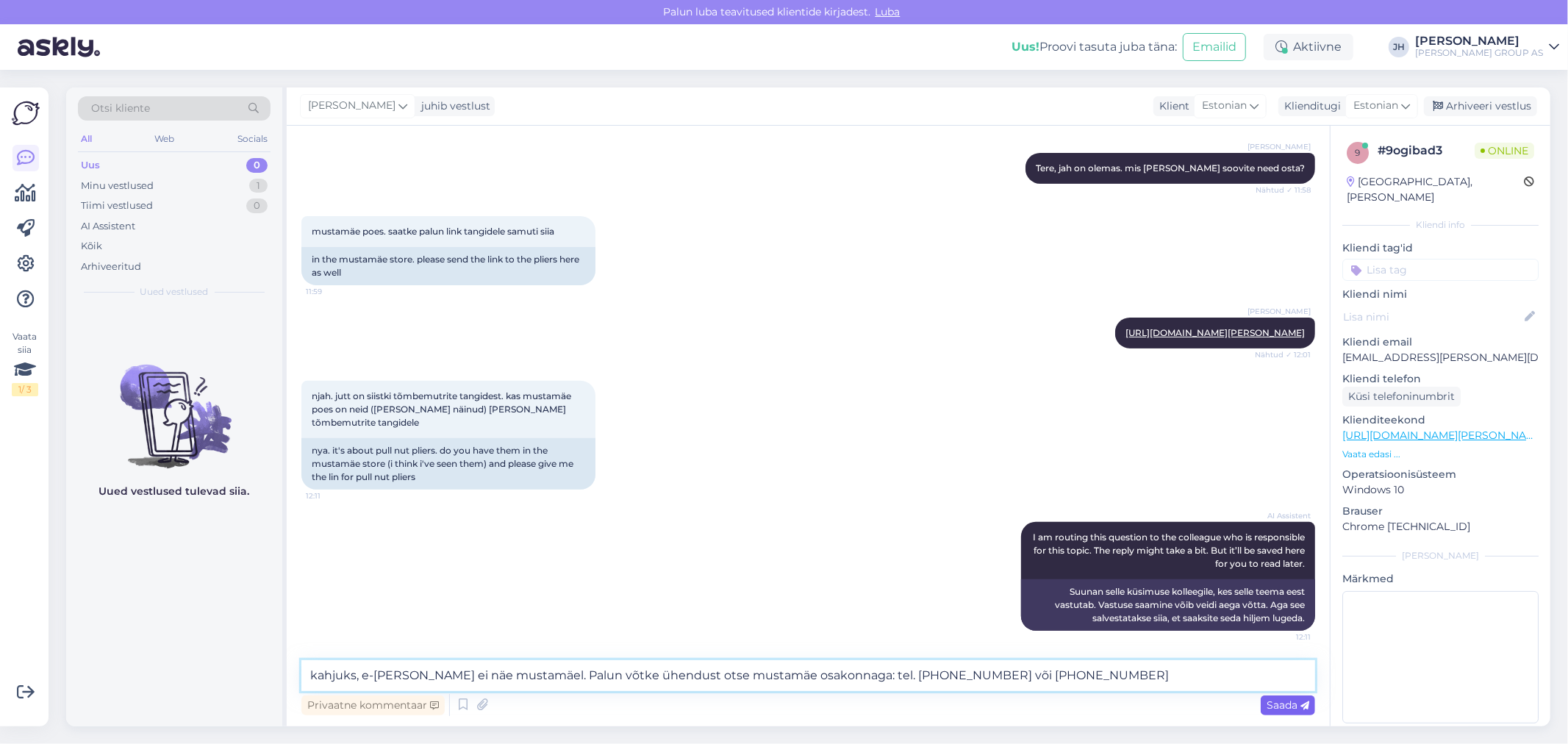
type textarea "kahjuks, e-[PERSON_NAME] ei näe mustamäel. Palun võtke ühendust otse mustamäe o…"
click at [1287, 703] on span "Saada" at bounding box center [1287, 705] width 42 height 13
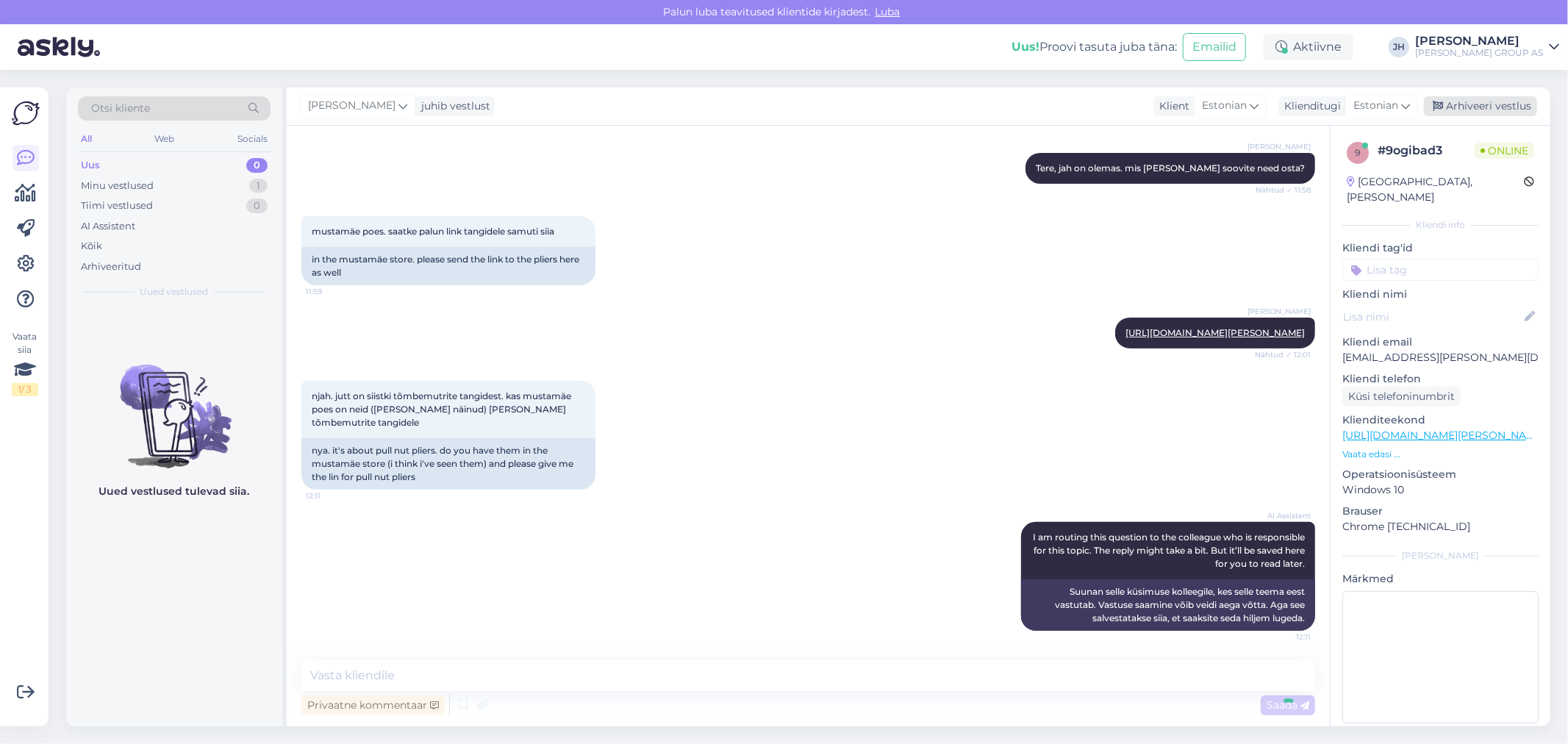
scroll to position [461, 0]
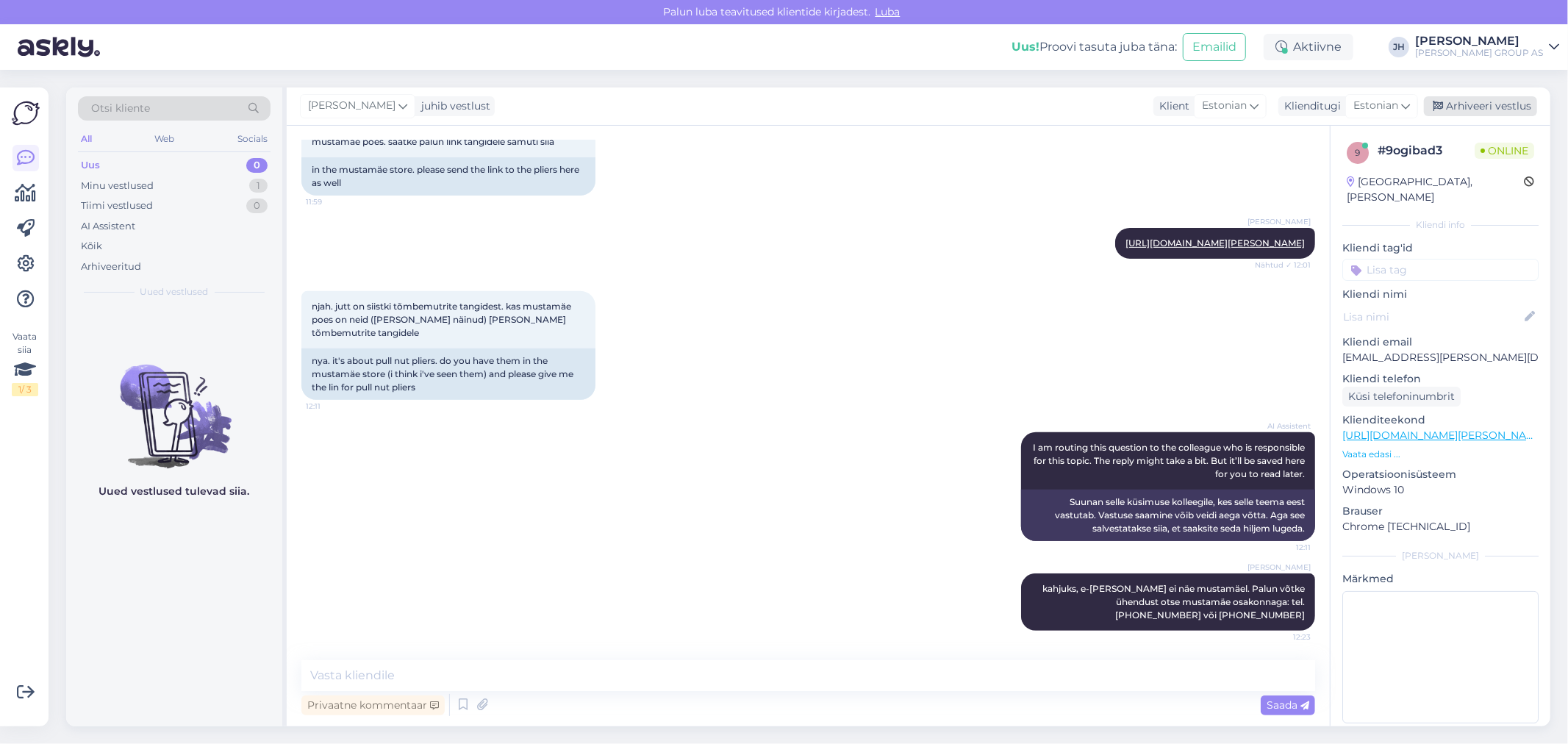
click at [1489, 100] on div "Arhiveeri vestlus" at bounding box center [1481, 106] width 113 height 20
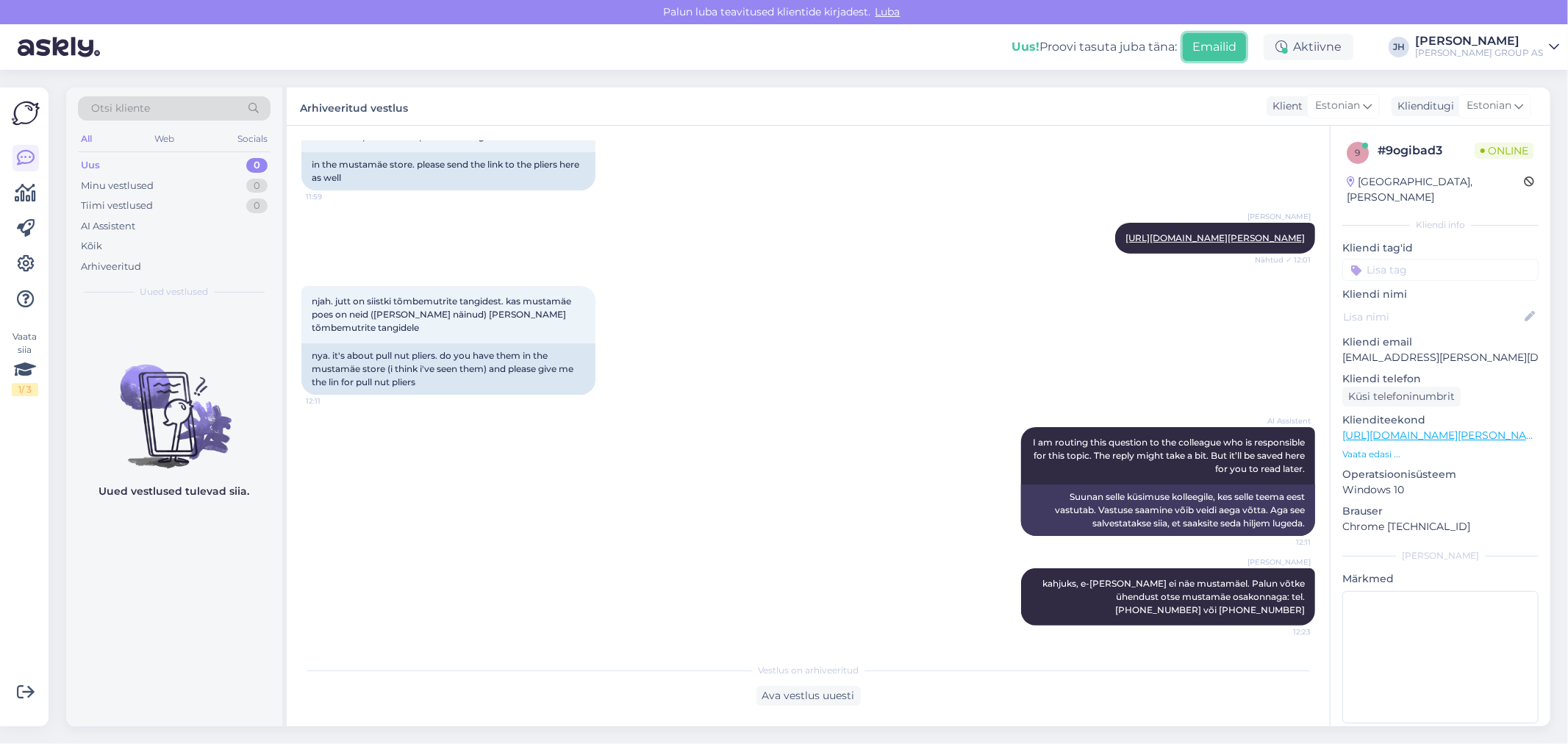
click at [1246, 47] on button "Emailid" at bounding box center [1214, 47] width 63 height 28
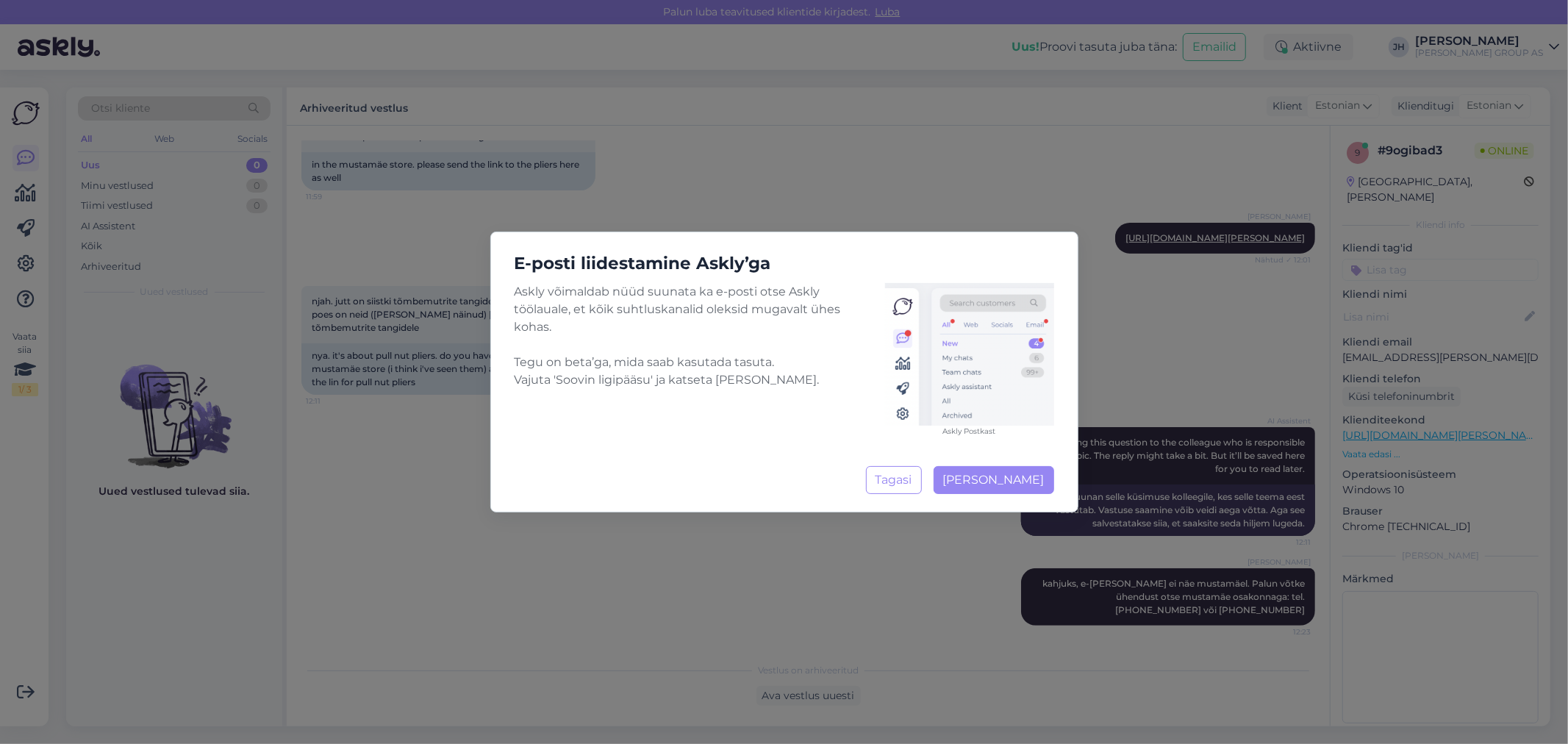
click at [934, 56] on div "E-posti liidestamine Askly’ga Askly võimaldab nüüd suunata ka e-posti otse Askl…" at bounding box center [784, 372] width 1568 height 744
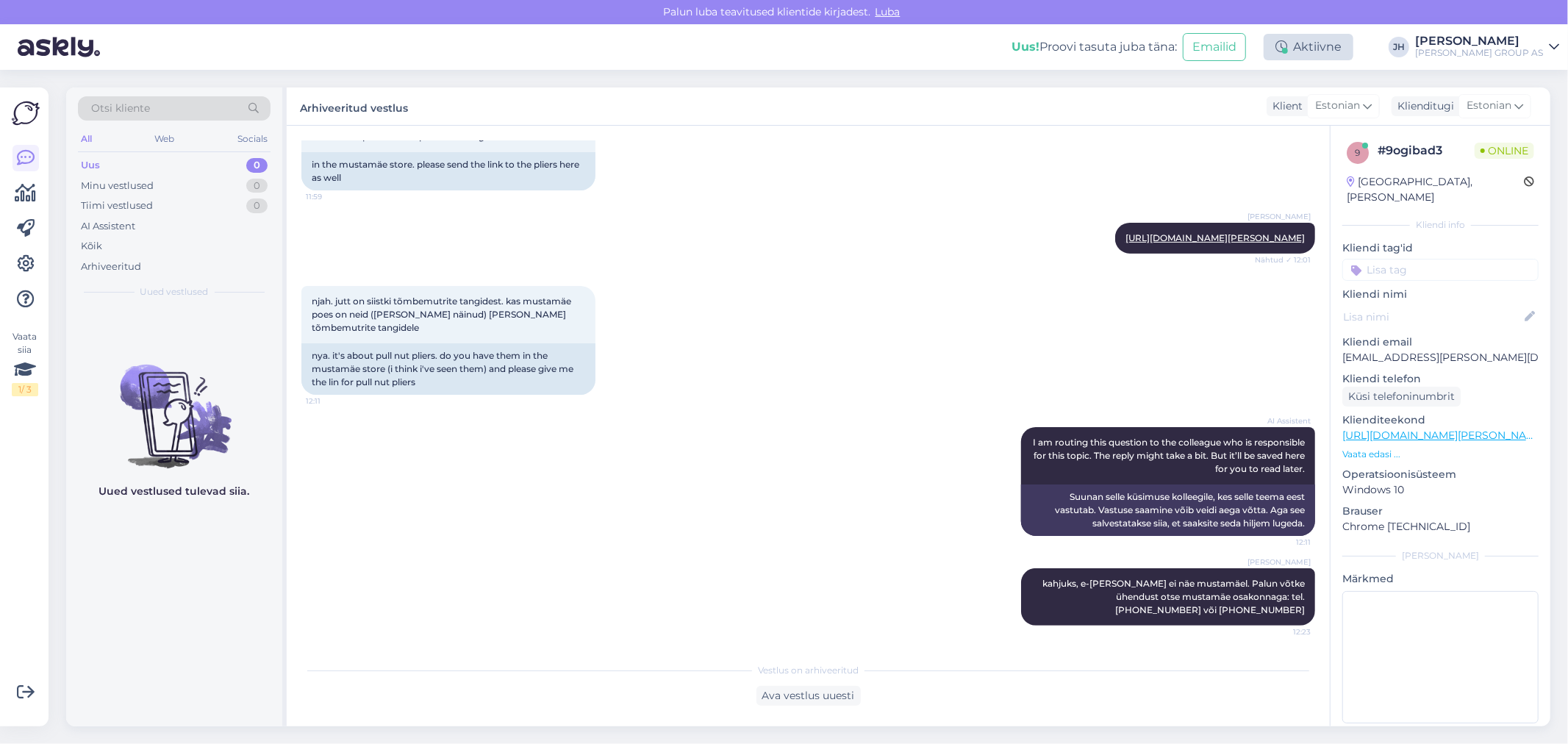
click at [1352, 45] on div "Aktiivne" at bounding box center [1309, 47] width 90 height 27
click at [1320, 113] on button "30 minutit" at bounding box center [1308, 114] width 66 height 16
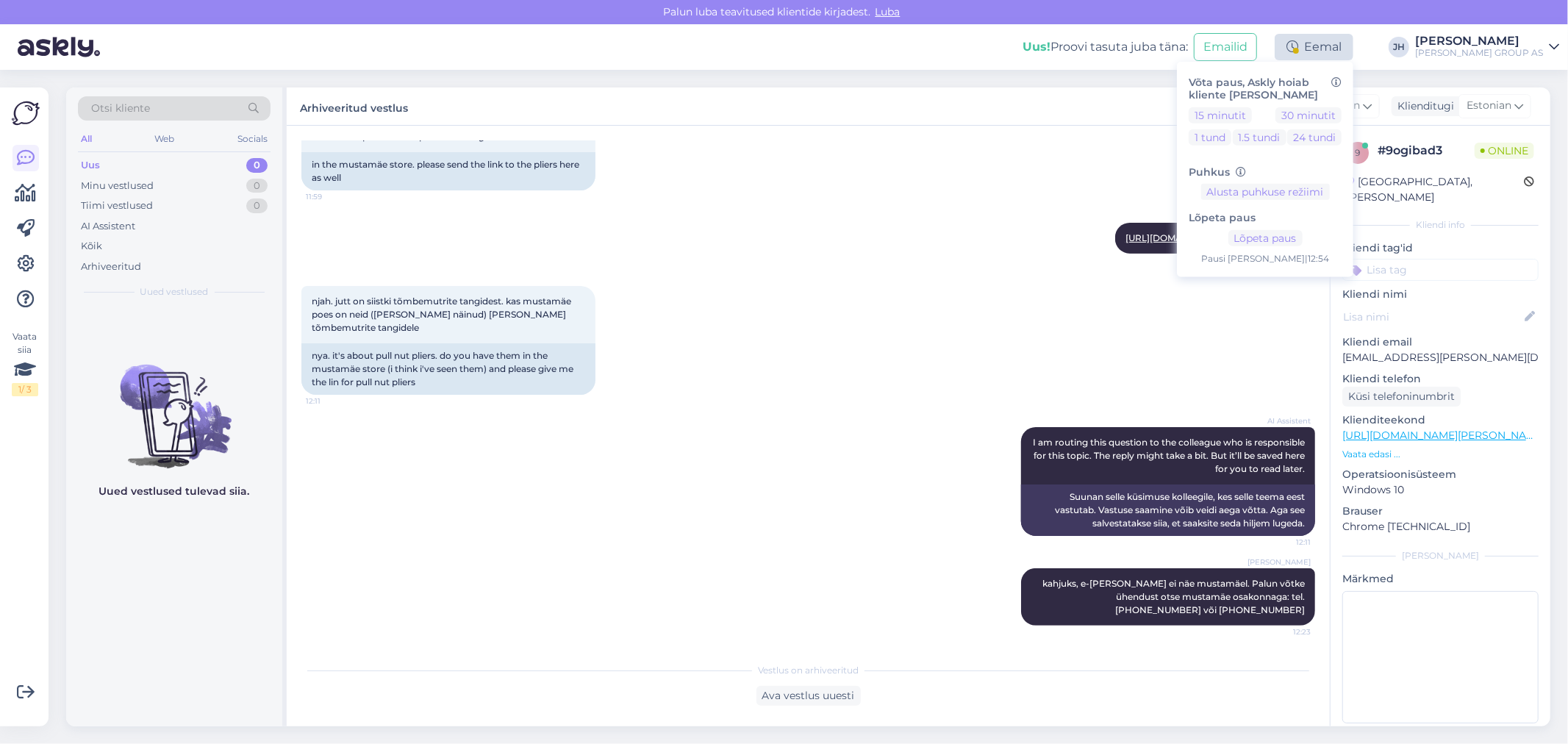
click at [1336, 50] on div "Eemal" at bounding box center [1313, 47] width 79 height 27
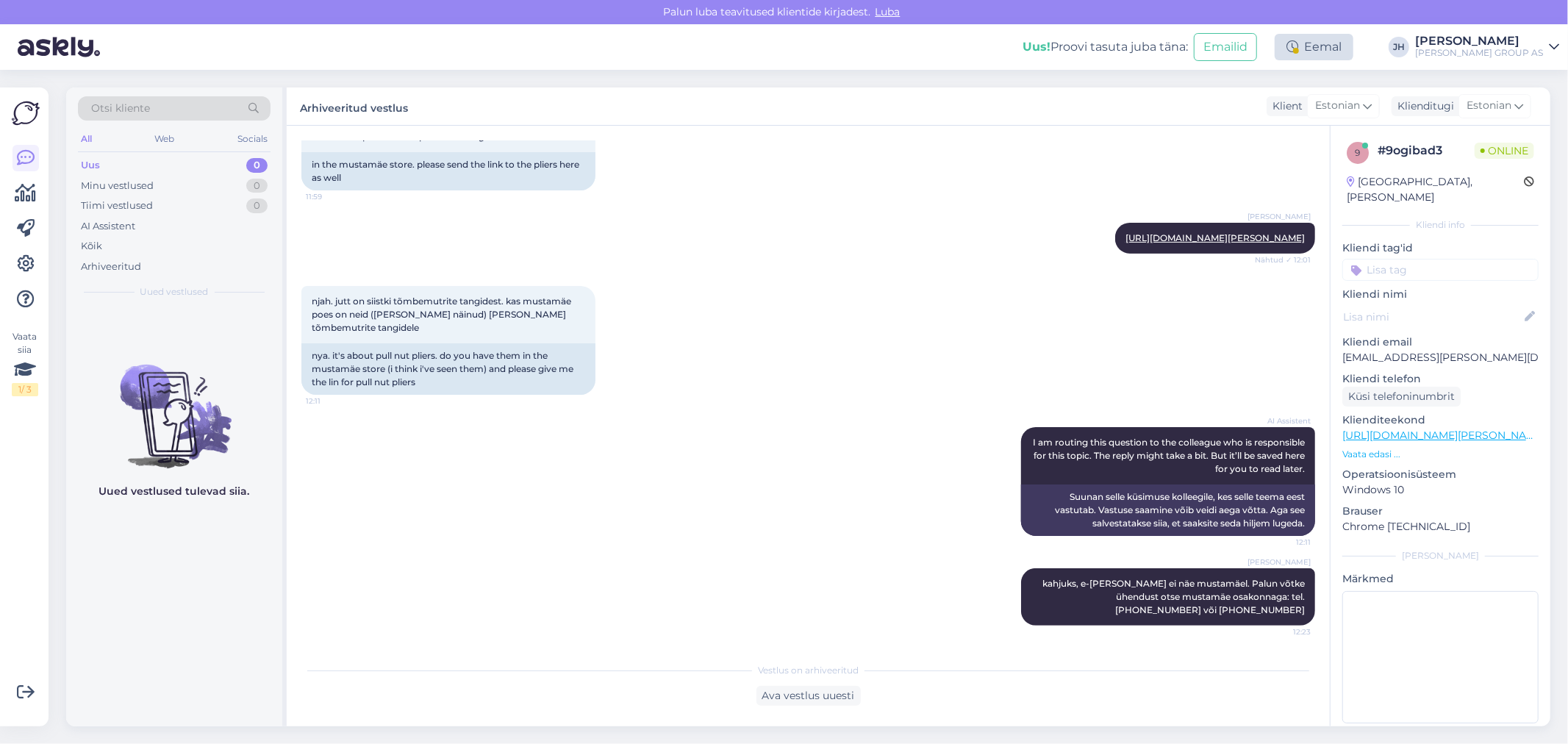
click at [1343, 44] on div "Eemal" at bounding box center [1313, 47] width 79 height 27
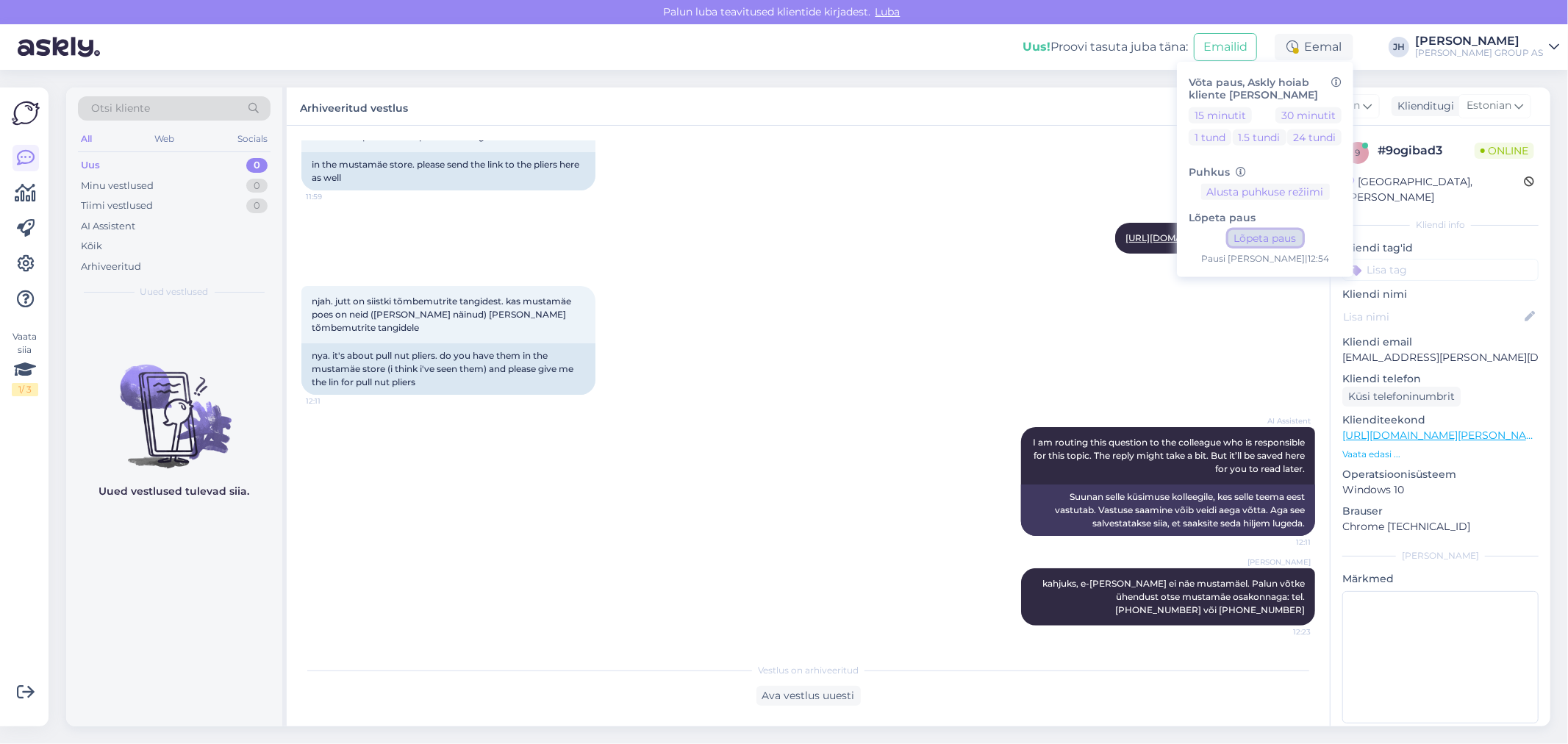
click at [1299, 236] on button "Lõpeta paus" at bounding box center [1266, 238] width 74 height 16
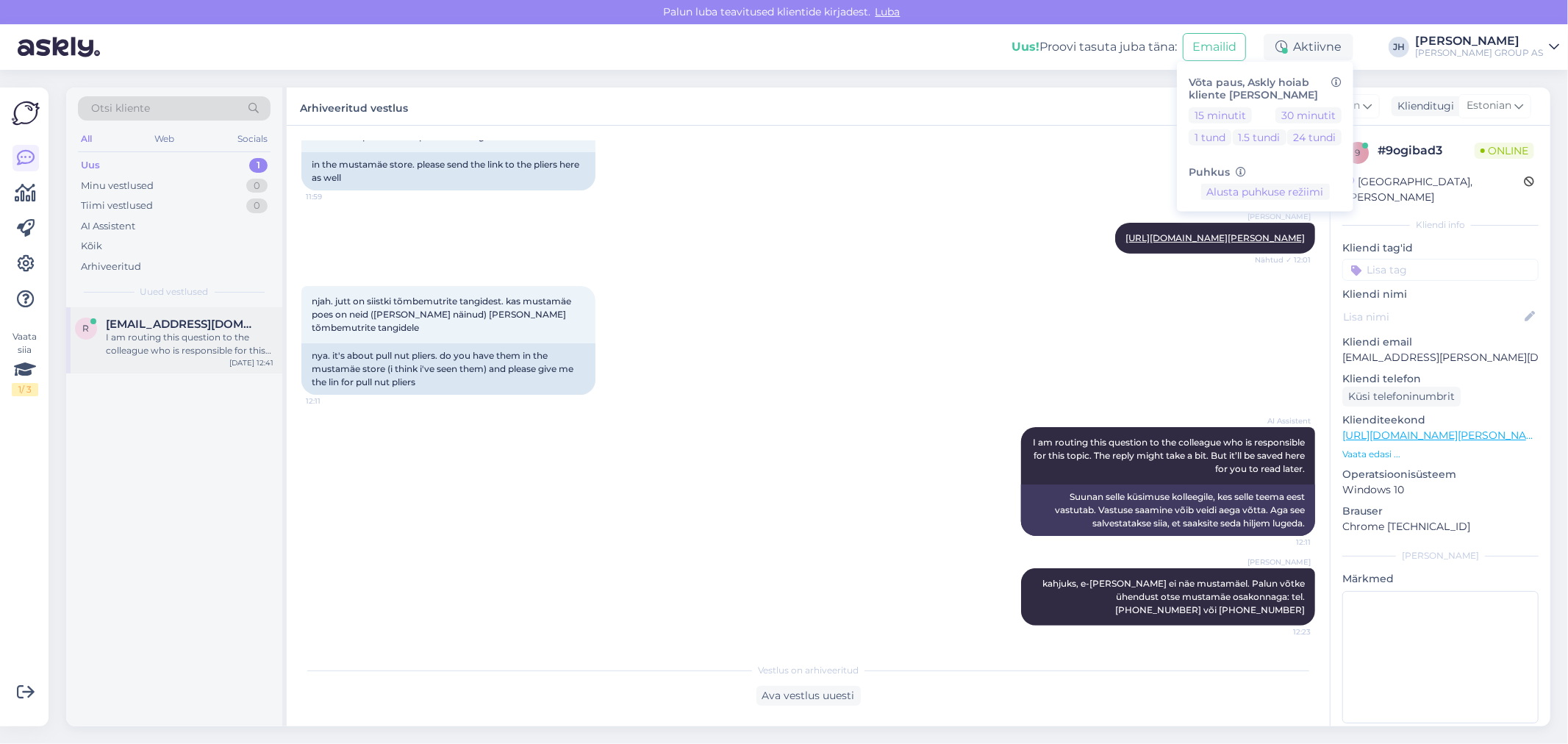
click at [193, 329] on span "[EMAIL_ADDRESS][DOMAIN_NAME]" at bounding box center [182, 324] width 153 height 13
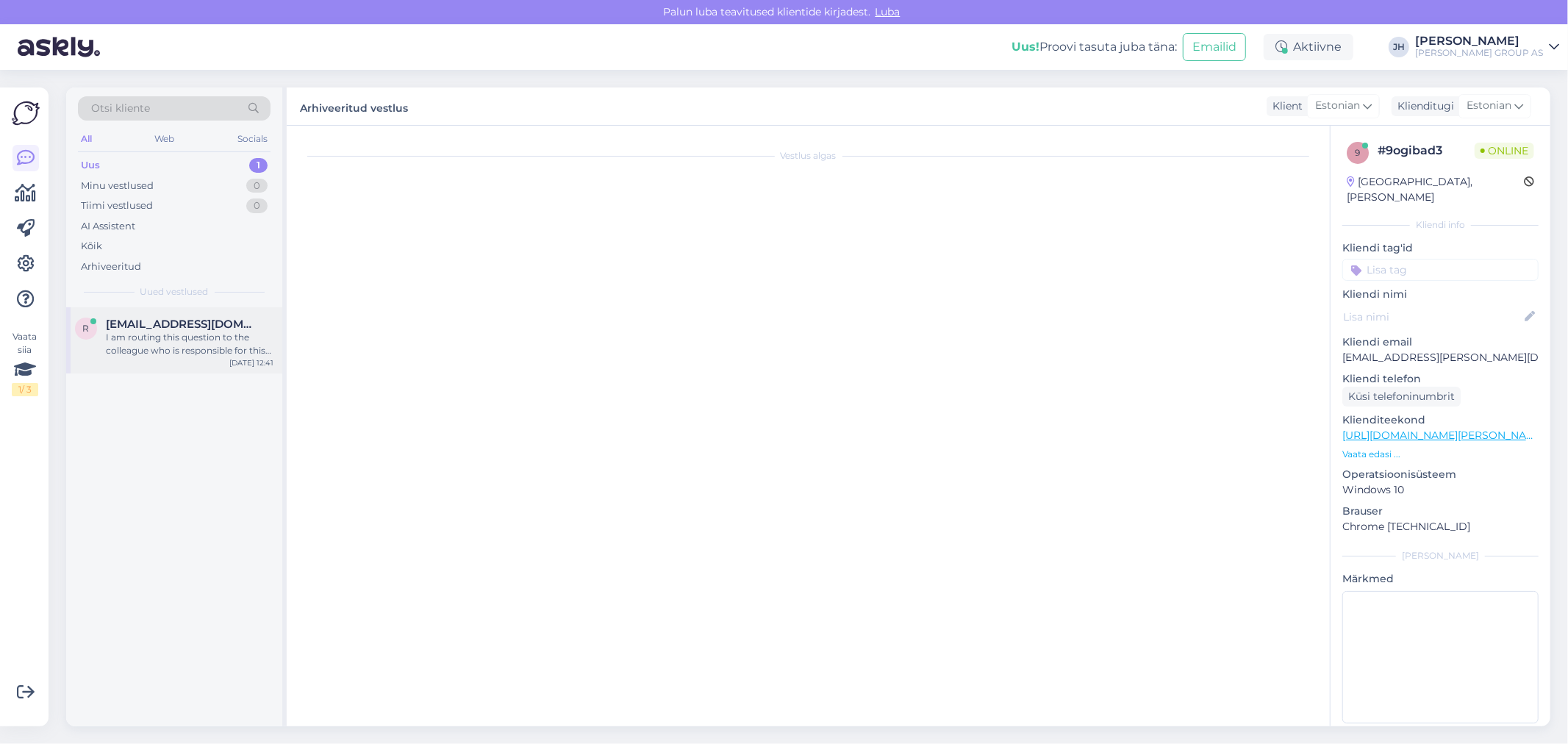
scroll to position [55, 0]
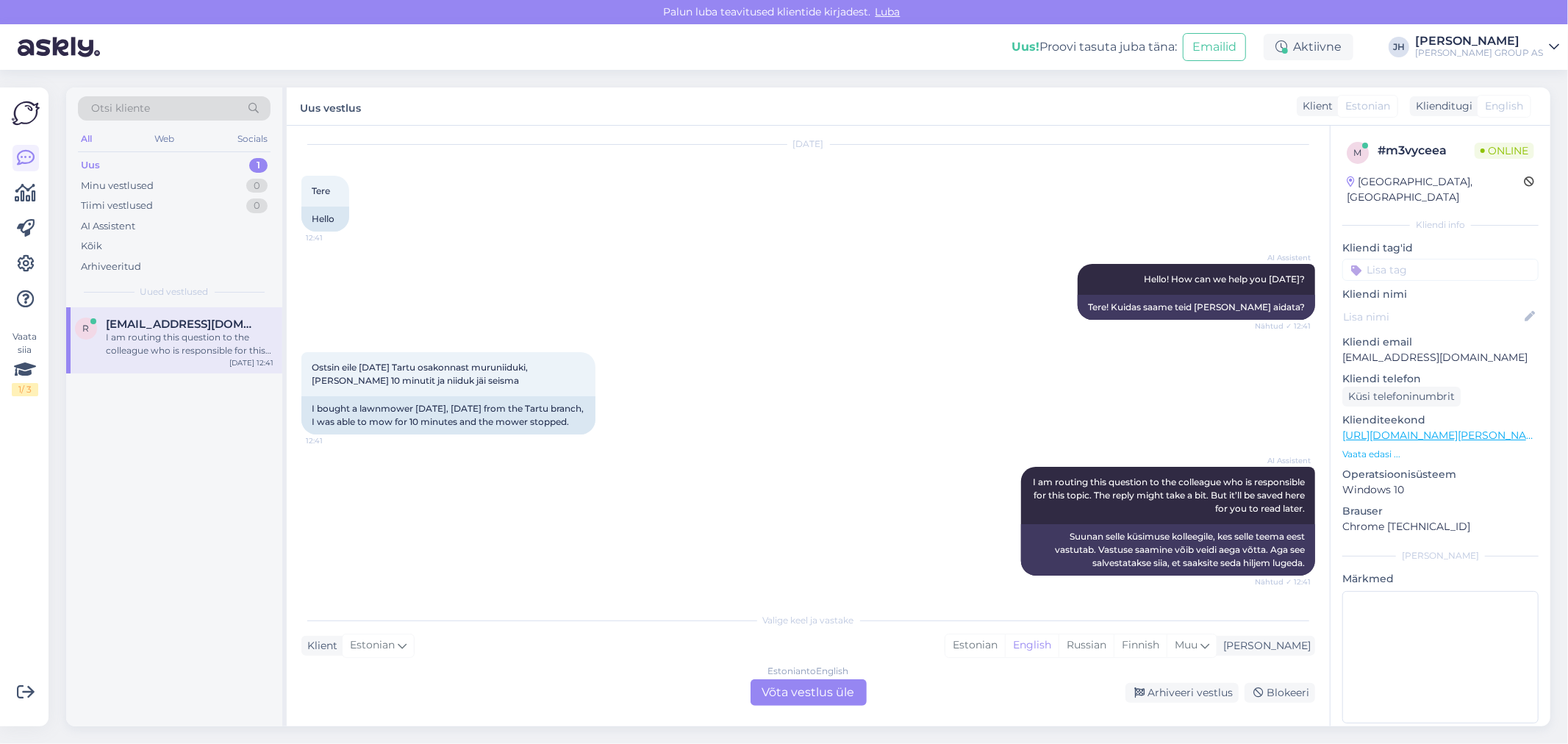
click at [820, 690] on div "Estonian to English Võta vestlus üle" at bounding box center [809, 693] width 116 height 27
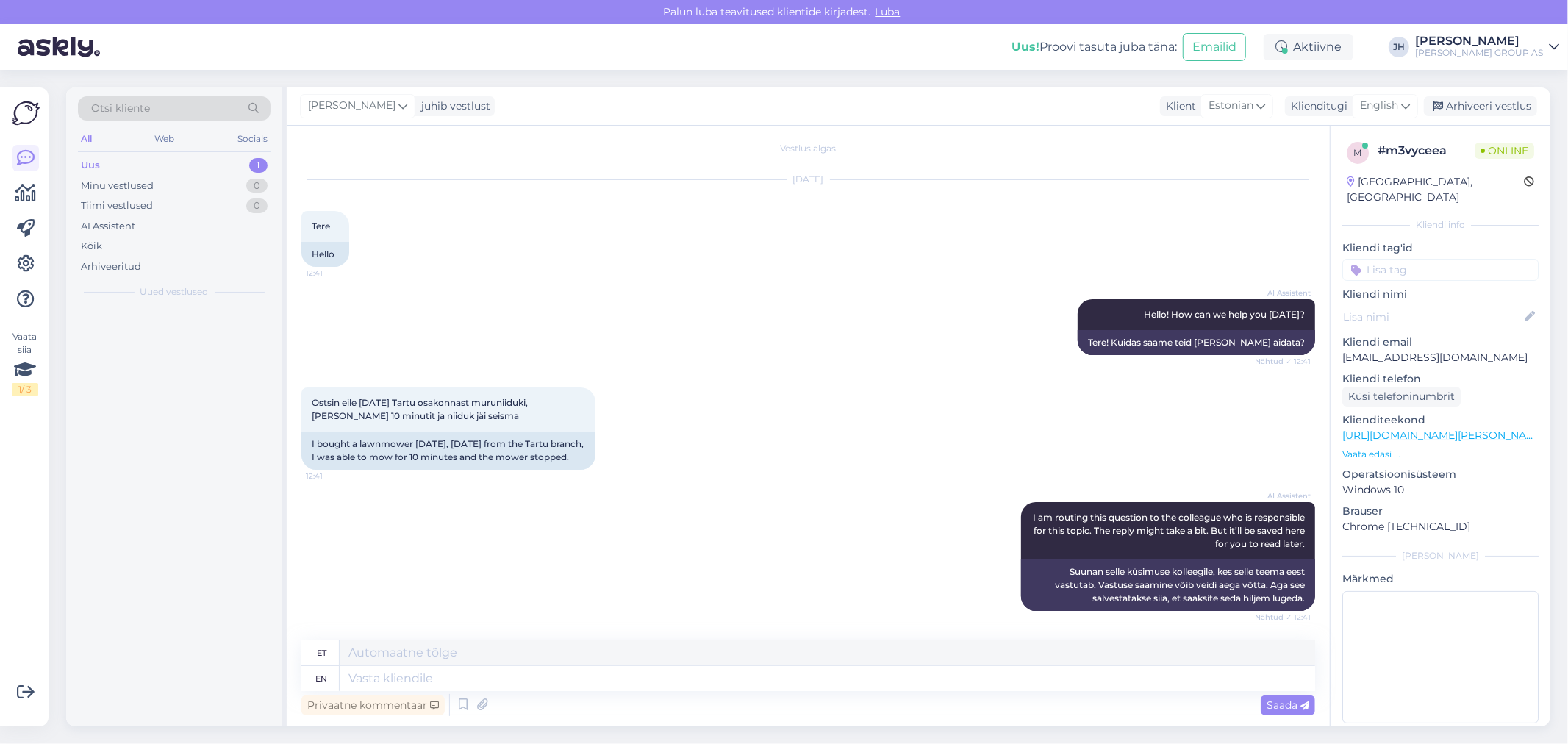
scroll to position [20, 0]
click at [446, 666] on textarea at bounding box center [827, 678] width 976 height 25
click at [436, 644] on textarea at bounding box center [827, 653] width 976 height 25
click at [1407, 101] on icon at bounding box center [1406, 106] width 9 height 16
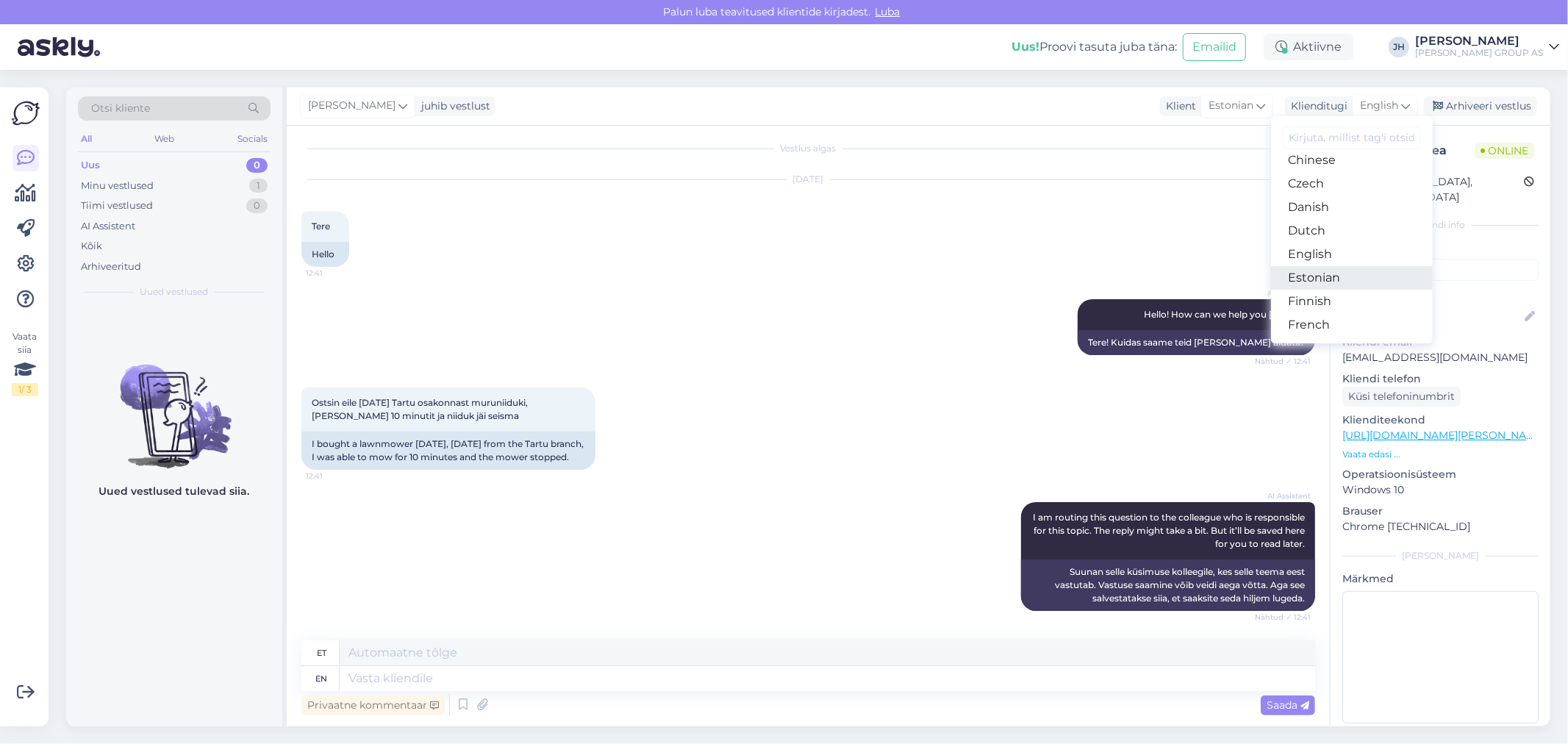
click at [1328, 274] on link "Estonian" at bounding box center [1352, 277] width 162 height 23
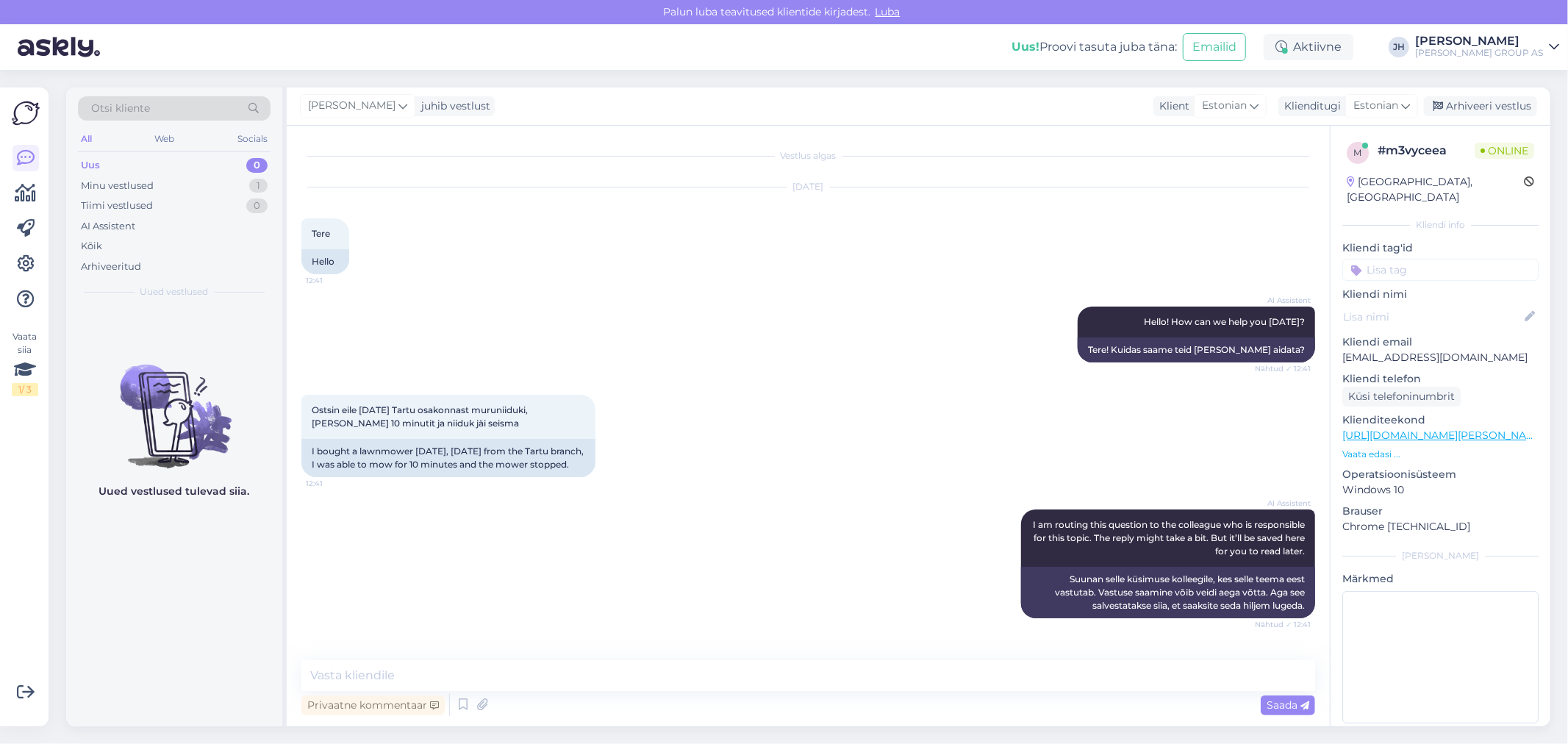
scroll to position [1, 0]
click at [344, 672] on textarea at bounding box center [808, 676] width 1014 height 31
drag, startPoint x: 539, startPoint y: 675, endPoint x: 540, endPoint y: 689, distance: 14.0
click at [540, 689] on textarea "Palun toimetage kauba Tartu Bauhofi" at bounding box center [808, 676] width 1014 height 31
click at [615, 677] on textarea "Palun toimetage kauba Tartu Bauhofi. Tartu [DOMAIN_NAME]." at bounding box center [808, 676] width 1014 height 31
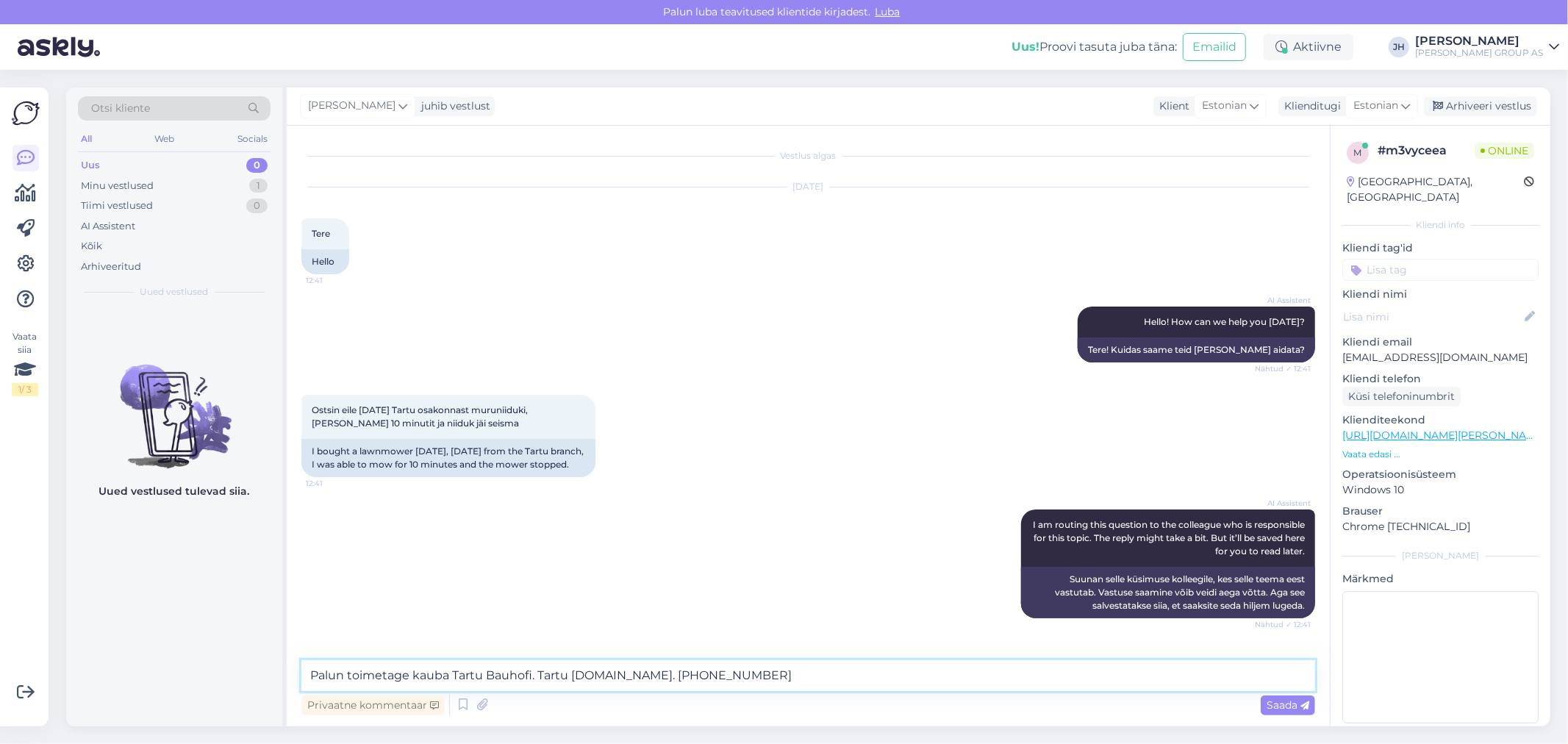
drag, startPoint x: 717, startPoint y: 679, endPoint x: 298, endPoint y: 676, distance: 419.0
click at [298, 676] on div "Vestlus algas [DATE] Tere 12:41 Hello AI Assistent Hello! How can we help you […" at bounding box center [808, 426] width 1043 height 601
type textarea "Palun toimetage kauba Tartu Bauhofi. Tartu [DOMAIN_NAME]. [PHONE_NUMBER]"
click at [1408, 101] on icon at bounding box center [1406, 106] width 9 height 16
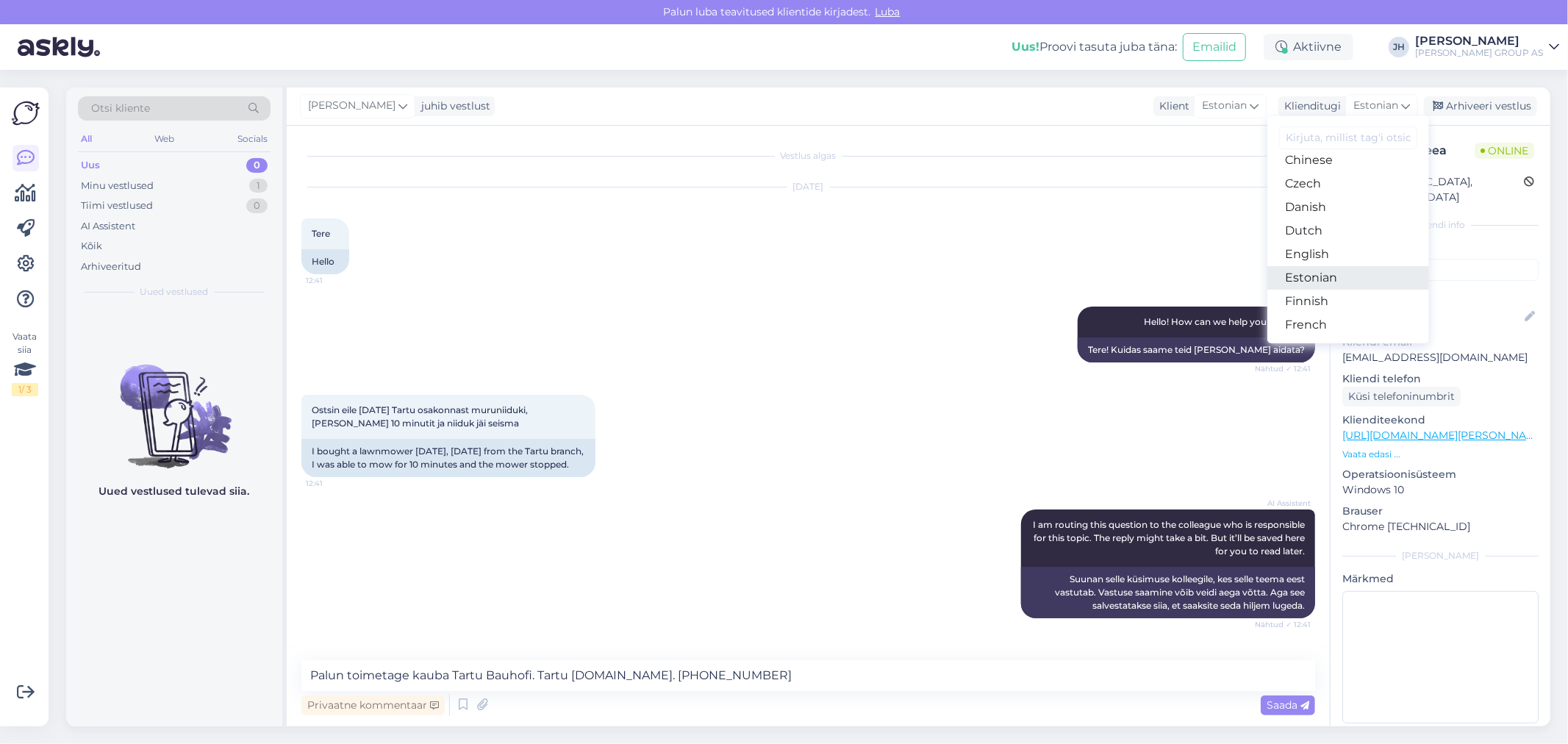
click at [1313, 273] on link "Estonian" at bounding box center [1348, 277] width 162 height 23
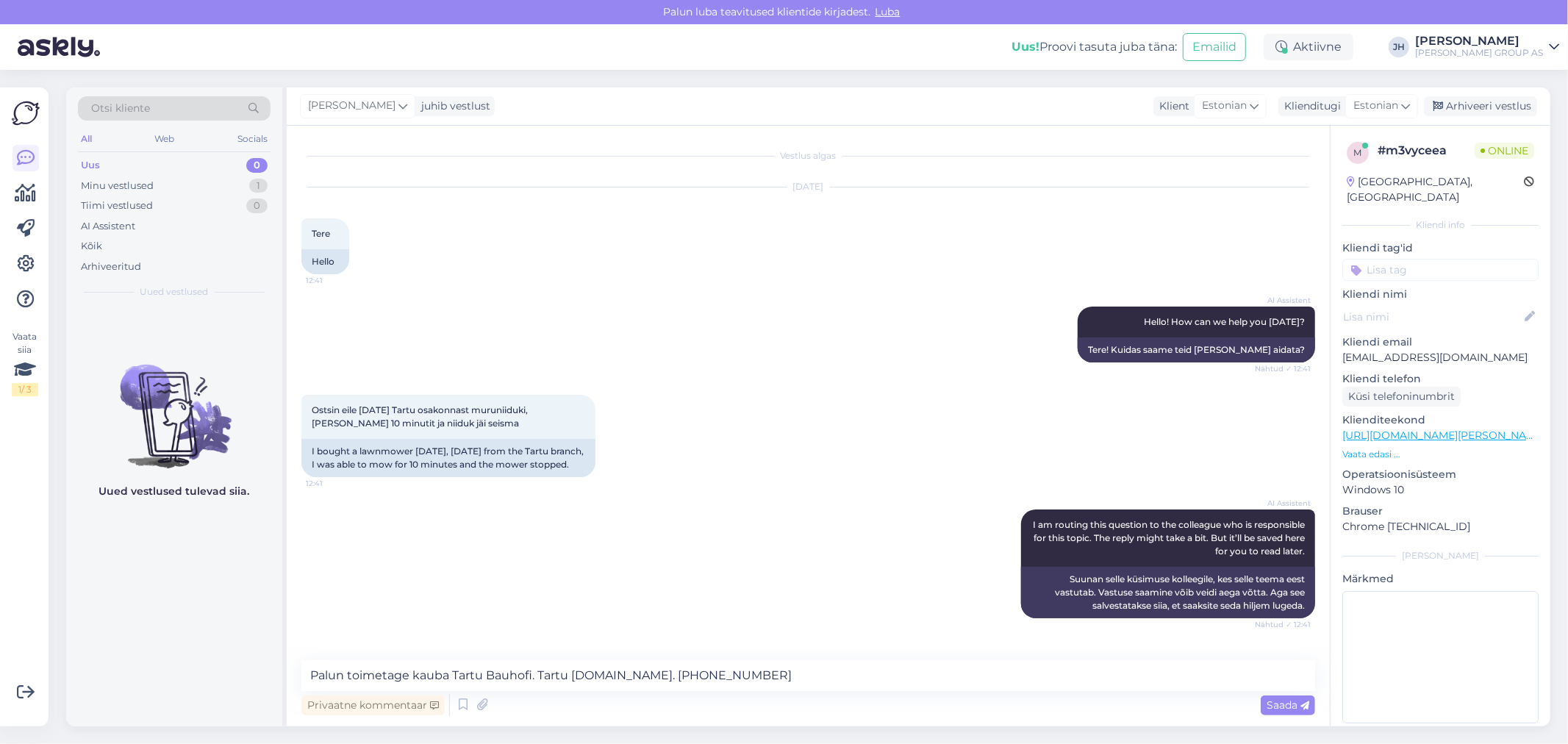
click at [1290, 715] on div "Saada" at bounding box center [1287, 705] width 55 height 20
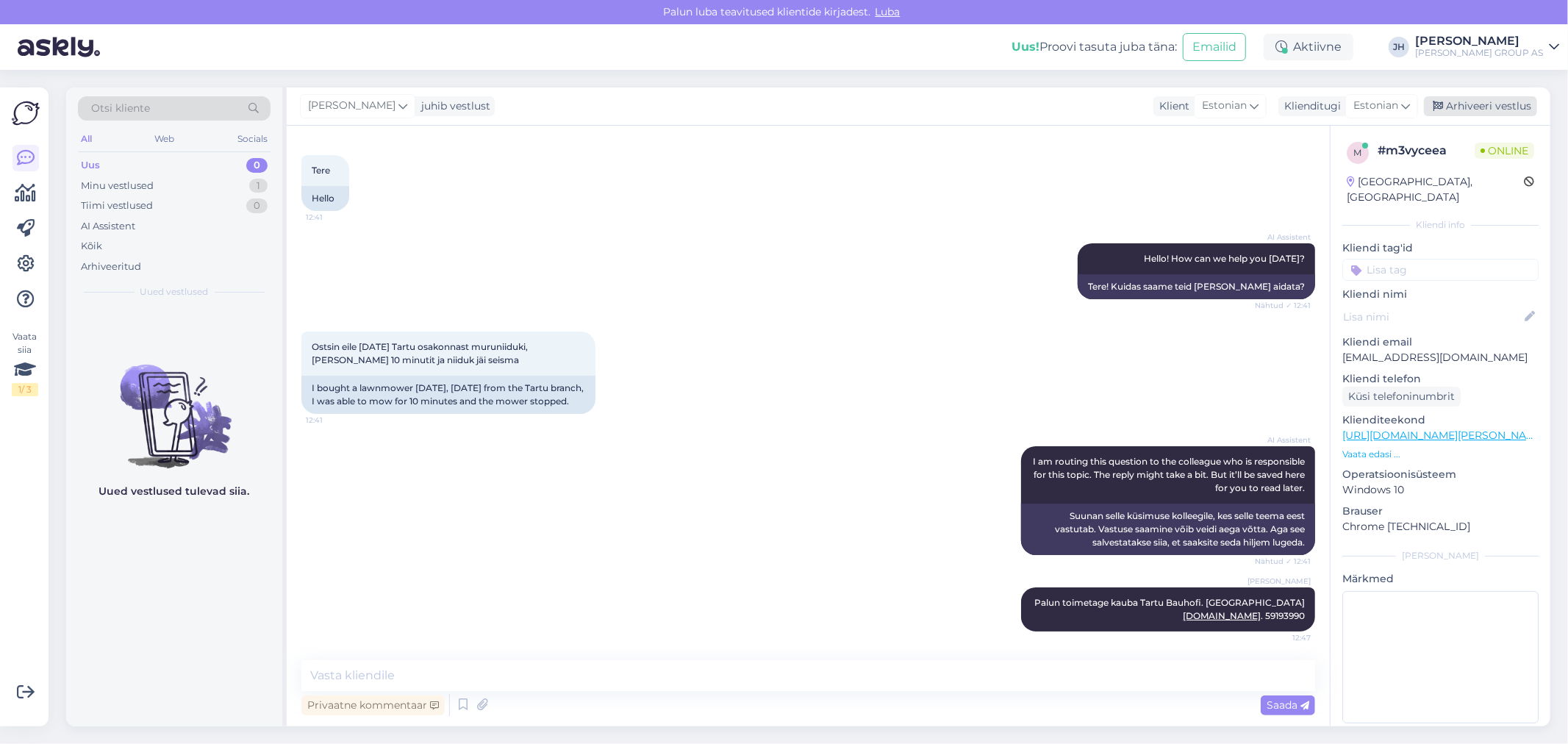
click at [1480, 106] on div "Arhiveeri vestlus" at bounding box center [1481, 106] width 113 height 20
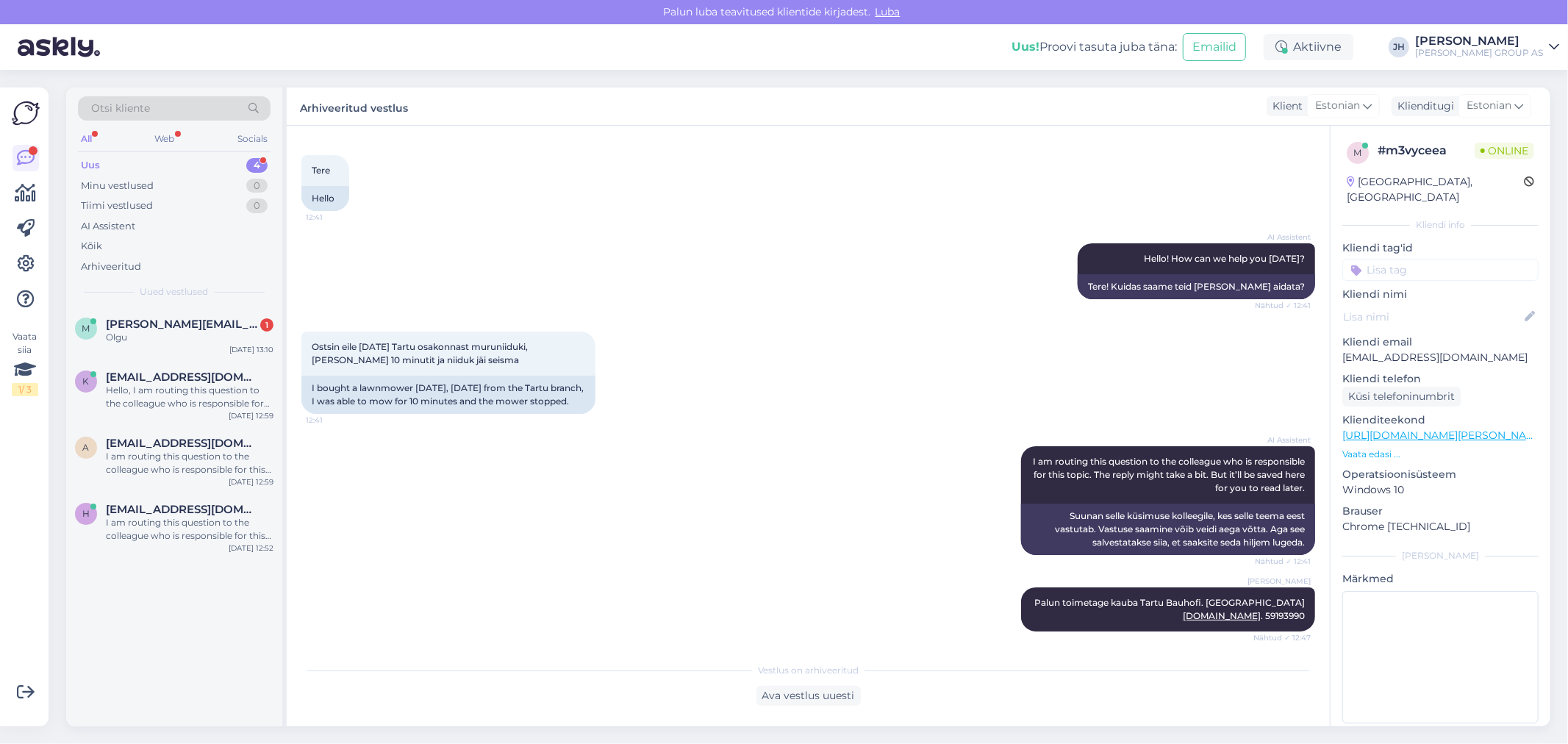
scroll to position [258, 0]
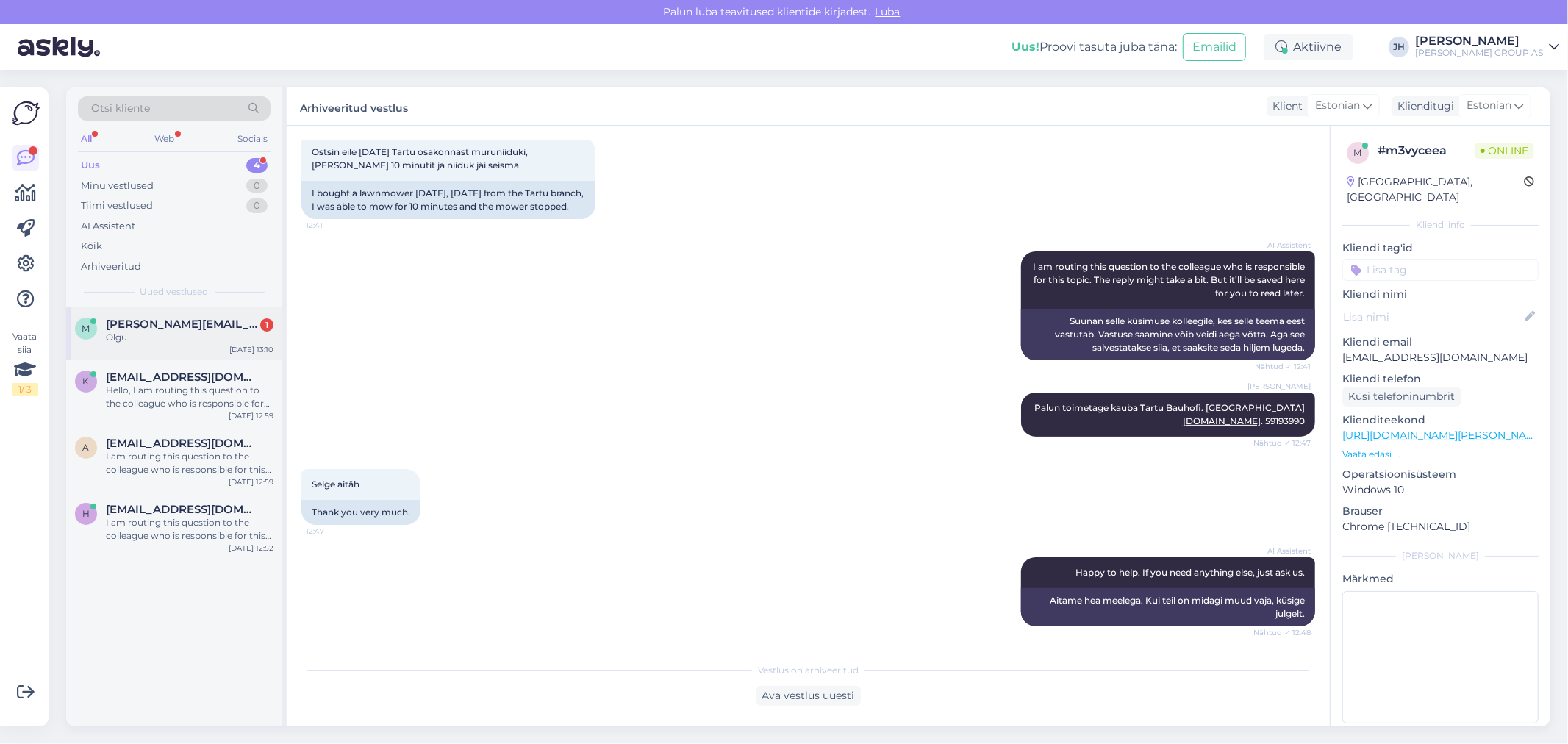
click at [128, 320] on span "[PERSON_NAME][EMAIL_ADDRESS][DOMAIN_NAME]" at bounding box center [182, 324] width 153 height 13
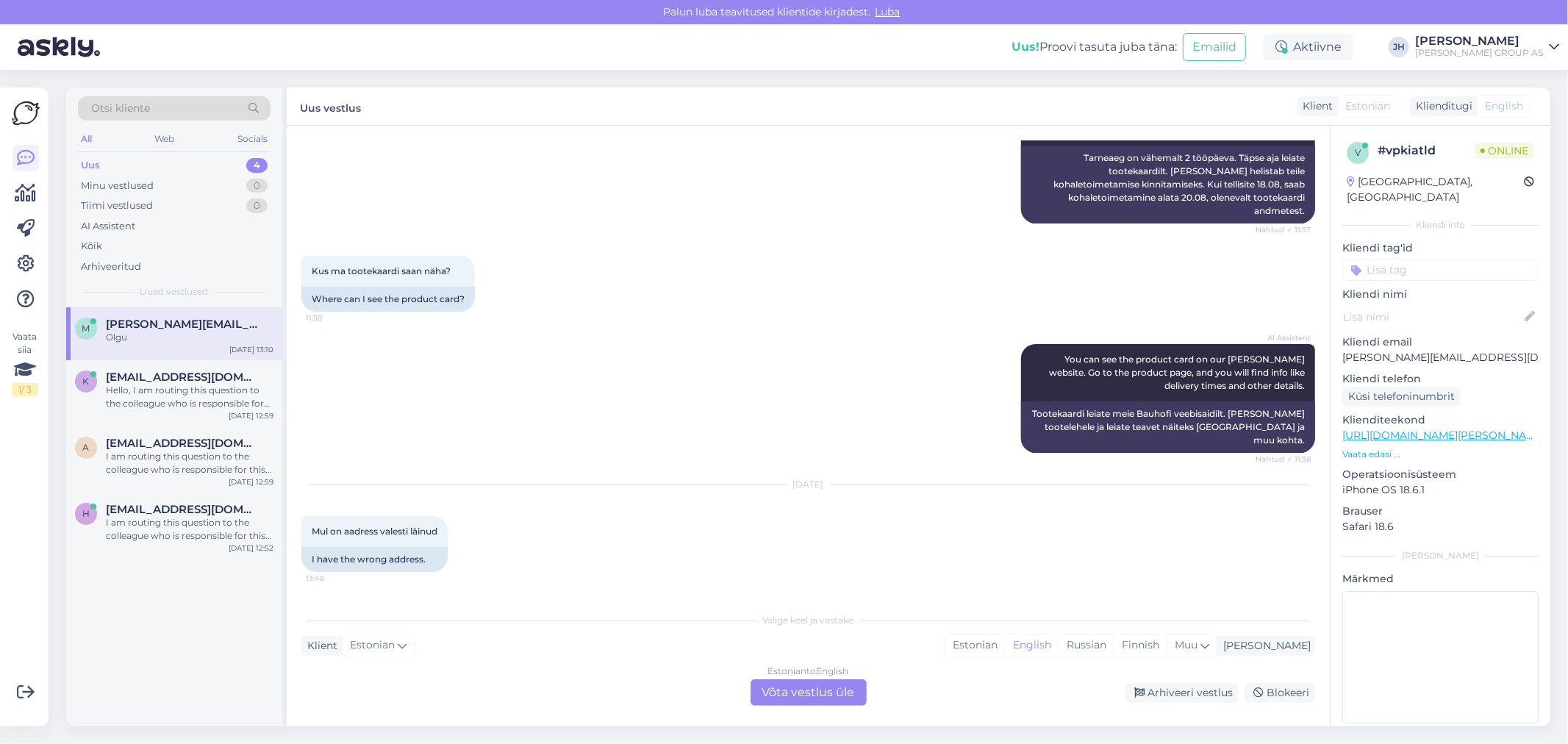
scroll to position [1504, 0]
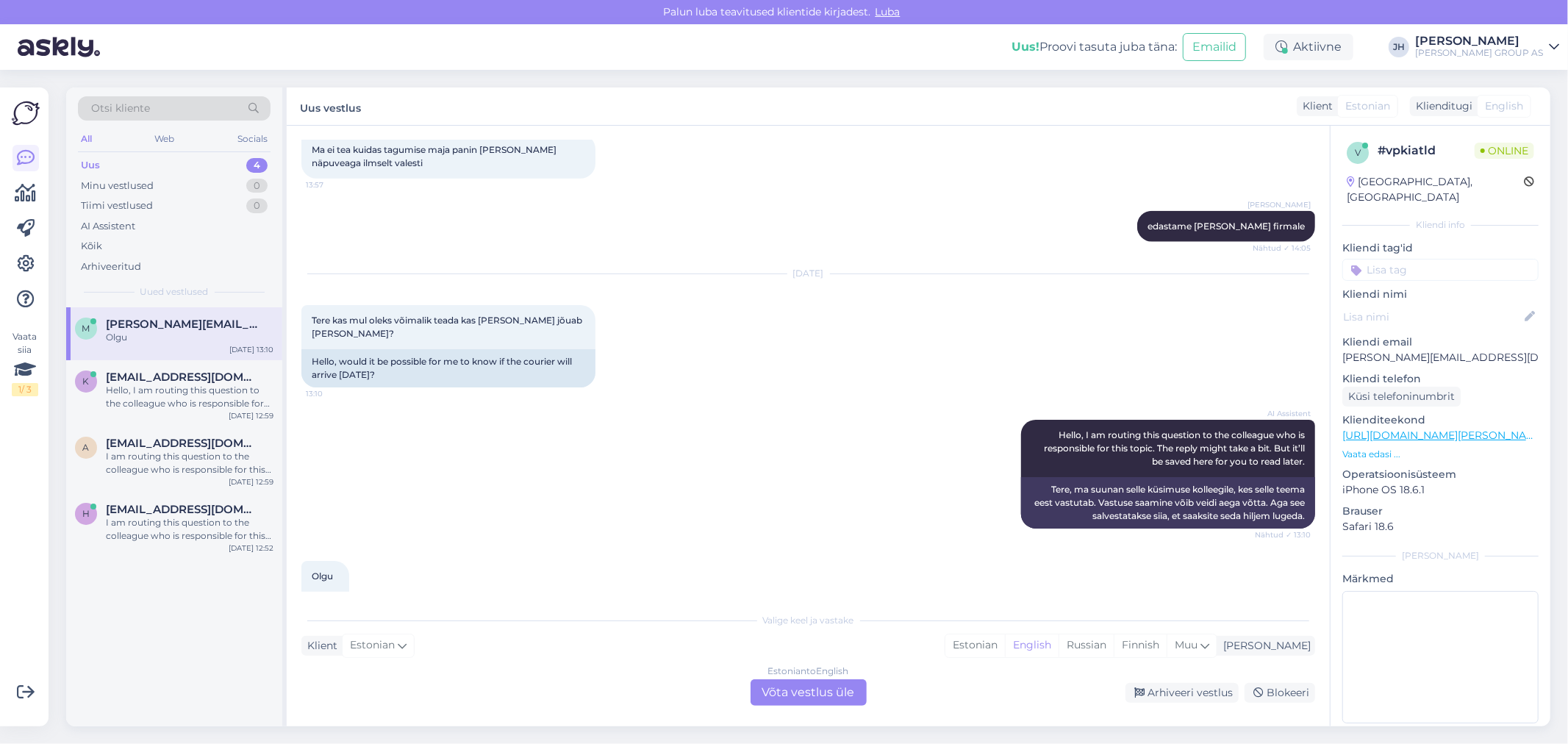
drag, startPoint x: 819, startPoint y: 689, endPoint x: 775, endPoint y: 694, distance: 44.3
click at [818, 689] on div "Estonian to English Võta vestlus üle" at bounding box center [809, 693] width 116 height 27
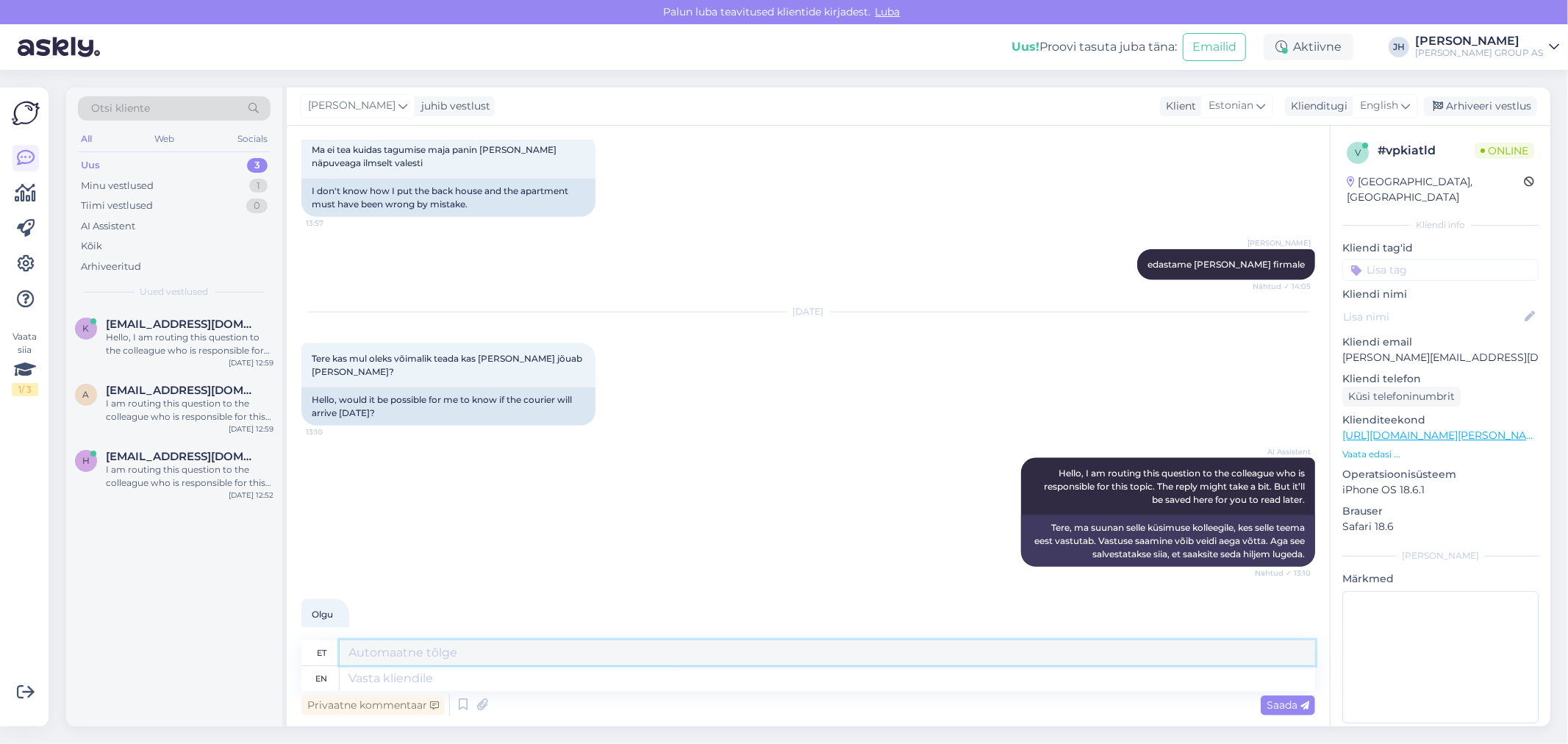
click at [436, 644] on textarea at bounding box center [827, 653] width 976 height 25
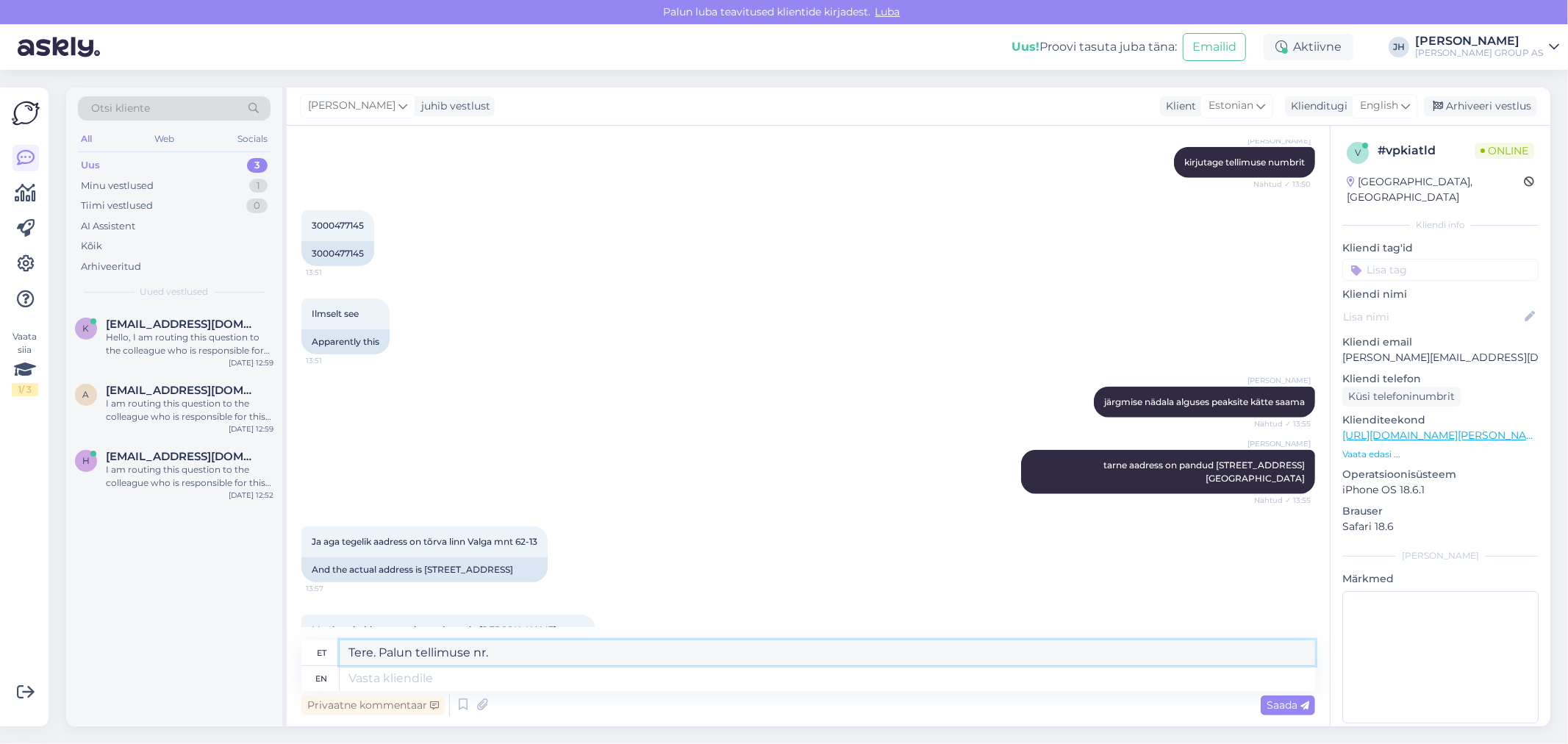
scroll to position [1113, 0]
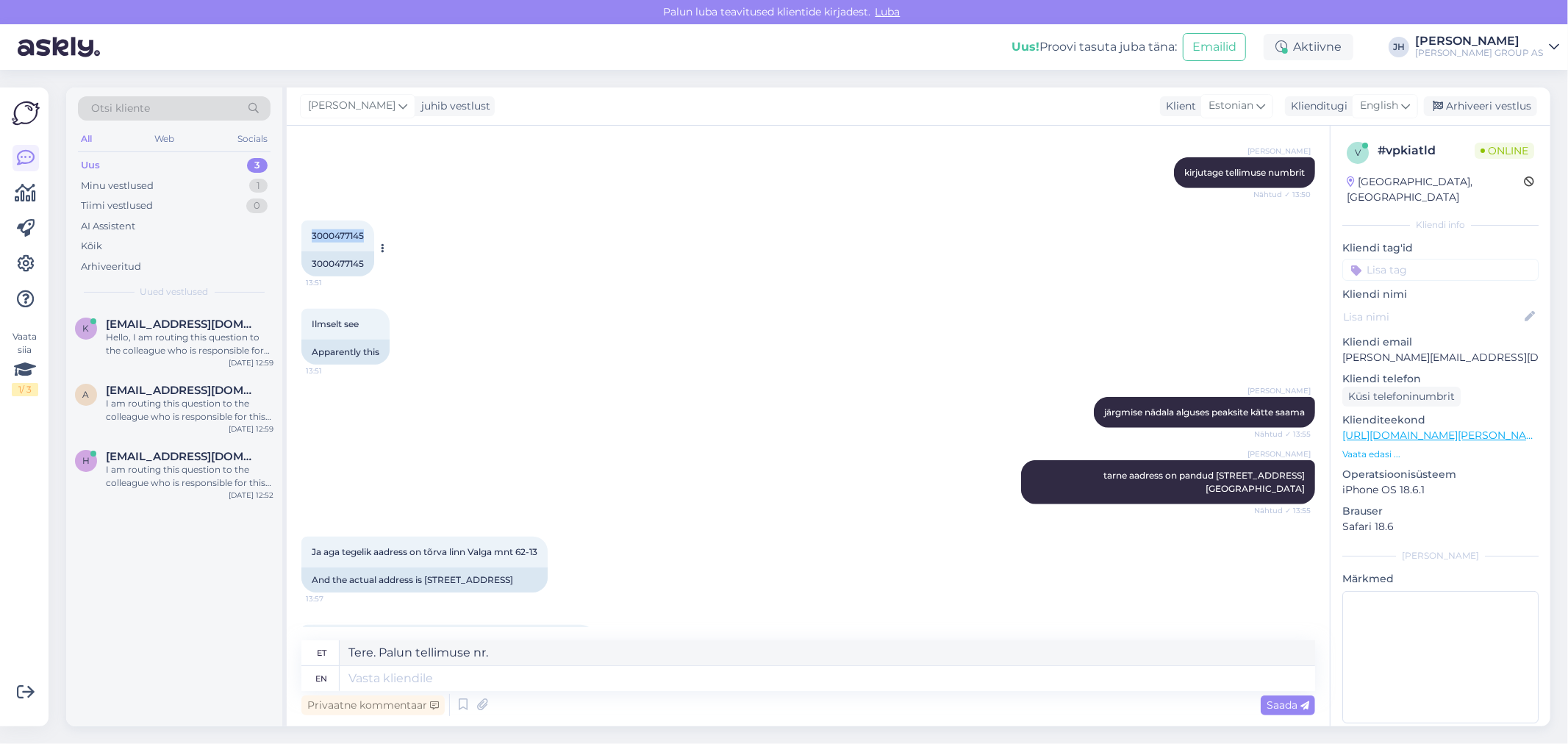
drag, startPoint x: 363, startPoint y: 194, endPoint x: 312, endPoint y: 193, distance: 51.0
click at [312, 230] on span "3000477145" at bounding box center [338, 236] width 52 height 11
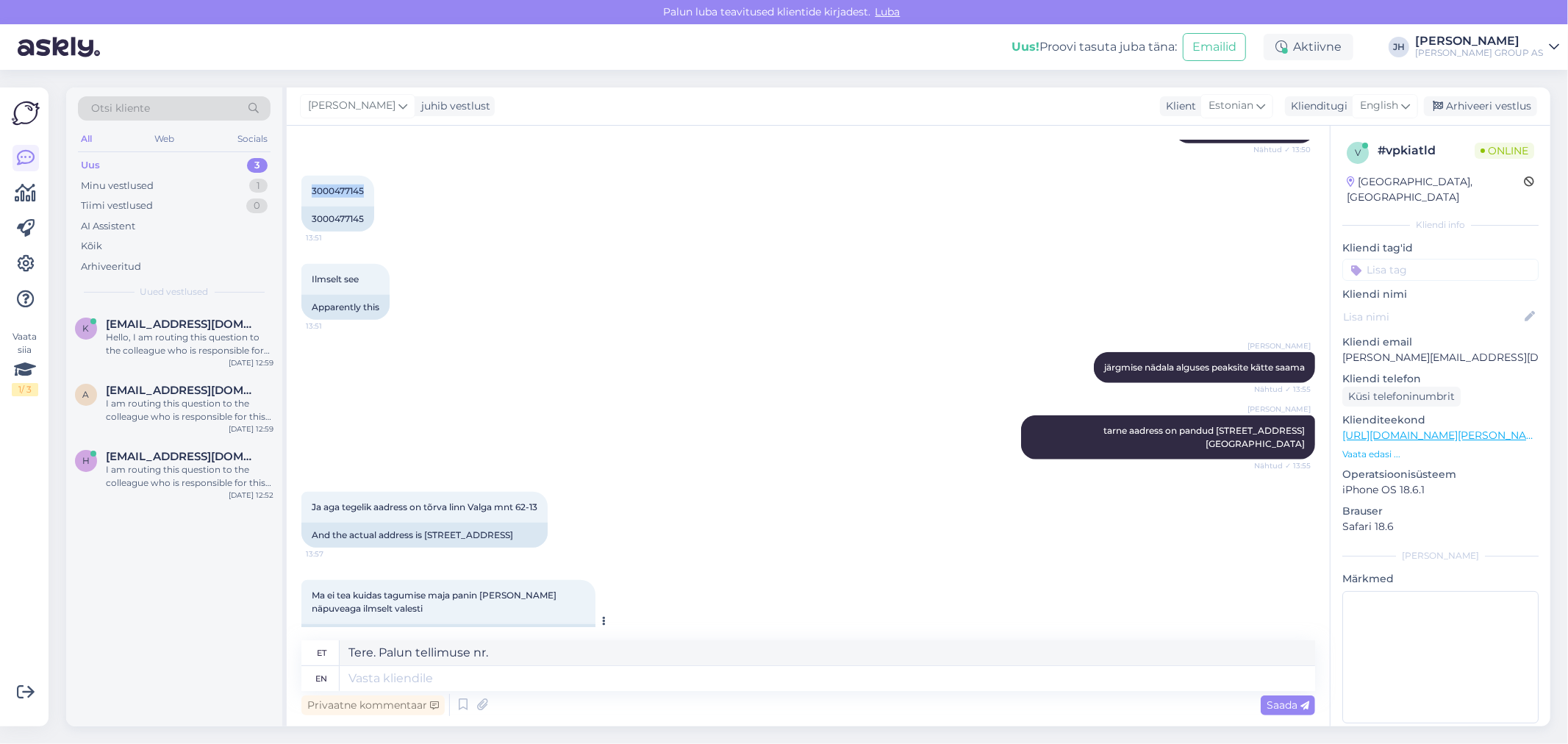
scroll to position [1194, 0]
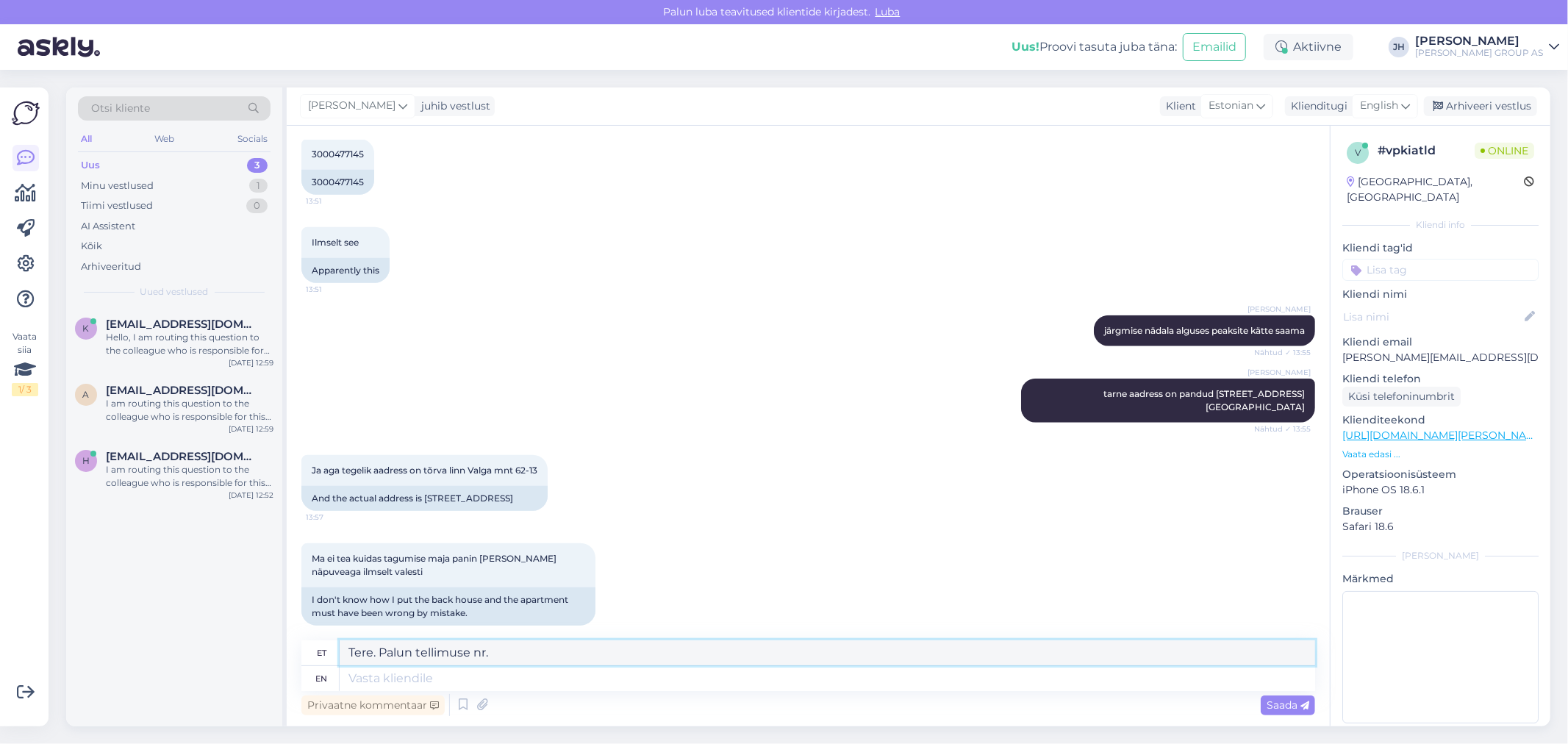
click at [410, 650] on textarea "Tere. Palun tellimuse nr." at bounding box center [827, 653] width 976 height 25
click at [488, 653] on textarea "Tere. Kas tellimuse nr." at bounding box center [827, 653] width 976 height 25
paste textarea "3000477145"
type textarea "Tere. Kas tellimuse nr. 3000477145 ?"
click at [1293, 707] on span "Saada" at bounding box center [1287, 705] width 42 height 13
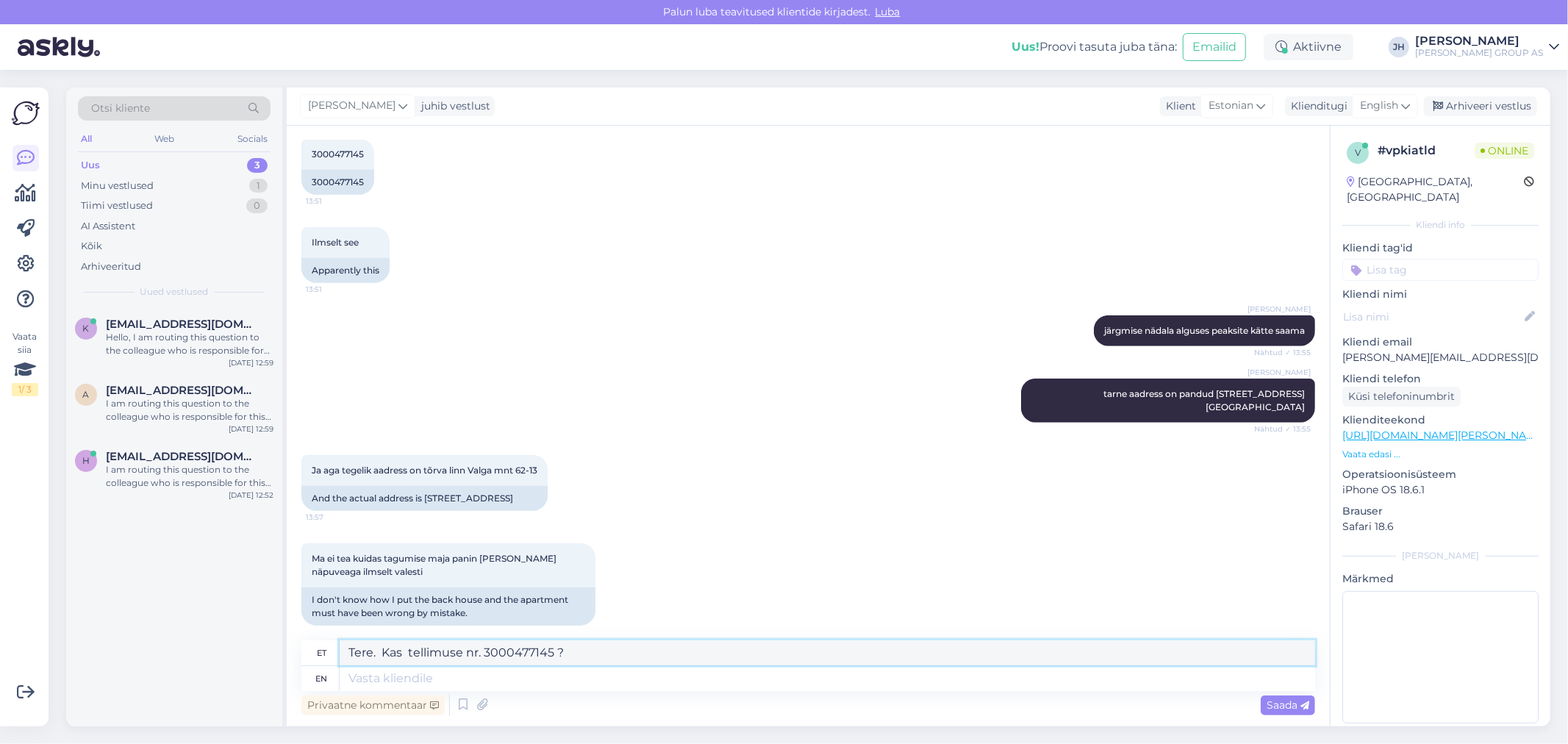
drag, startPoint x: 602, startPoint y: 652, endPoint x: 245, endPoint y: 633, distance: 357.5
click at [245, 633] on div "Otsi kliente All Web Socials Uus 3 Minu vestlused 1 Tiimi vestlused 0 AI Assist…" at bounding box center [808, 407] width 1484 height 639
click at [1402, 104] on icon at bounding box center [1406, 106] width 9 height 16
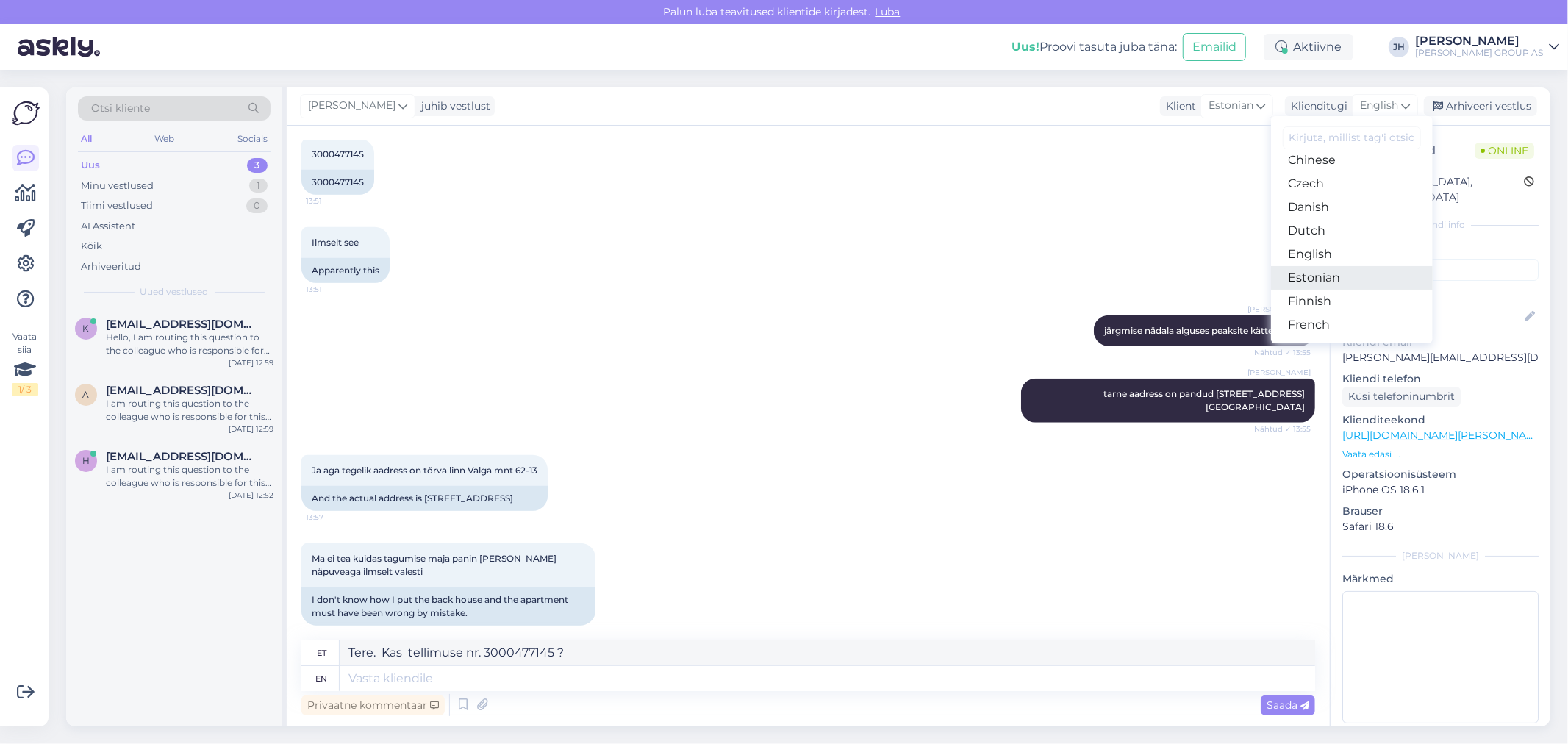
click at [1322, 274] on link "Estonian" at bounding box center [1352, 277] width 162 height 23
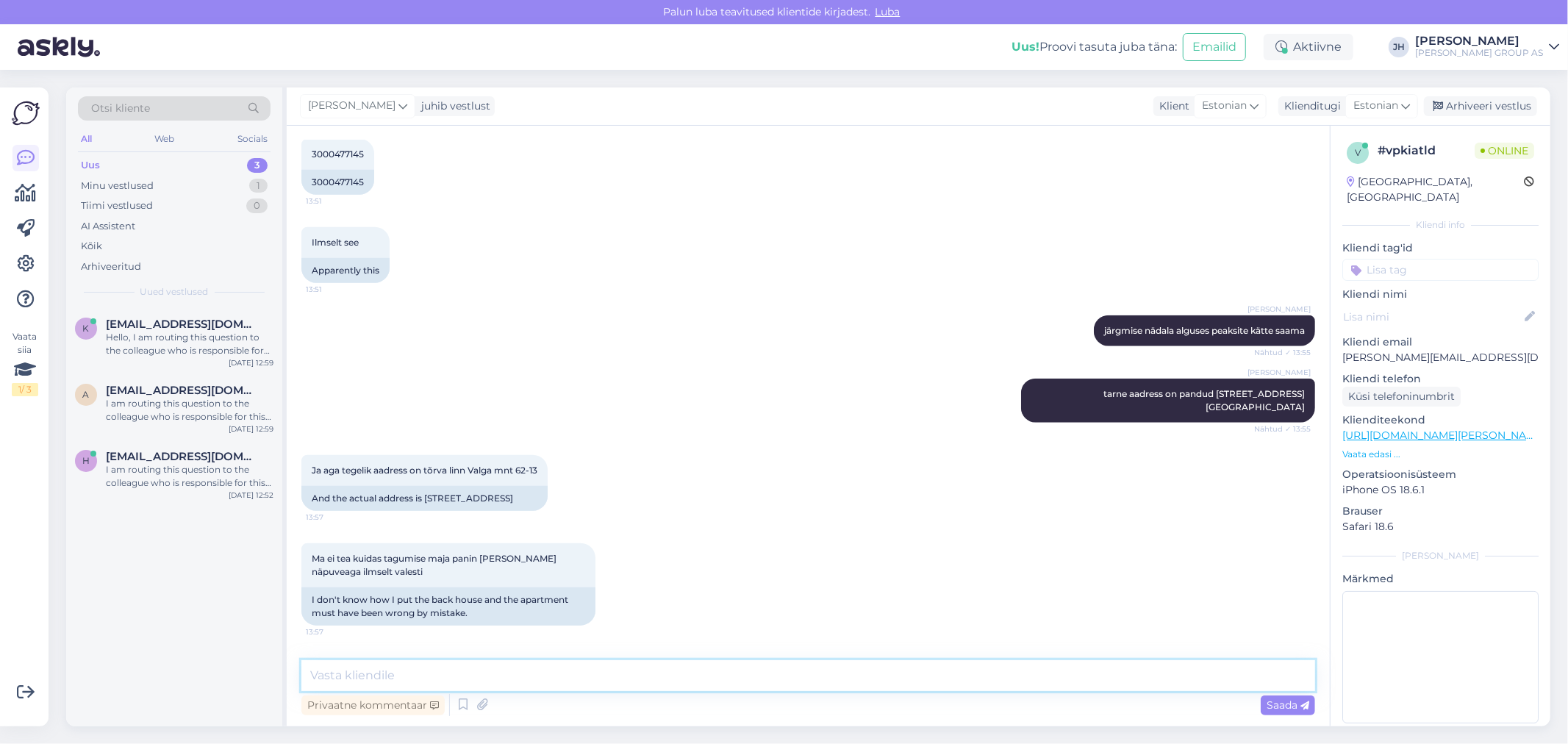
click at [327, 679] on textarea at bounding box center [808, 676] width 1014 height 31
paste textarea "Tere. Kas tellimuse nr. 3000477145 ?"
type textarea "Tere. Kas tellimuse nr. 3000477145 ?"
click at [1299, 706] on span "Saada" at bounding box center [1287, 705] width 42 height 13
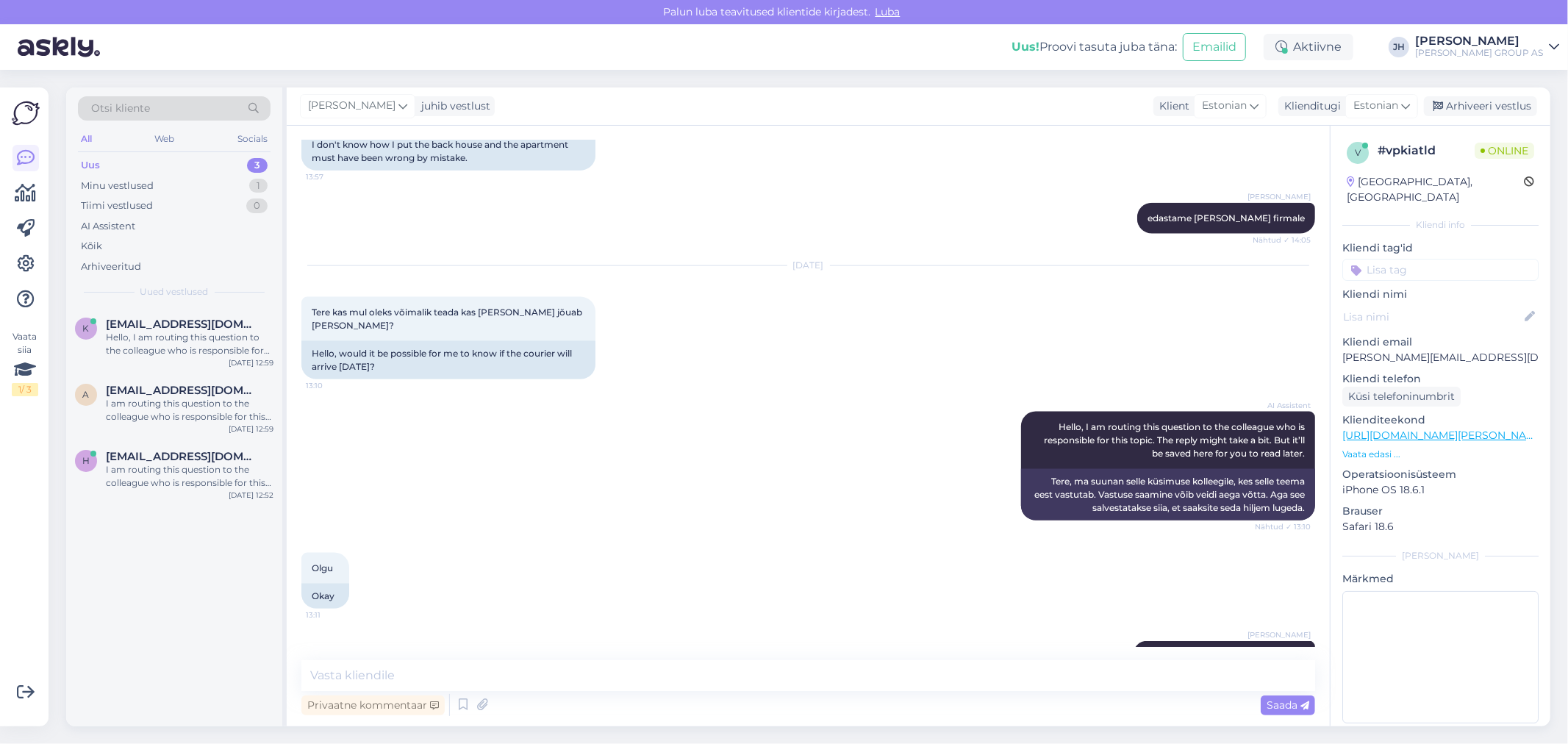
drag, startPoint x: 1287, startPoint y: 612, endPoint x: 1234, endPoint y: 613, distance: 53.0
click at [1234, 651] on span "Tere. Kas tellimuse nr. 3000477145 ?" at bounding box center [1223, 657] width 162 height 11
